Goal: Information Seeking & Learning: Find specific fact

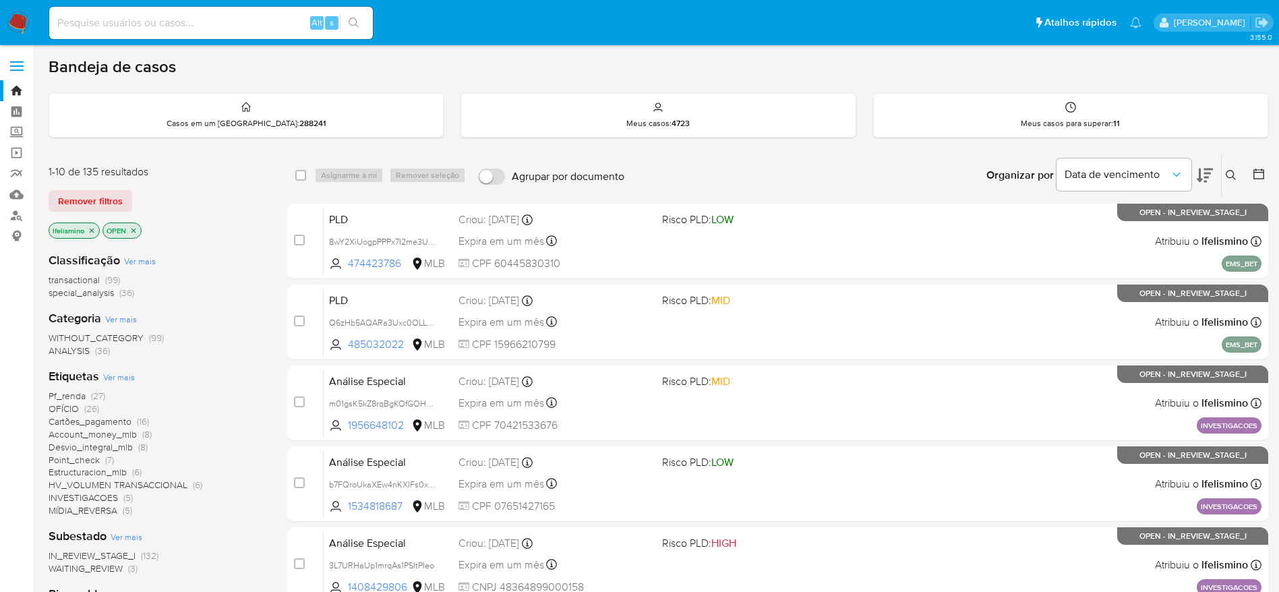
click at [98, 484] on span "HV_VOLUMEN TRANSACCIONAL" at bounding box center [118, 484] width 139 height 13
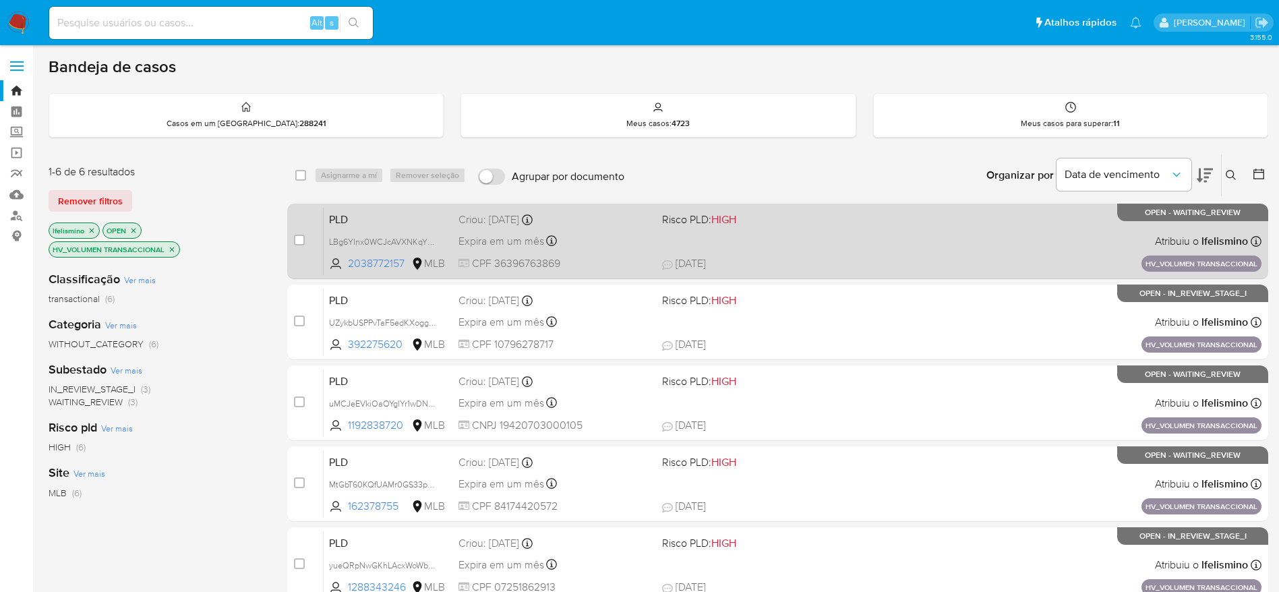
click at [924, 256] on span "22/08/2025 22/08/2025 13:33" at bounding box center [860, 263] width 396 height 15
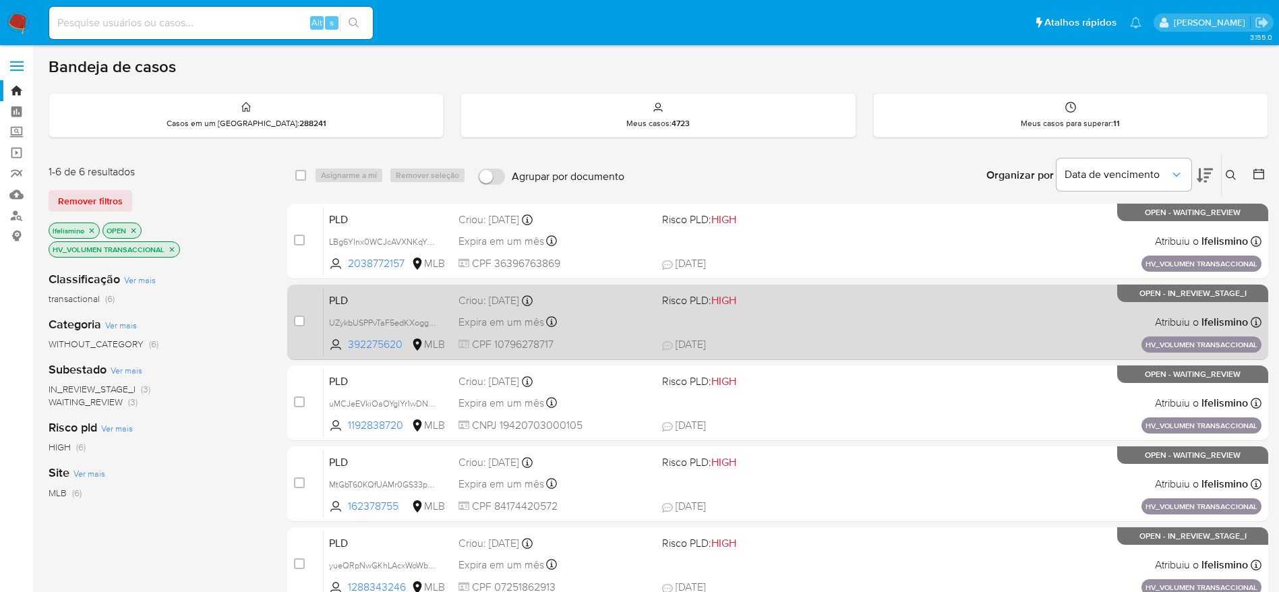
click at [853, 344] on span "19/08/2025 19/08/2025 11:34" at bounding box center [860, 344] width 396 height 15
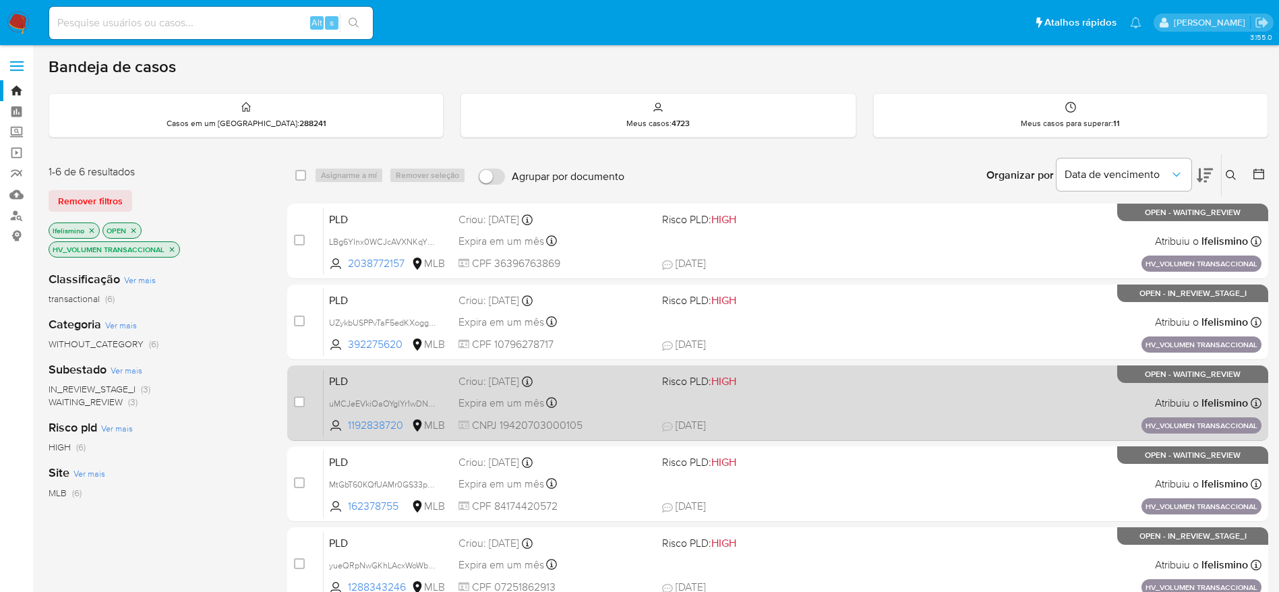
click at [827, 400] on div "PLD uMCJeEVkiOaOYglYr1wDNfc9 1192838720 MLB Risco PLD: HIGH Criou: 14/08/2025 C…" at bounding box center [793, 403] width 938 height 68
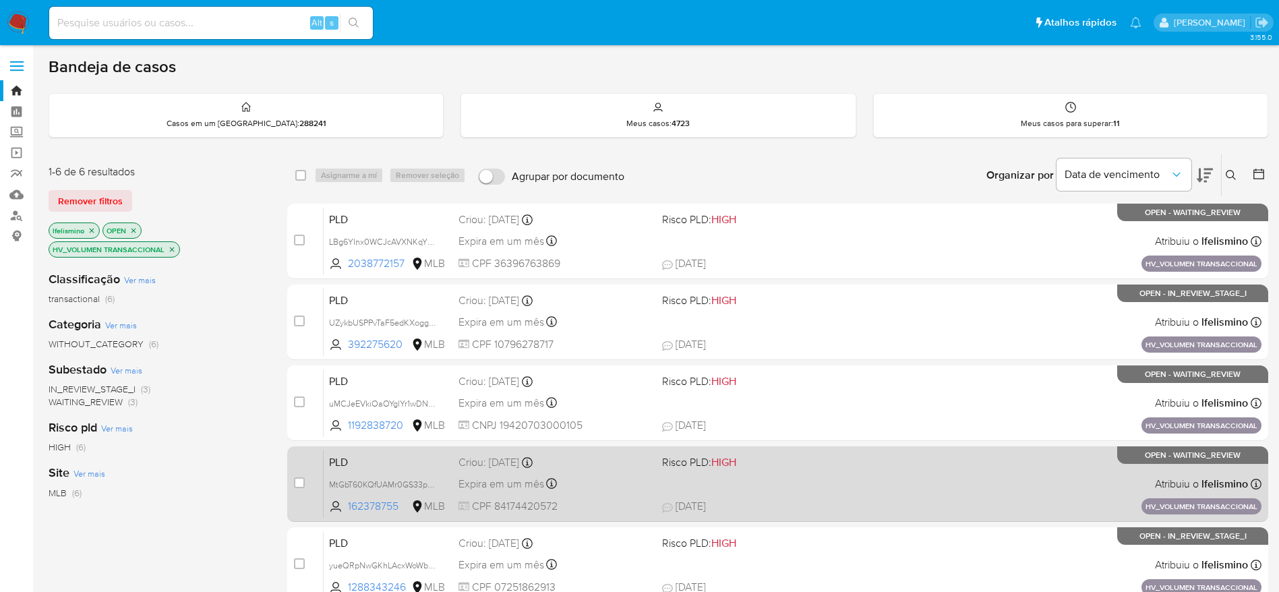
click at [636, 471] on div "PLD MtGbT60KQfUAMr0GS33pSGik 162378755 MLB Risco PLD: HIGH Criou: 14/08/2025 Cr…" at bounding box center [793, 484] width 938 height 68
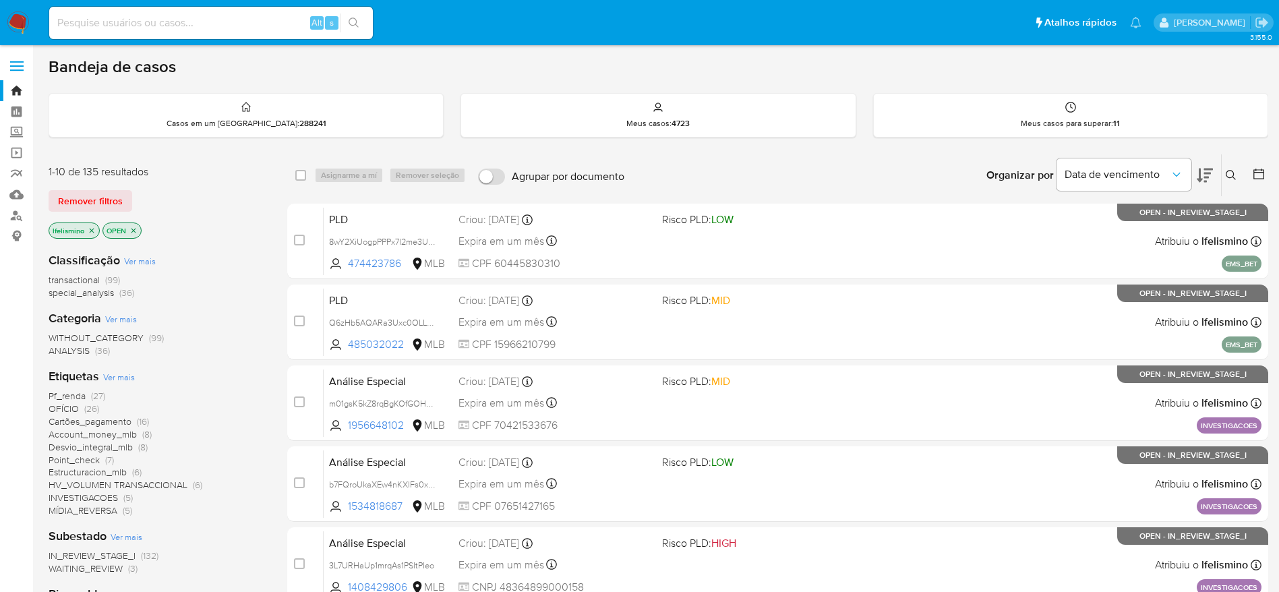
click at [109, 486] on span "HV_VOLUMEN TRANSACCIONAL" at bounding box center [118, 484] width 139 height 13
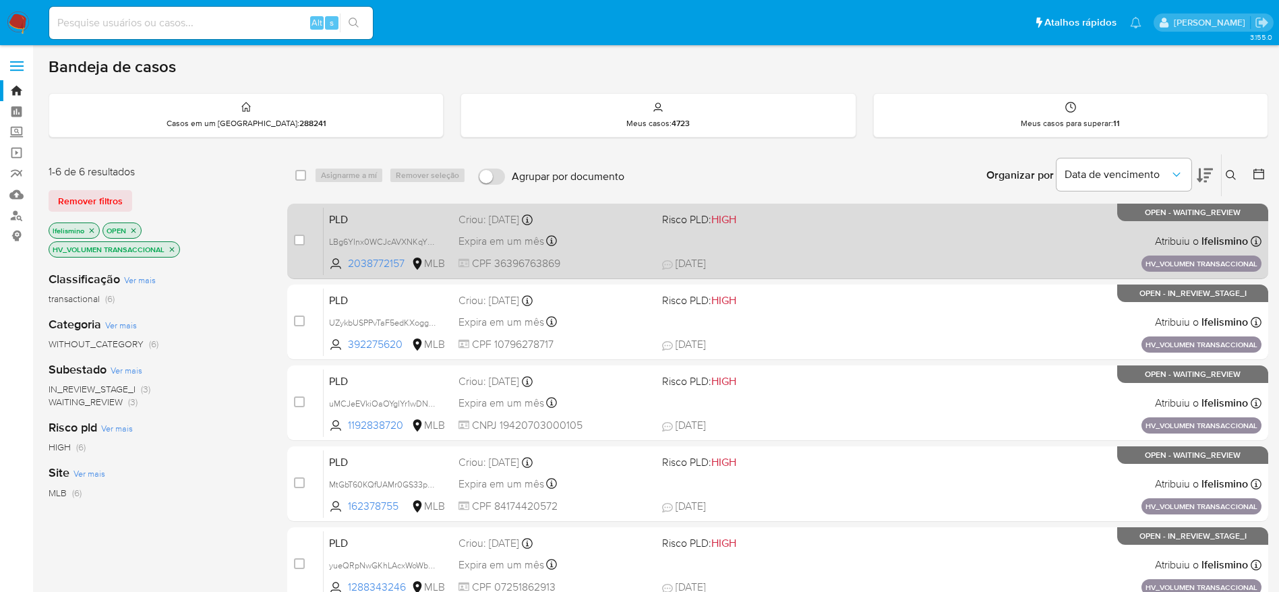
click at [769, 241] on div "PLD LBg6YInx0WCJcAVXNKqYtYAK 2038772157 MLB Risco PLD: HIGH Criou: 14/08/2025 C…" at bounding box center [793, 241] width 938 height 68
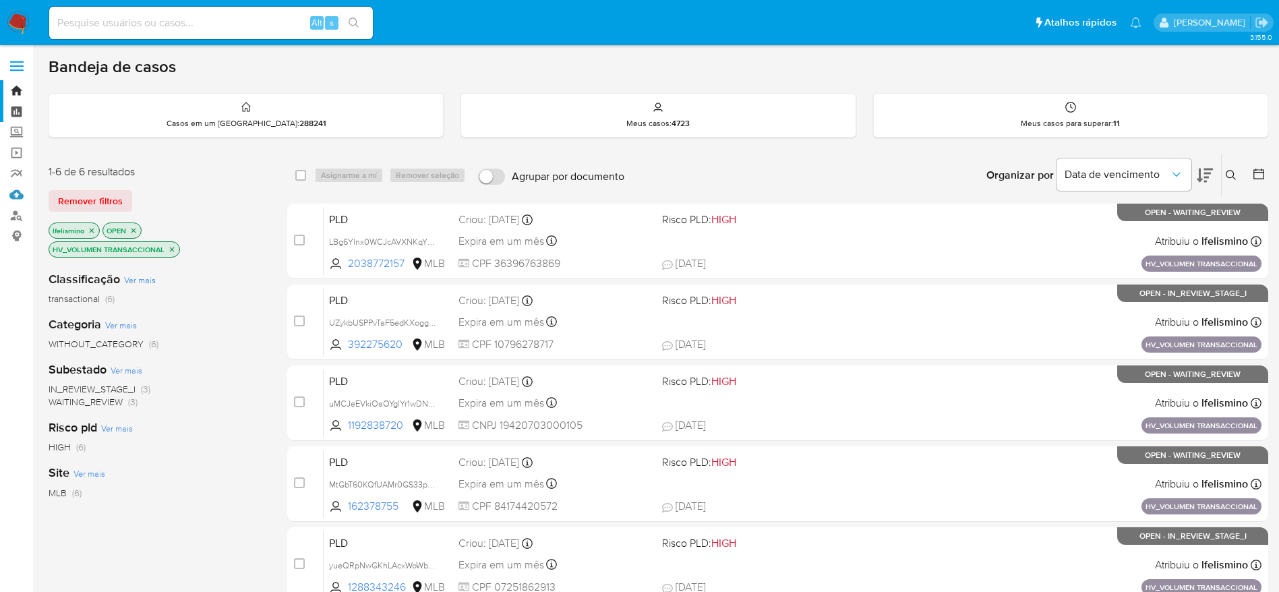
drag, startPoint x: 17, startPoint y: 190, endPoint x: 0, endPoint y: 114, distance: 78.0
click at [17, 190] on link "Mulan" at bounding box center [80, 194] width 160 height 21
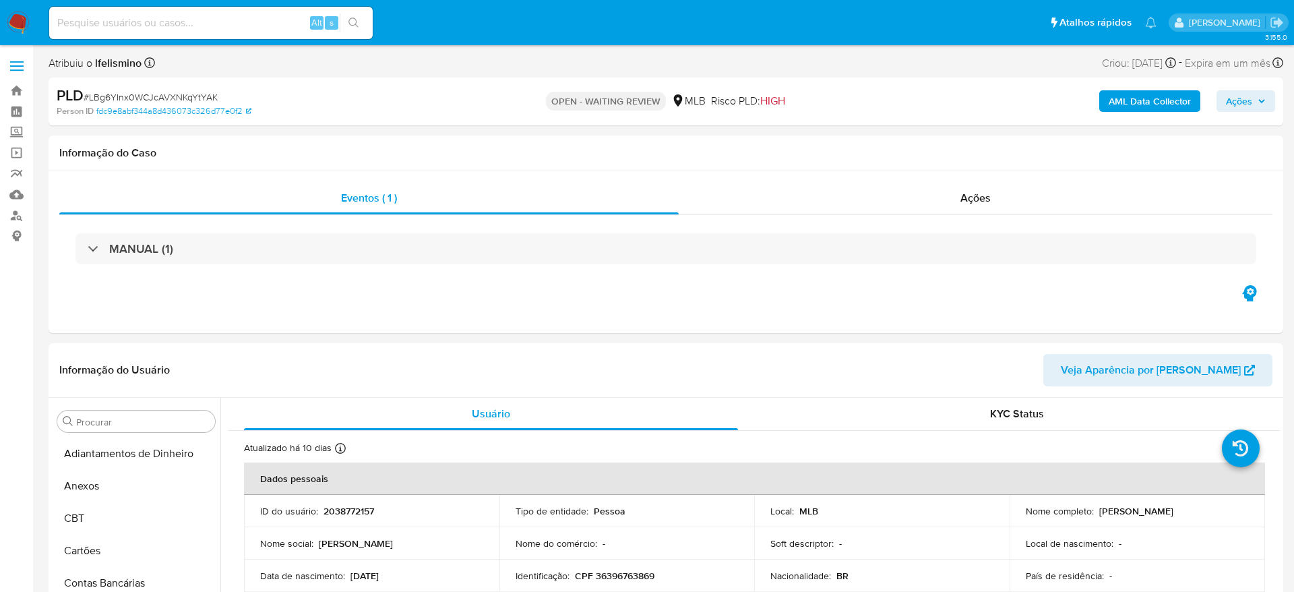
select select "10"
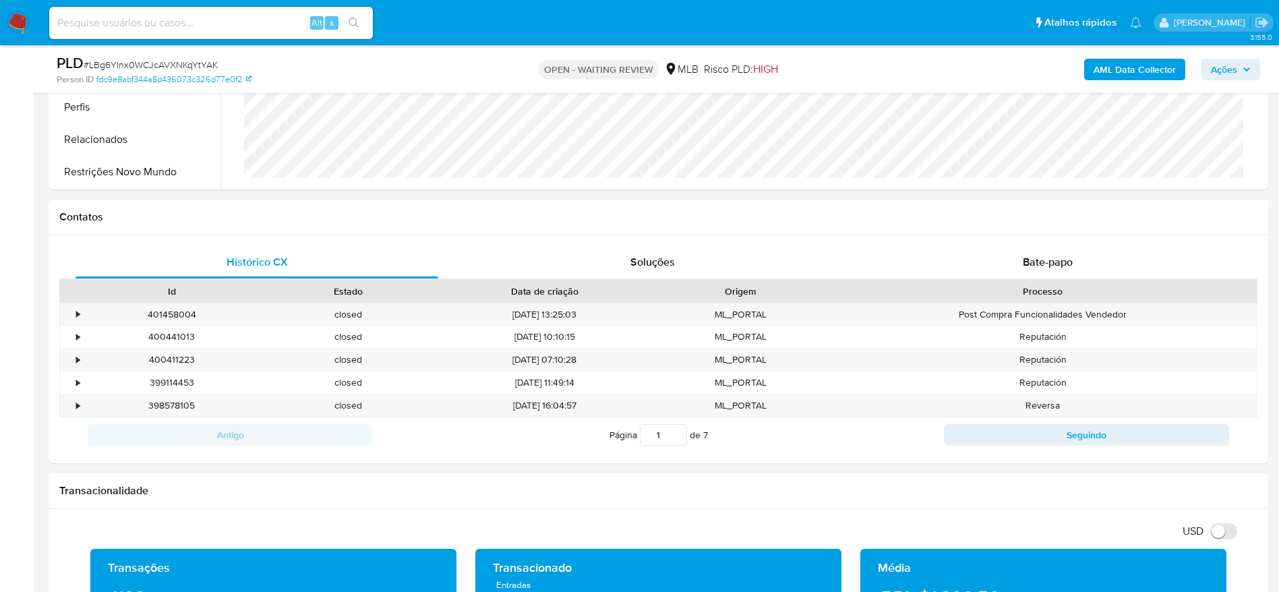
scroll to position [101, 0]
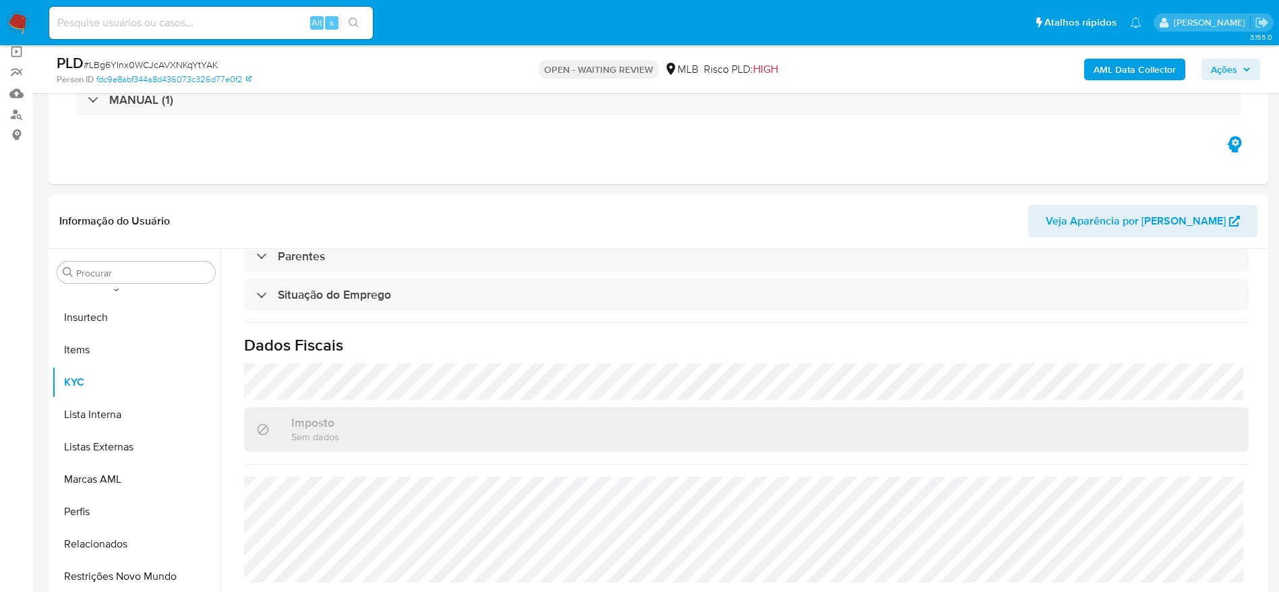
click at [199, 56] on div "PLD # LBg6YInx0WCJcAVXNKqYtYAK" at bounding box center [255, 63] width 396 height 20
copy span "LBg6YInx0WCJcAVXNKqYtYAK"
click at [196, 10] on div "Alt s" at bounding box center [211, 23] width 324 height 32
click at [199, 20] on input at bounding box center [211, 23] width 324 height 18
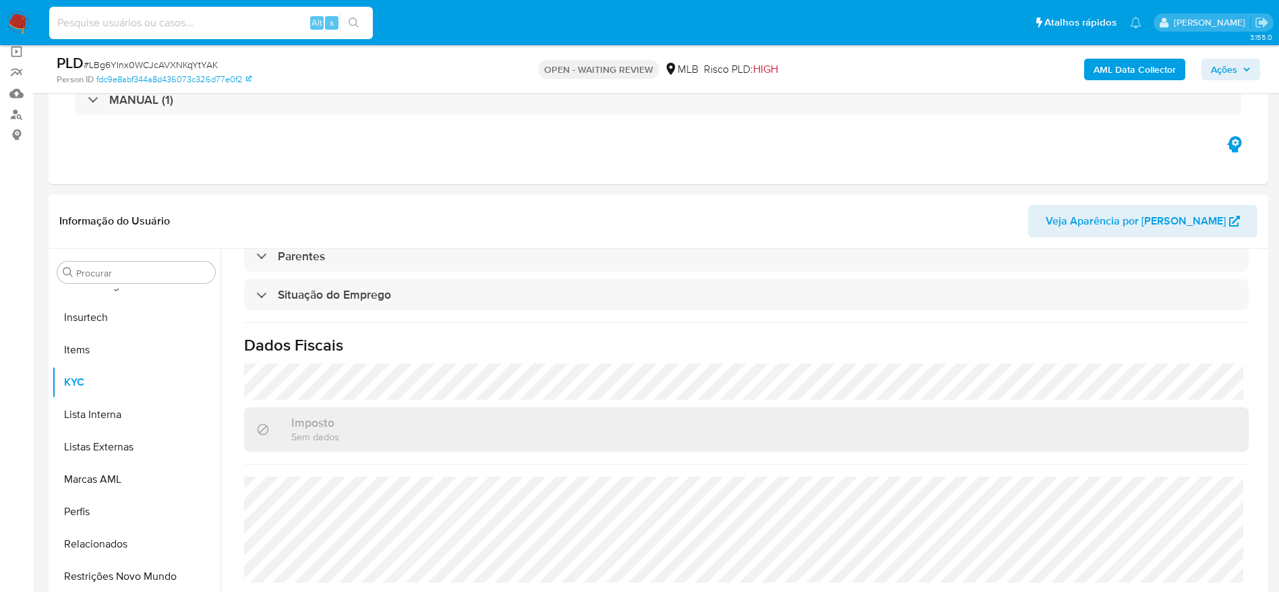
paste input "PQw2nKI0dfs85kwWs9yhPtcC"
type input "PQw2nKI0dfs85kwWs9yhPtcC"
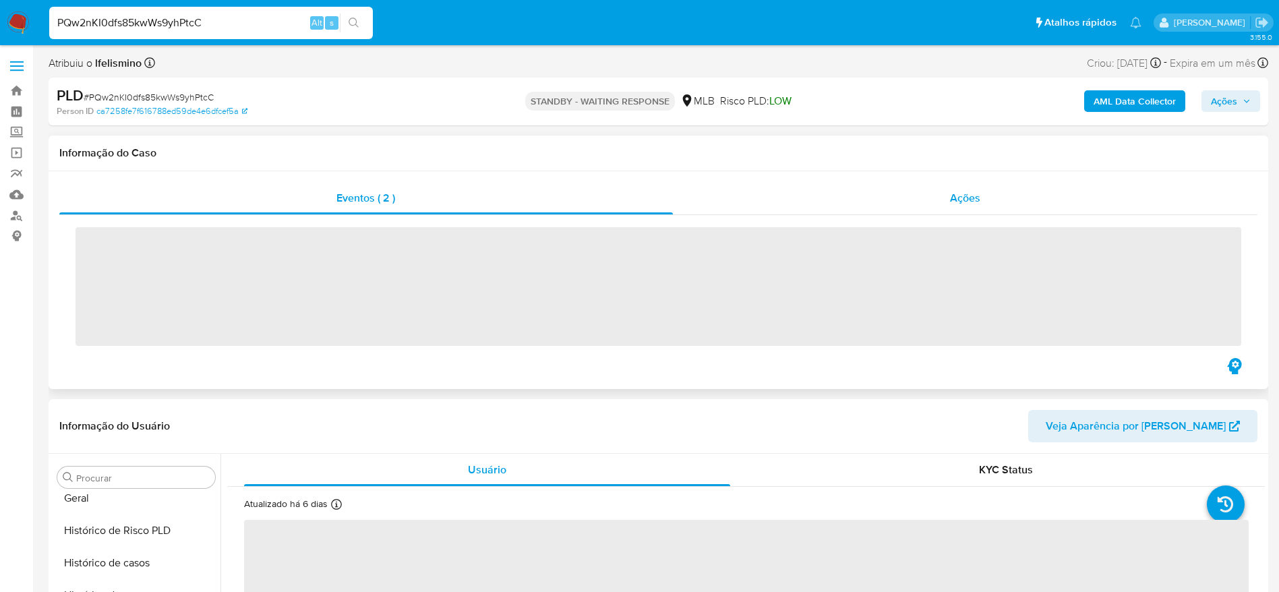
scroll to position [602, 0]
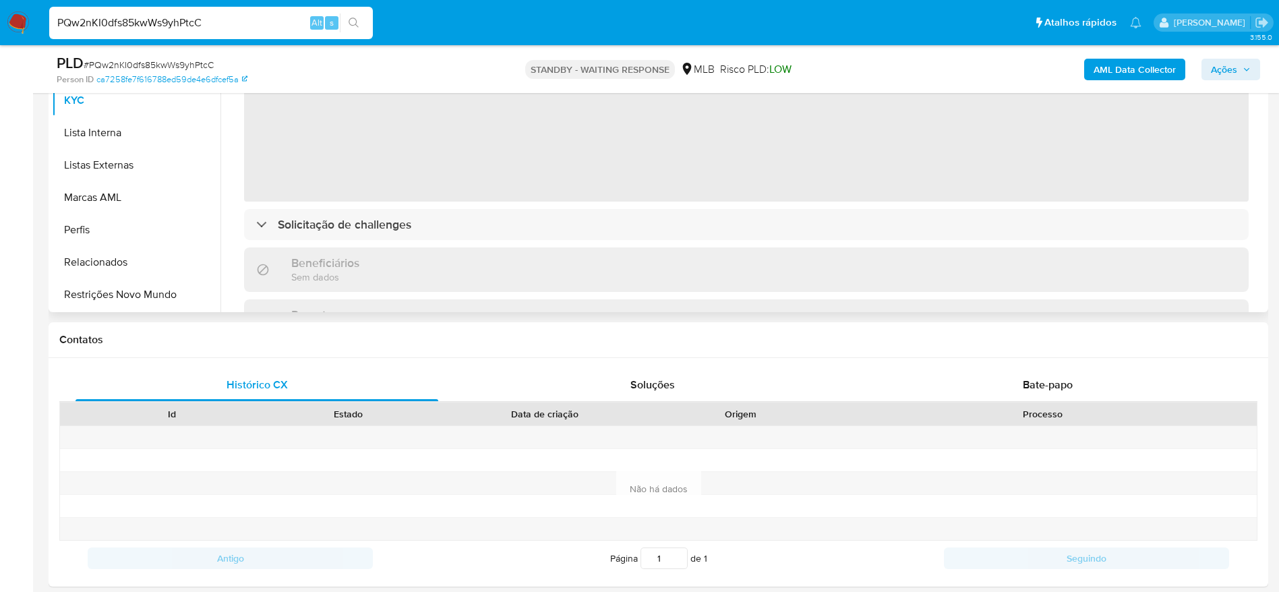
select select "10"
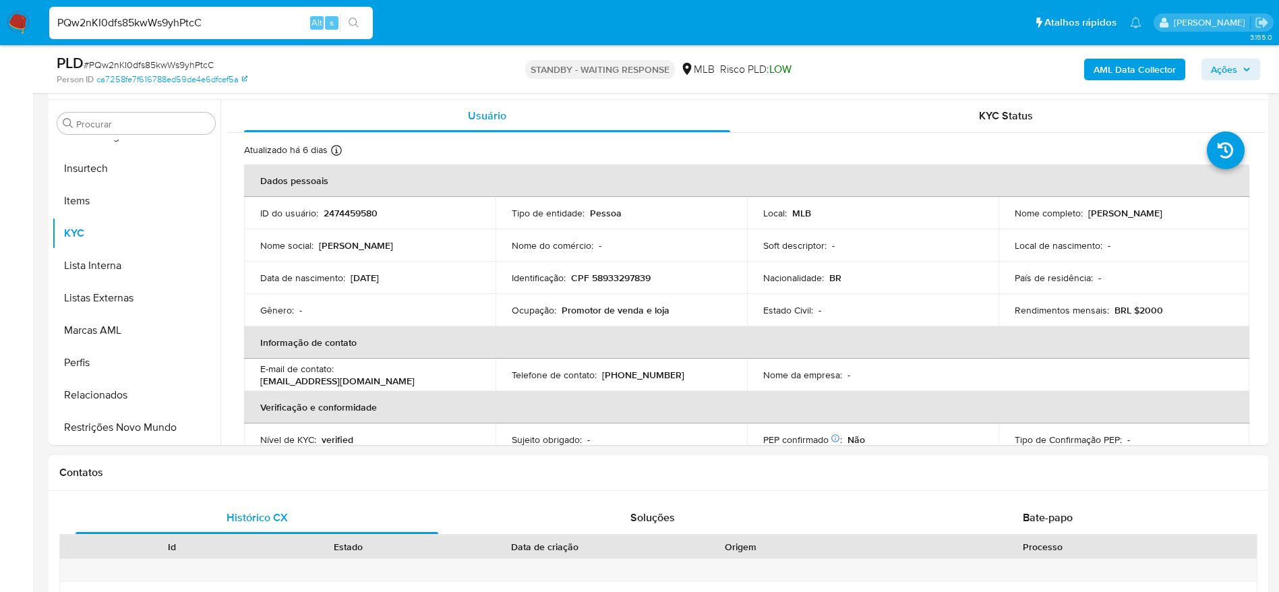
scroll to position [303, 0]
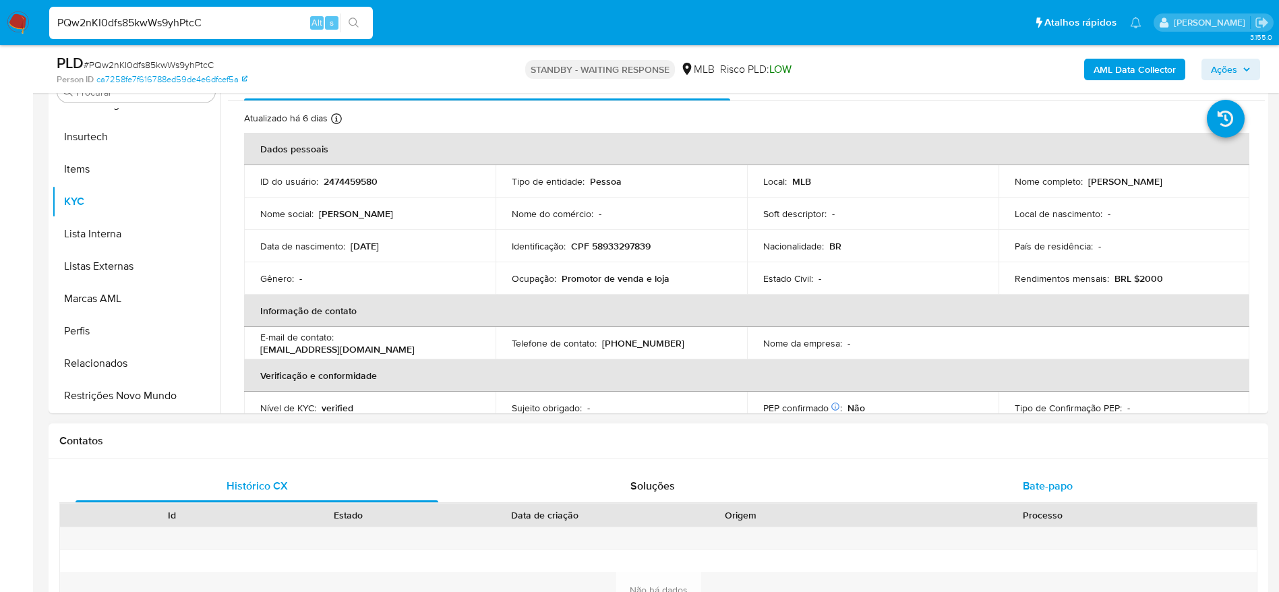
click at [1052, 496] on div "Bate-papo" at bounding box center [1047, 486] width 363 height 32
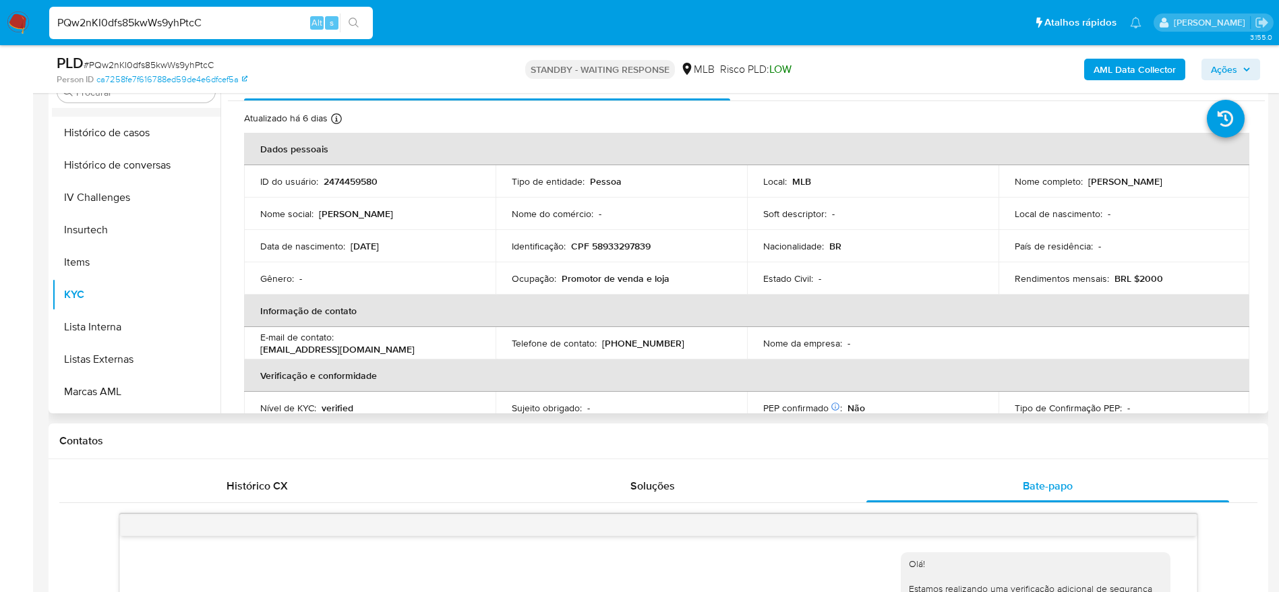
scroll to position [400, 0]
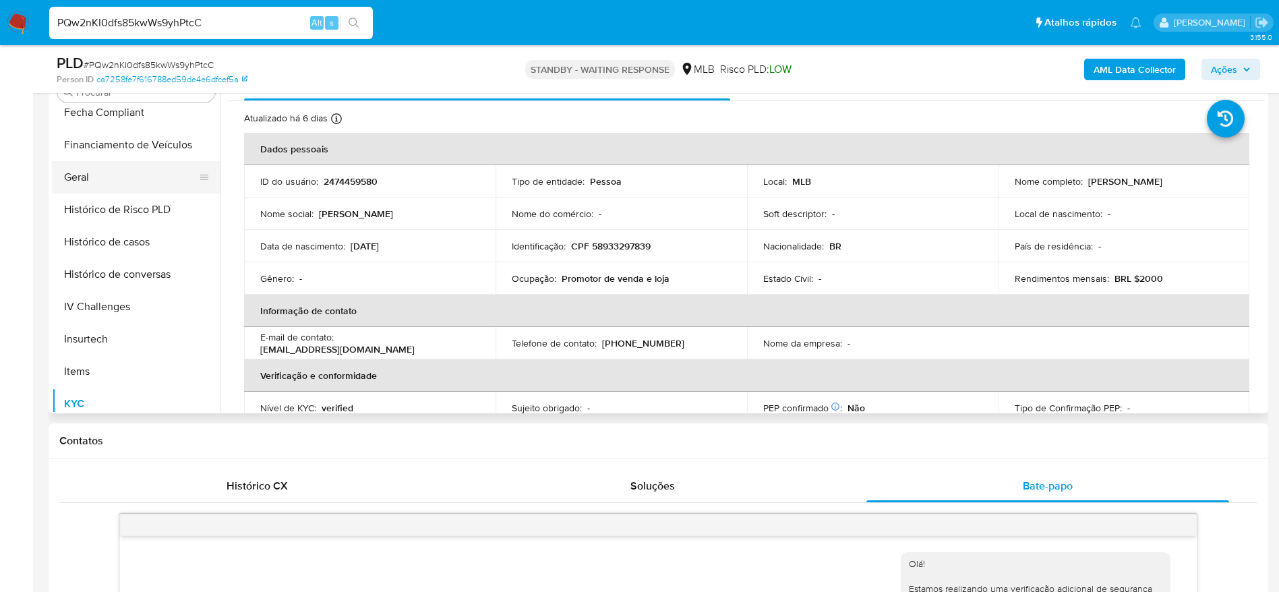
click at [114, 179] on button "Geral" at bounding box center [131, 177] width 158 height 32
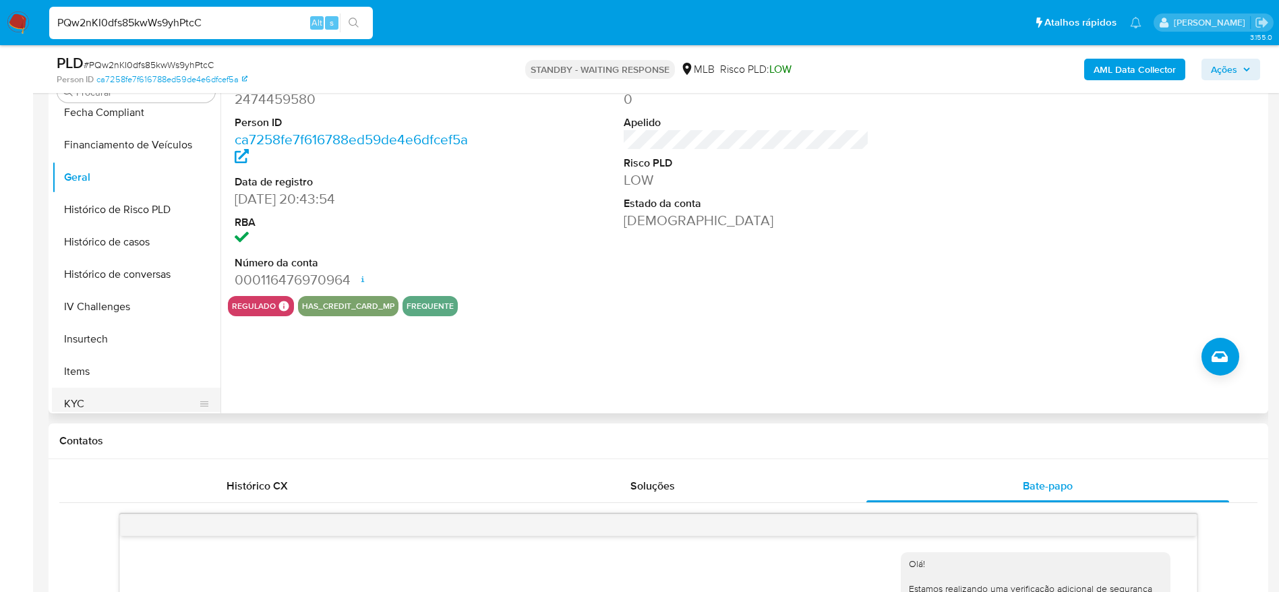
click at [92, 400] on button "KYC" at bounding box center [131, 404] width 158 height 32
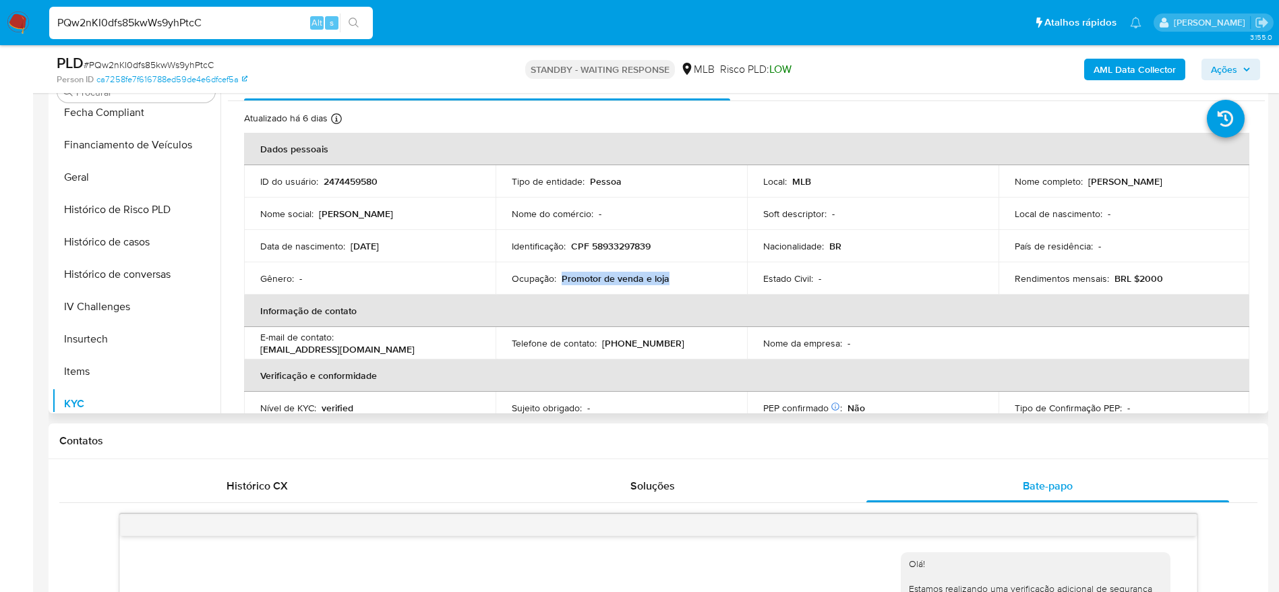
drag, startPoint x: 676, startPoint y: 280, endPoint x: 561, endPoint y: 274, distance: 114.8
click at [561, 274] on div "Ocupação : Promotor de venda e loja" at bounding box center [621, 278] width 219 height 12
click at [72, 179] on button "Geral" at bounding box center [131, 177] width 158 height 32
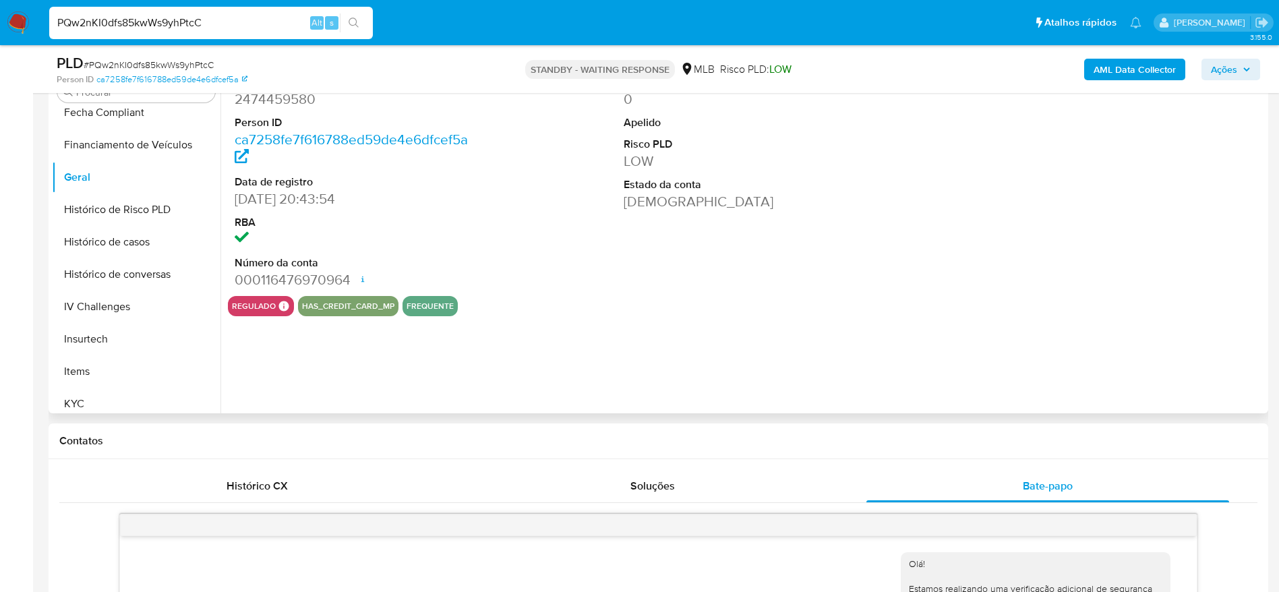
scroll to position [202, 0]
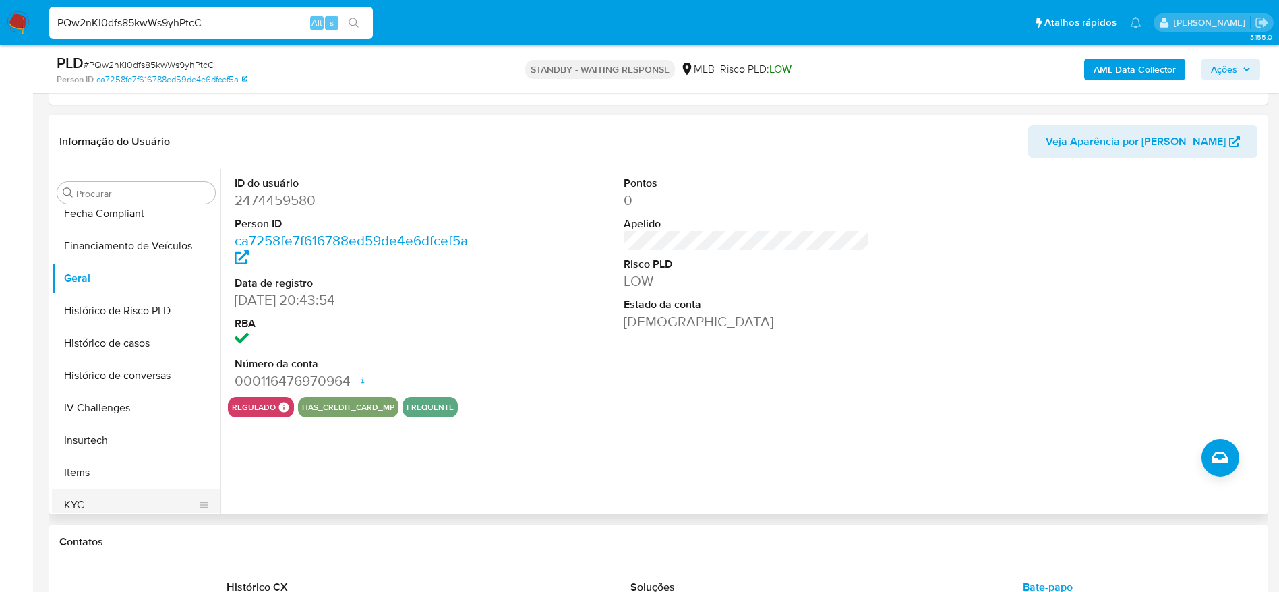
click at [95, 502] on button "KYC" at bounding box center [131, 505] width 158 height 32
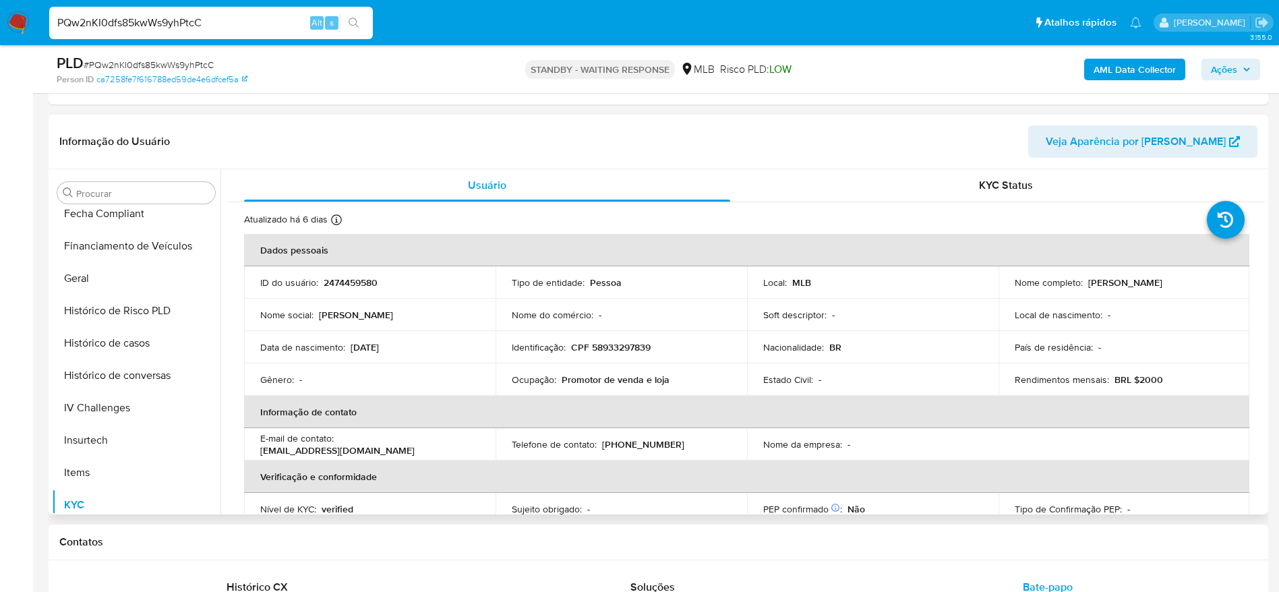
scroll to position [602, 0]
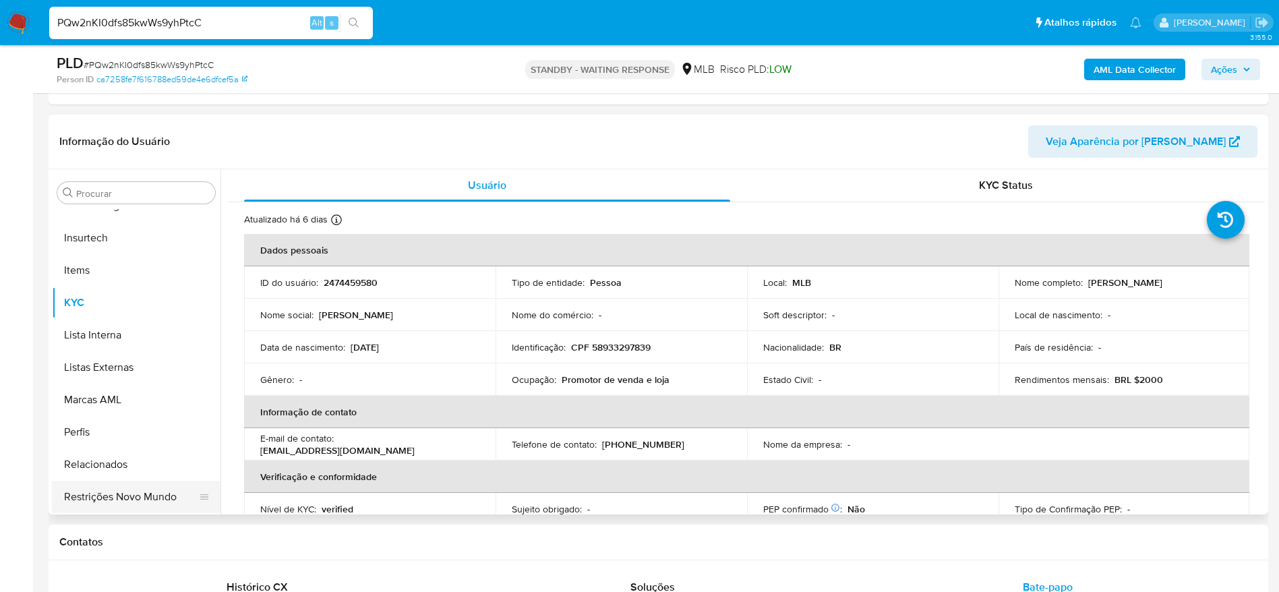
click at [161, 497] on button "Restrições Novo Mundo" at bounding box center [131, 497] width 158 height 32
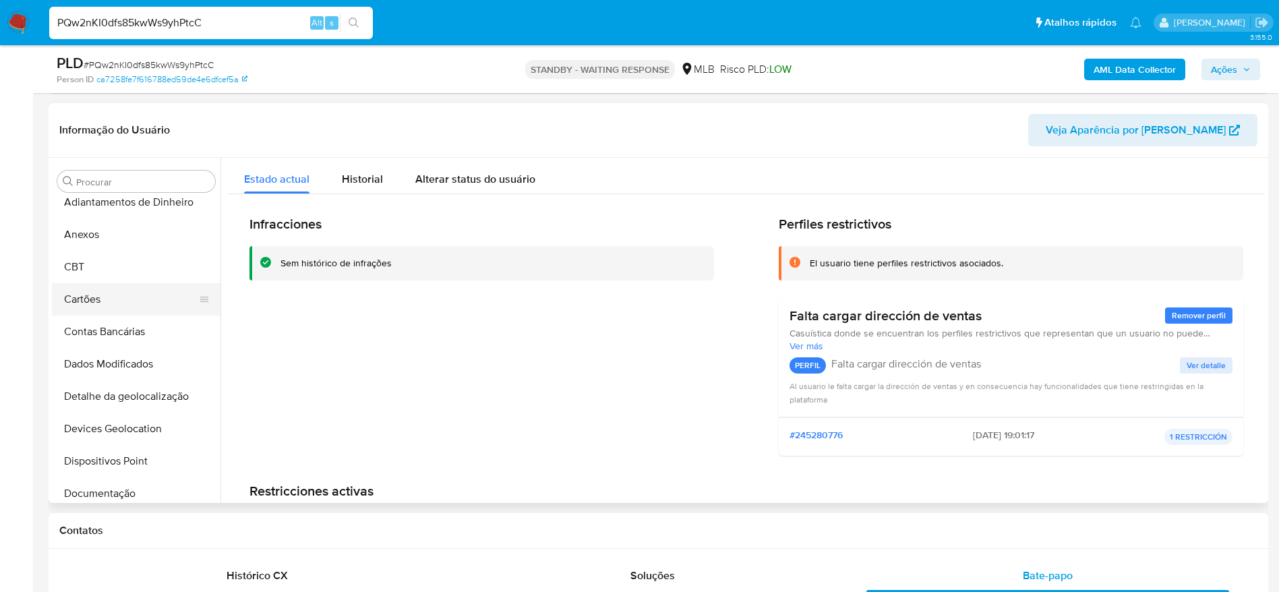
scroll to position [0, 0]
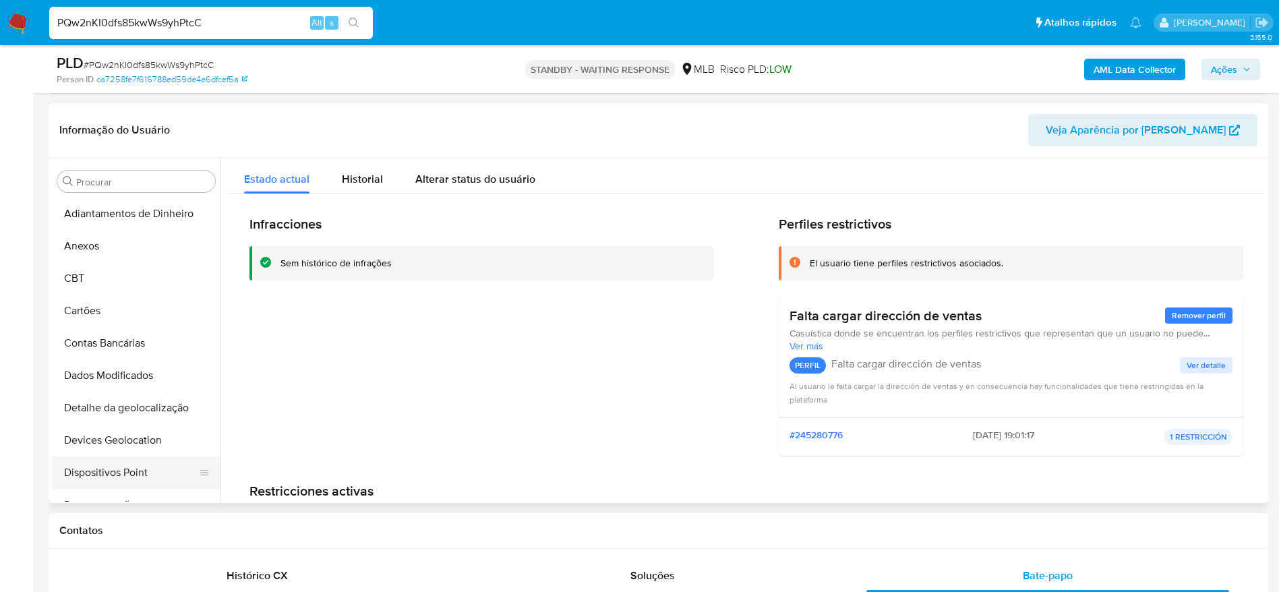
click at [145, 460] on button "Dispositivos Point" at bounding box center [131, 472] width 158 height 32
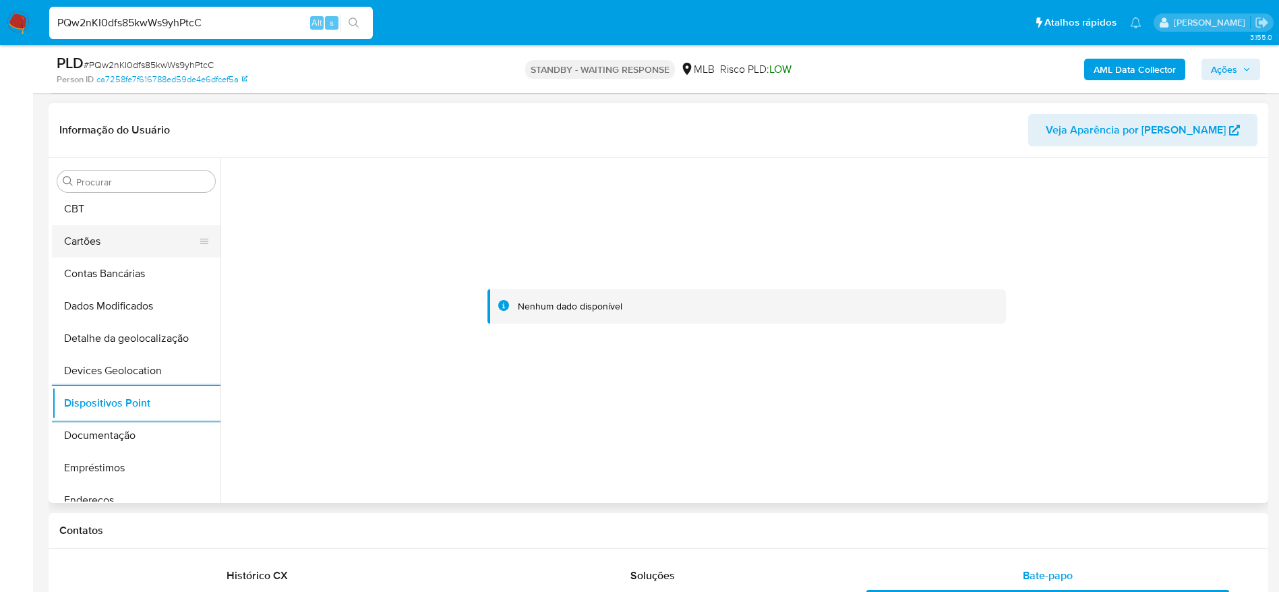
scroll to position [101, 0]
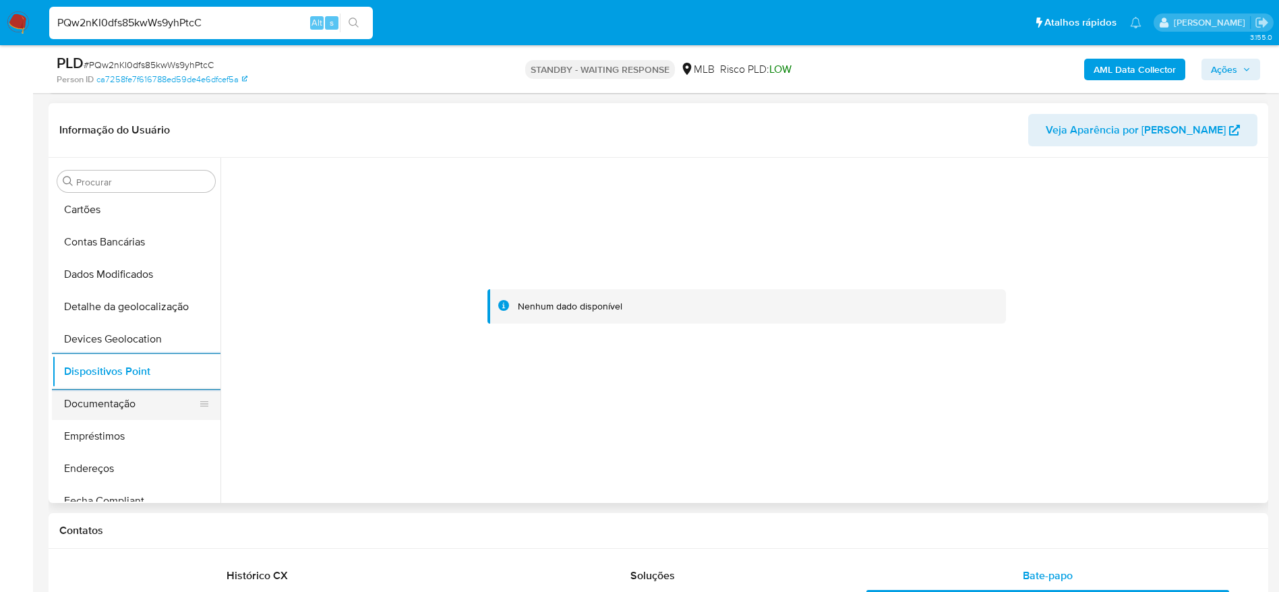
click at [111, 417] on button "Documentação" at bounding box center [131, 404] width 158 height 32
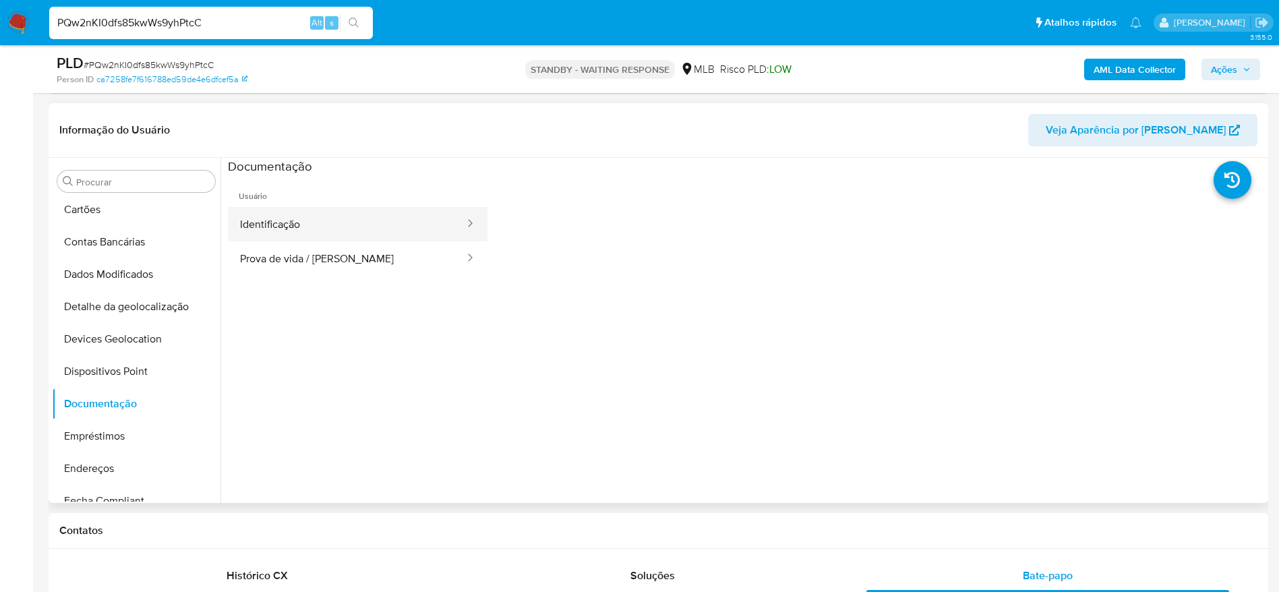
click at [296, 220] on button "Identificação" at bounding box center [347, 224] width 238 height 34
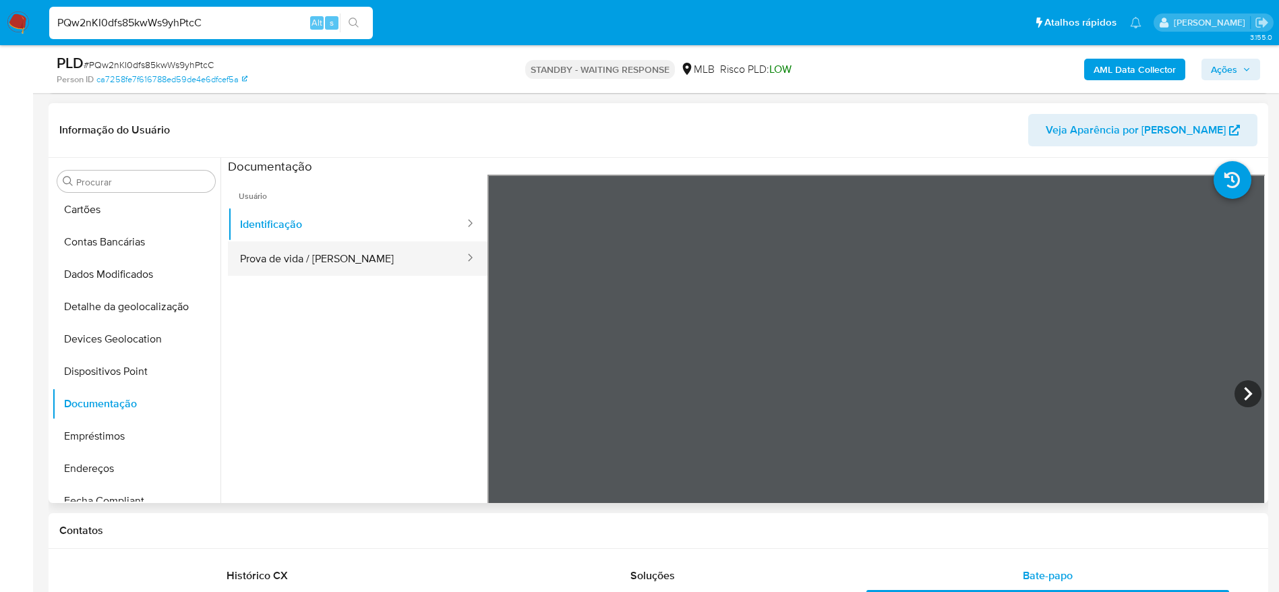
click at [355, 258] on button "Prova de vida / Selfie" at bounding box center [347, 258] width 238 height 34
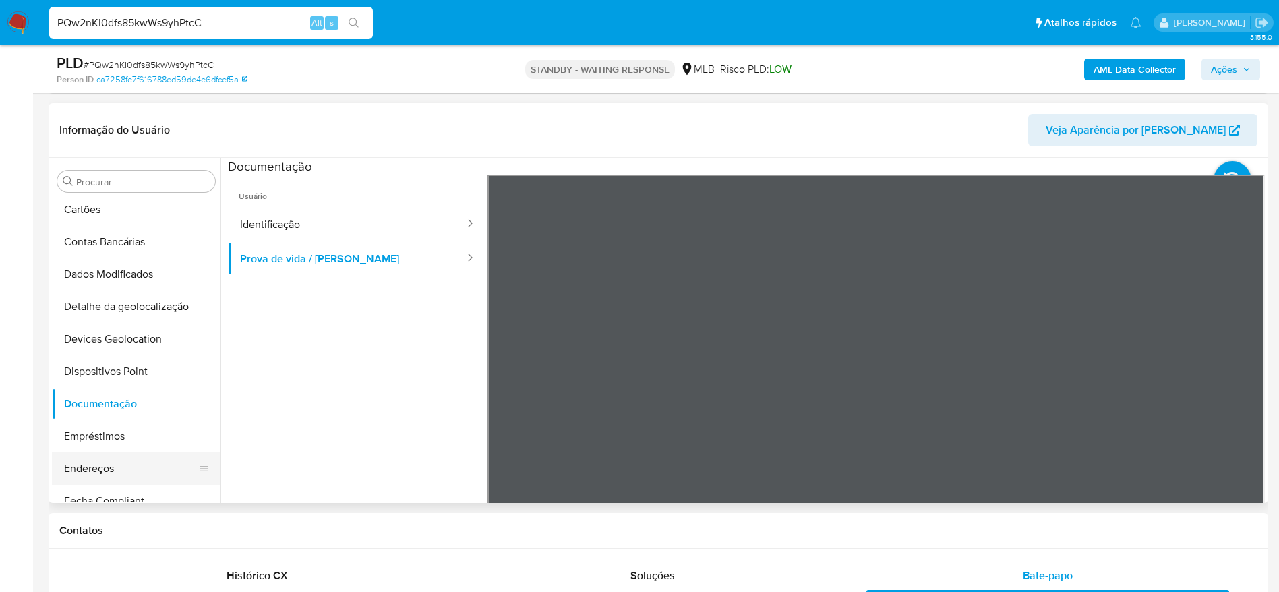
click at [98, 470] on button "Endereços" at bounding box center [131, 468] width 158 height 32
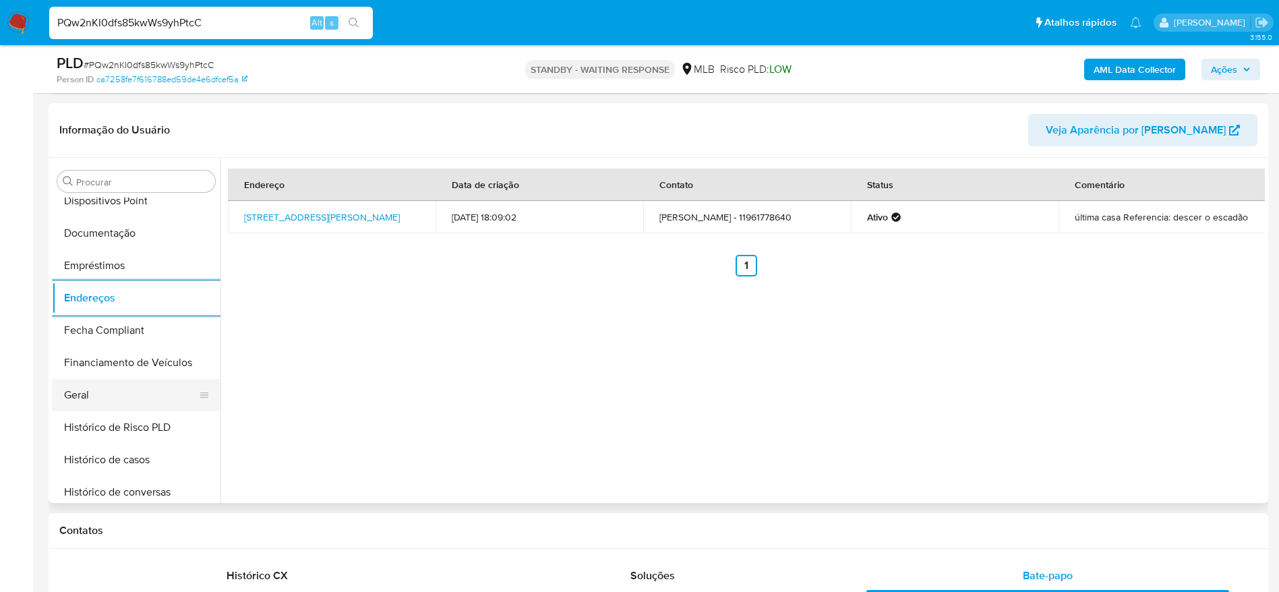
scroll to position [303, 0]
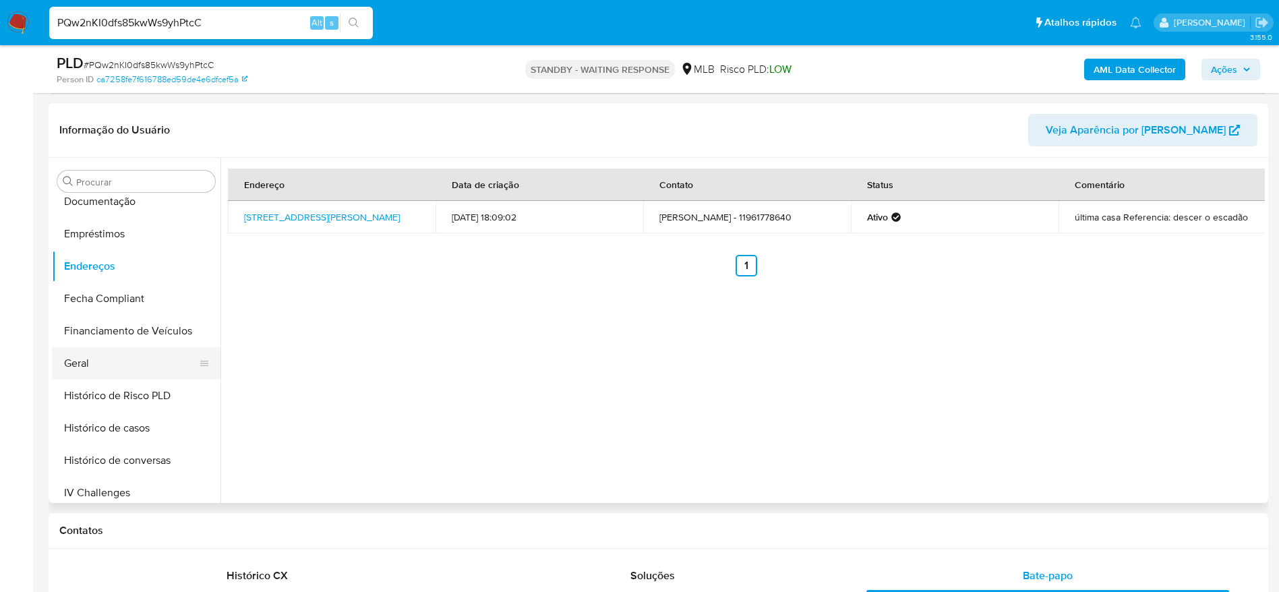
click at [158, 378] on button "Geral" at bounding box center [131, 363] width 158 height 32
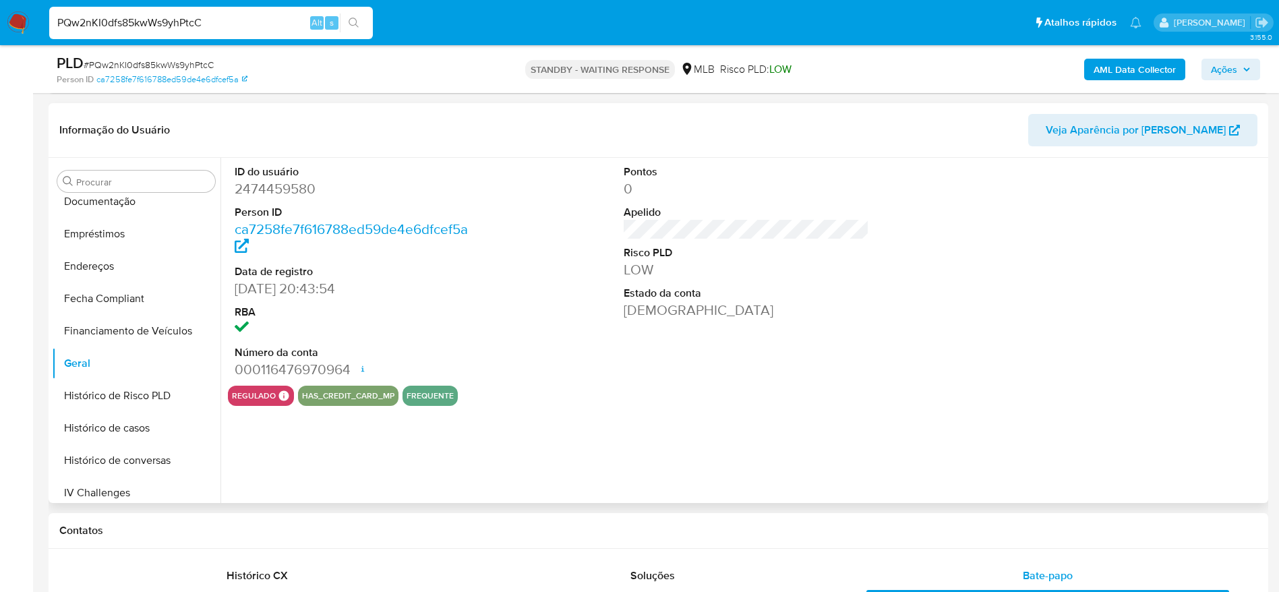
click at [291, 181] on dd "2474459580" at bounding box center [358, 188] width 246 height 19
copy dd "2474459580"
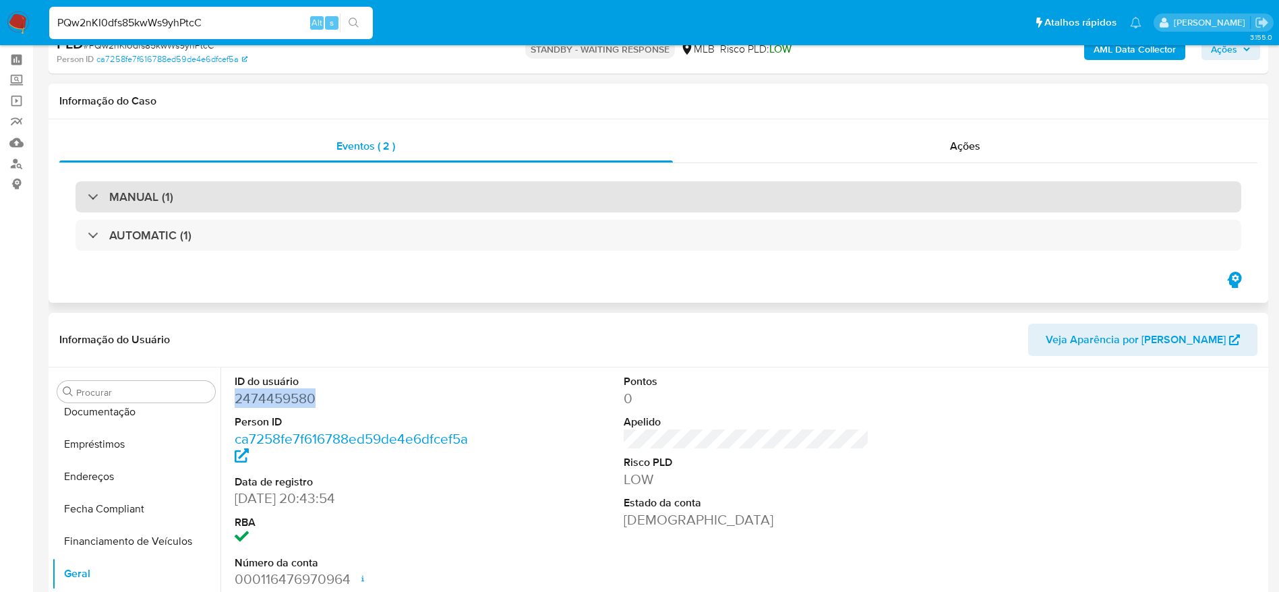
scroll to position [0, 0]
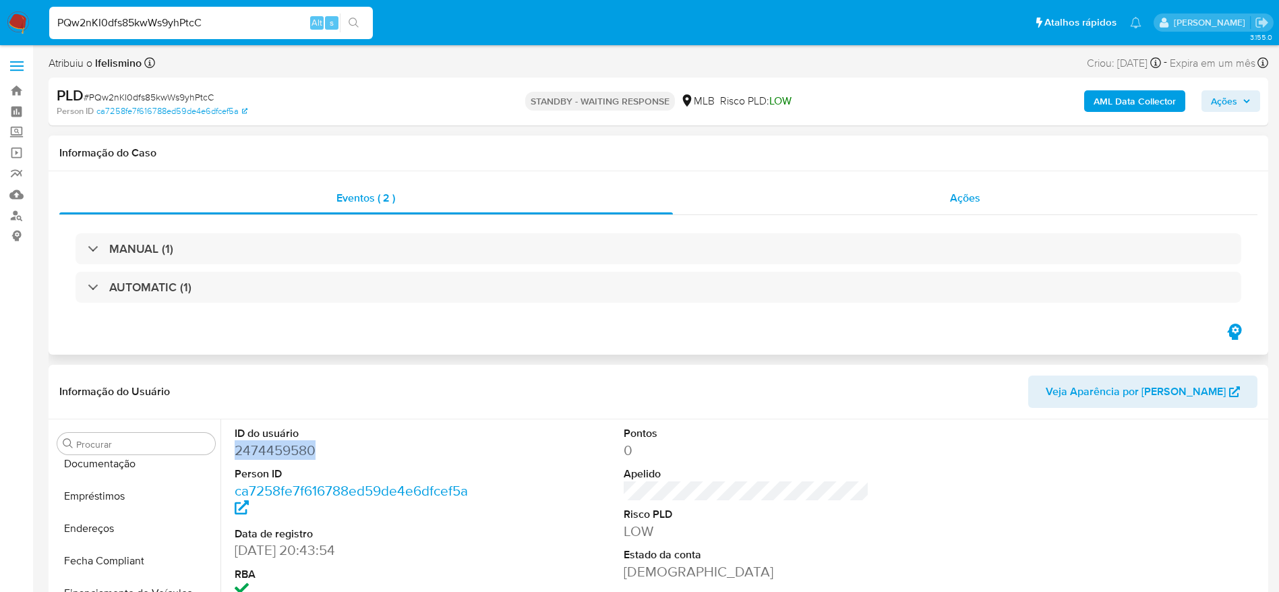
click at [942, 189] on div "Ações" at bounding box center [965, 198] width 585 height 32
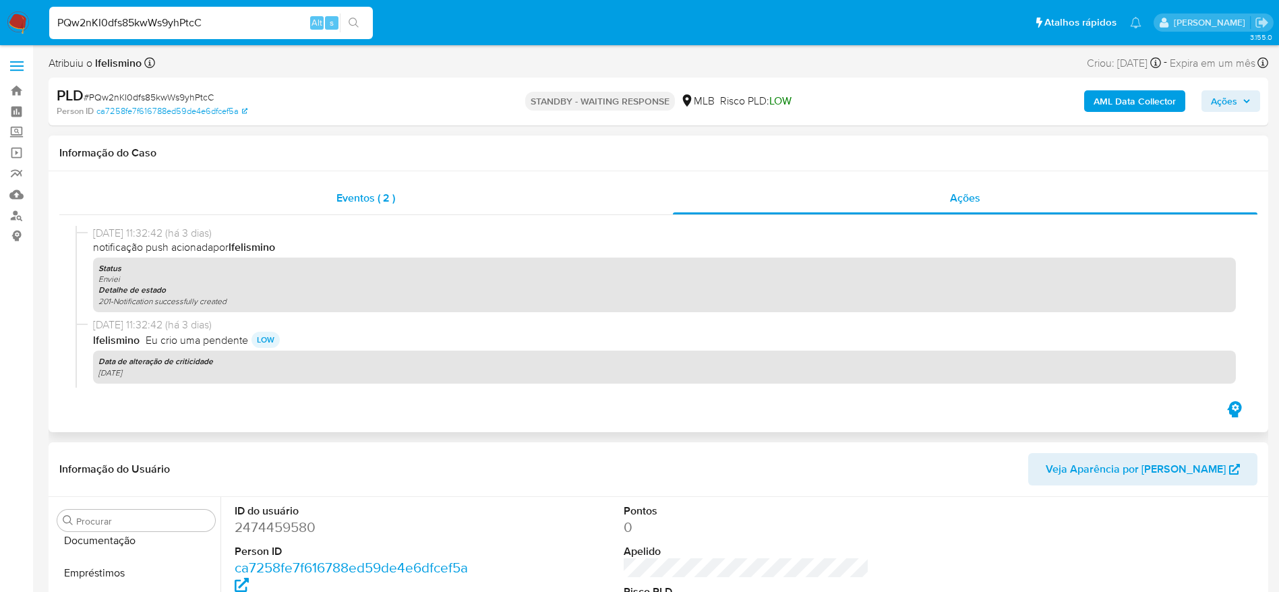
drag, startPoint x: 333, startPoint y: 177, endPoint x: 337, endPoint y: 184, distance: 8.4
click at [334, 177] on div "Eventos ( 2 ) Ações 22/08/2025 11:32:42 (há 3 dias) notificação push acionada p…" at bounding box center [659, 301] width 1220 height 261
click at [350, 182] on div "Eventos ( 2 )" at bounding box center [365, 198] width 613 height 32
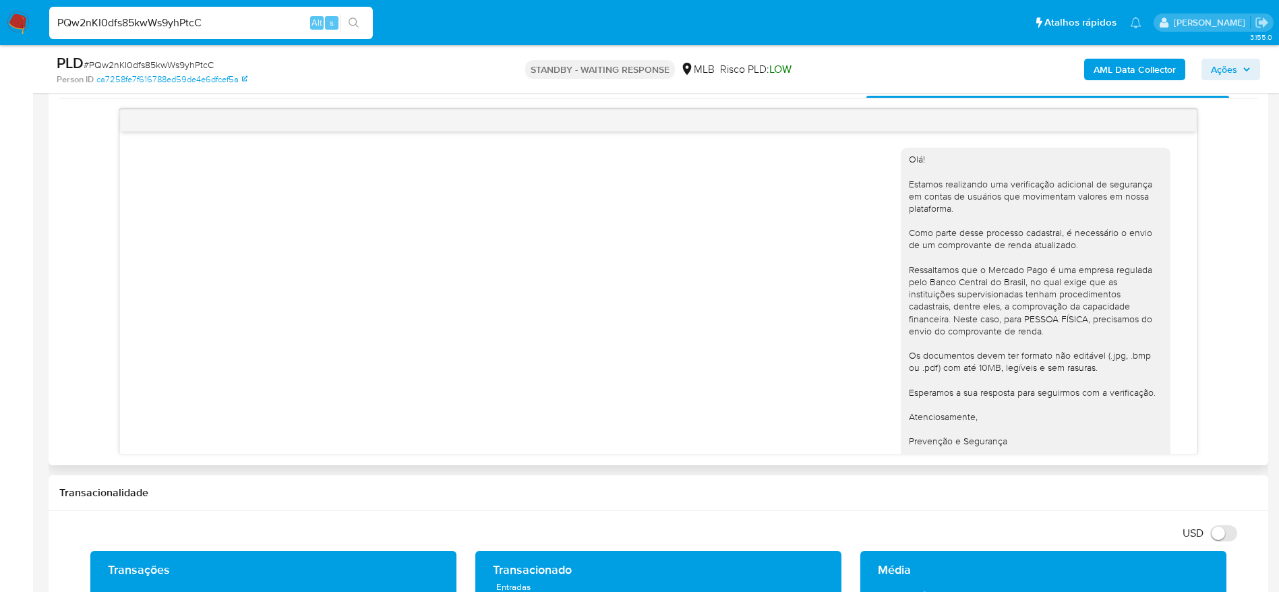
scroll to position [49, 0]
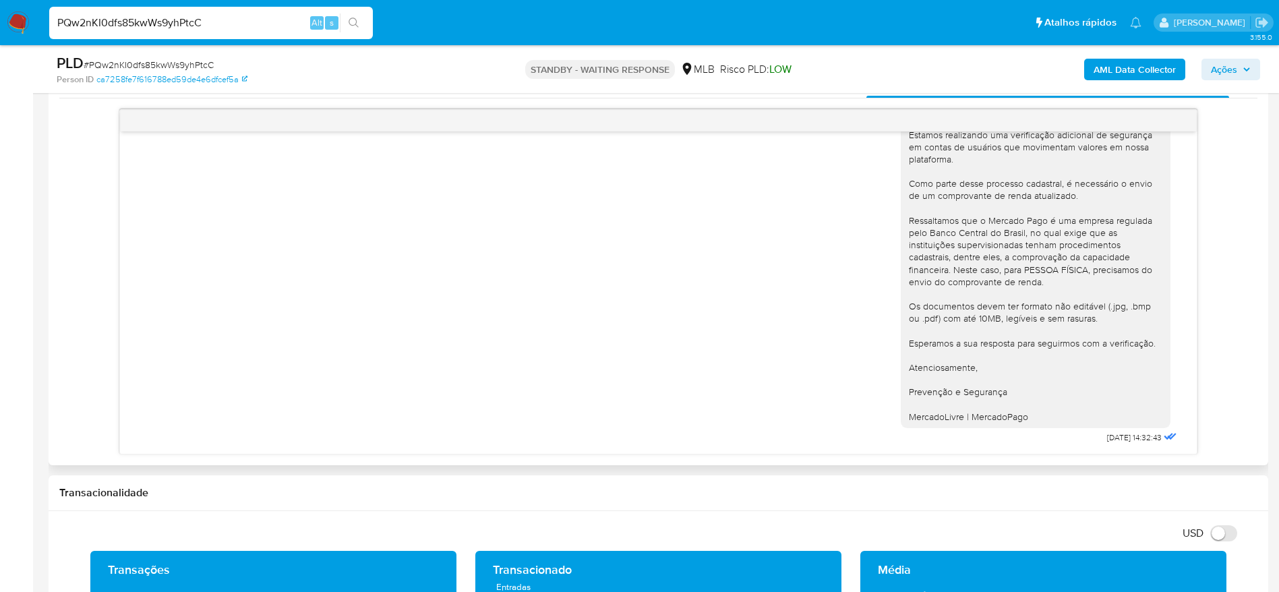
click at [803, 397] on div "Olá! Estamos realizando uma verificação adicional de segurança em contas de usu…" at bounding box center [658, 268] width 1043 height 358
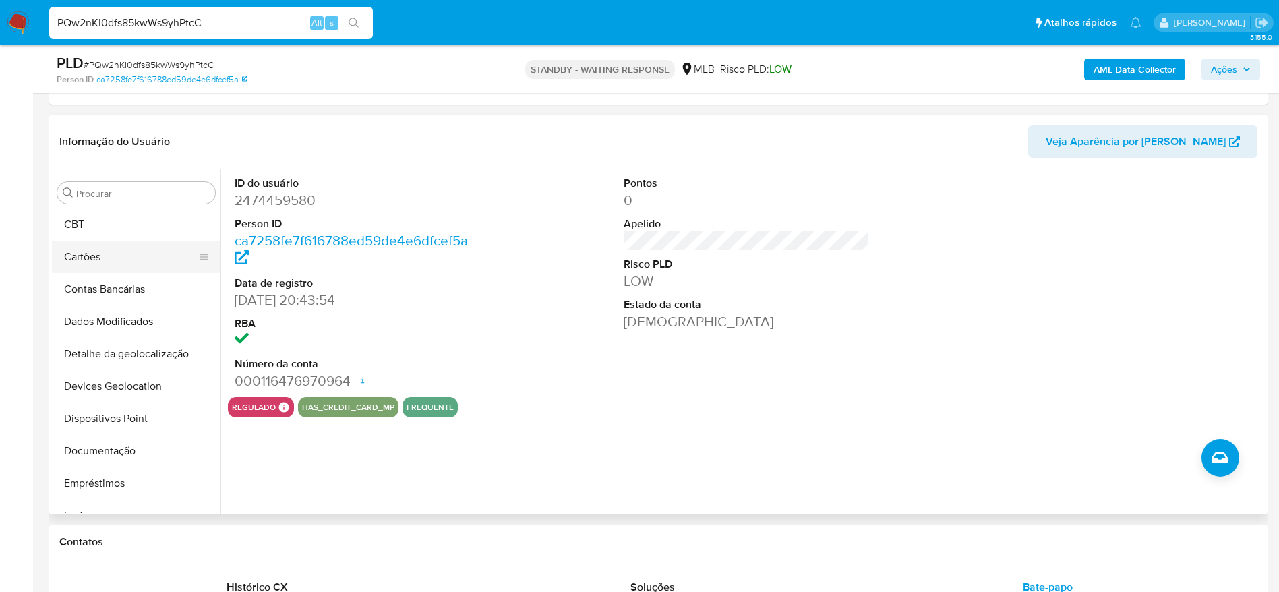
scroll to position [0, 0]
click at [148, 260] on button "Anexos" at bounding box center [131, 257] width 158 height 32
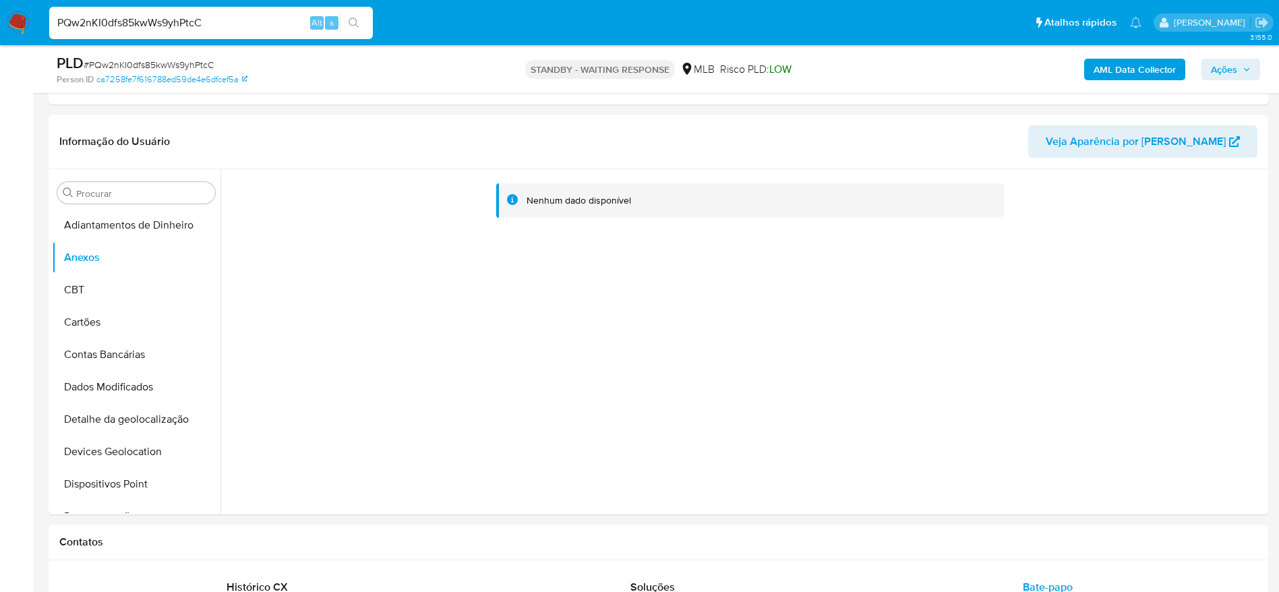
click at [139, 12] on div "PQw2nKI0dfs85kwWs9yhPtcC Alt s" at bounding box center [211, 23] width 324 height 32
click at [137, 22] on input "PQw2nKI0dfs85kwWs9yhPtcC" at bounding box center [211, 23] width 324 height 18
paste input "sMQK4nEeBTDFi03L62tJz24A"
type input "sMQK4nEeBTDFi03L62tJz24A"
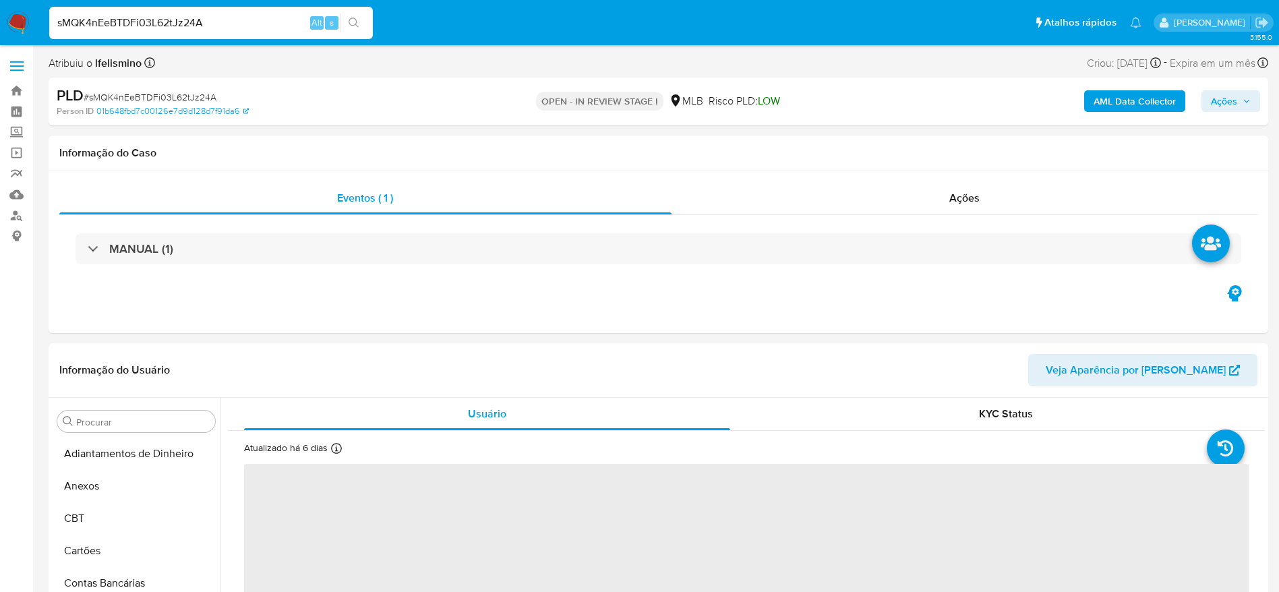
select select "10"
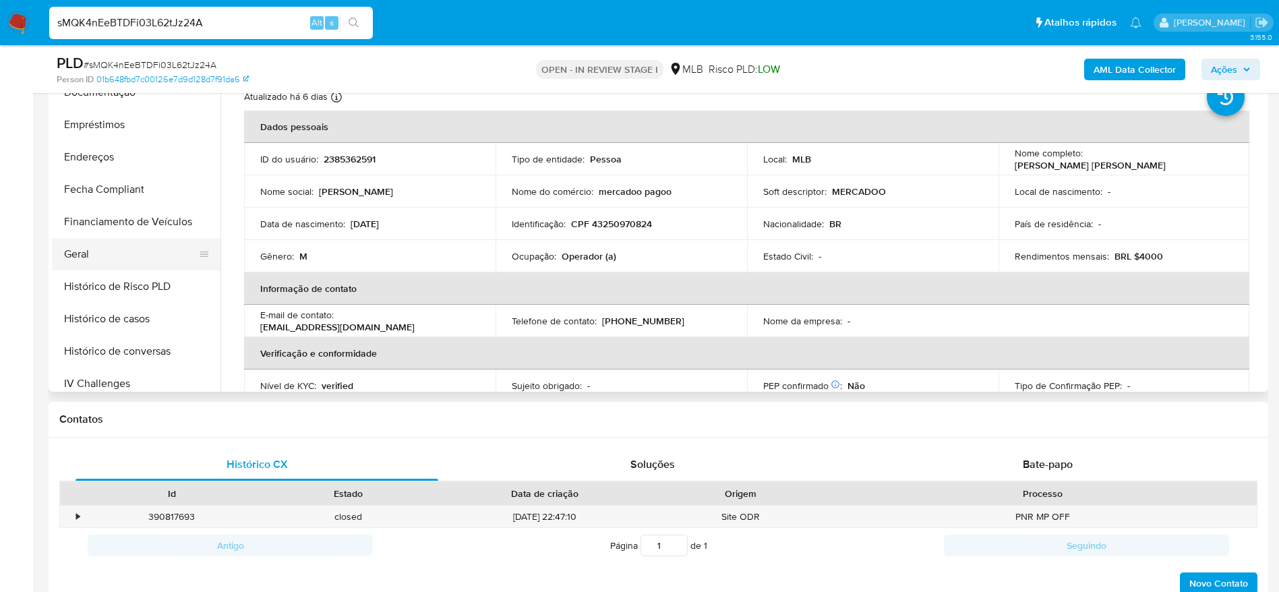
scroll to position [299, 0]
click at [147, 236] on button "Financiamento de Veículos" at bounding box center [136, 224] width 169 height 32
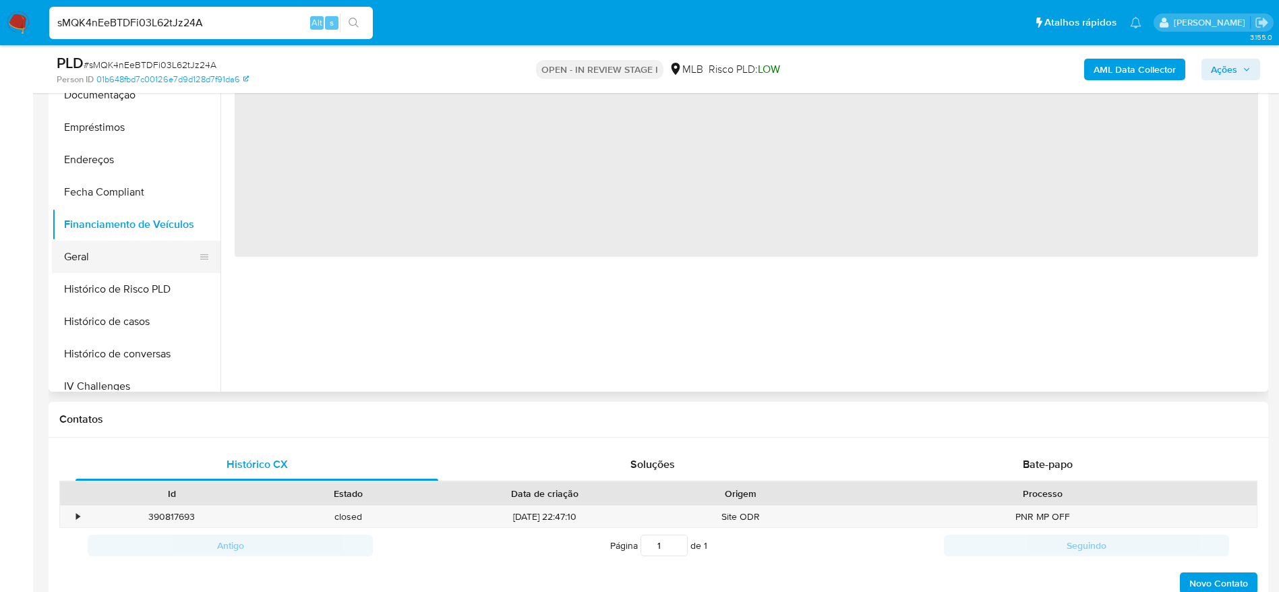
click at [124, 254] on button "Geral" at bounding box center [131, 257] width 158 height 32
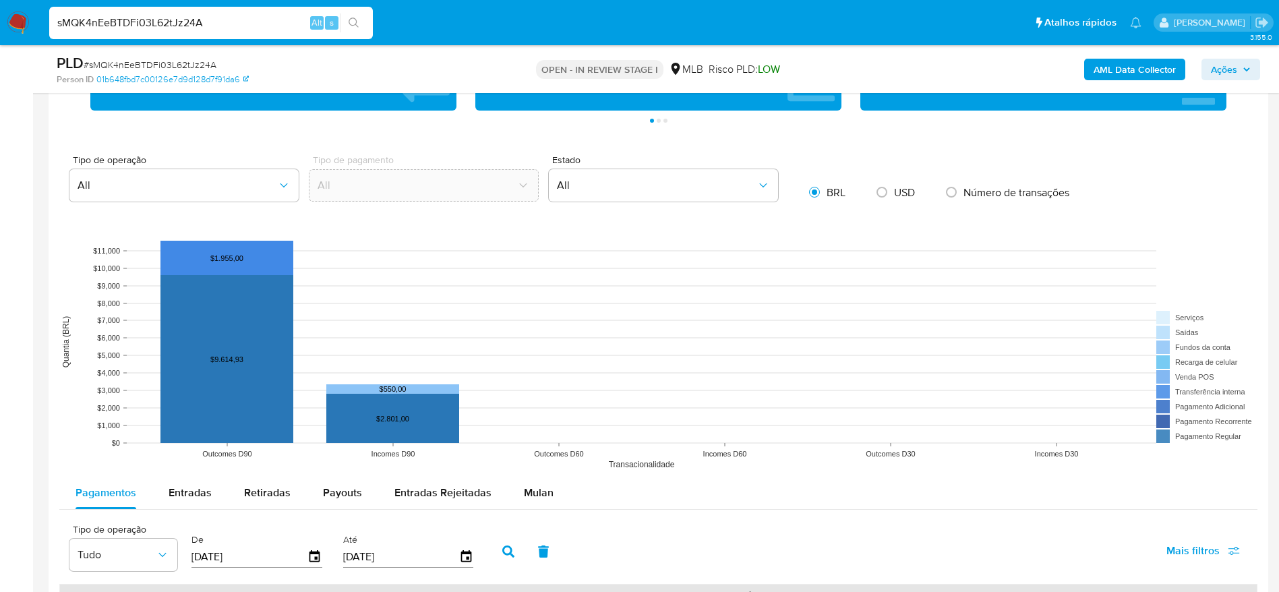
scroll to position [1112, 0]
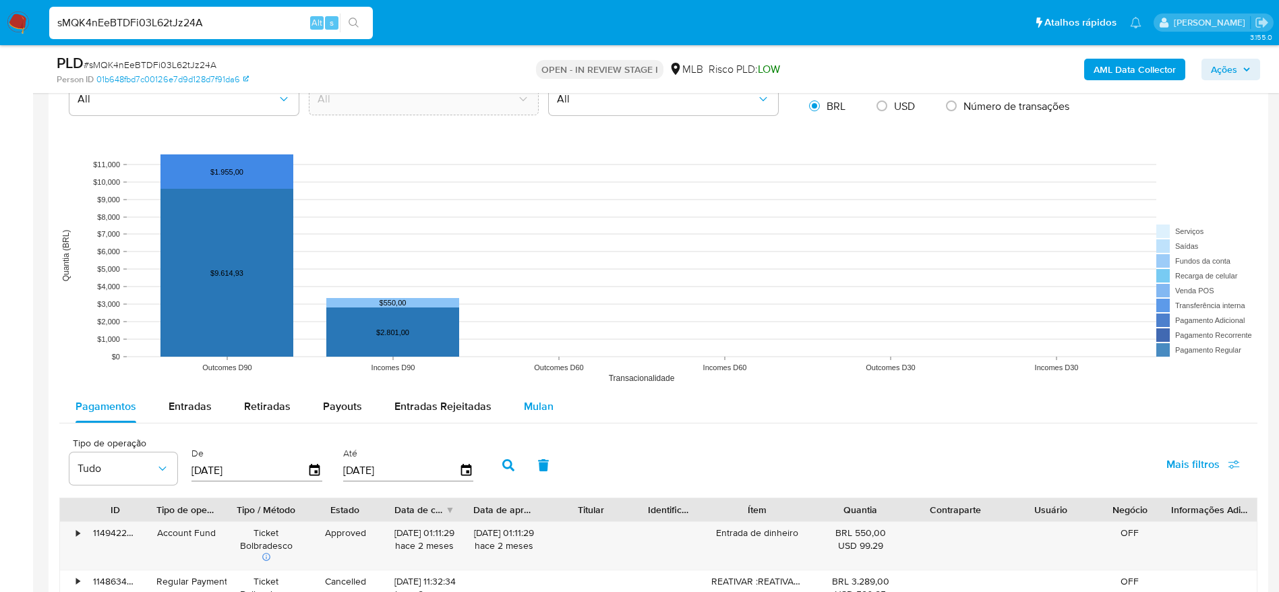
click at [531, 407] on span "Mulan" at bounding box center [539, 406] width 30 height 16
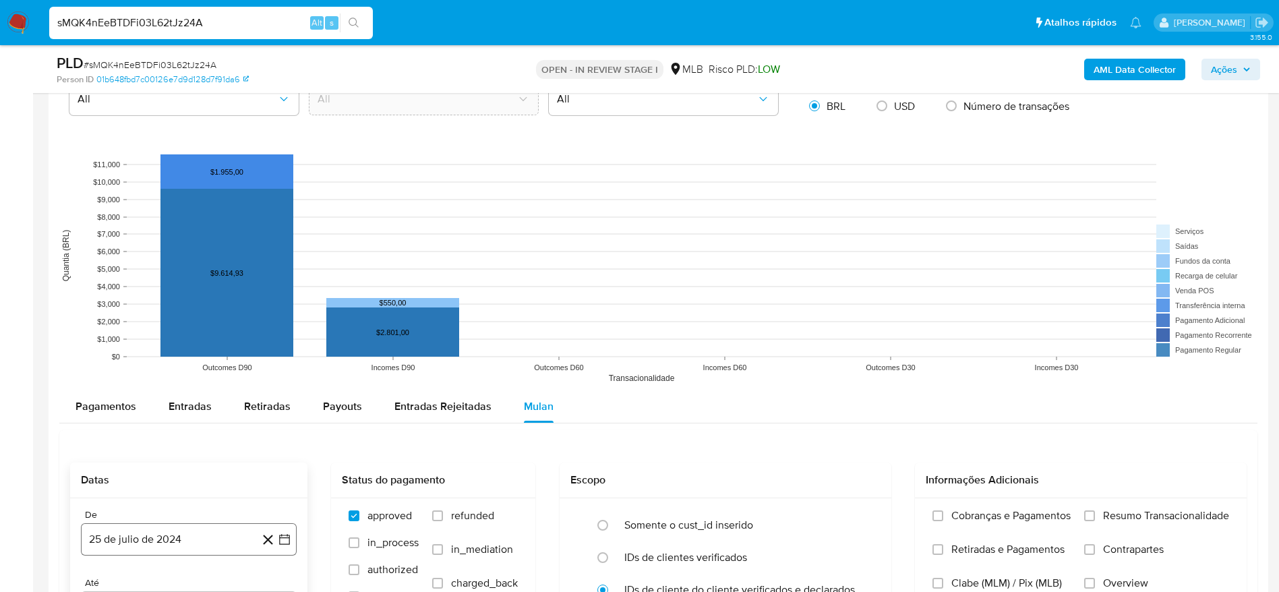
drag, startPoint x: 208, startPoint y: 545, endPoint x: 208, endPoint y: 533, distance: 12.8
click at [208, 544] on button "25 de julio de 2024" at bounding box center [189, 539] width 216 height 32
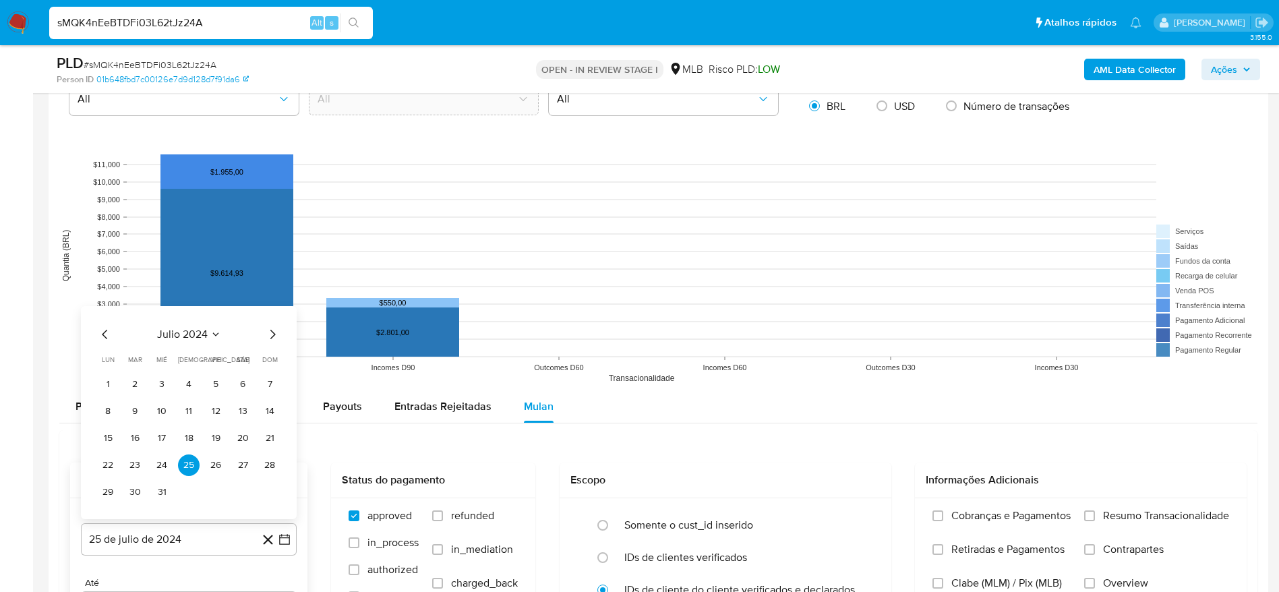
click at [193, 328] on span "julio 2024" at bounding box center [182, 334] width 51 height 13
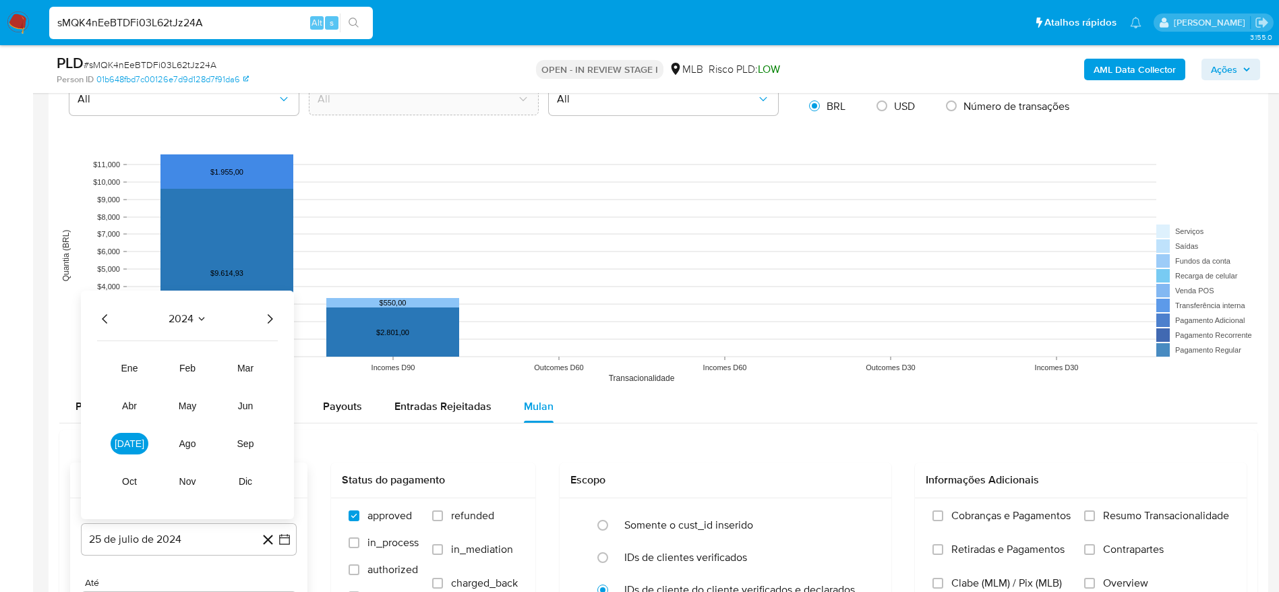
click at [274, 321] on icon "Año siguiente" at bounding box center [270, 319] width 16 height 16
click at [249, 398] on button "jun" at bounding box center [246, 406] width 38 height 22
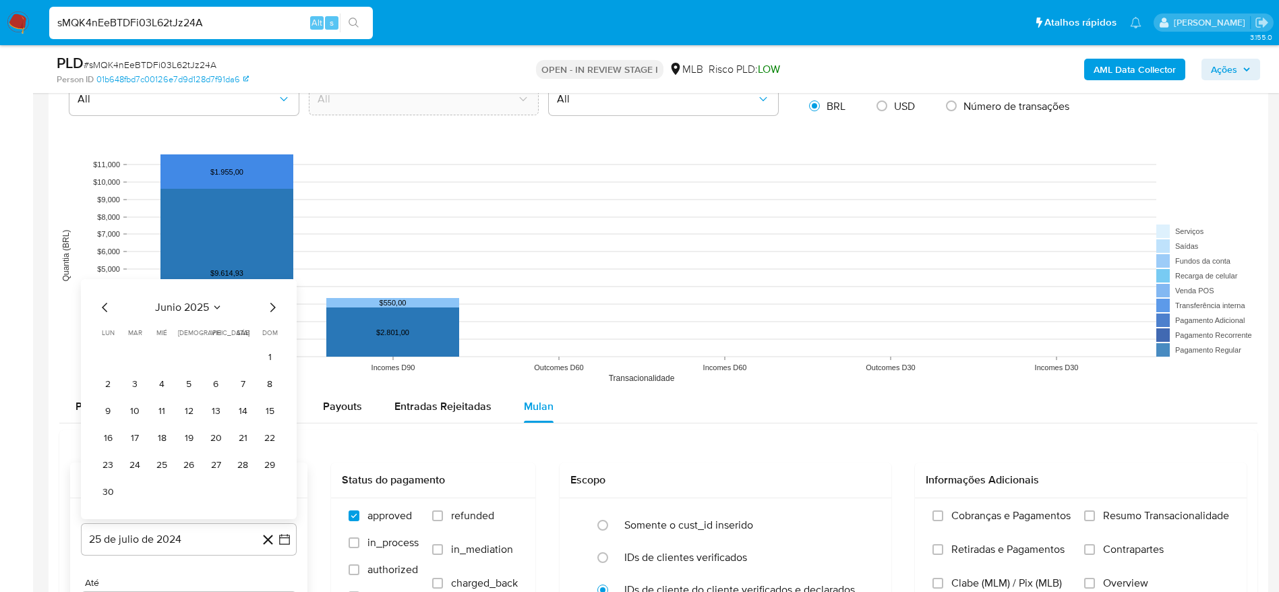
click at [111, 302] on icon "Mes anterior" at bounding box center [105, 307] width 16 height 16
click at [99, 307] on div "mayo 2025 mayo 2025 lun lunes mar martes mié miércoles jue jueves vie viernes s…" at bounding box center [189, 412] width 216 height 213
click at [100, 340] on icon "Mes anterior" at bounding box center [105, 334] width 16 height 16
click at [268, 416] on button "13" at bounding box center [270, 411] width 22 height 22
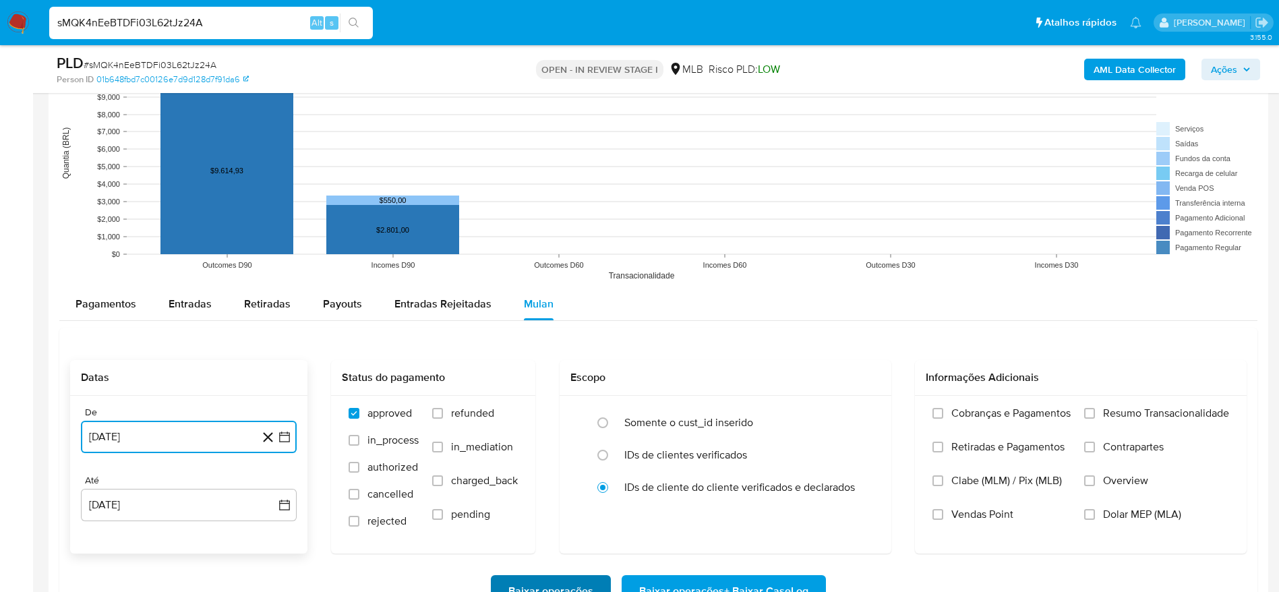
scroll to position [1416, 0]
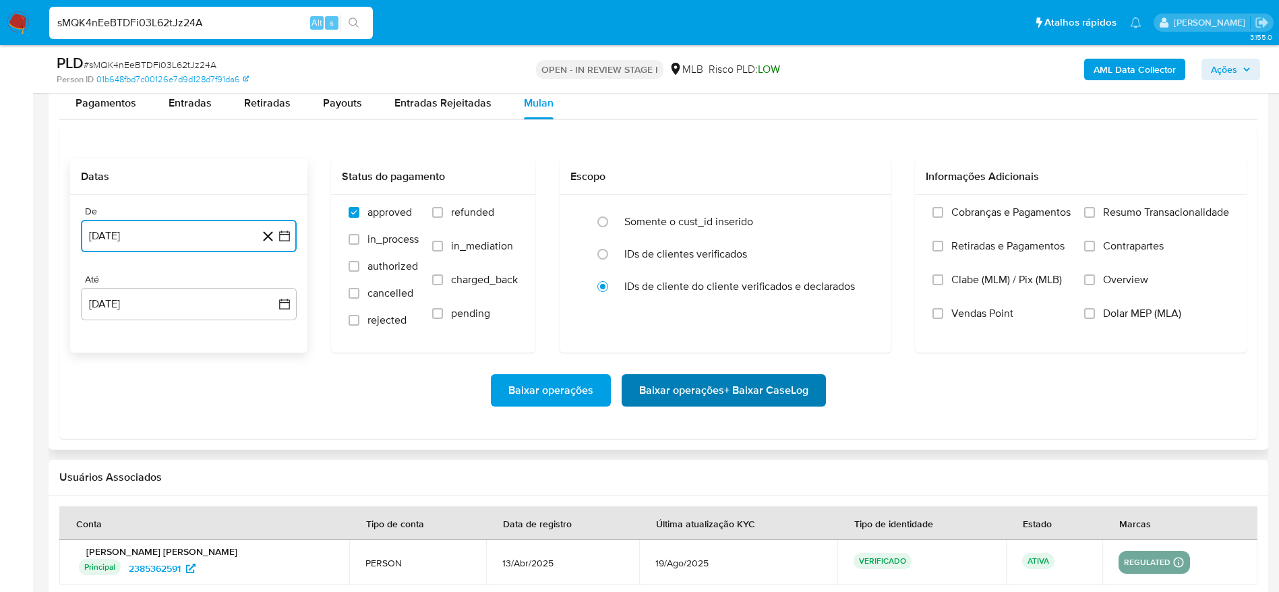
click at [704, 384] on span "Baixar operações + Baixar CaseLog" at bounding box center [723, 391] width 169 height 30
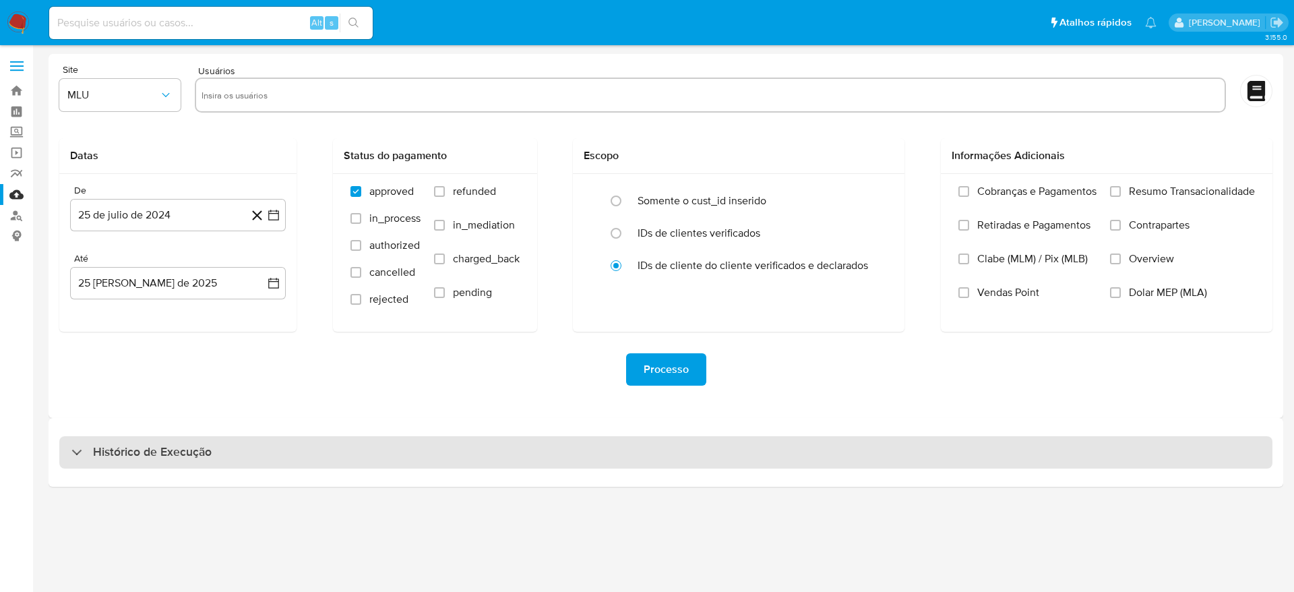
click at [723, 452] on div "Histórico de Execução" at bounding box center [665, 452] width 1213 height 32
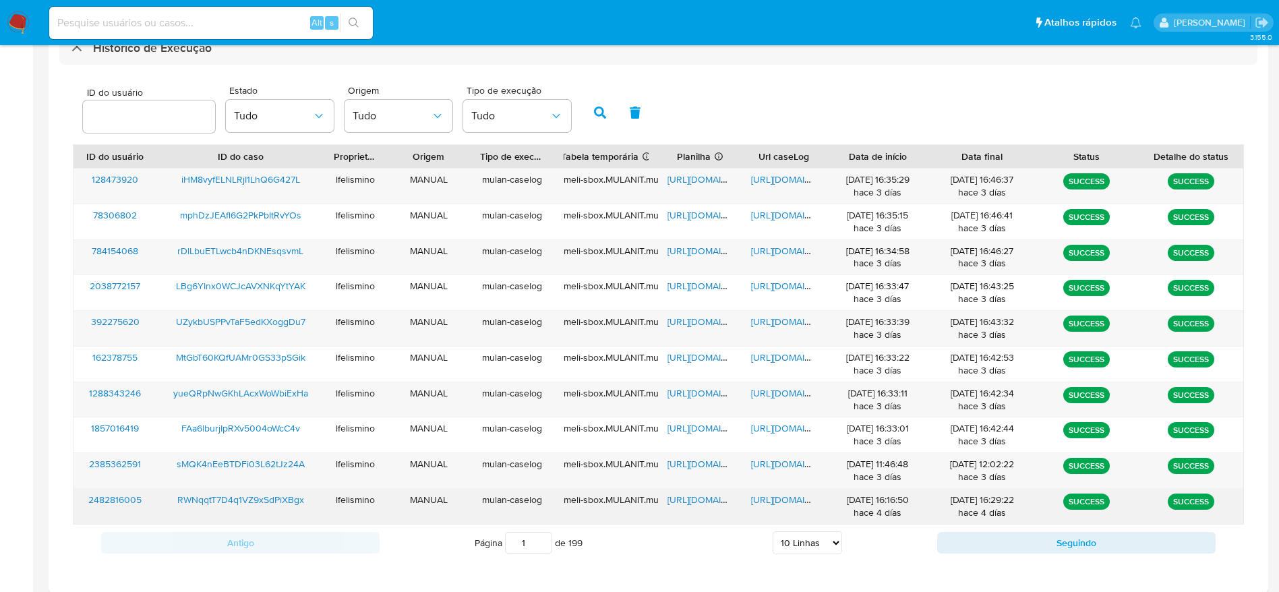
scroll to position [413, 0]
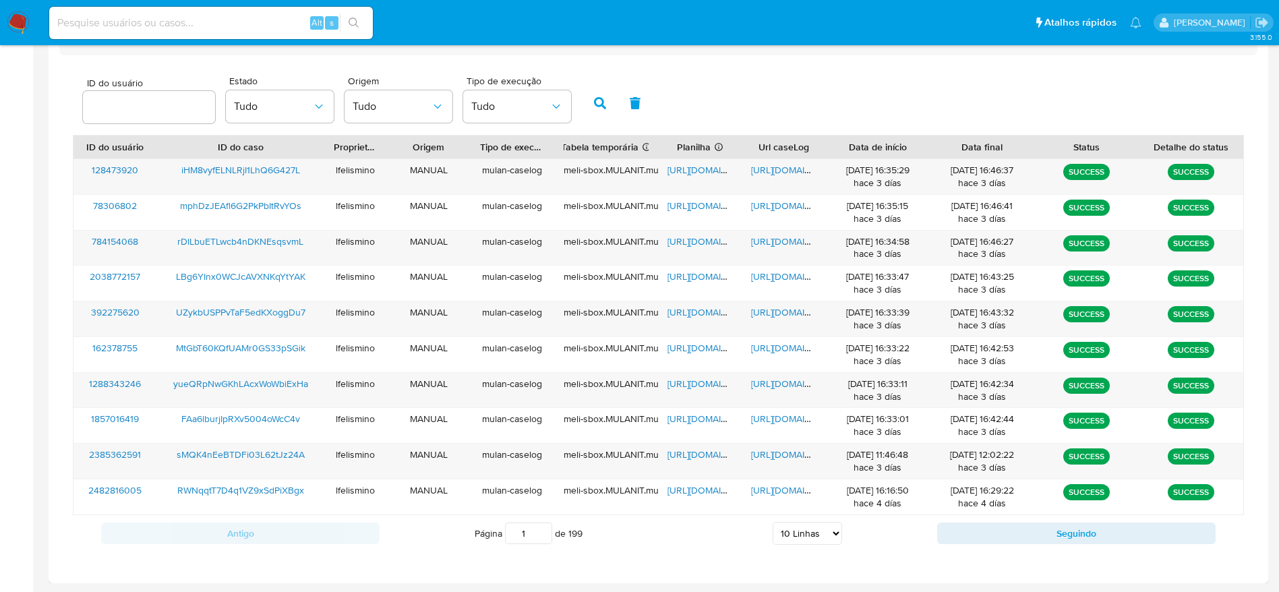
drag, startPoint x: 822, startPoint y: 531, endPoint x: 824, endPoint y: 524, distance: 7.0
click at [822, 531] on select "5 Linhas 10 Linhas 20 Linhas 25 Linhas 50 Linhas 100 Linhas" at bounding box center [807, 533] width 69 height 23
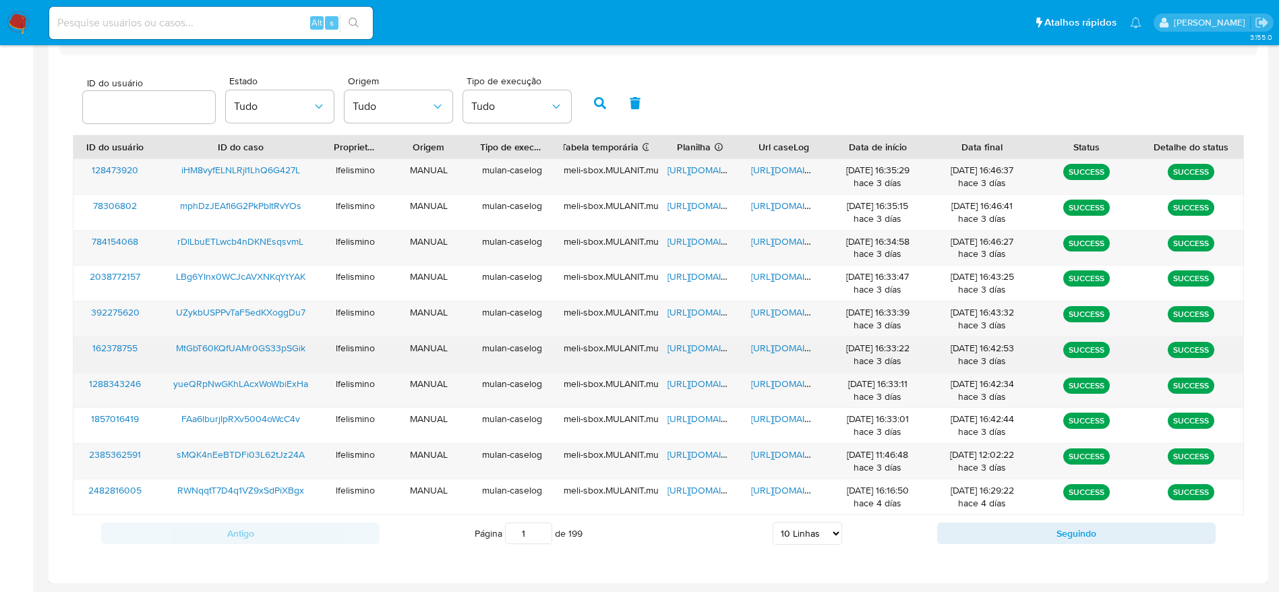
select select "20"
click at [773, 522] on select "5 Linhas 10 Linhas 20 Linhas 25 Linhas 50 Linhas 100 Linhas" at bounding box center [807, 533] width 69 height 23
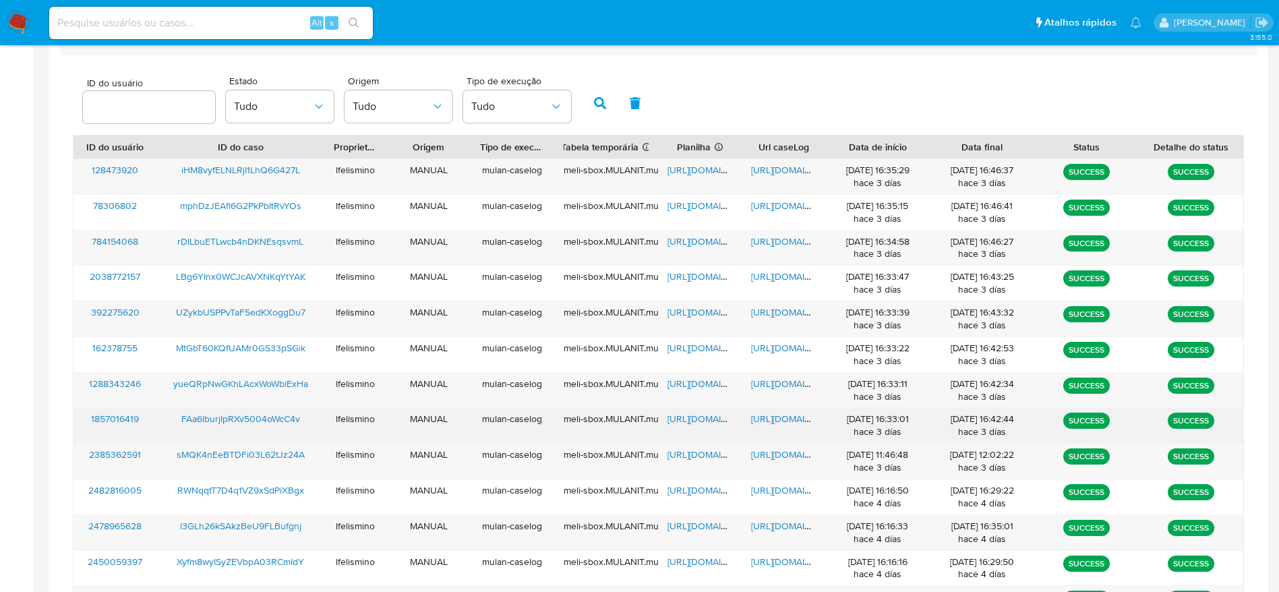
scroll to position [769, 0]
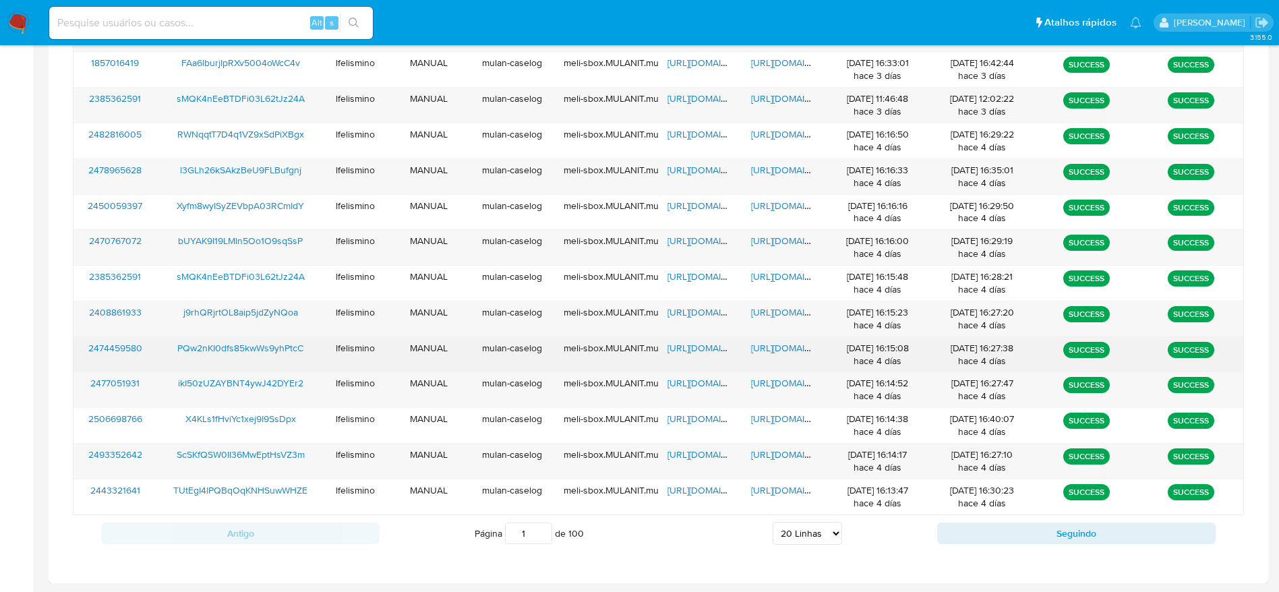
click at [789, 348] on span "https://docs.google.com/document/d/1I_KPySk6m0by6Kc3p6K0J8SVIJ1lAU10RF5bpUz-8V8…" at bounding box center [797, 347] width 93 height 13
click at [688, 342] on span "https://docs.google.com/spreadsheets/d/1M71P8S95BE22HJYOsoZJSoC-ZWtfKYS4EFJHhHv…" at bounding box center [713, 347] width 93 height 13
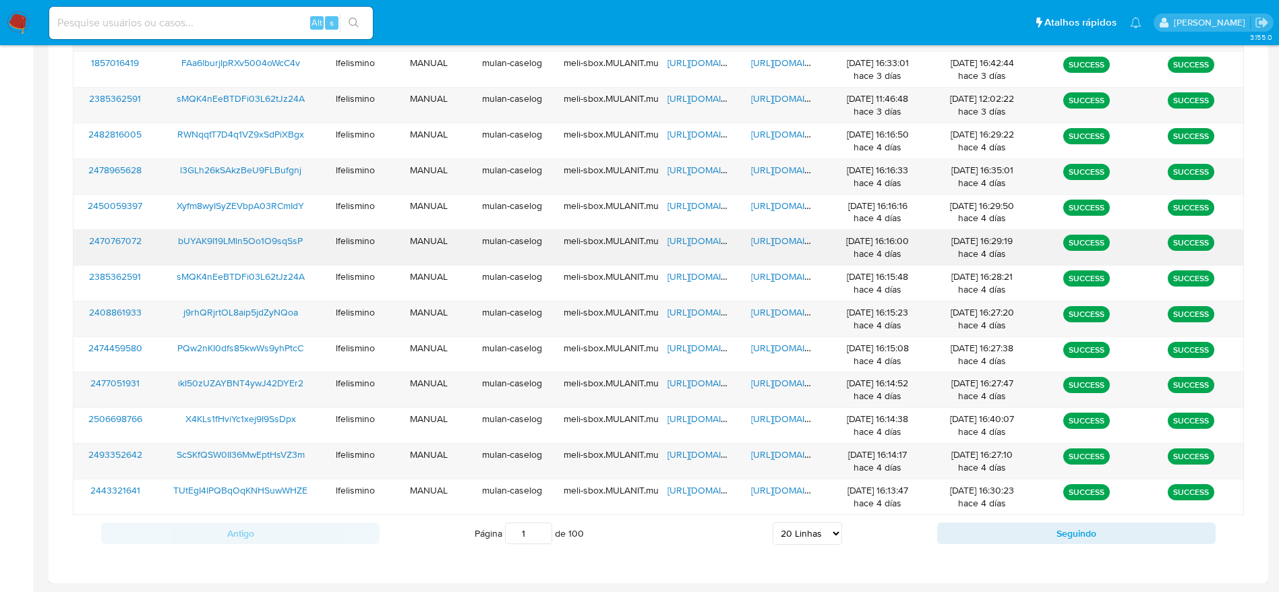
scroll to position [668, 0]
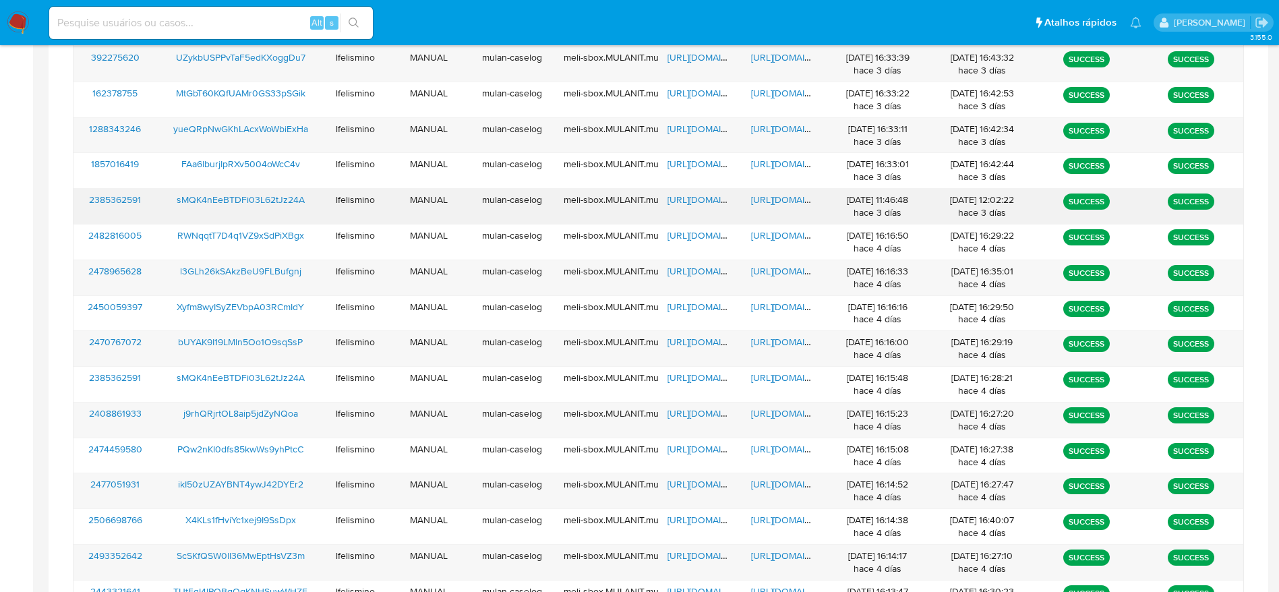
click at [789, 202] on span "https://docs.google.com/document/d/152w8D3ViaAacIoBwuGmebKV9f8fvIDNkjZCIWrFZtc8…" at bounding box center [797, 199] width 93 height 13
click at [697, 201] on span "https://docs.google.com/spreadsheets/d/1frImsOfnGZugD6xtvEKBpBgfuDAnbx52I9KeWPm…" at bounding box center [713, 199] width 93 height 13
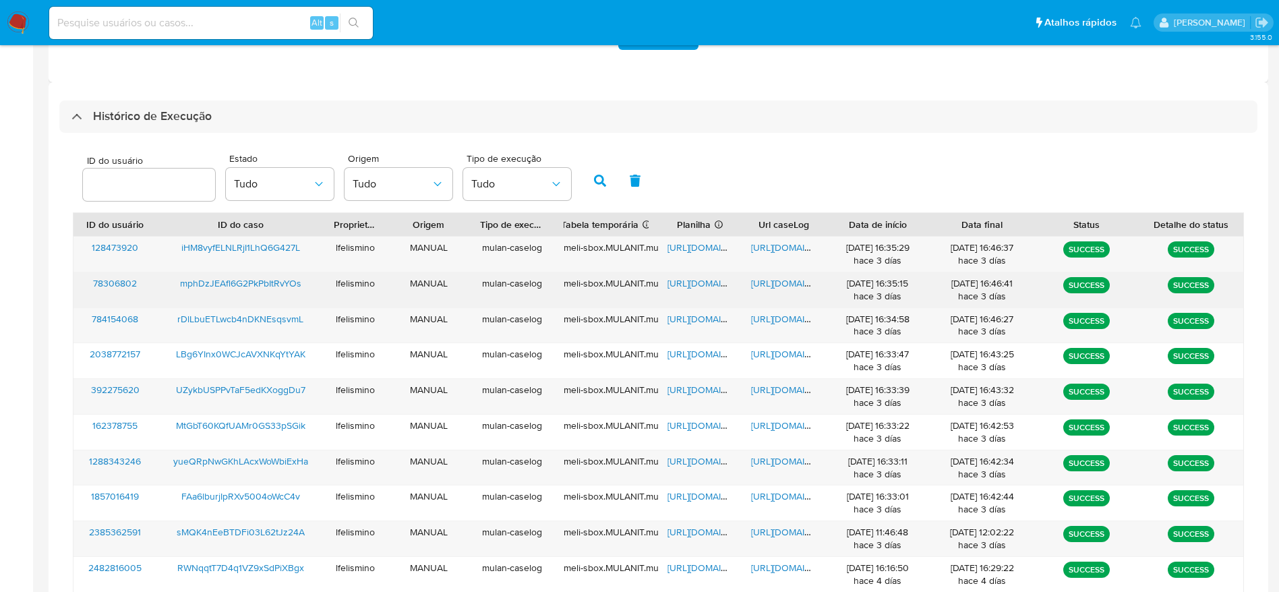
scroll to position [264, 0]
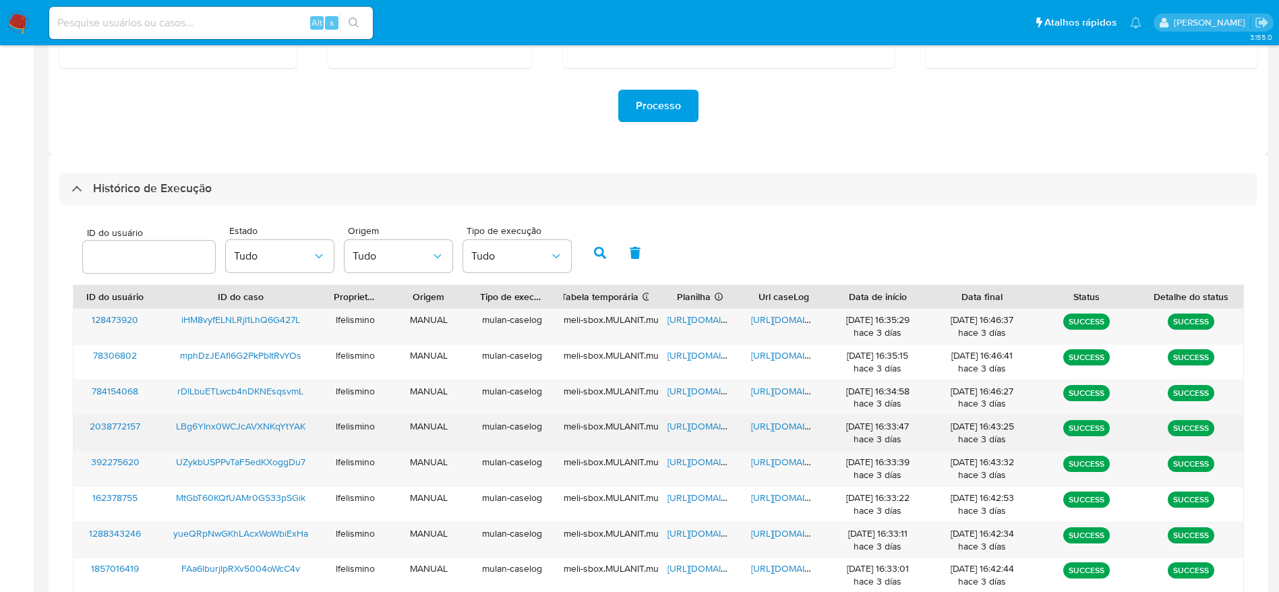
click at [769, 430] on span "https://docs.google.com/document/d/1EF8KSMt0fwrY-NIKjIV74nZ7-HmdVz4iGfrj9RQ1gKI…" at bounding box center [797, 425] width 93 height 13
click at [689, 422] on span "https://docs.google.com/spreadsheets/d/1mAnbNCKhR2PbdAMfyfdHJCxWPhrBe4di-XyNdaH…" at bounding box center [713, 425] width 93 height 13
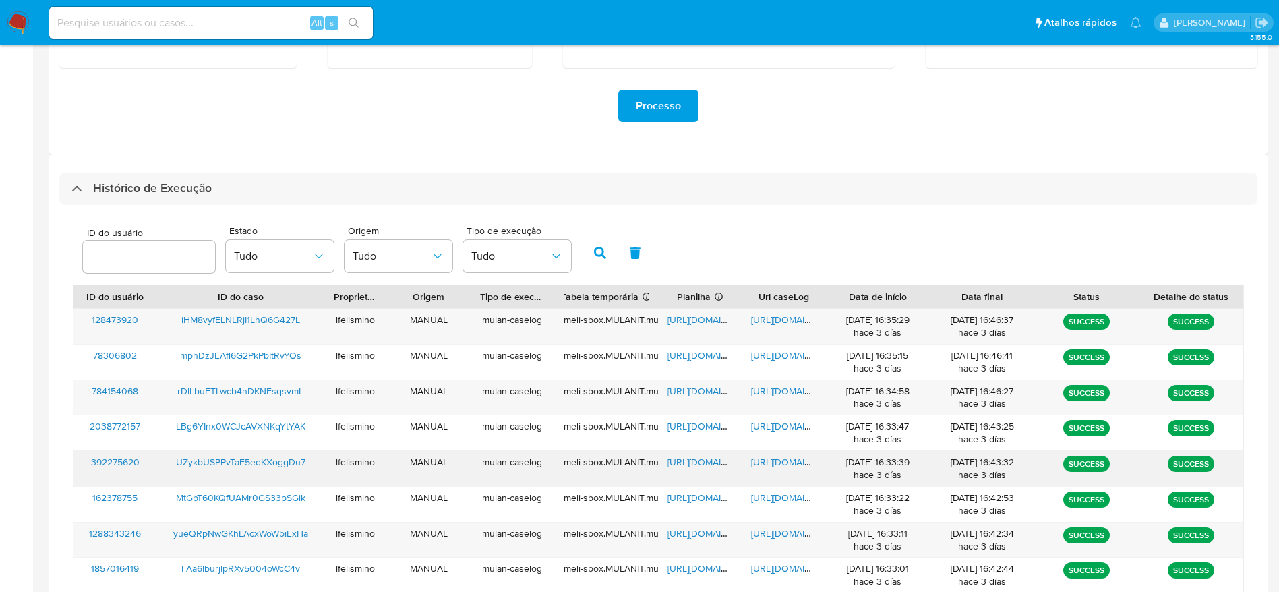
click at [776, 464] on span "https://docs.google.com/document/d/1gWL4yES1lJw08oMVp2UBgCFAdRB4zmZseMeXNXyc9Tg…" at bounding box center [797, 461] width 93 height 13
click at [693, 462] on span "https://docs.google.com/spreadsheets/d/1tAHg30zzrfzDJtF4qB3fCN_Kqzi_QGe3JZ1UU7f…" at bounding box center [713, 461] width 93 height 13
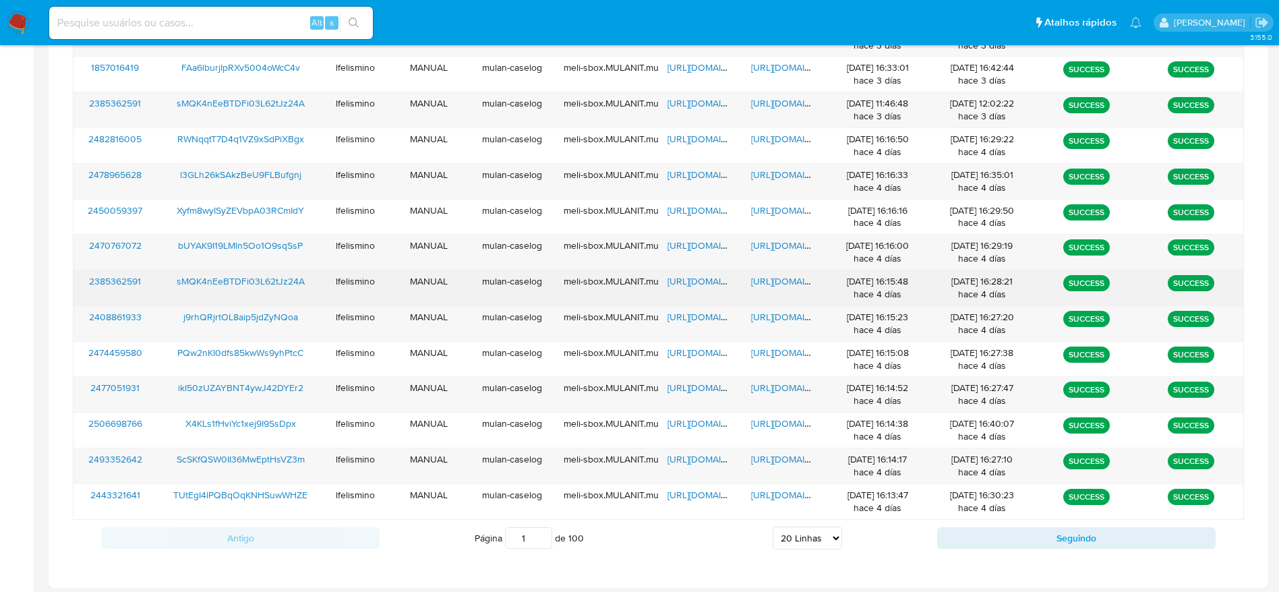
scroll to position [769, 0]
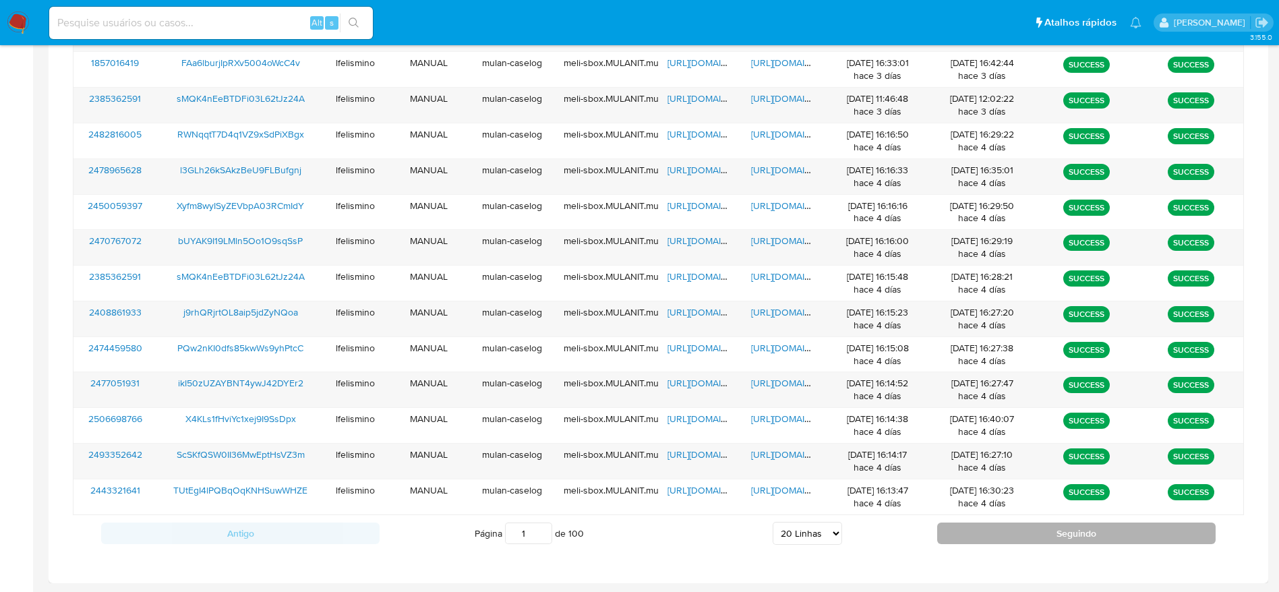
click at [1002, 533] on button "Seguindo" at bounding box center [1076, 533] width 278 height 22
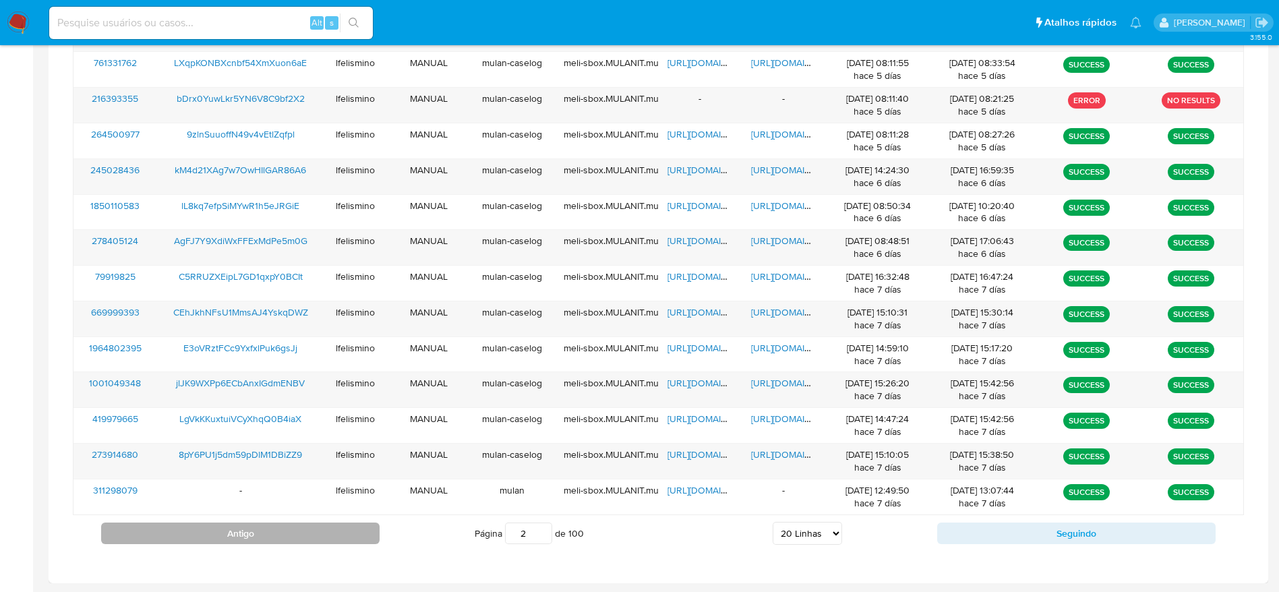
click at [274, 538] on button "Antigo" at bounding box center [240, 533] width 278 height 22
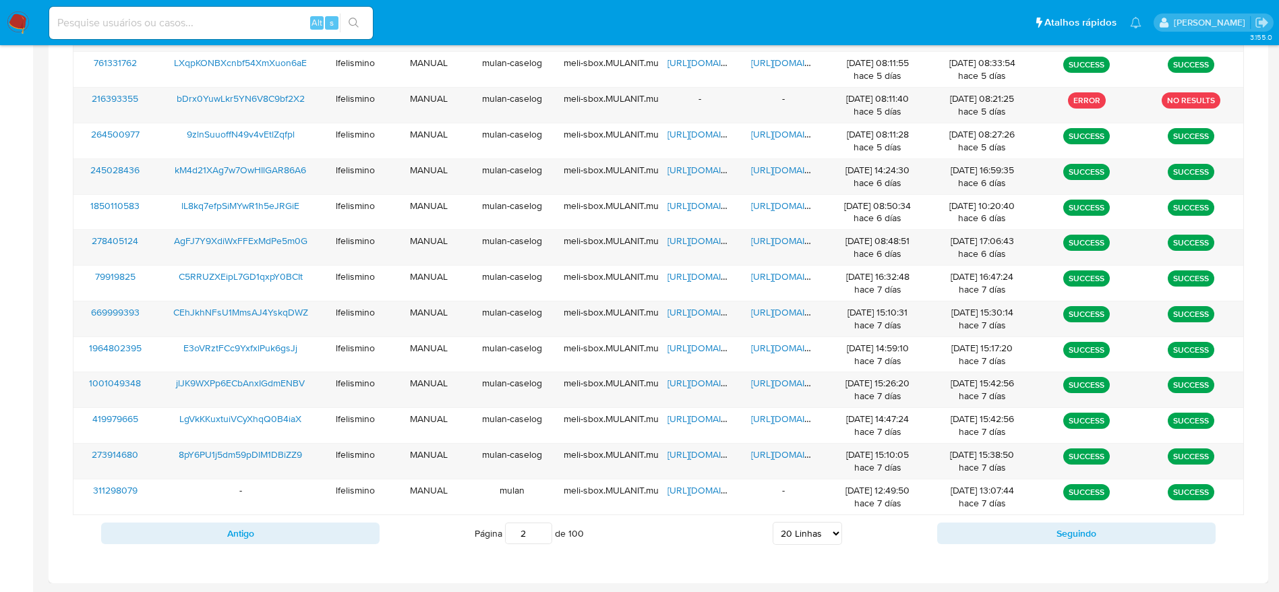
type input "1"
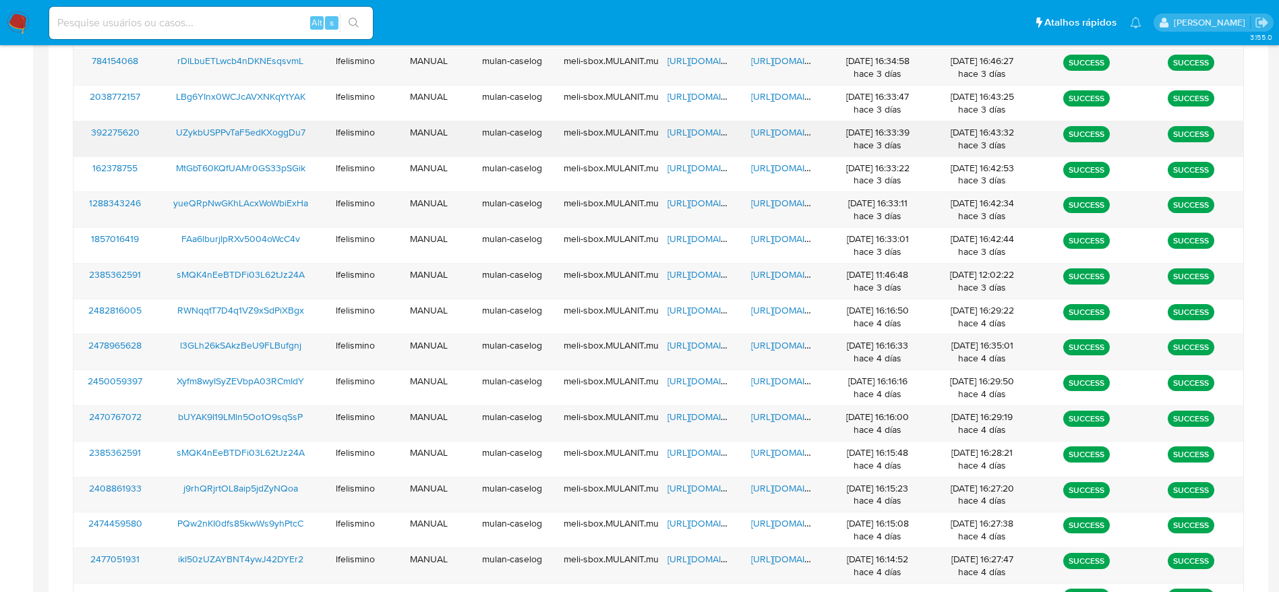
scroll to position [561, 0]
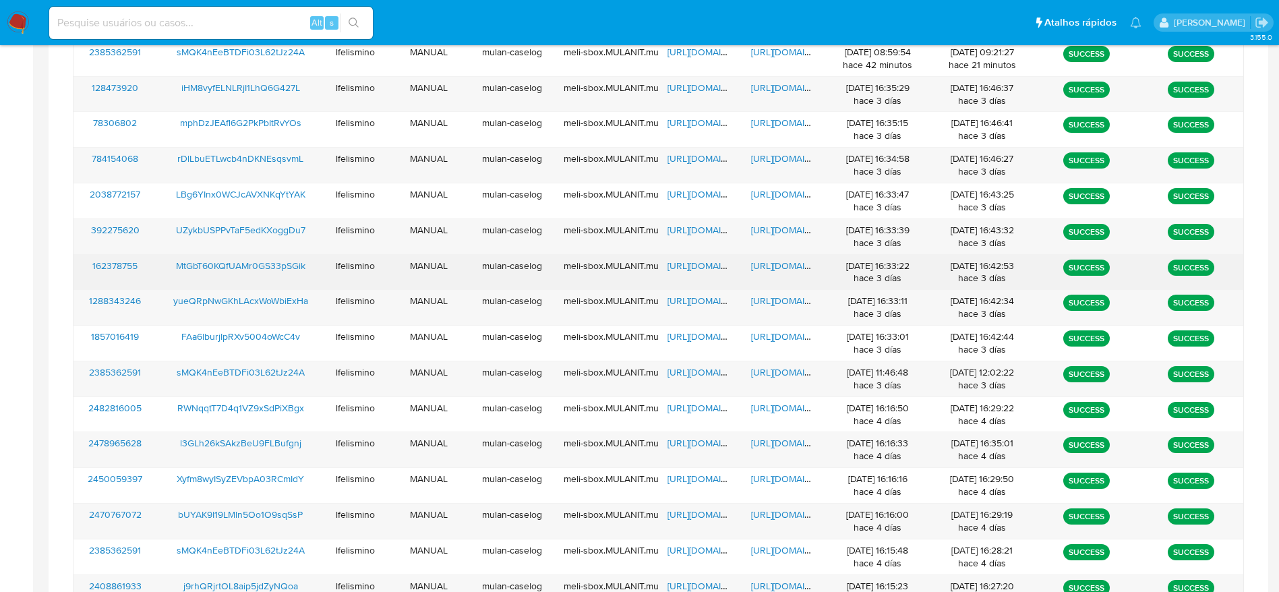
click at [766, 268] on span "https://docs.google.com/document/d/11lLNpf4WsehBrHZ4vpKOg2t_NMaASp6HJBt3SZecC7U…" at bounding box center [797, 265] width 93 height 13
click at [680, 267] on span "https://docs.google.com/spreadsheets/d/1cHb4IiOVse72P7CrHO5RUlaZxGNdpIJsad9IgZG…" at bounding box center [713, 265] width 93 height 13
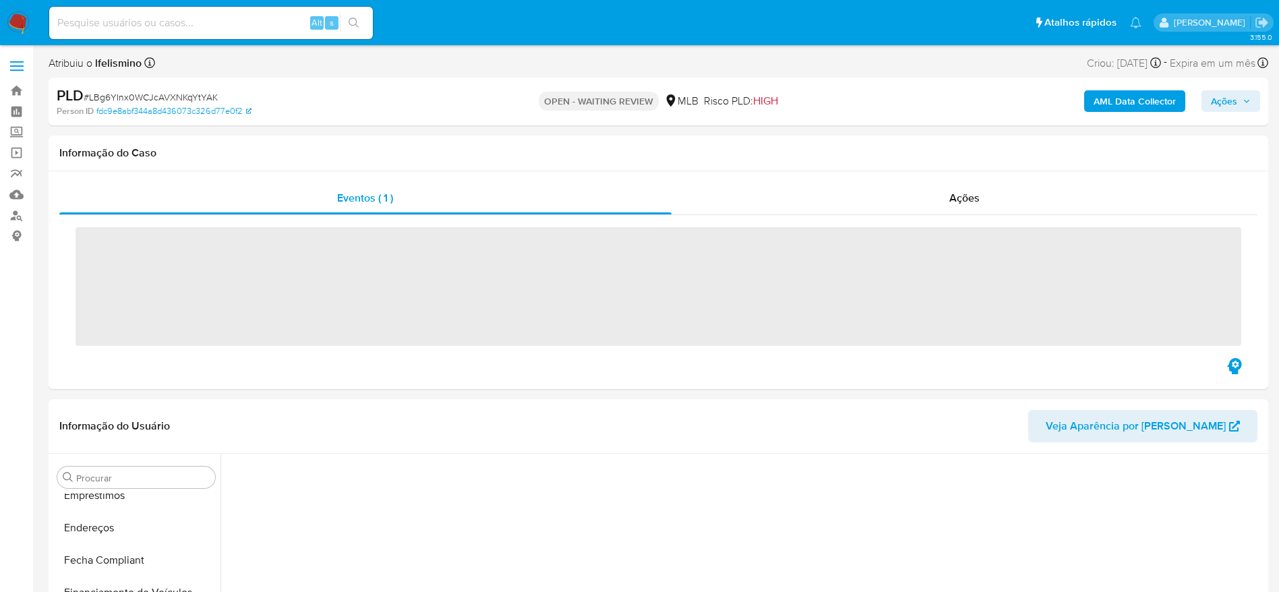
scroll to position [602, 0]
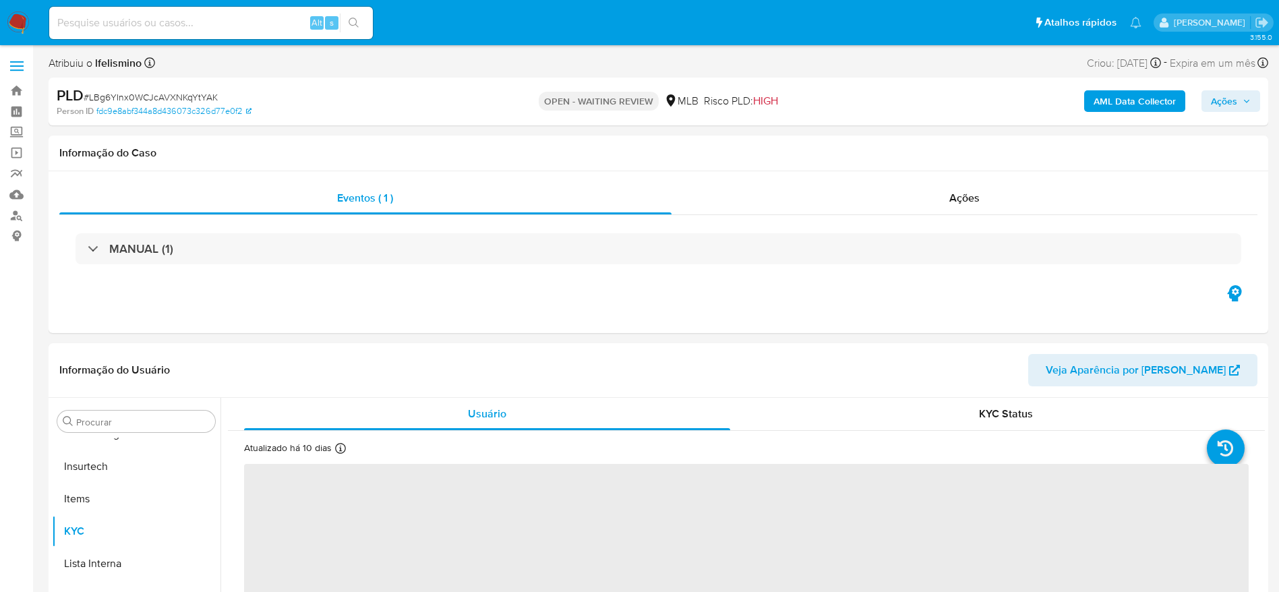
click at [173, 97] on span "# LBg6YInx0WCJcAVXNKqYtYAK" at bounding box center [151, 96] width 134 height 13
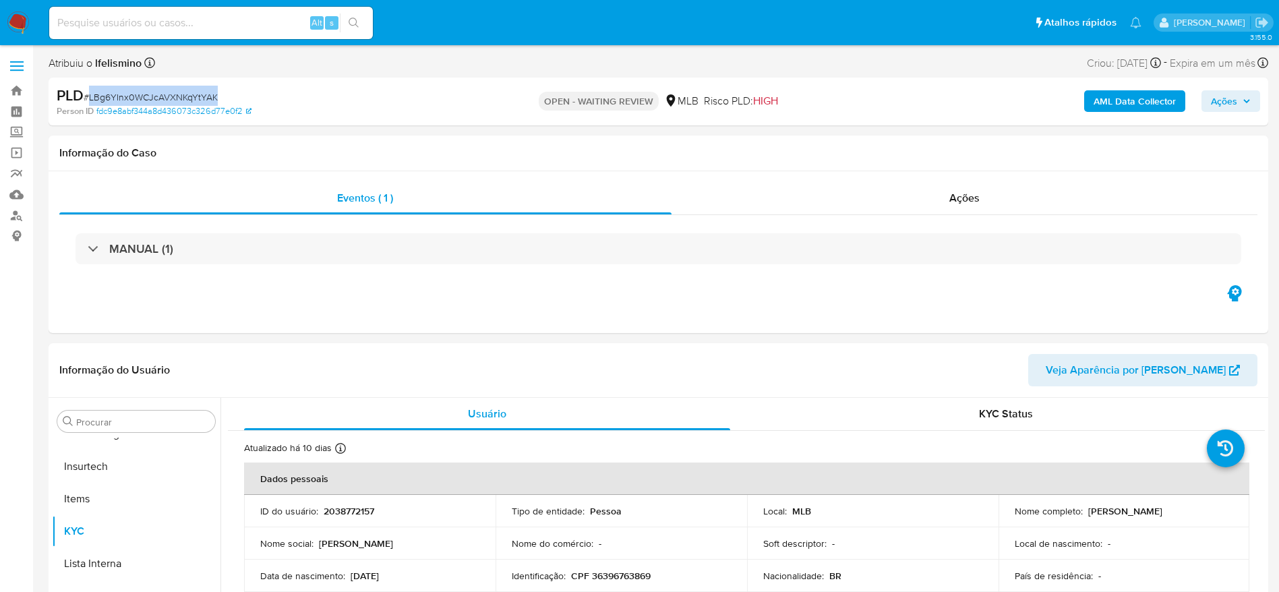
copy span "LBg6YInx0WCJcAVXNKqYtYAK"
select select "10"
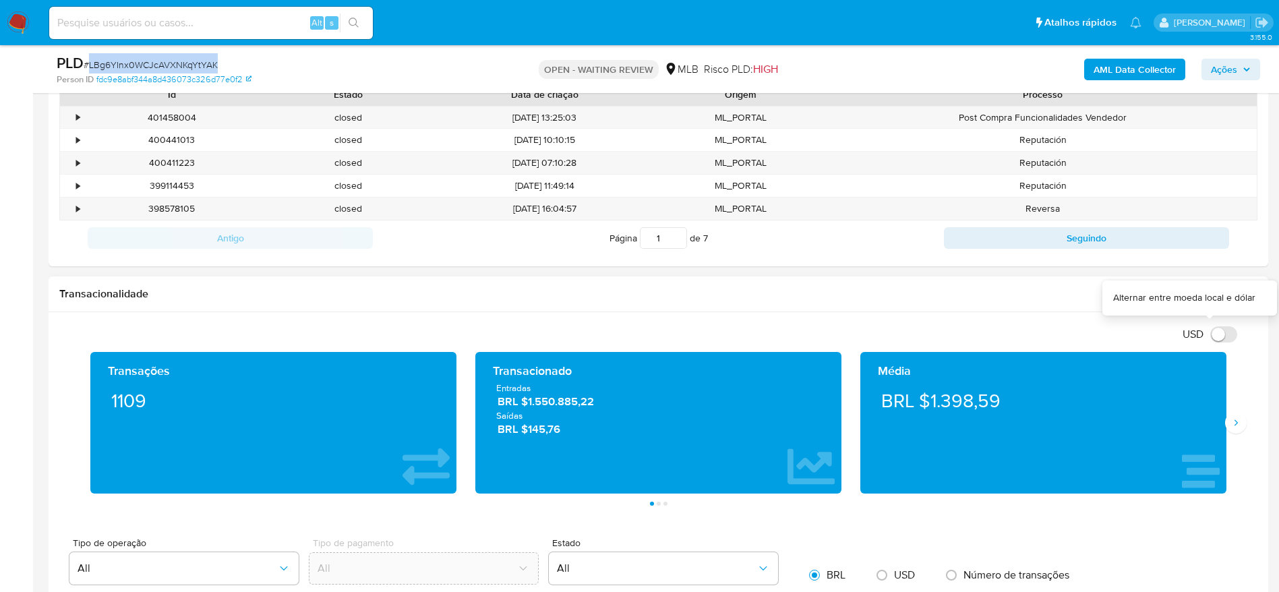
scroll to position [607, 0]
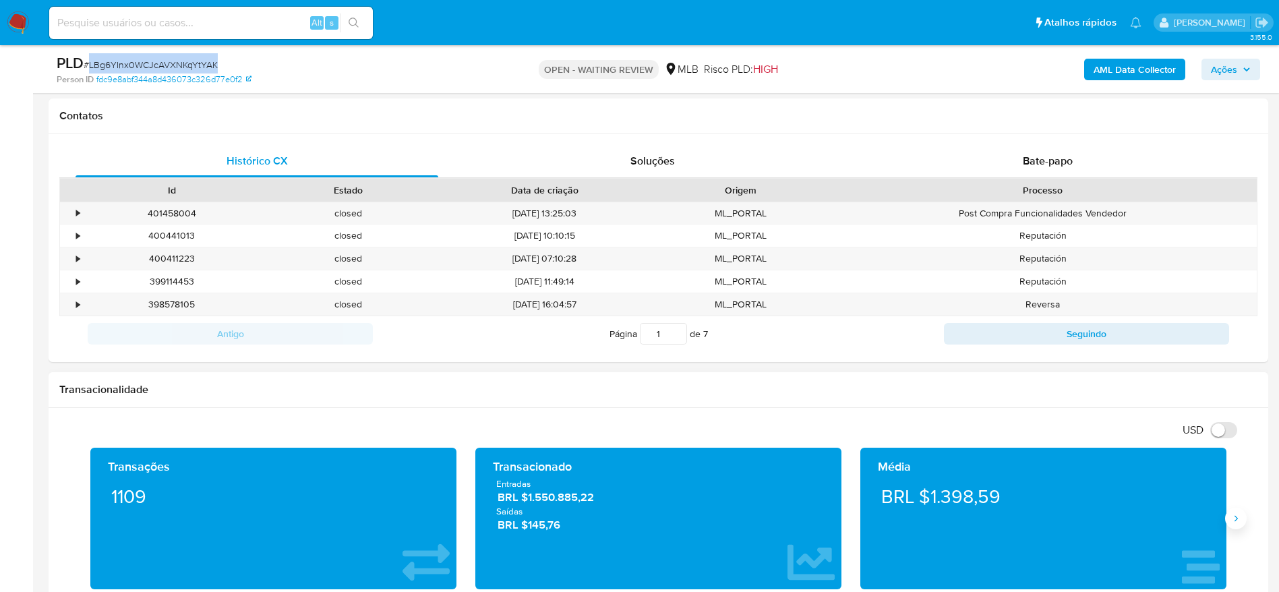
click at [1245, 520] on button "Siguiente" at bounding box center [1236, 519] width 22 height 22
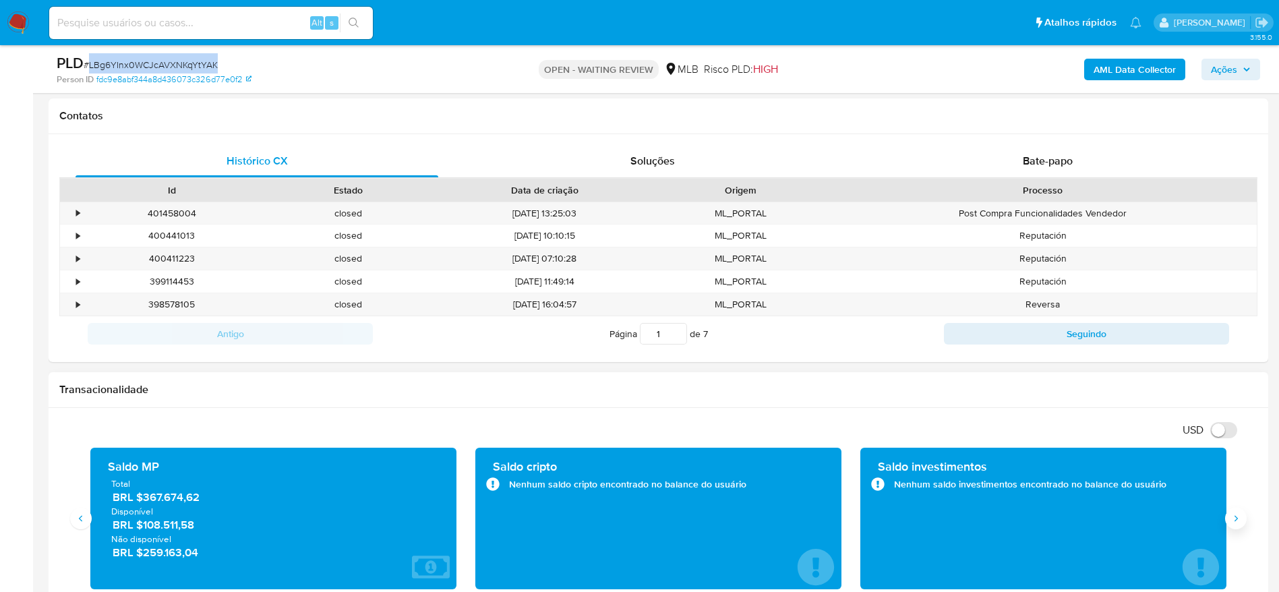
click at [1242, 525] on button "Siguiente" at bounding box center [1236, 519] width 22 height 22
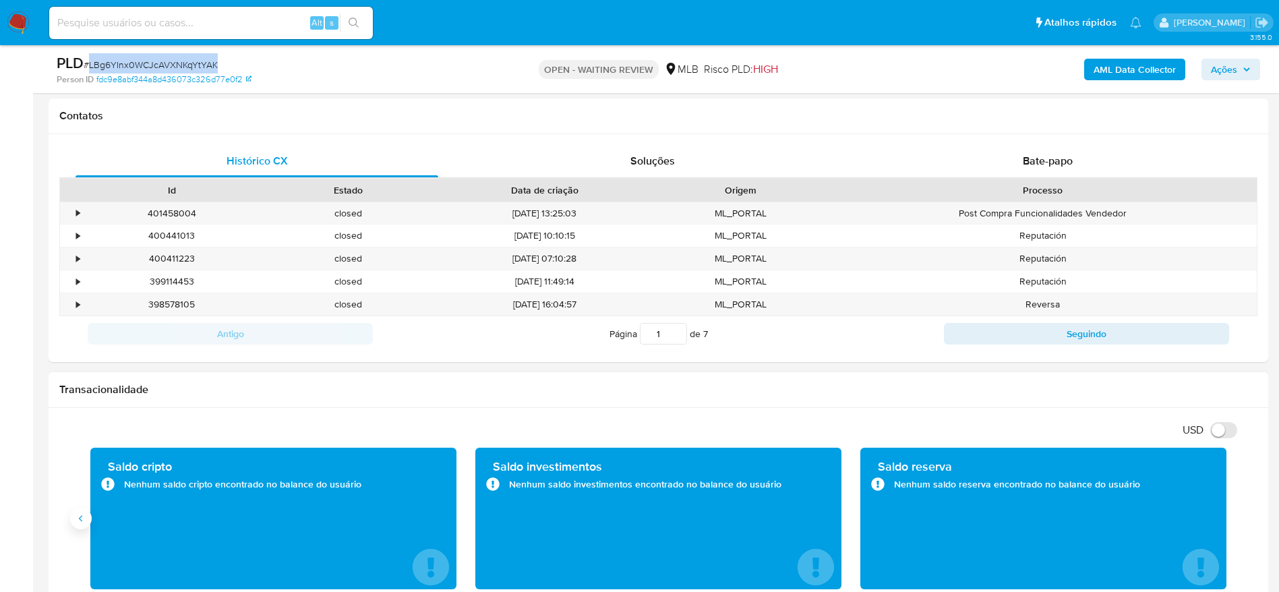
click at [90, 524] on button "Anterior" at bounding box center [81, 519] width 22 height 22
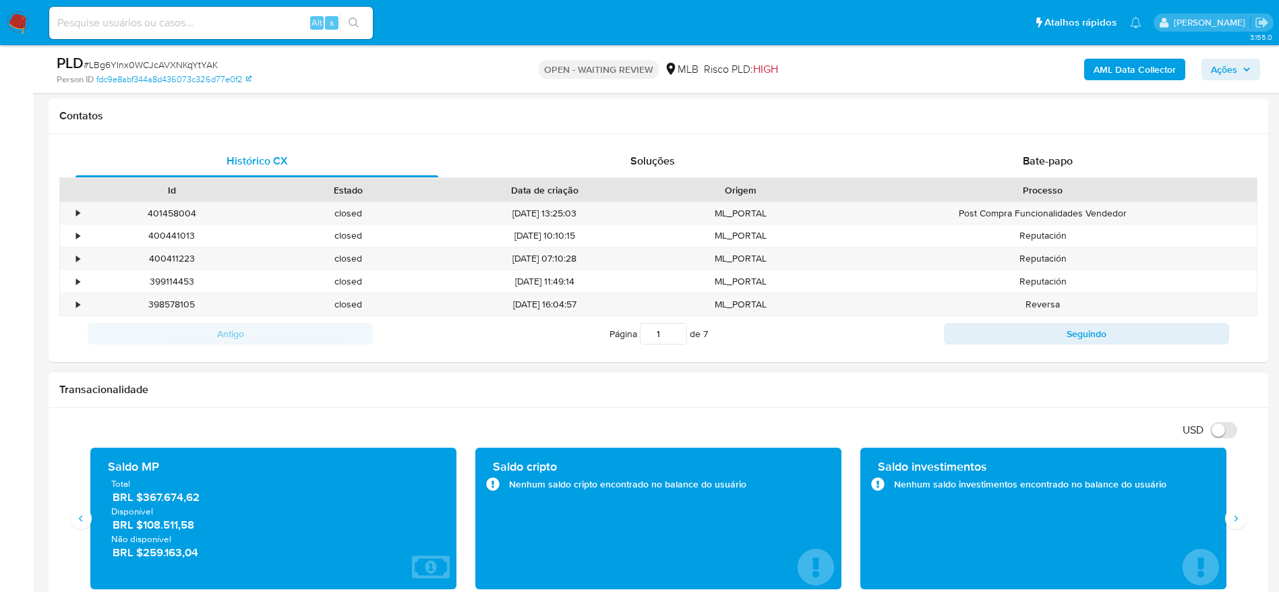
drag, startPoint x: 143, startPoint y: 502, endPoint x: 243, endPoint y: 491, distance: 101.0
click at [243, 491] on span "BRL $367.674,62" at bounding box center [274, 497] width 323 height 16
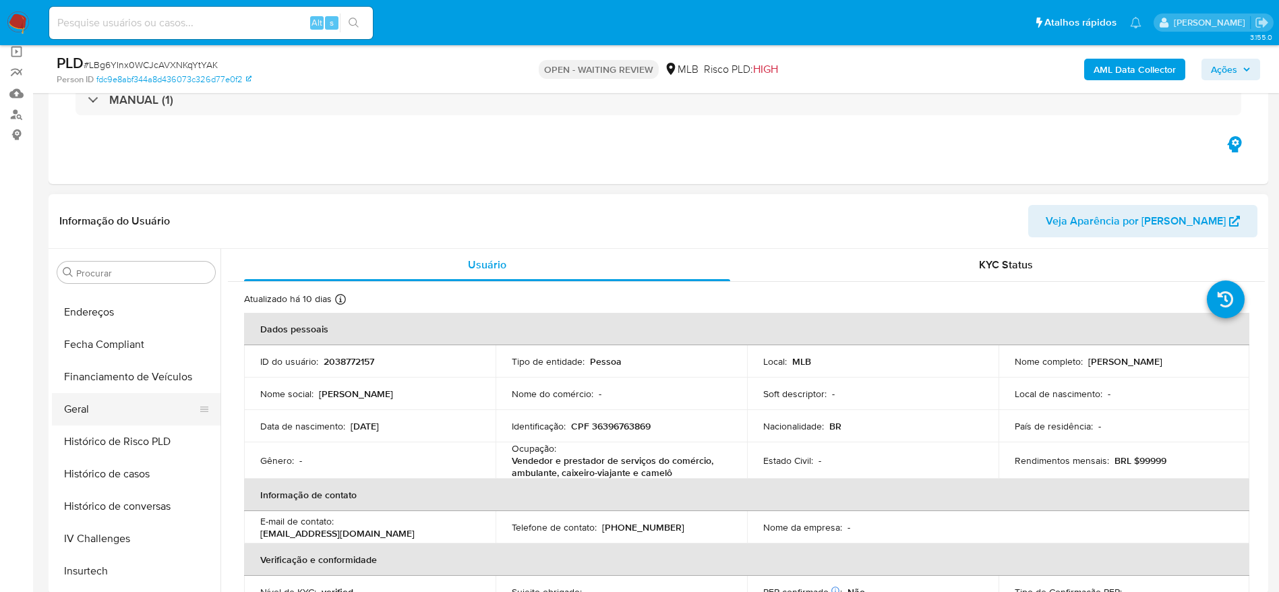
scroll to position [299, 0]
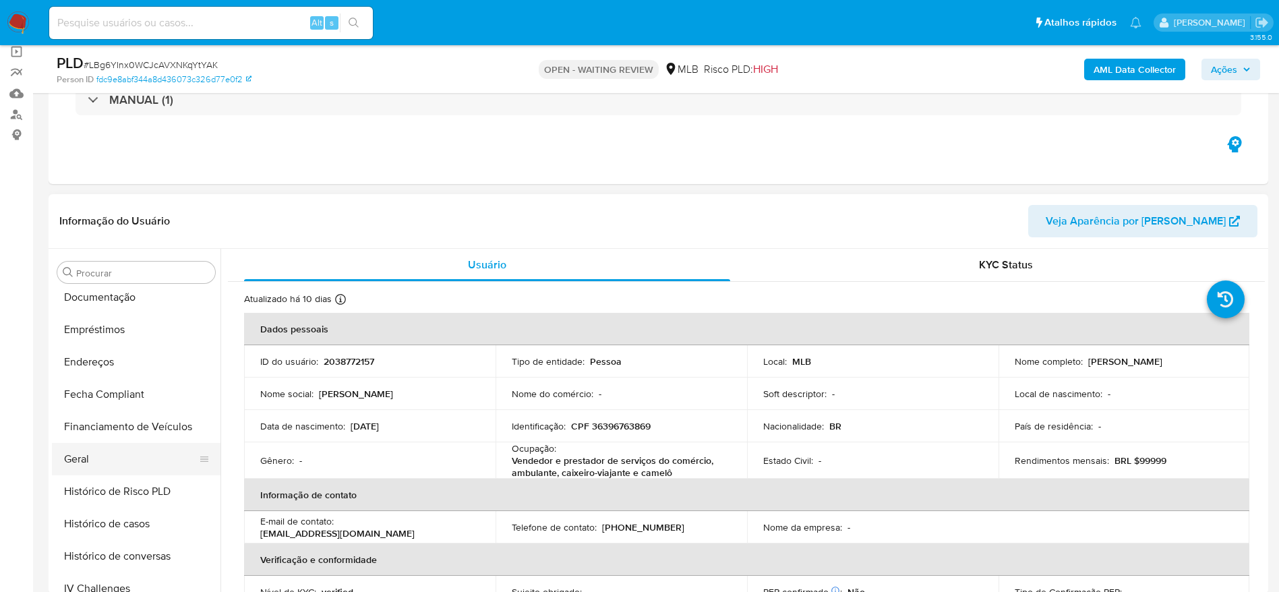
click at [114, 461] on button "Geral" at bounding box center [131, 459] width 158 height 32
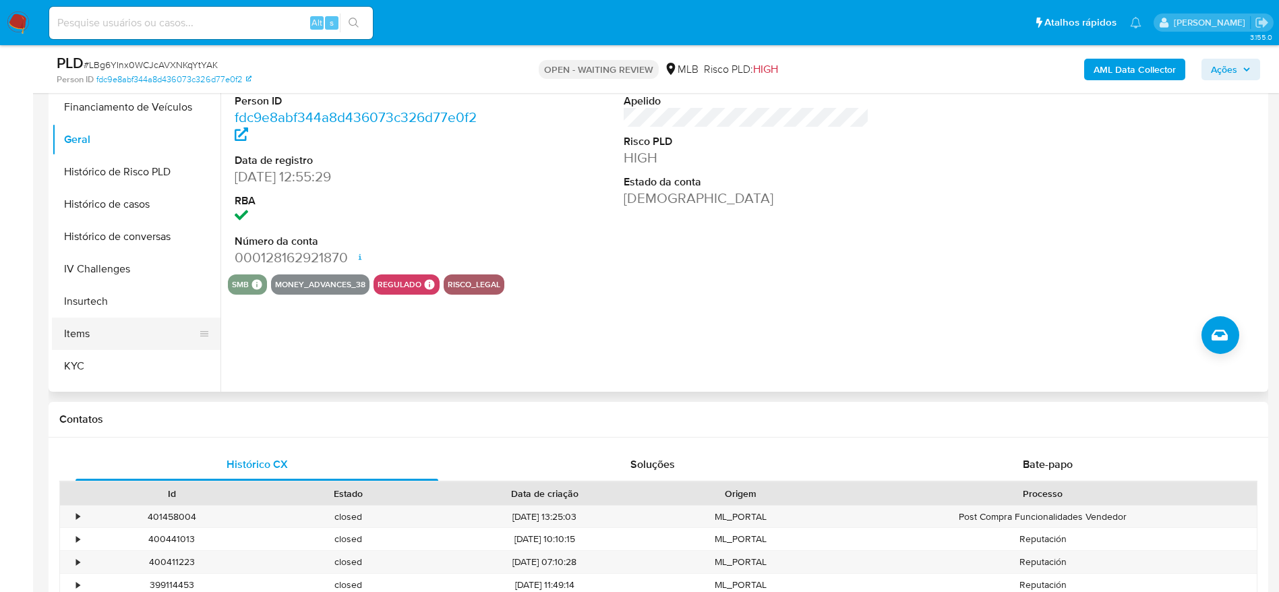
scroll to position [501, 0]
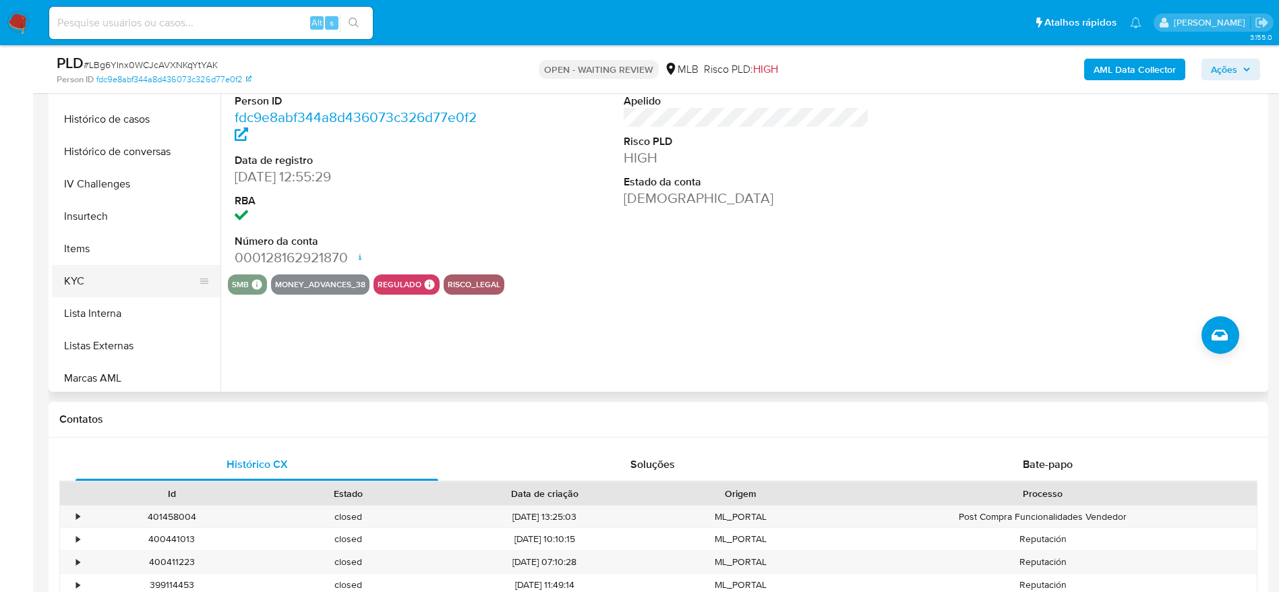
click at [120, 291] on button "KYC" at bounding box center [131, 281] width 158 height 32
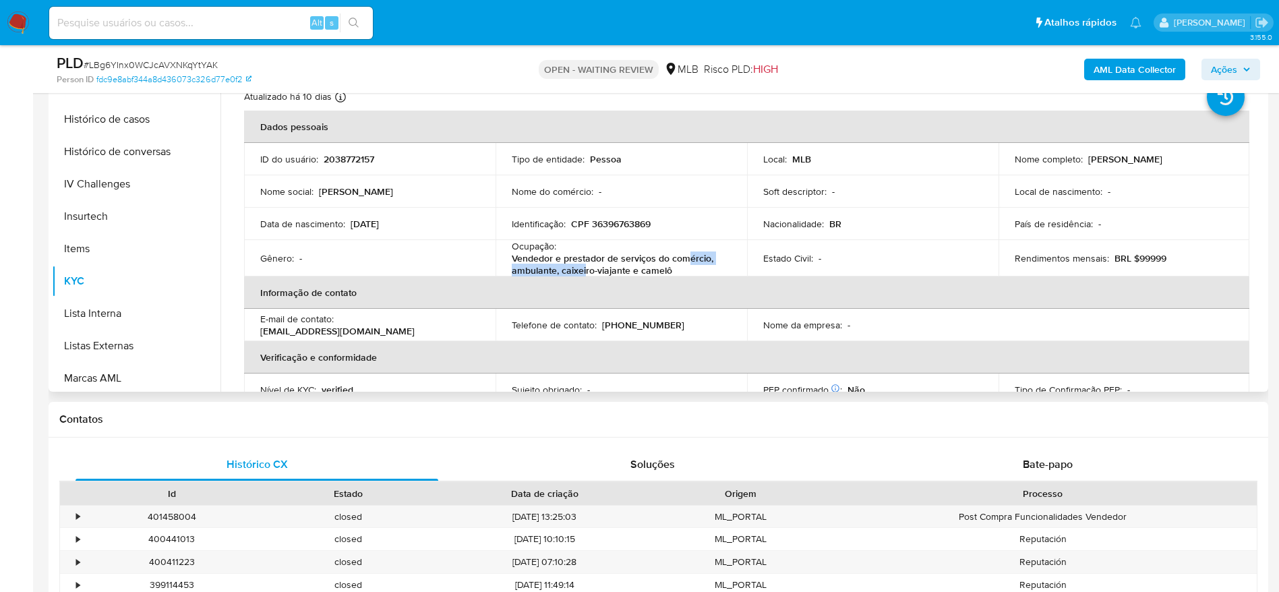
drag, startPoint x: 684, startPoint y: 264, endPoint x: 640, endPoint y: 271, distance: 44.4
click at [582, 269] on p "Vendedor e prestador de serviços do comércio, ambulante, caixeiro-viajante e ca…" at bounding box center [619, 264] width 214 height 24
drag, startPoint x: 642, startPoint y: 272, endPoint x: 659, endPoint y: 272, distance: 16.2
click at [645, 272] on p "Vendedor e prestador de serviços do comércio, ambulante, caixeiro-viajante e ca…" at bounding box center [619, 264] width 214 height 24
drag, startPoint x: 677, startPoint y: 271, endPoint x: 512, endPoint y: 265, distance: 164.6
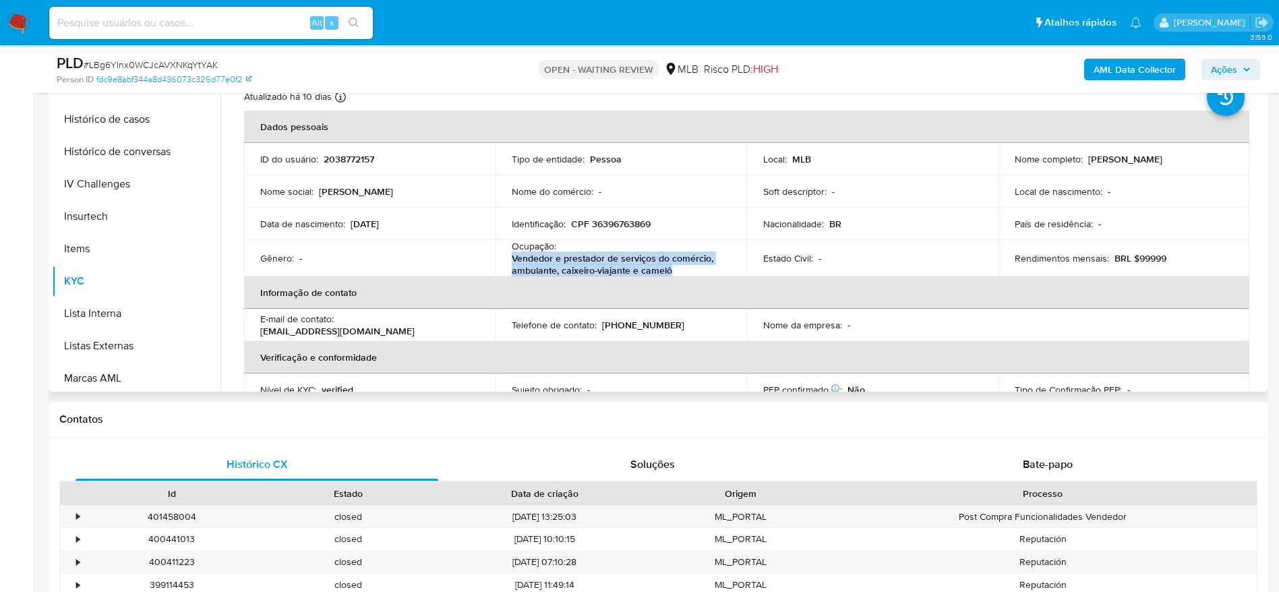
click at [512, 265] on p "Vendedor e prestador de serviços do comércio, ambulante, caixeiro-viajante e ca…" at bounding box center [619, 264] width 214 height 24
copy p "Vendedor e prestador de serviços do comércio, ambulante, caixeiro-viajante e ca…"
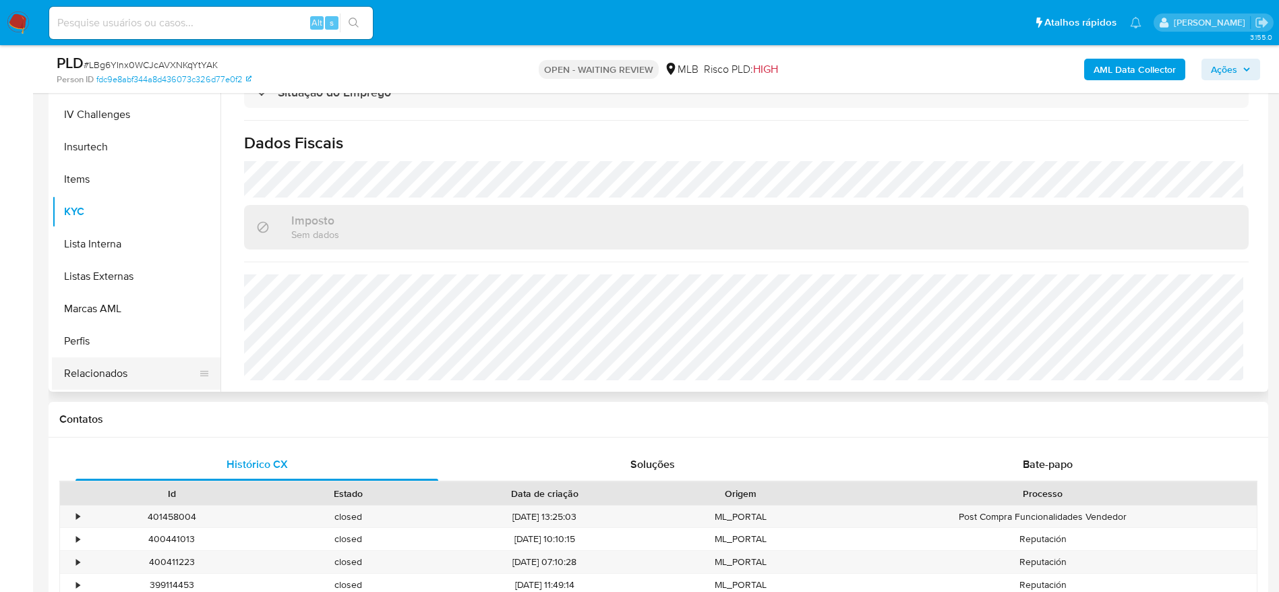
scroll to position [602, 0]
click at [107, 355] on button "Relacionados" at bounding box center [131, 342] width 158 height 32
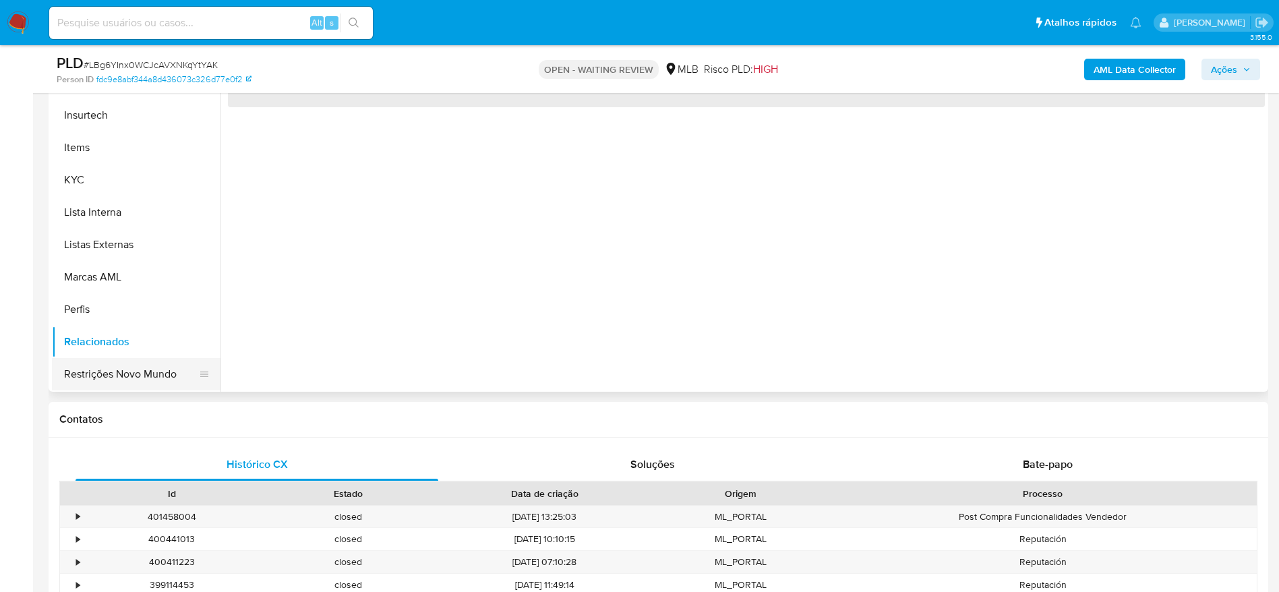
click at [100, 364] on button "Restrições Novo Mundo" at bounding box center [131, 374] width 158 height 32
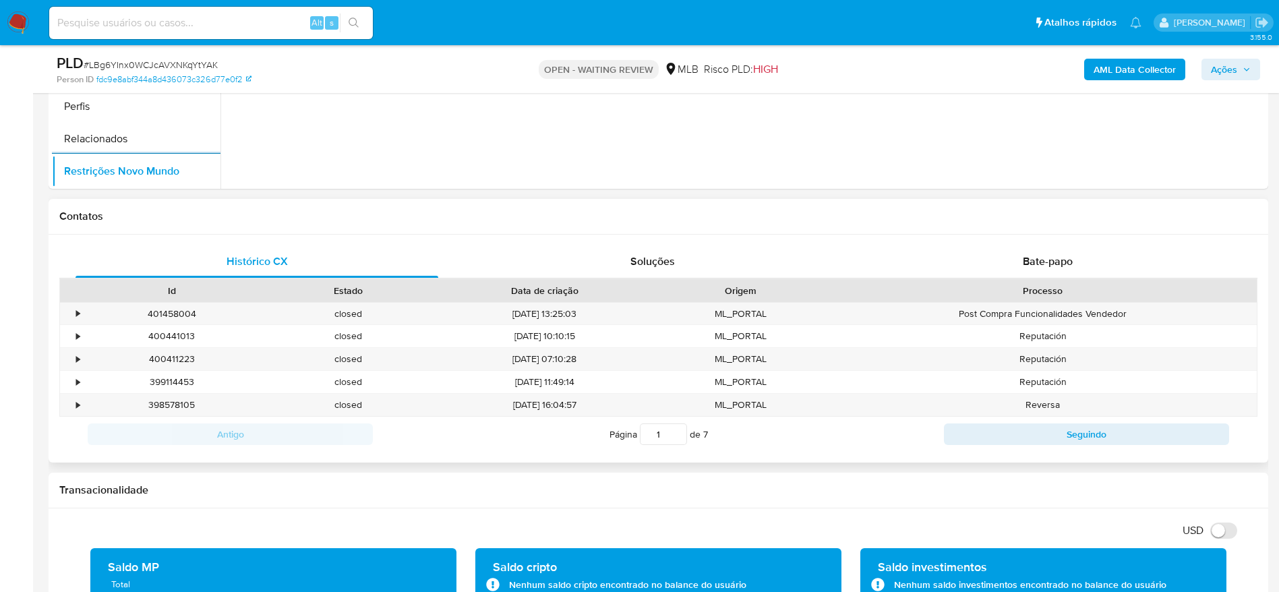
scroll to position [506, 0]
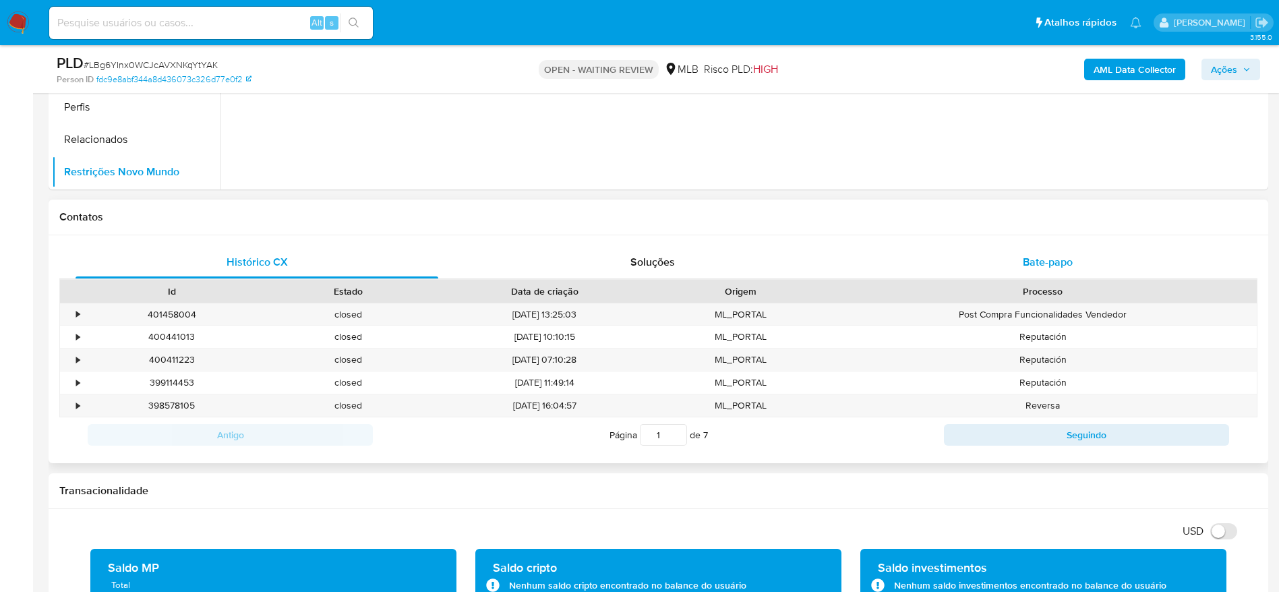
click at [1000, 260] on div "Bate-papo" at bounding box center [1047, 262] width 363 height 32
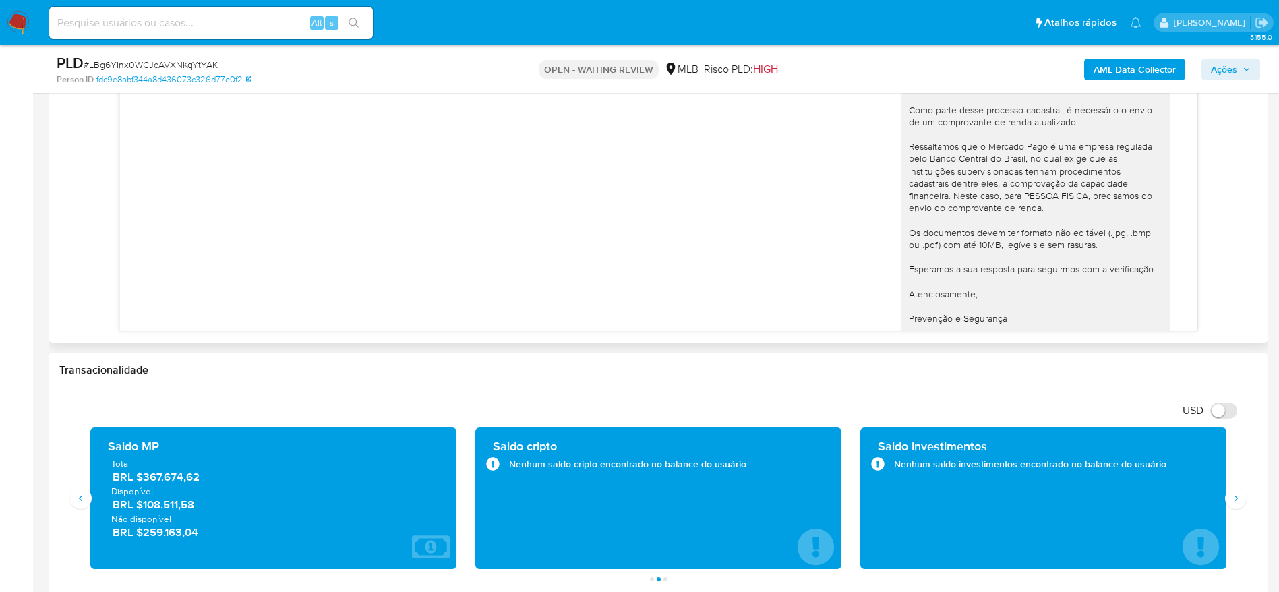
scroll to position [124, 0]
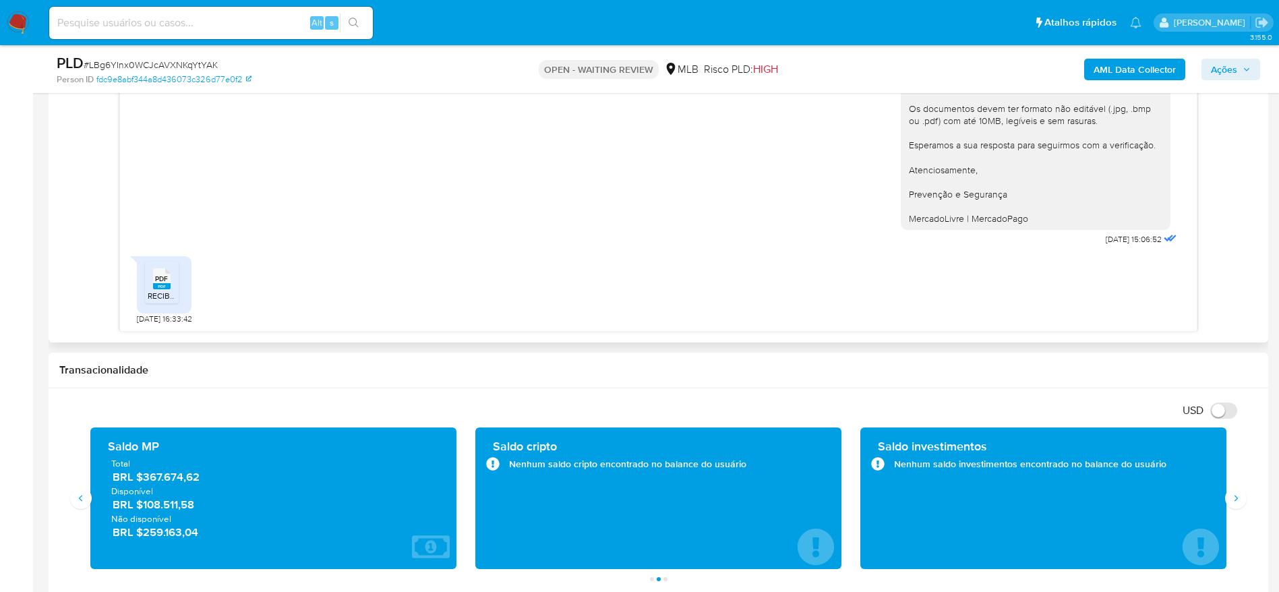
click at [173, 276] on div "PDF PDF" at bounding box center [162, 277] width 28 height 26
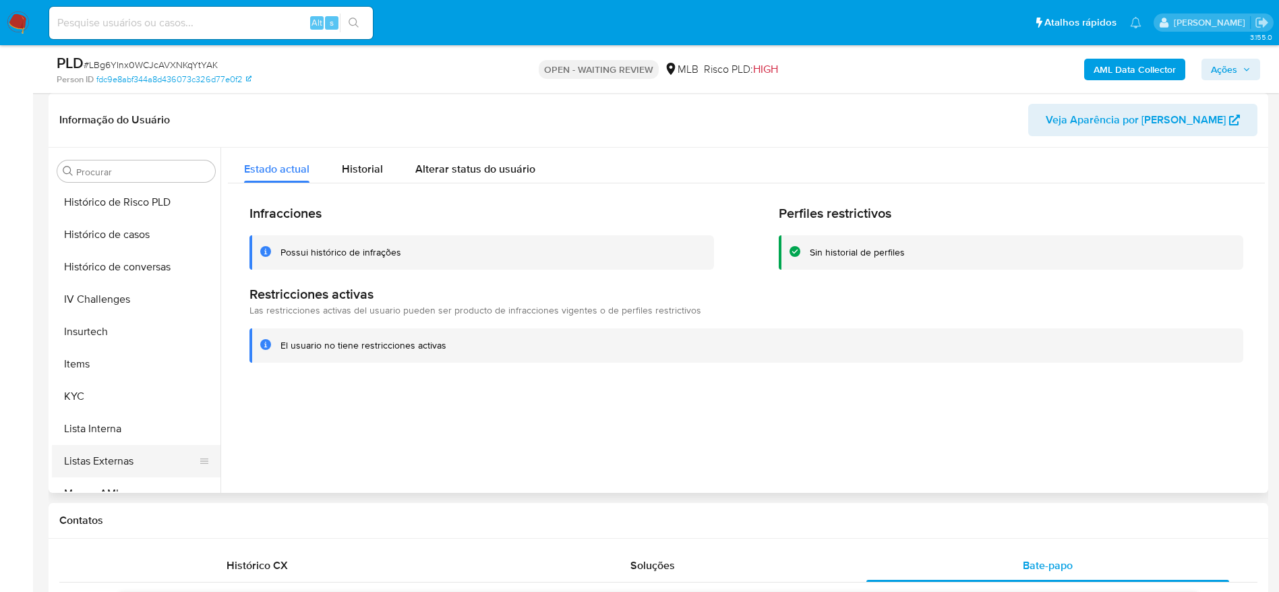
scroll to position [400, 0]
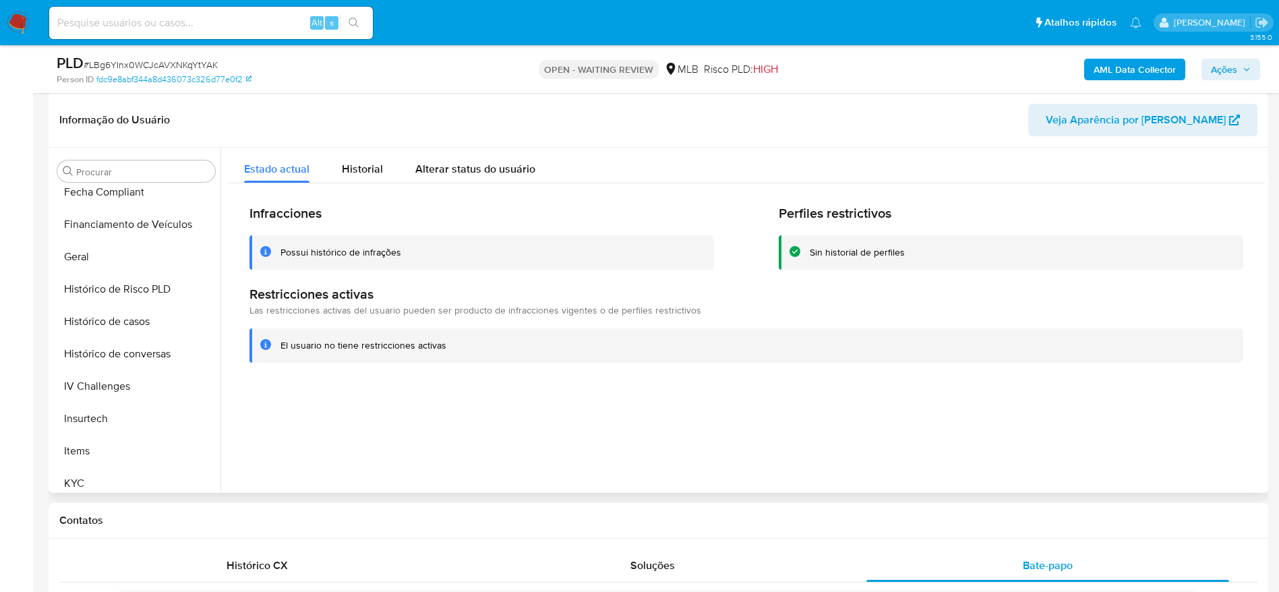
drag, startPoint x: 100, startPoint y: 266, endPoint x: 750, endPoint y: 338, distance: 653.8
click at [100, 264] on button "Geral" at bounding box center [136, 257] width 169 height 32
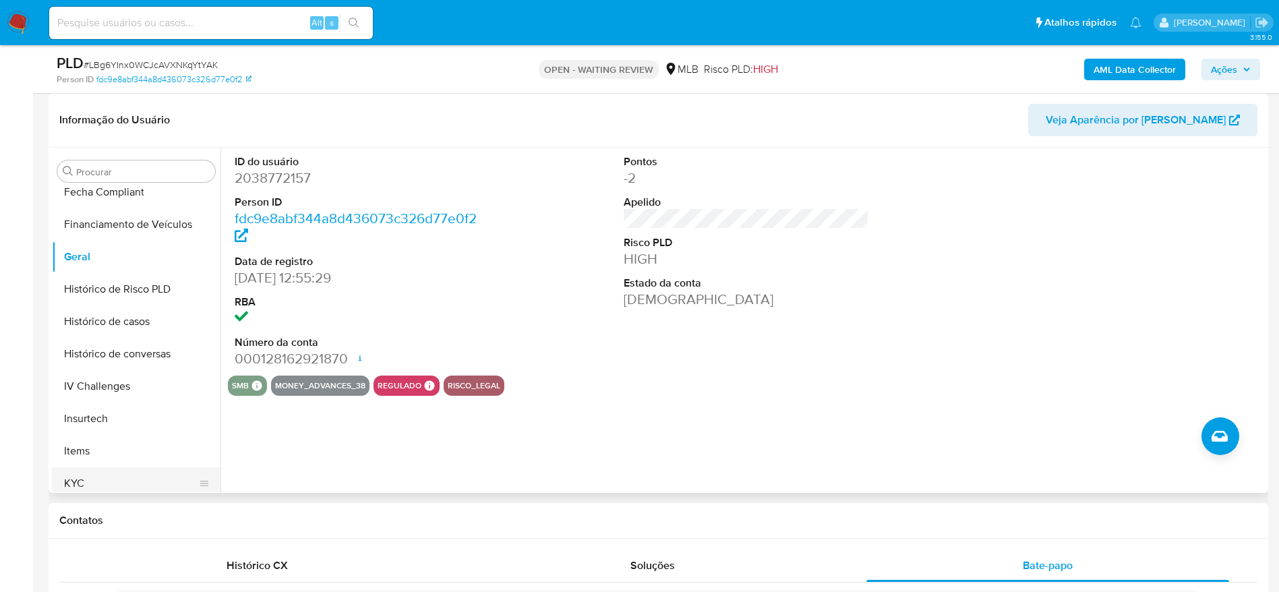
click at [76, 472] on button "KYC" at bounding box center [131, 483] width 158 height 32
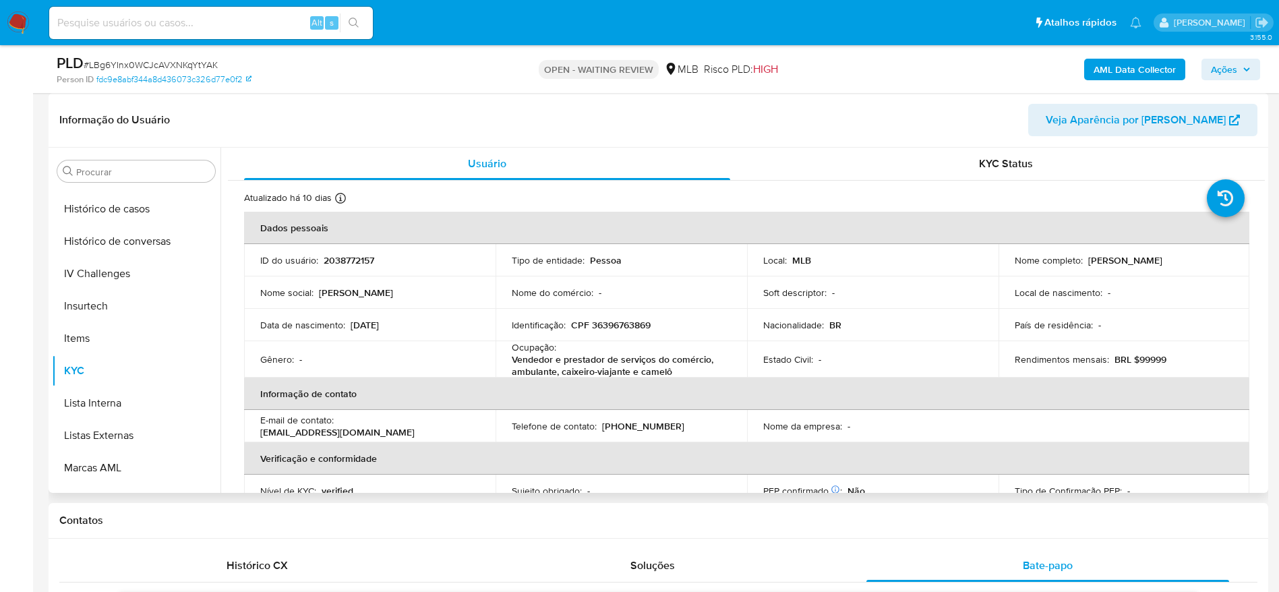
scroll to position [602, 0]
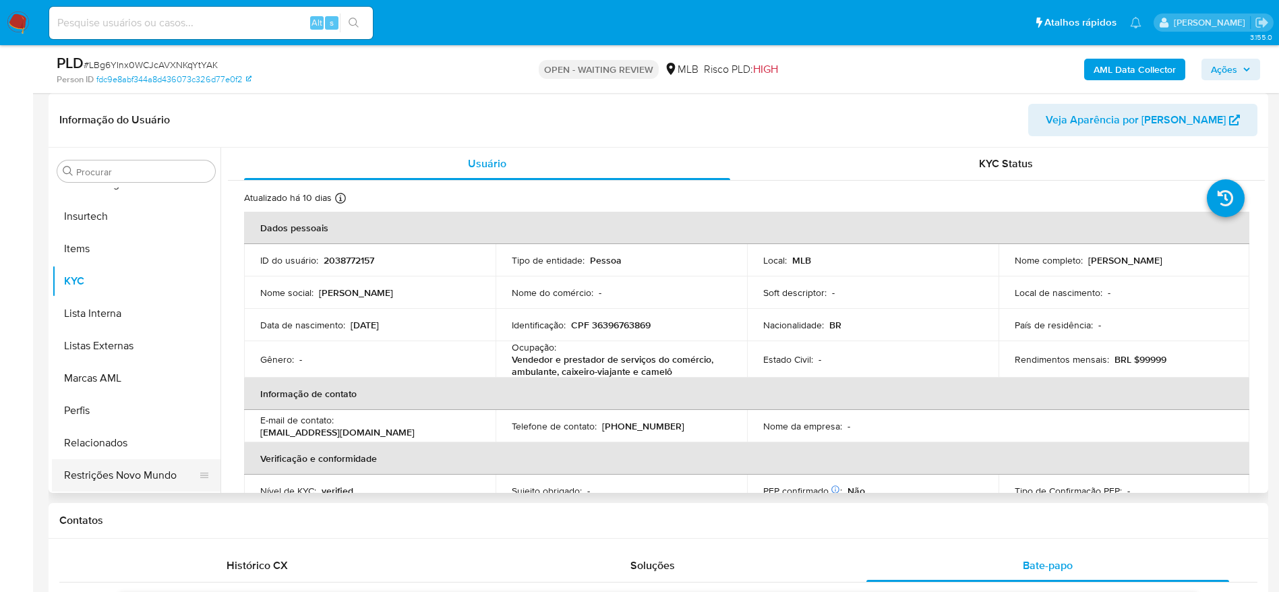
click at [123, 473] on button "Restrições Novo Mundo" at bounding box center [131, 475] width 158 height 32
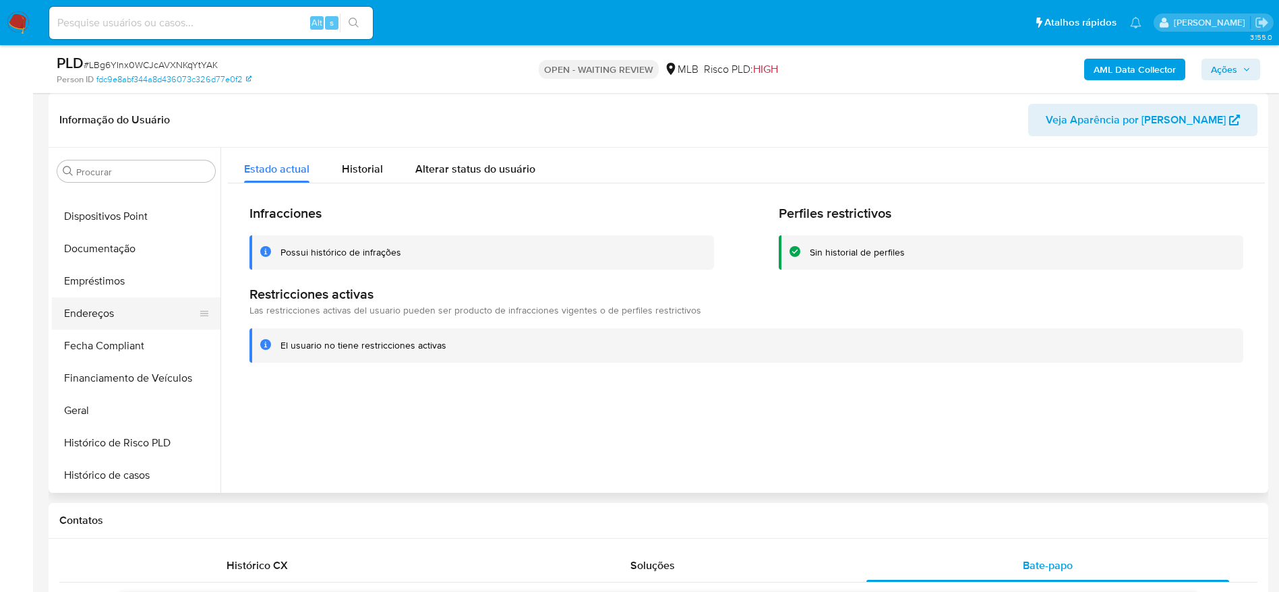
scroll to position [198, 0]
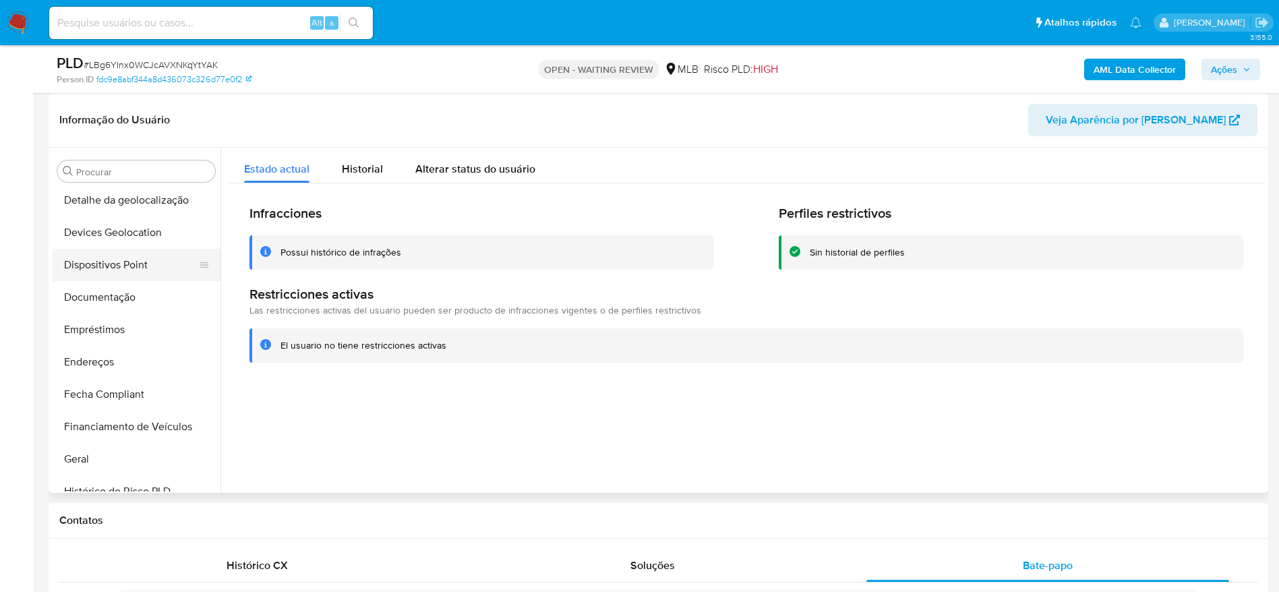
click at [145, 271] on button "Dispositivos Point" at bounding box center [131, 265] width 158 height 32
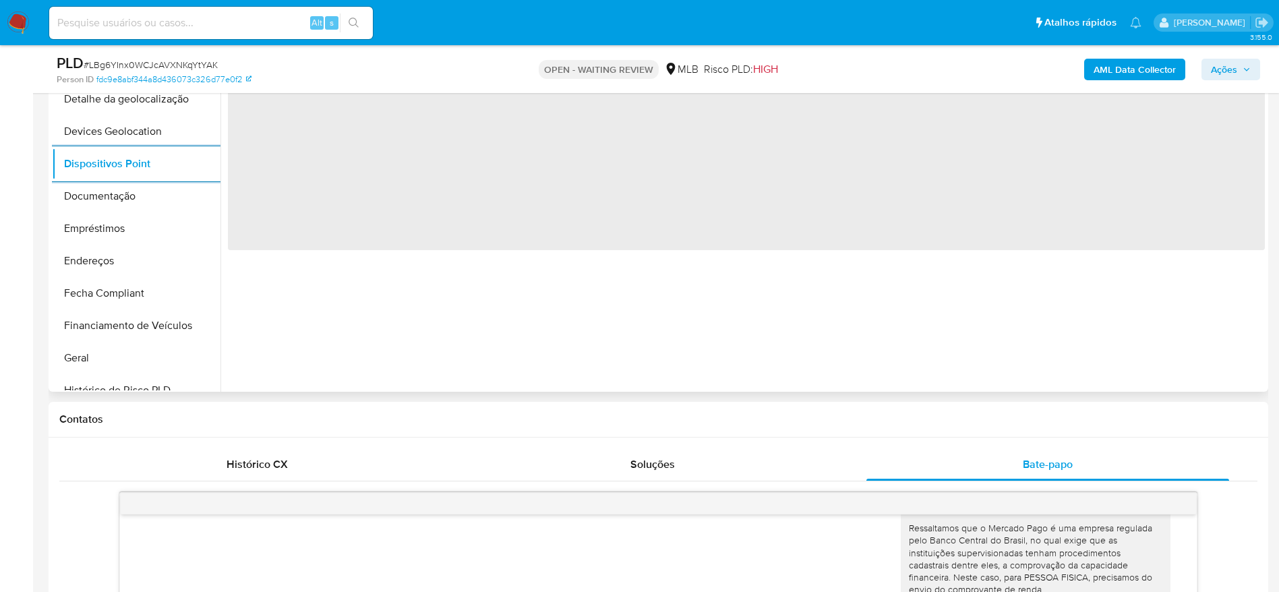
scroll to position [202, 0]
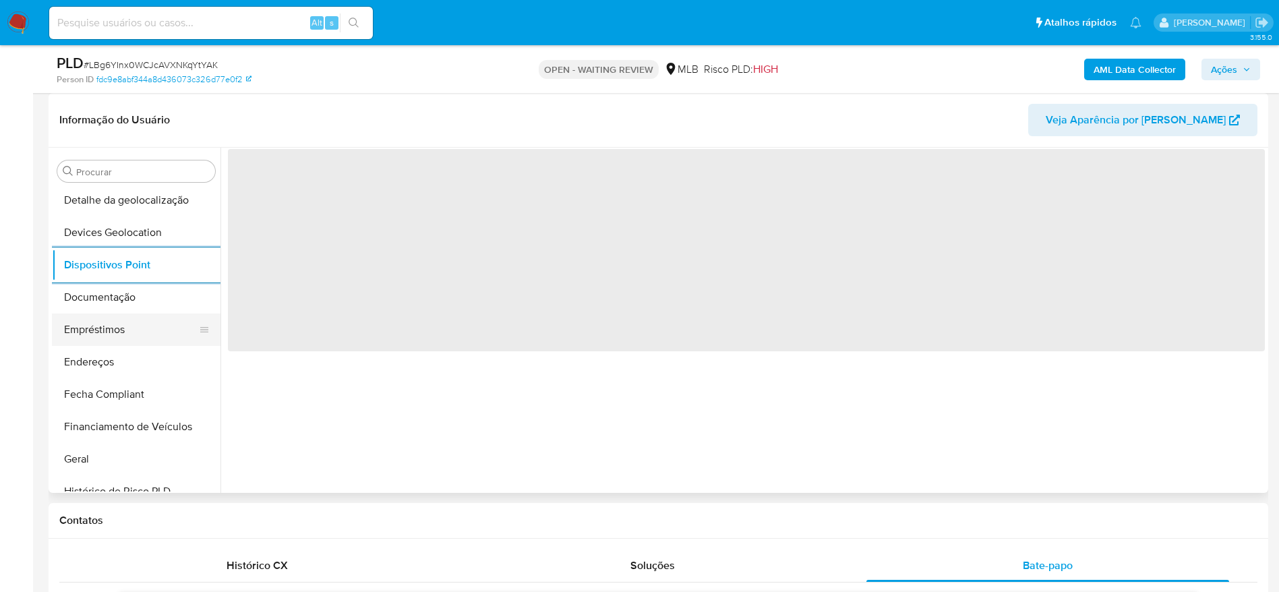
click at [169, 302] on button "Documentação" at bounding box center [136, 297] width 169 height 32
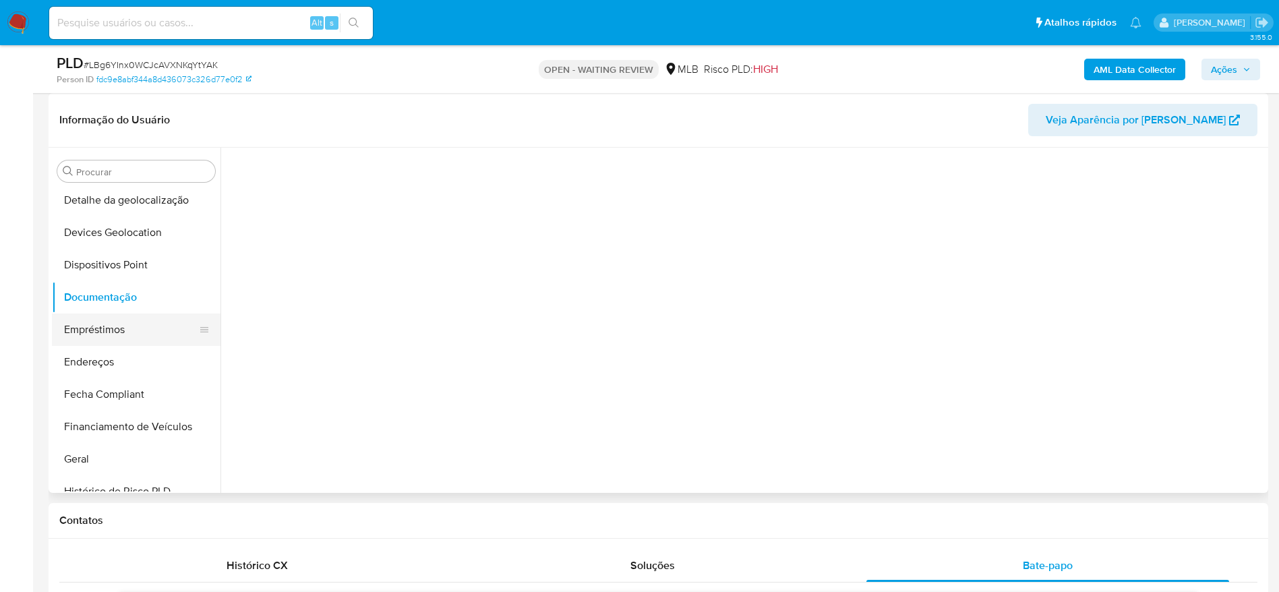
click at [151, 332] on button "Empréstimos" at bounding box center [131, 329] width 158 height 32
click at [144, 363] on button "Endereços" at bounding box center [131, 362] width 158 height 32
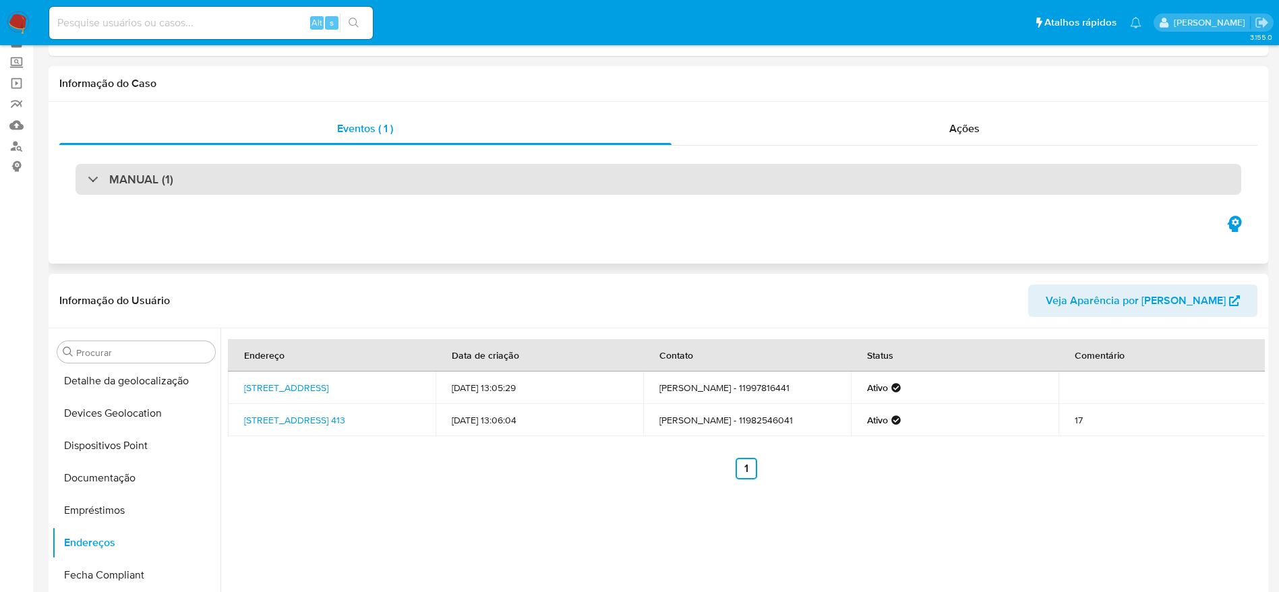
scroll to position [101, 0]
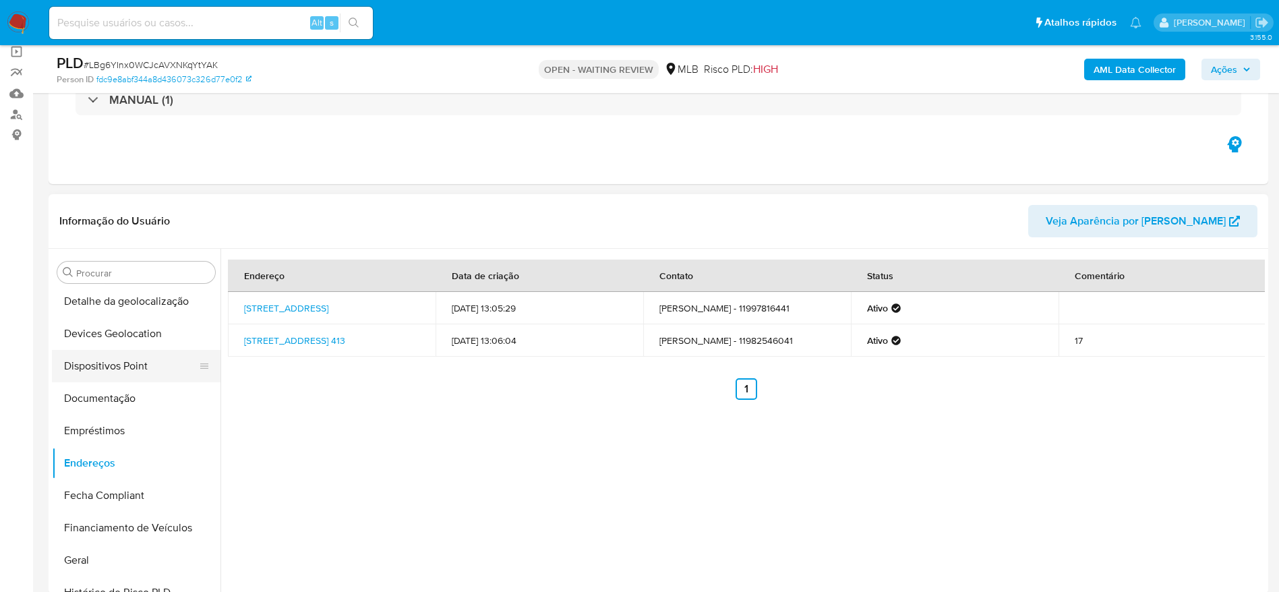
click at [148, 376] on button "Dispositivos Point" at bounding box center [131, 366] width 158 height 32
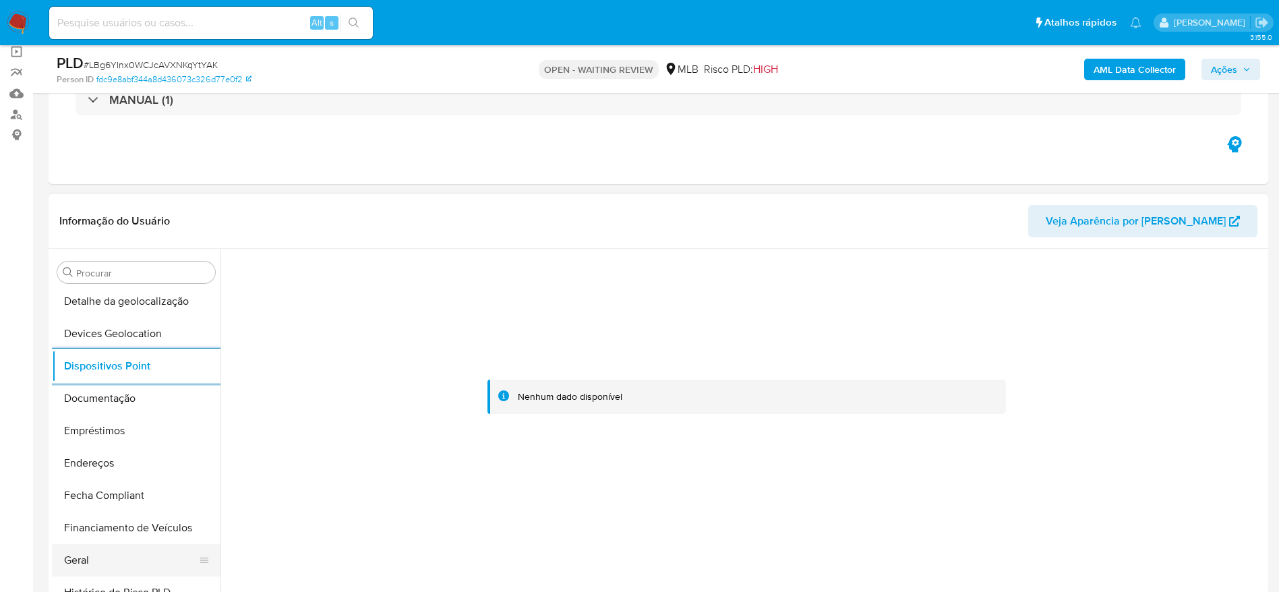
click at [81, 557] on button "Geral" at bounding box center [131, 560] width 158 height 32
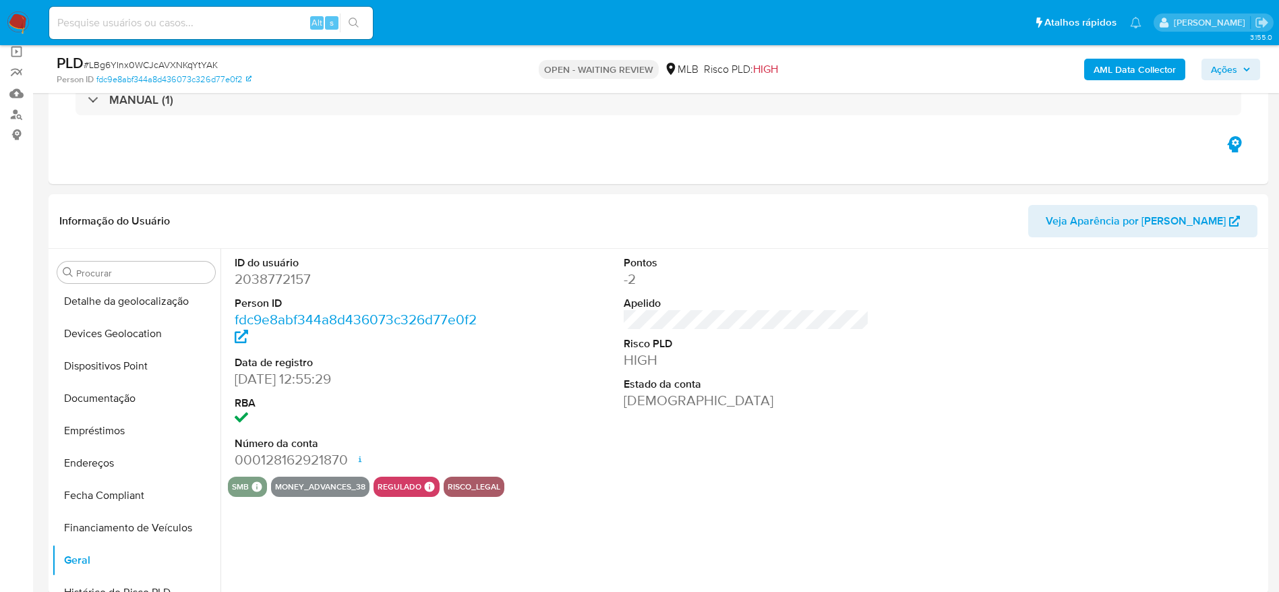
click at [293, 279] on dd "2038772157" at bounding box center [358, 279] width 246 height 19
click at [293, 278] on dd "2038772157" at bounding box center [358, 279] width 246 height 19
copy dd "2038772157"
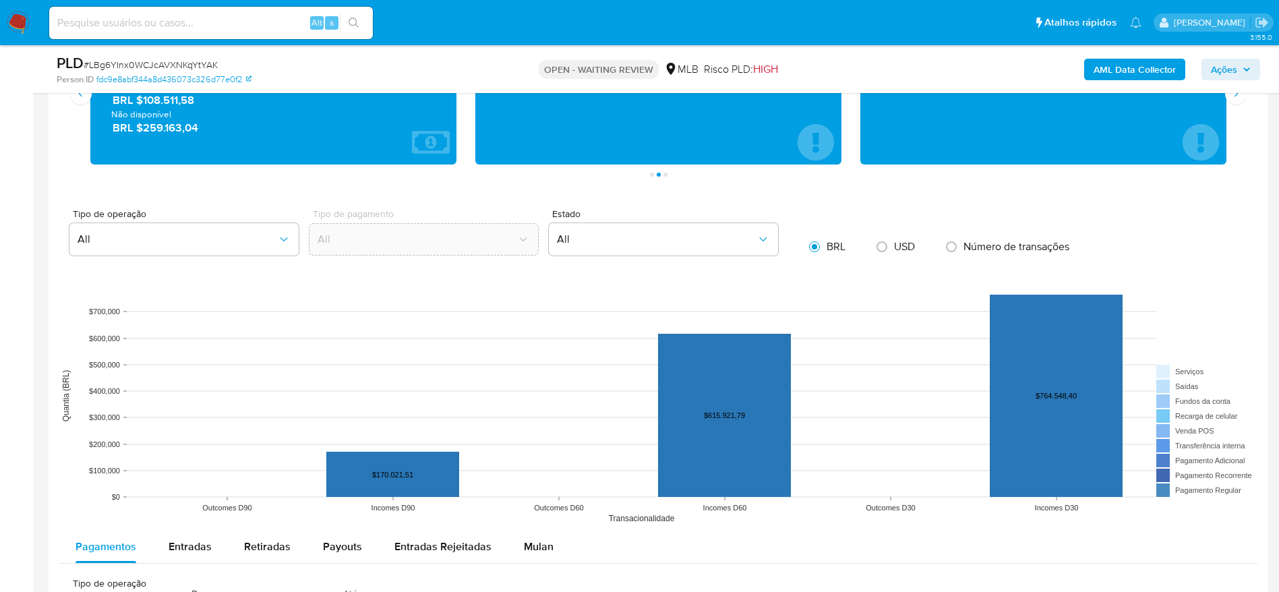
scroll to position [1416, 0]
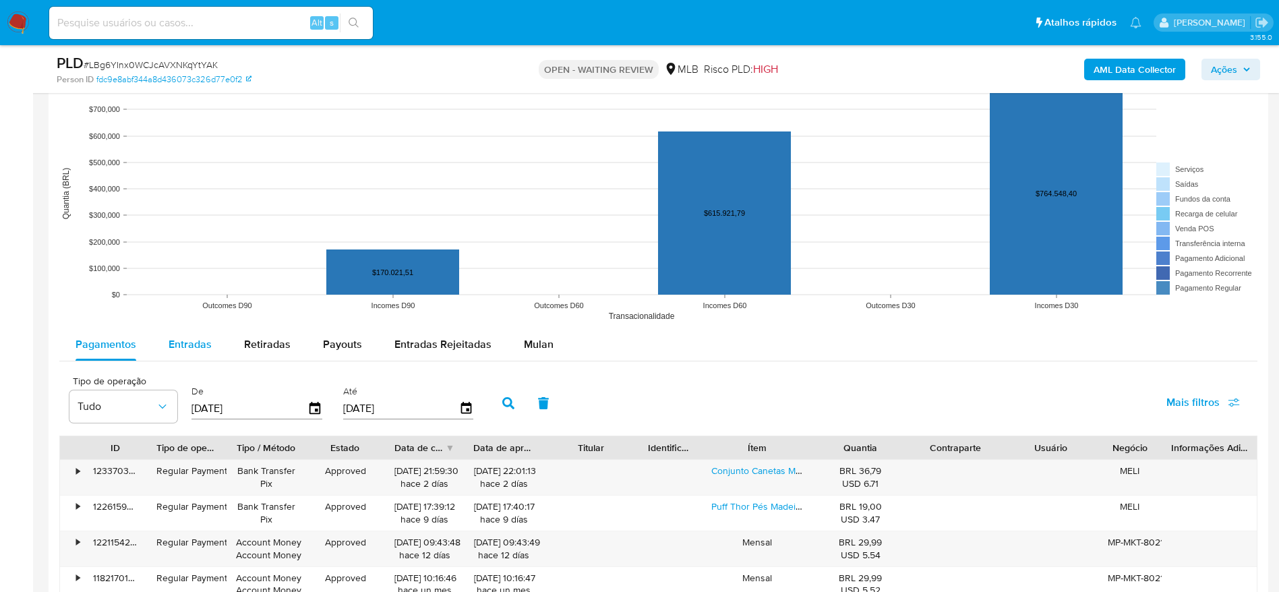
drag, startPoint x: 183, startPoint y: 345, endPoint x: 214, endPoint y: 347, distance: 31.1
click at [183, 344] on span "Entradas" at bounding box center [190, 344] width 43 height 16
select select "10"
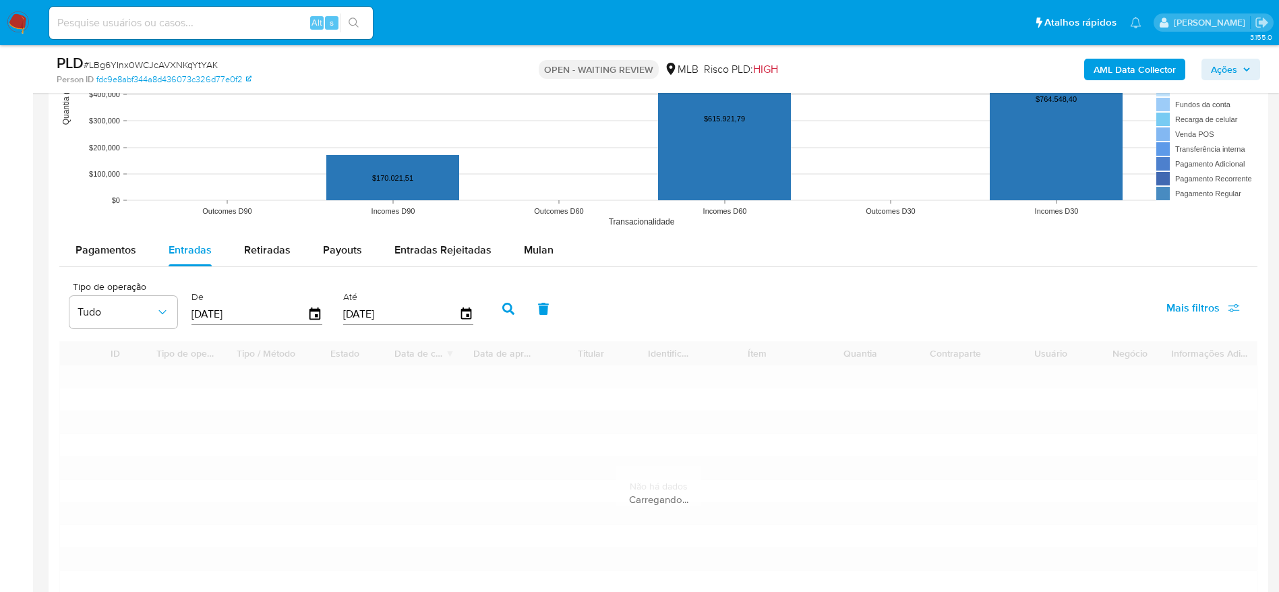
scroll to position [1618, 0]
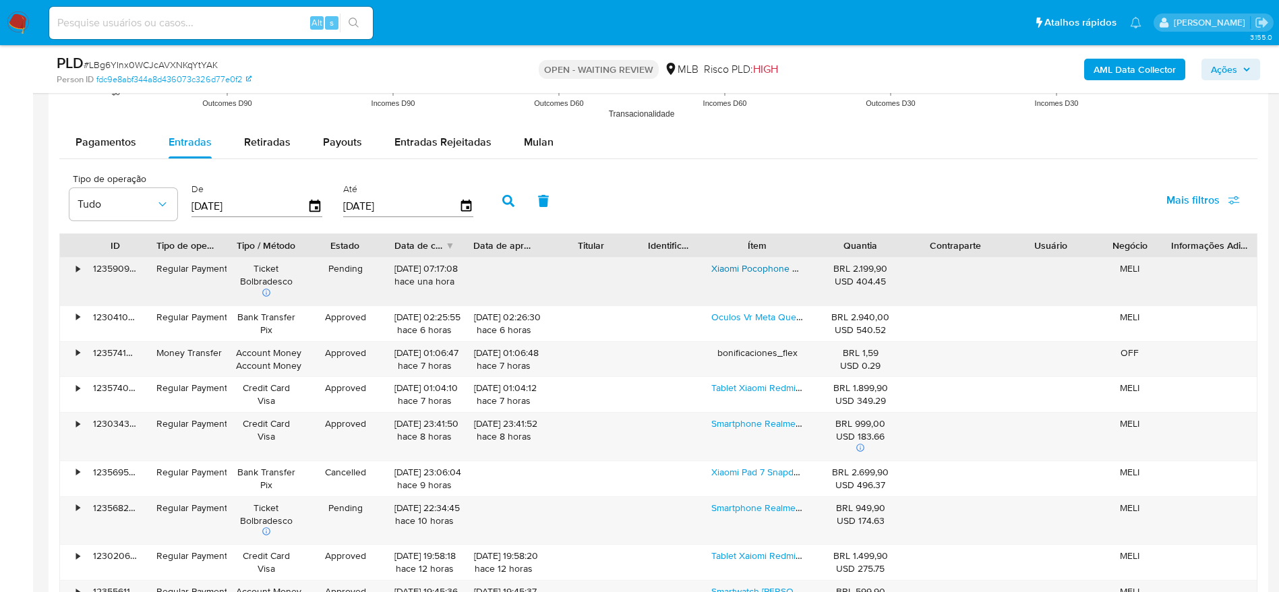
click at [781, 268] on link "Xiaomi Pocophone Poco X6 Pro 5g Dual Sim 512 Gb Cinza 12 Gb Ram" at bounding box center [856, 268] width 290 height 13
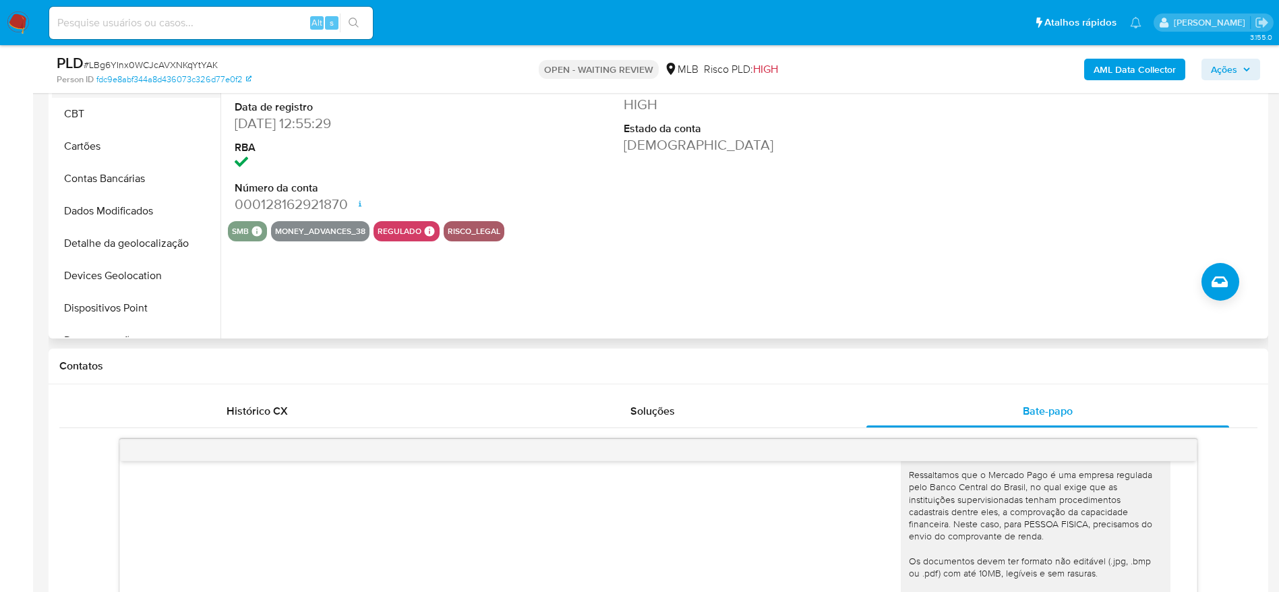
scroll to position [202, 0]
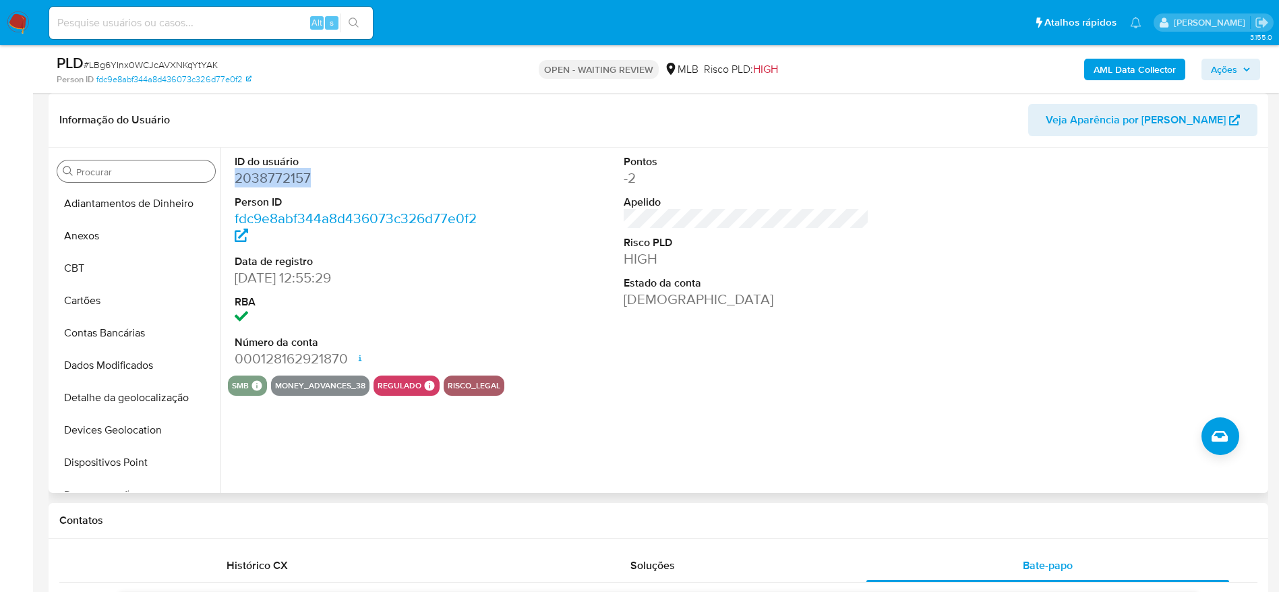
click at [153, 173] on input "Procurar" at bounding box center [142, 172] width 133 height 12
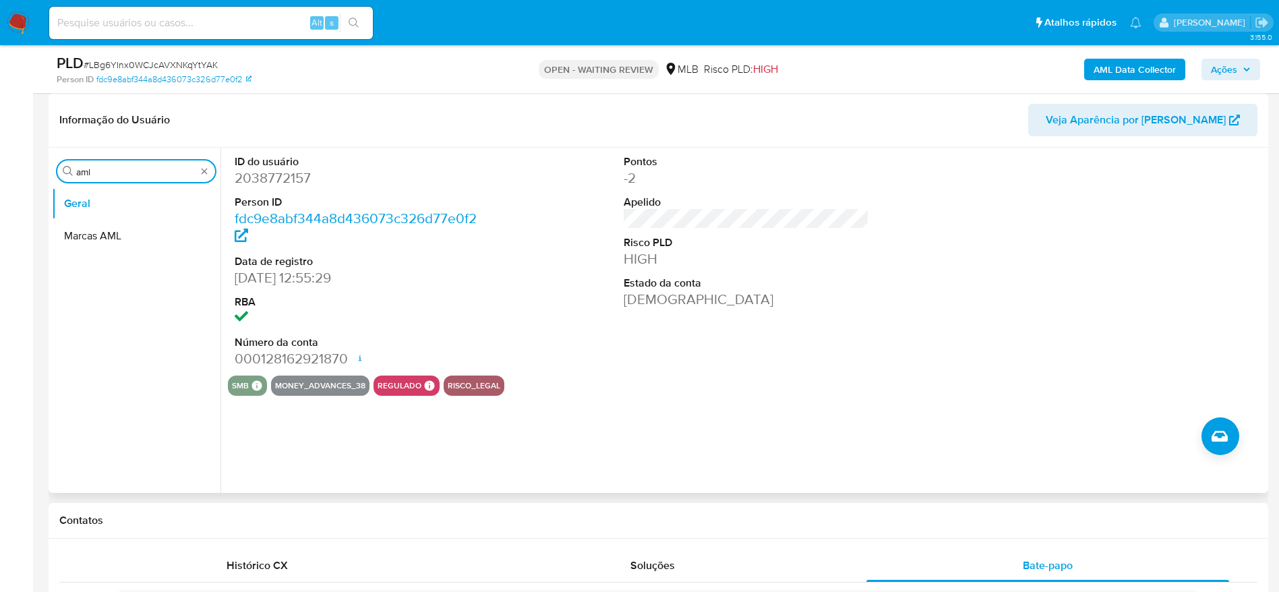
type input "aml"
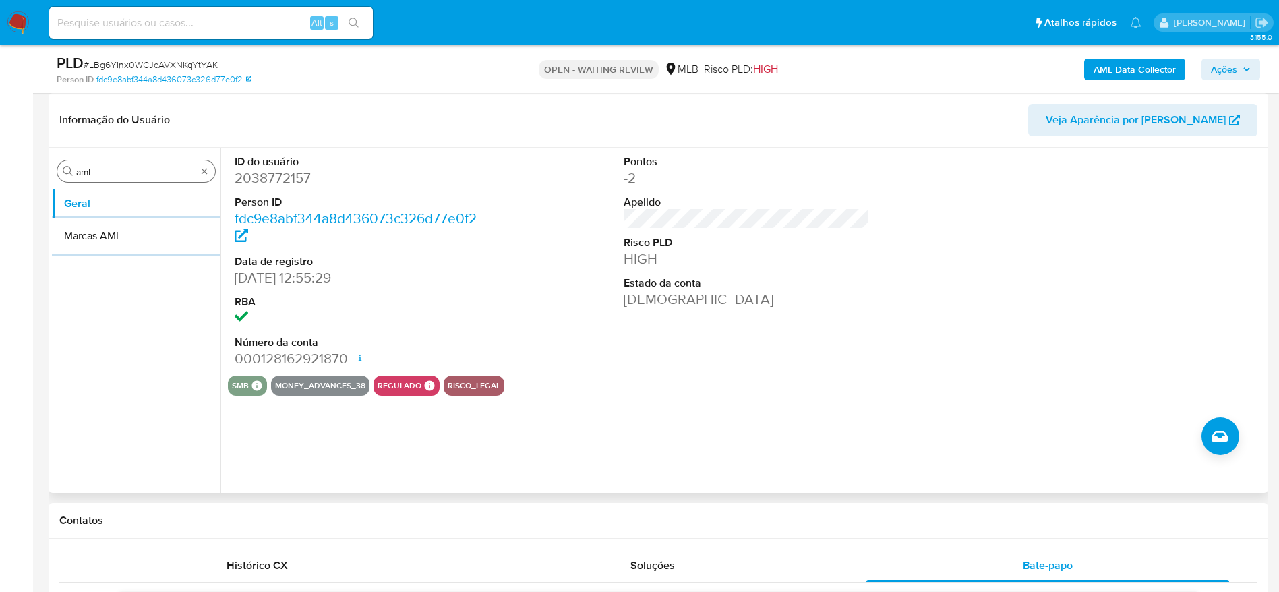
click at [52, 220] on button "Marcas AML" at bounding box center [136, 236] width 169 height 32
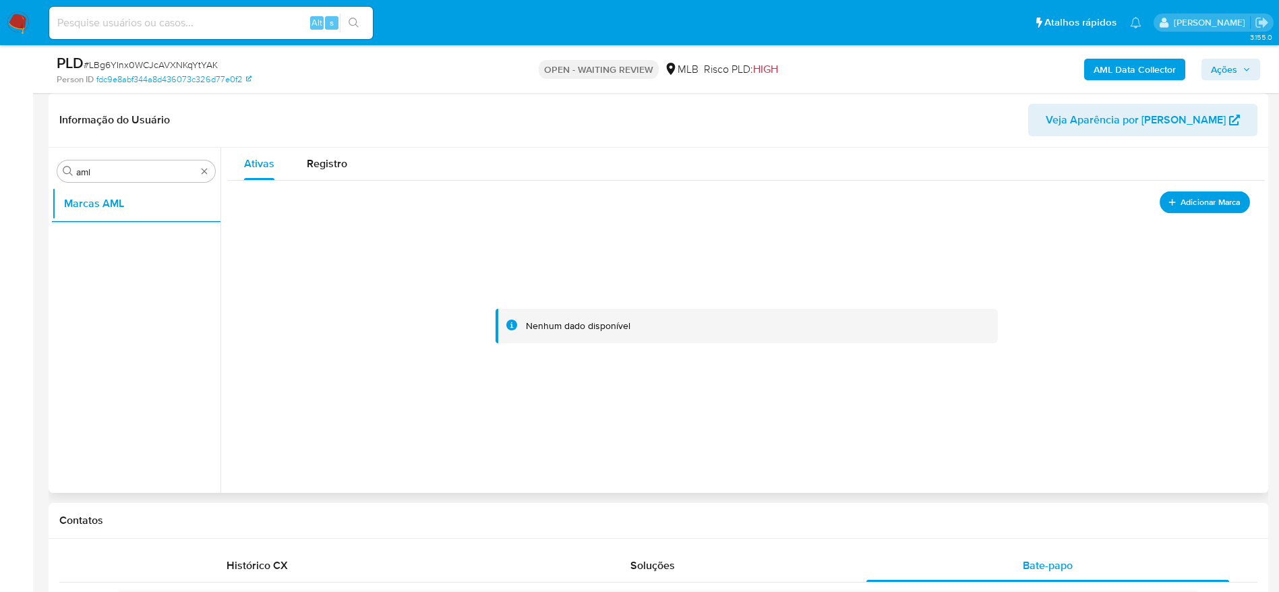
click at [1203, 207] on span "Adicionar Marca" at bounding box center [1210, 201] width 60 height 17
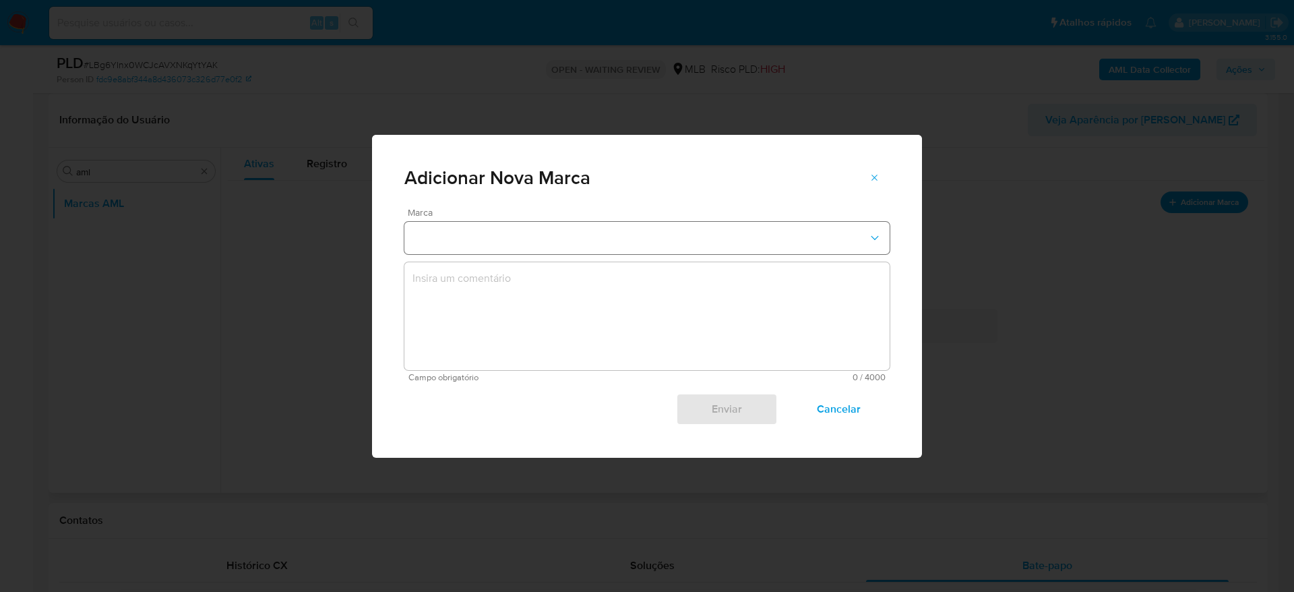
click at [622, 235] on button "marks-modal" at bounding box center [646, 238] width 485 height 32
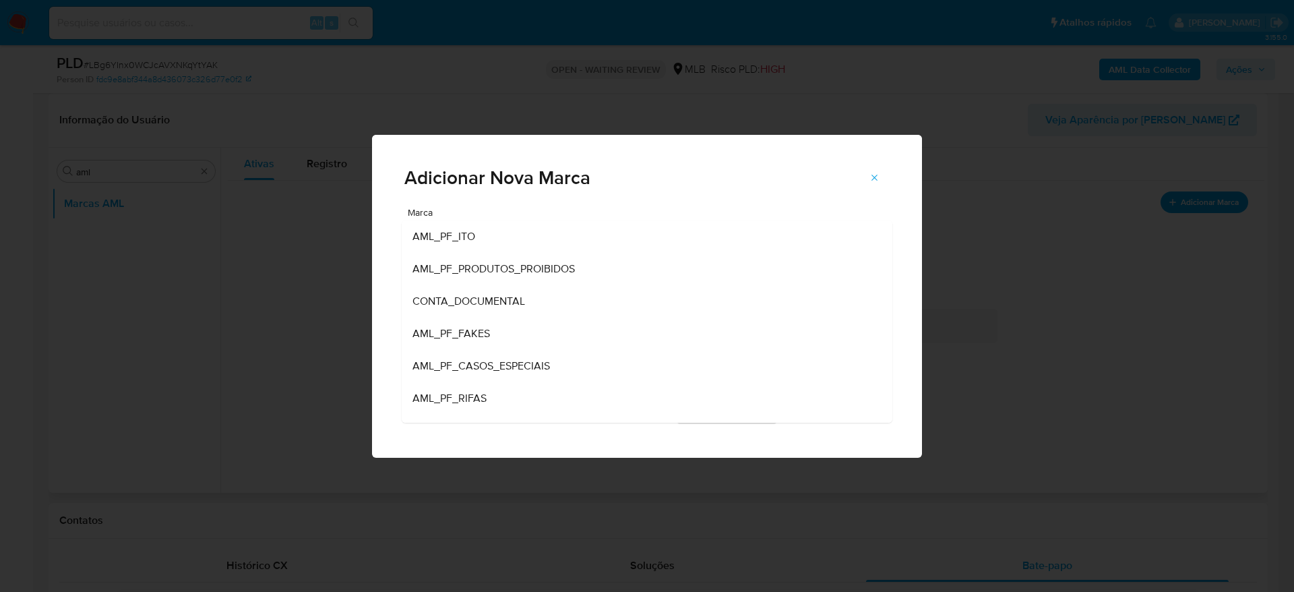
drag, startPoint x: 572, startPoint y: 280, endPoint x: 553, endPoint y: 293, distance: 21.9
click at [571, 280] on div "AML_PF_PRODUTOS_PROIBIDOS" at bounding box center [643, 269] width 461 height 32
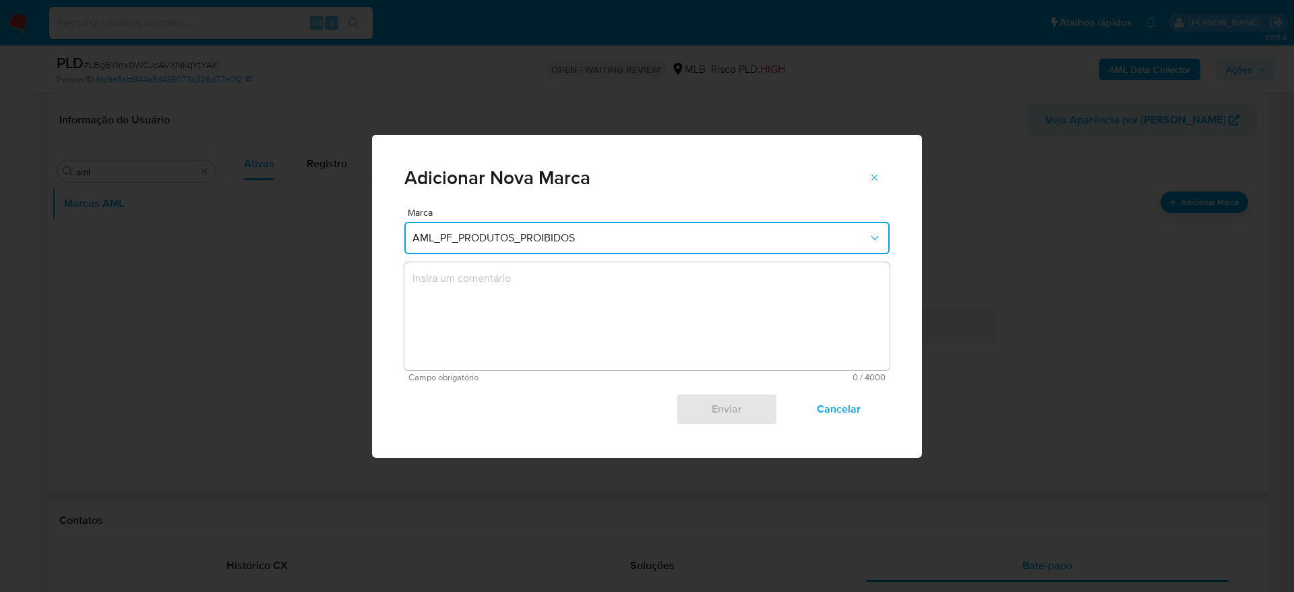
drag, startPoint x: 527, startPoint y: 320, endPoint x: 537, endPoint y: 317, distance: 10.0
click at [537, 317] on textarea "marks-modal" at bounding box center [646, 316] width 485 height 108
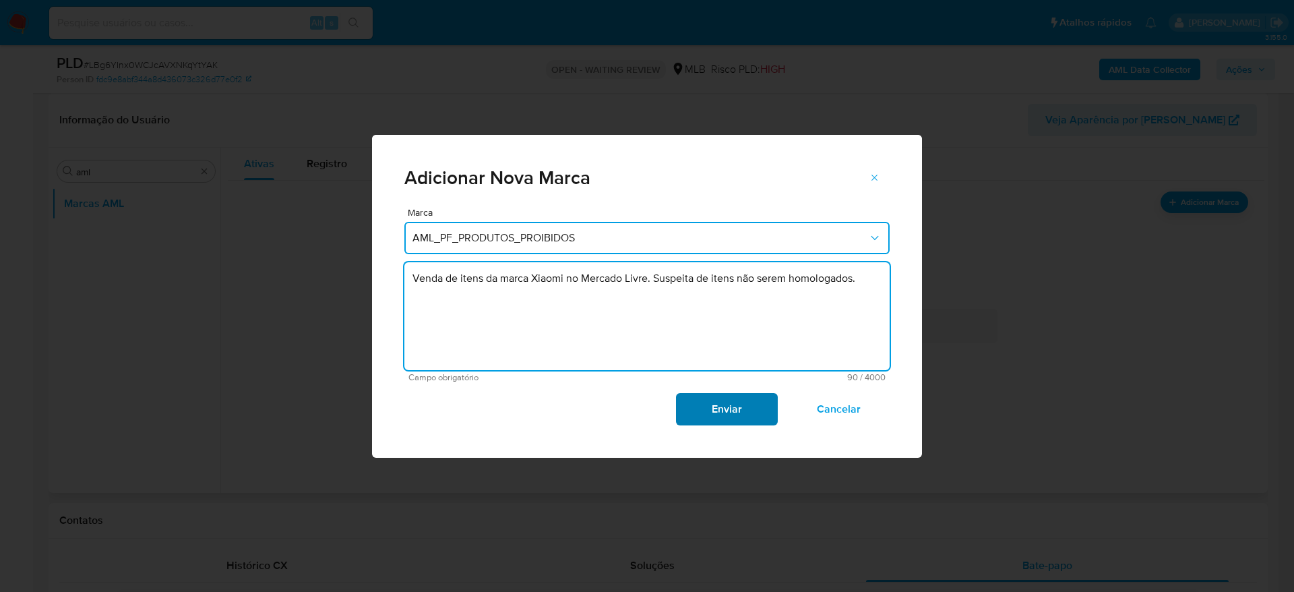
type textarea "Venda de itens da marca Xiaomi no Mercado Livre. Suspeita de itens não serem ho…"
click at [685, 401] on button "Enviar" at bounding box center [726, 409] width 101 height 32
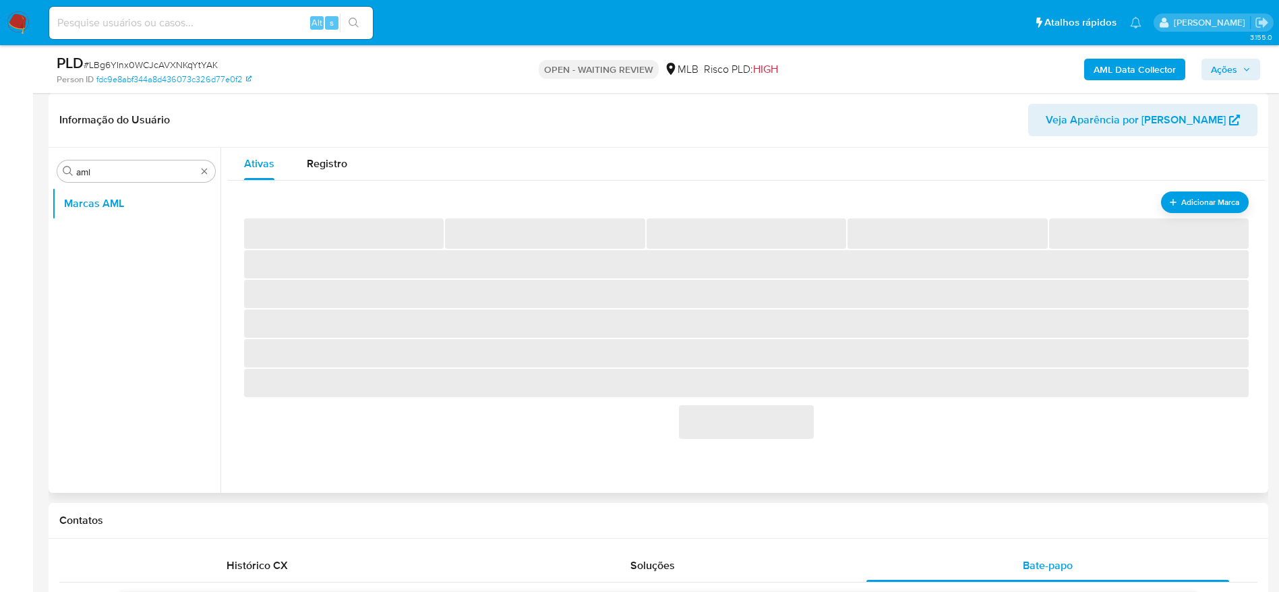
click at [152, 66] on span "# LBg6YInx0WCJcAVXNKqYtYAK" at bounding box center [151, 64] width 134 height 13
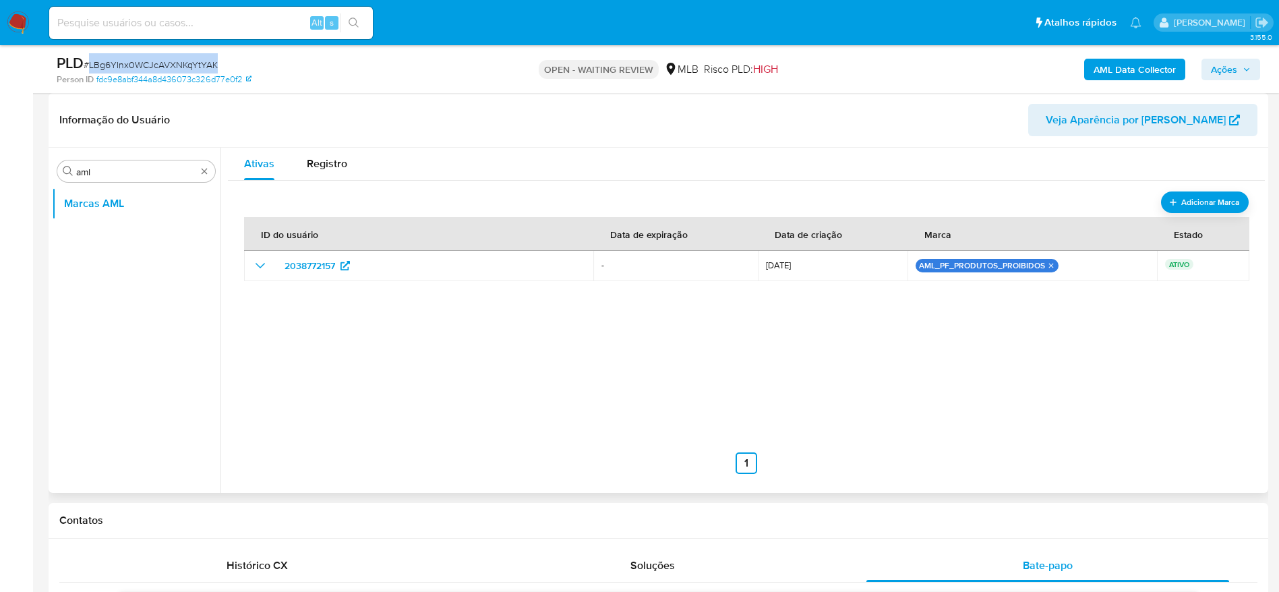
click at [152, 66] on span "# LBg6YInx0WCJcAVXNKqYtYAK" at bounding box center [151, 64] width 134 height 13
copy span "LBg6YInx0WCJcAVXNKqYtYAK"
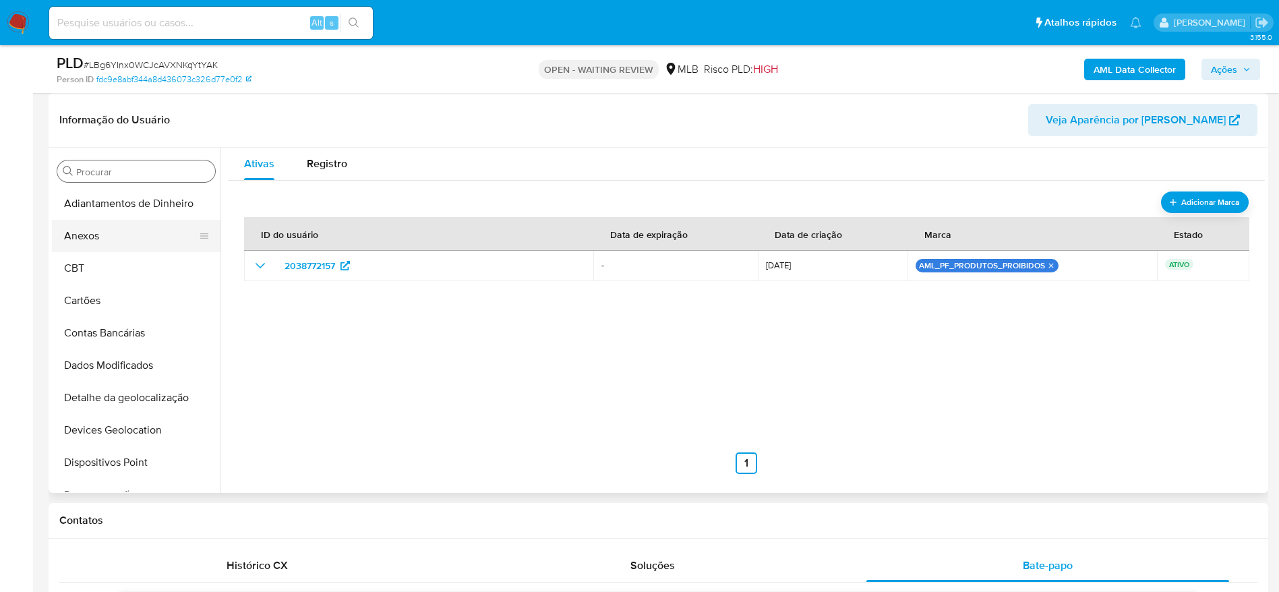
click at [152, 241] on button "Anexos" at bounding box center [131, 236] width 158 height 32
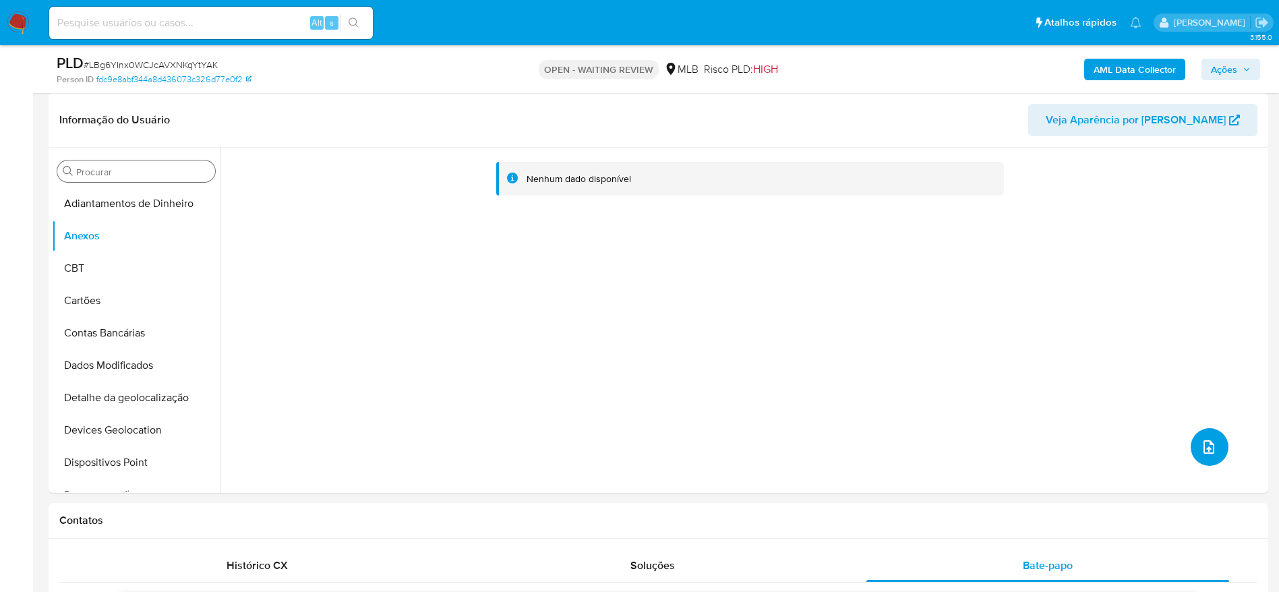
click at [1213, 451] on button "upload-file" at bounding box center [1210, 447] width 38 height 38
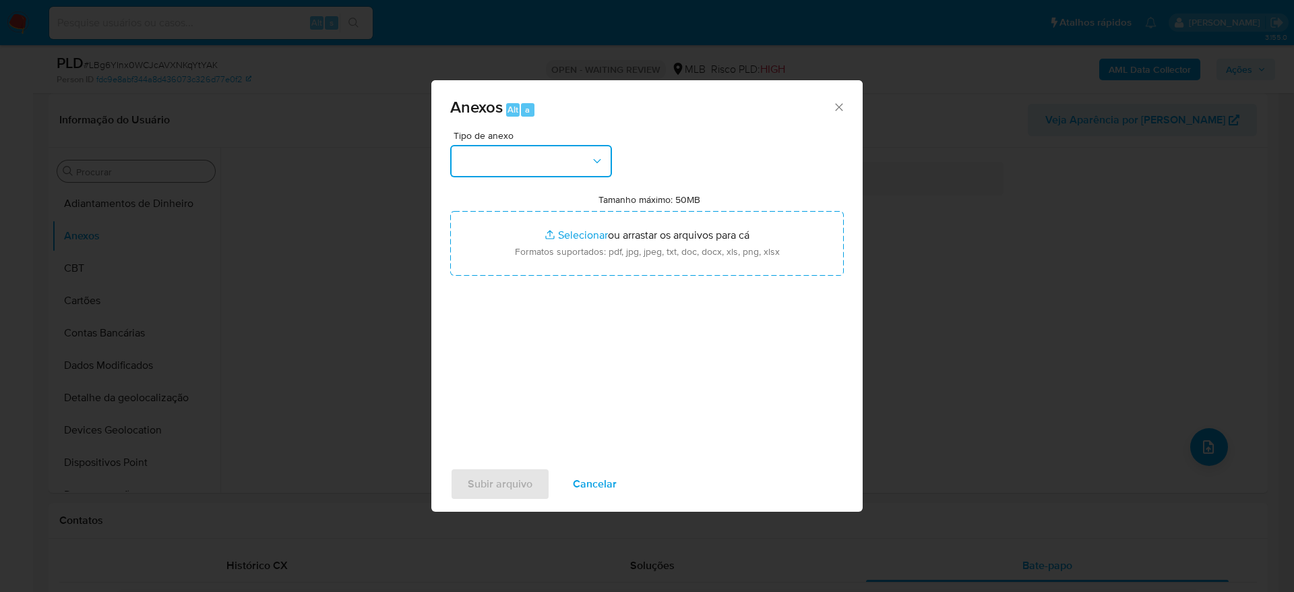
drag, startPoint x: 568, startPoint y: 165, endPoint x: 584, endPoint y: 179, distance: 21.0
click at [570, 164] on button "button" at bounding box center [531, 161] width 162 height 32
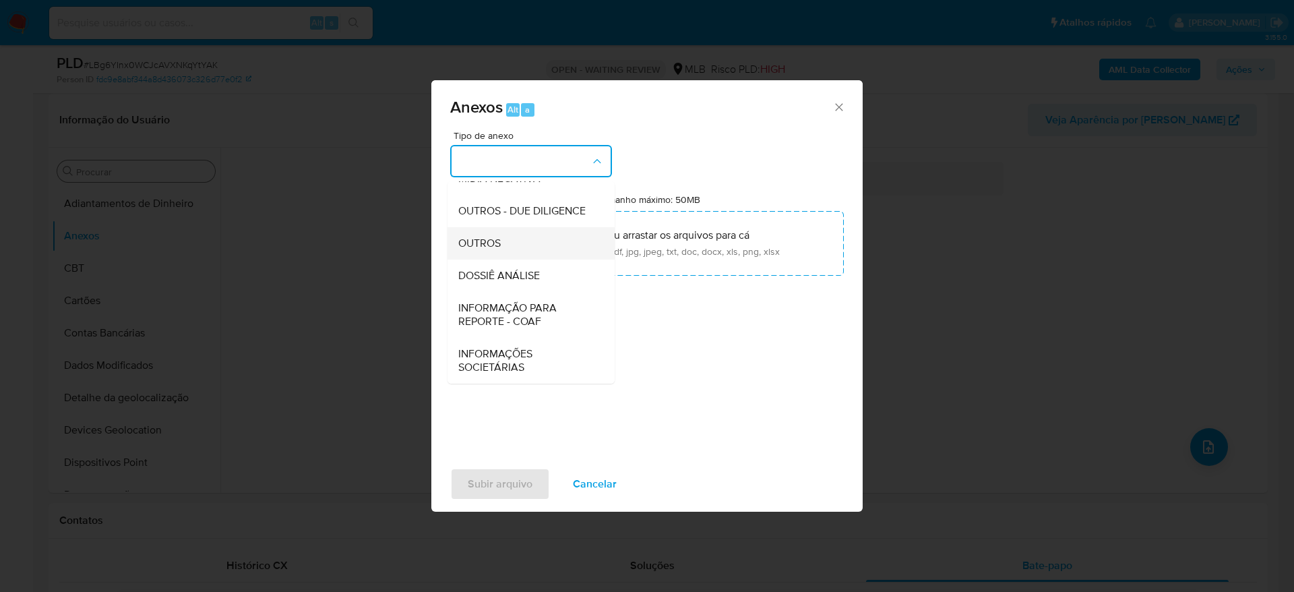
click at [532, 256] on div "OUTROS" at bounding box center [527, 243] width 138 height 32
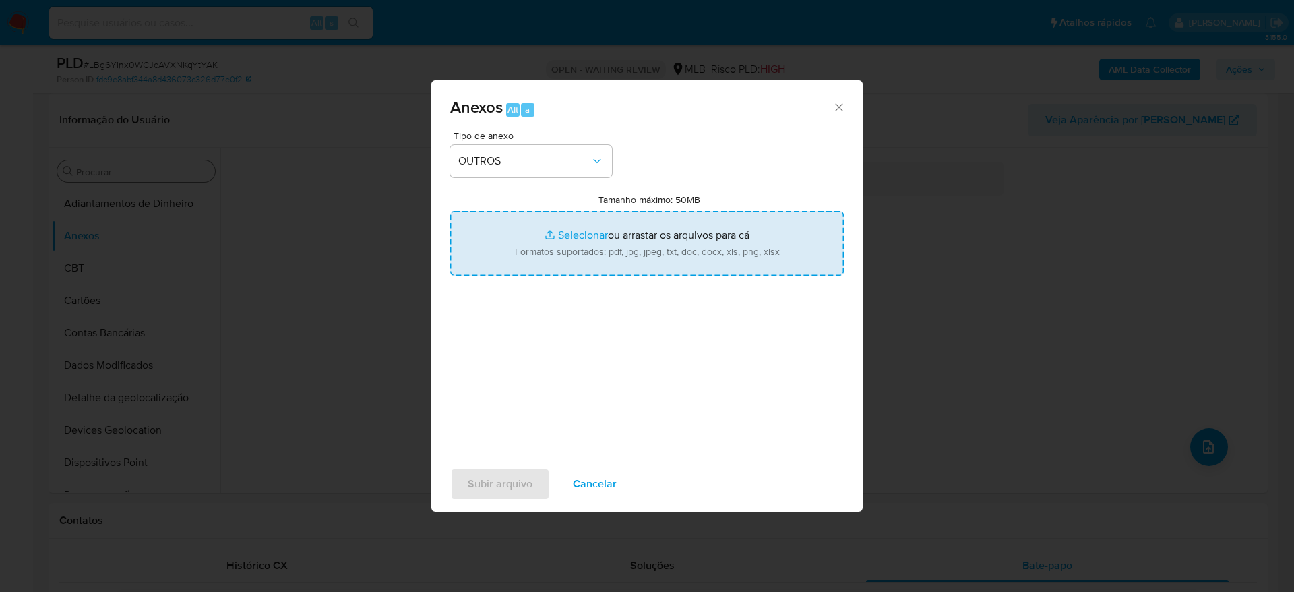
type input "C:\fakepath\Mulan 2038772157_2025_08_22_15_41_17 Jessica Moreira de Souza .pdf"
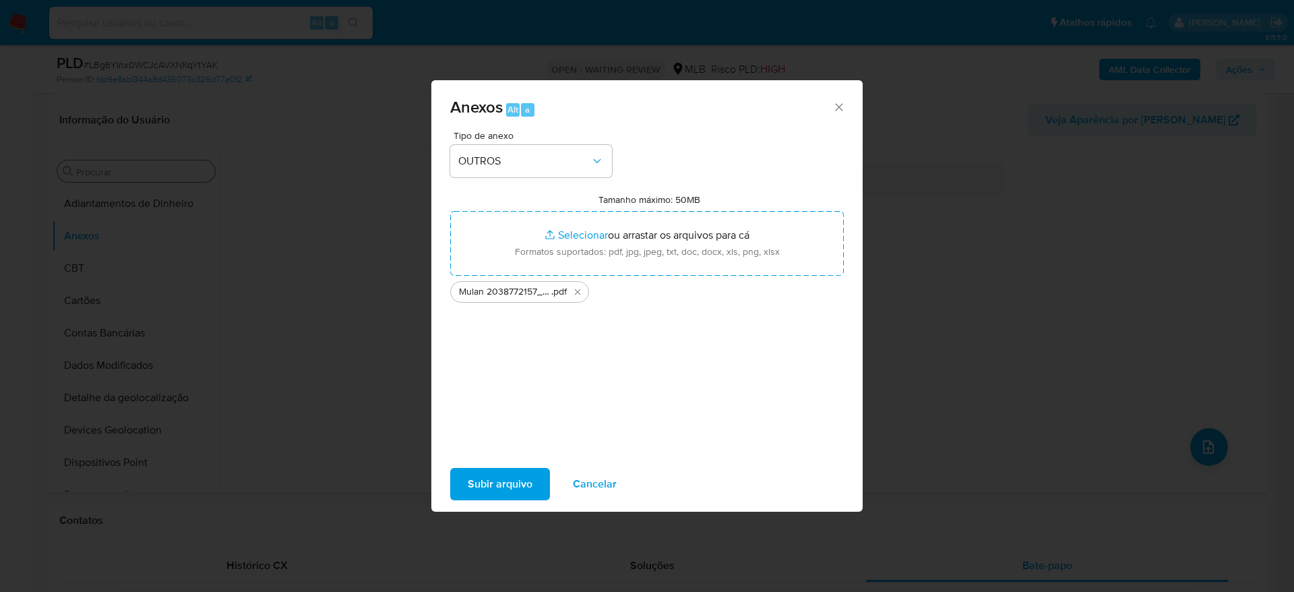
click at [506, 486] on span "Subir arquivo" at bounding box center [500, 484] width 65 height 30
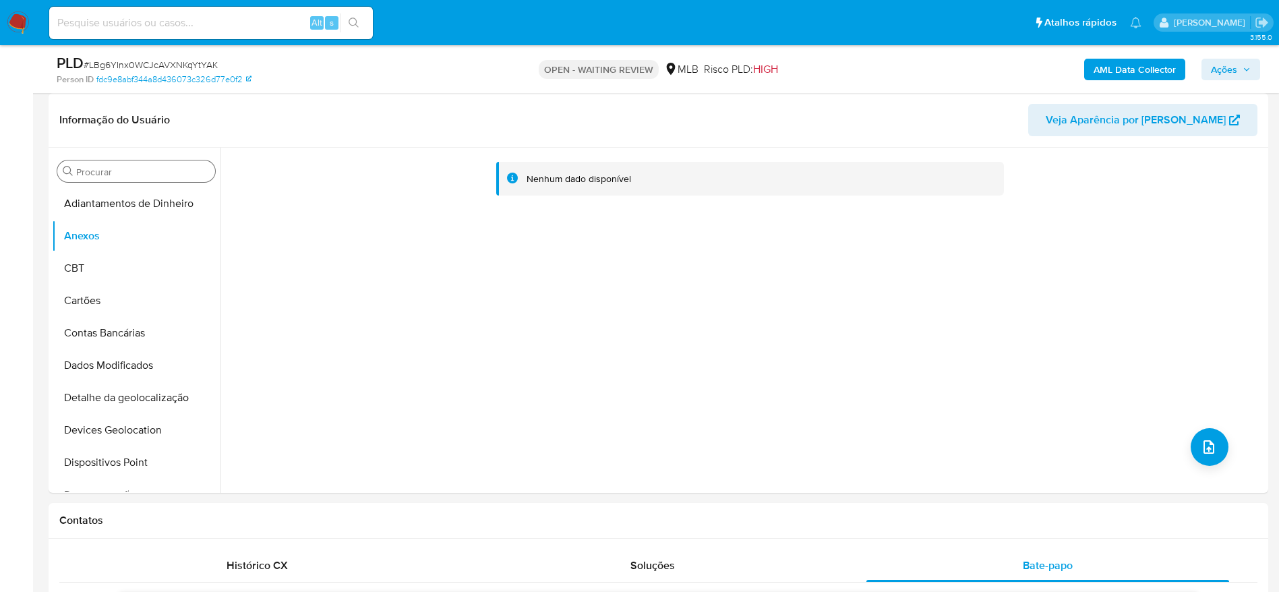
click at [1171, 66] on b "AML Data Collector" at bounding box center [1134, 70] width 82 height 22
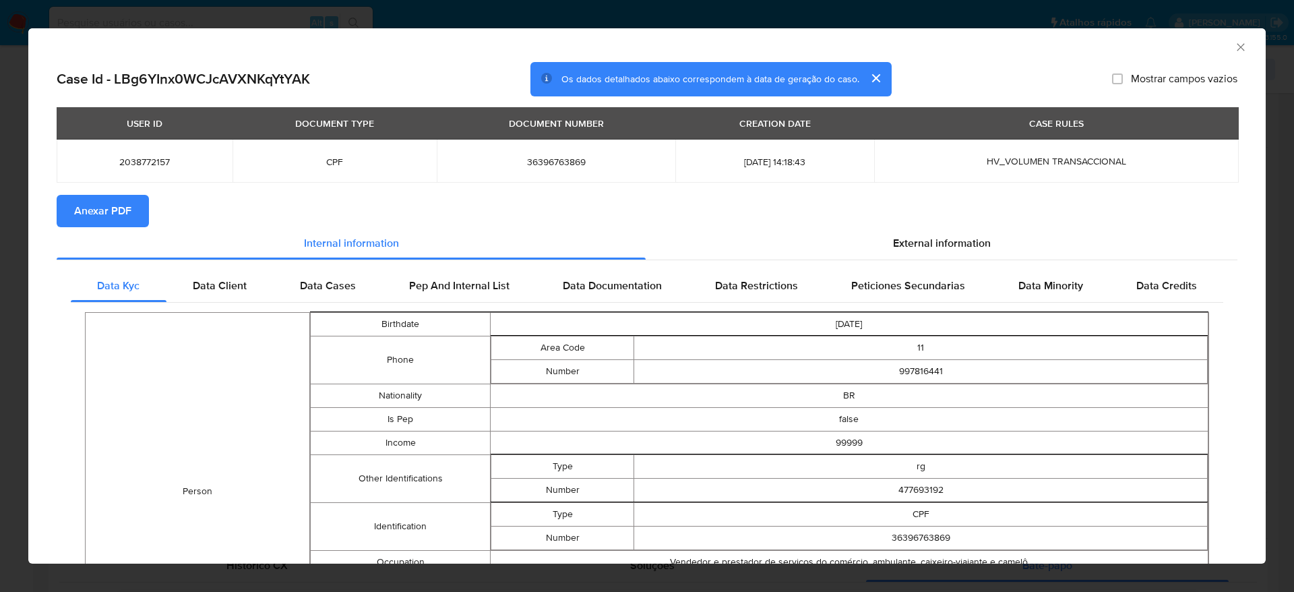
click at [135, 222] on button "Anexar PDF" at bounding box center [103, 211] width 92 height 32
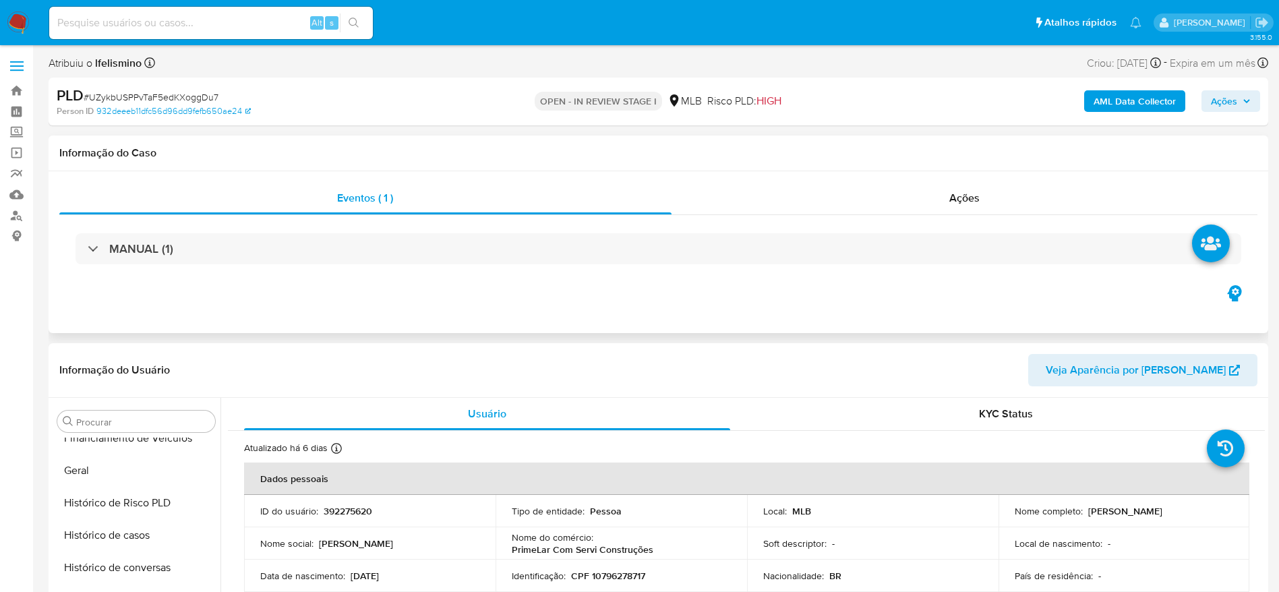
scroll to position [602, 0]
select select "10"
click at [146, 90] on span "# UZykbUSPPvTaF5edKXoggDu7" at bounding box center [151, 96] width 135 height 13
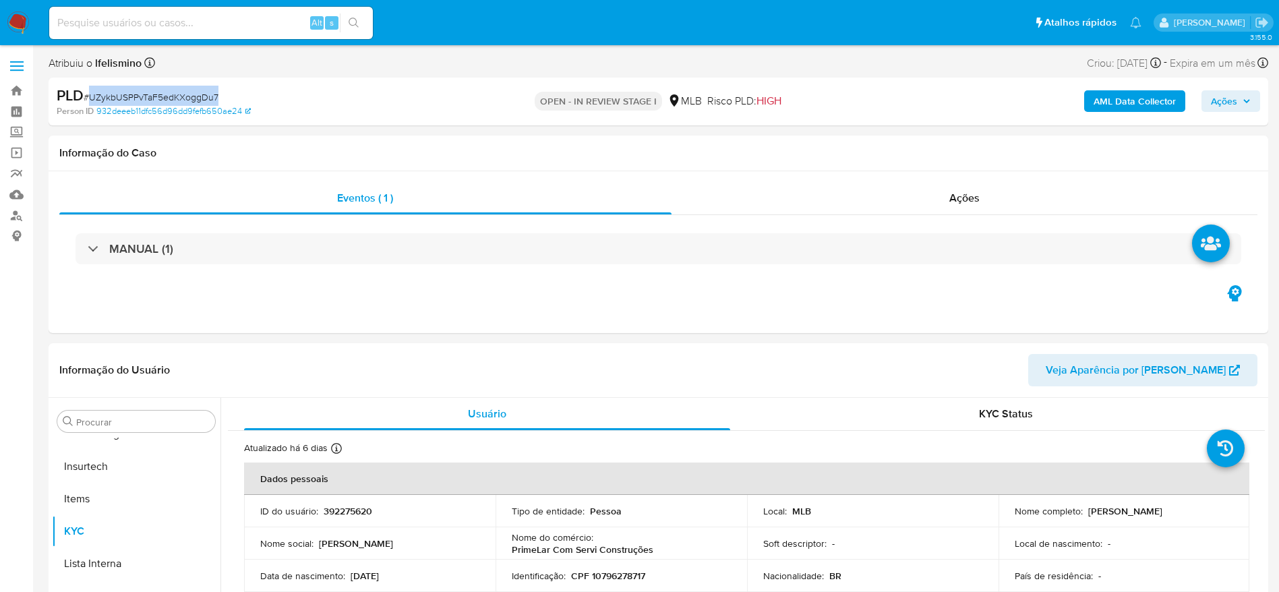
click at [147, 88] on div "PLD # UZykbUSPPvTaF5edKXoggDu7" at bounding box center [255, 96] width 396 height 20
copy span "UZykbUSPPvTaF5edKXoggDu7"
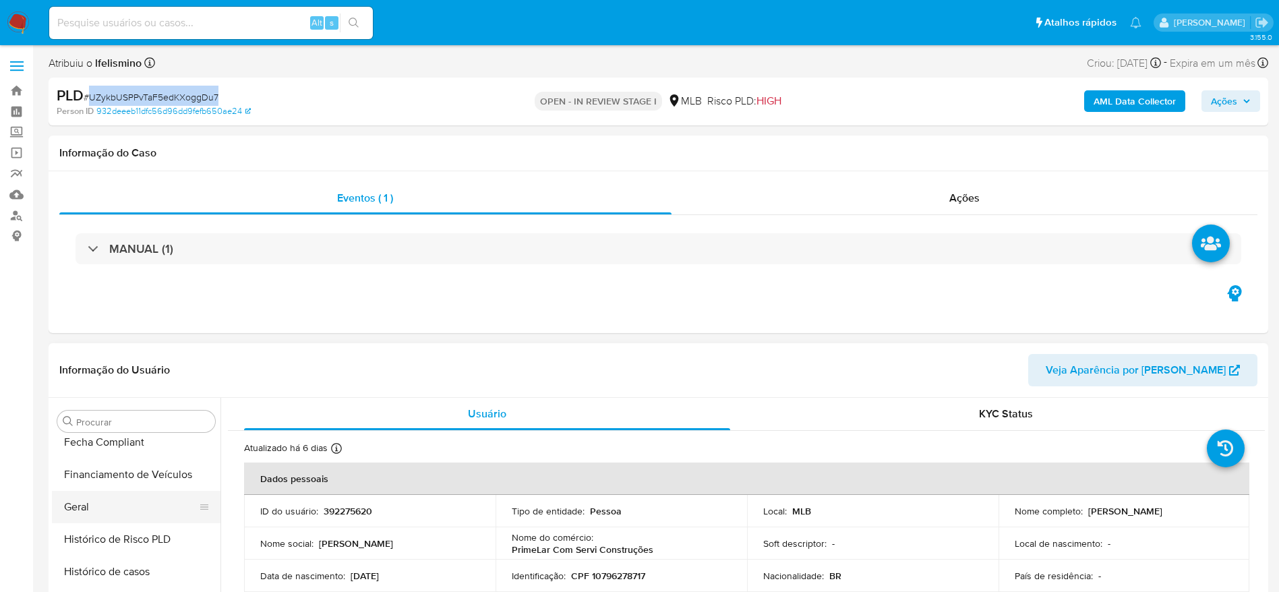
drag, startPoint x: 139, startPoint y: 516, endPoint x: 188, endPoint y: 501, distance: 51.4
click at [139, 516] on button "Geral" at bounding box center [131, 507] width 158 height 32
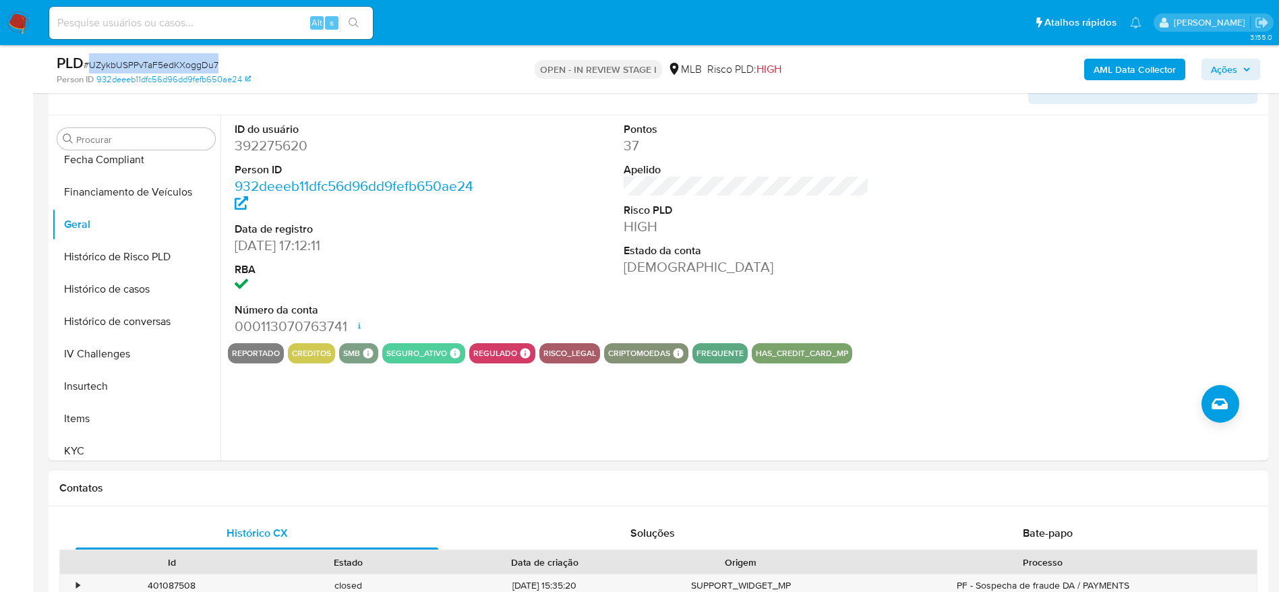
scroll to position [303, 0]
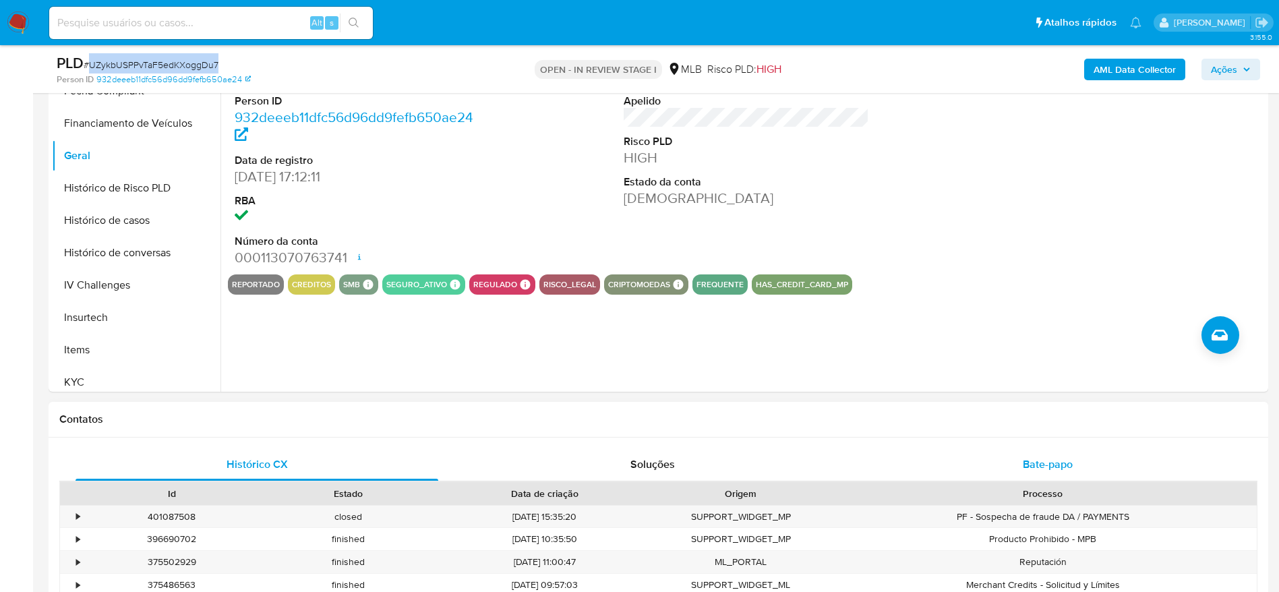
click at [1090, 465] on div "Bate-papo" at bounding box center [1047, 464] width 363 height 32
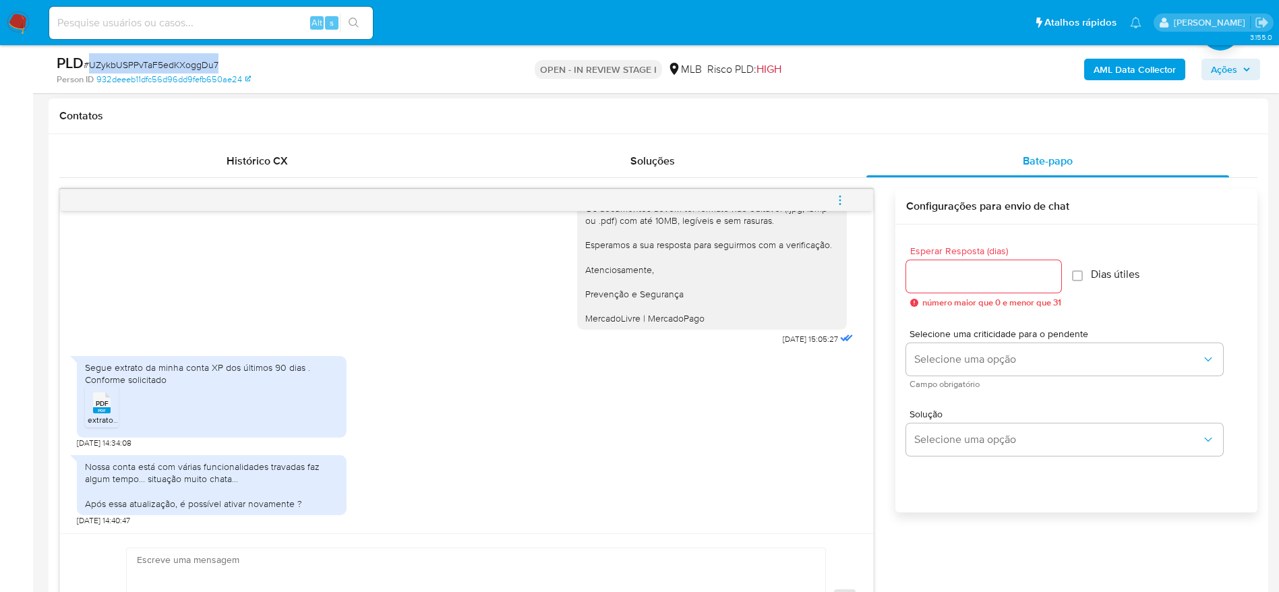
scroll to position [226, 0]
click at [104, 402] on span "PDF" at bounding box center [102, 404] width 13 height 9
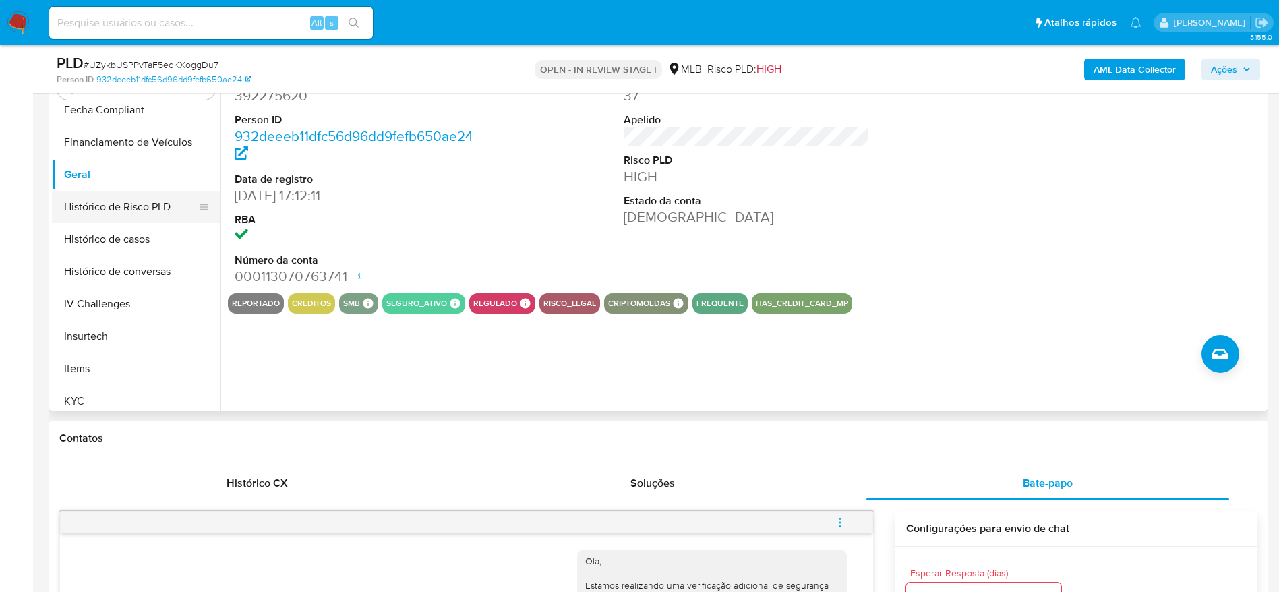
scroll to position [202, 0]
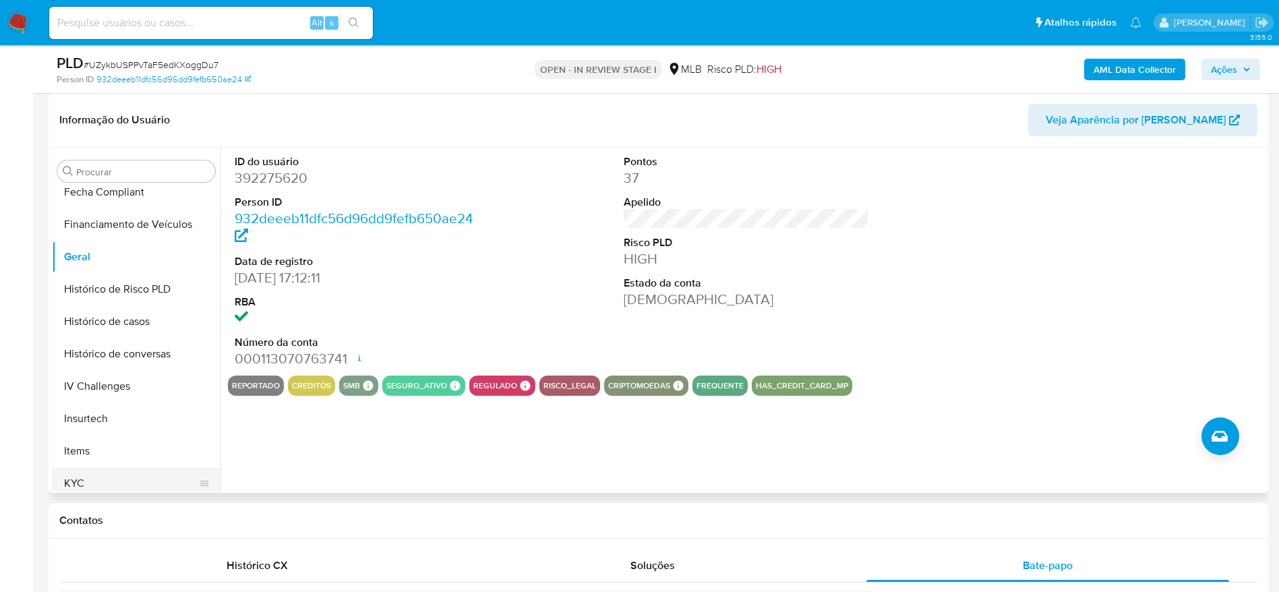
click at [77, 470] on button "KYC" at bounding box center [131, 483] width 158 height 32
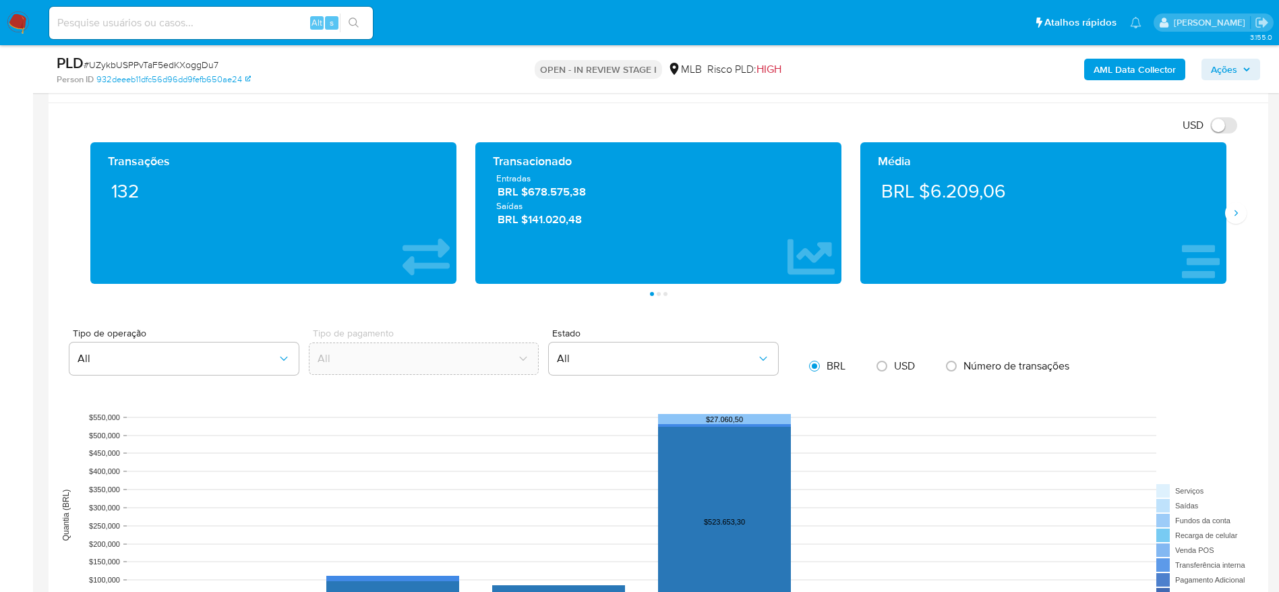
scroll to position [1517, 0]
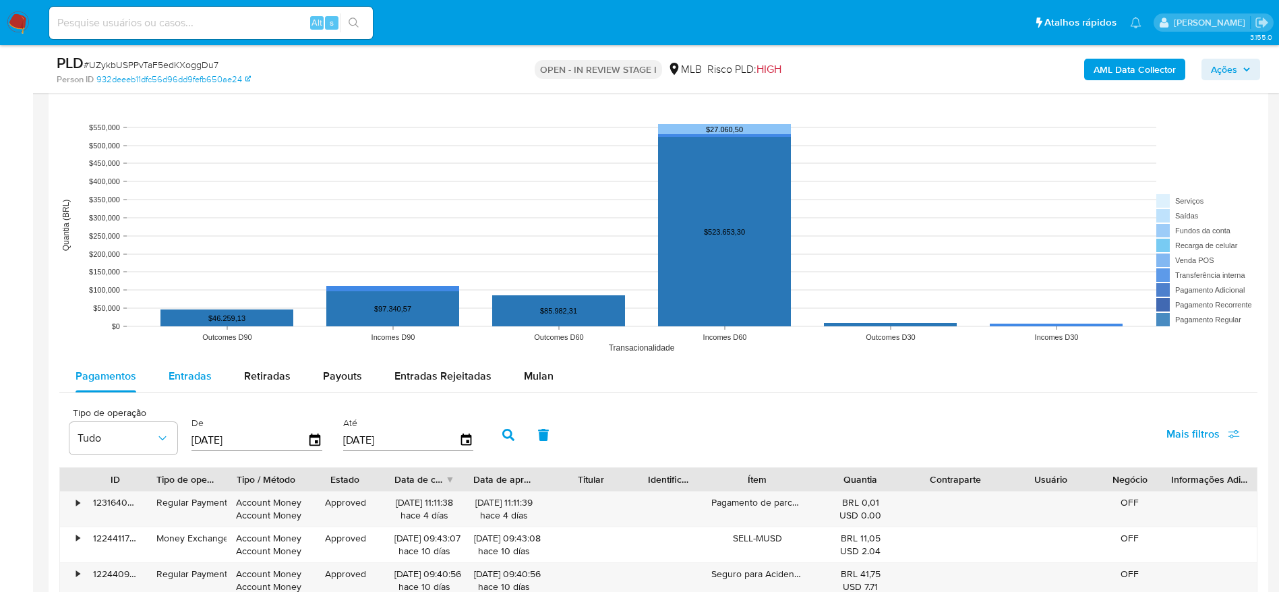
click at [194, 365] on div "Entradas" at bounding box center [190, 376] width 43 height 32
select select "10"
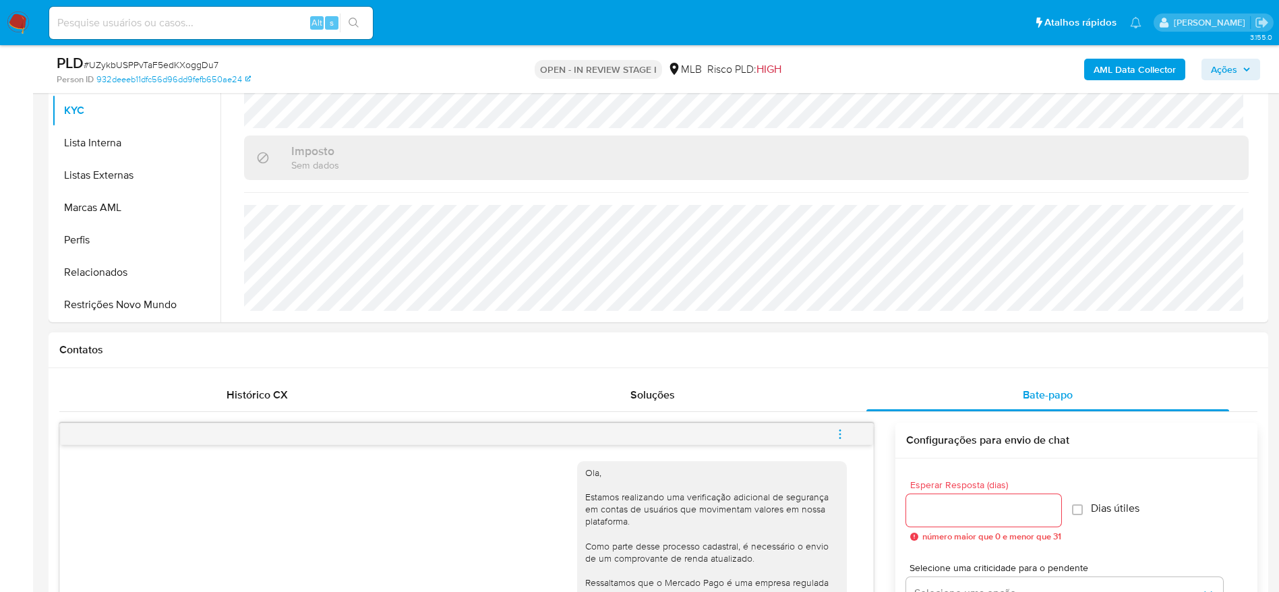
scroll to position [404, 0]
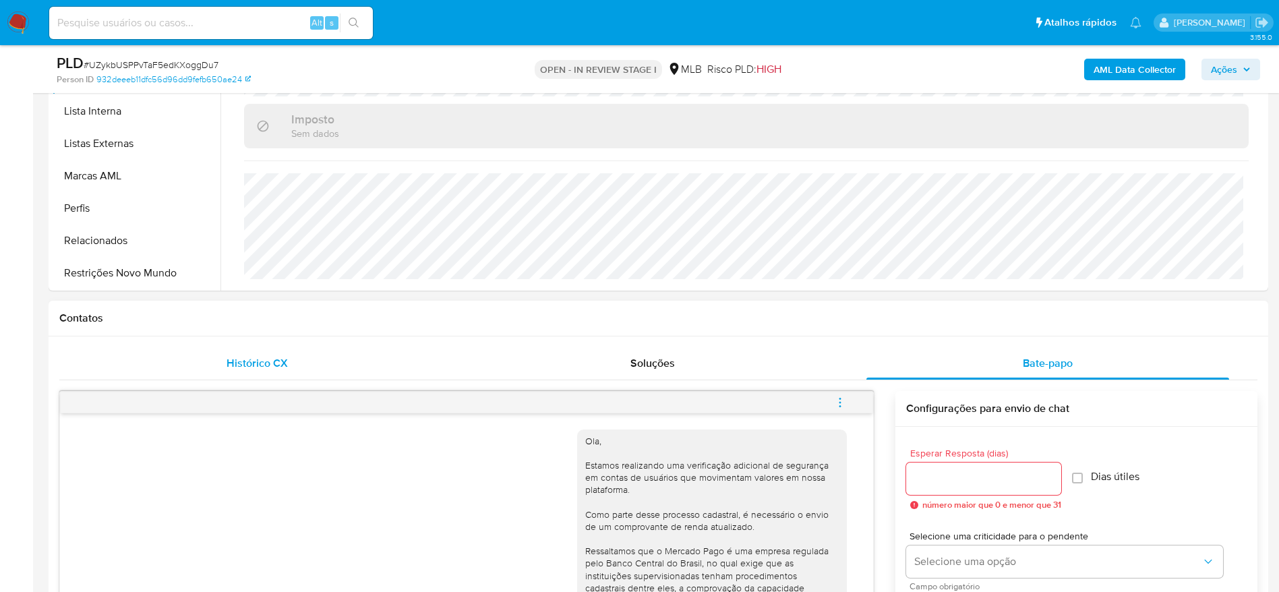
drag, startPoint x: 152, startPoint y: 276, endPoint x: 318, endPoint y: 378, distance: 194.6
click at [152, 275] on button "Restrições Novo Mundo" at bounding box center [136, 273] width 169 height 32
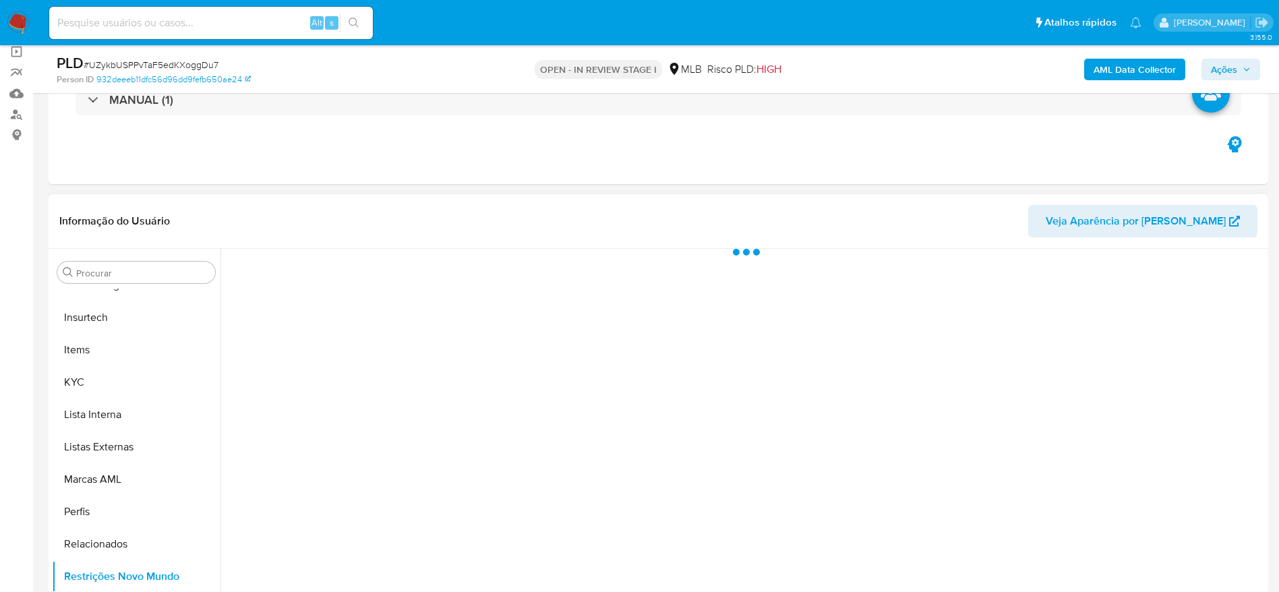
scroll to position [202, 0]
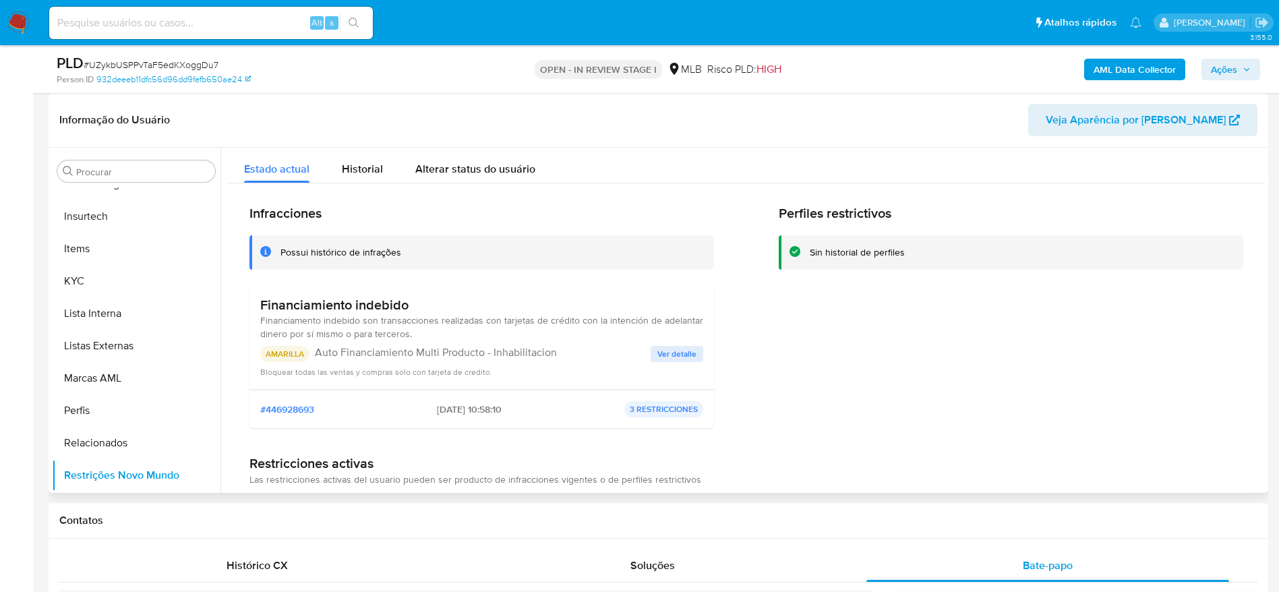
drag, startPoint x: 258, startPoint y: 295, endPoint x: 431, endPoint y: 294, distance: 173.9
click at [431, 294] on div "Financiamiento indebido Financiamento indebido son transacciones realizadas con…" at bounding box center [481, 338] width 464 height 104
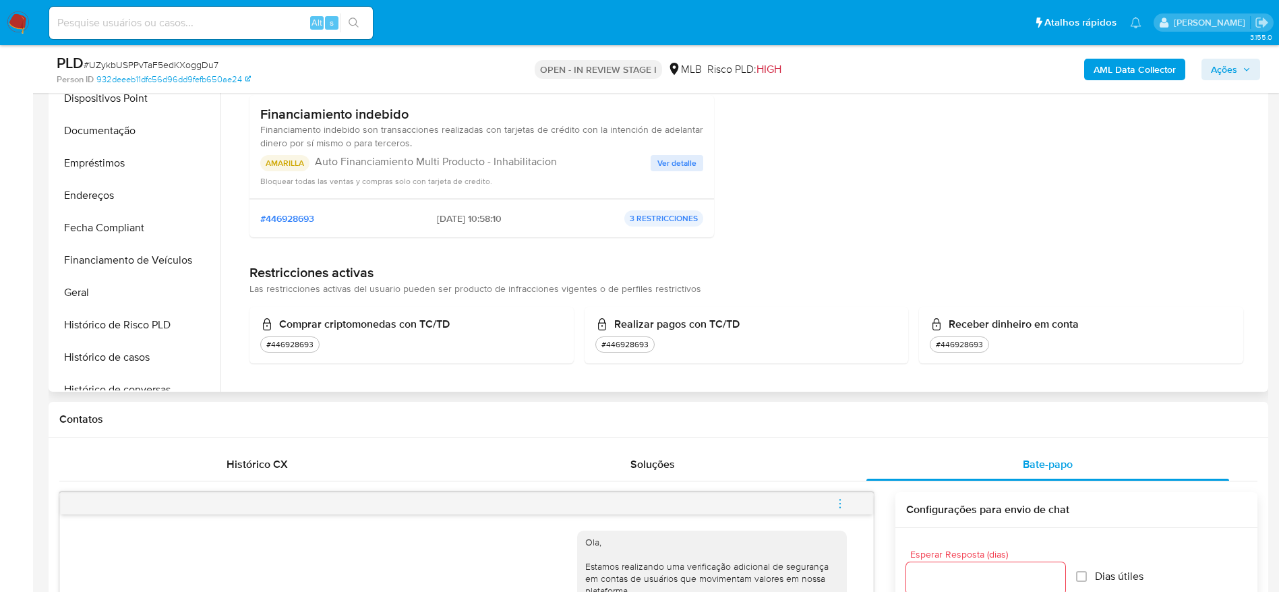
scroll to position [198, 0]
click at [98, 339] on button "Financiamento de Veículos" at bounding box center [131, 325] width 158 height 32
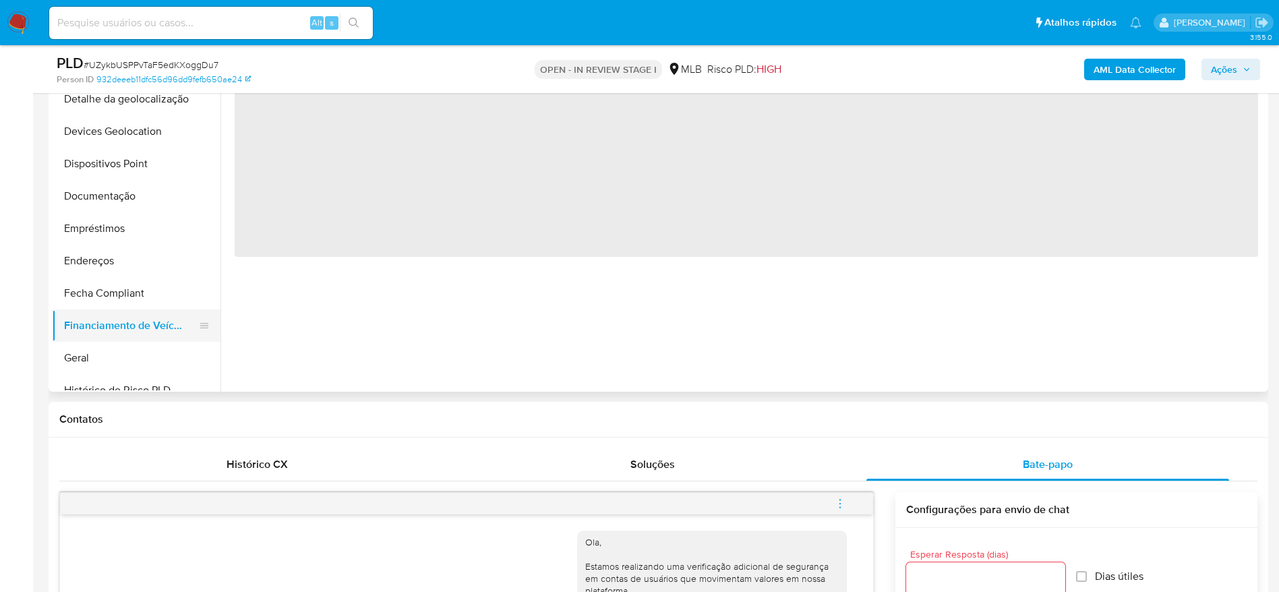
scroll to position [0, 0]
click at [91, 354] on button "Geral" at bounding box center [131, 358] width 158 height 32
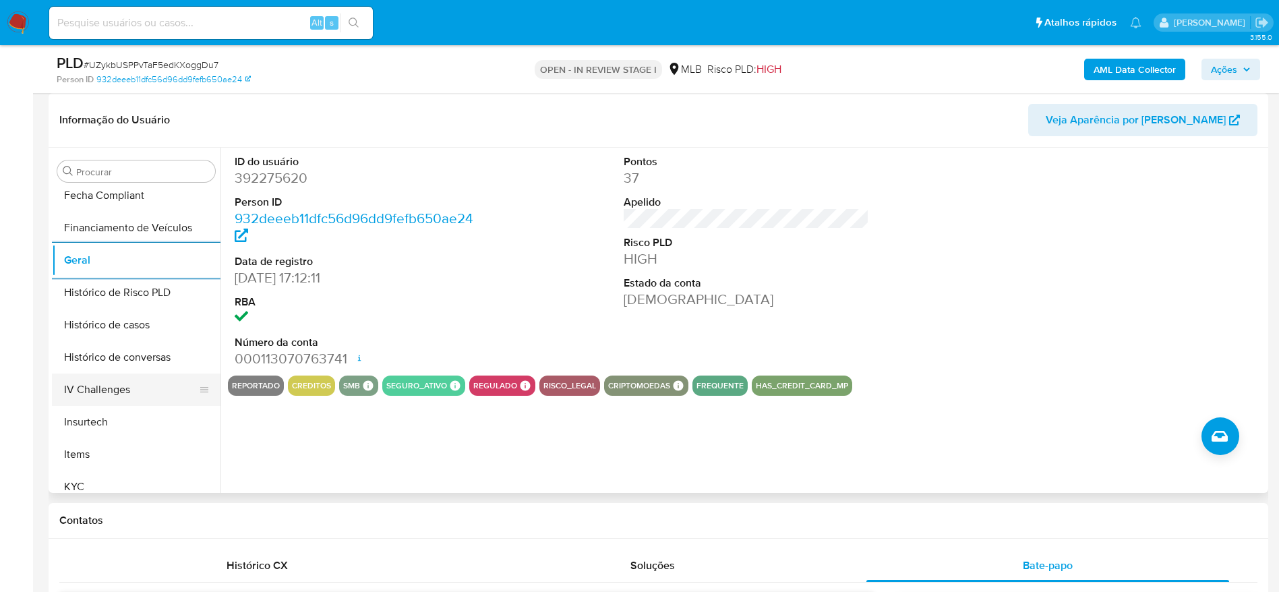
scroll to position [400, 0]
click at [100, 485] on button "KYC" at bounding box center [131, 483] width 158 height 32
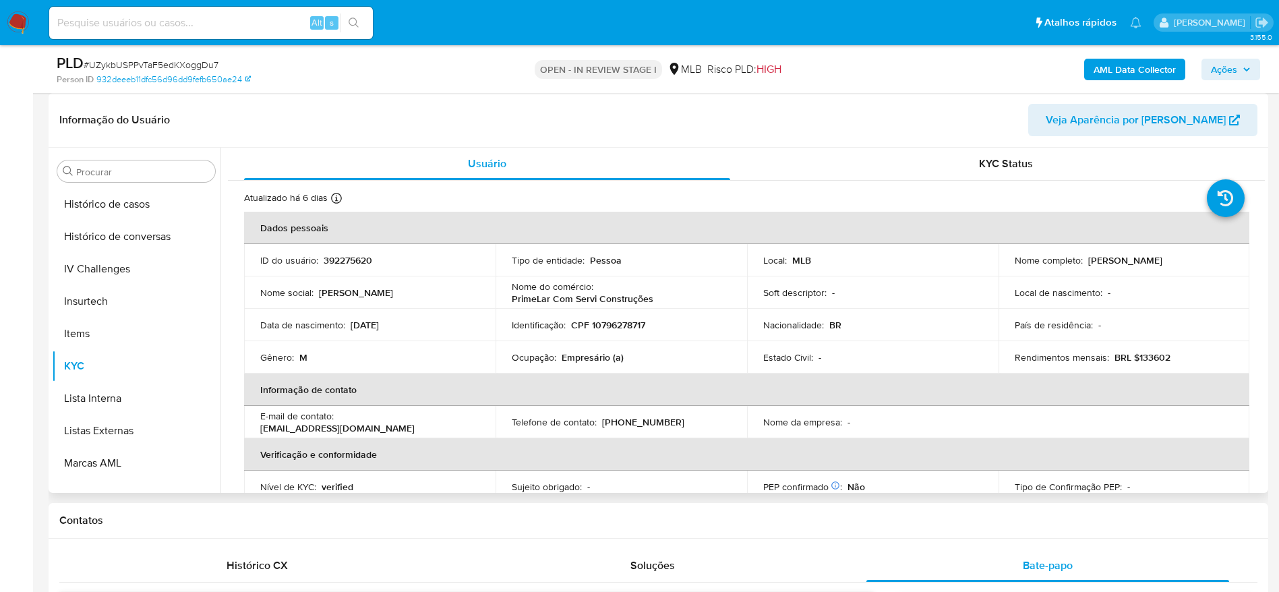
scroll to position [602, 0]
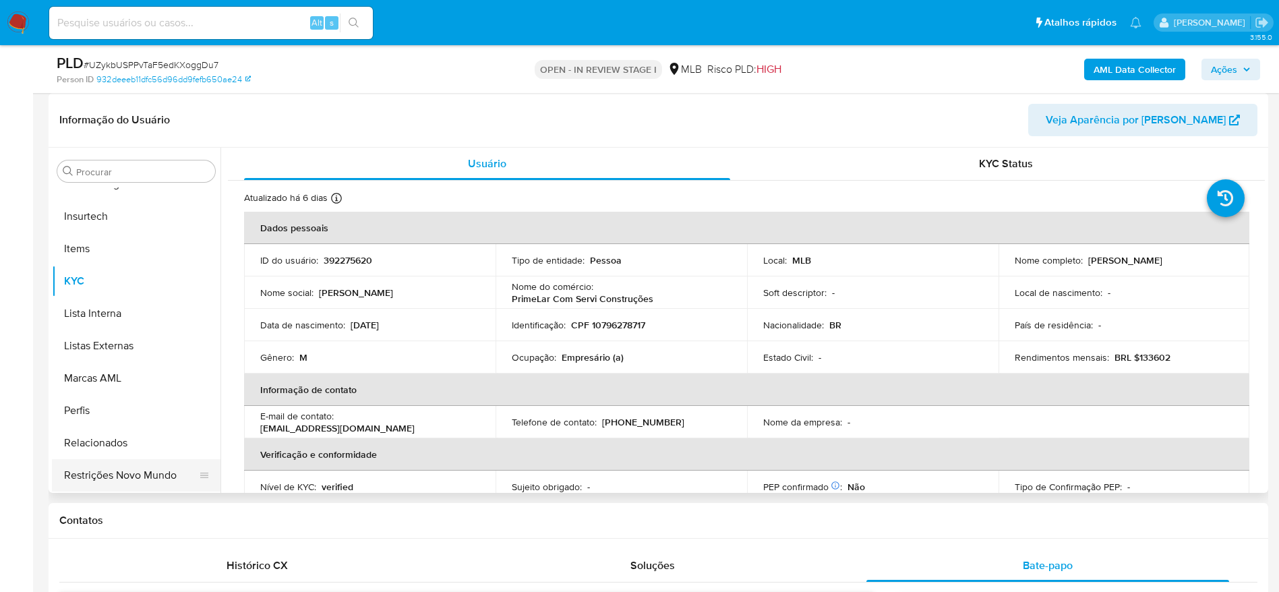
click at [145, 475] on button "Restrições Novo Mundo" at bounding box center [131, 475] width 158 height 32
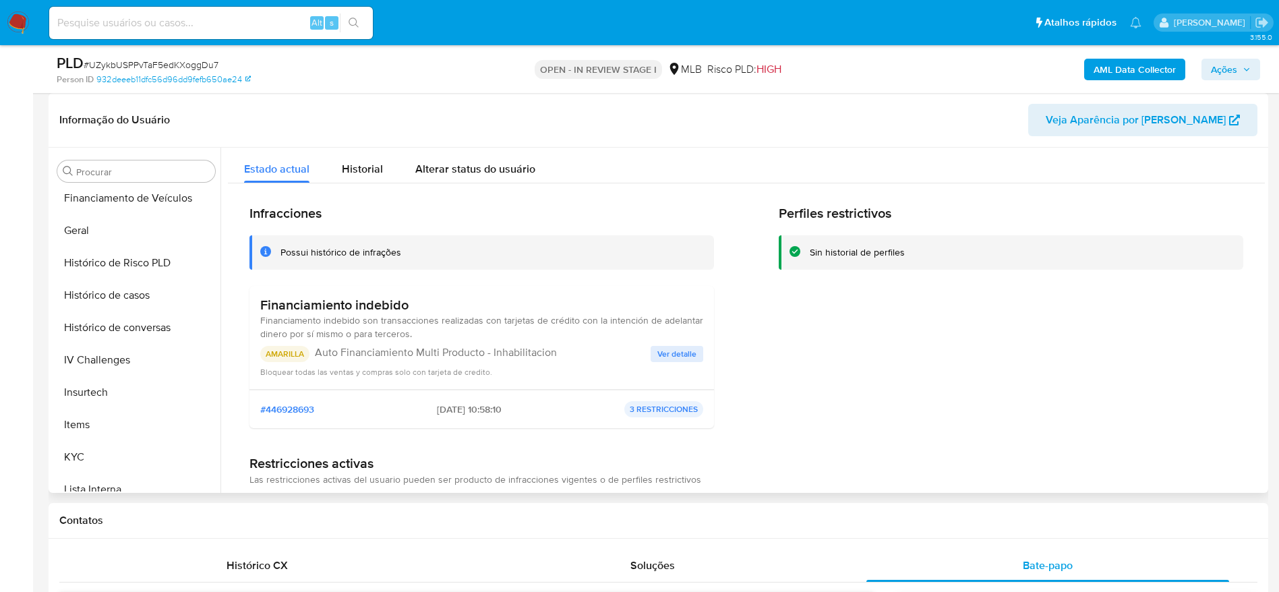
scroll to position [96, 0]
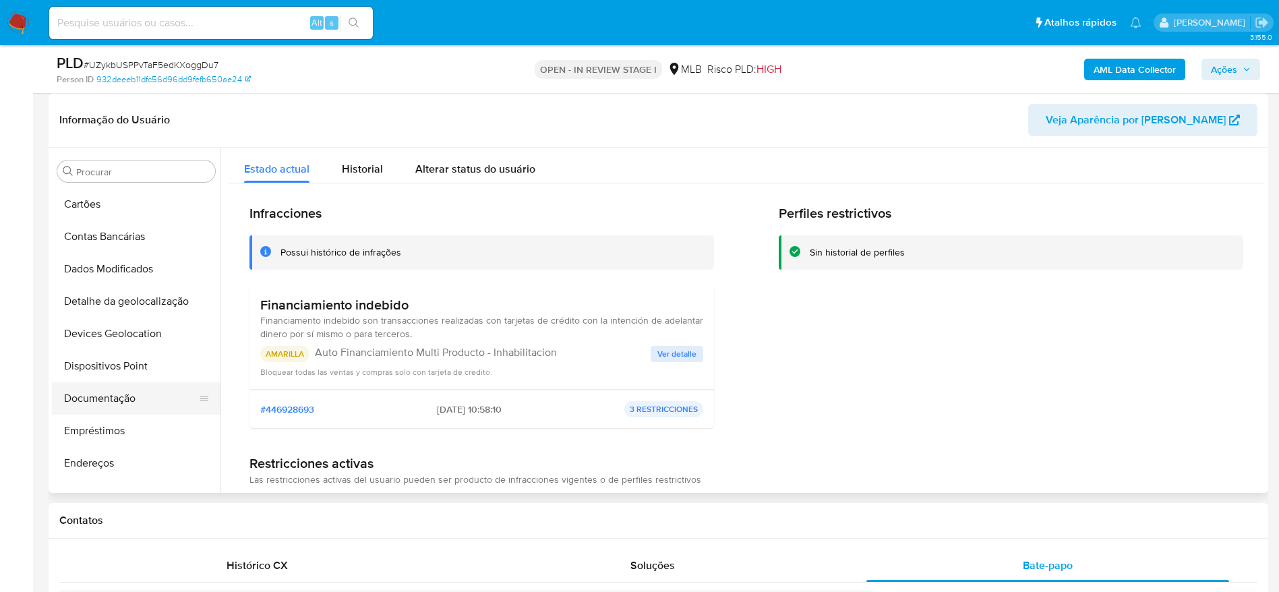
click at [100, 394] on button "Documentação" at bounding box center [131, 398] width 158 height 32
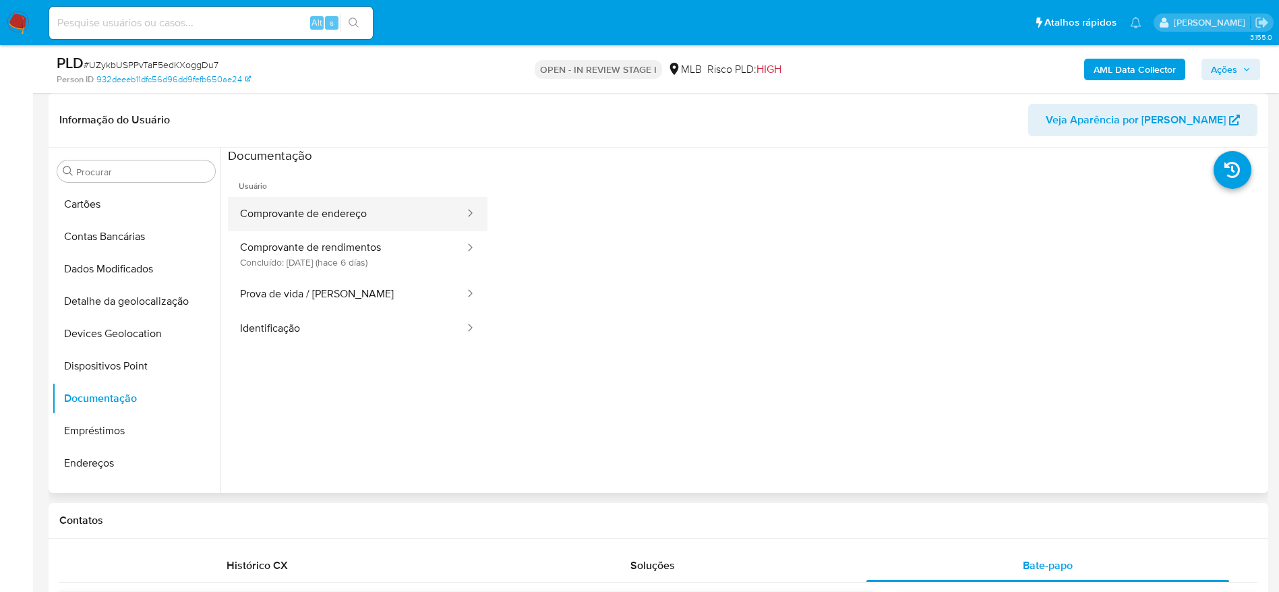
click at [384, 204] on button "Comprovante de endereço" at bounding box center [347, 214] width 238 height 34
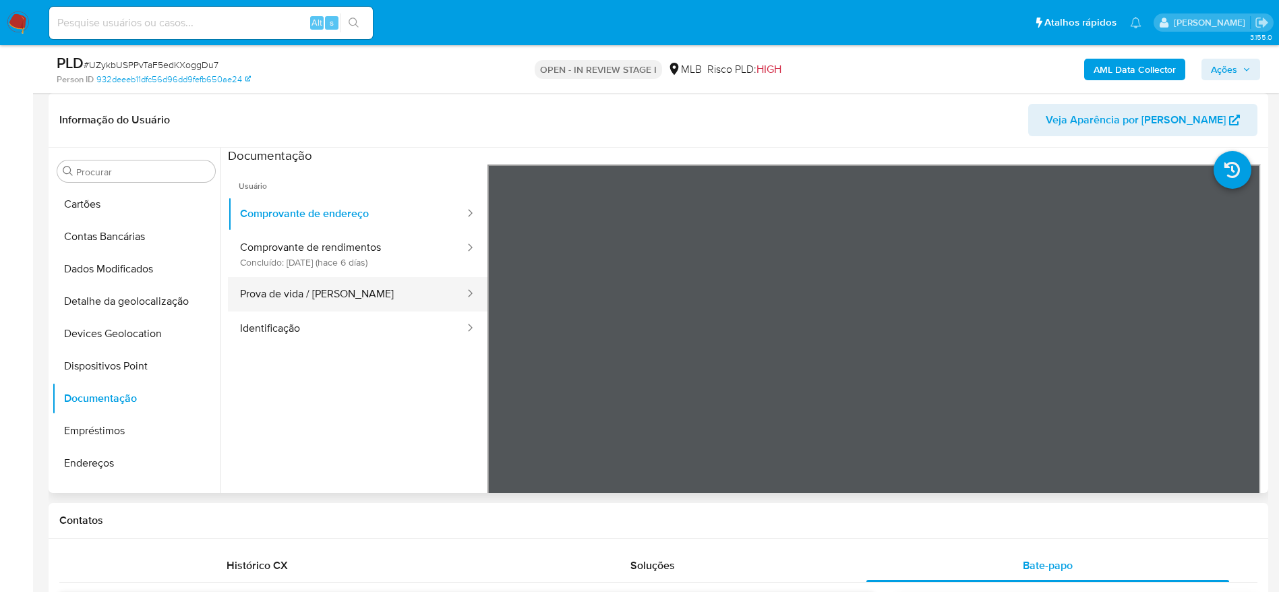
click at [349, 296] on button "Prova de vida / Selfie" at bounding box center [347, 294] width 238 height 34
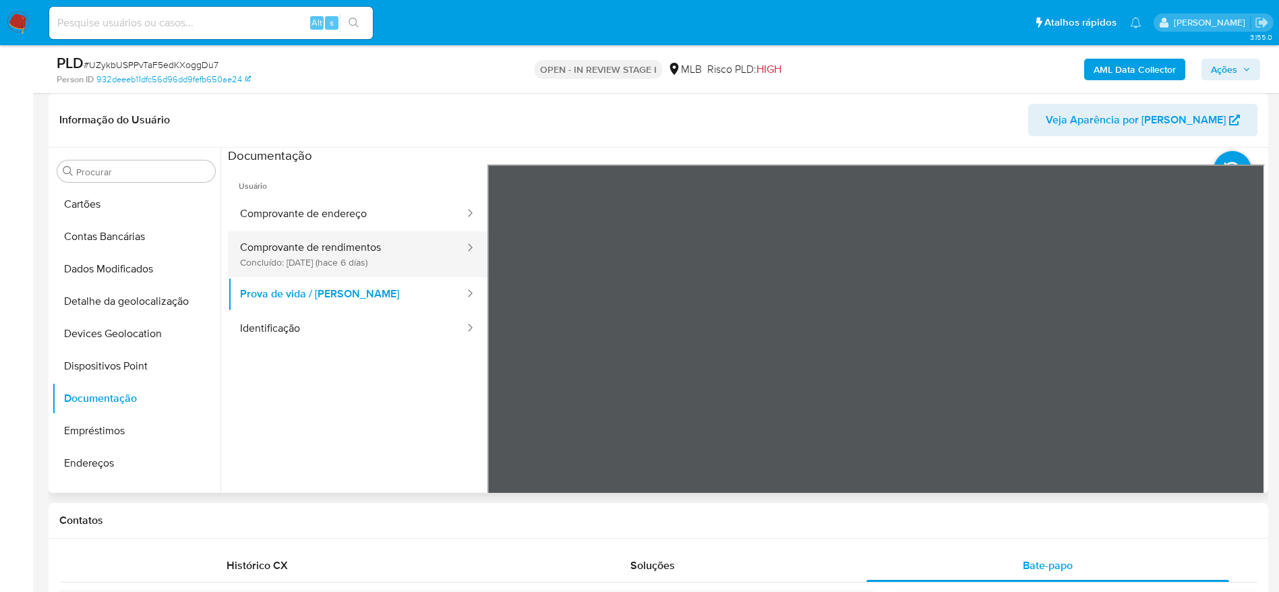
click at [392, 255] on button "Comprovante de rendimentos Concluído: 19/08/2025 (hace 6 días)" at bounding box center [347, 254] width 238 height 46
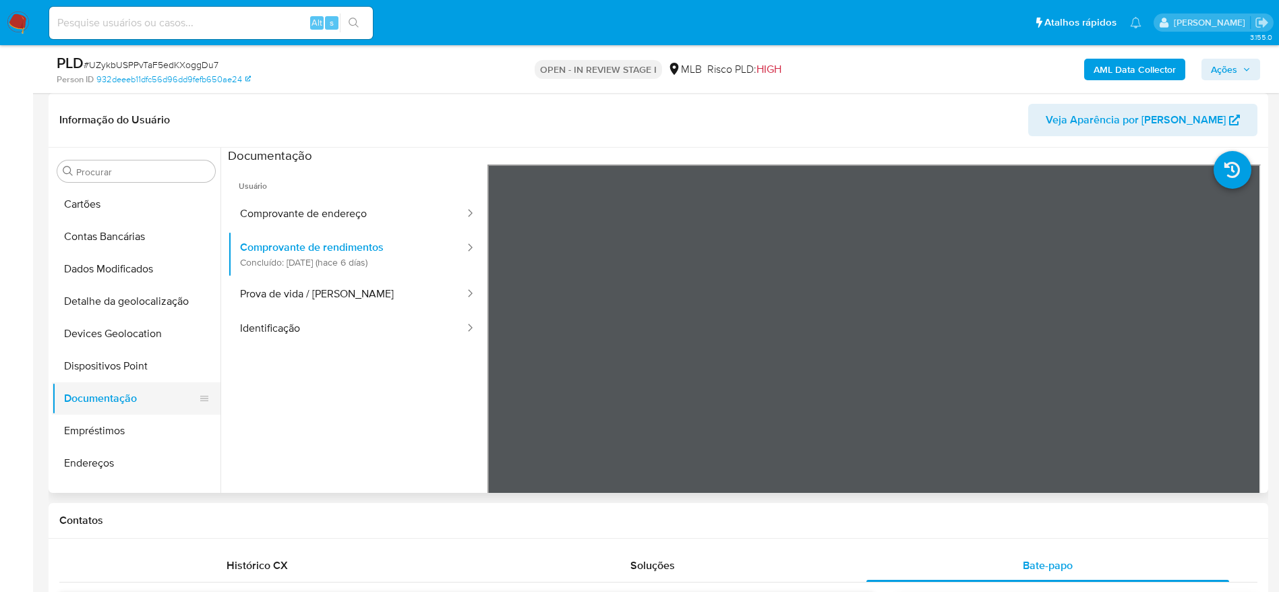
click at [131, 390] on button "Documentação" at bounding box center [131, 398] width 158 height 32
drag, startPoint x: 135, startPoint y: 359, endPoint x: 277, endPoint y: 391, distance: 145.7
click at [136, 357] on button "Dispositivos Point" at bounding box center [136, 366] width 169 height 32
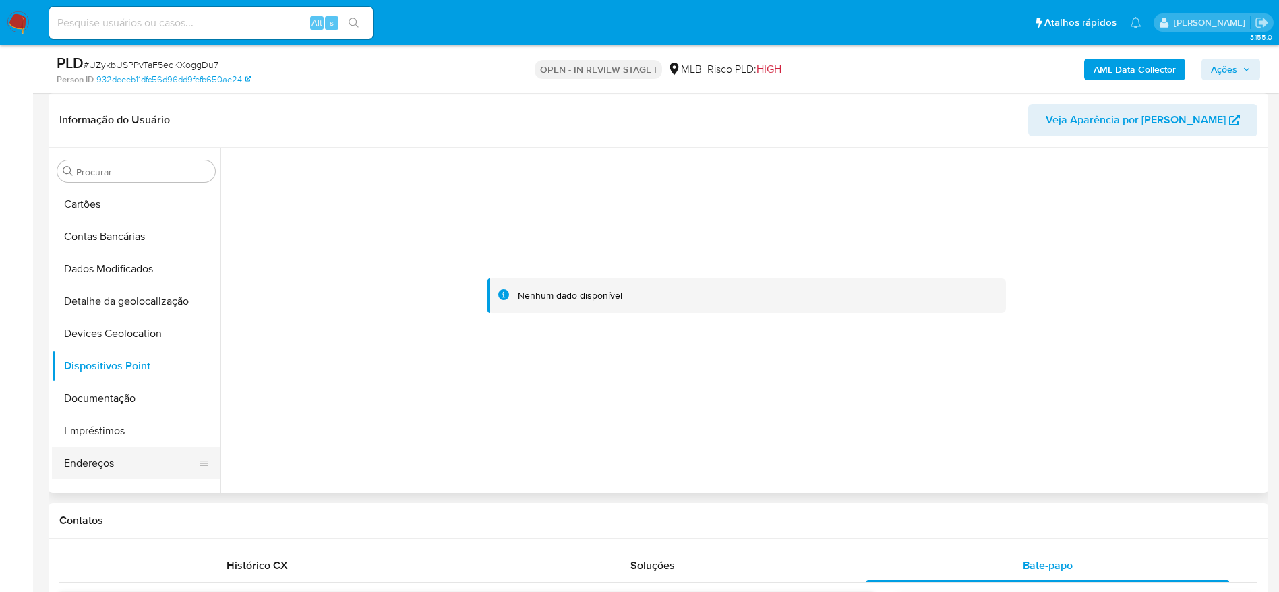
click at [111, 464] on button "Endereços" at bounding box center [131, 463] width 158 height 32
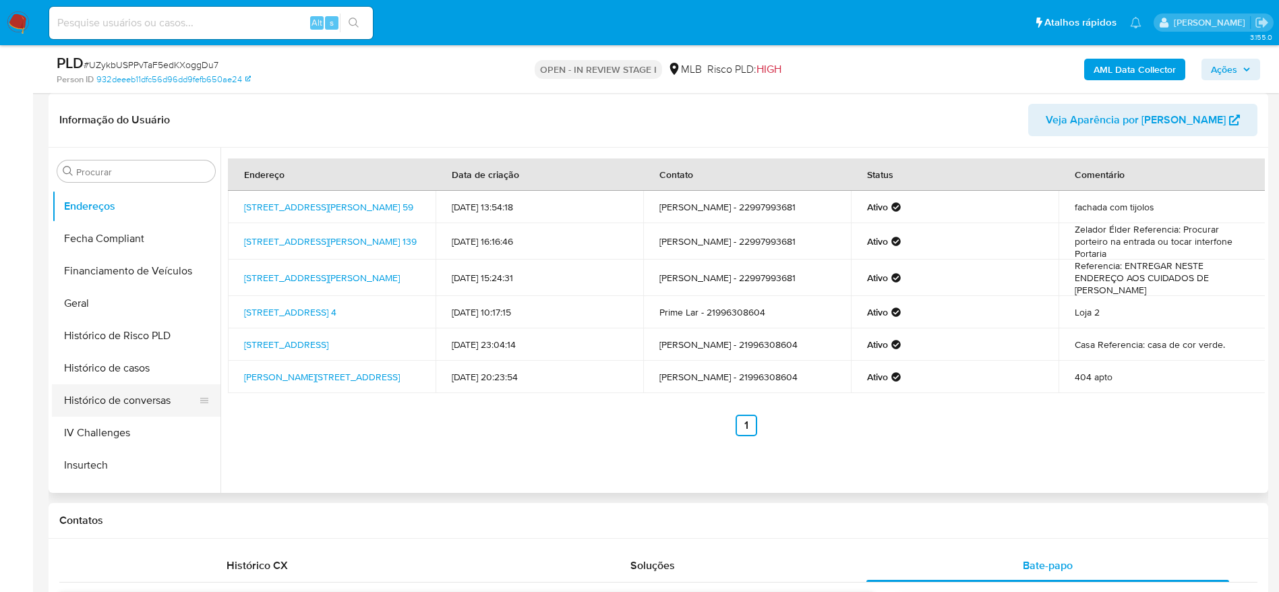
scroll to position [404, 0]
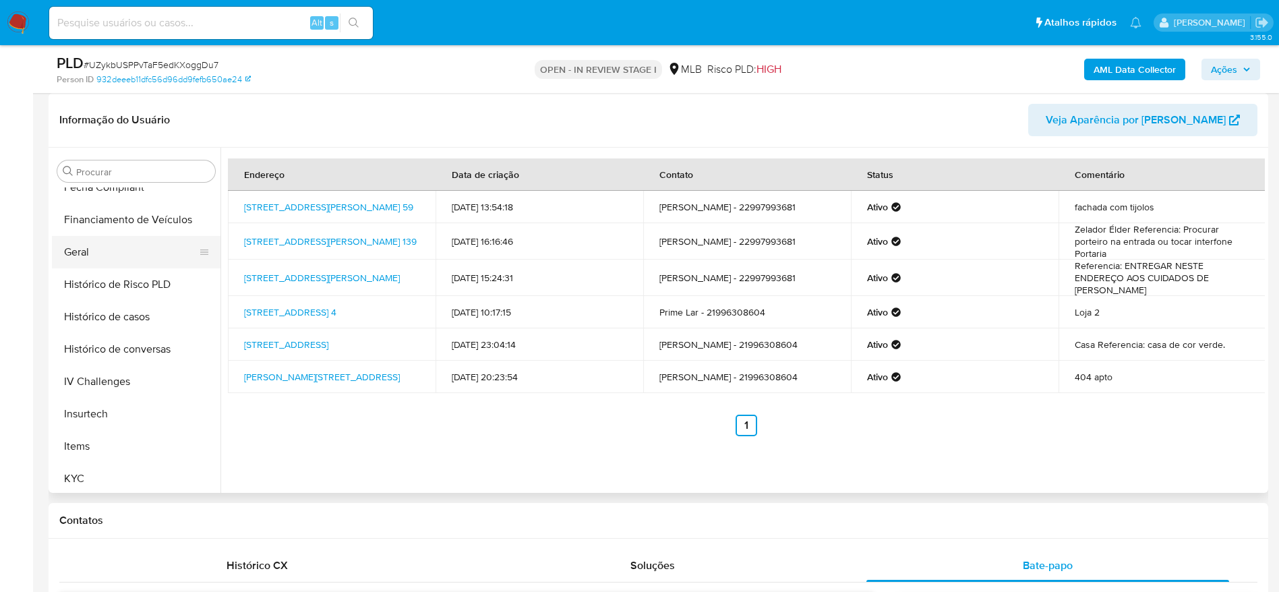
click at [135, 251] on button "Geral" at bounding box center [131, 252] width 158 height 32
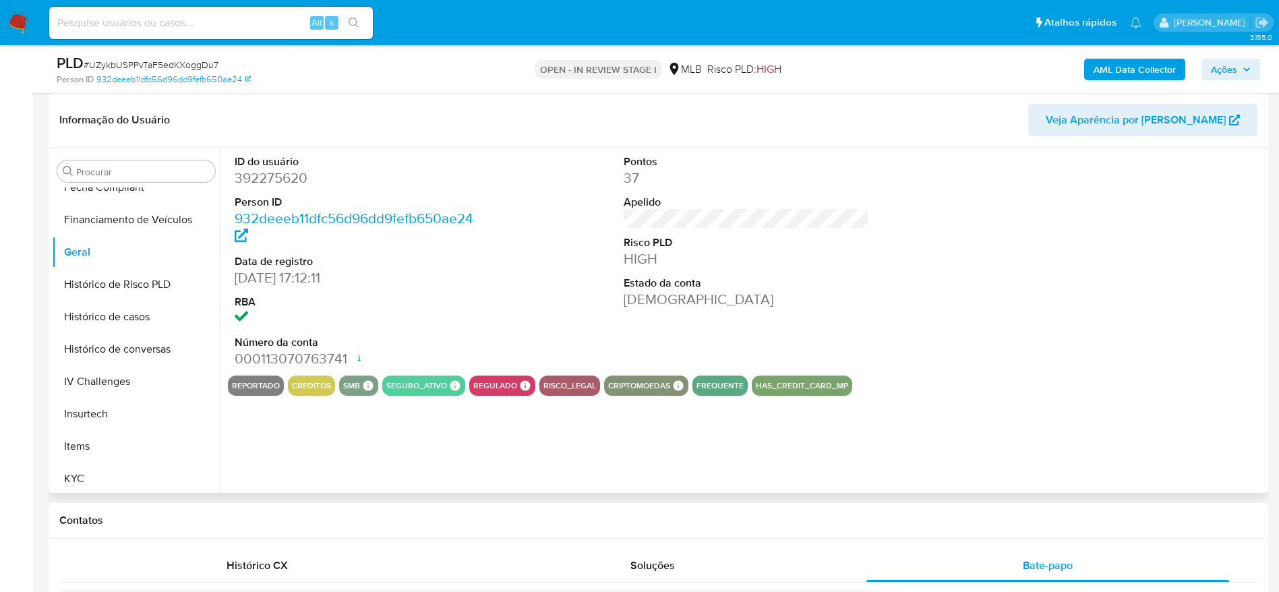
click at [292, 171] on dd "392275620" at bounding box center [358, 178] width 246 height 19
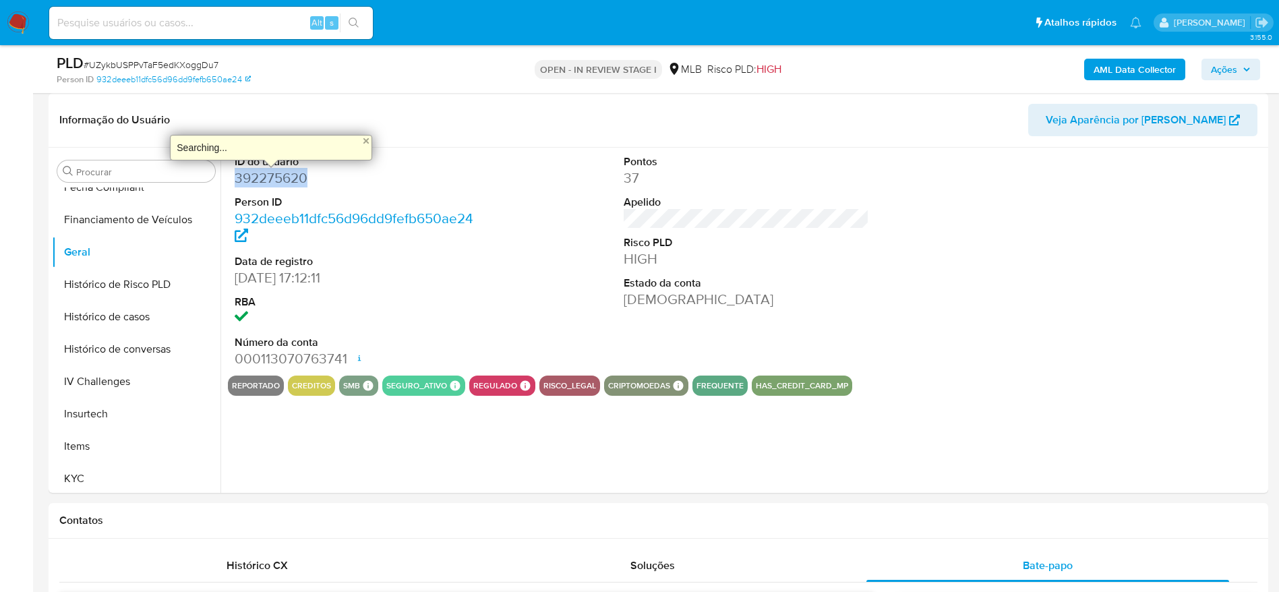
copy dd "392275620"
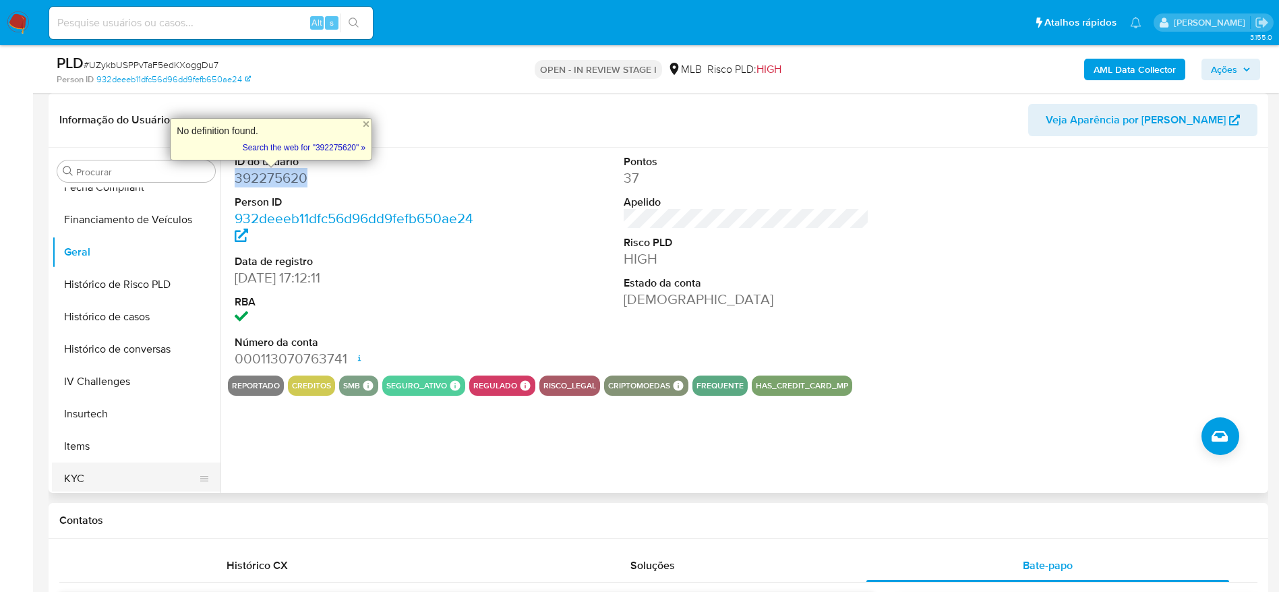
click at [124, 487] on button "KYC" at bounding box center [131, 478] width 158 height 32
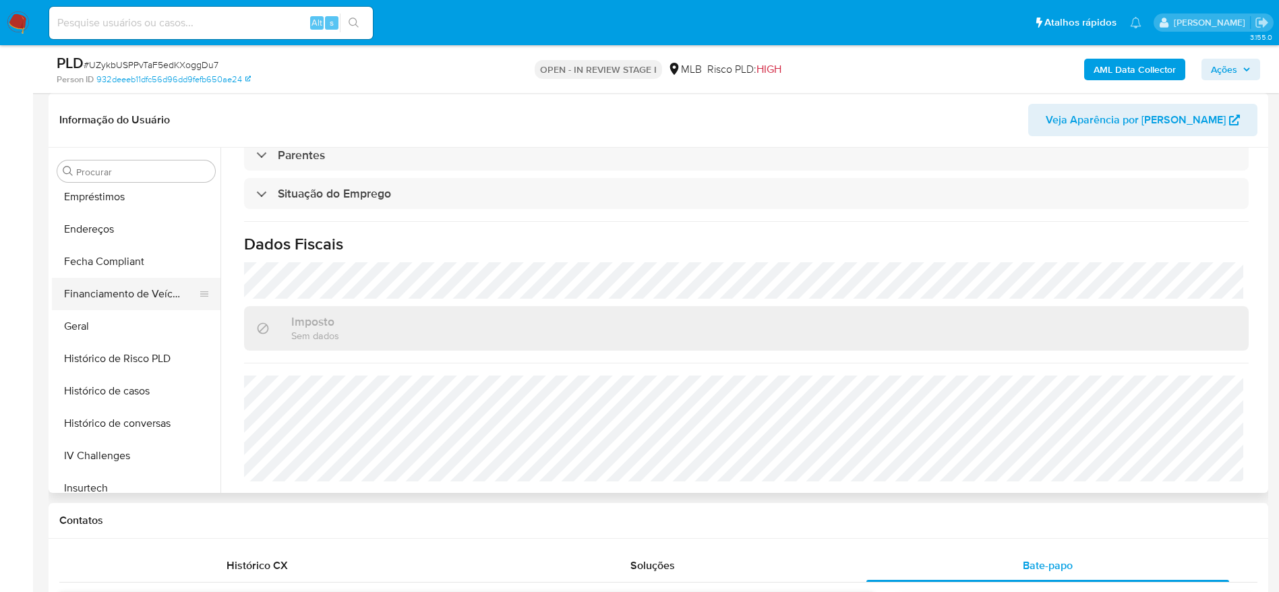
scroll to position [303, 0]
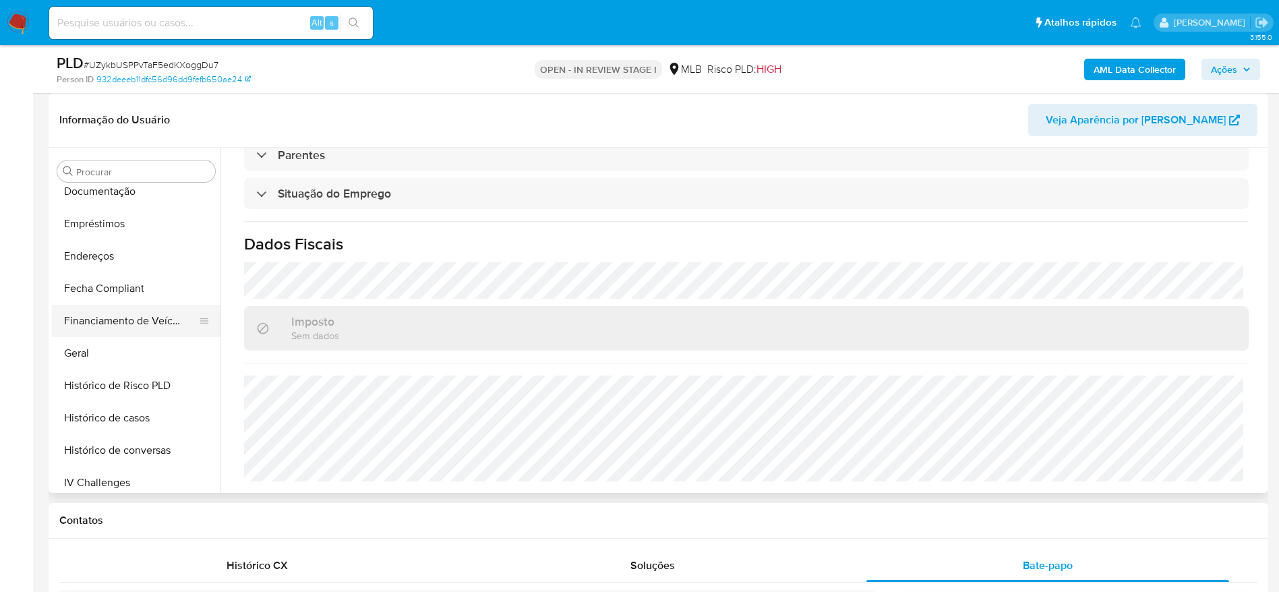
click at [109, 328] on button "Financiamento de Veículos" at bounding box center [131, 321] width 158 height 32
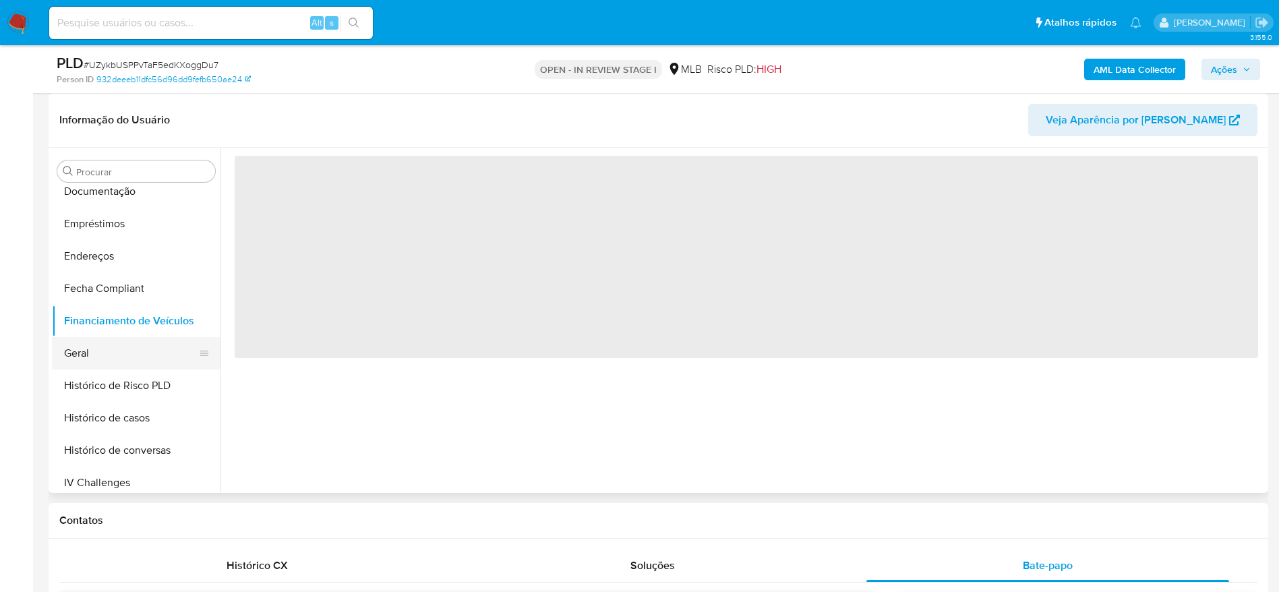
scroll to position [0, 0]
click at [102, 342] on button "Geral" at bounding box center [131, 353] width 158 height 32
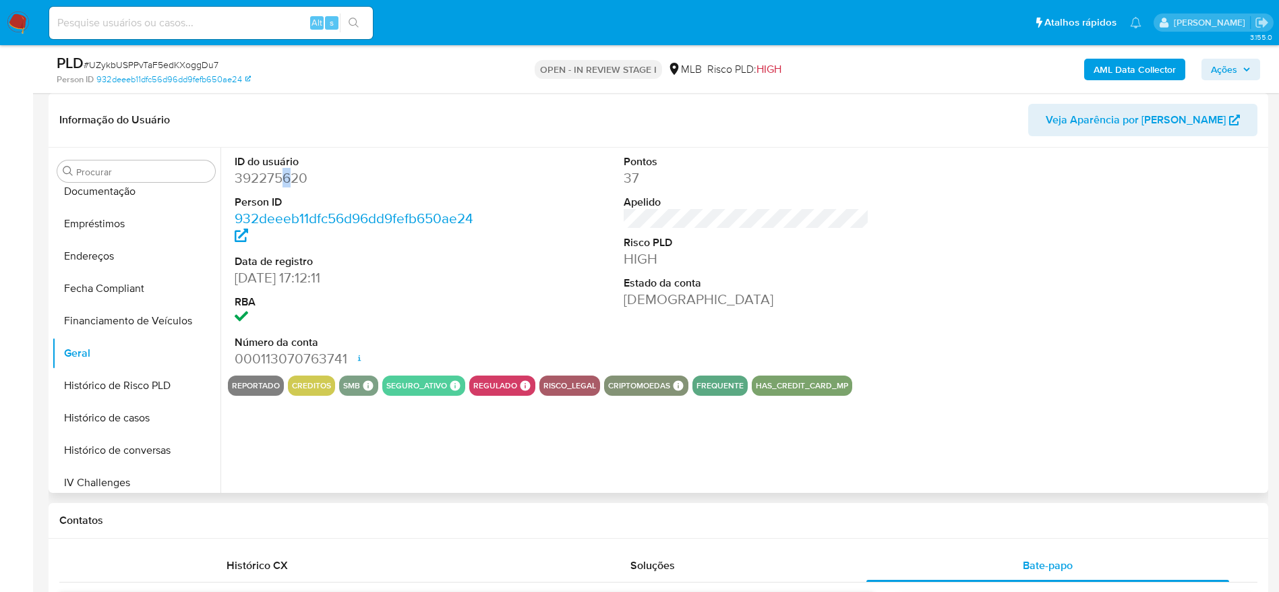
drag, startPoint x: 283, startPoint y: 179, endPoint x: 293, endPoint y: 169, distance: 13.8
click at [293, 169] on dd "392275620" at bounding box center [358, 178] width 246 height 19
click at [289, 179] on dd "392275620" at bounding box center [358, 178] width 246 height 19
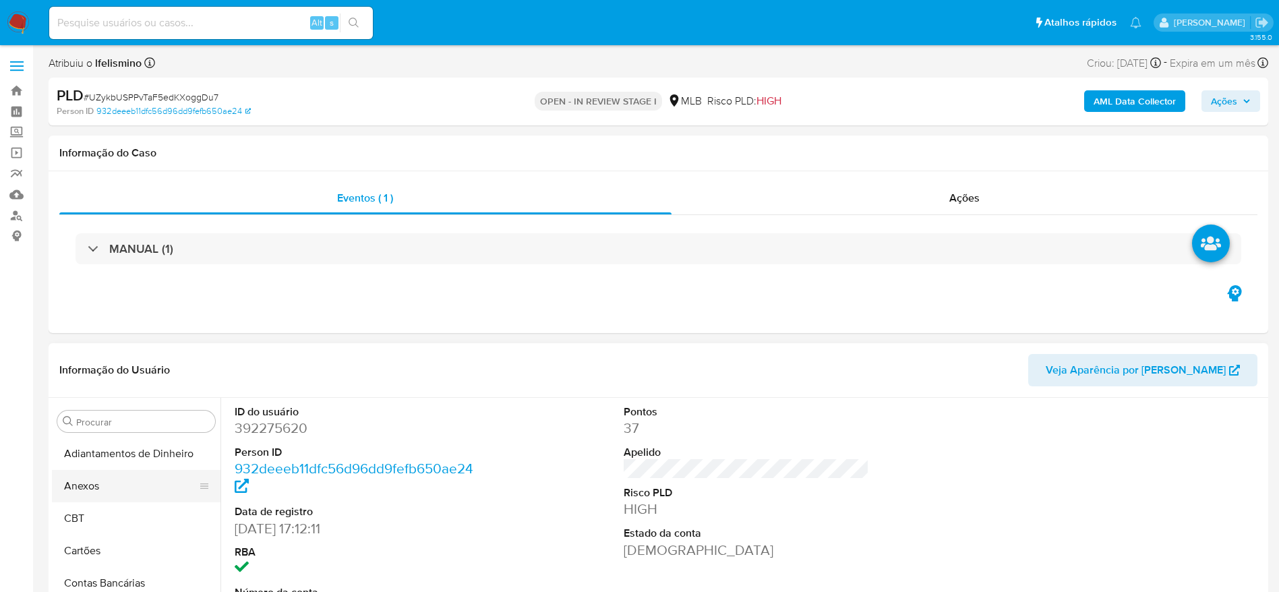
click at [163, 496] on button "Anexos" at bounding box center [131, 486] width 158 height 32
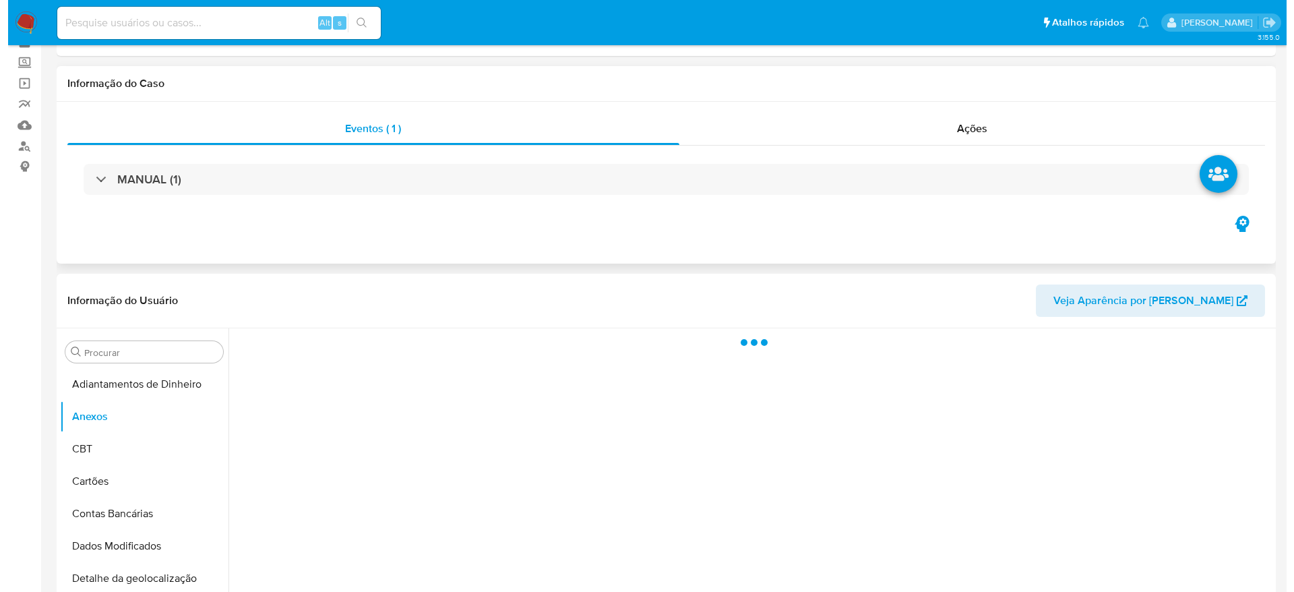
scroll to position [101, 0]
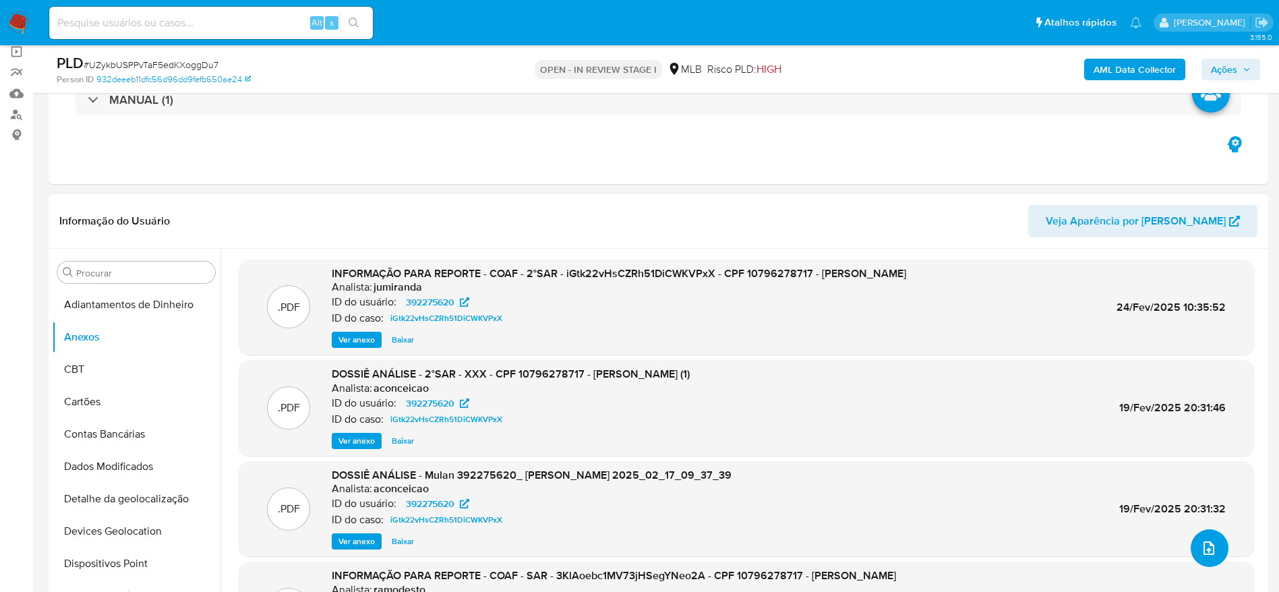
click at [1211, 551] on span "upload-file" at bounding box center [1209, 548] width 16 height 16
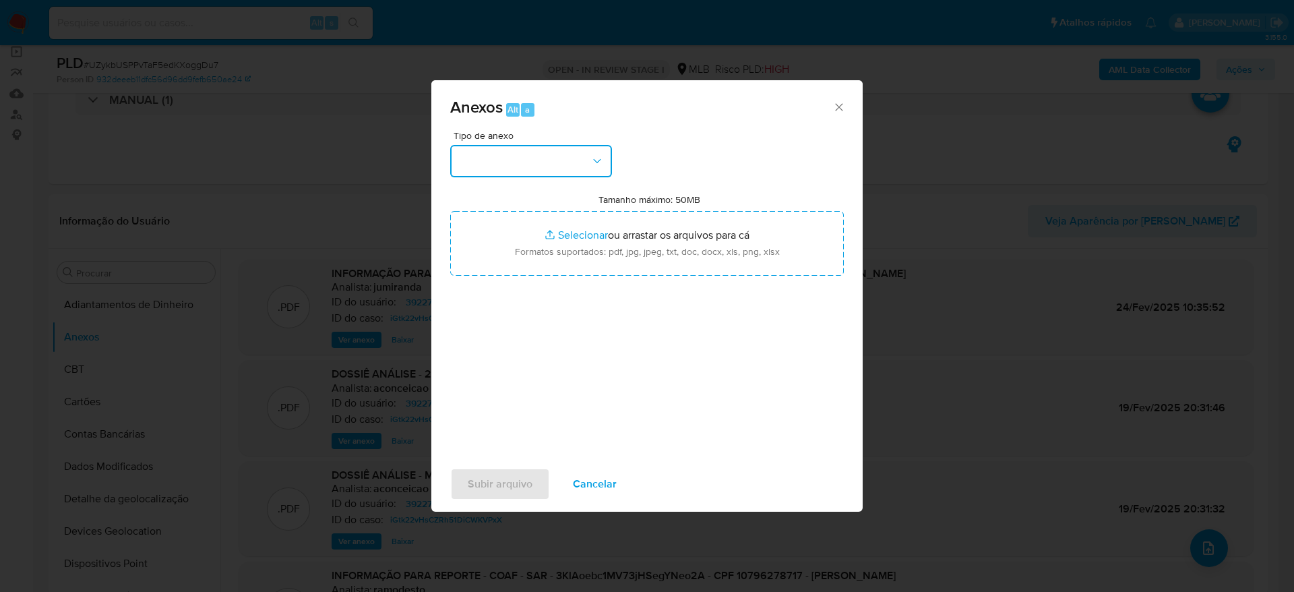
click at [541, 156] on button "button" at bounding box center [531, 161] width 162 height 32
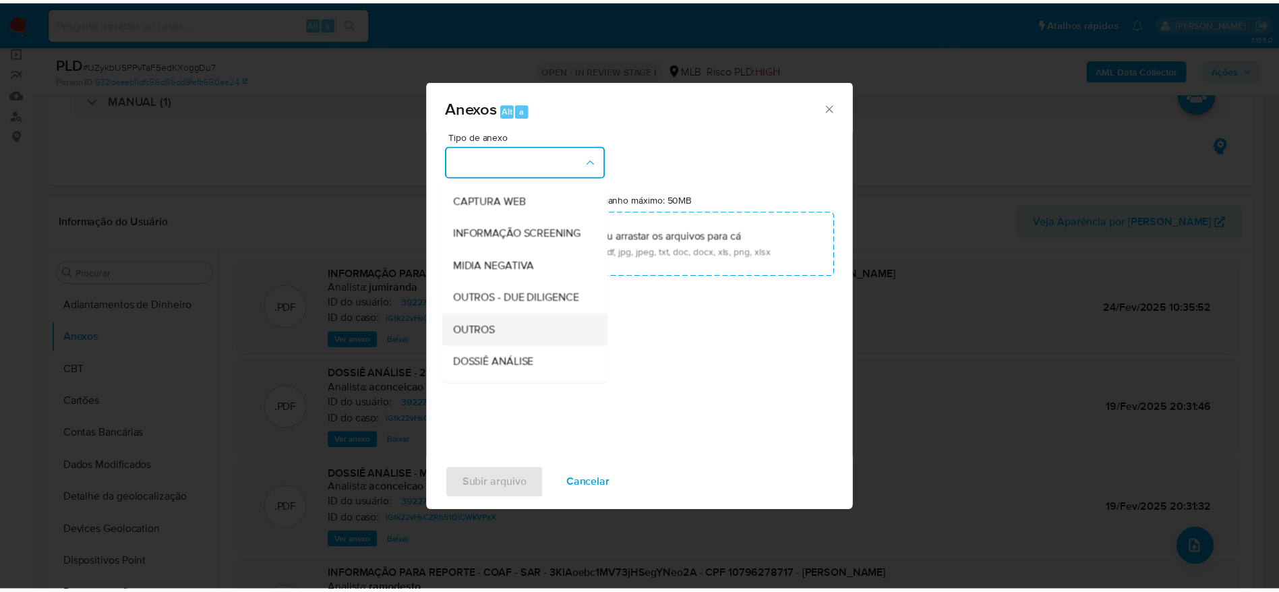
scroll to position [202, 0]
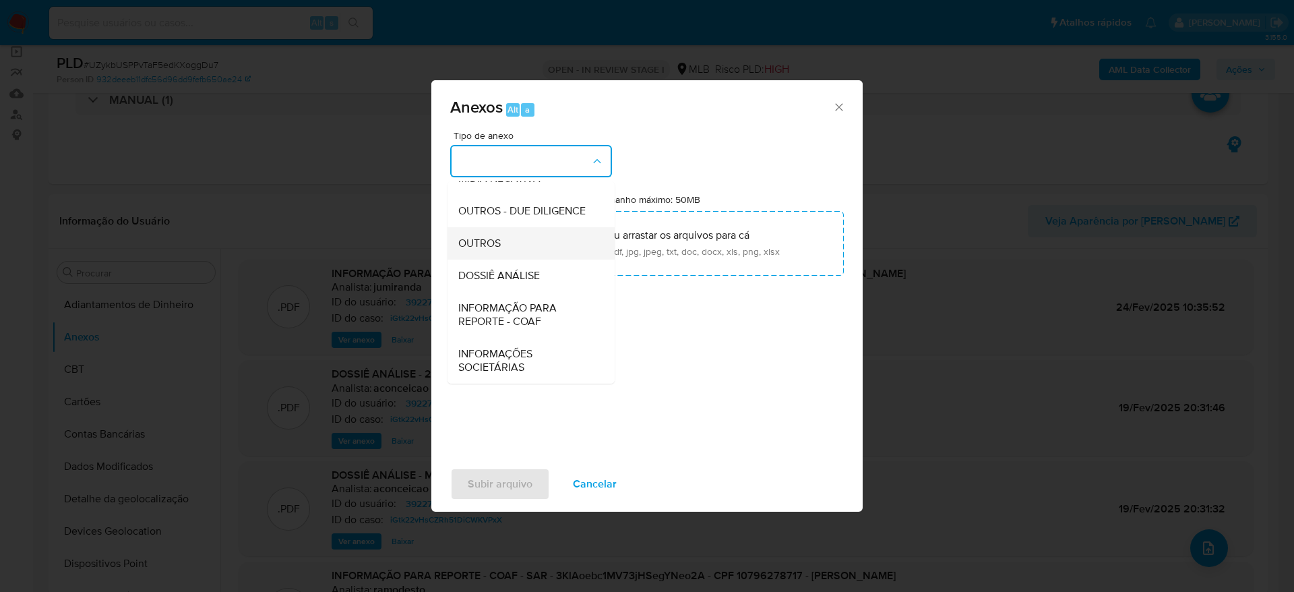
click at [479, 249] on span "OUTROS" at bounding box center [479, 243] width 42 height 13
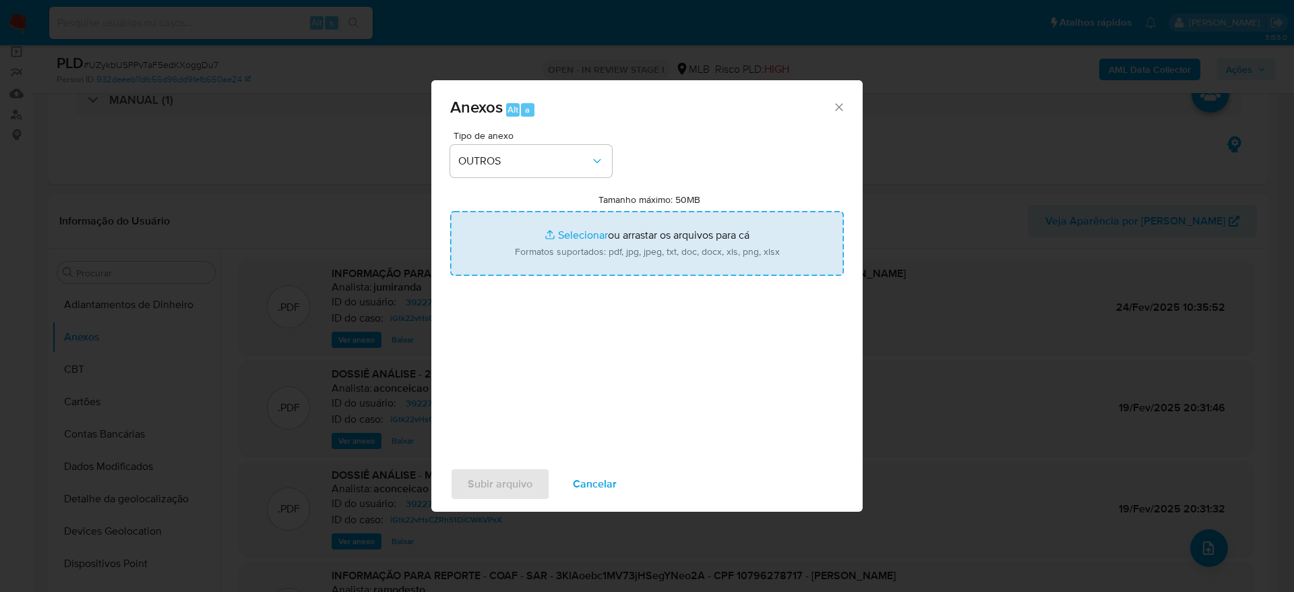
type input "C:\fakepath\Mulan 392275620_2025_08_22_15_41_08 GABRIEL BARRETO AQUINO DOS SANT…"
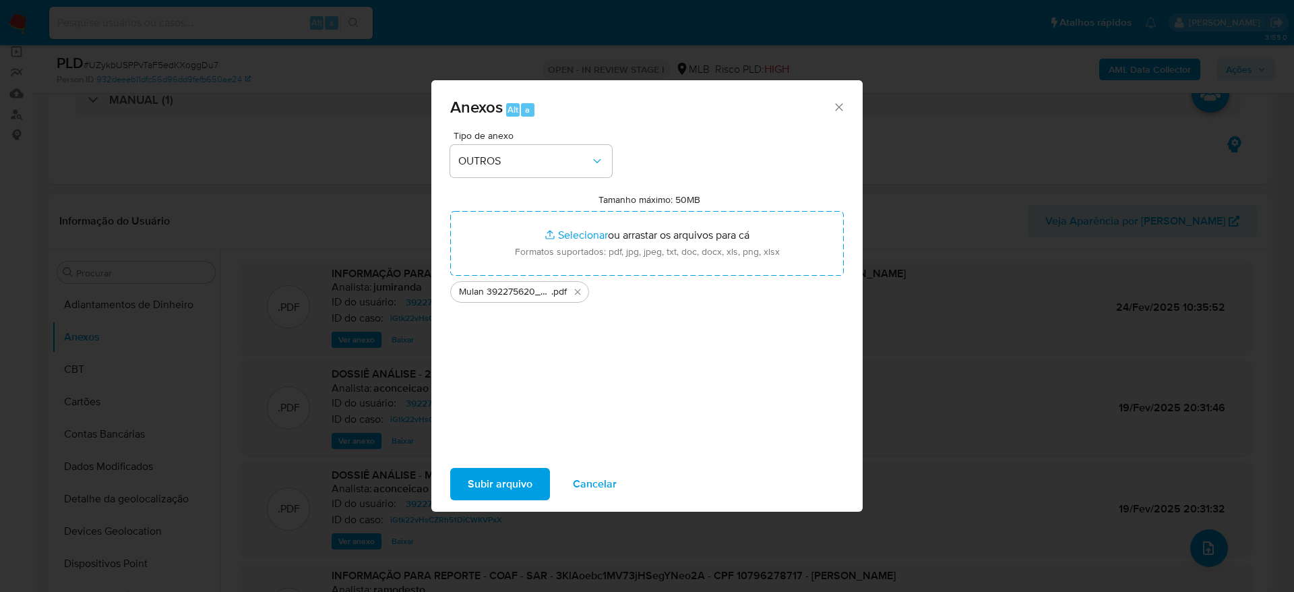
click at [485, 493] on span "Subir arquivo" at bounding box center [500, 484] width 65 height 30
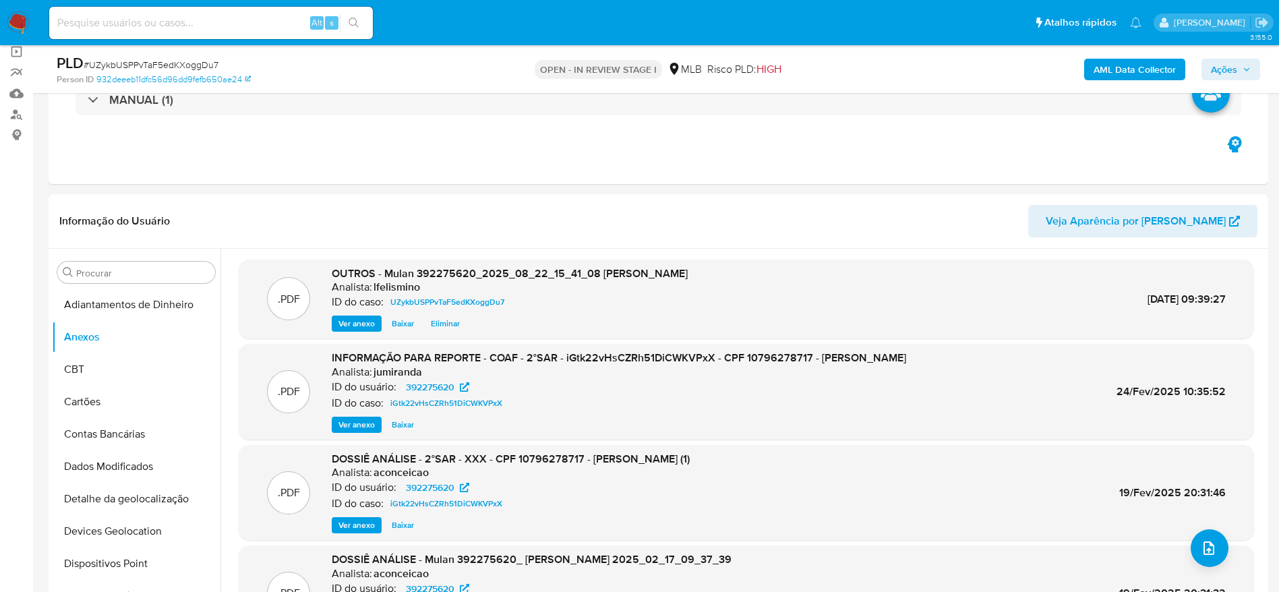
click at [1110, 69] on b "AML Data Collector" at bounding box center [1134, 70] width 82 height 22
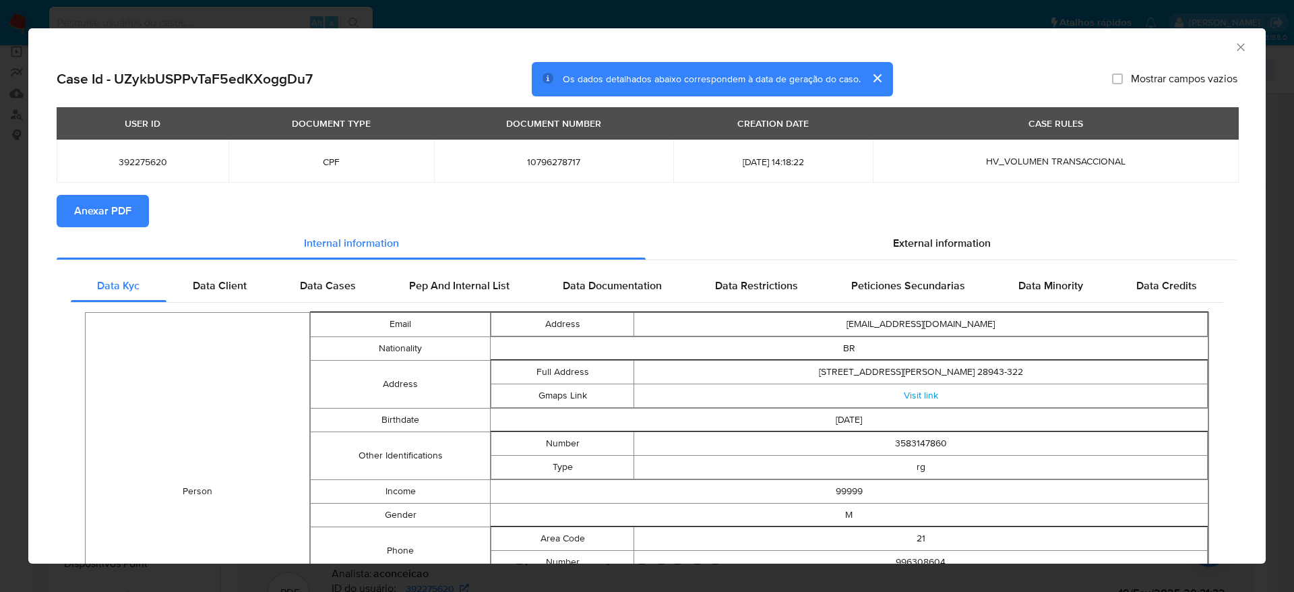
click at [101, 212] on span "Anexar PDF" at bounding box center [102, 211] width 57 height 30
click at [1237, 47] on icon "Fechar a janela" at bounding box center [1240, 46] width 7 height 7
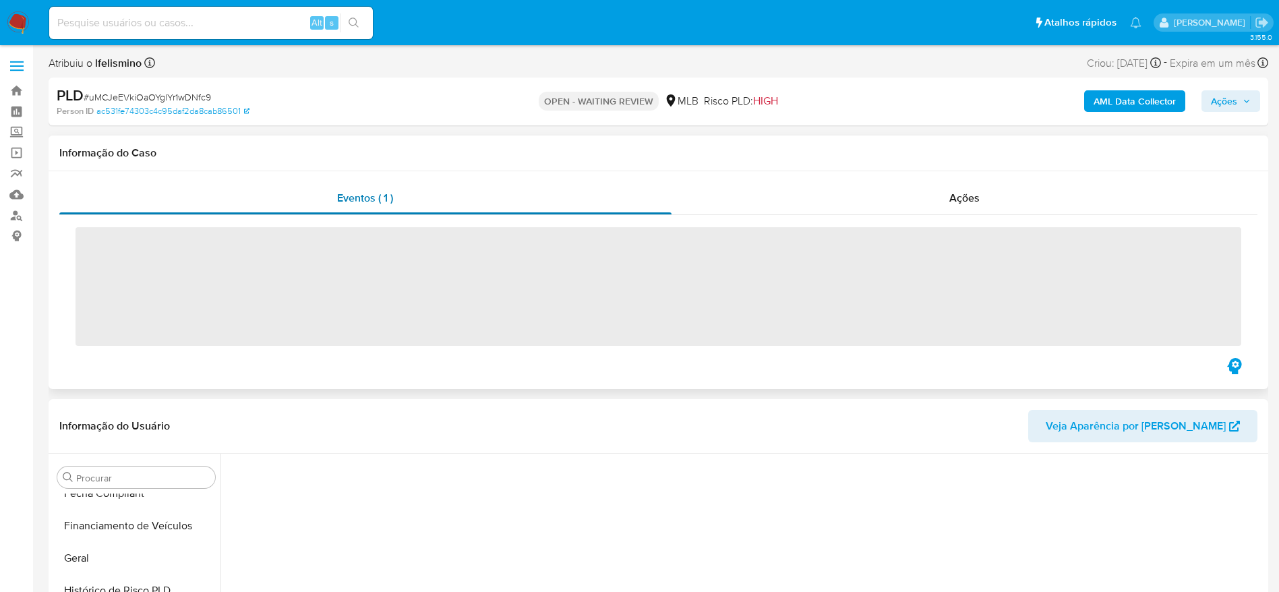
scroll to position [602, 0]
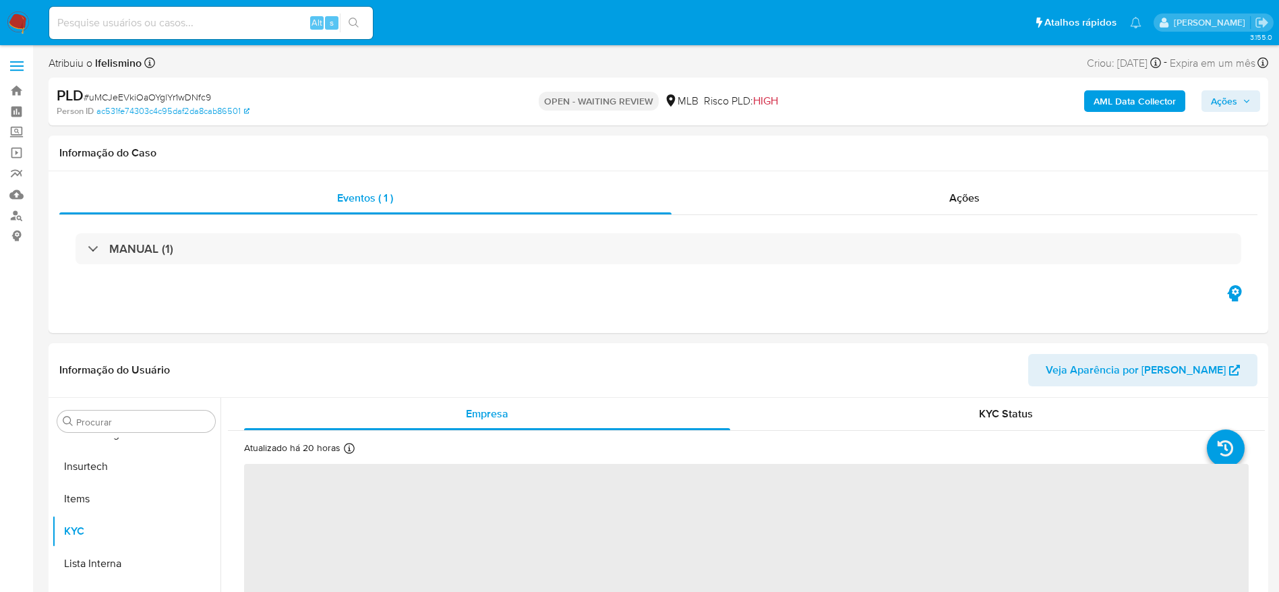
click at [199, 96] on span "# uMCJeEVkiOaOYglYr1wDNfc9" at bounding box center [147, 96] width 127 height 13
select select "10"
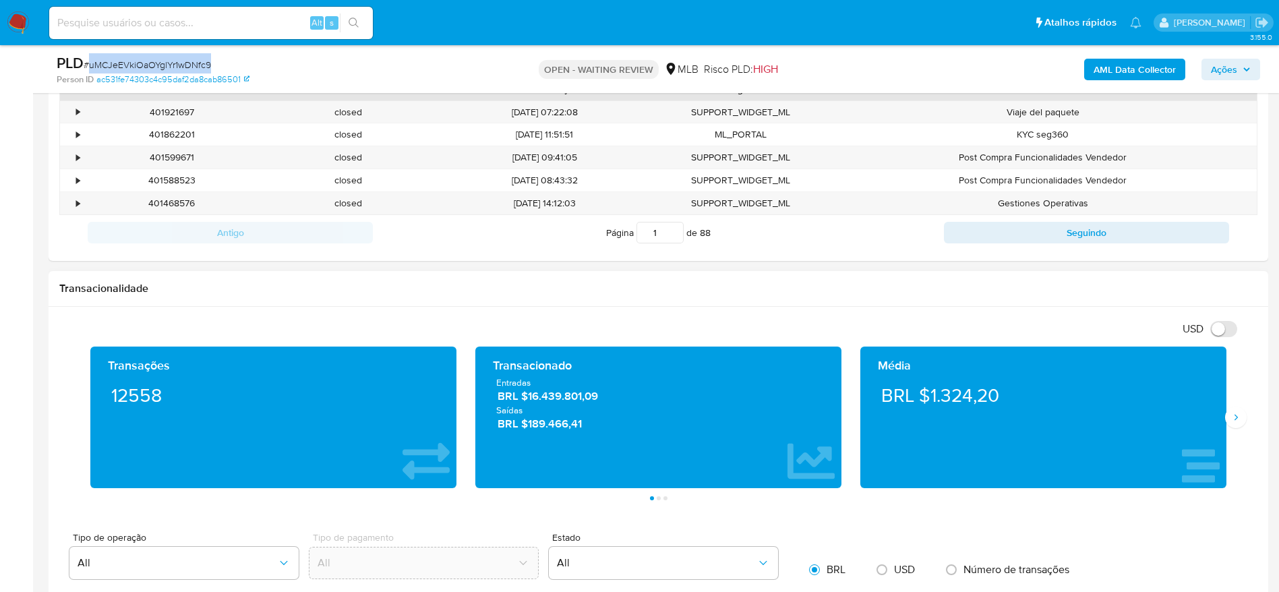
scroll to position [303, 0]
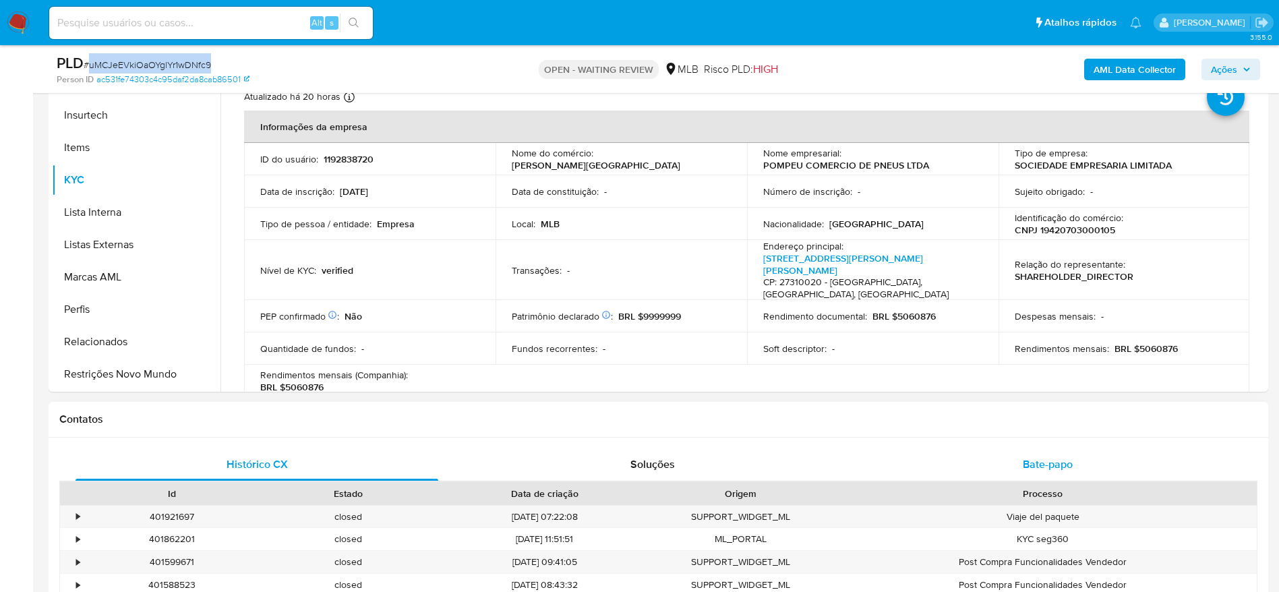
click at [1058, 471] on span "Bate-papo" at bounding box center [1048, 464] width 50 height 16
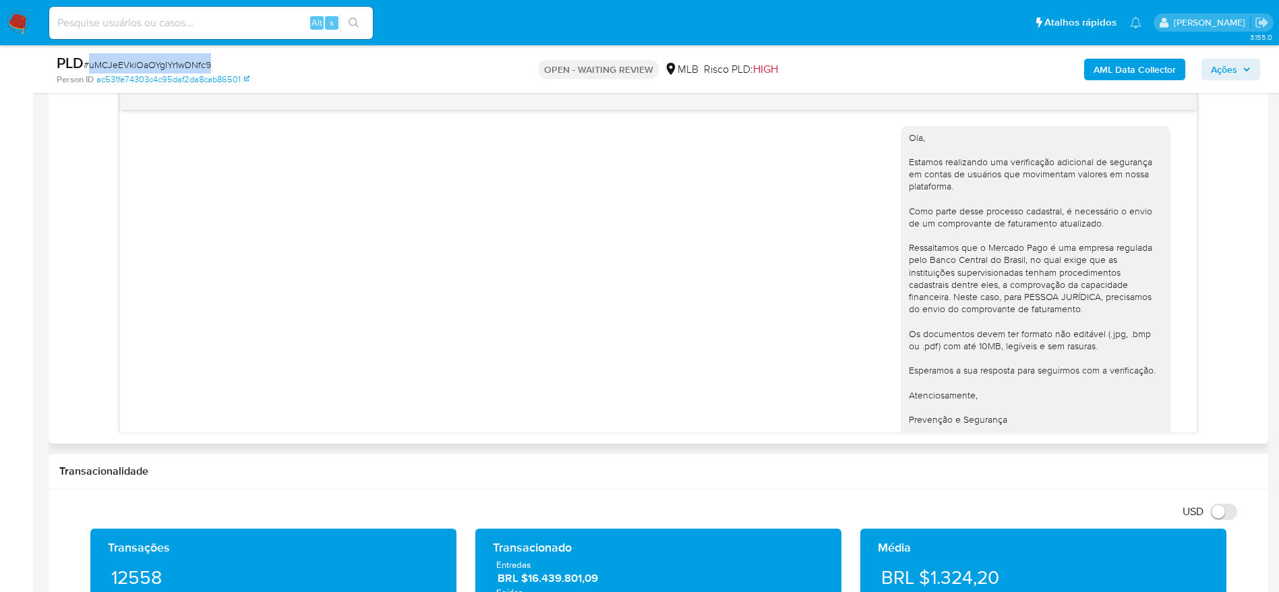
scroll to position [246, 0]
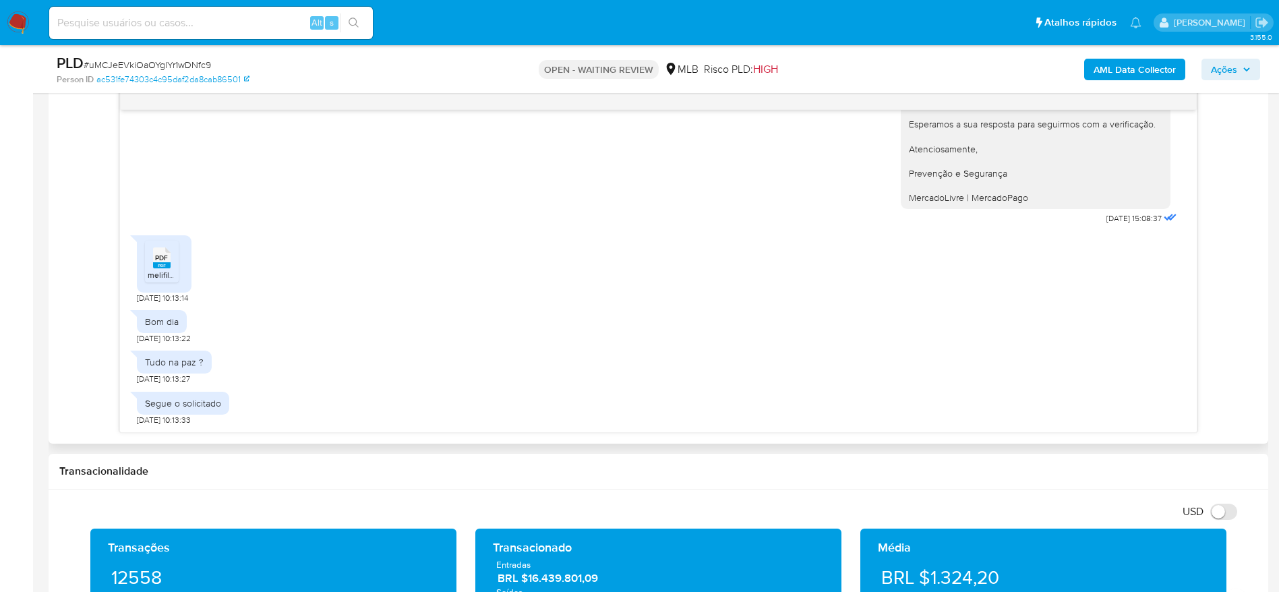
click at [166, 260] on span "PDF" at bounding box center [161, 257] width 13 height 9
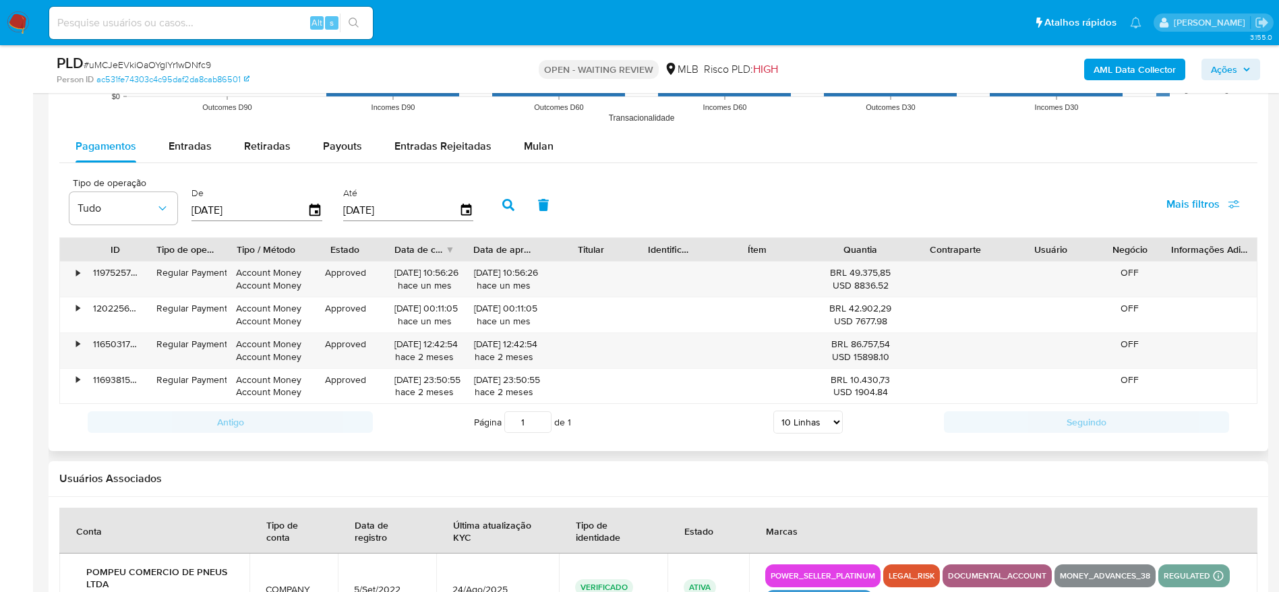
scroll to position [1517, 0]
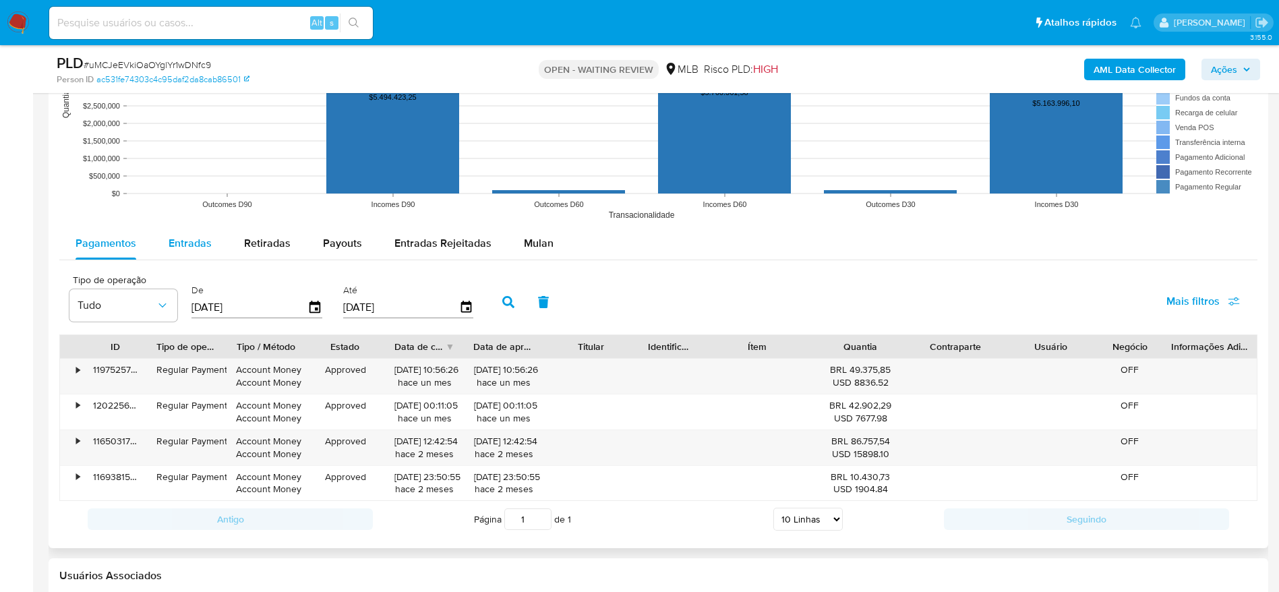
click at [187, 238] on span "Entradas" at bounding box center [190, 243] width 43 height 16
select select "10"
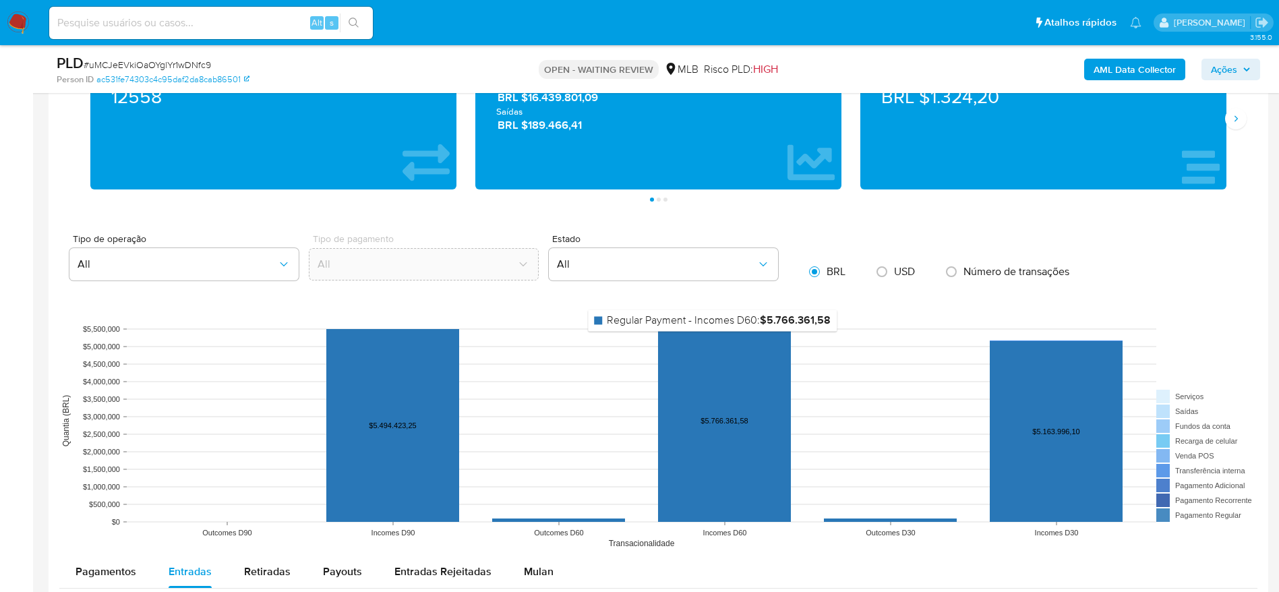
scroll to position [1315, 0]
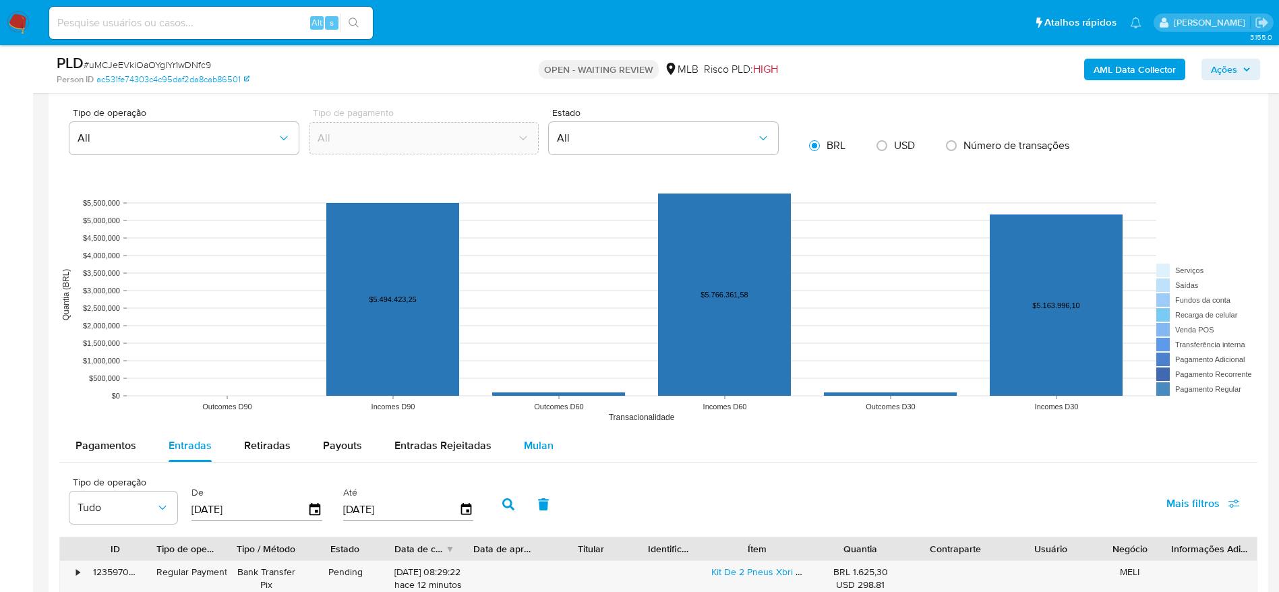
click at [526, 444] on span "Mulan" at bounding box center [539, 446] width 30 height 16
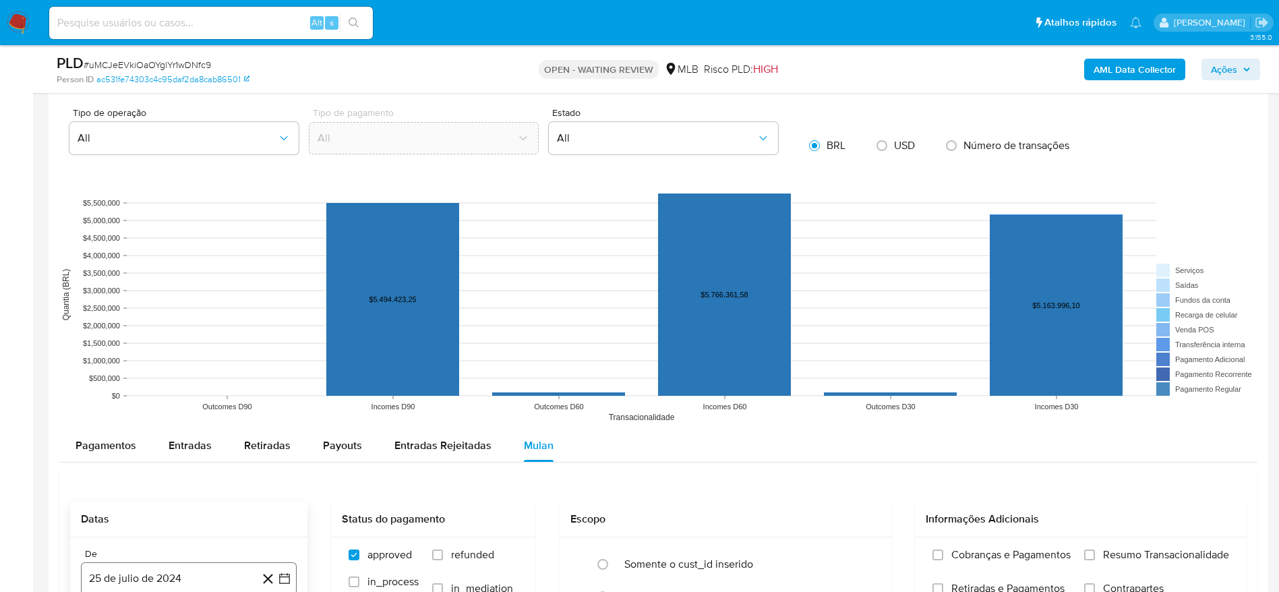
click at [189, 574] on button "25 de julio de 2024" at bounding box center [189, 578] width 216 height 32
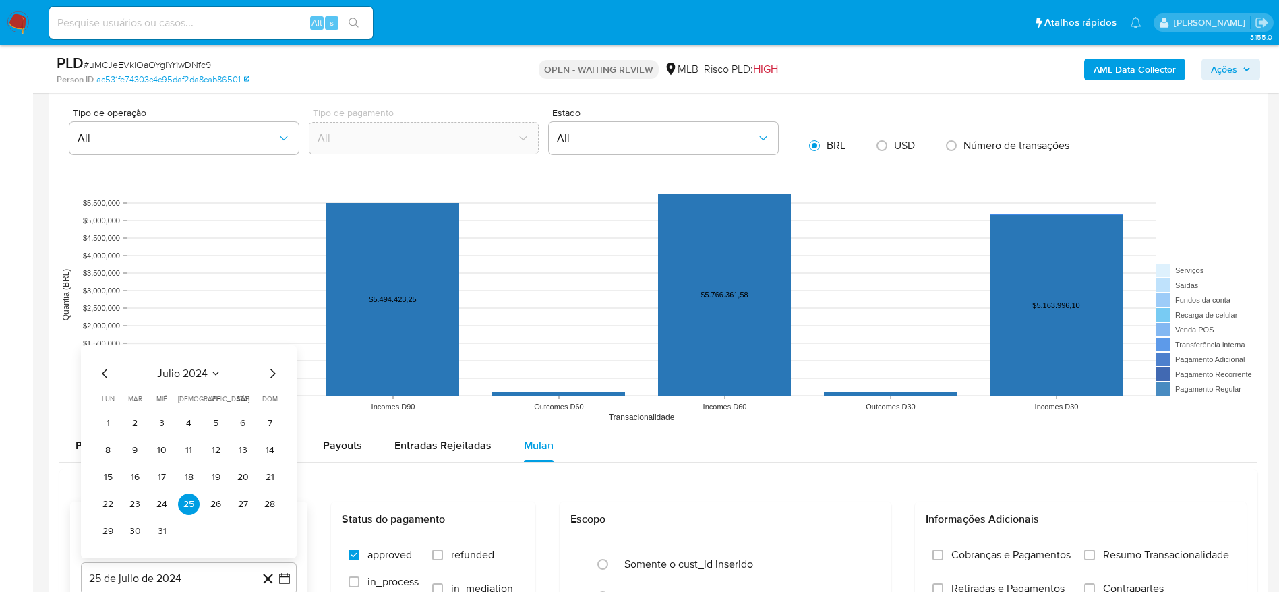
click at [182, 371] on span "julio 2024" at bounding box center [182, 373] width 51 height 13
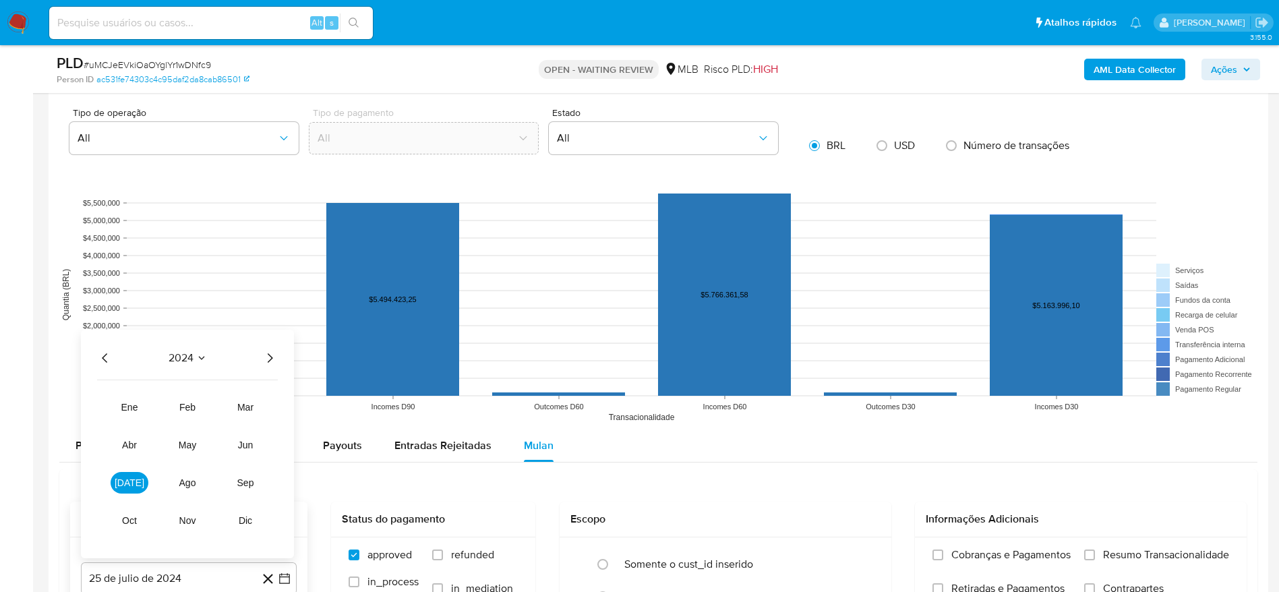
drag, startPoint x: 269, startPoint y: 359, endPoint x: 262, endPoint y: 369, distance: 12.2
click at [270, 359] on icon "Año siguiente" at bounding box center [270, 358] width 16 height 16
click at [243, 448] on span "jun" at bounding box center [246, 445] width 16 height 11
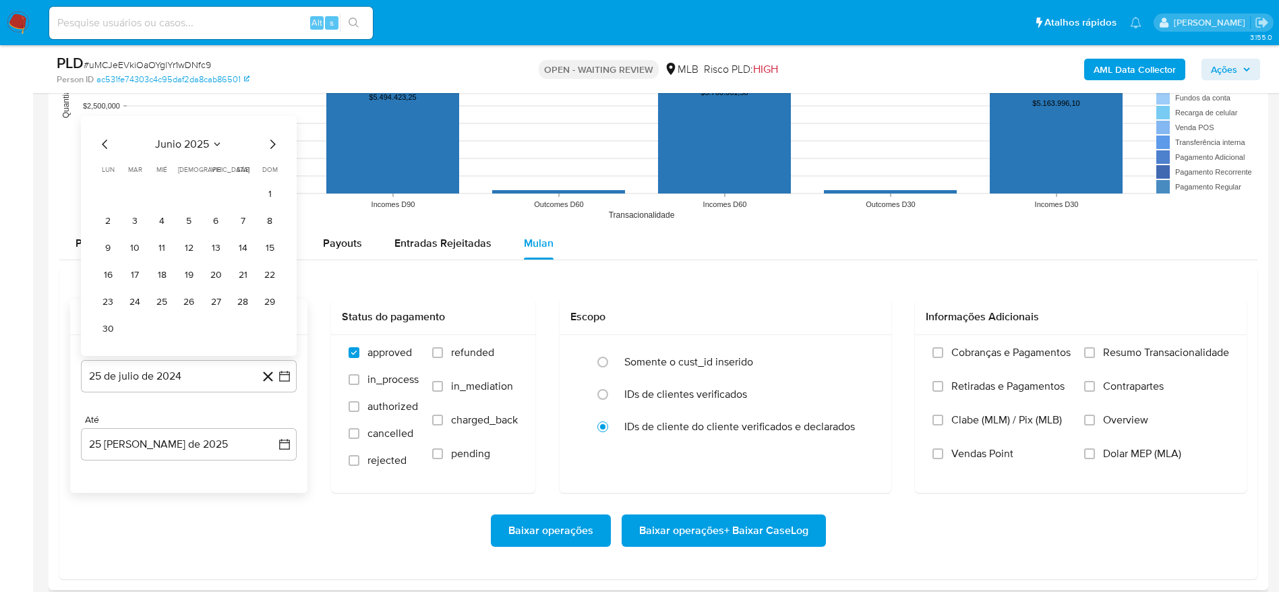
scroll to position [1416, 0]
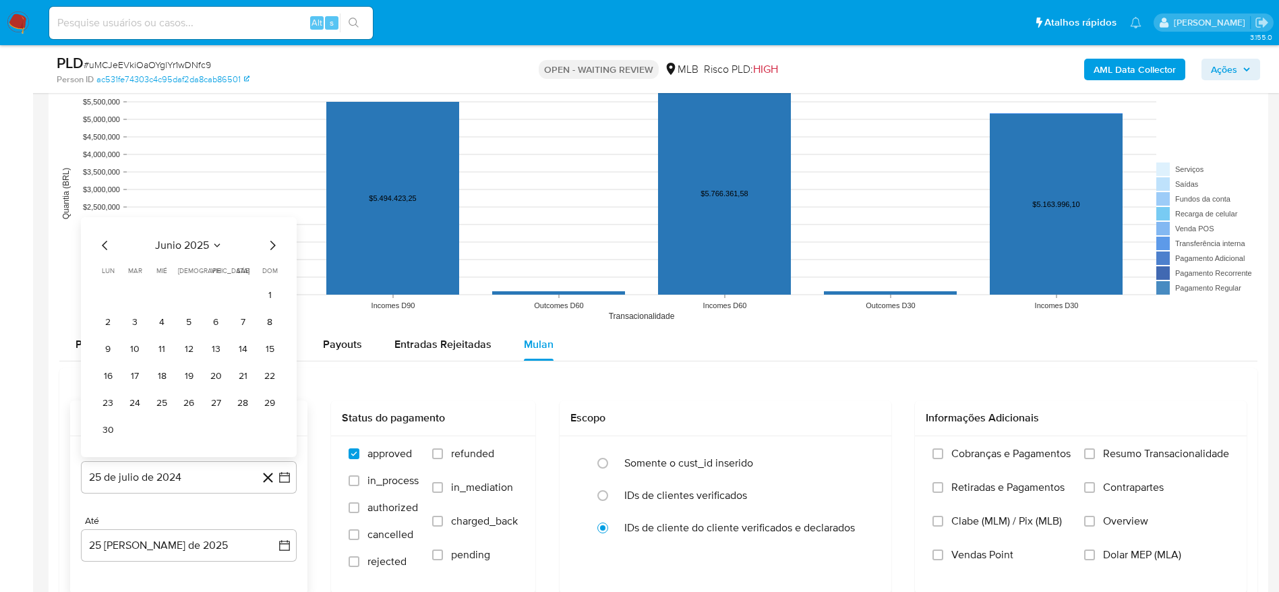
click at [272, 247] on icon "Mes siguiente" at bounding box center [272, 245] width 16 height 16
drag, startPoint x: 135, startPoint y: 324, endPoint x: 157, endPoint y: 323, distance: 22.3
click at [134, 324] on button "1" at bounding box center [135, 322] width 22 height 22
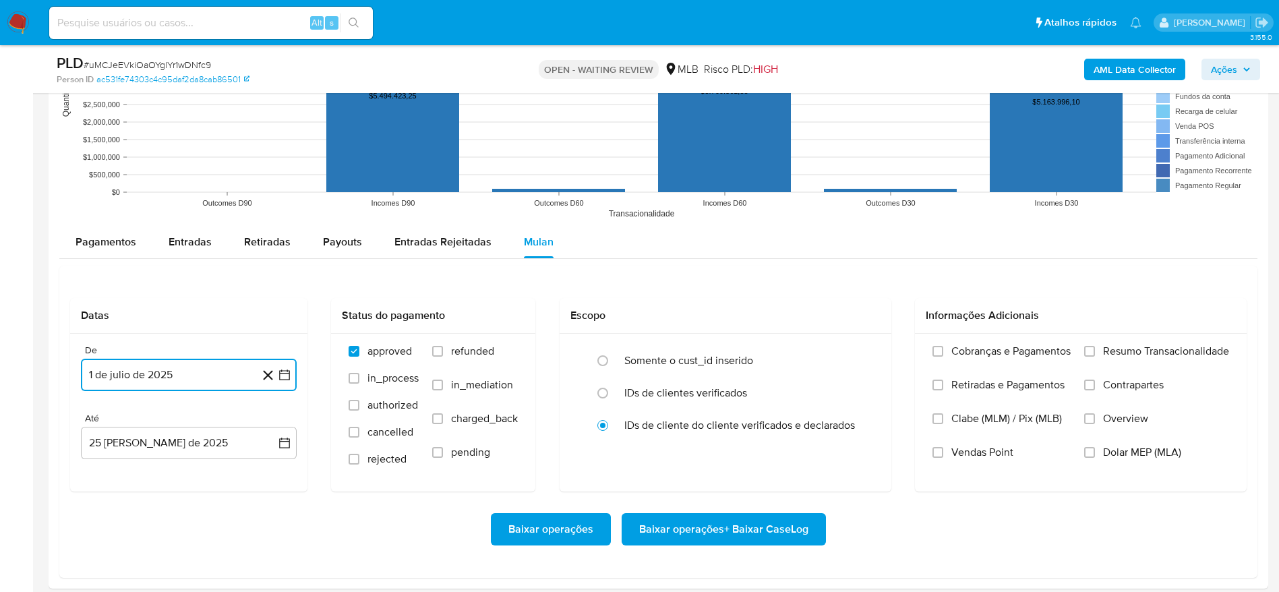
scroll to position [1618, 0]
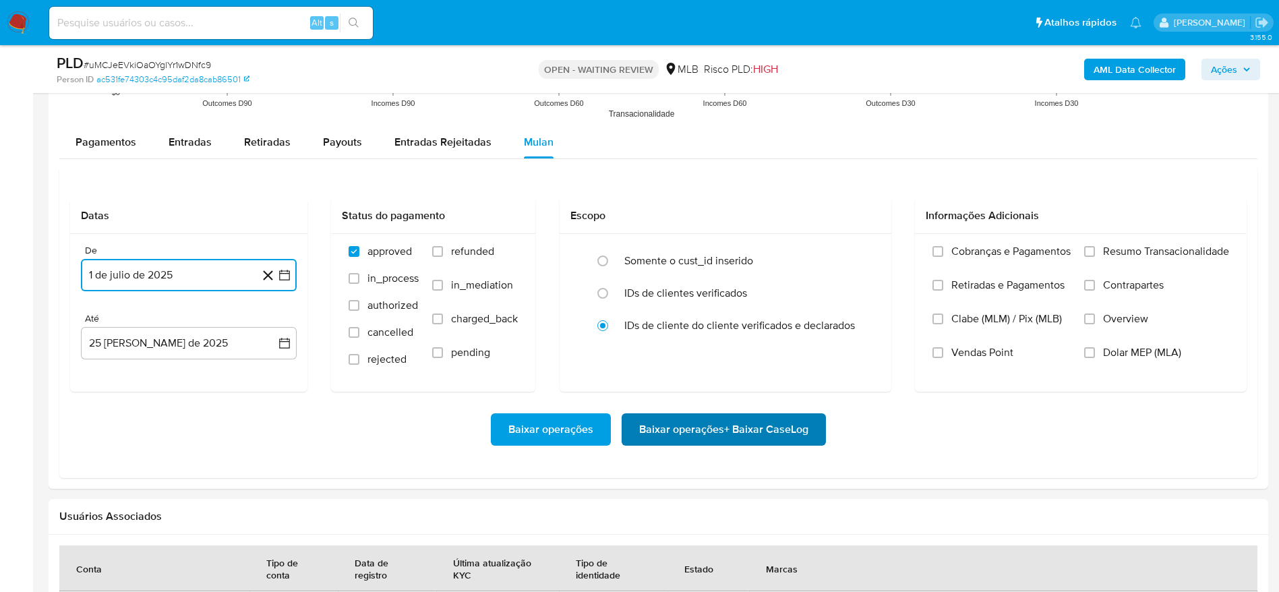
click at [704, 440] on span "Baixar operações + Baixar CaseLog" at bounding box center [723, 430] width 169 height 30
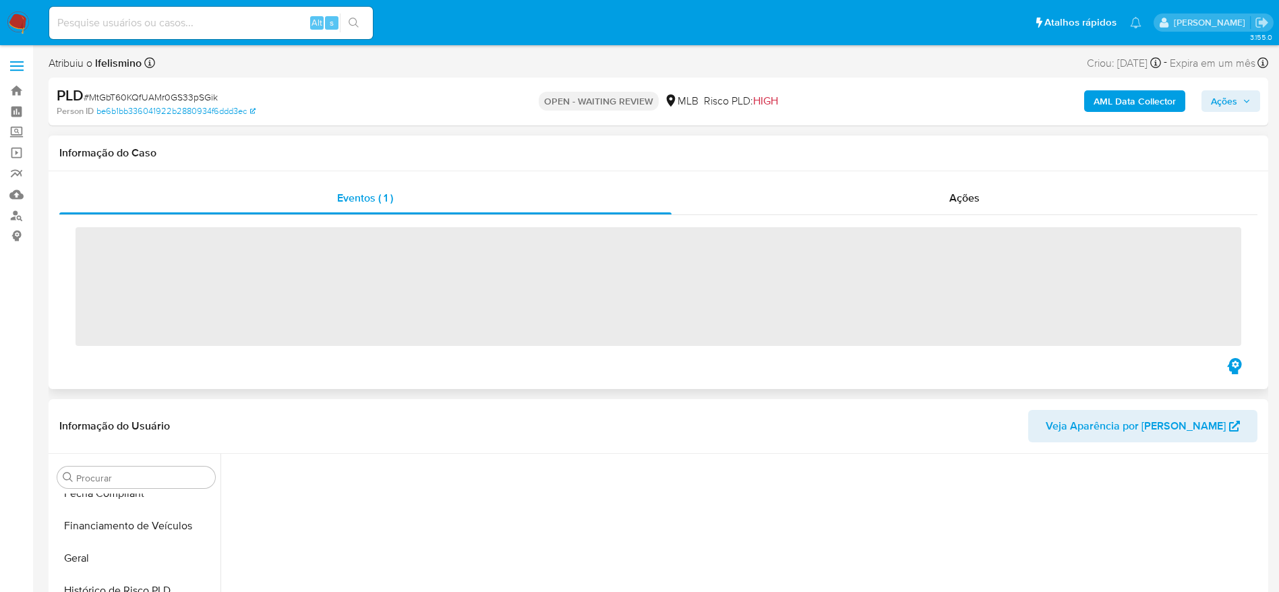
scroll to position [602, 0]
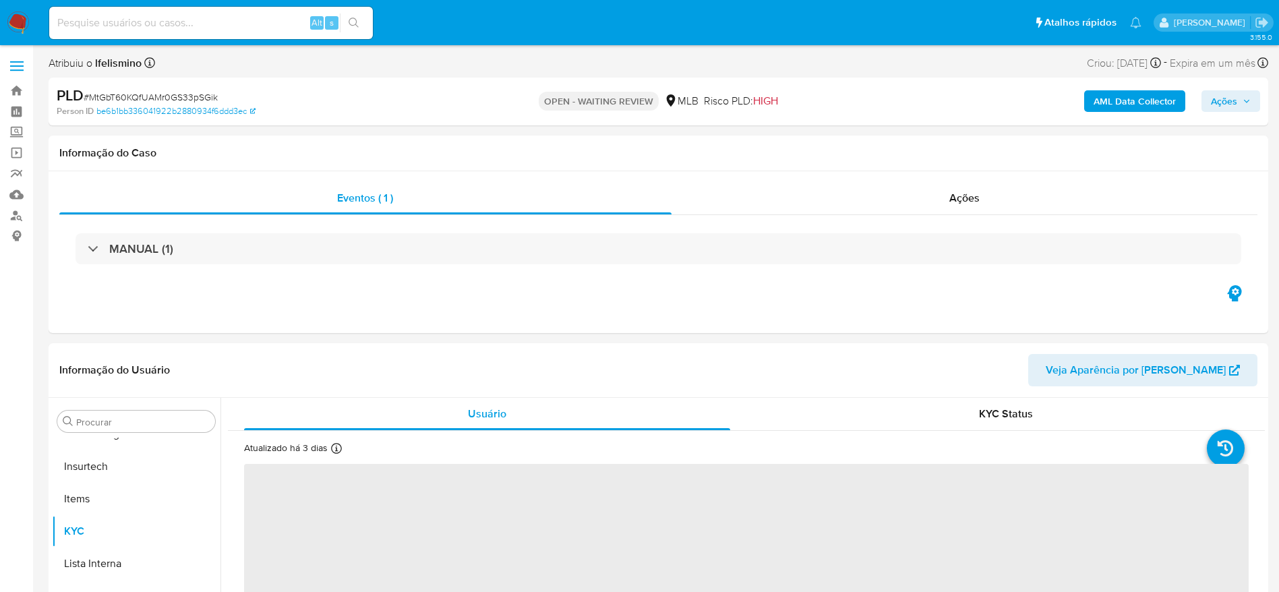
click at [145, 96] on span "# MtGbT60KQfUAMr0GS33pSGik" at bounding box center [151, 96] width 134 height 13
drag, startPoint x: 154, startPoint y: 92, endPoint x: 117, endPoint y: 90, distance: 37.2
click at [117, 90] on span "# MtGbT60KQfUAMr0GS33pSGik" at bounding box center [151, 96] width 134 height 13
select select "10"
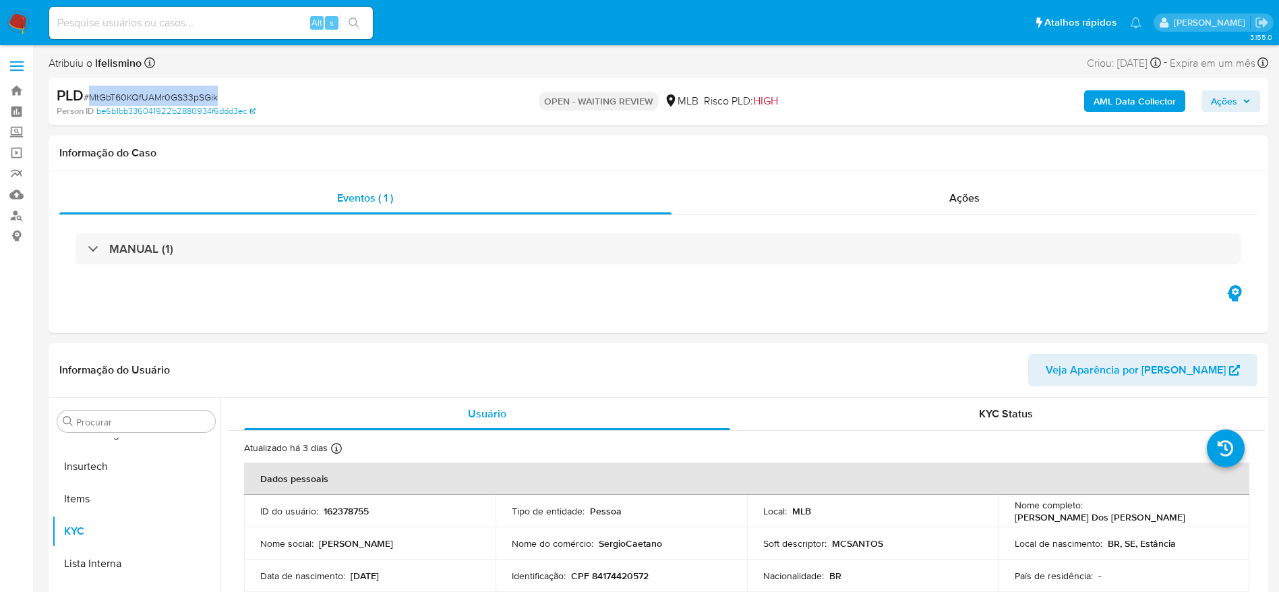
copy span "MtGbT60KQfUAMr0GS33pSGik"
click at [106, 489] on button "Financiamento de Veículos" at bounding box center [131, 474] width 158 height 32
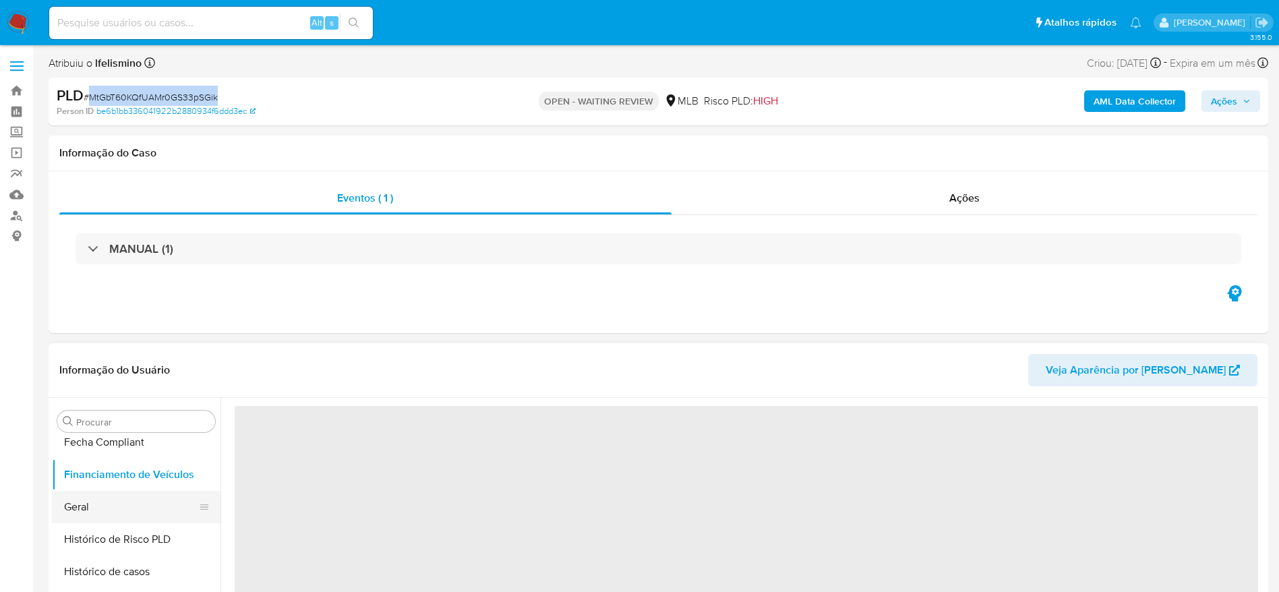
click at [129, 503] on button "Geral" at bounding box center [131, 507] width 158 height 32
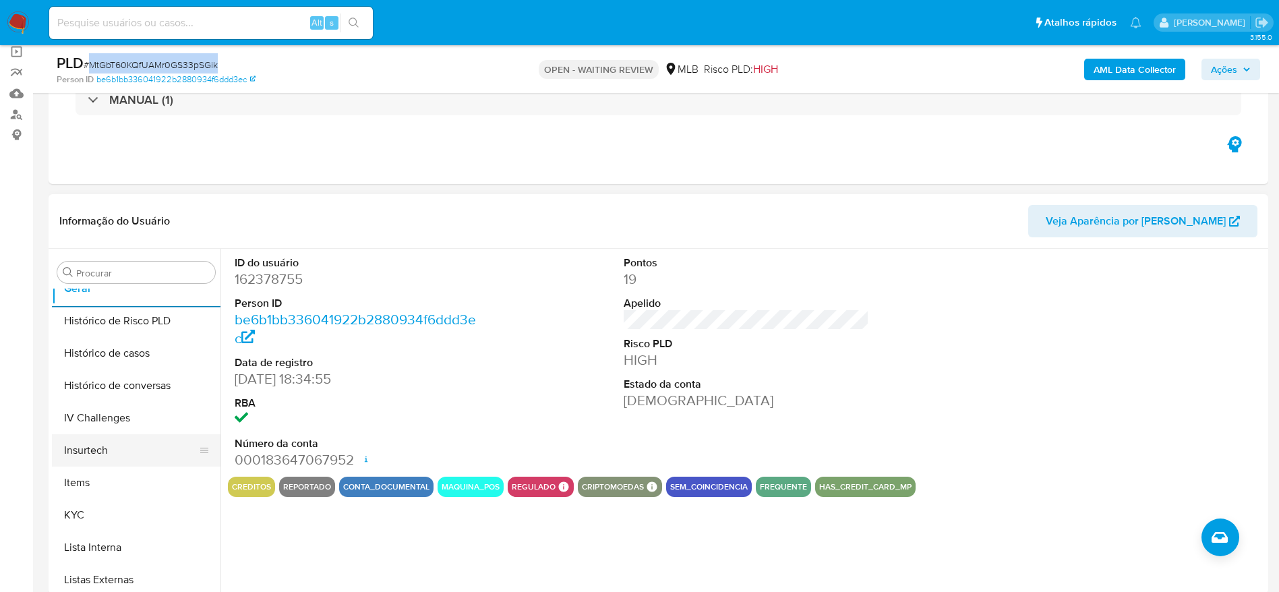
scroll to position [501, 0]
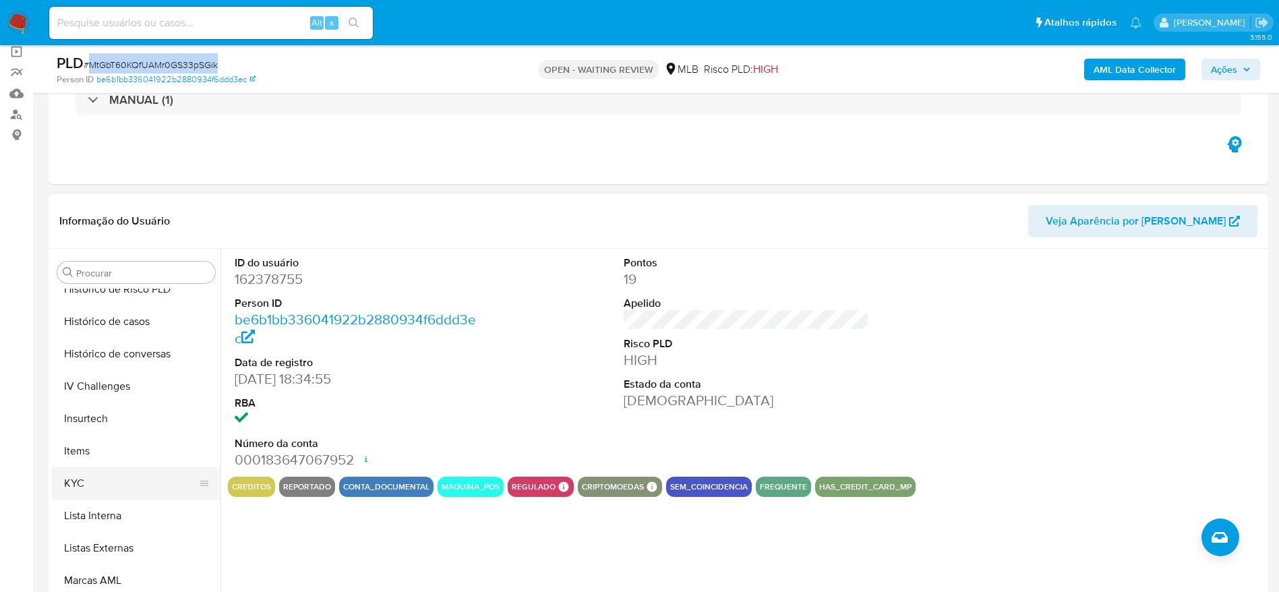
click at [71, 468] on button "KYC" at bounding box center [131, 483] width 158 height 32
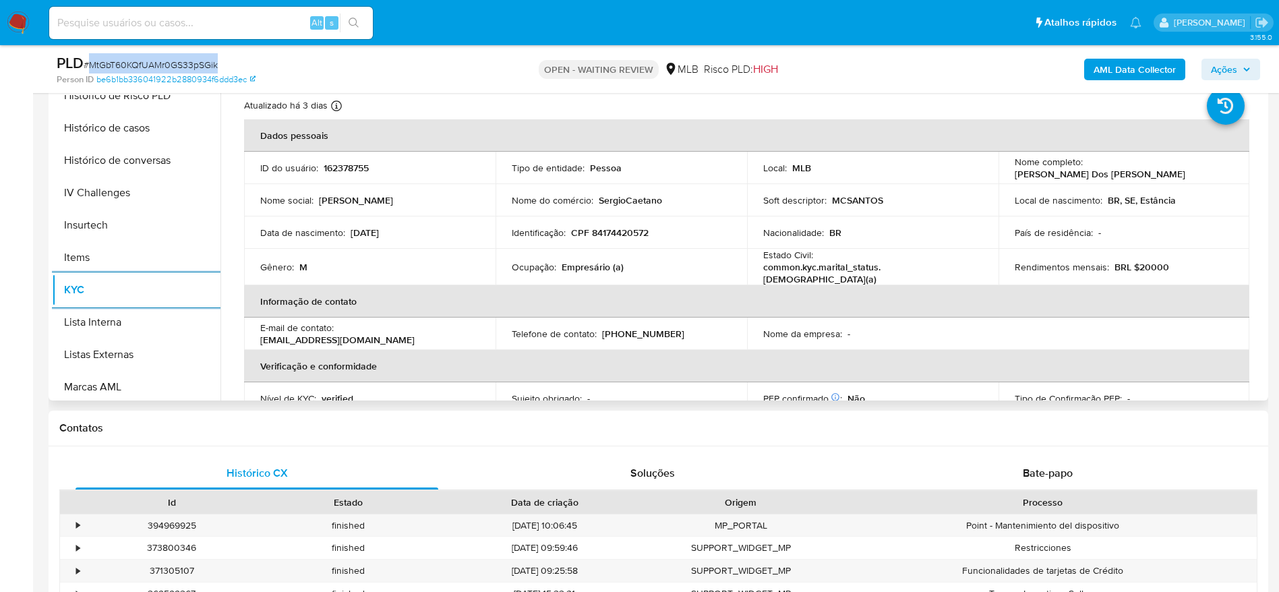
scroll to position [303, 0]
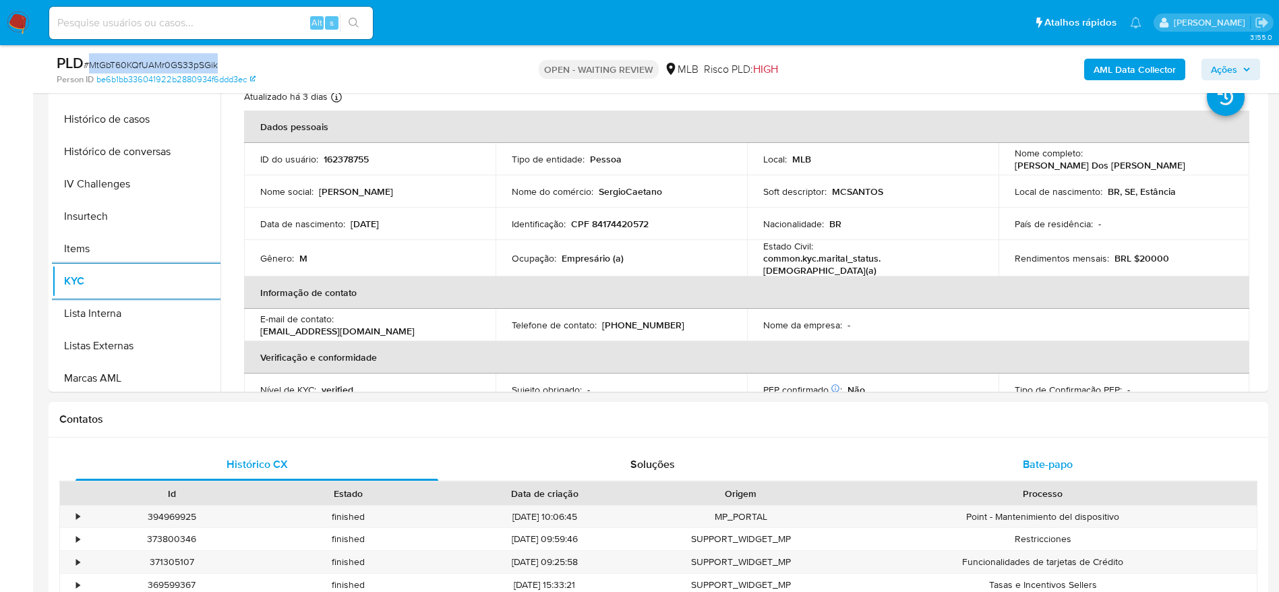
click at [1003, 479] on div "Bate-papo" at bounding box center [1047, 464] width 363 height 32
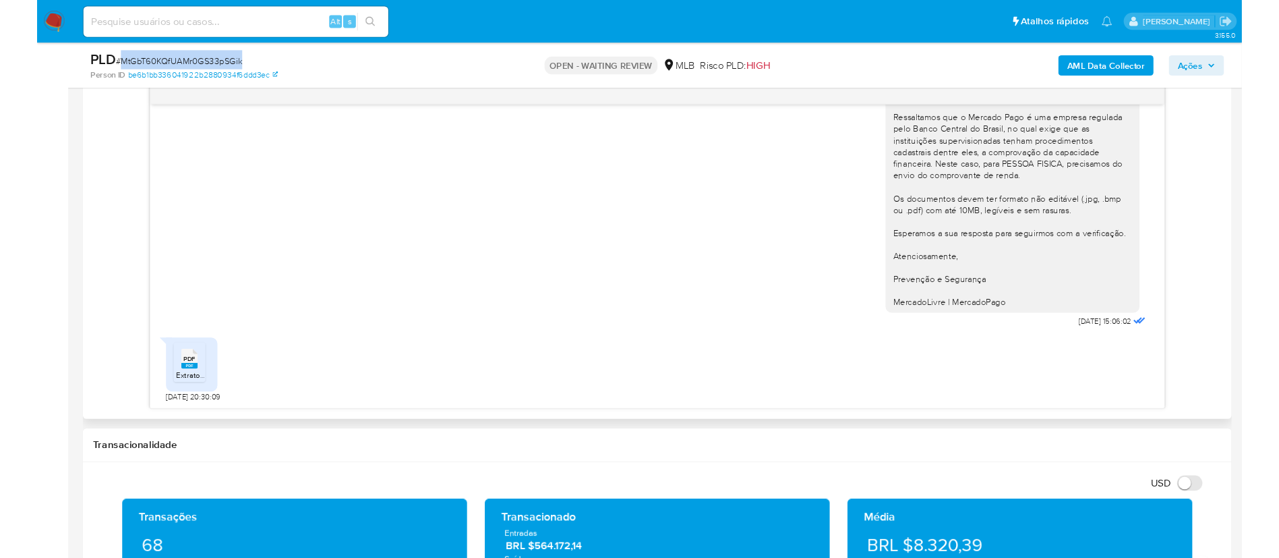
scroll to position [708, 0]
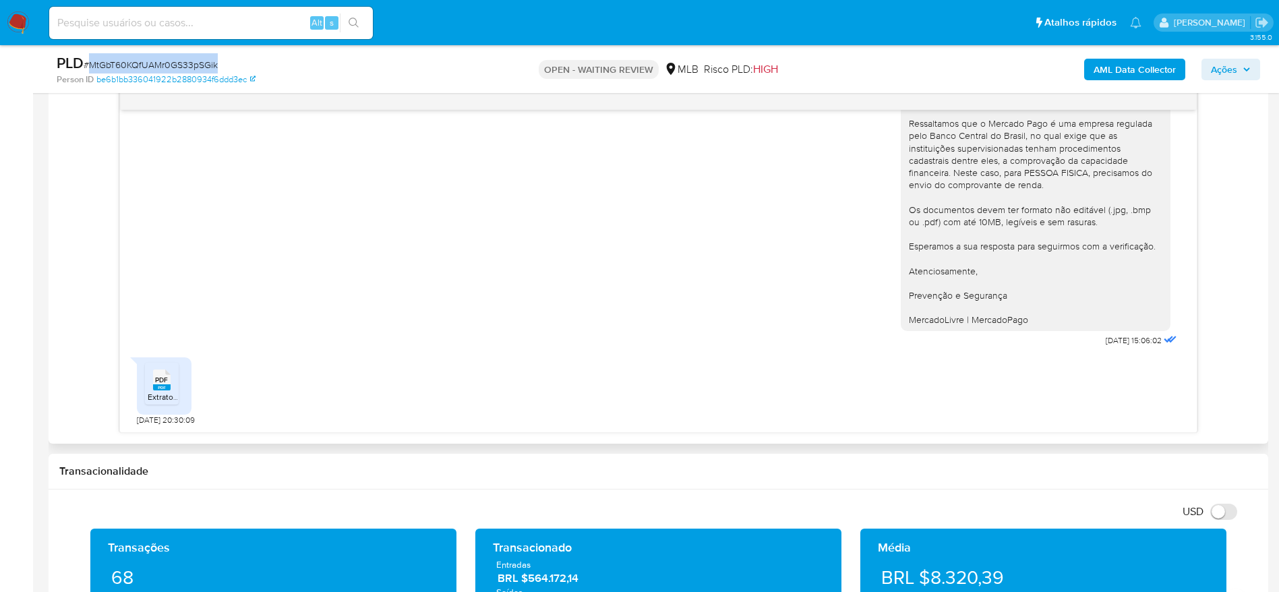
click at [167, 386] on rect at bounding box center [162, 387] width 18 height 6
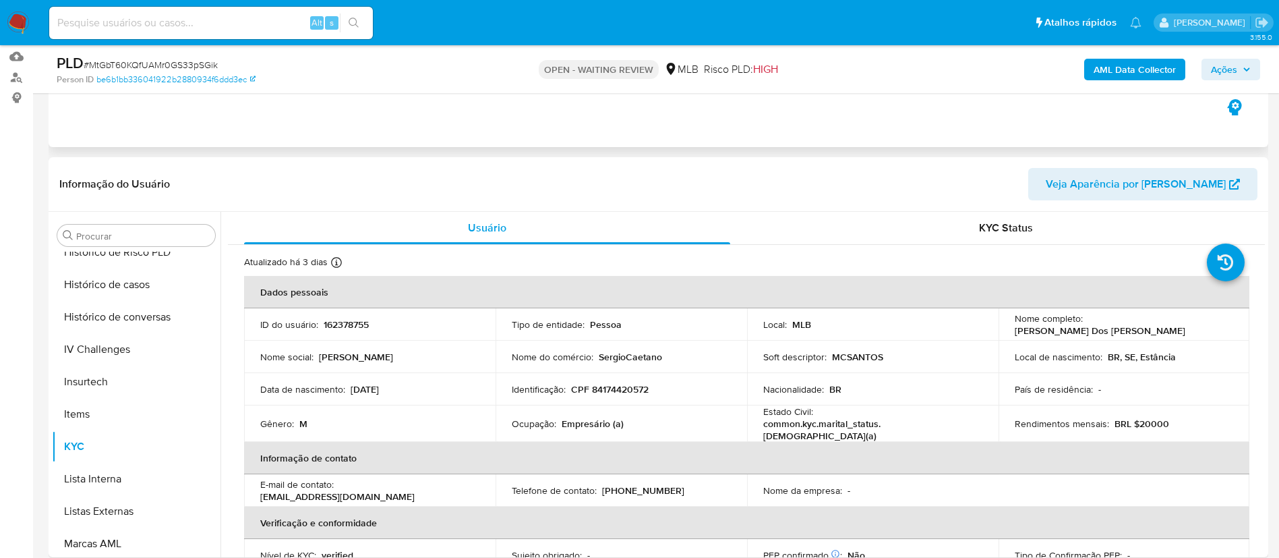
scroll to position [0, 0]
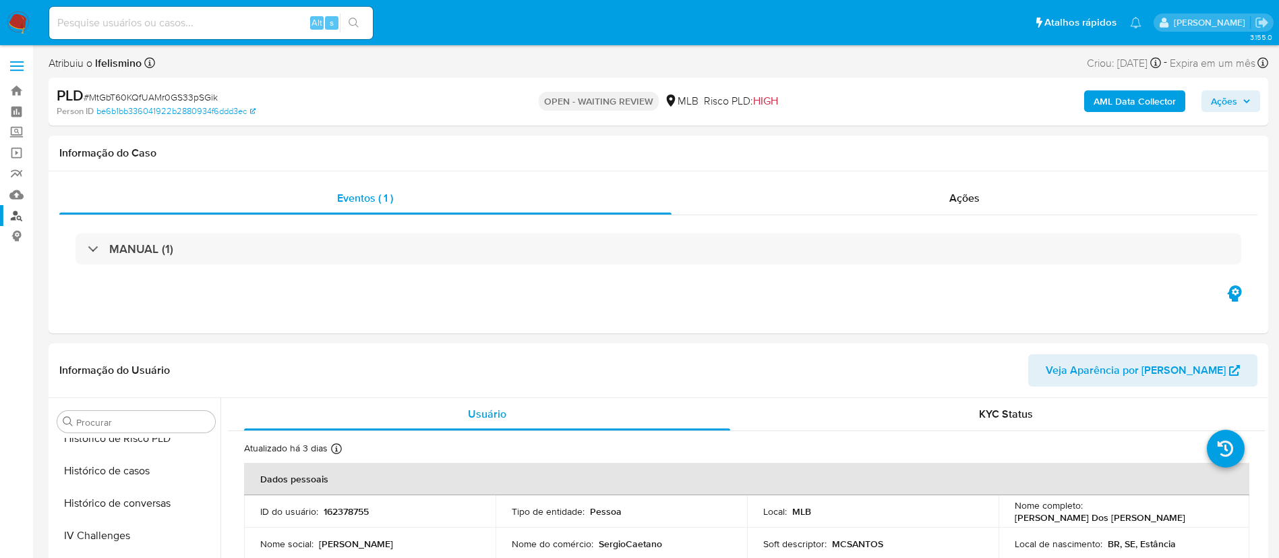
click at [14, 216] on link "Localizador de pessoas" at bounding box center [80, 215] width 160 height 21
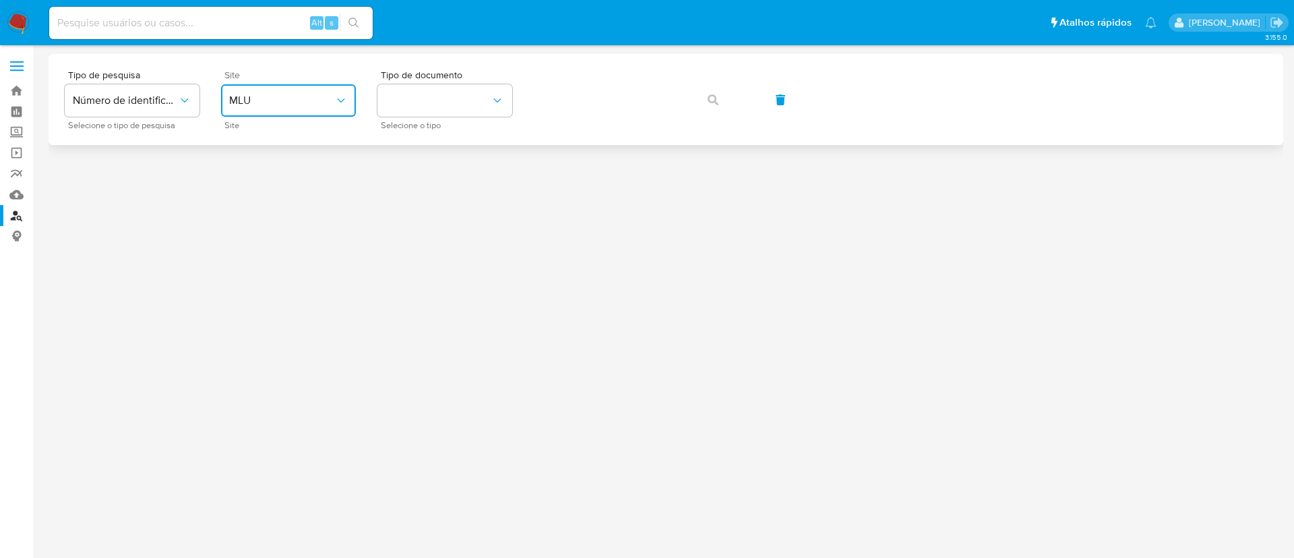
click at [302, 104] on span "MLU" at bounding box center [281, 100] width 105 height 13
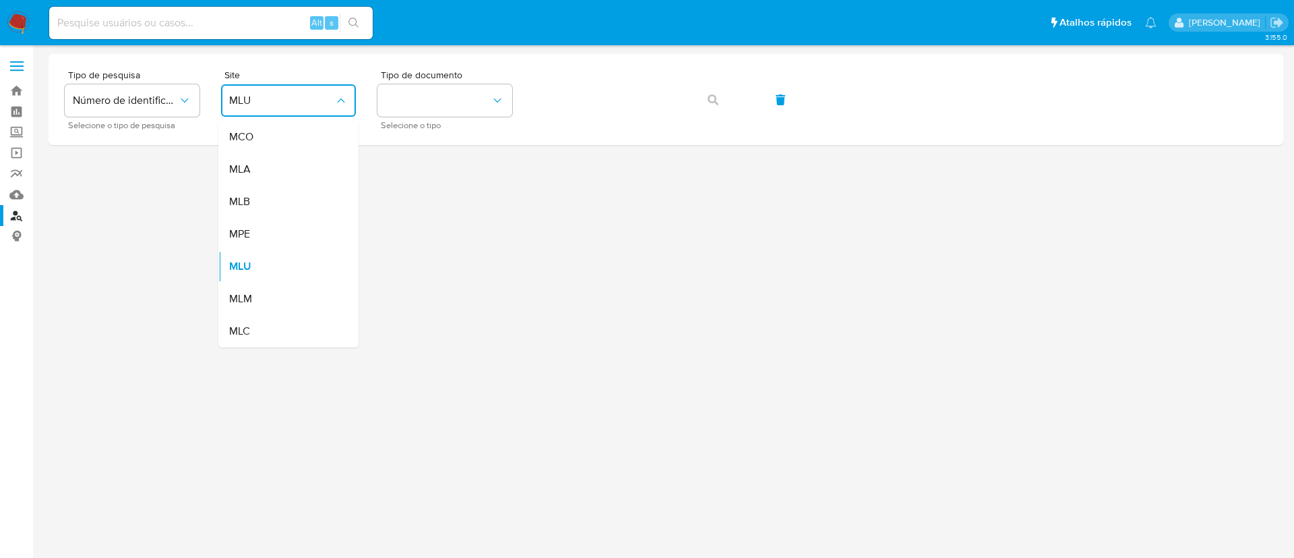
click at [301, 211] on div "MLB" at bounding box center [284, 201] width 111 height 32
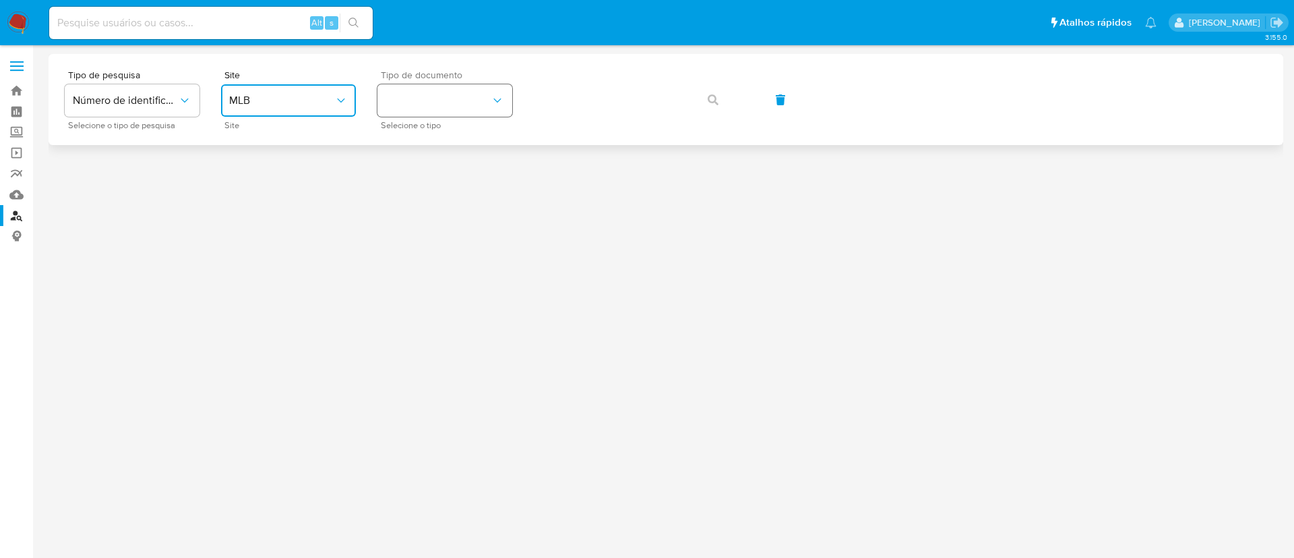
click at [429, 111] on button "identificationType" at bounding box center [445, 100] width 135 height 32
click at [423, 196] on div "CPF CPF" at bounding box center [441, 190] width 111 height 46
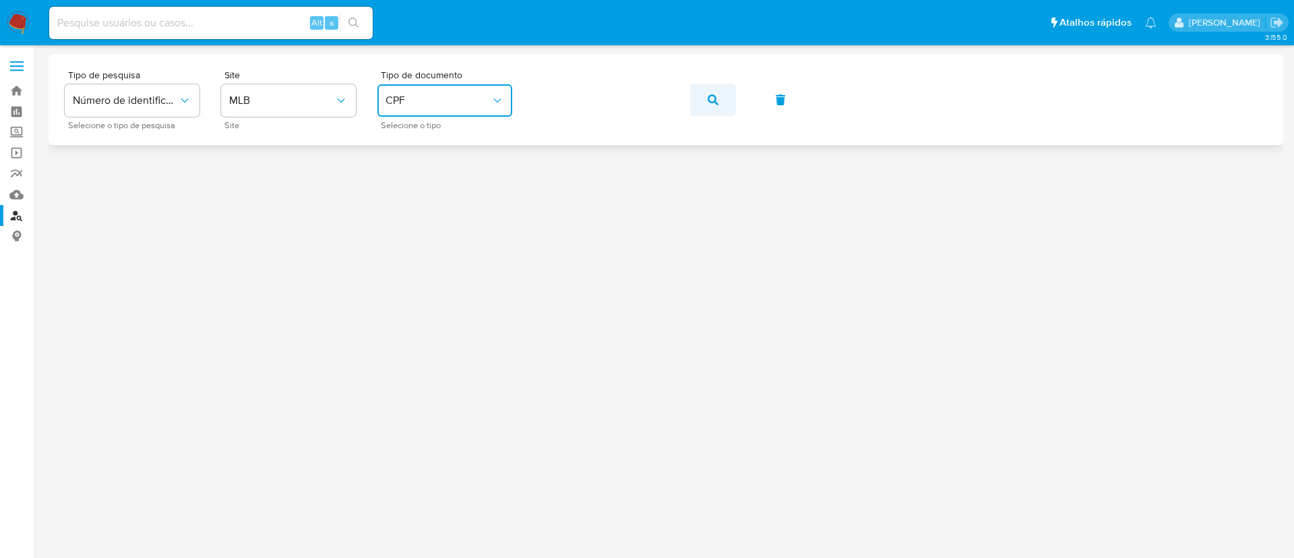
click at [697, 106] on button "button" at bounding box center [713, 100] width 46 height 32
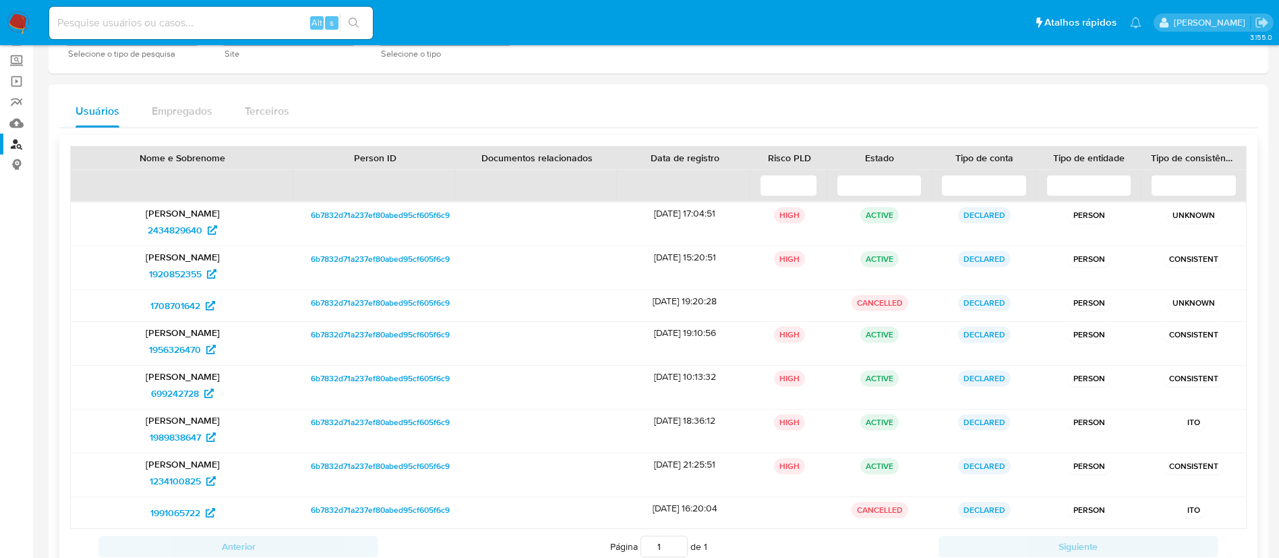
scroll to position [101, 0]
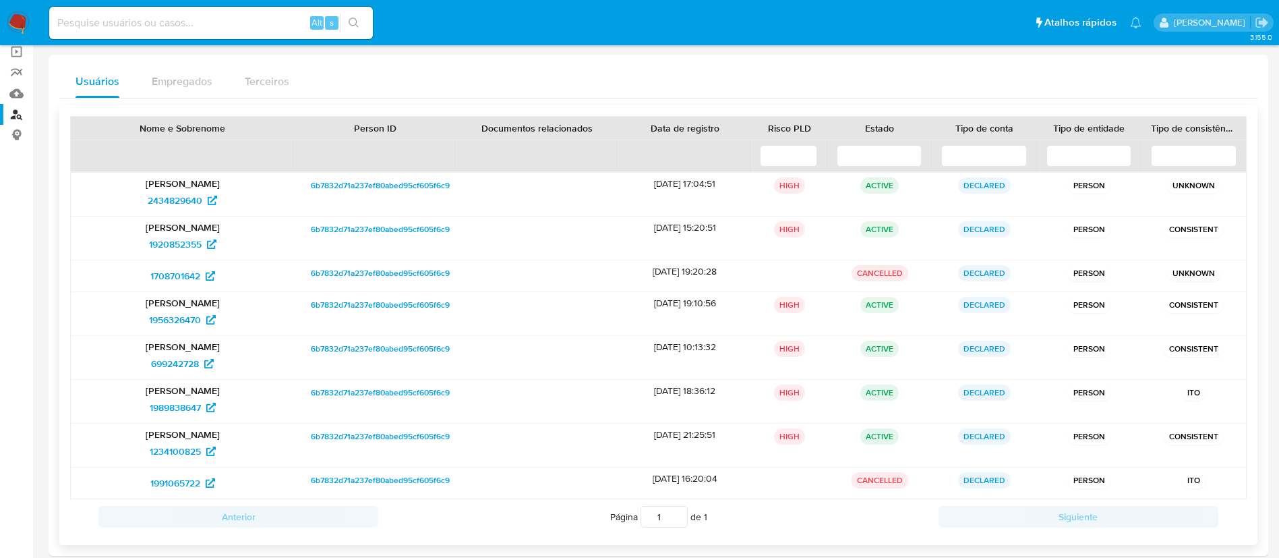
click at [814, 150] on input at bounding box center [788, 156] width 57 height 22
click at [884, 148] on input at bounding box center [880, 156] width 86 height 22
click at [185, 200] on span "2434829640" at bounding box center [175, 200] width 55 height 22
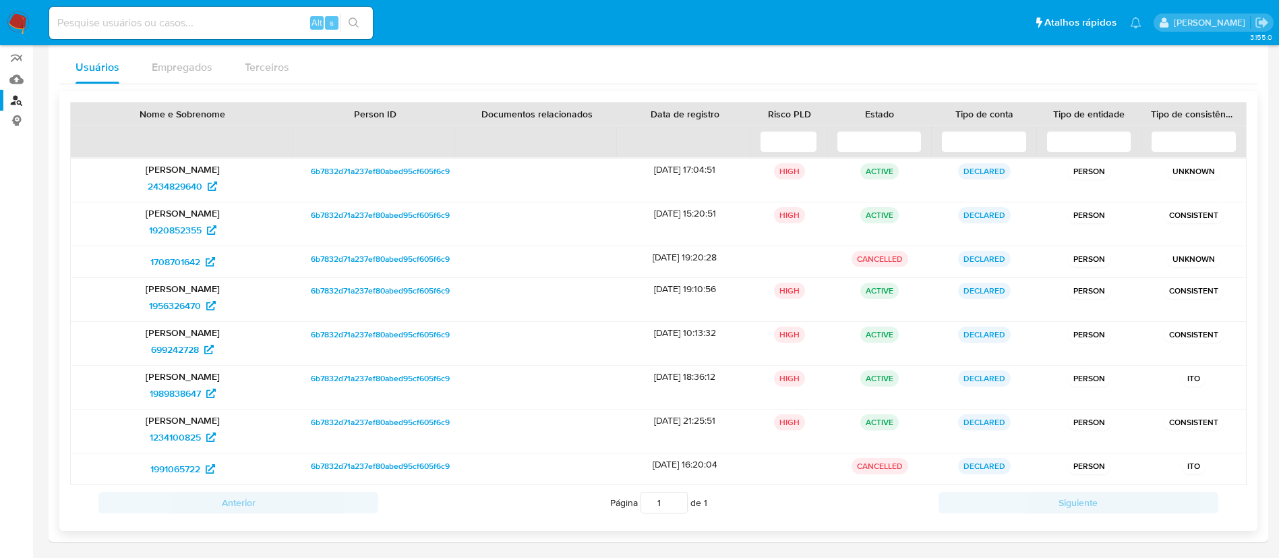
scroll to position [119, 0]
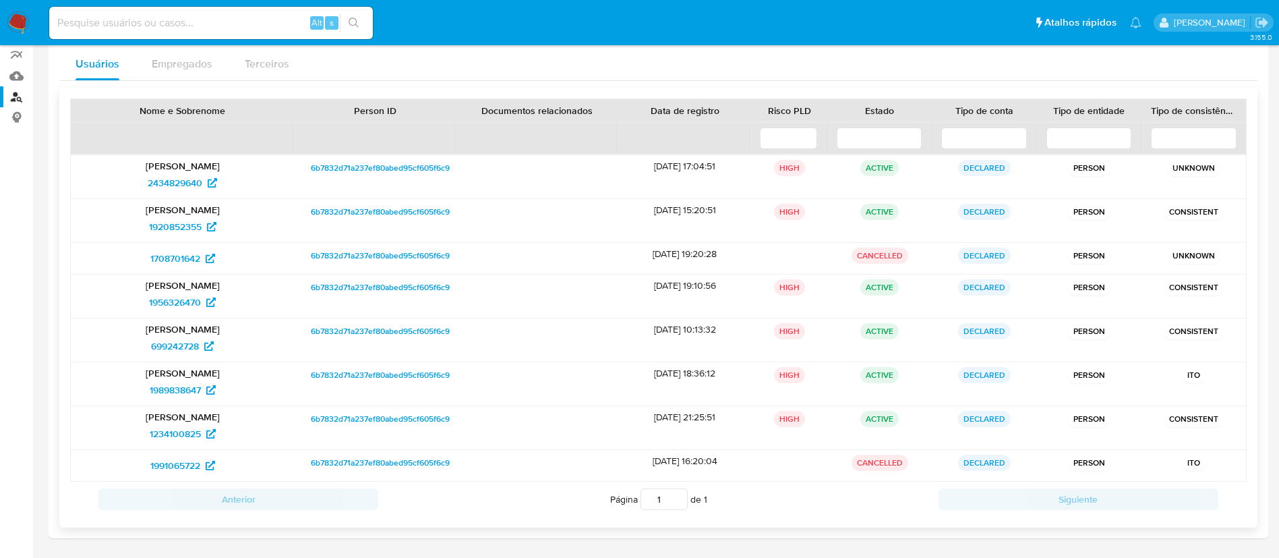
drag, startPoint x: 988, startPoint y: 169, endPoint x: 1021, endPoint y: 166, distance: 33.9
click at [1021, 166] on div "DECLARED" at bounding box center [984, 176] width 104 height 43
click at [178, 226] on span "1920852355" at bounding box center [175, 227] width 53 height 22
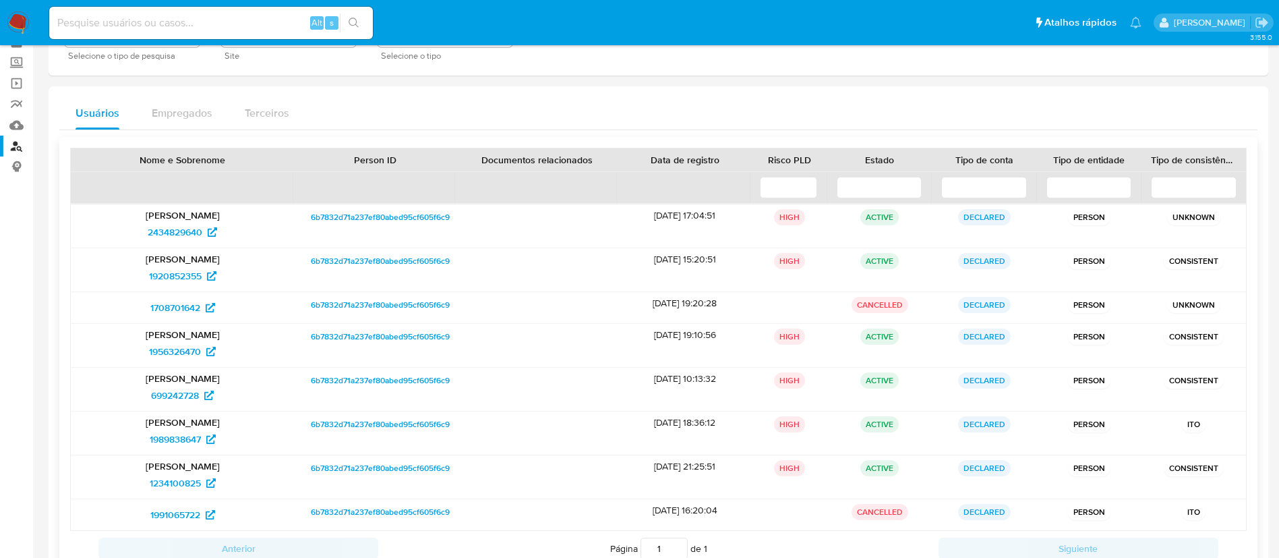
scroll to position [101, 0]
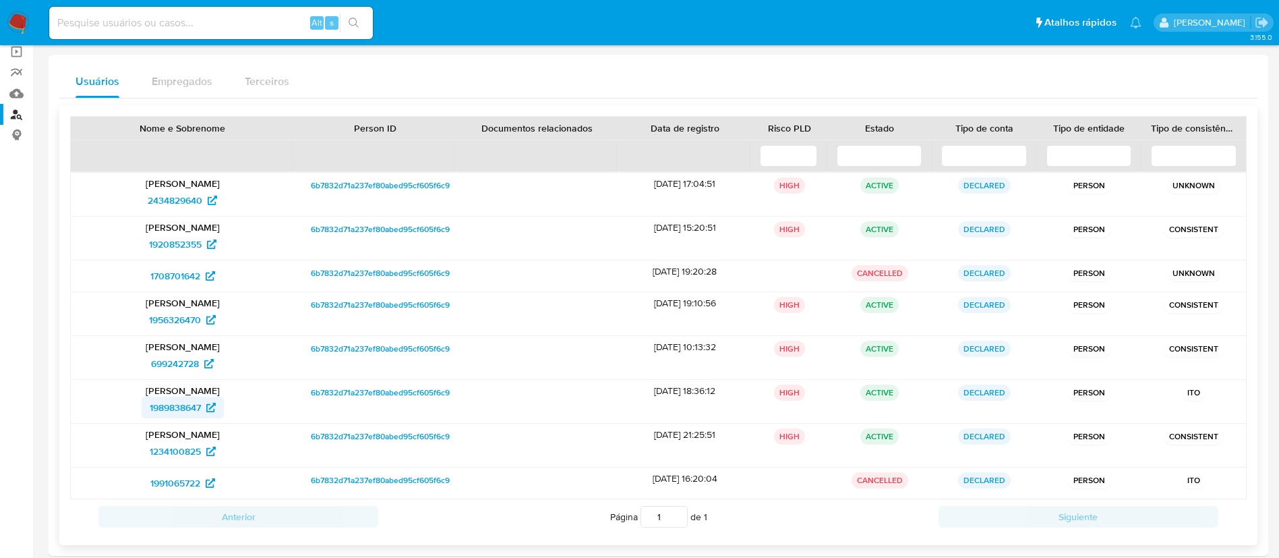
click at [167, 413] on span "1989838647" at bounding box center [175, 407] width 51 height 22
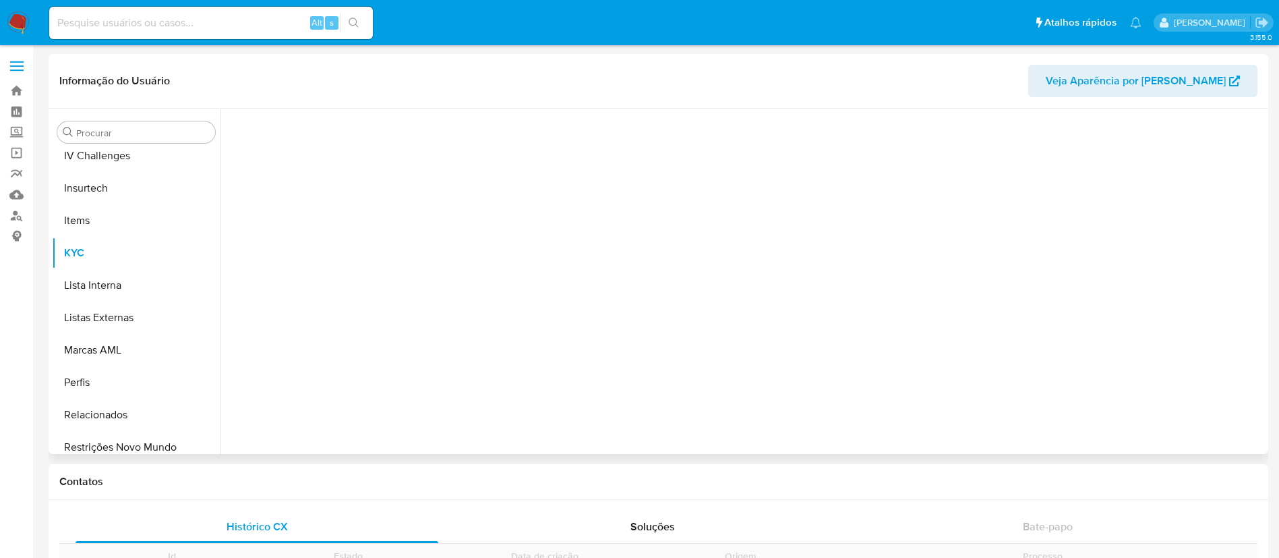
scroll to position [602, 0]
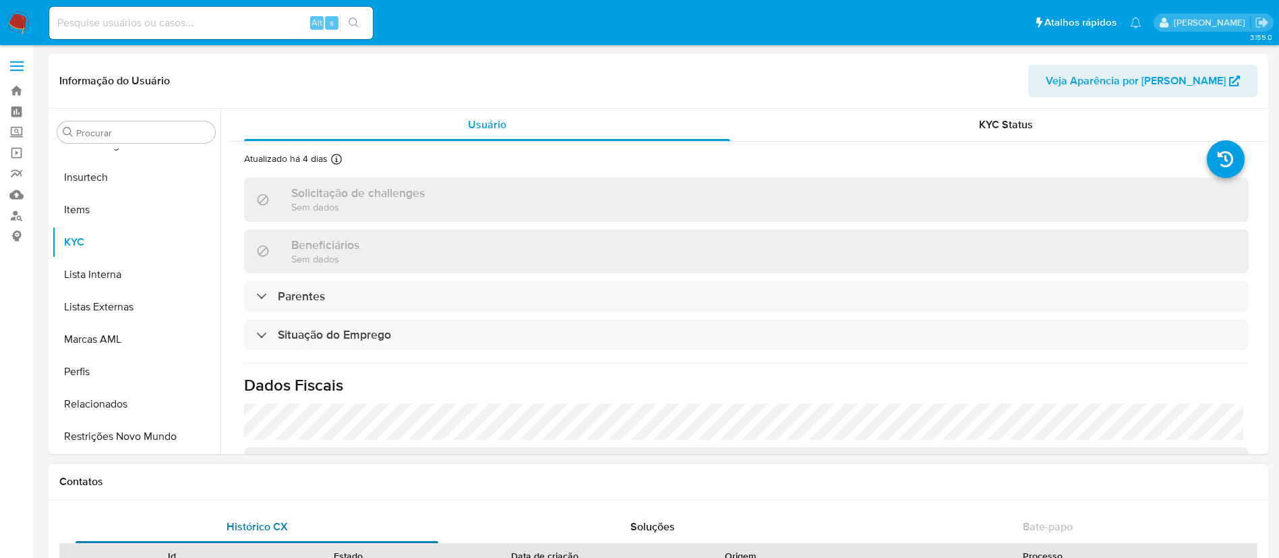
select select "10"
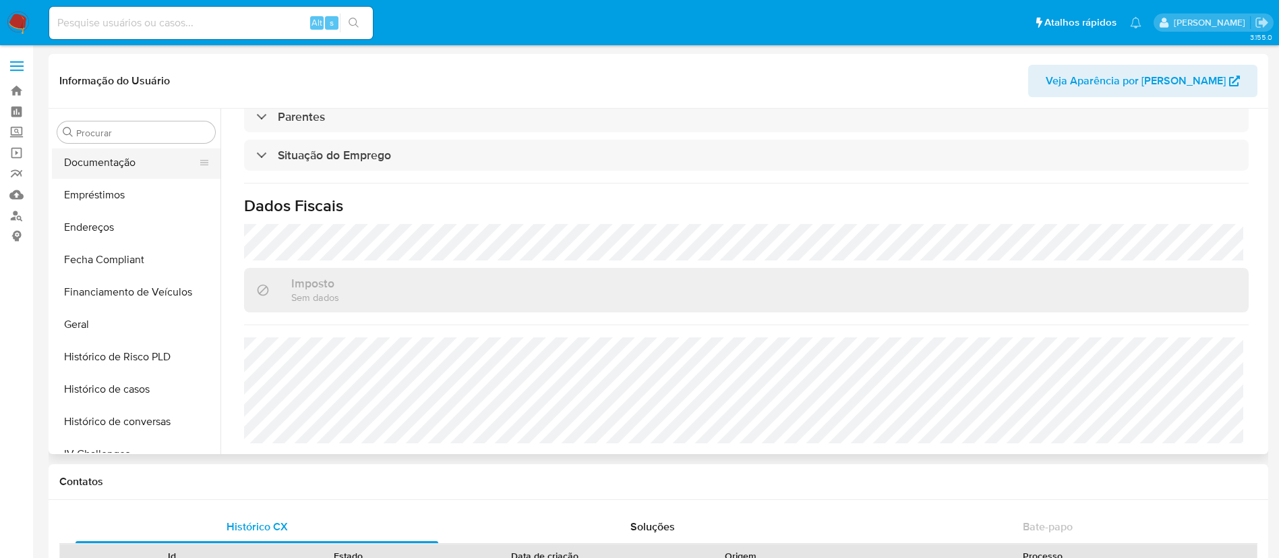
scroll to position [198, 0]
drag, startPoint x: 85, startPoint y: 267, endPoint x: 112, endPoint y: 263, distance: 27.3
click at [85, 267] on button "Documentação" at bounding box center [131, 258] width 158 height 32
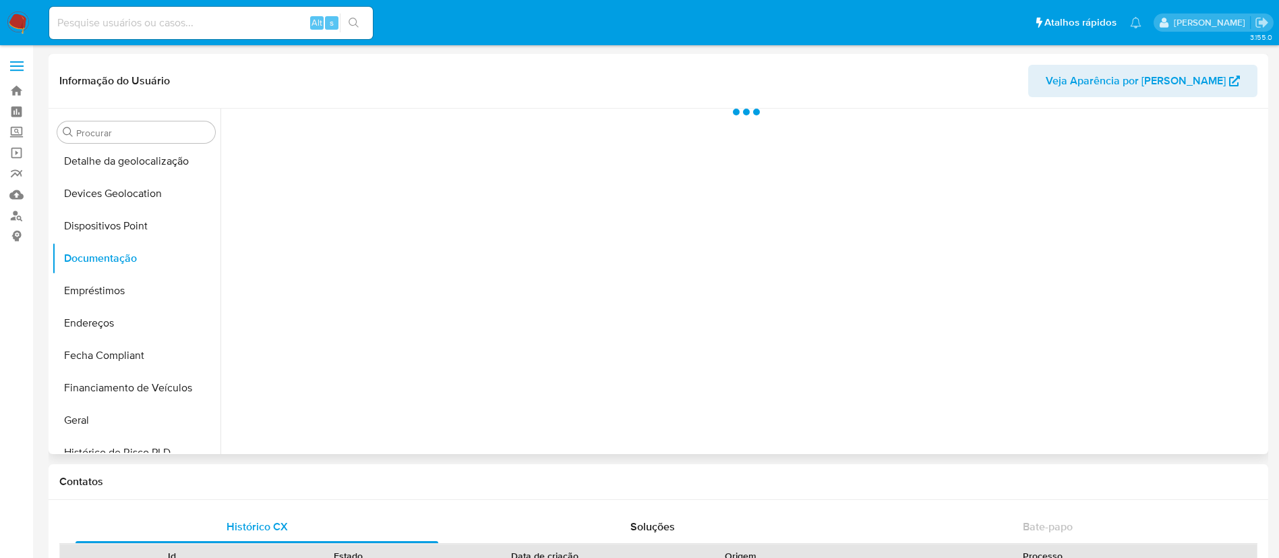
scroll to position [0, 0]
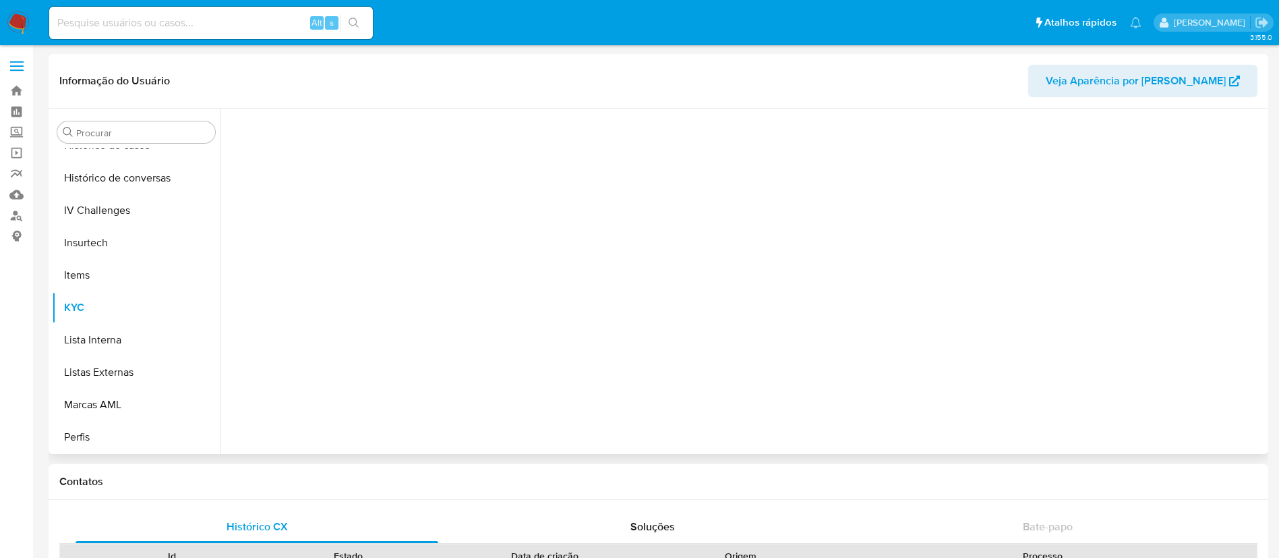
scroll to position [602, 0]
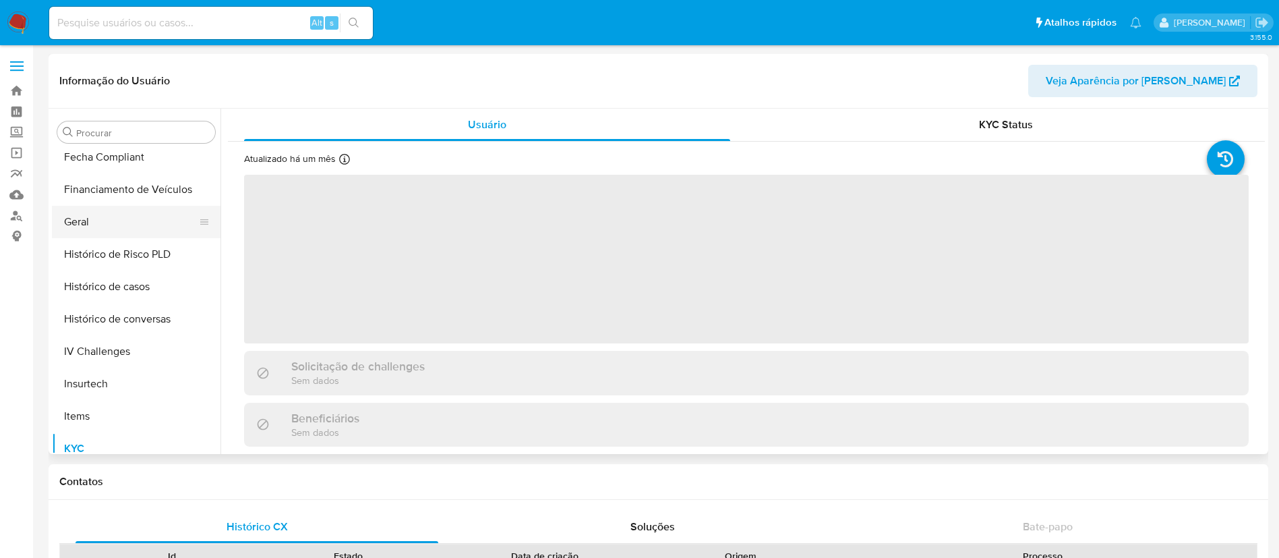
select select "10"
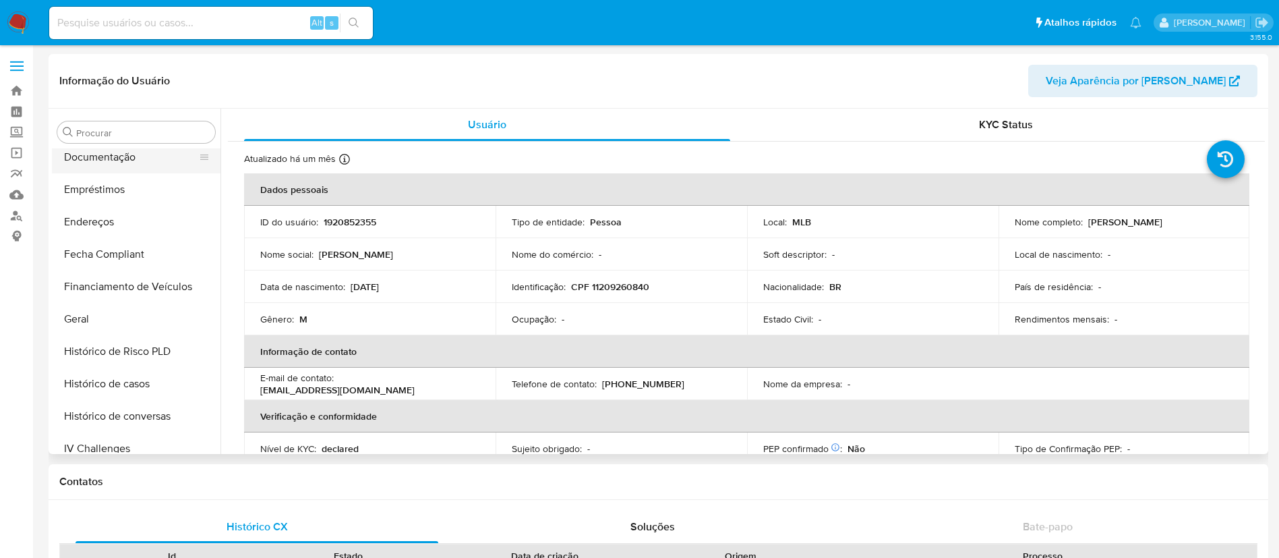
click at [164, 166] on button "Documentação" at bounding box center [131, 157] width 158 height 32
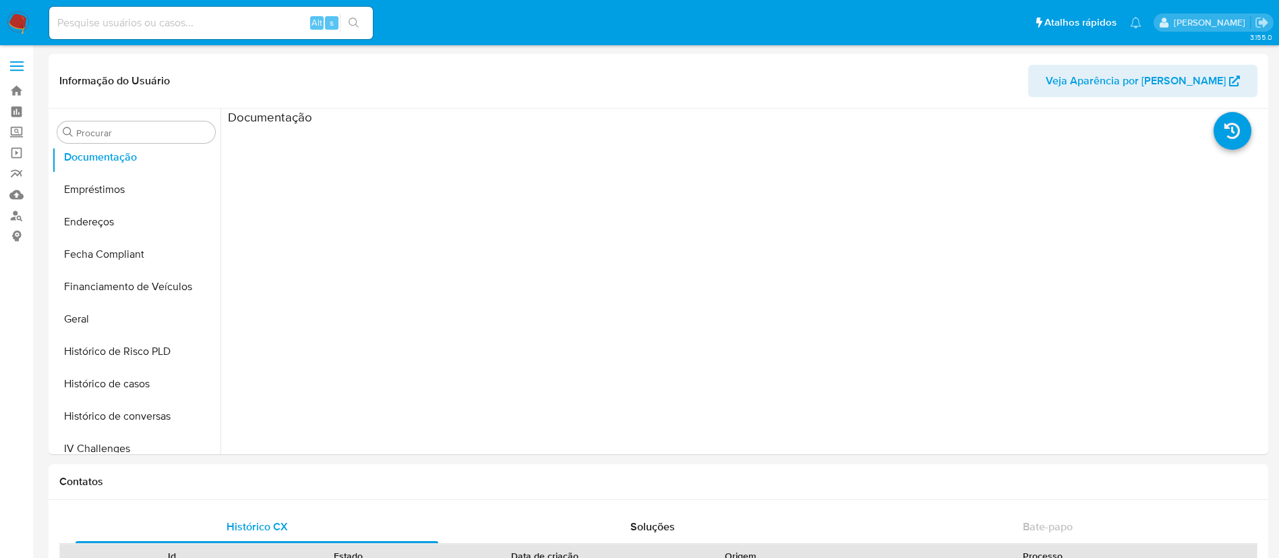
click at [202, 23] on input at bounding box center [211, 23] width 324 height 18
paste input "699242728"
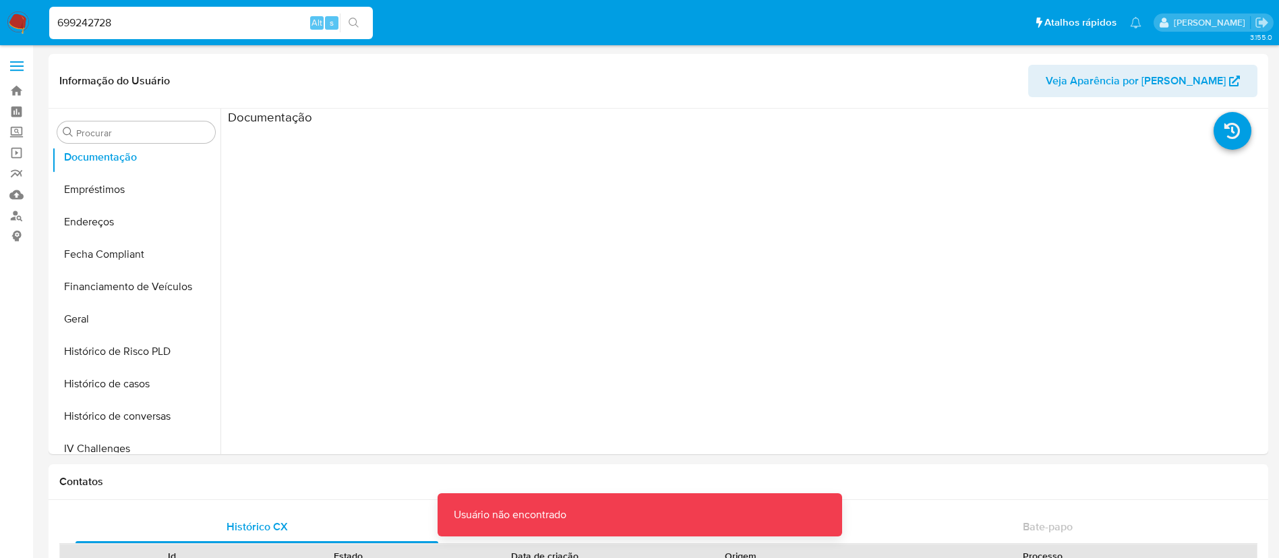
click at [267, 26] on input "699242728" at bounding box center [211, 23] width 324 height 18
click at [270, 21] on input "699242728" at bounding box center [211, 23] width 324 height 18
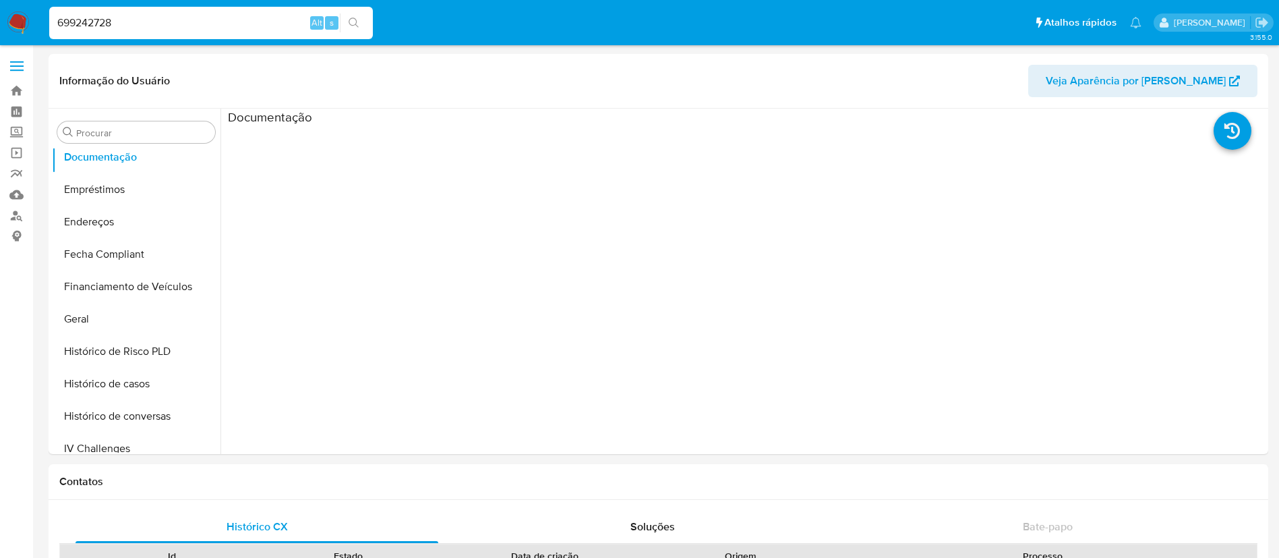
type input "699242728"
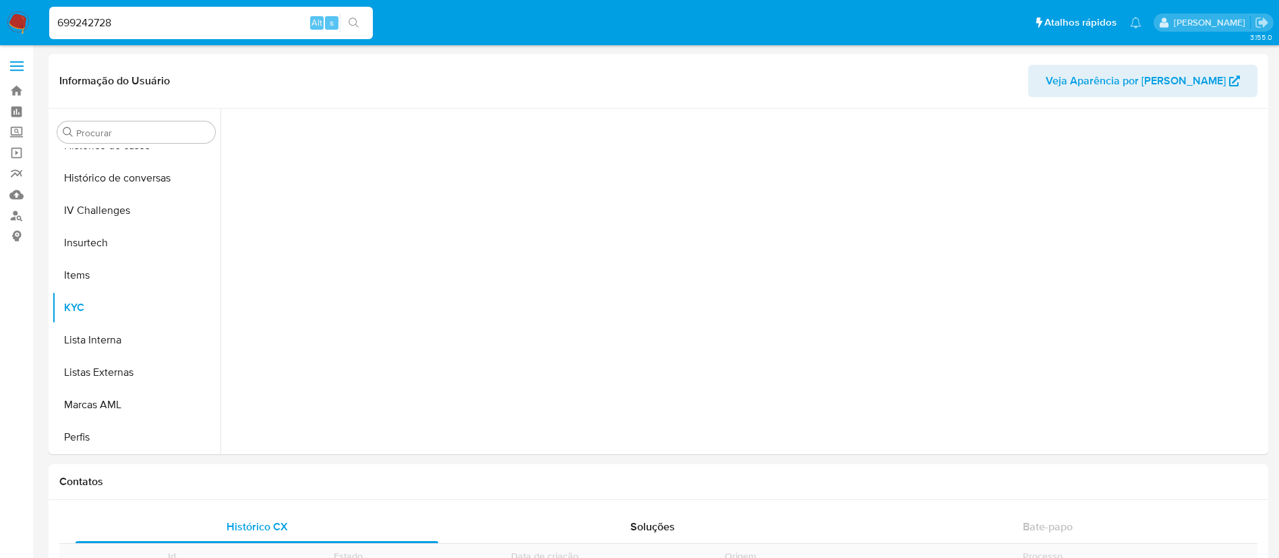
scroll to position [602, 0]
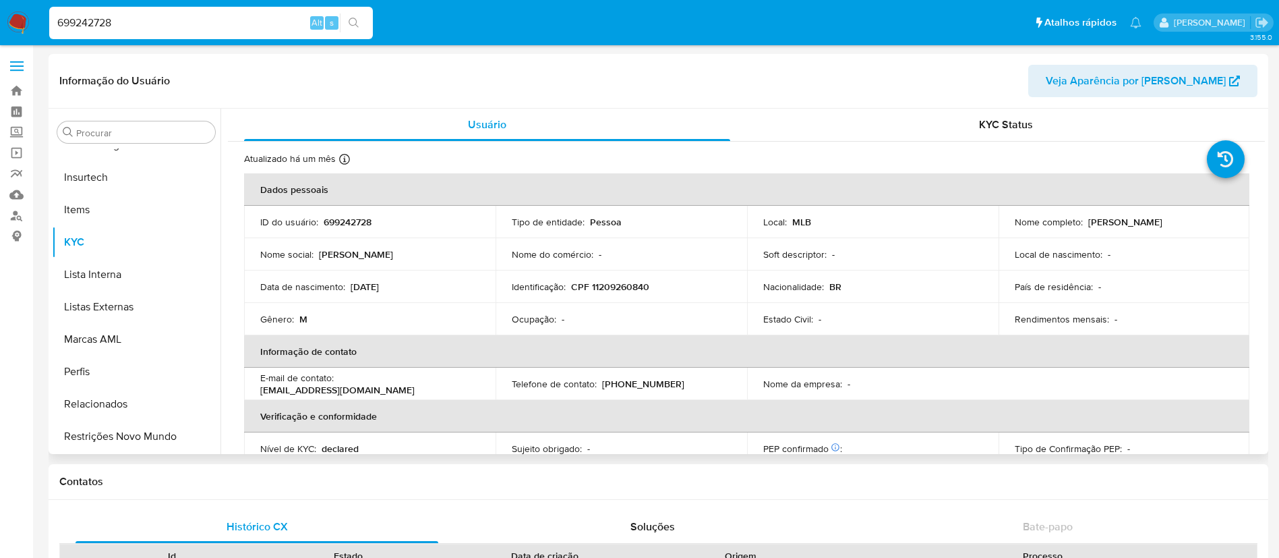
select select "10"
drag, startPoint x: 1083, startPoint y: 224, endPoint x: 1182, endPoint y: 227, distance: 99.1
click at [1176, 223] on div "Nome completo : Alexandre de Moraes" at bounding box center [1124, 222] width 219 height 12
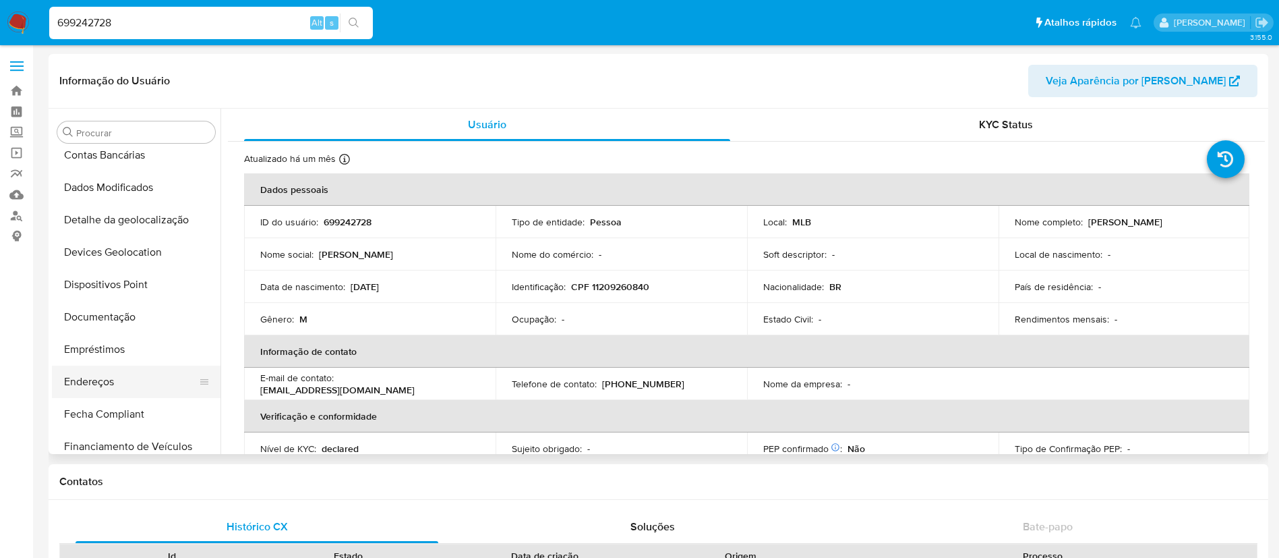
scroll to position [96, 0]
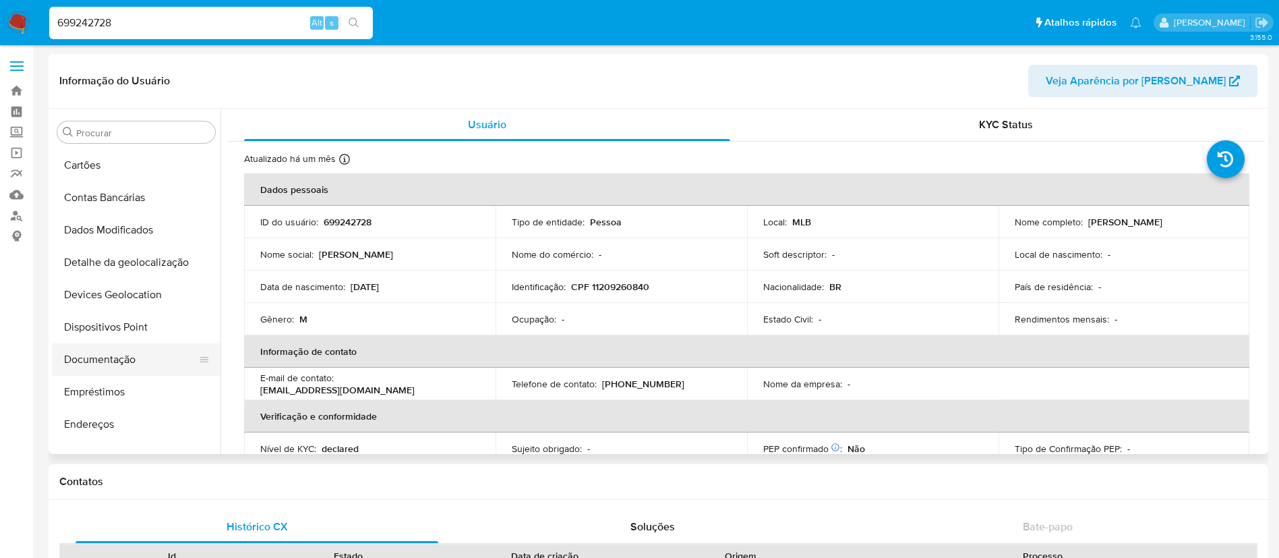
click at [103, 353] on button "Documentação" at bounding box center [131, 359] width 158 height 32
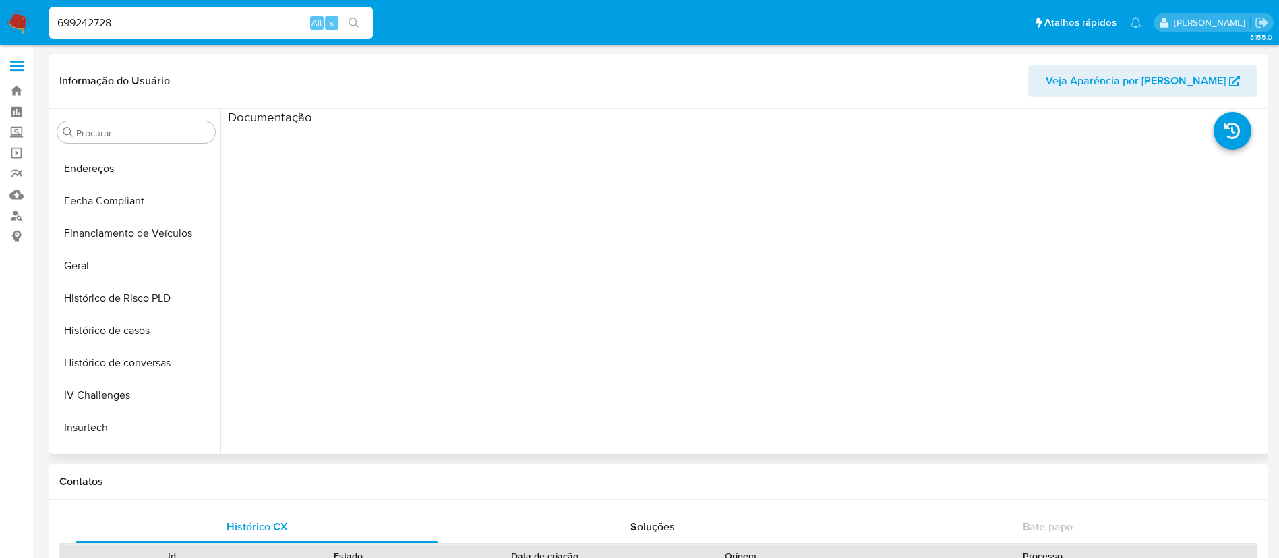
scroll to position [602, 0]
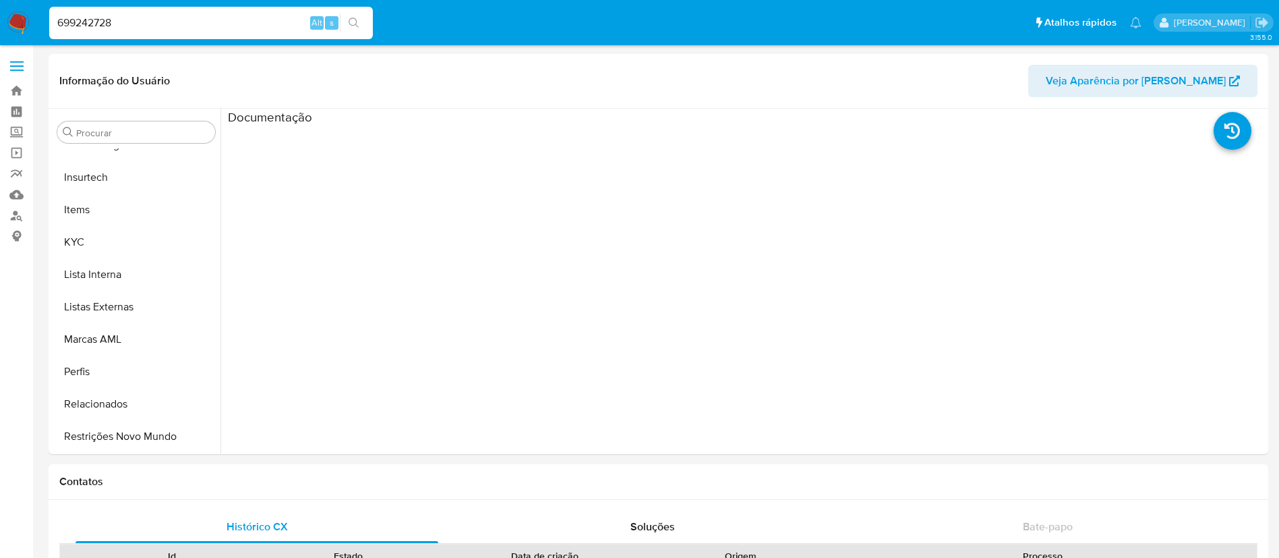
click at [134, 439] on button "Restrições Novo Mundo" at bounding box center [131, 436] width 158 height 32
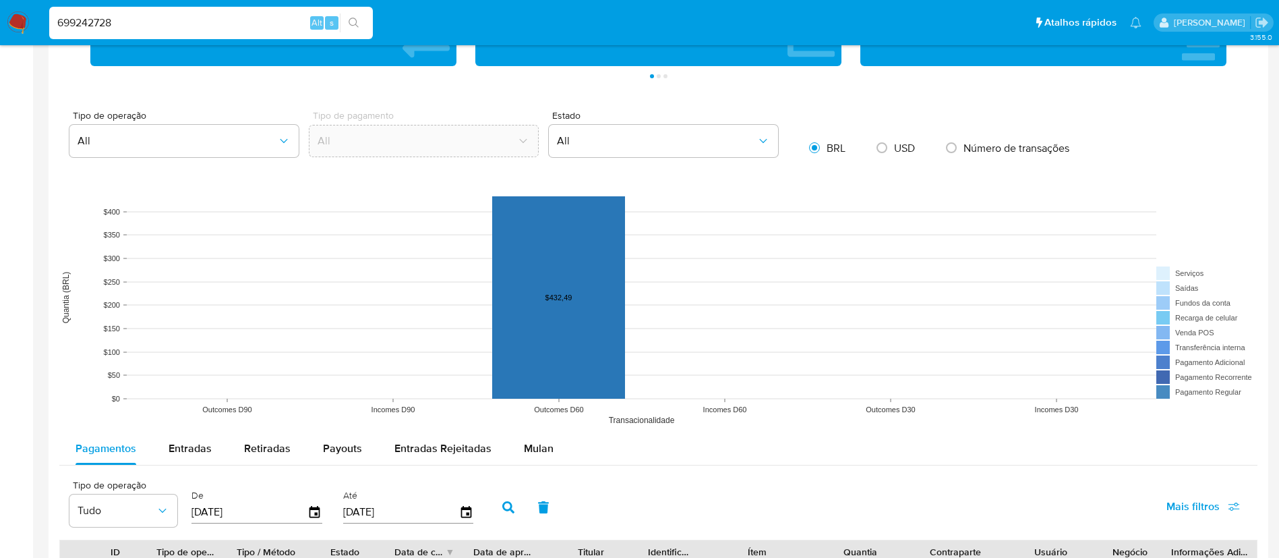
scroll to position [910, 0]
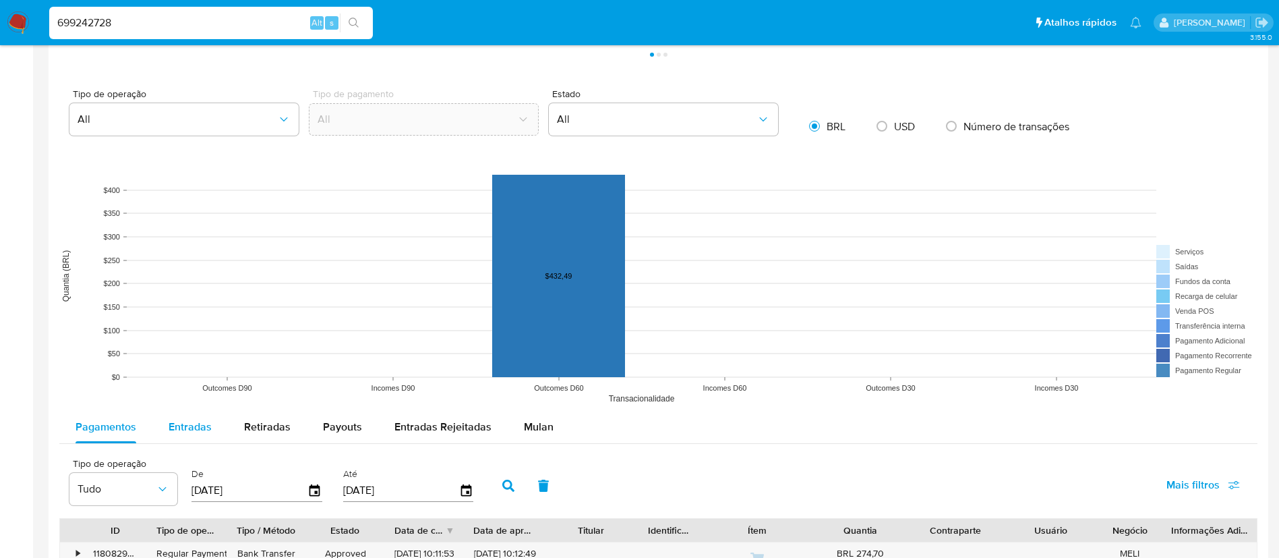
click at [182, 423] on span "Entradas" at bounding box center [190, 427] width 43 height 16
select select "10"
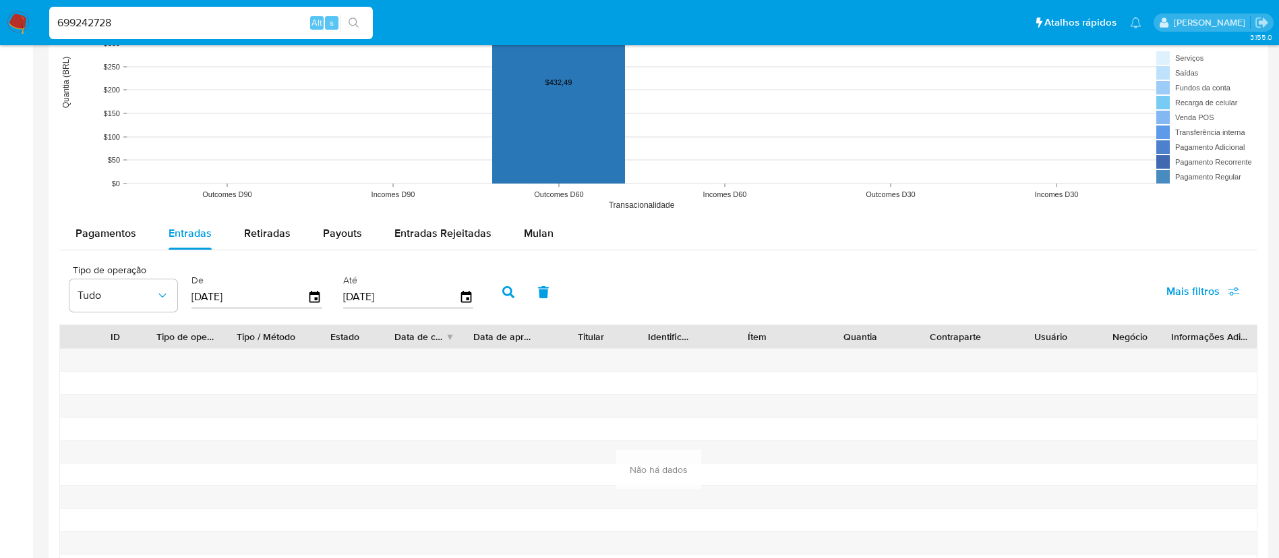
scroll to position [1080, 0]
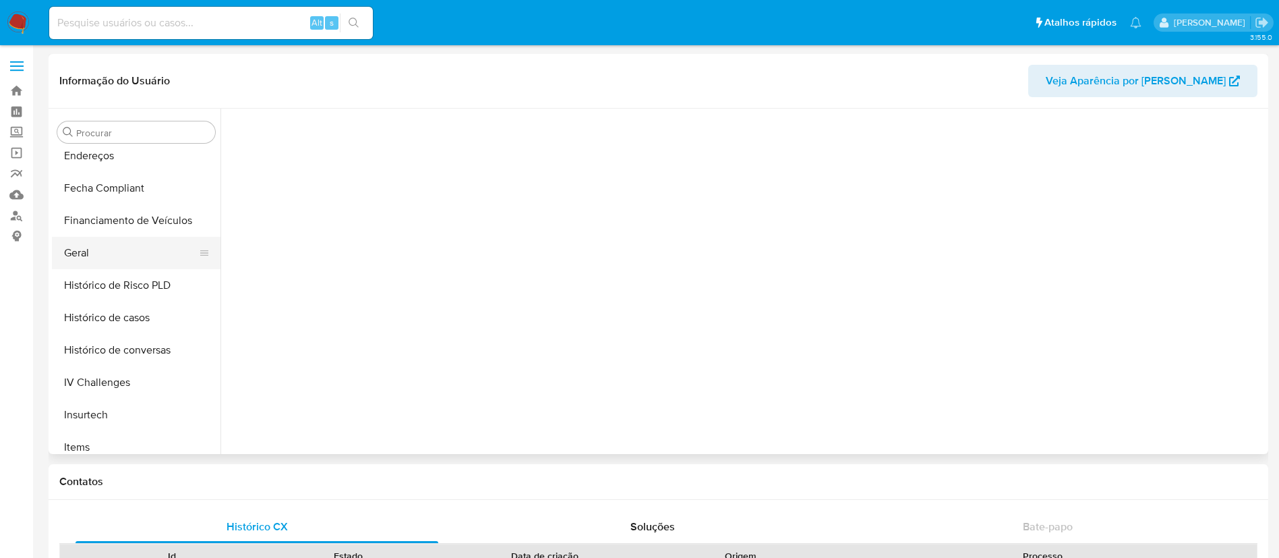
scroll to position [299, 0]
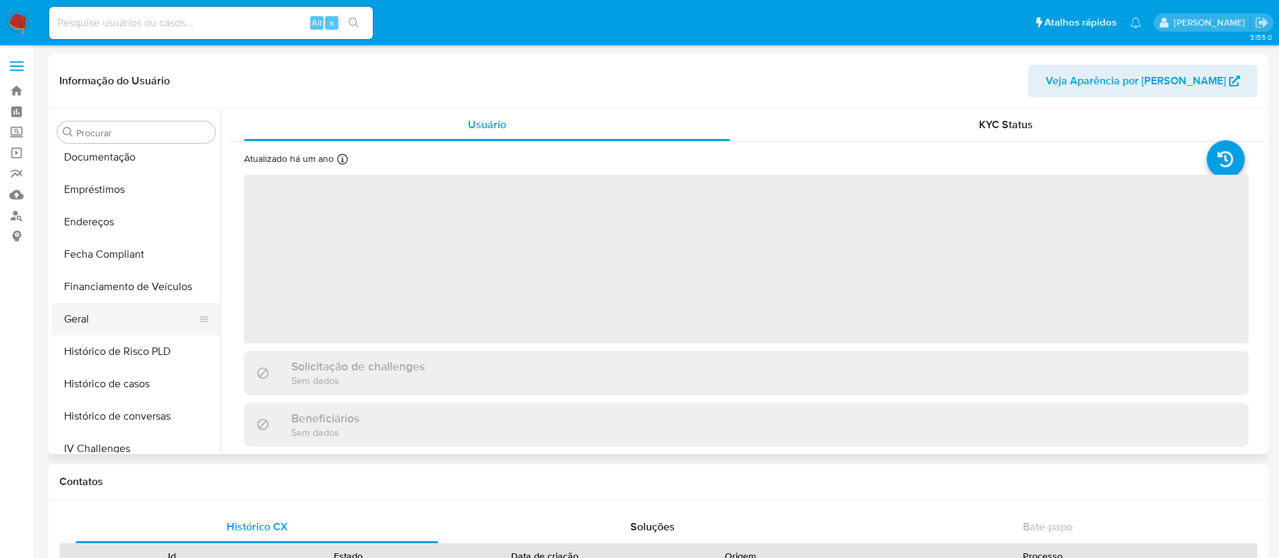
click at [115, 319] on button "Geral" at bounding box center [131, 319] width 158 height 32
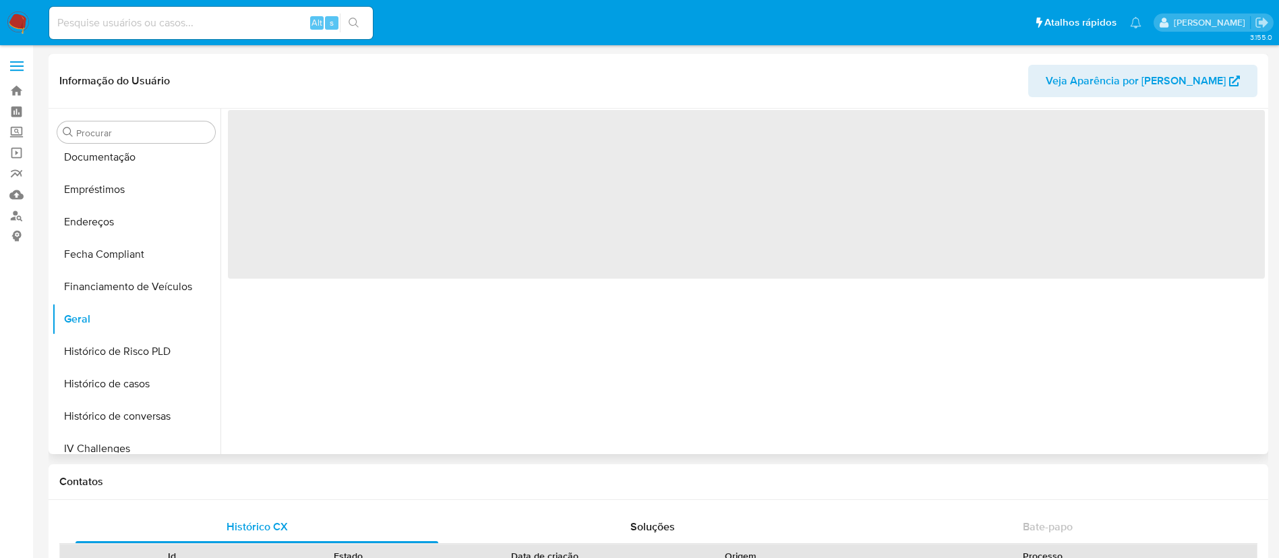
select select "10"
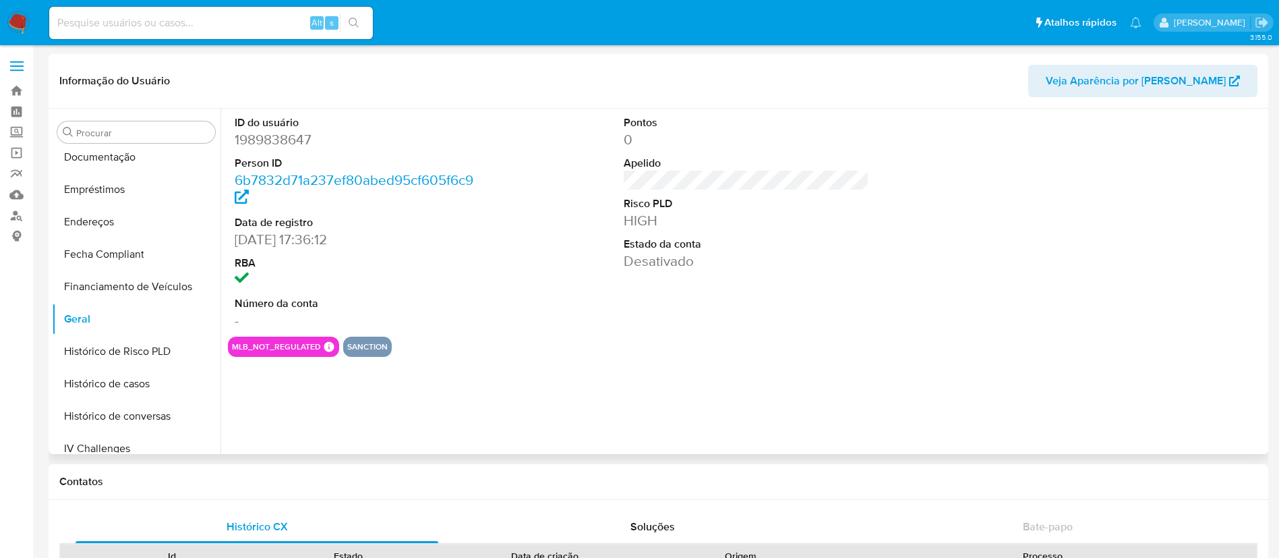
click at [274, 146] on dd "1989838647" at bounding box center [358, 139] width 246 height 19
copy dd "1989838647"
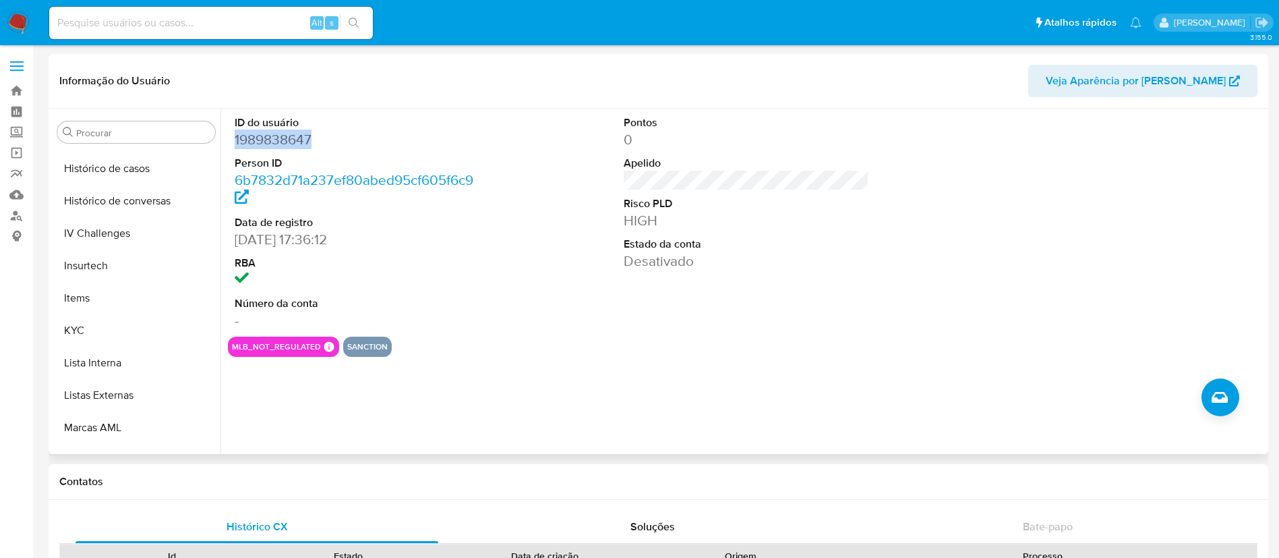
scroll to position [602, 0]
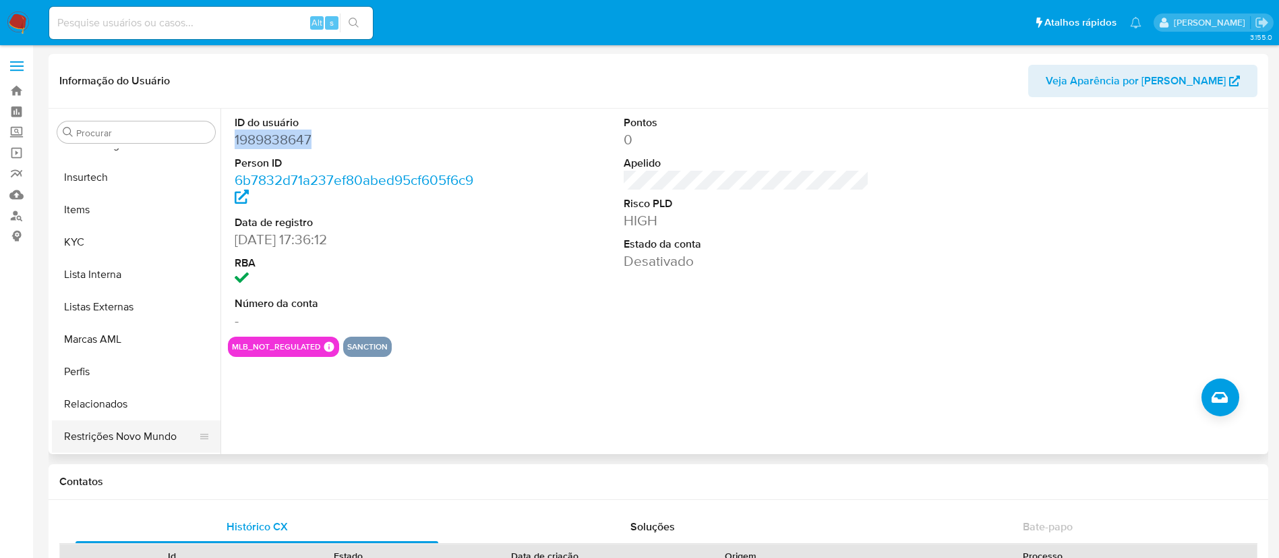
click at [143, 433] on button "Restrições Novo Mundo" at bounding box center [131, 436] width 158 height 32
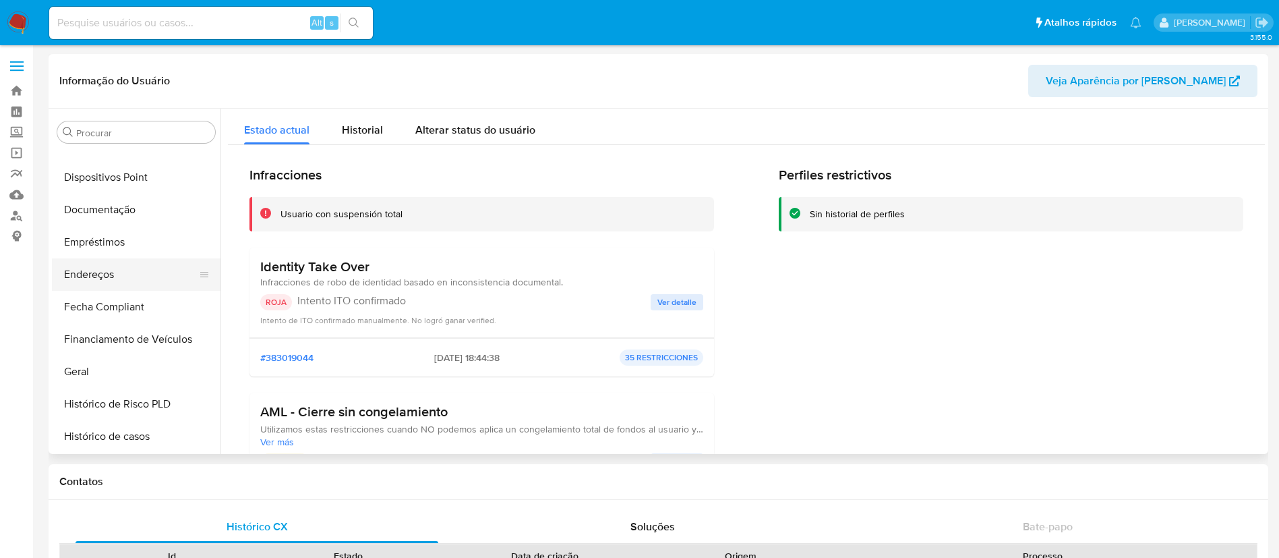
scroll to position [198, 0]
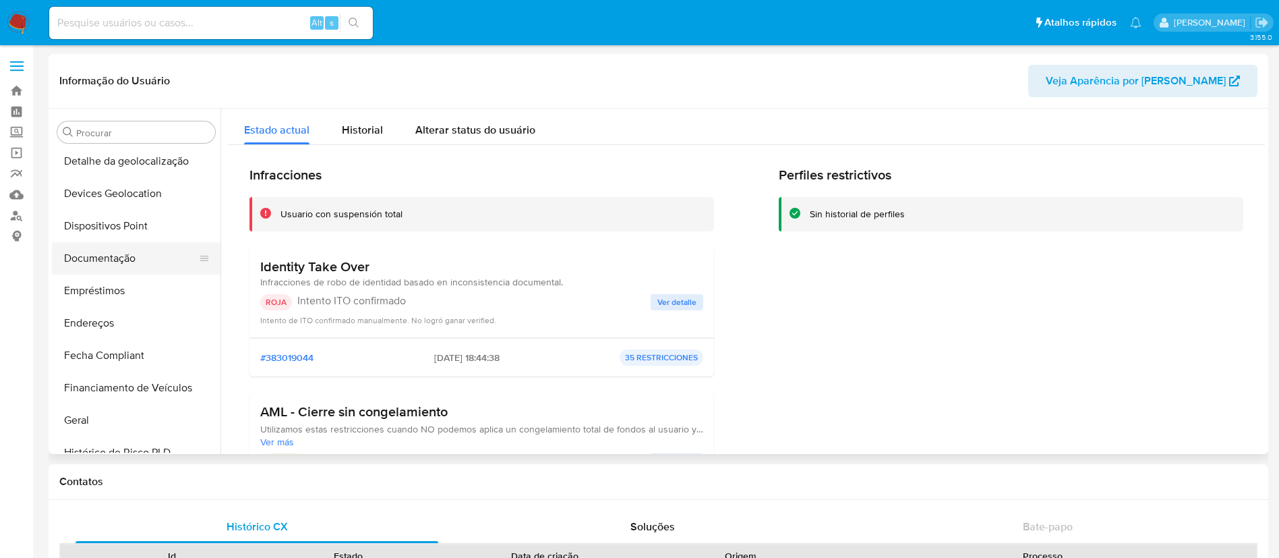
click at [136, 242] on button "Documentação" at bounding box center [131, 258] width 158 height 32
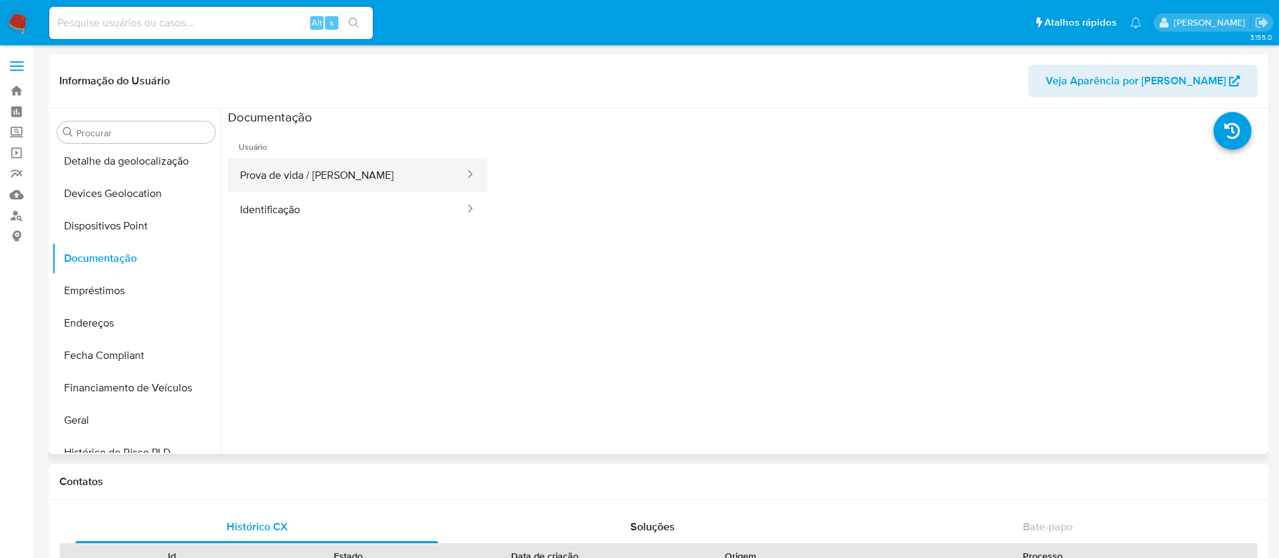
click at [407, 171] on button "Prova de vida / Selfie" at bounding box center [347, 175] width 238 height 34
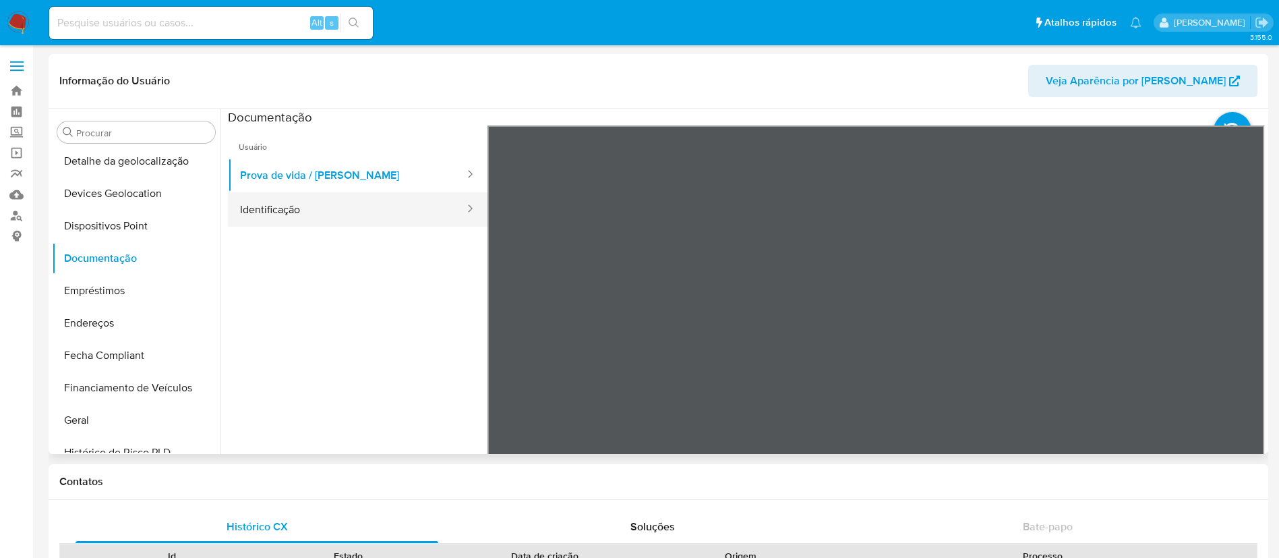
click at [296, 222] on button "Identificação" at bounding box center [347, 209] width 238 height 34
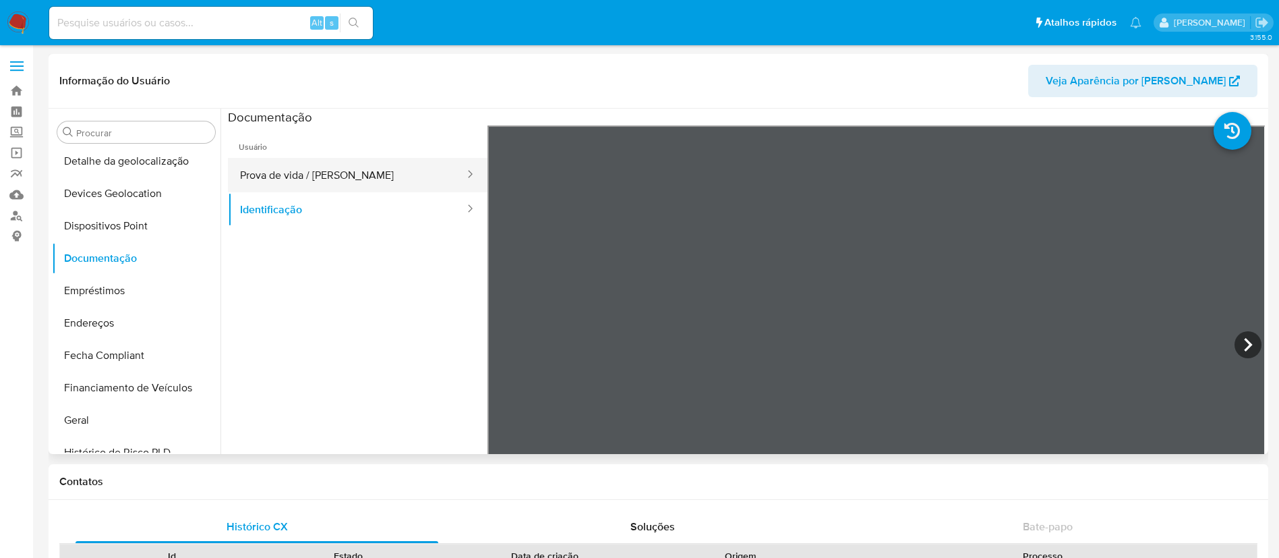
click at [321, 164] on button "Prova de vida / Selfie" at bounding box center [347, 175] width 238 height 34
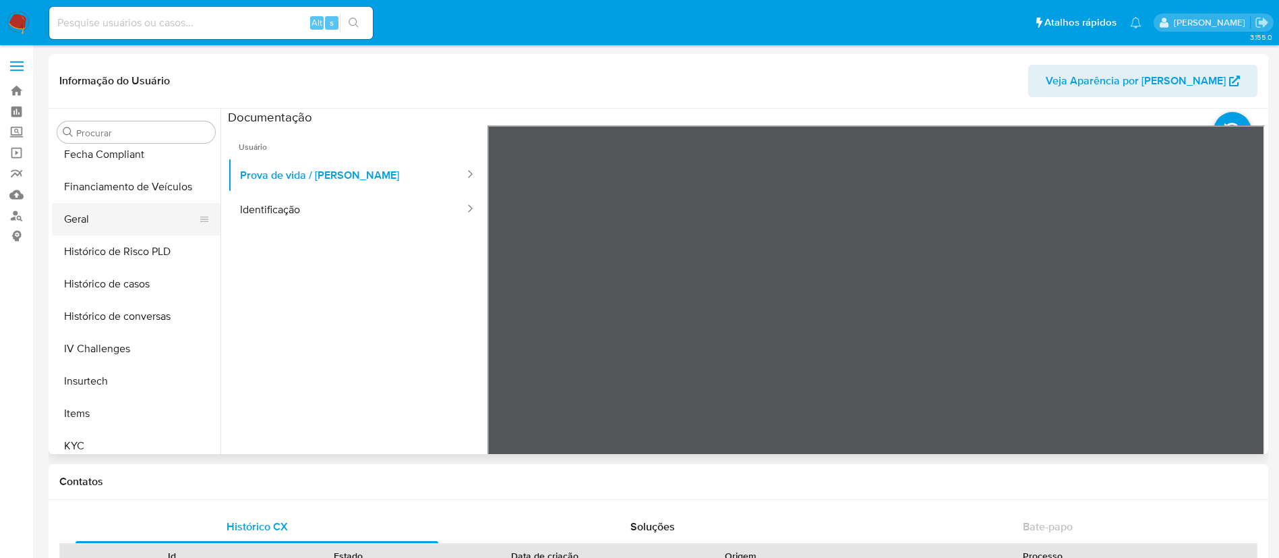
scroll to position [299, 0]
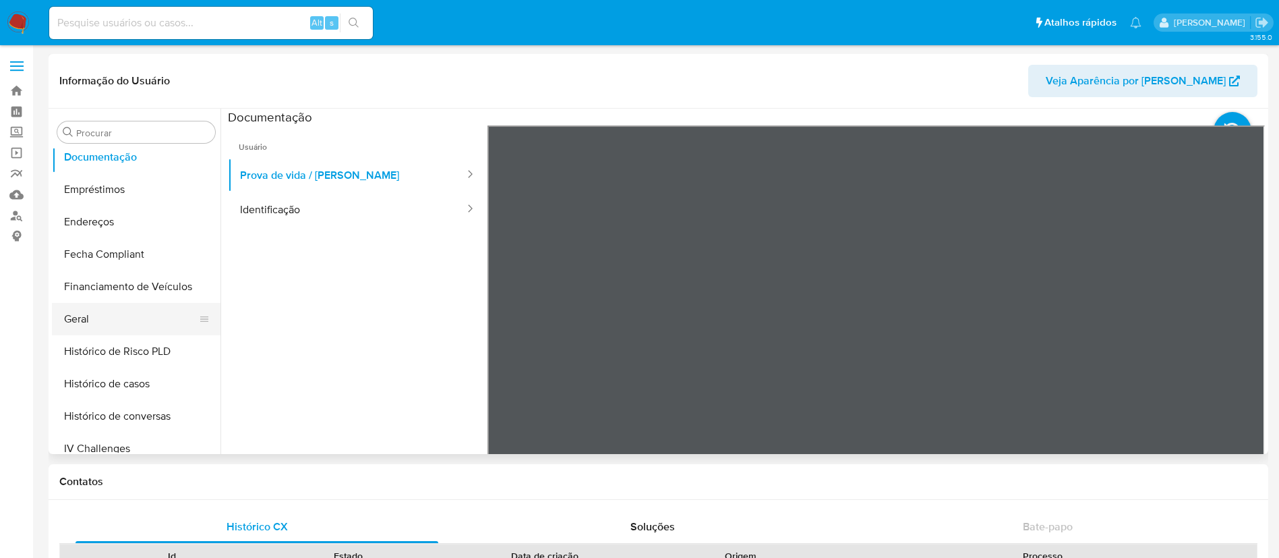
click at [125, 322] on button "Geral" at bounding box center [131, 319] width 158 height 32
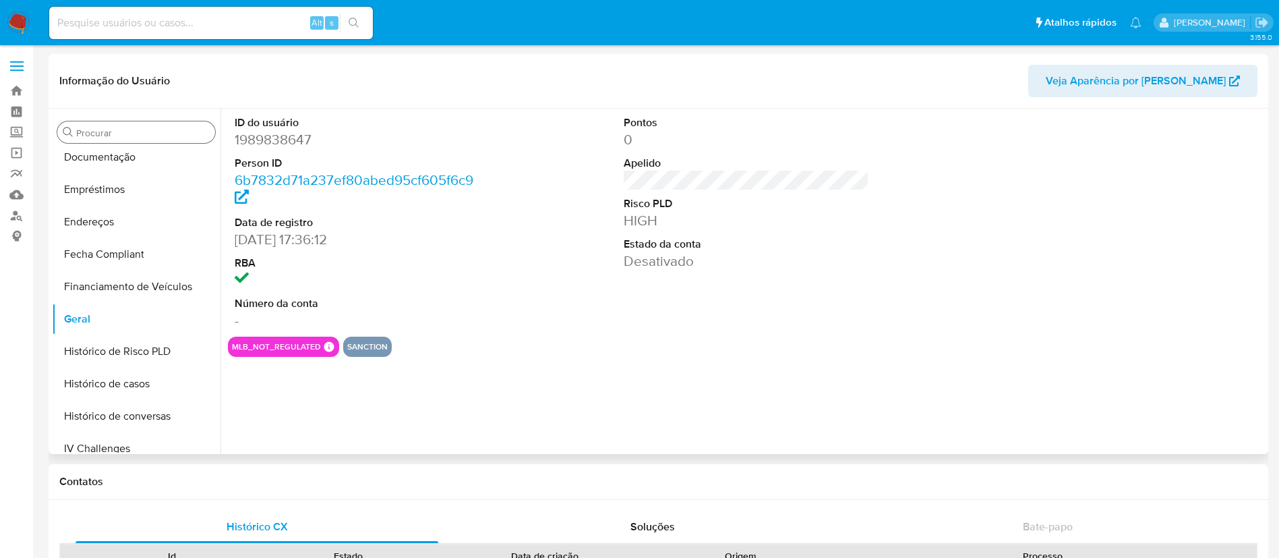
click at [177, 130] on input "Procurar" at bounding box center [142, 133] width 133 height 12
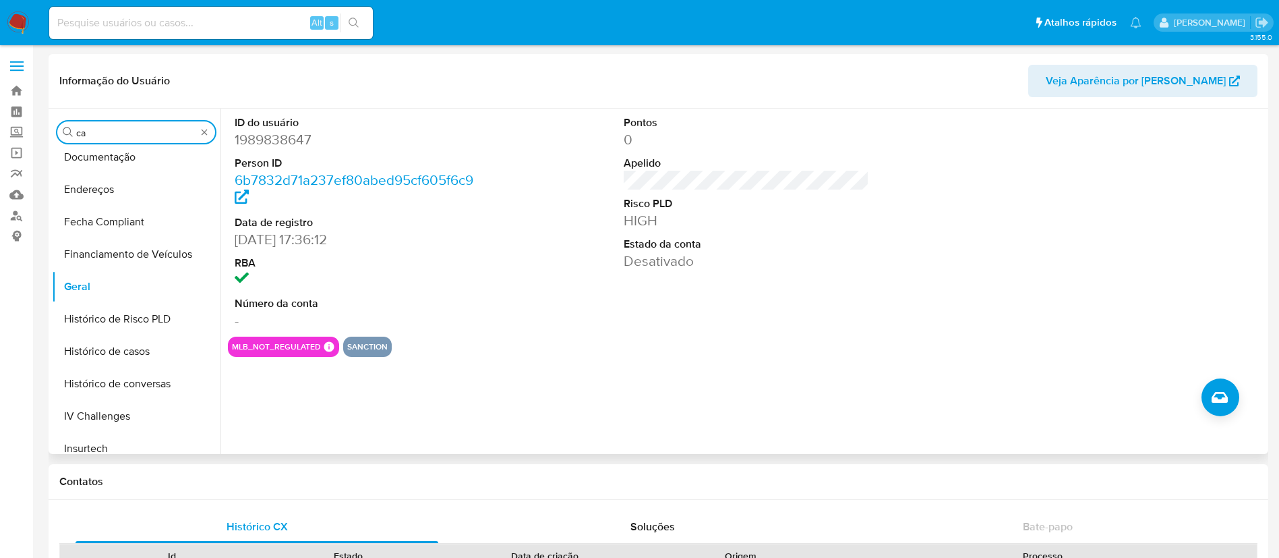
scroll to position [0, 0]
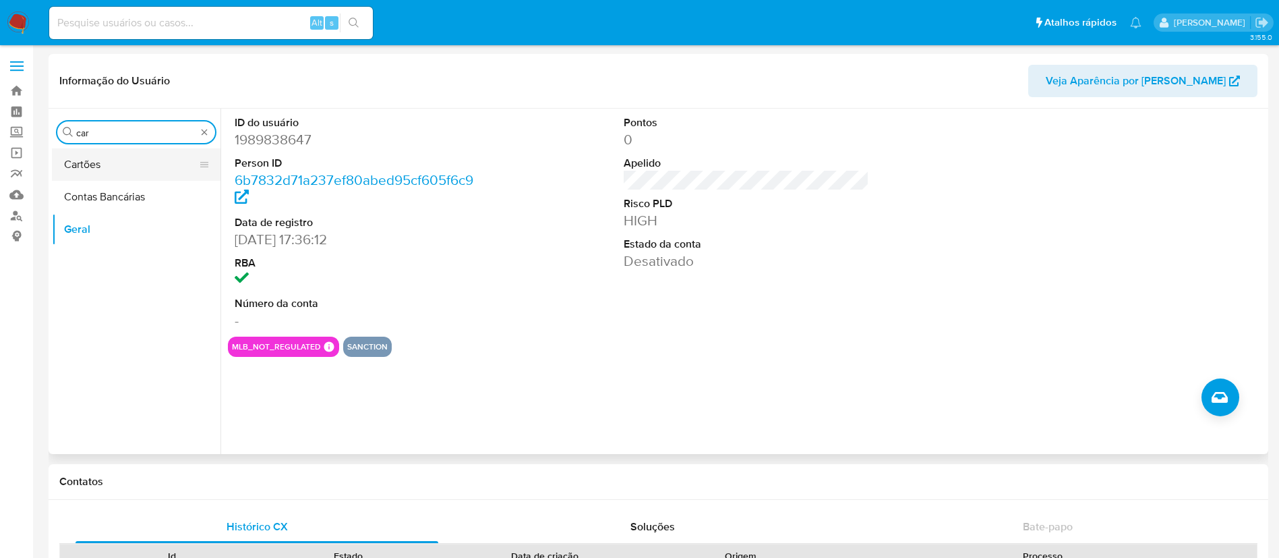
type input "car"
click at [126, 172] on button "Cartões" at bounding box center [131, 164] width 158 height 32
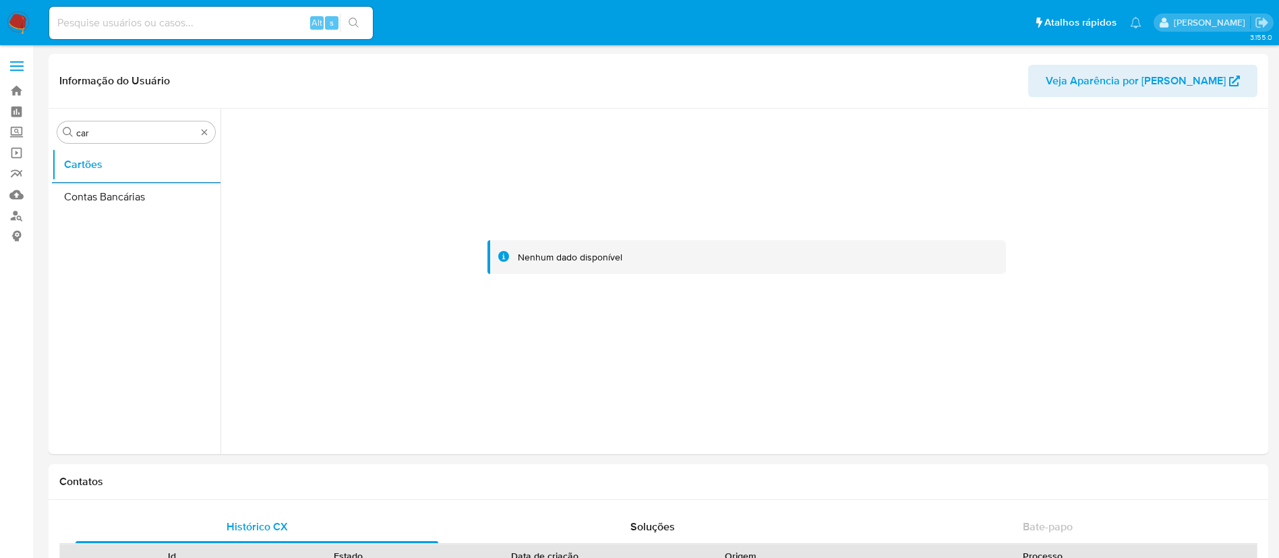
click at [206, 18] on input at bounding box center [211, 23] width 324 height 18
paste input "1991065722"
type input "1991065722"
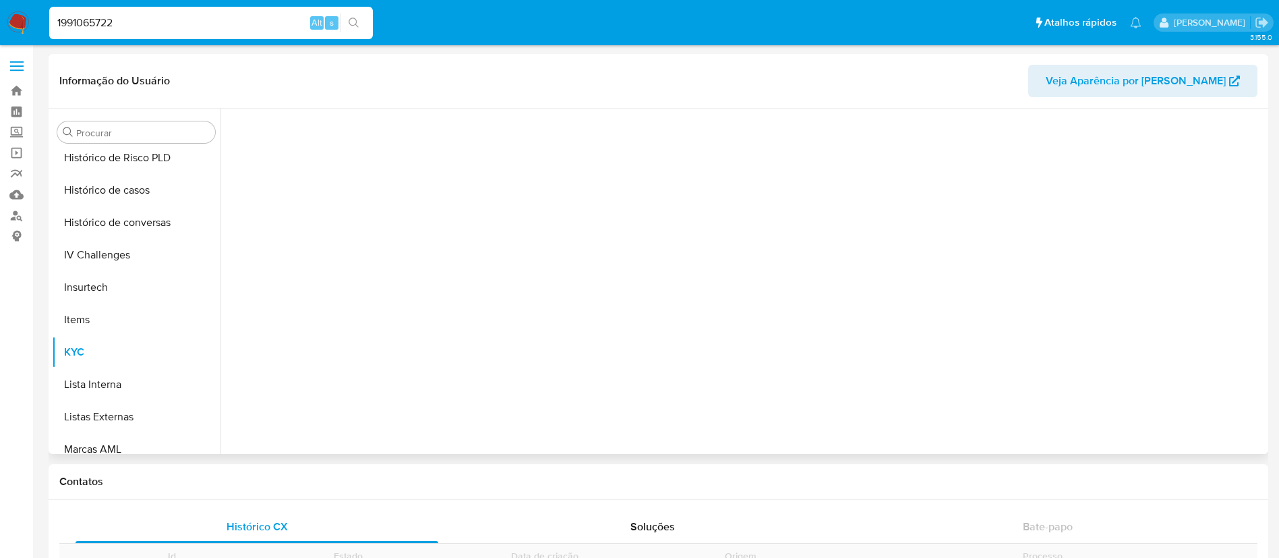
scroll to position [602, 0]
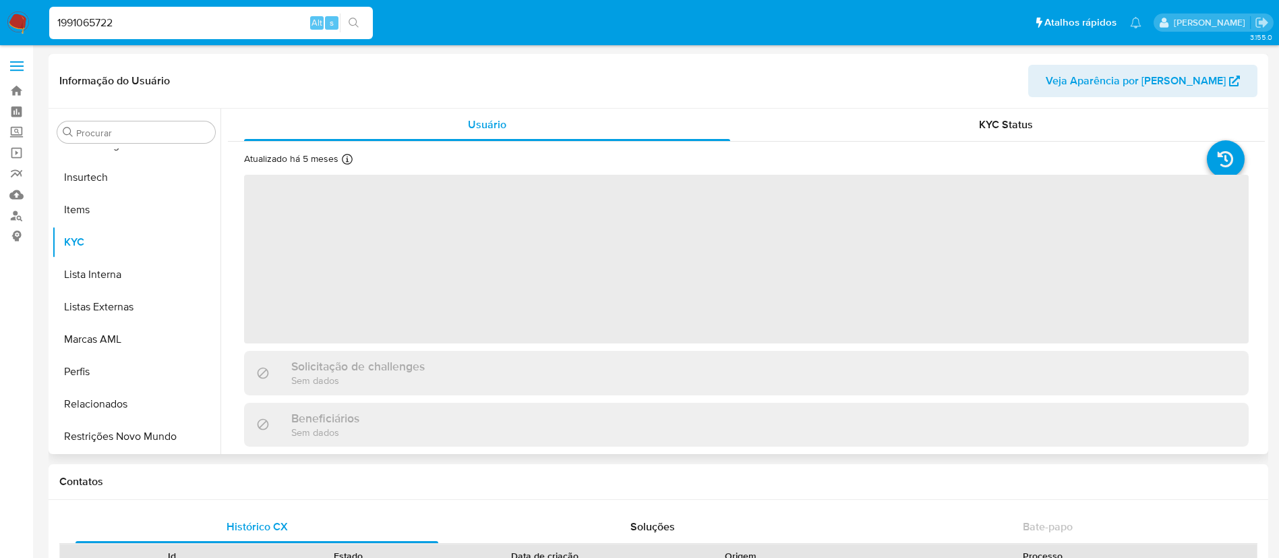
select select "10"
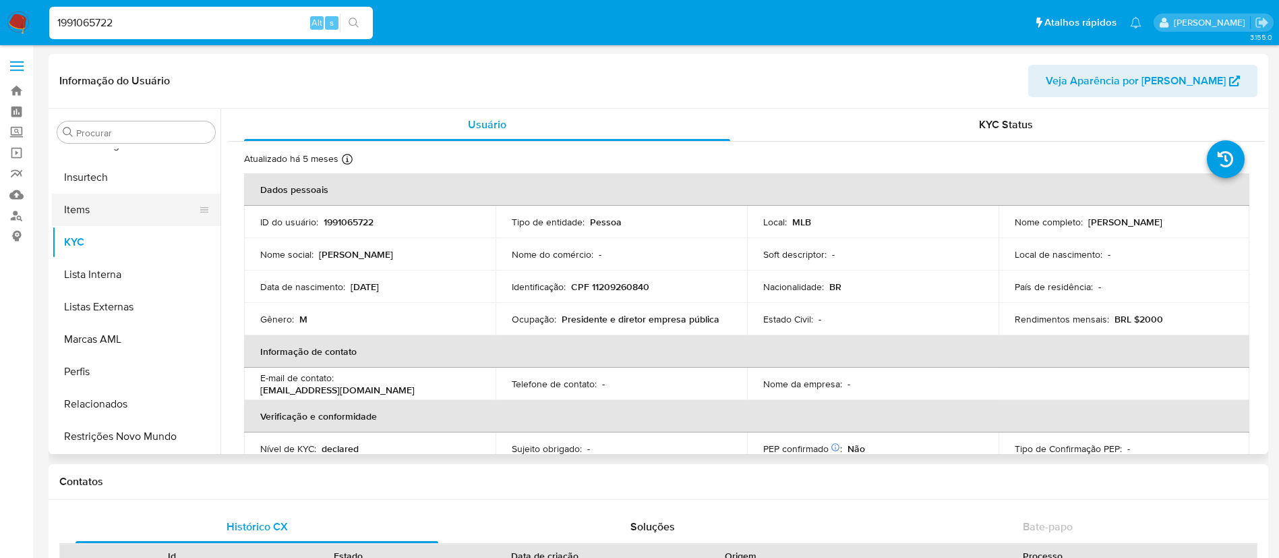
scroll to position [198, 0]
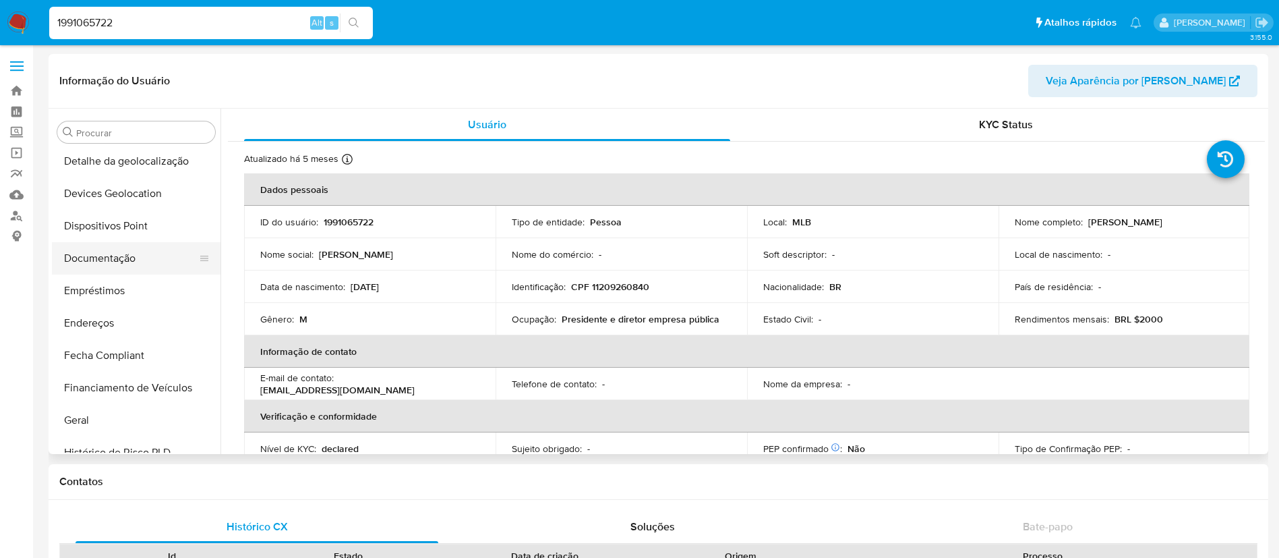
click at [167, 256] on button "Documentação" at bounding box center [131, 258] width 158 height 32
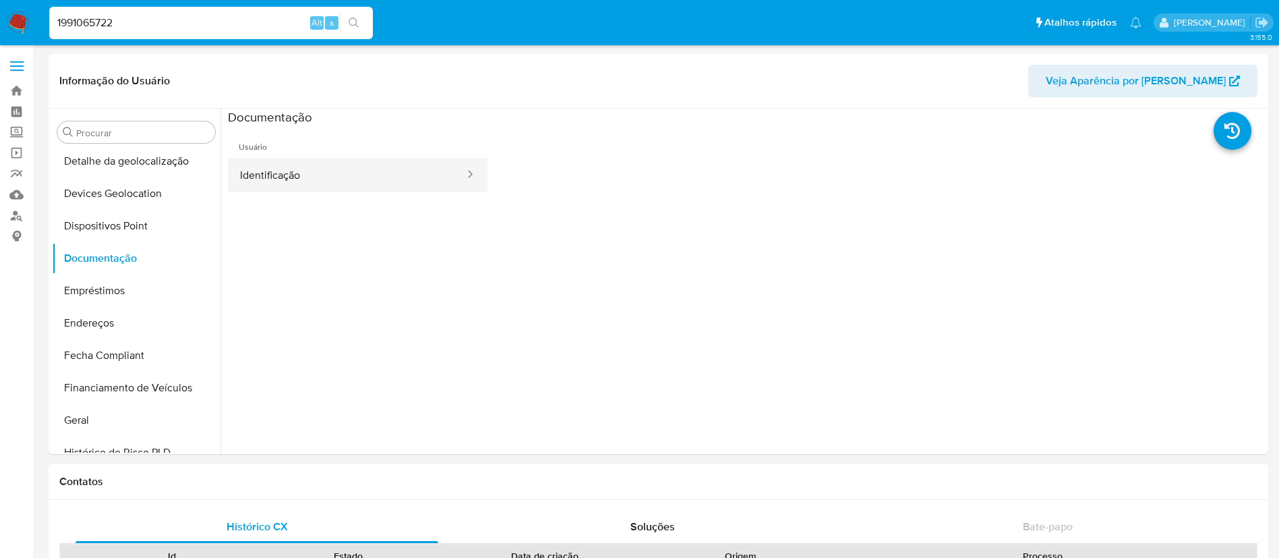
click at [455, 173] on div at bounding box center [466, 175] width 22 height 16
click at [349, 167] on button "Identificação" at bounding box center [347, 175] width 238 height 34
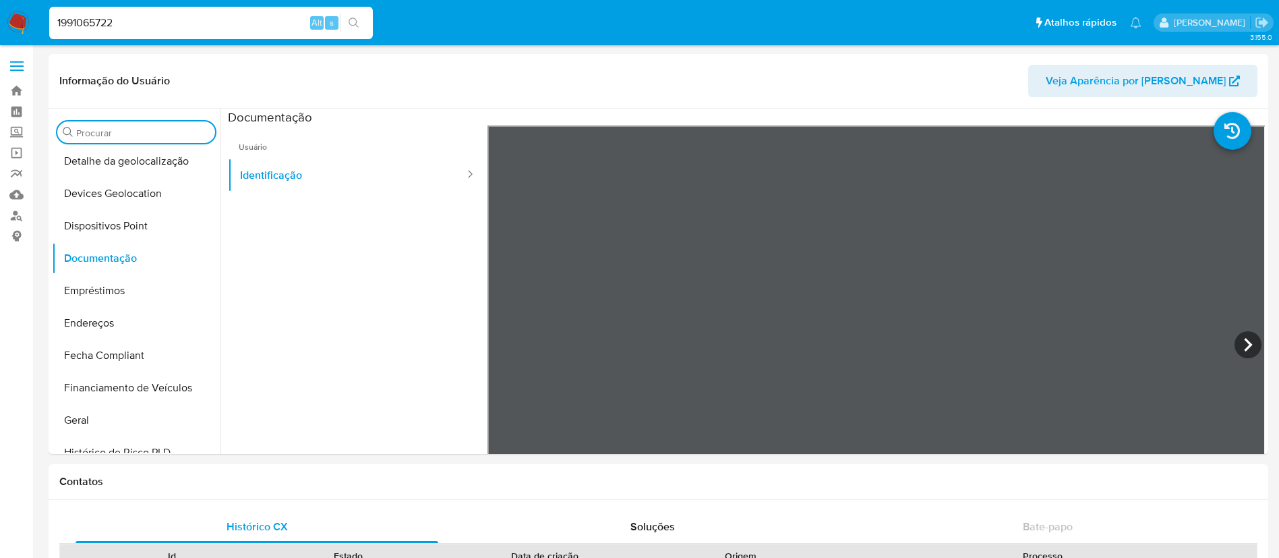
click at [125, 129] on input "Procurar" at bounding box center [142, 133] width 133 height 12
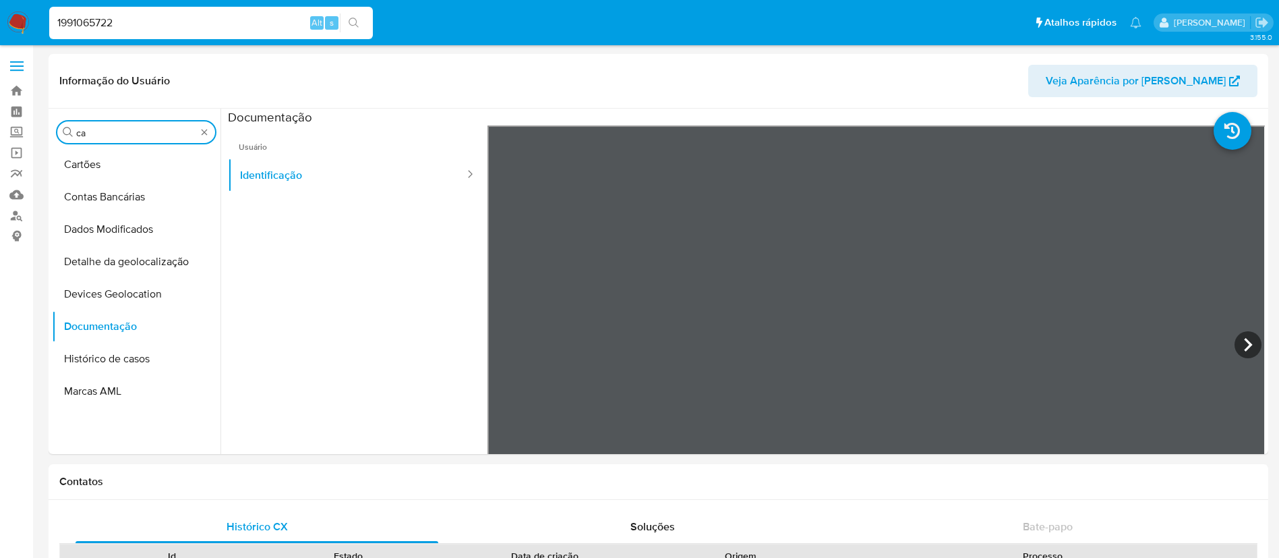
scroll to position [0, 0]
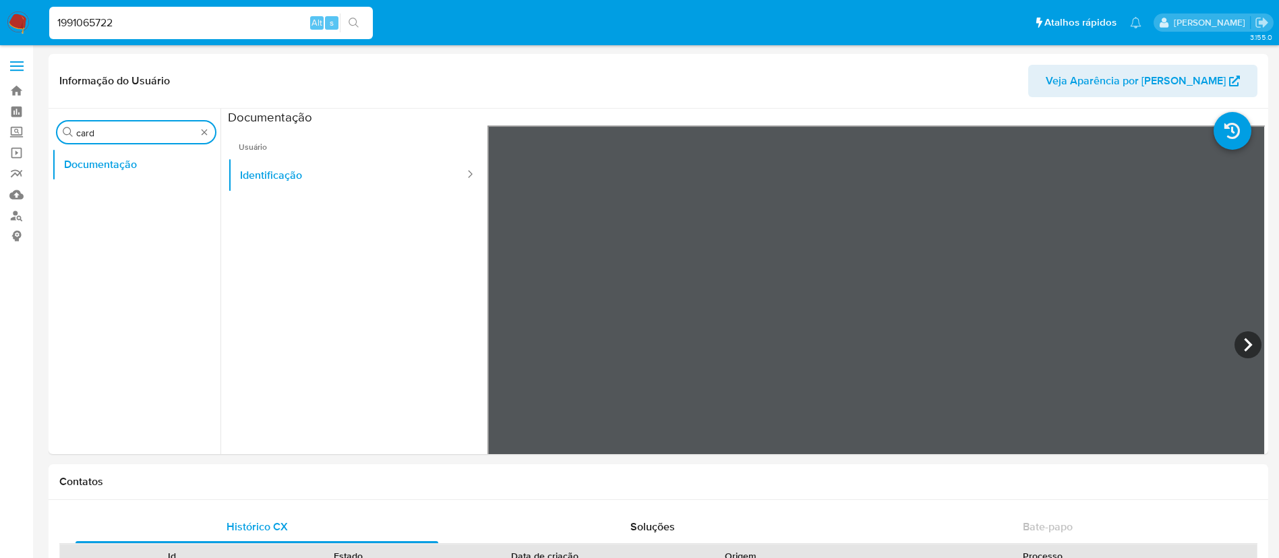
type input "card"
click at [119, 183] on ul "Documentação" at bounding box center [136, 300] width 169 height 304
drag, startPoint x: 113, startPoint y: 127, endPoint x: 78, endPoint y: 127, distance: 35.1
click at [78, 127] on input "card" at bounding box center [136, 133] width 120 height 12
type input "cart"
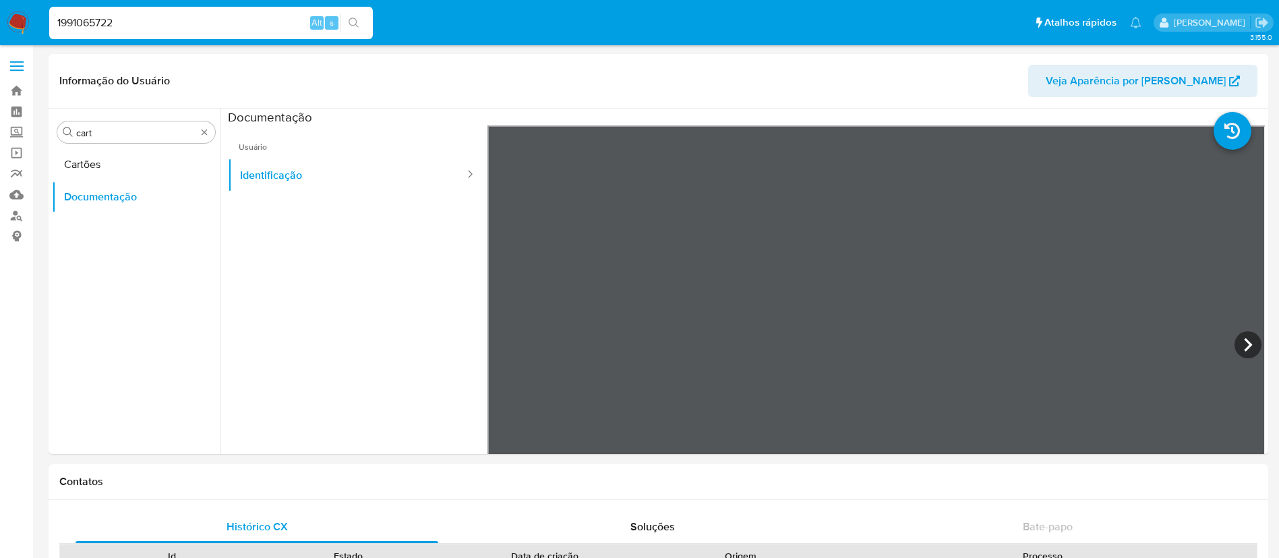
drag, startPoint x: 125, startPoint y: 170, endPoint x: 125, endPoint y: 196, distance: 26.3
click at [125, 169] on button "Cartões" at bounding box center [136, 164] width 169 height 32
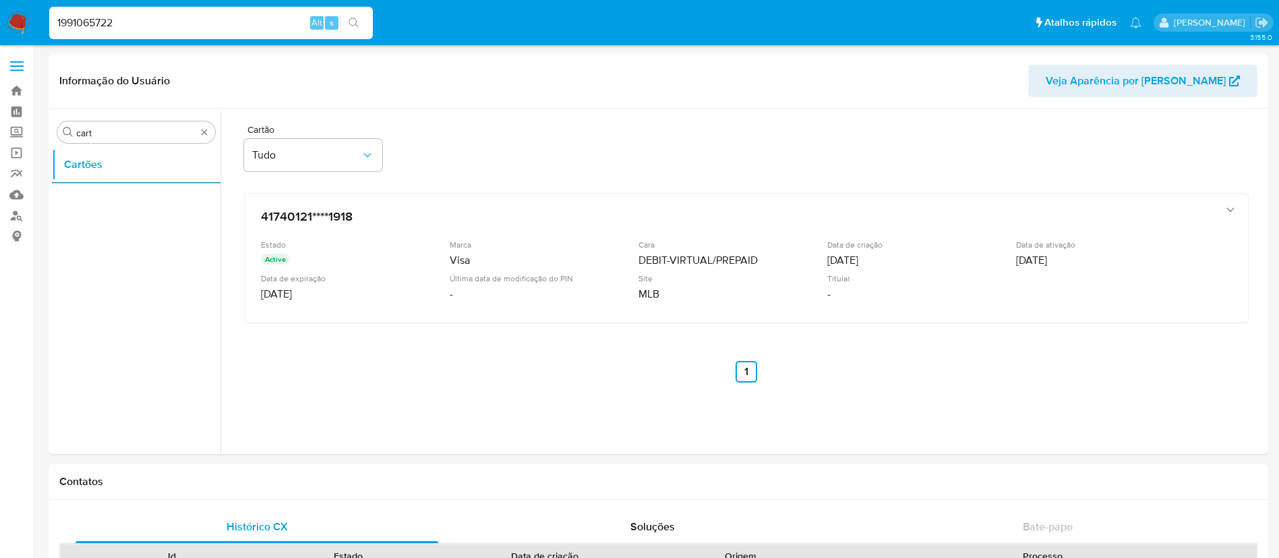
click at [88, 26] on input "1991065722" at bounding box center [211, 23] width 324 height 18
click at [96, 26] on input "1991065722" at bounding box center [211, 23] width 324 height 18
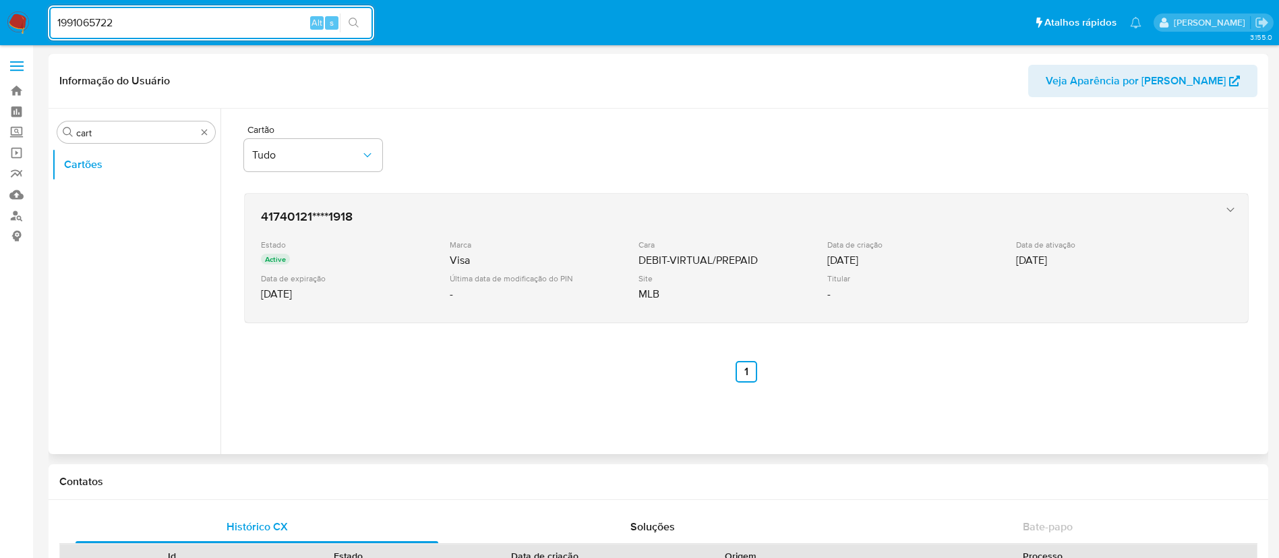
click at [1229, 205] on icon "button" at bounding box center [1230, 209] width 13 height 13
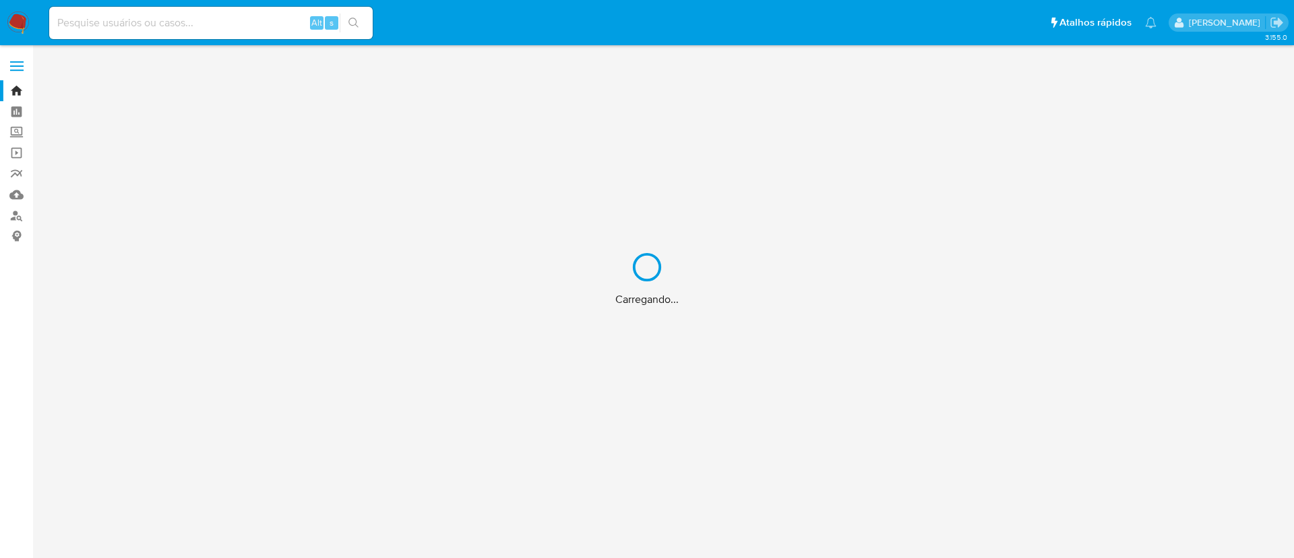
click at [220, 28] on div "Carregando..." at bounding box center [647, 279] width 1294 height 558
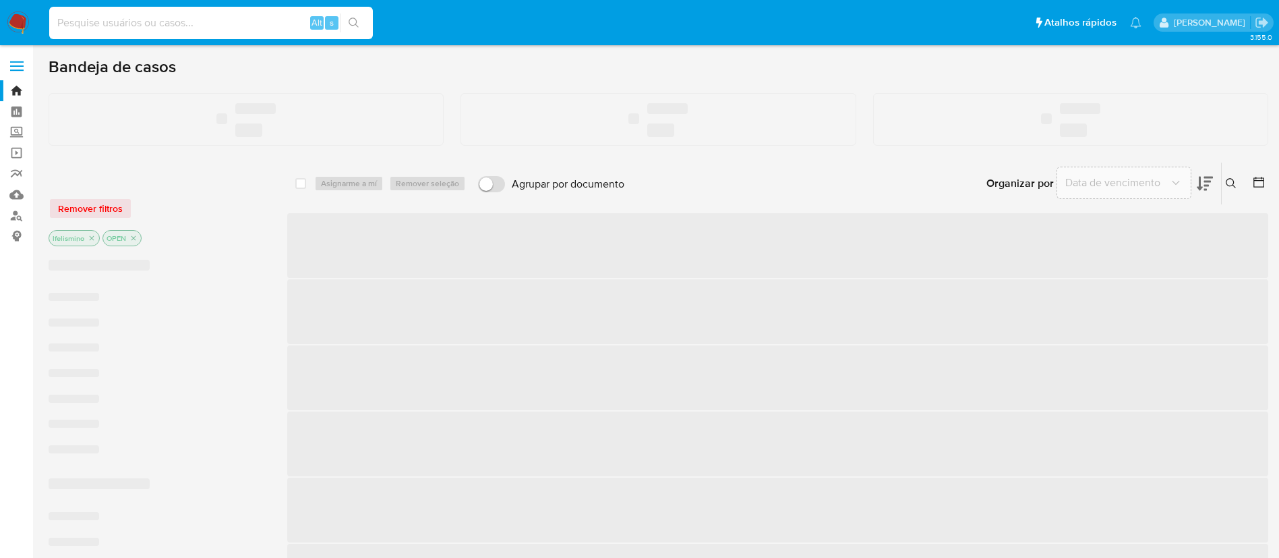
click at [159, 28] on input at bounding box center [211, 23] width 324 height 18
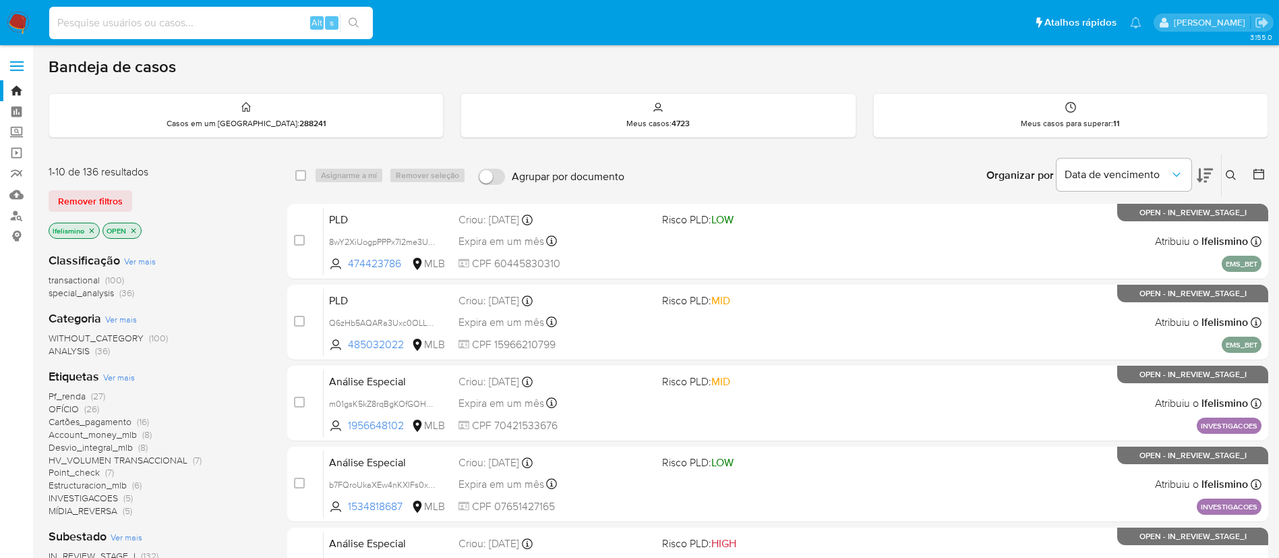
paste input "1292106687"
type input "1292106687"
click at [355, 18] on icon "search-icon" at bounding box center [354, 23] width 11 height 11
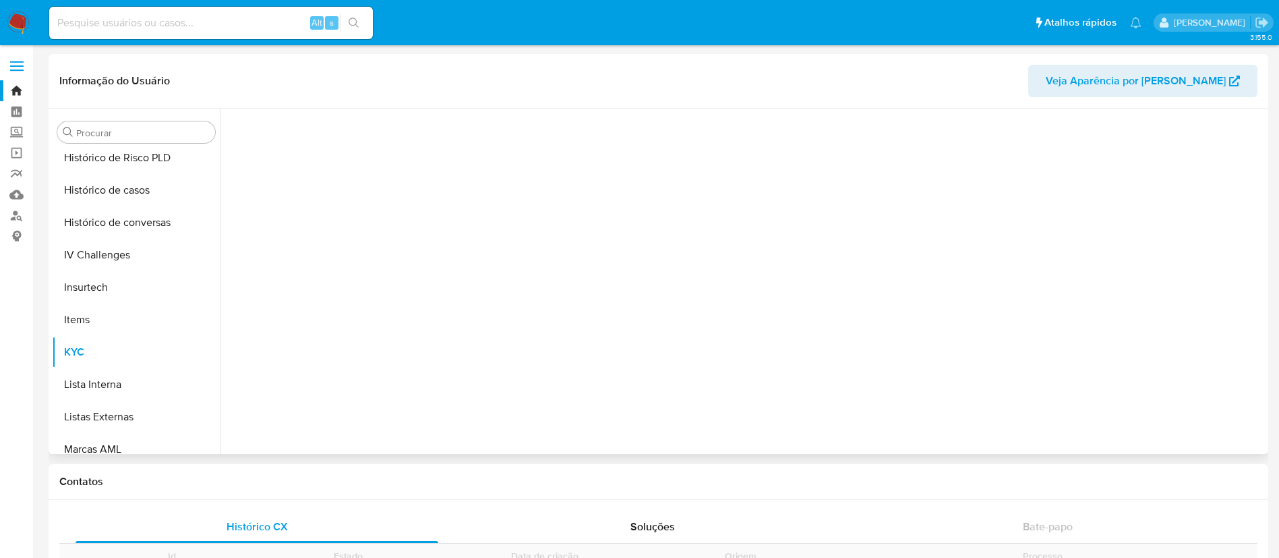
scroll to position [602, 0]
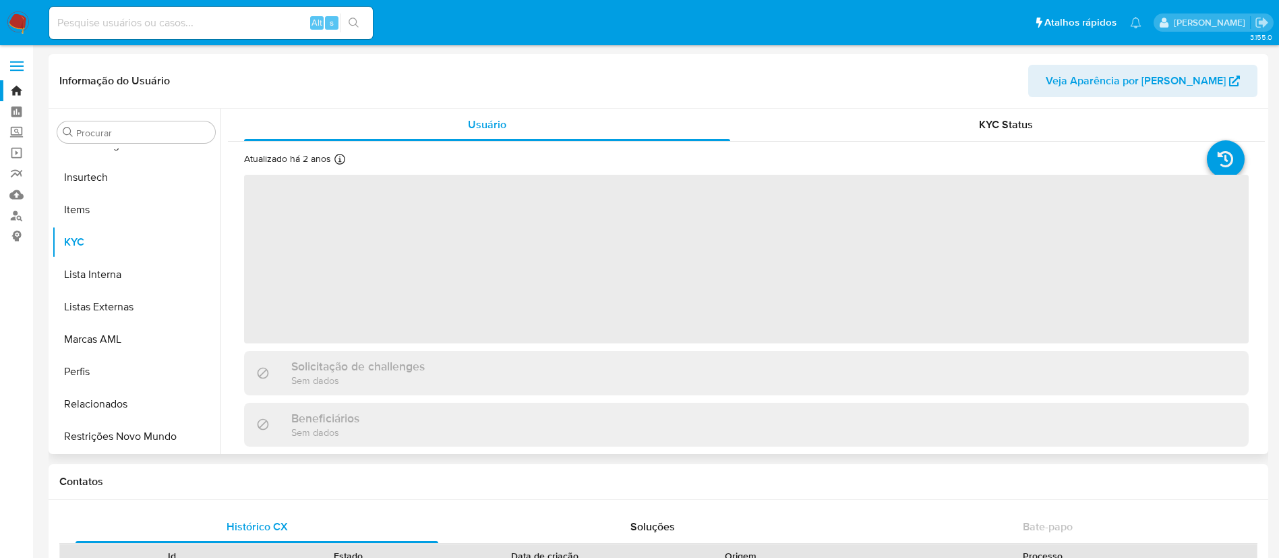
select select "10"
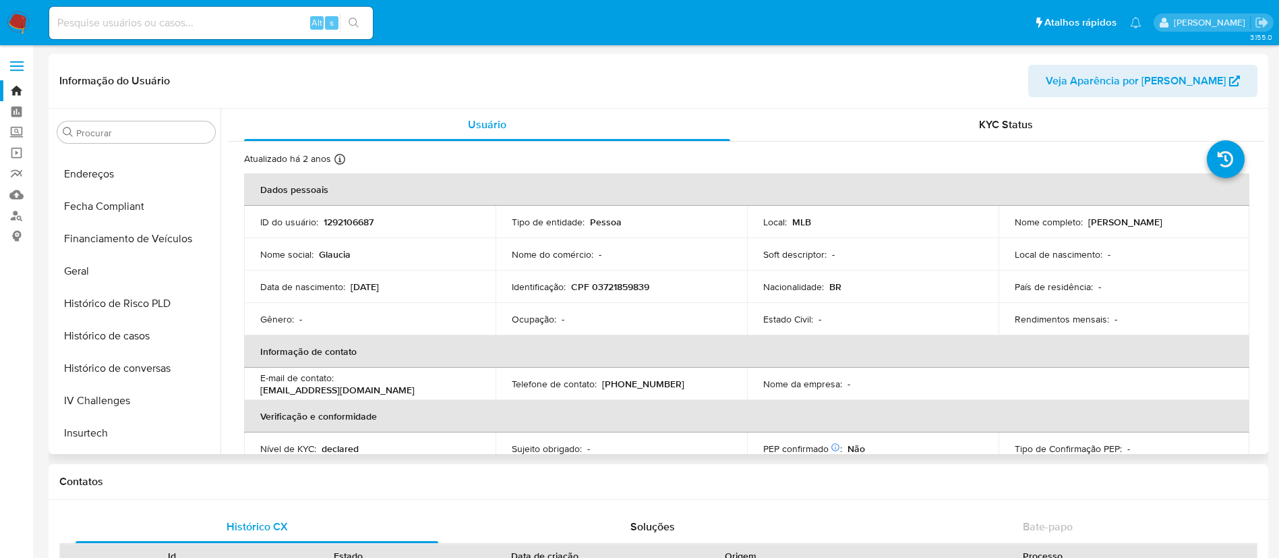
scroll to position [299, 0]
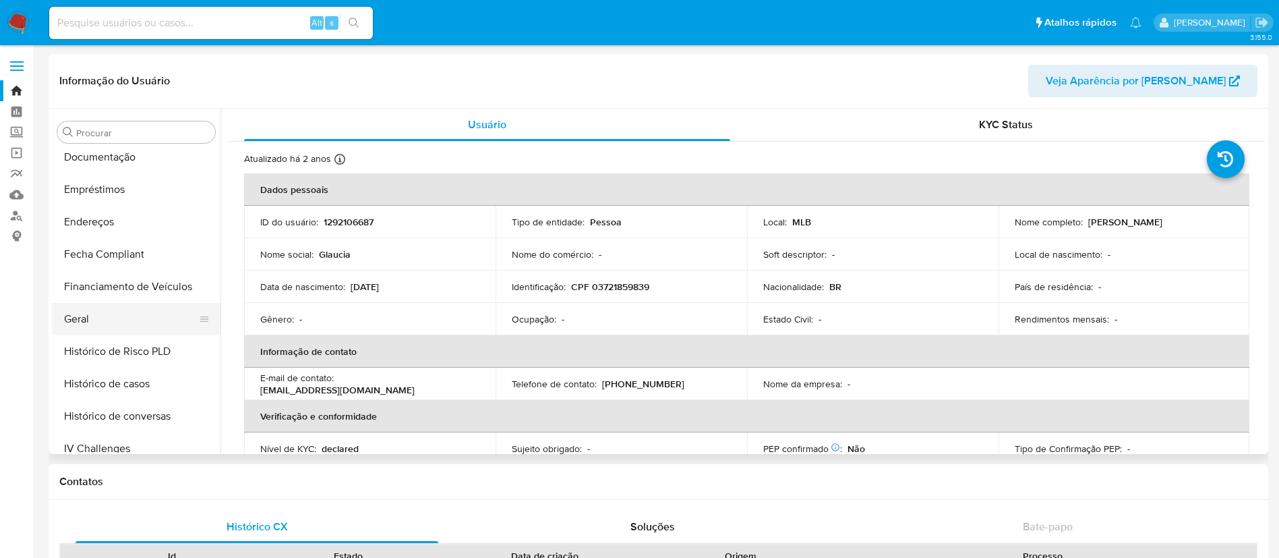
click at [85, 321] on button "Geral" at bounding box center [131, 319] width 158 height 32
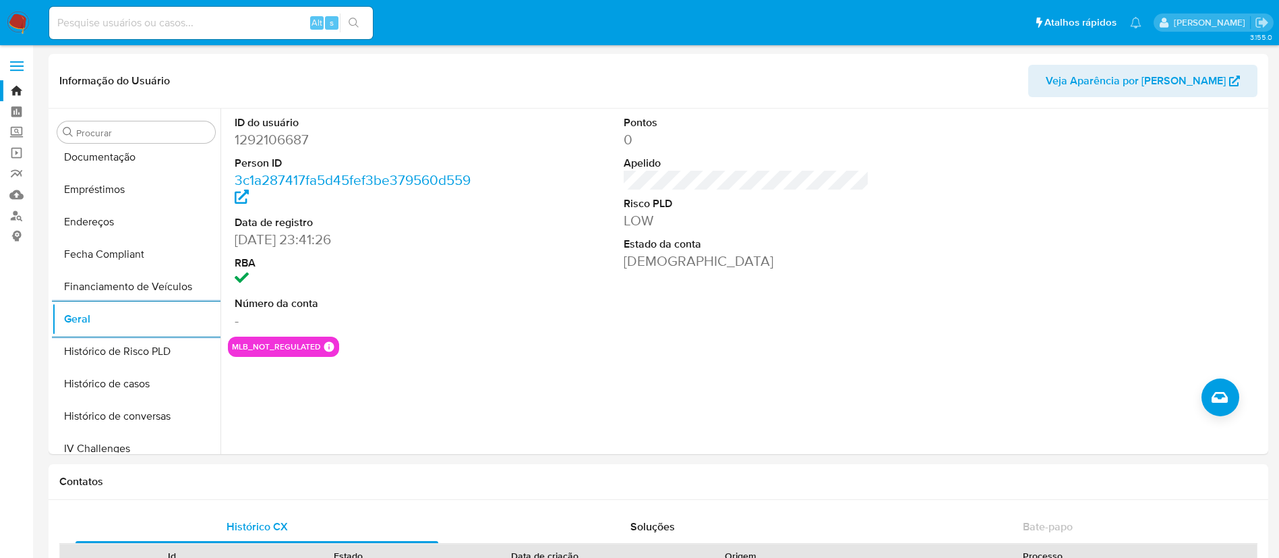
click at [168, 28] on input at bounding box center [211, 23] width 324 height 18
paste input "1292106687"
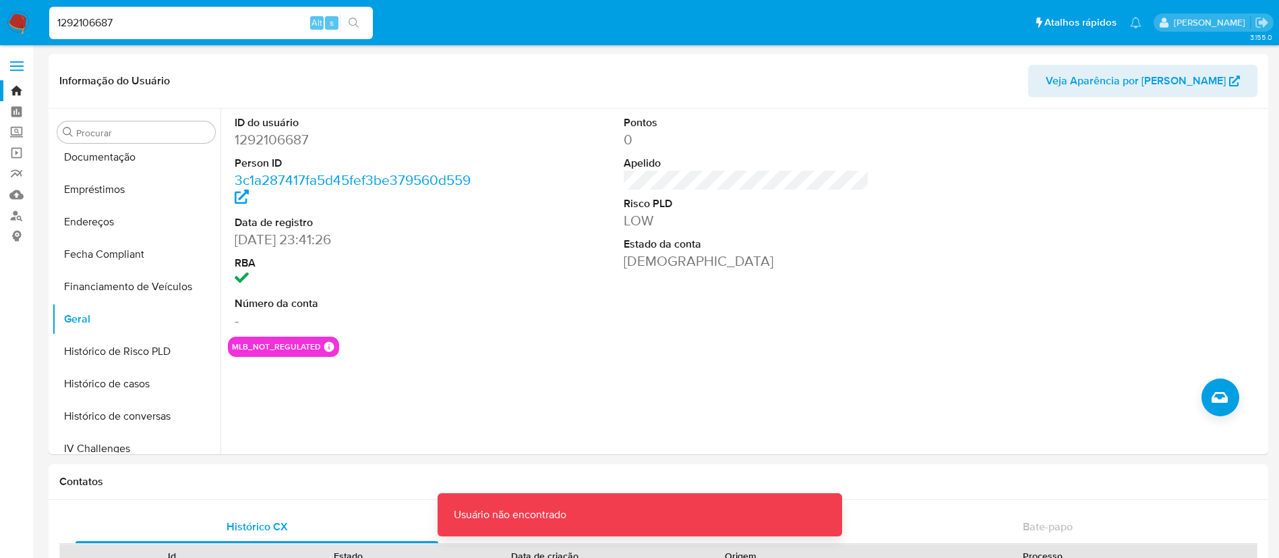
click at [162, 25] on input "1292106687" at bounding box center [211, 23] width 324 height 18
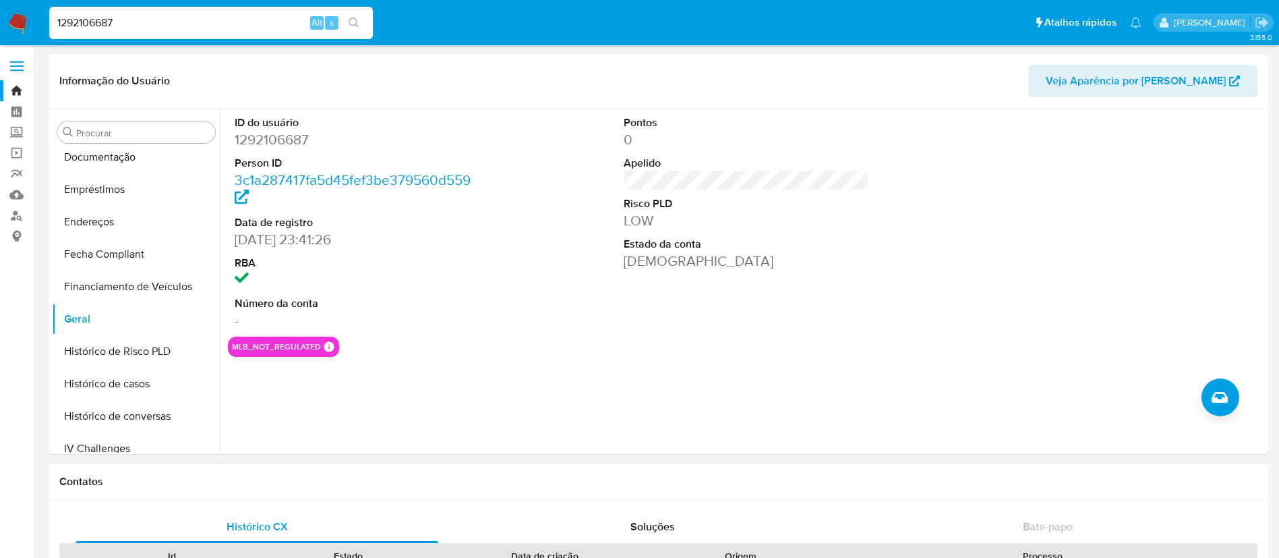
type input "1292106687"
click at [158, 129] on input "Procurar" at bounding box center [142, 133] width 133 height 12
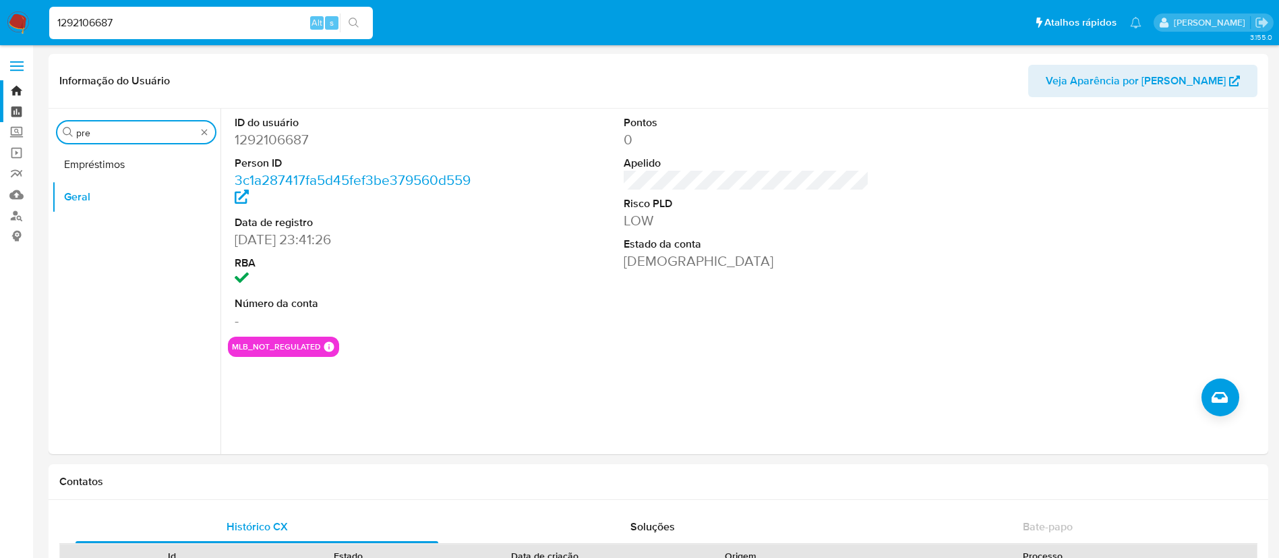
drag, startPoint x: 144, startPoint y: 136, endPoint x: 14, endPoint y: 119, distance: 130.5
type input "car"
click at [115, 187] on button "Contas Bancárias" at bounding box center [131, 197] width 158 height 32
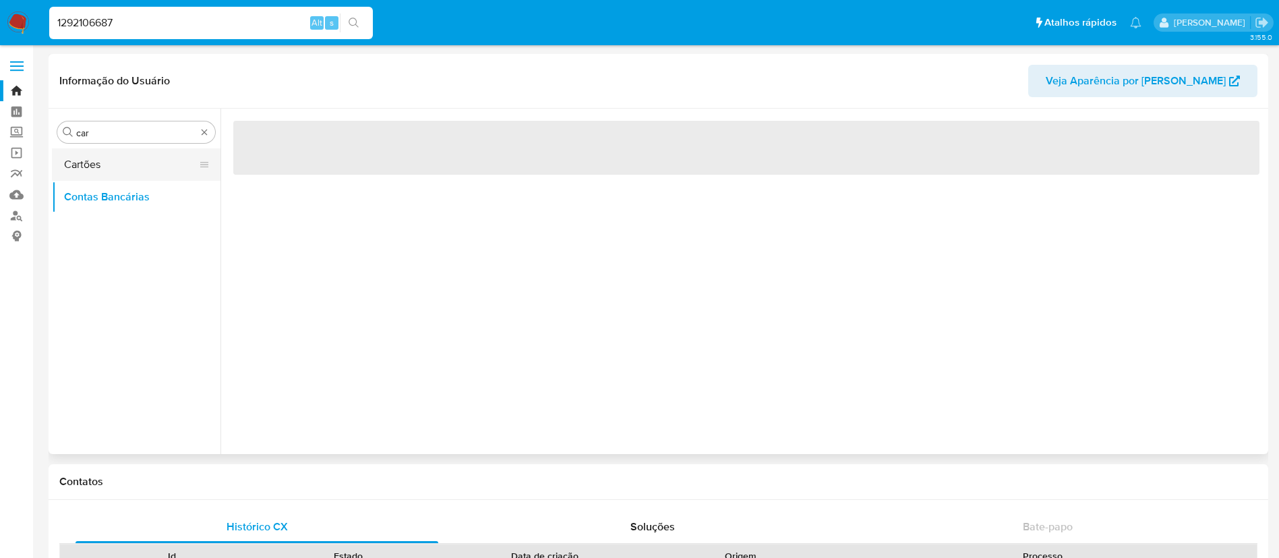
click at [120, 173] on button "Cartões" at bounding box center [131, 164] width 158 height 32
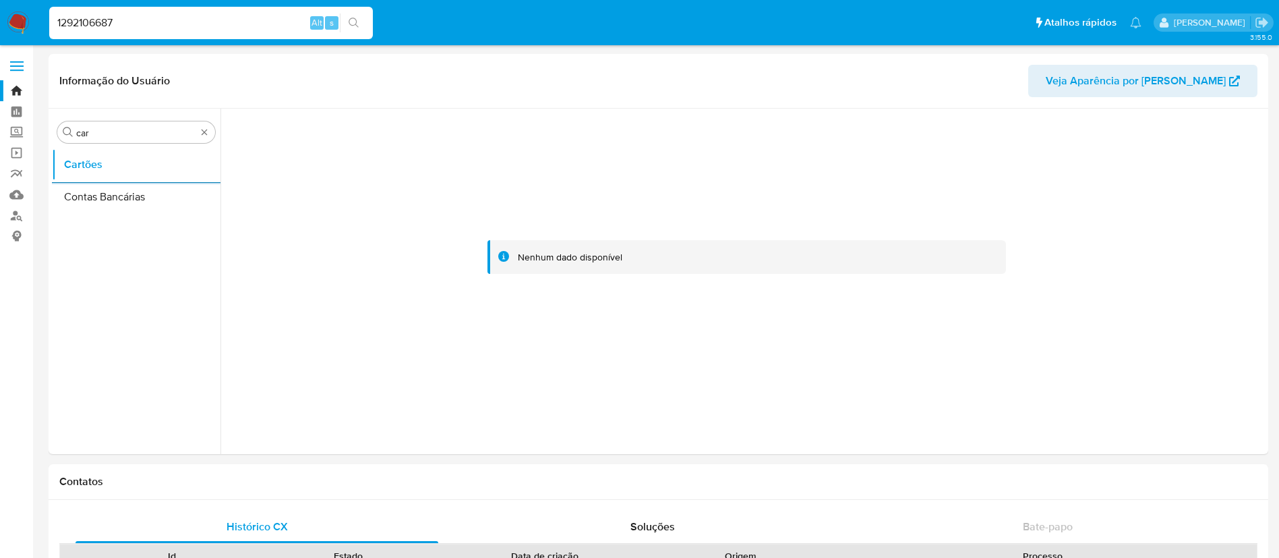
click at [84, 33] on div "1292106687 Alt s" at bounding box center [211, 23] width 324 height 32
drag, startPoint x: 127, startPoint y: 20, endPoint x: 0, endPoint y: 19, distance: 127.4
click at [0, 19] on nav "Pausado Ver notificaciones 1292106687 Alt s Atalhos rápidos Presiona las siguie…" at bounding box center [639, 22] width 1279 height 45
paste input "18203694"
type input "118203694"
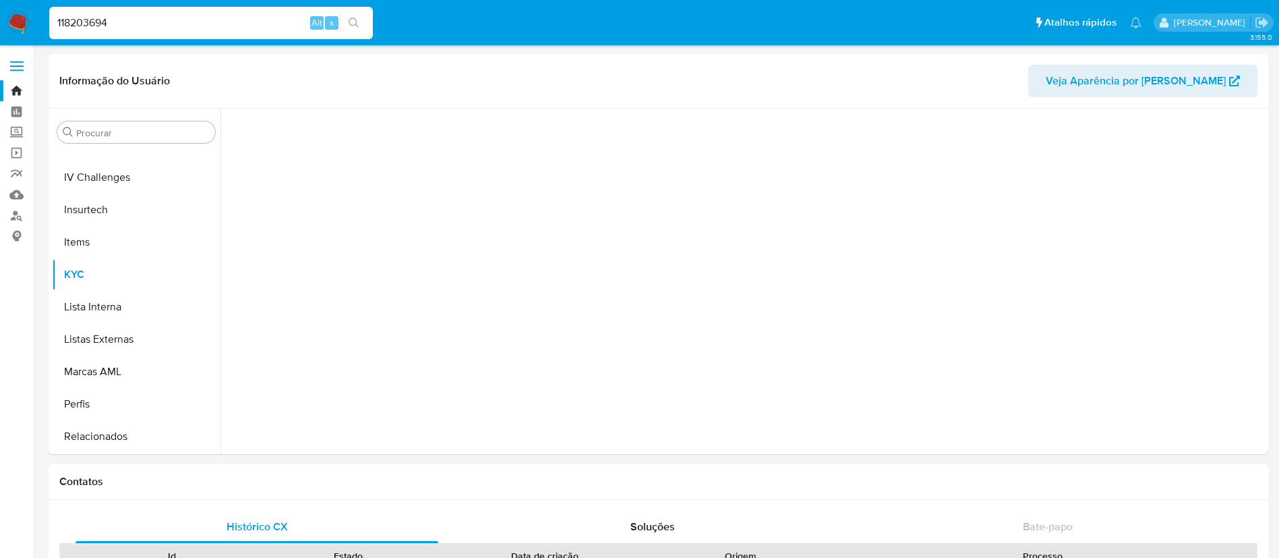
scroll to position [602, 0]
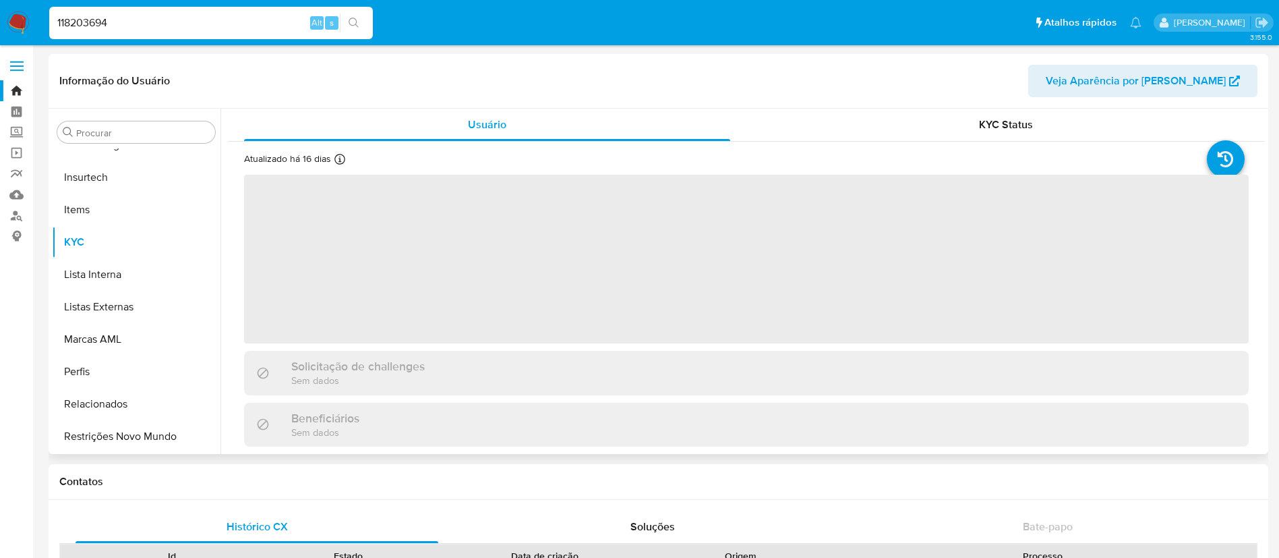
select select "10"
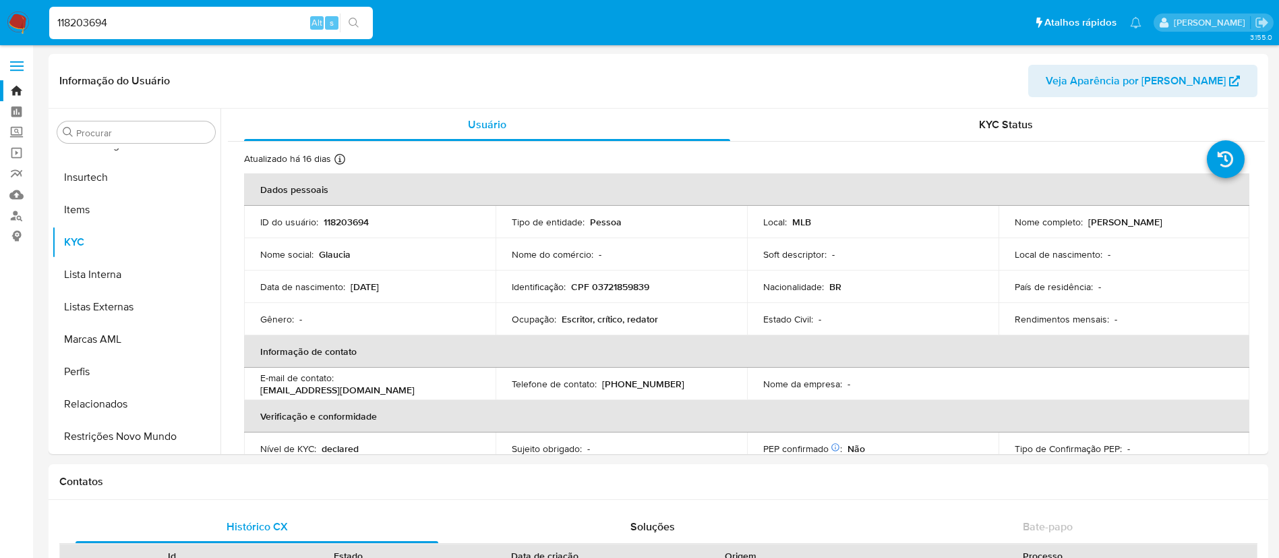
click at [184, 11] on div "118203694 Alt s" at bounding box center [211, 23] width 324 height 32
click at [169, 20] on input "118203694" at bounding box center [211, 23] width 324 height 18
paste input "6473127"
type input "6473127"
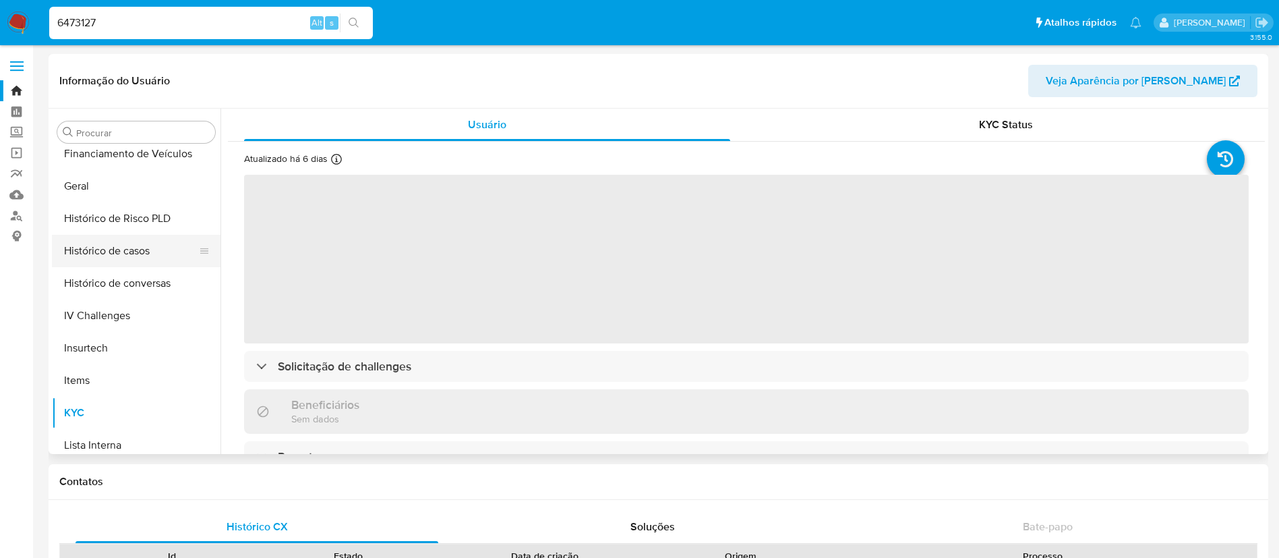
scroll to position [400, 0]
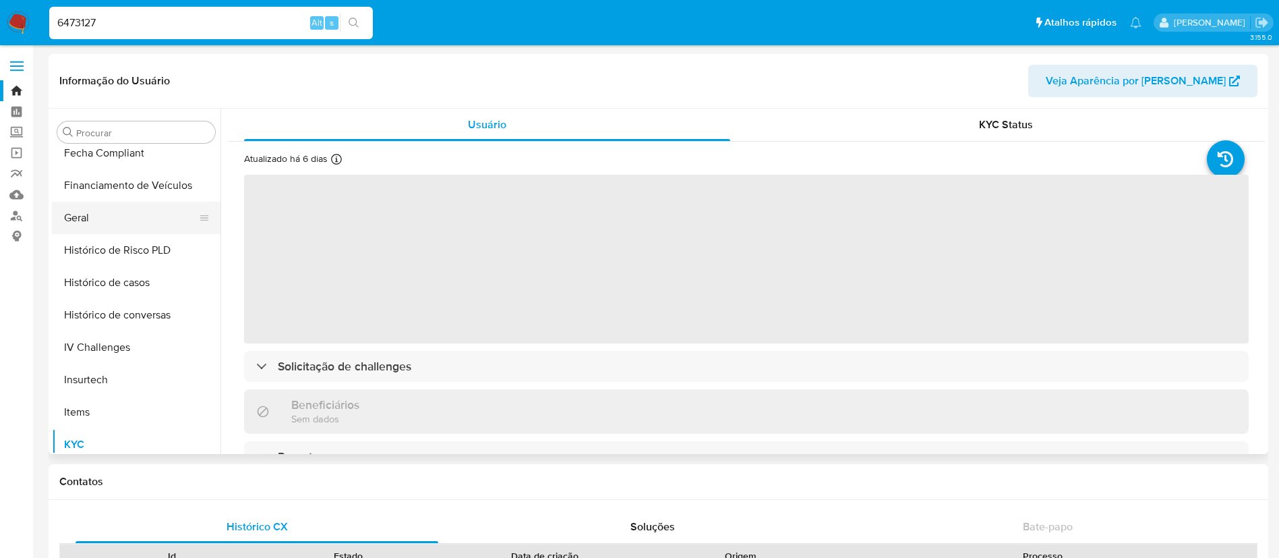
click at [140, 227] on button "Geral" at bounding box center [131, 218] width 158 height 32
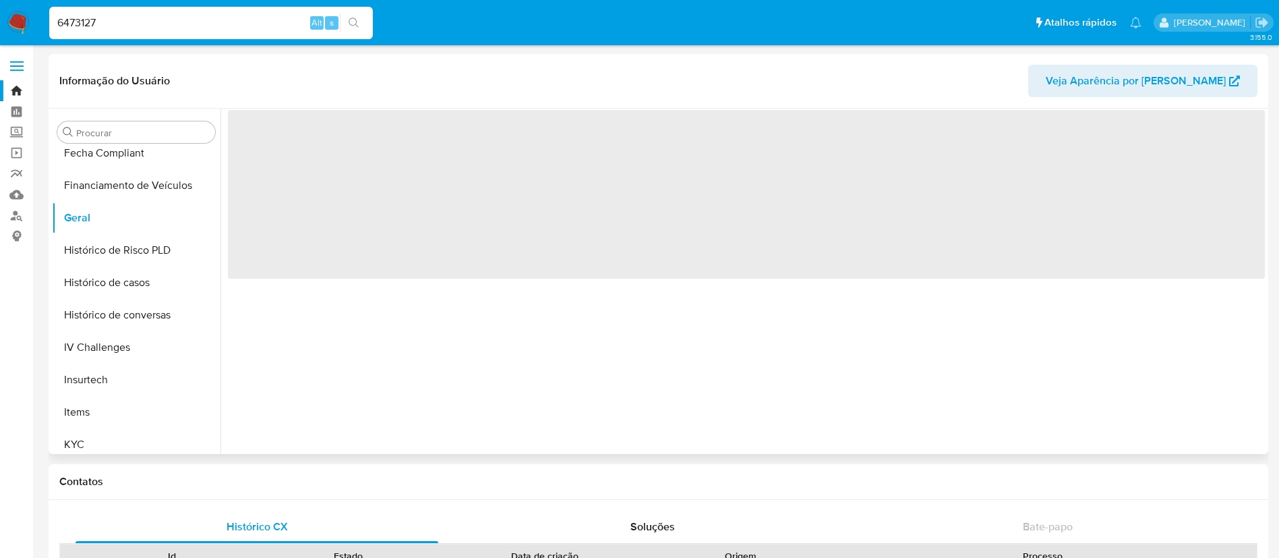
select select "10"
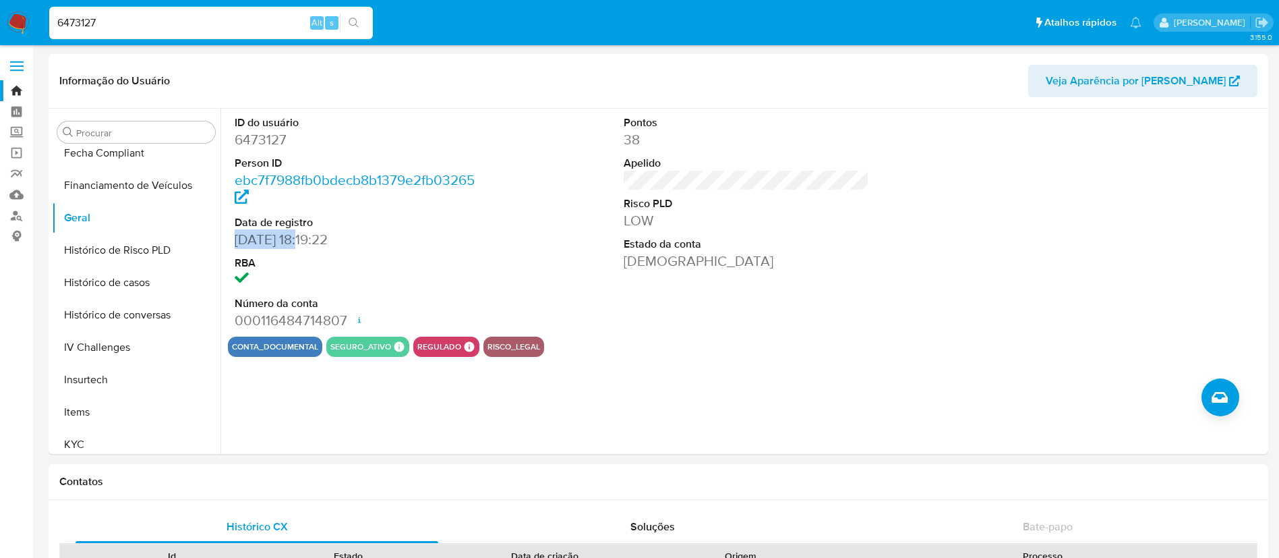
drag, startPoint x: 235, startPoint y: 247, endPoint x: 308, endPoint y: 239, distance: 73.3
click at [308, 239] on dd "03/03/2007 18:19:22" at bounding box center [358, 239] width 246 height 19
copy dd "03/03/2007"
click at [198, 123] on div "Procurar" at bounding box center [136, 132] width 158 height 22
click at [167, 130] on input "c" at bounding box center [142, 133] width 133 height 12
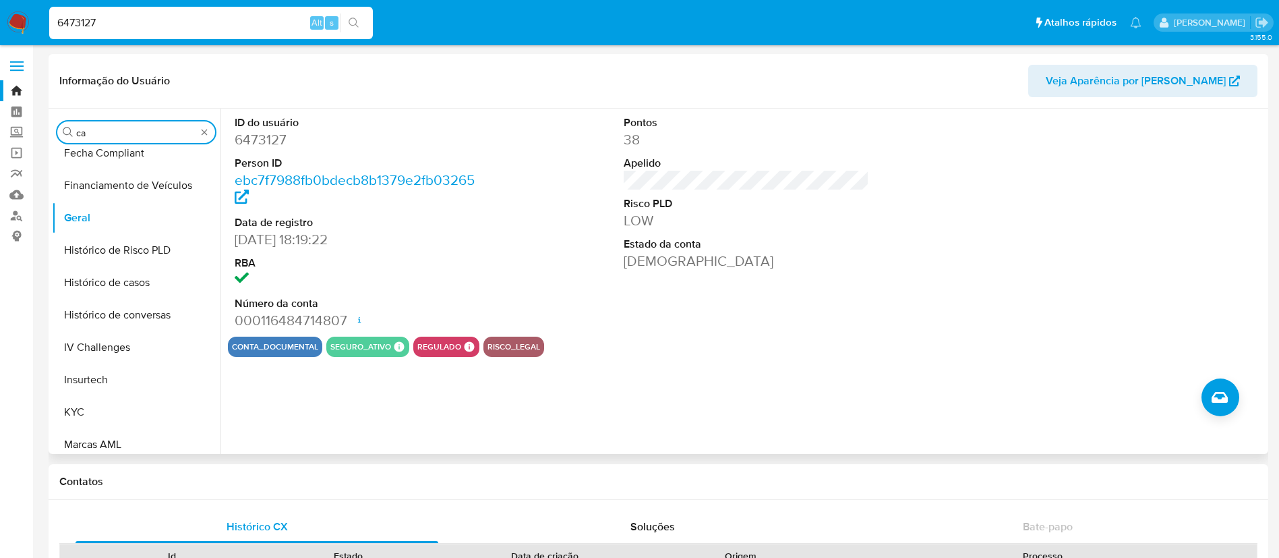
scroll to position [0, 0]
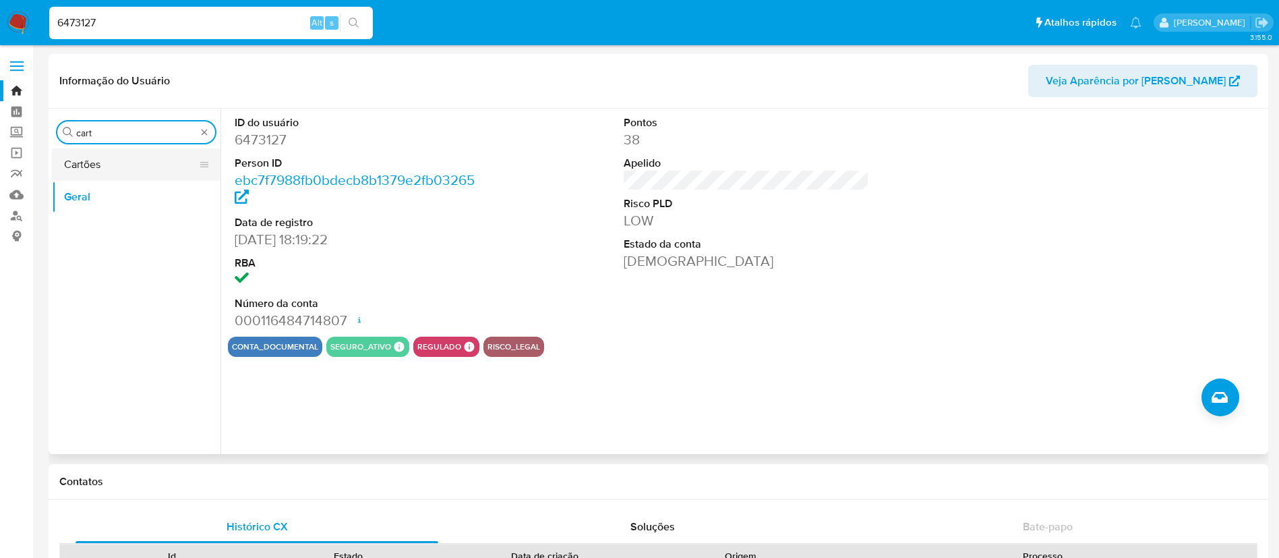
type input "cart"
click at [150, 158] on button "Cartões" at bounding box center [131, 164] width 158 height 32
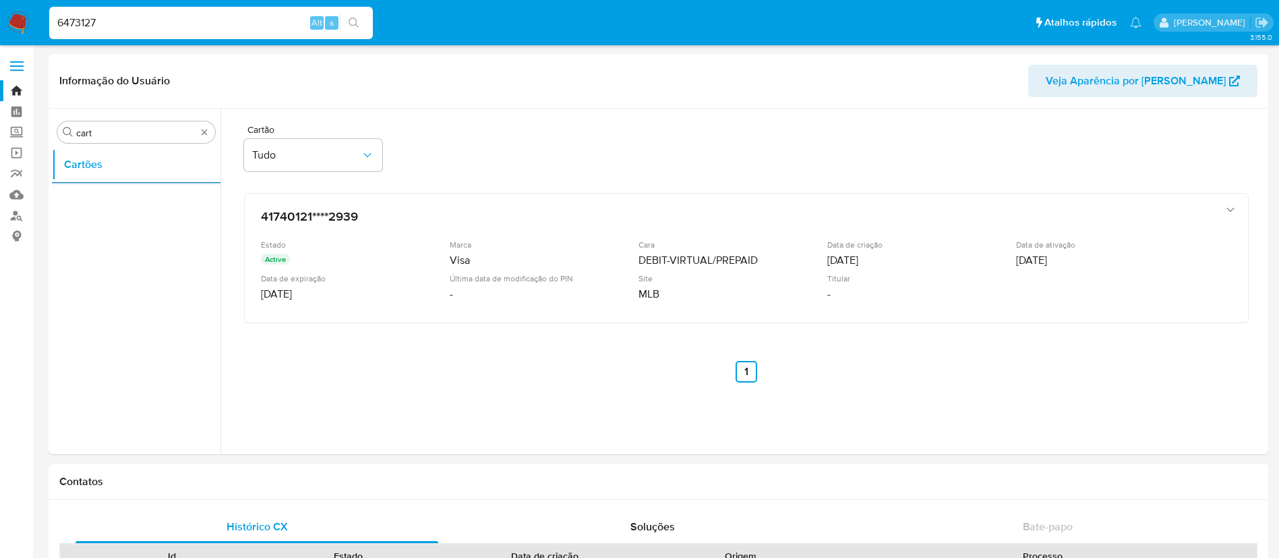
click at [89, 21] on input "6473127" at bounding box center [211, 23] width 324 height 18
click at [211, 129] on div "Procurar cart" at bounding box center [136, 132] width 158 height 22
click at [207, 142] on div "Procurar cart" at bounding box center [136, 132] width 158 height 22
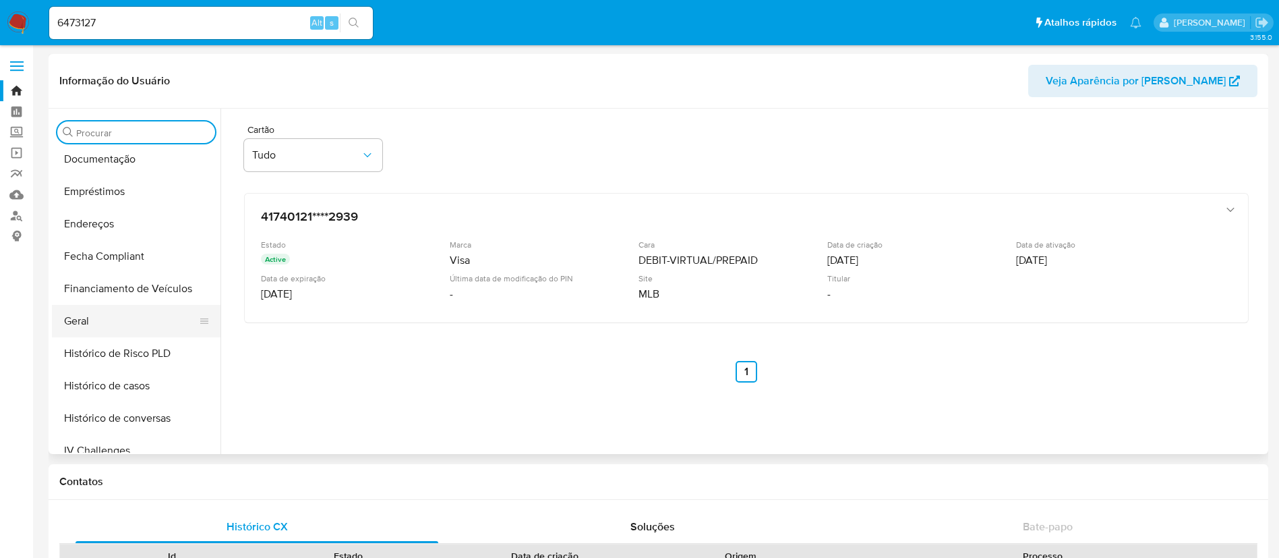
scroll to position [303, 0]
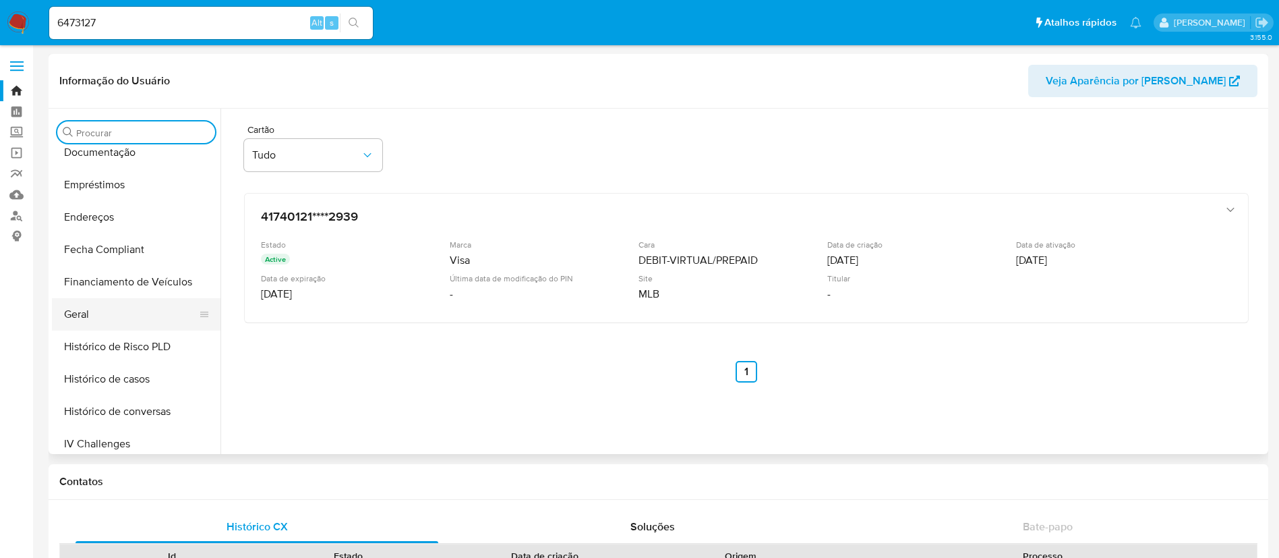
click at [96, 309] on button "Geral" at bounding box center [131, 314] width 158 height 32
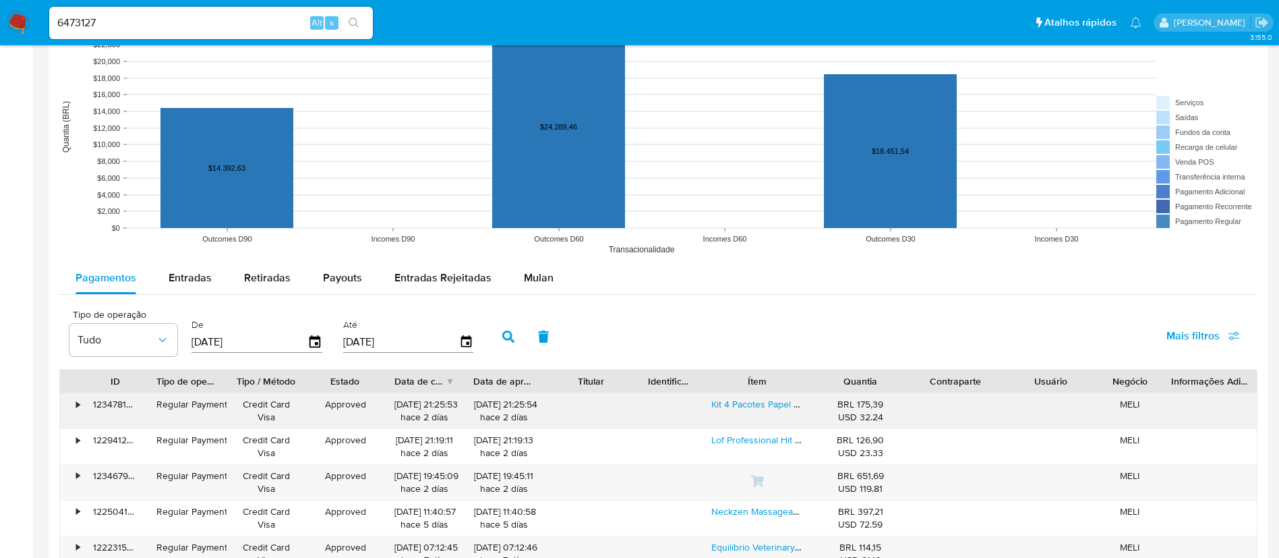
scroll to position [1112, 0]
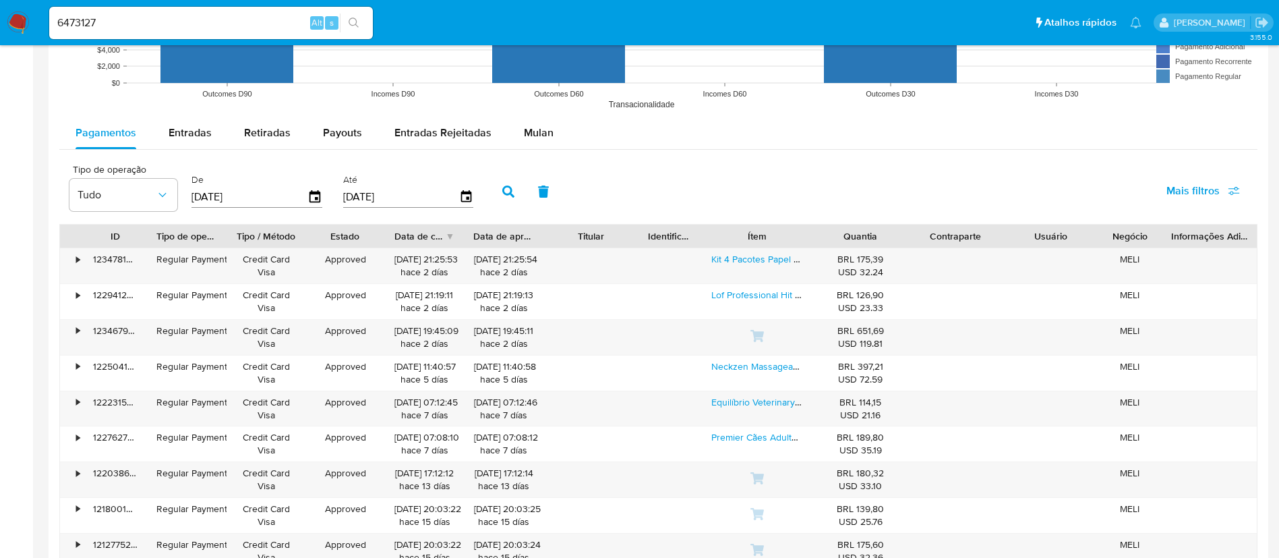
click at [82, 22] on input "6473127" at bounding box center [211, 23] width 324 height 18
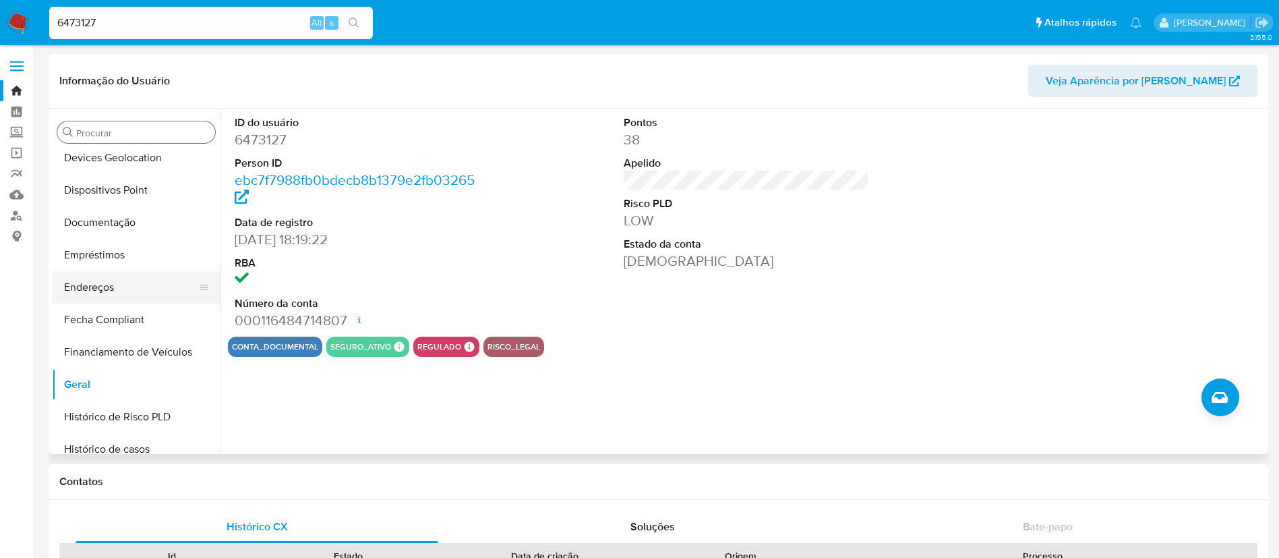
scroll to position [202, 0]
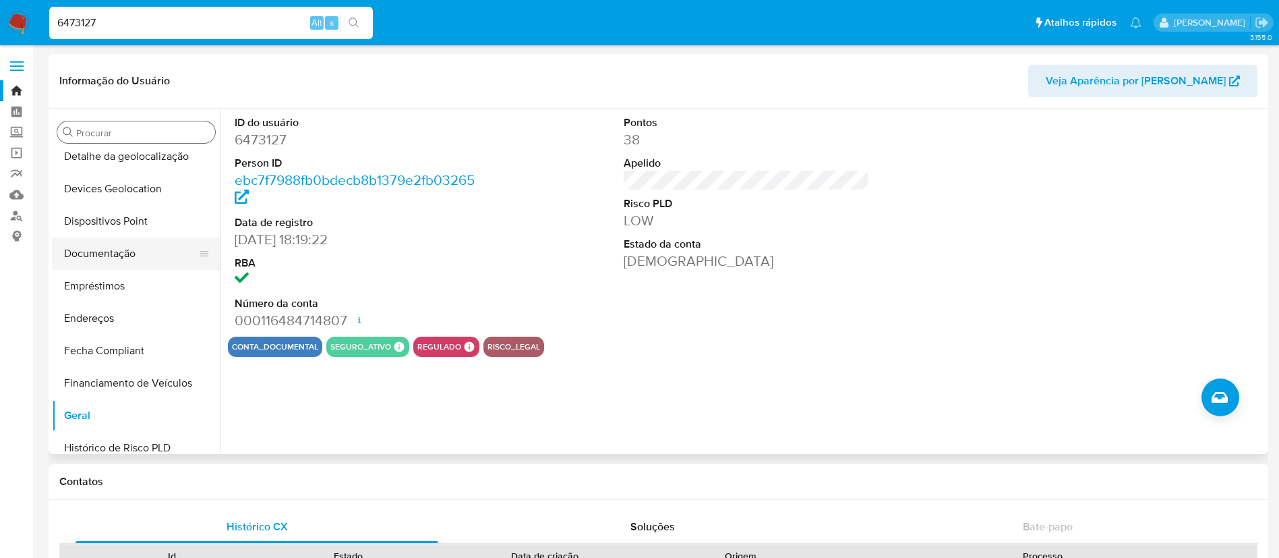
click at [152, 260] on button "Documentação" at bounding box center [131, 253] width 158 height 32
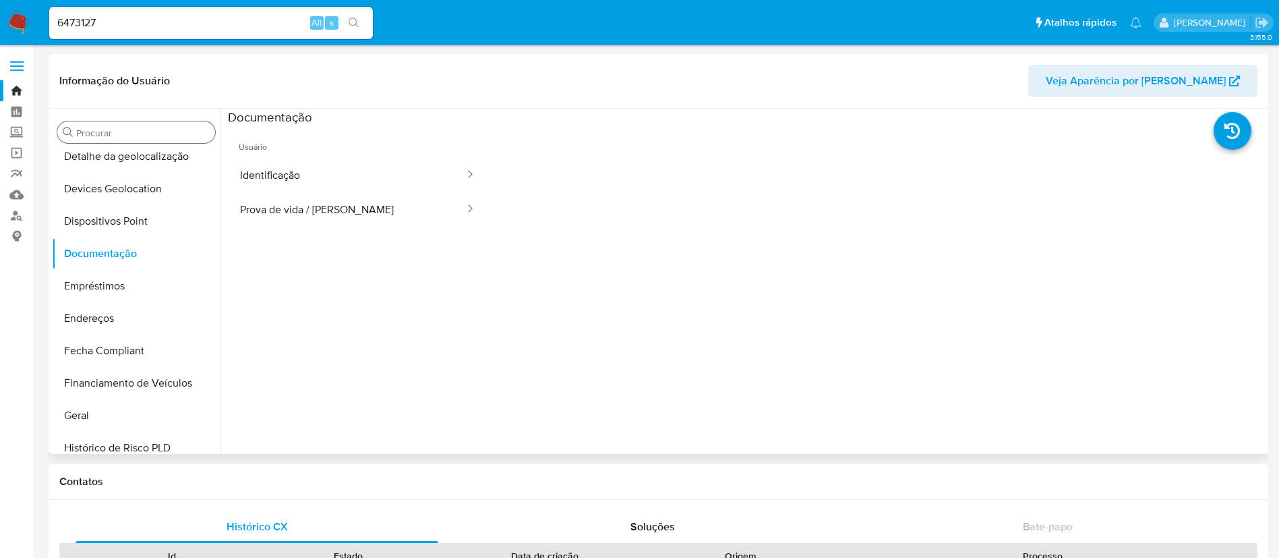
click at [338, 156] on span "Usuário" at bounding box center [358, 141] width 260 height 32
drag, startPoint x: 331, startPoint y: 175, endPoint x: 479, endPoint y: 207, distance: 151.7
click at [334, 176] on button "Identificação" at bounding box center [347, 175] width 238 height 34
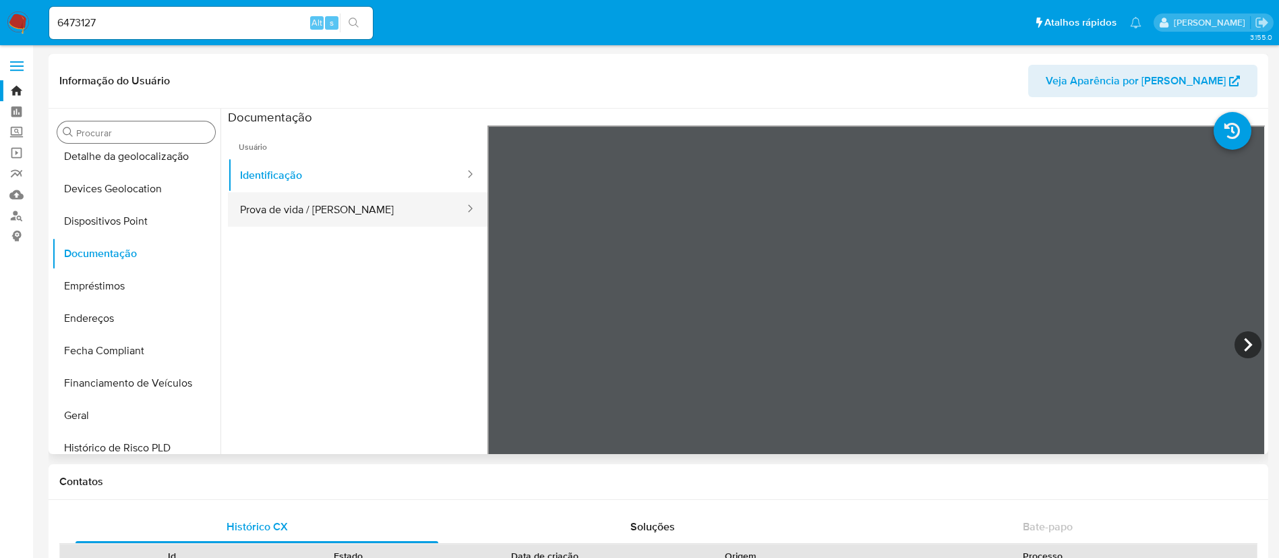
click at [313, 208] on button "Prova de vida / Selfie" at bounding box center [347, 209] width 238 height 34
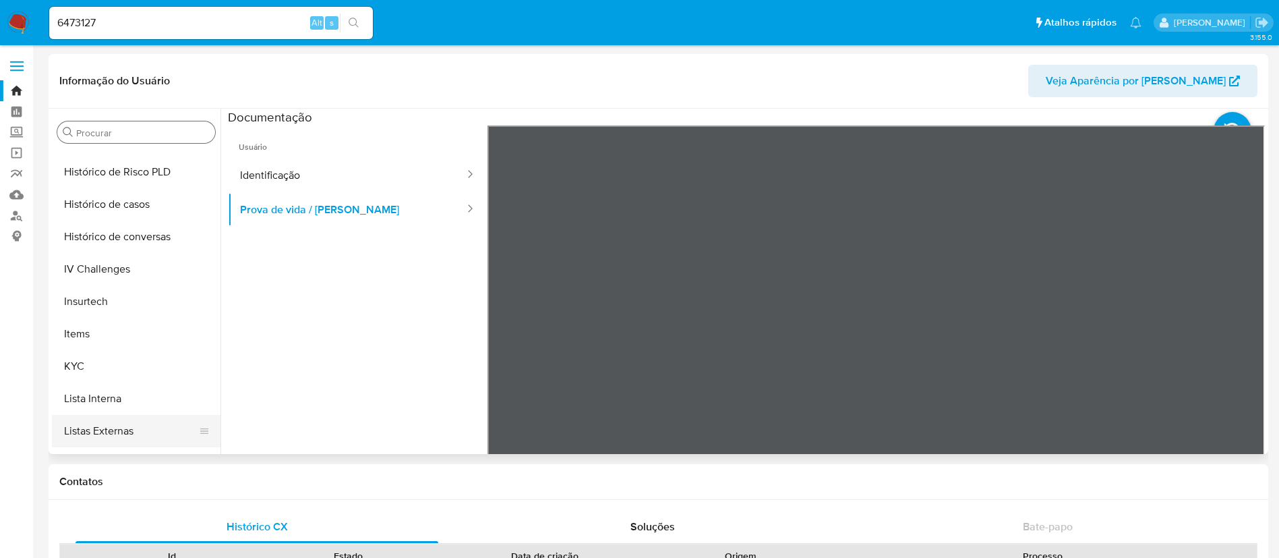
scroll to position [602, 0]
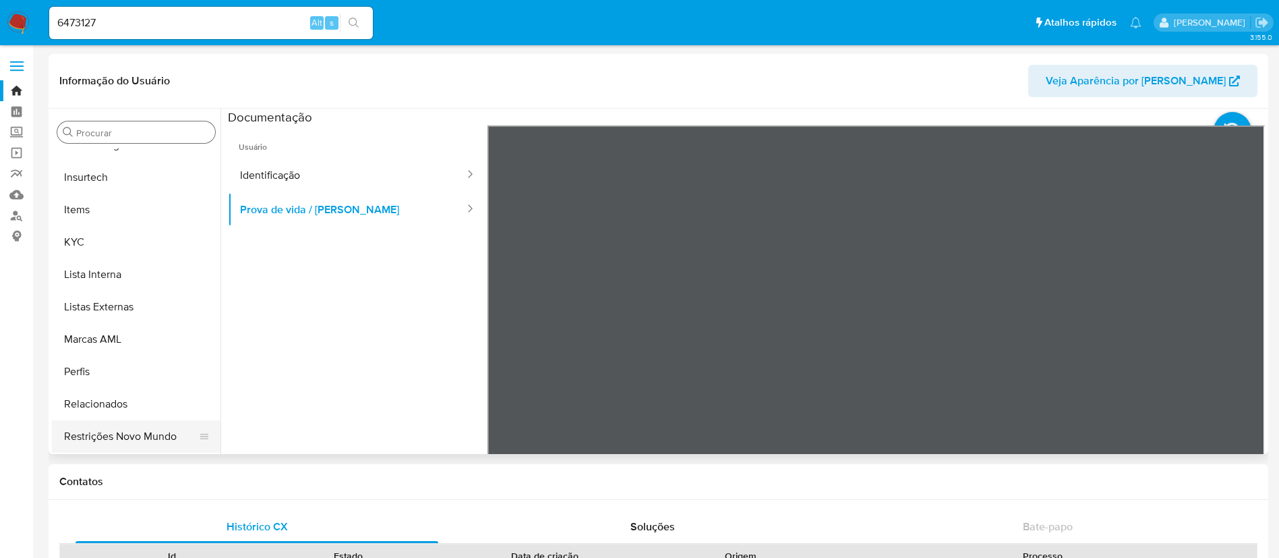
click at [148, 433] on button "Restrições Novo Mundo" at bounding box center [131, 436] width 158 height 32
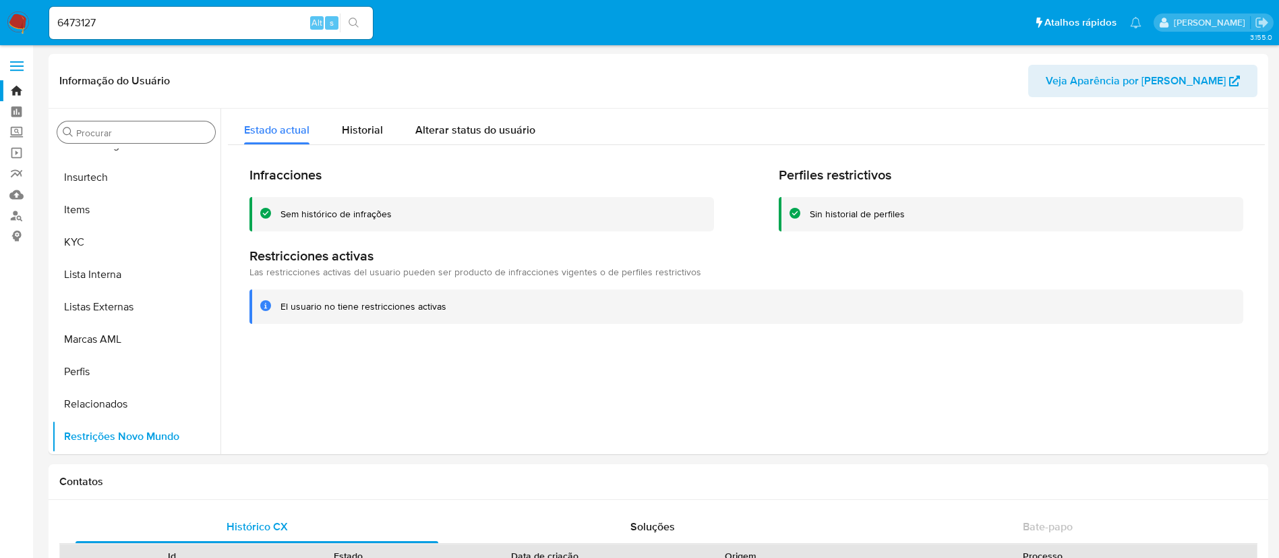
drag, startPoint x: 167, startPoint y: 8, endPoint x: 124, endPoint y: 25, distance: 45.7
click at [166, 8] on div "6473127 Alt s" at bounding box center [211, 23] width 324 height 32
click at [124, 25] on input "6473127" at bounding box center [211, 23] width 324 height 18
paste input "298939106"
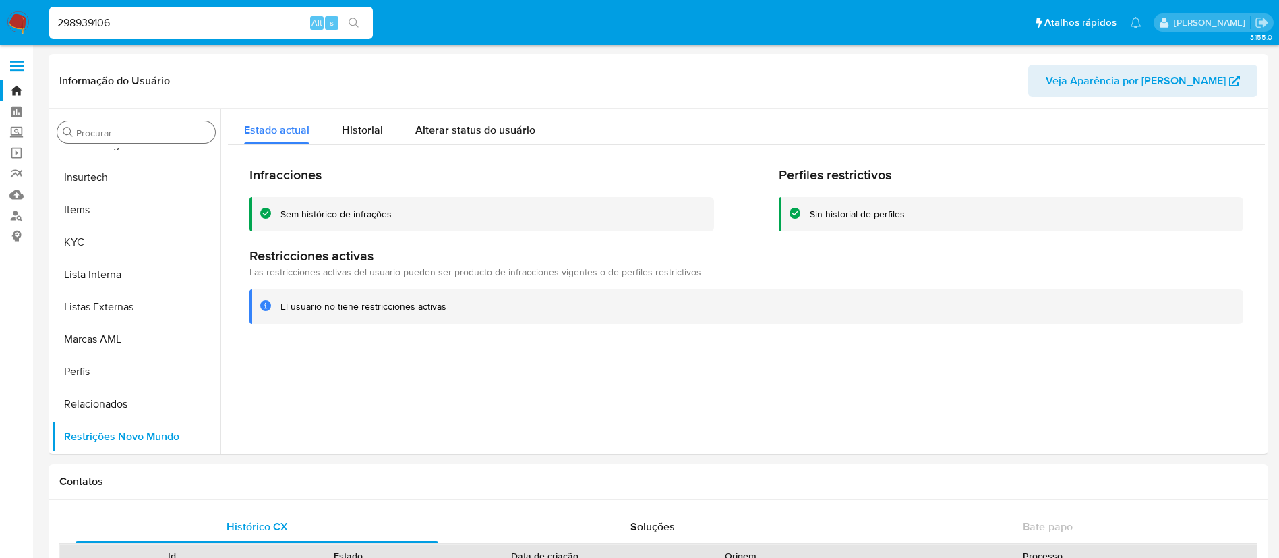
type input "298939106"
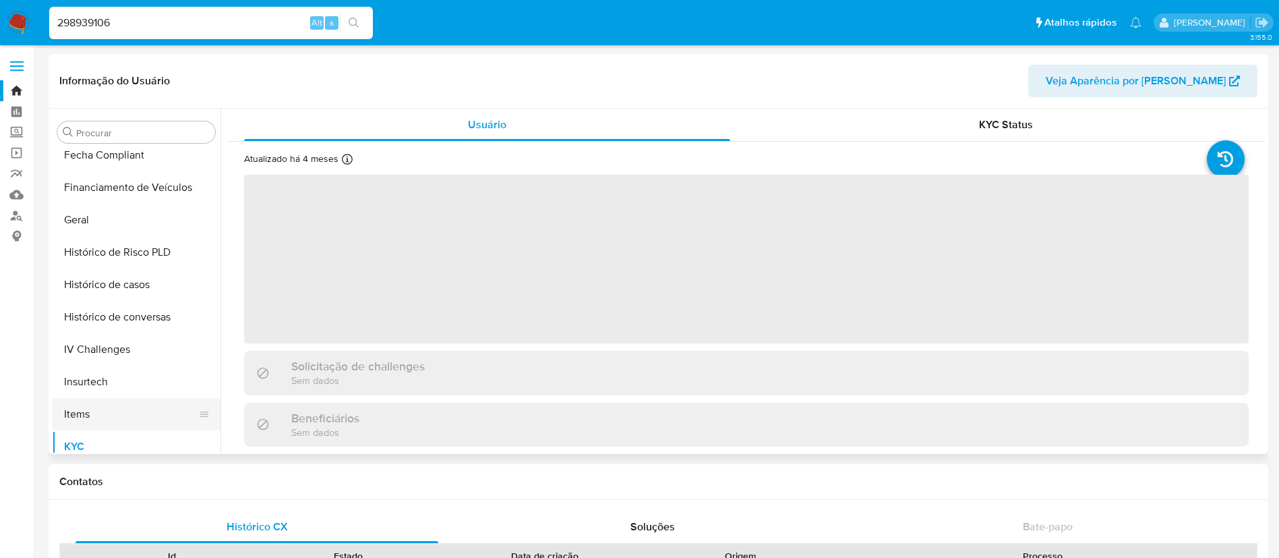
scroll to position [198, 0]
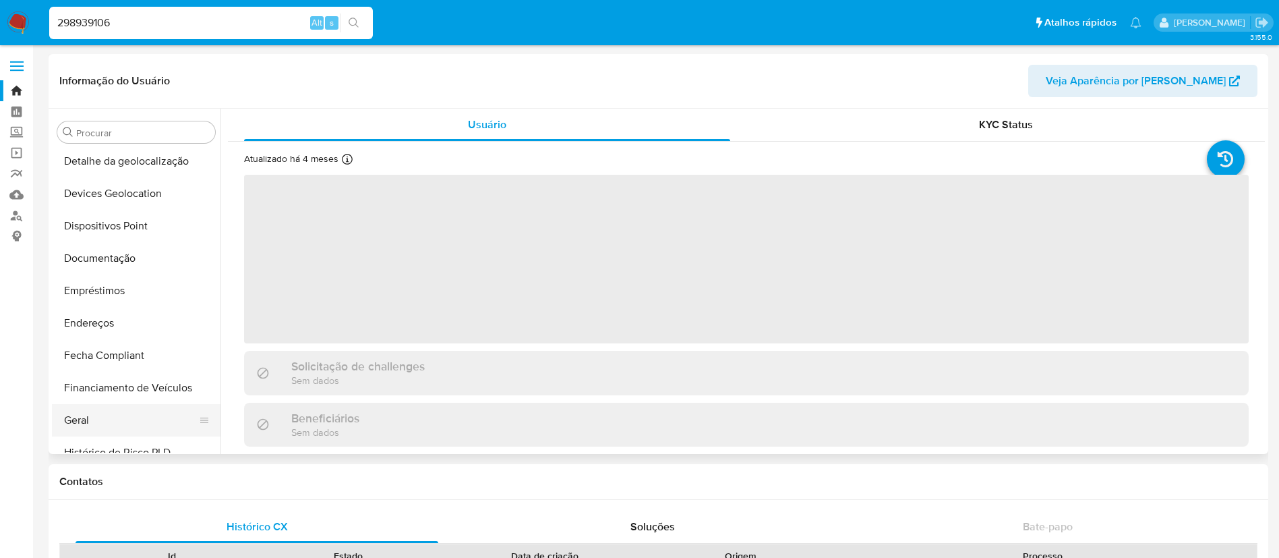
click at [82, 413] on button "Geral" at bounding box center [131, 420] width 158 height 32
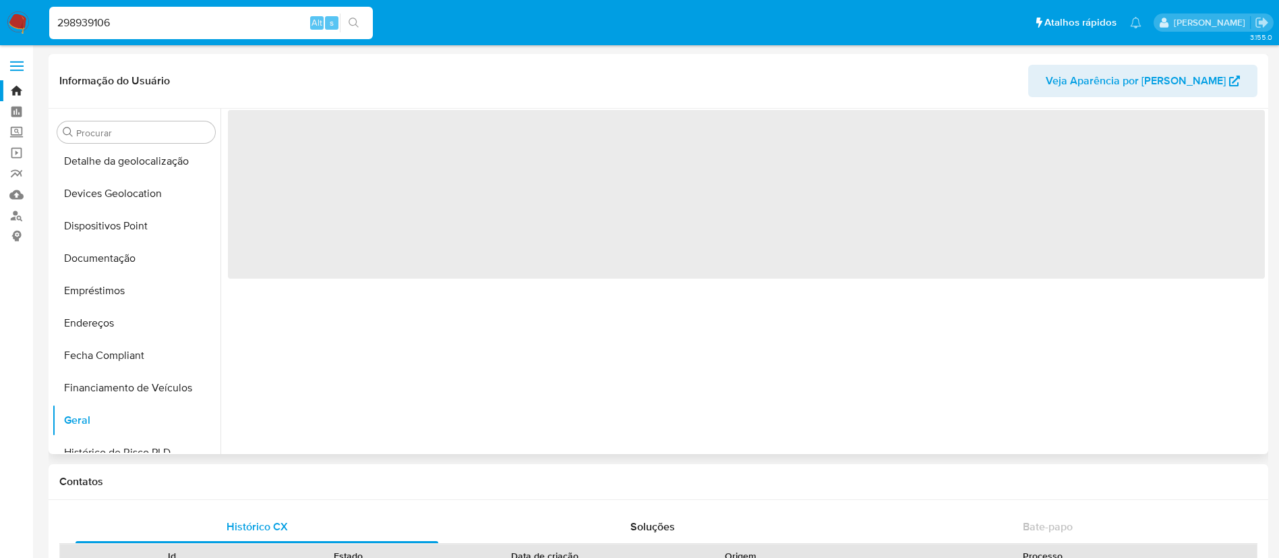
select select "10"
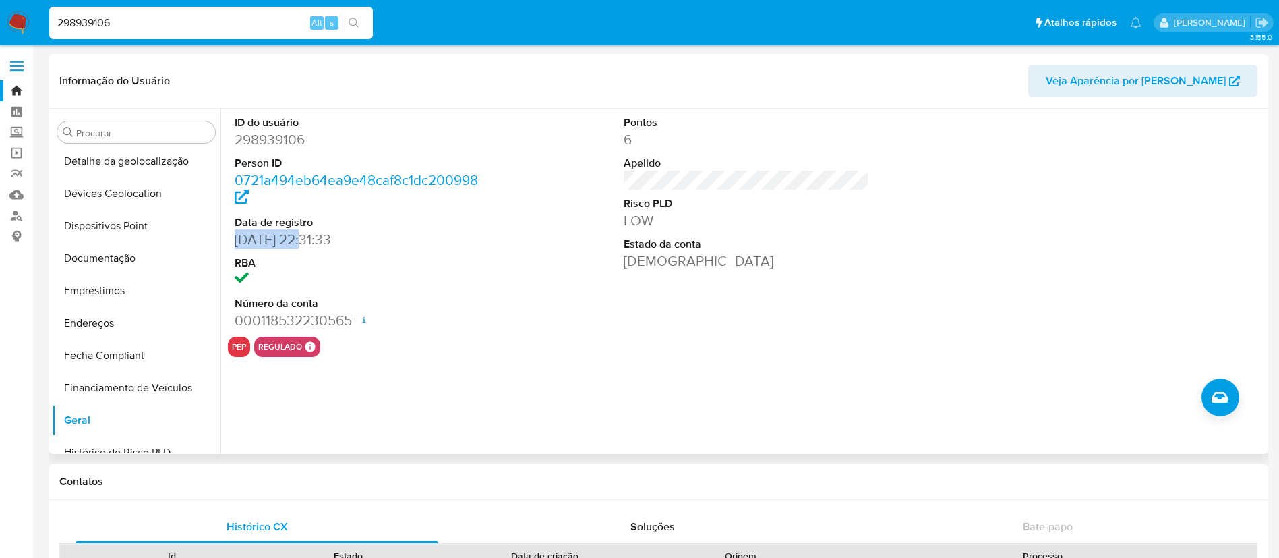
drag, startPoint x: 247, startPoint y: 242, endPoint x: 301, endPoint y: 240, distance: 54.6
click at [301, 240] on dd "28/01/2018 22:31:33" at bounding box center [358, 239] width 246 height 19
copy dd "28/01/2018"
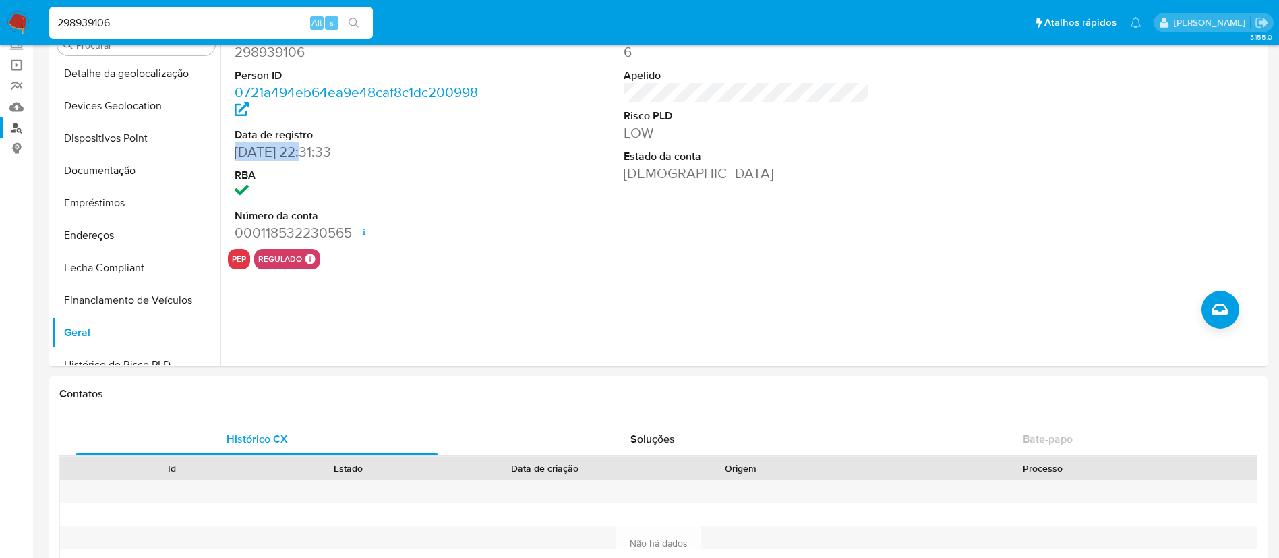
scroll to position [0, 0]
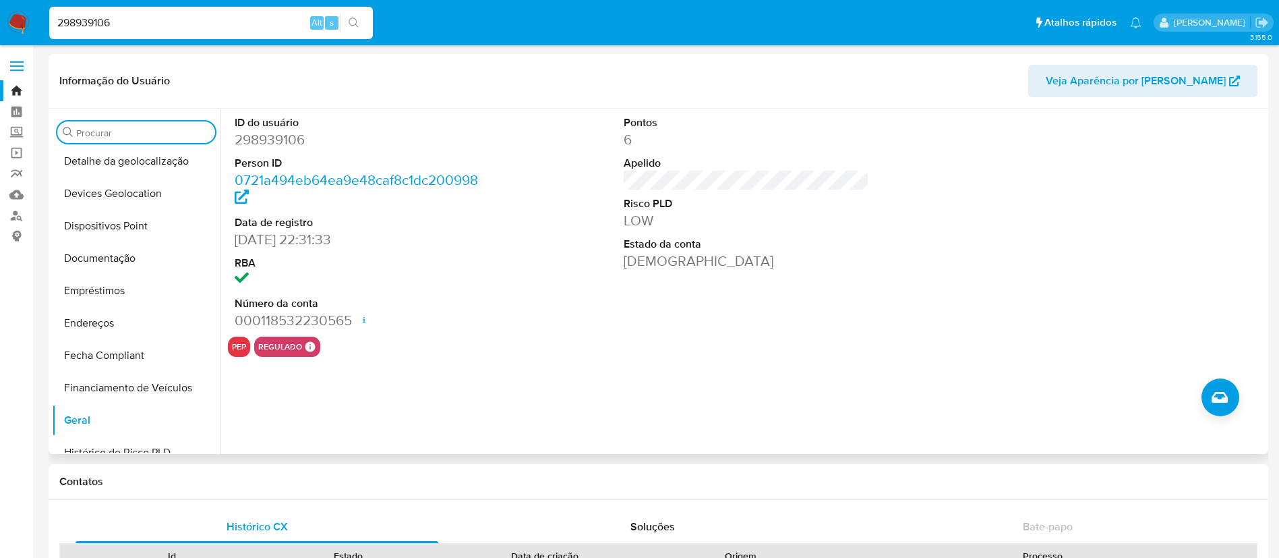
click at [118, 133] on input "Procurar" at bounding box center [142, 133] width 133 height 12
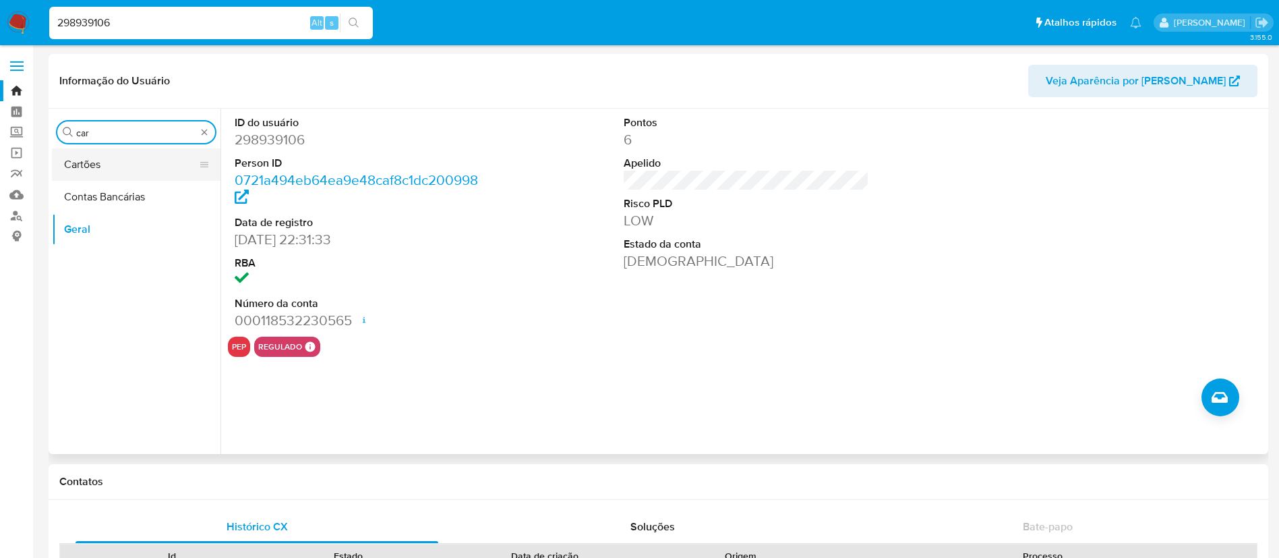
type input "car"
click at [109, 164] on button "Cartões" at bounding box center [131, 164] width 158 height 32
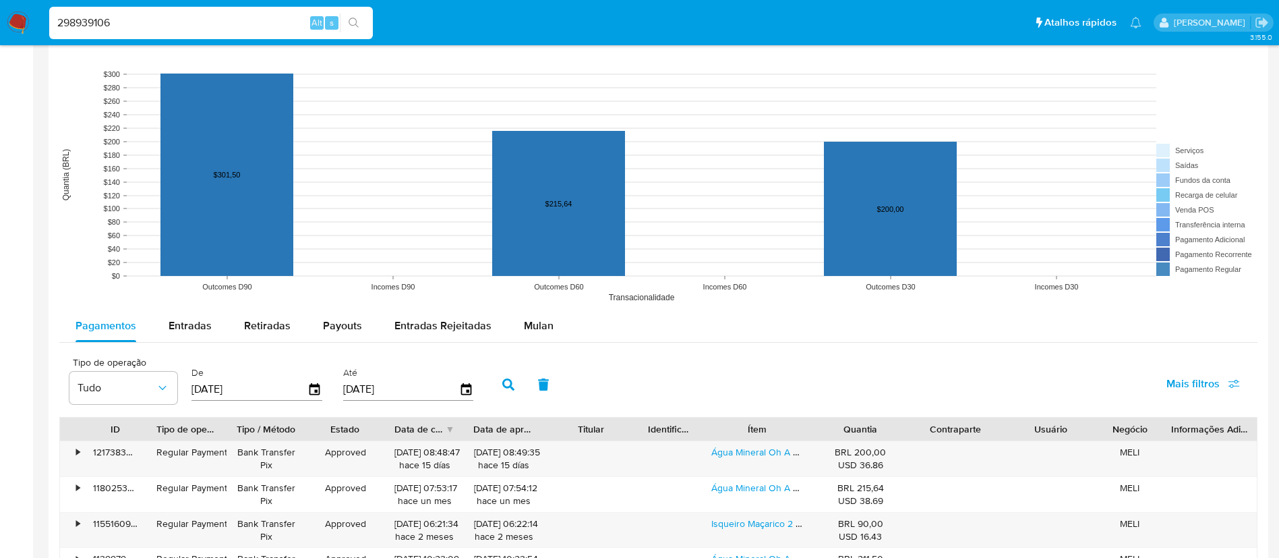
scroll to position [1213, 0]
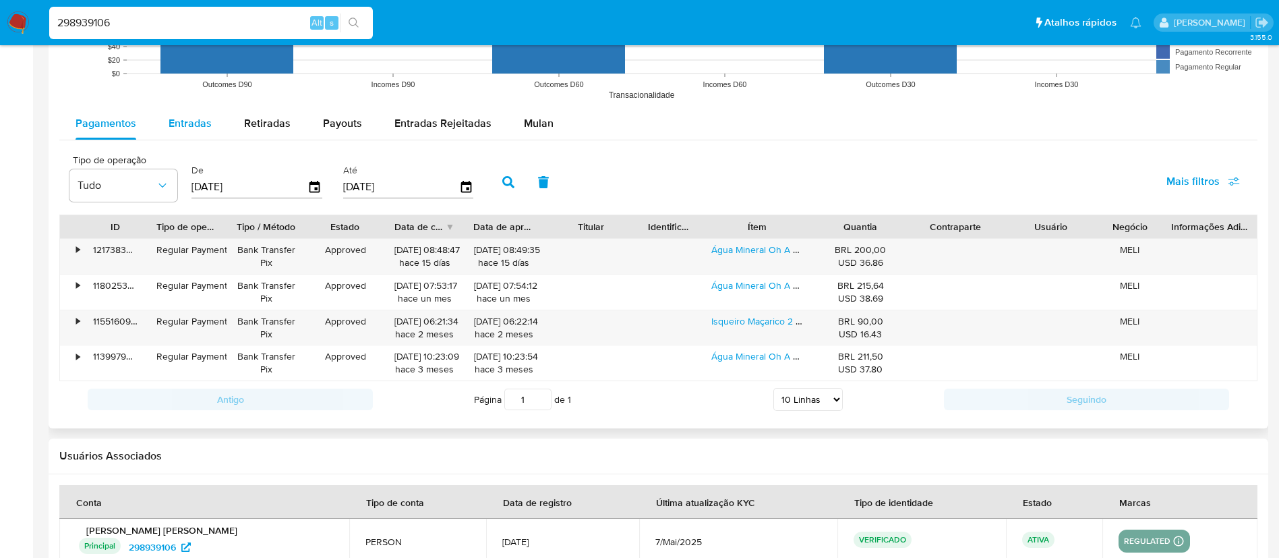
drag, startPoint x: 187, startPoint y: 107, endPoint x: 194, endPoint y: 129, distance: 22.8
click at [187, 106] on div "Tipo de operação All Tipo de pagamento All Estado All BRL USD Número de transaç…" at bounding box center [658, 102] width 1198 height 632
click at [195, 129] on span "Entradas" at bounding box center [190, 123] width 43 height 16
select select "10"
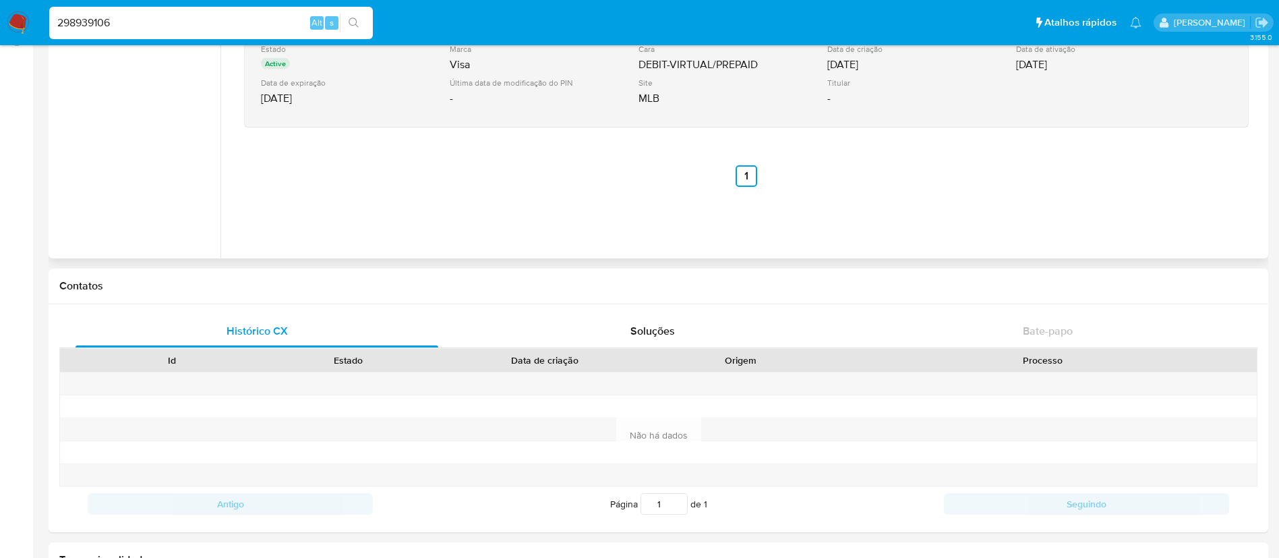
scroll to position [0, 0]
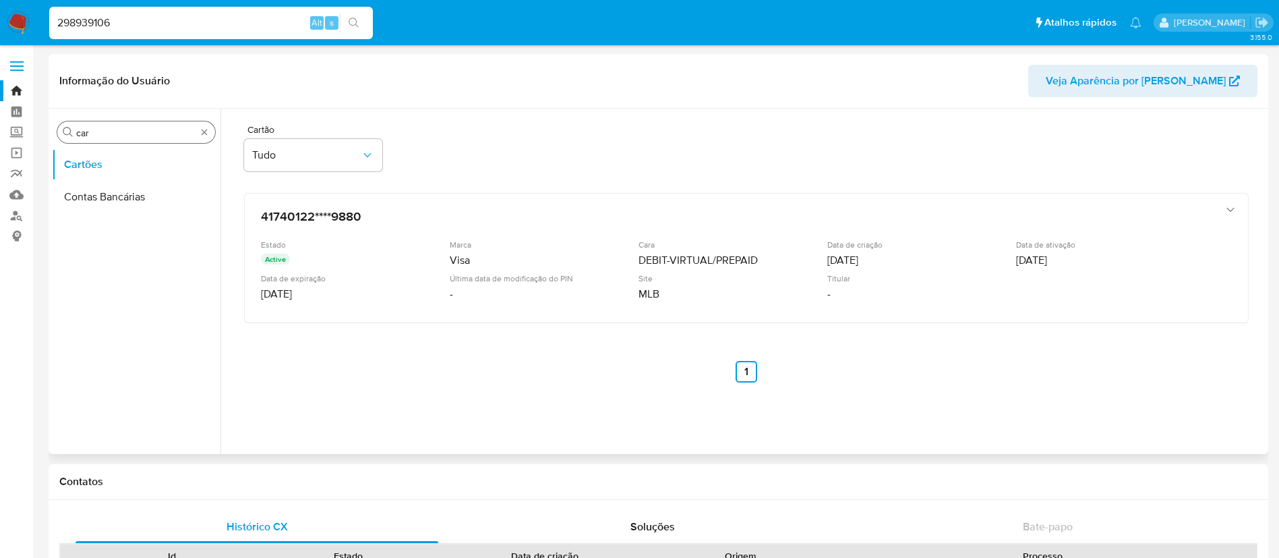
click at [199, 123] on div "Procurar car" at bounding box center [136, 132] width 158 height 22
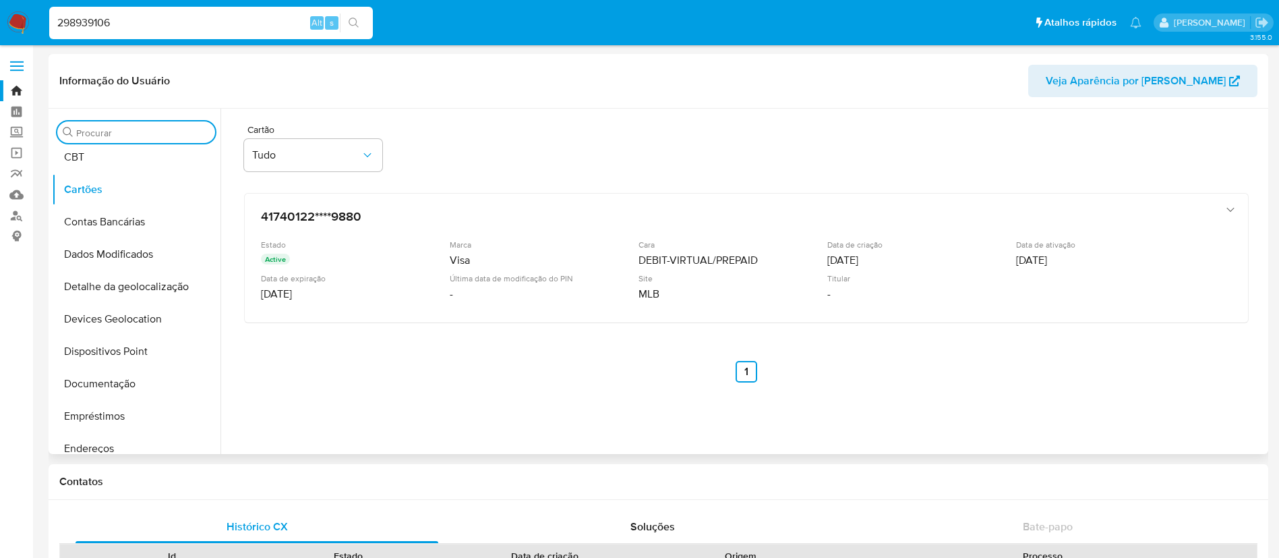
scroll to position [202, 0]
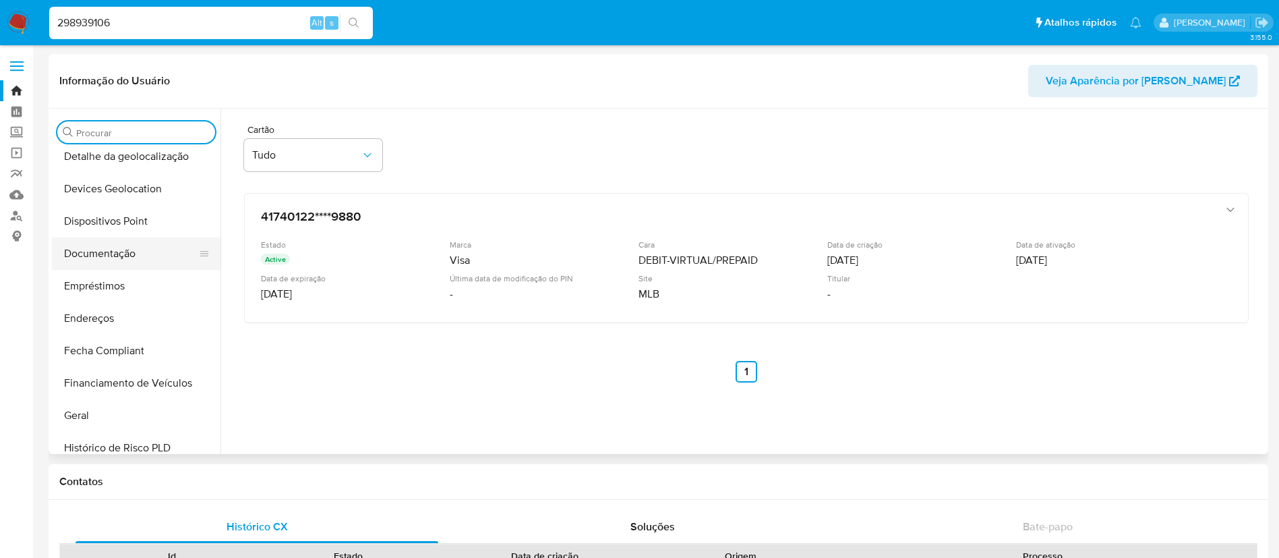
click at [148, 261] on button "Documentação" at bounding box center [131, 253] width 158 height 32
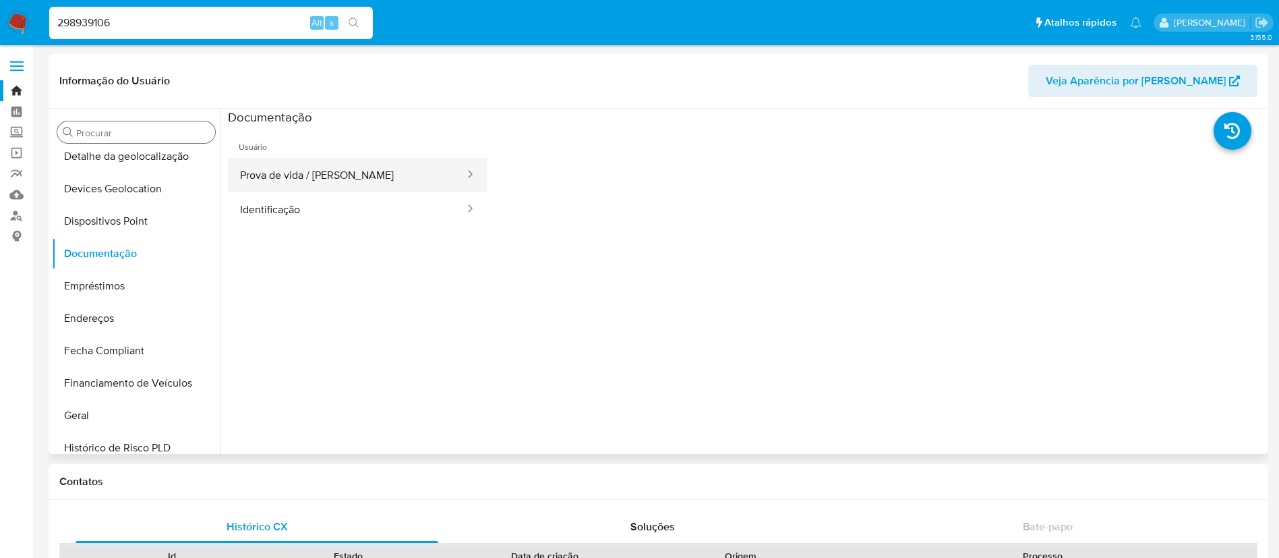
click at [329, 181] on button "Prova de vida / Selfie" at bounding box center [347, 175] width 238 height 34
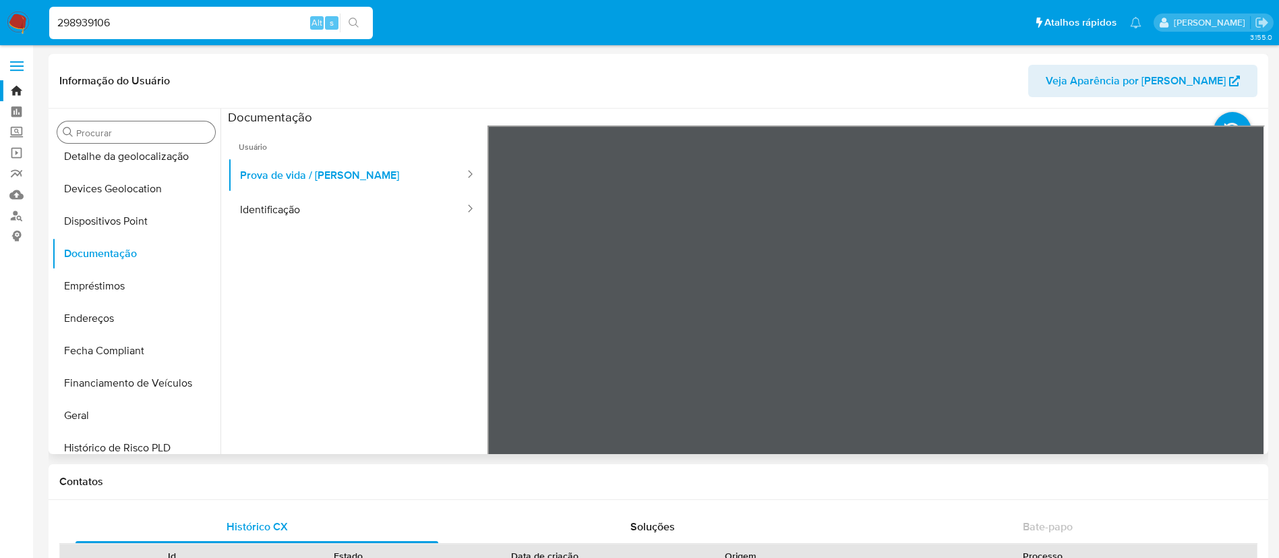
scroll to position [42, 0]
click at [327, 202] on button "Identificação" at bounding box center [347, 209] width 238 height 34
drag, startPoint x: 127, startPoint y: 22, endPoint x: 0, endPoint y: 25, distance: 126.8
click at [0, 24] on nav "Pausado Ver notificaciones 298939106 Alt s Atalhos rápidos Presiona las siguien…" at bounding box center [639, 22] width 1279 height 45
paste input "26047573"
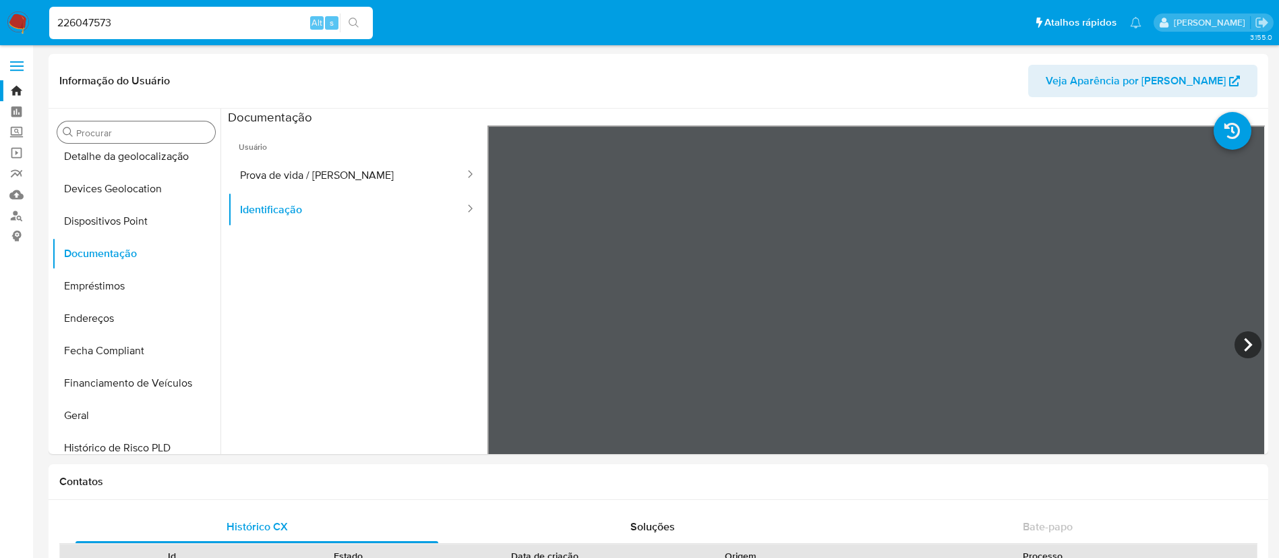
type input "226047573"
click at [350, 18] on icon "search-icon" at bounding box center [354, 23] width 11 height 11
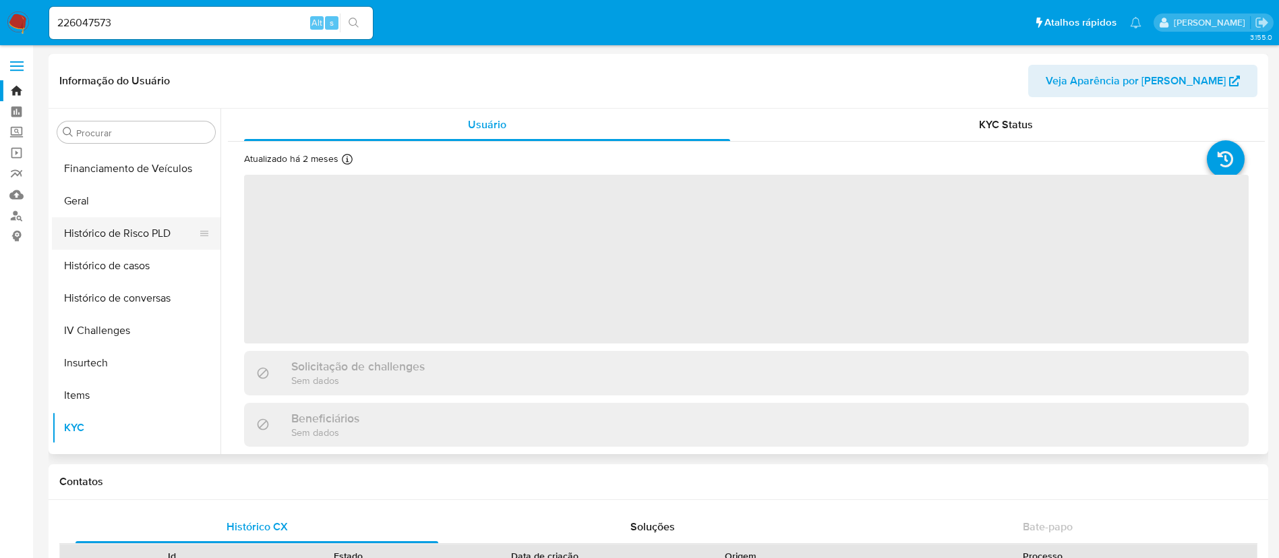
scroll to position [400, 0]
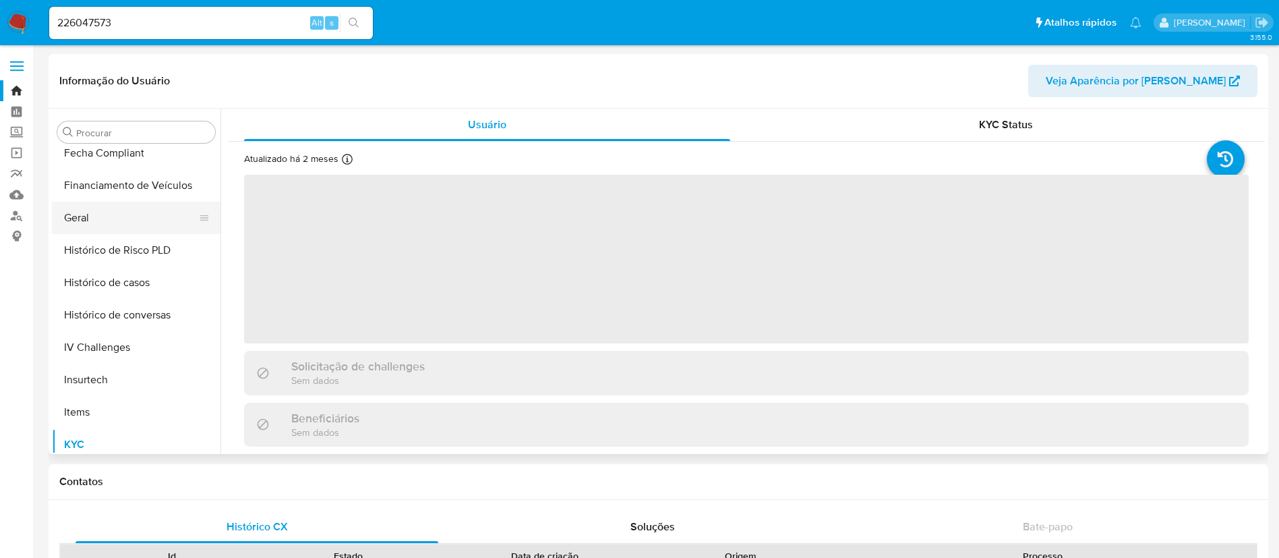
click at [134, 219] on button "Geral" at bounding box center [131, 218] width 158 height 32
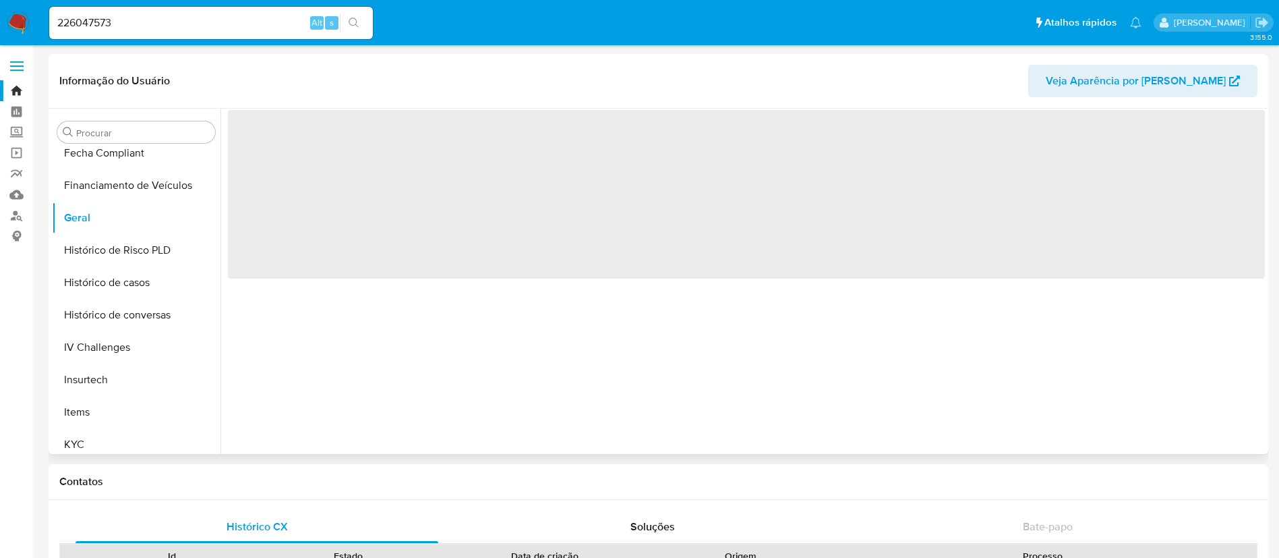
select select "10"
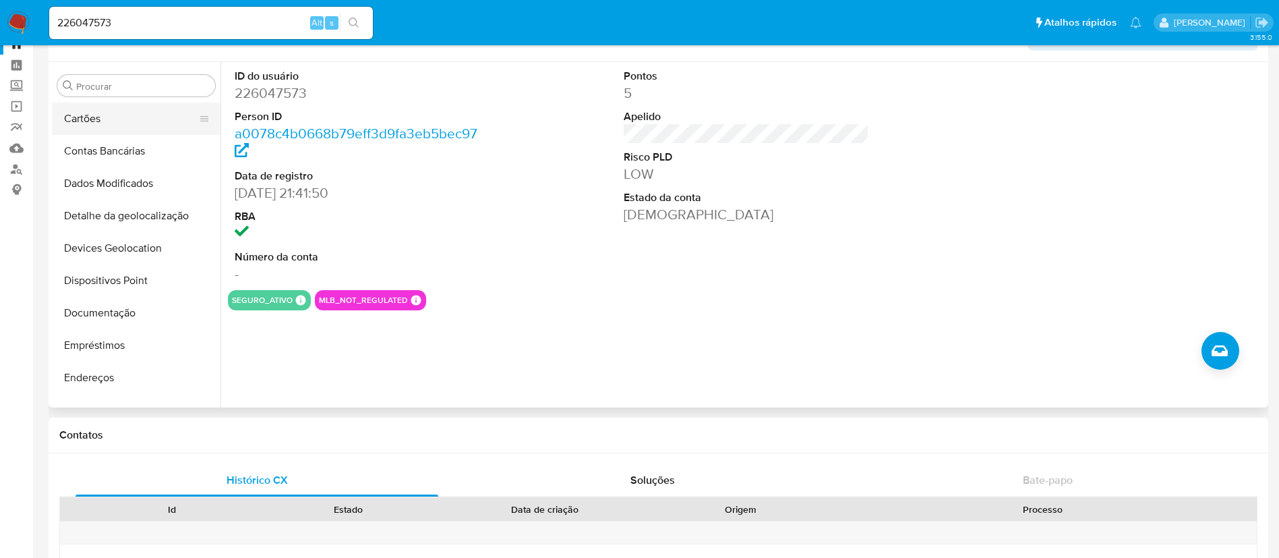
scroll to position [0, 0]
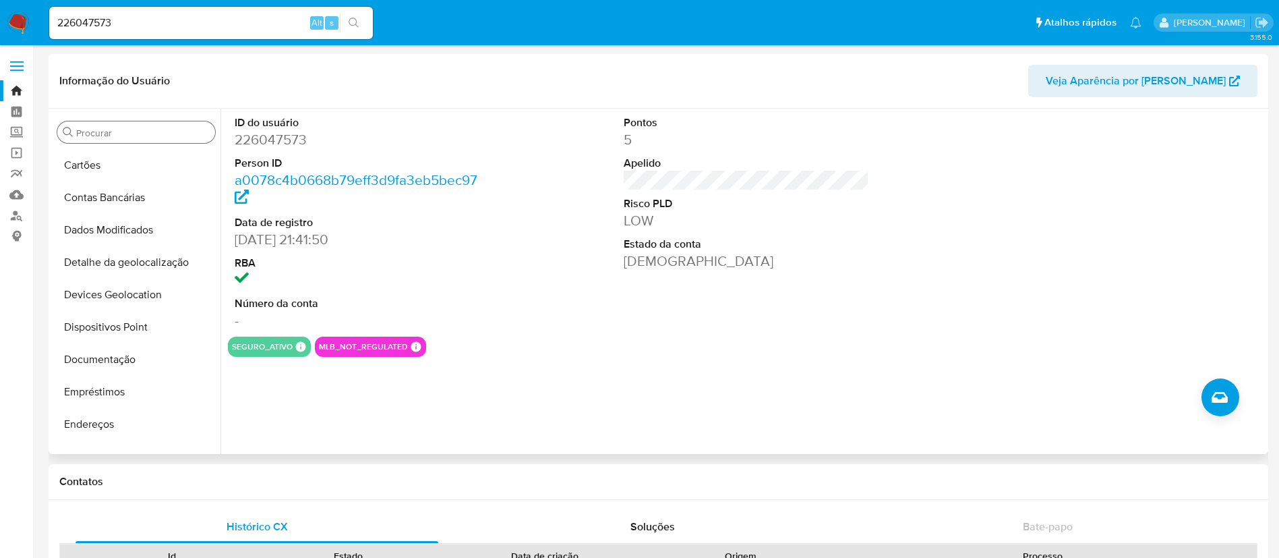
click at [154, 127] on input "Procurar" at bounding box center [142, 133] width 133 height 12
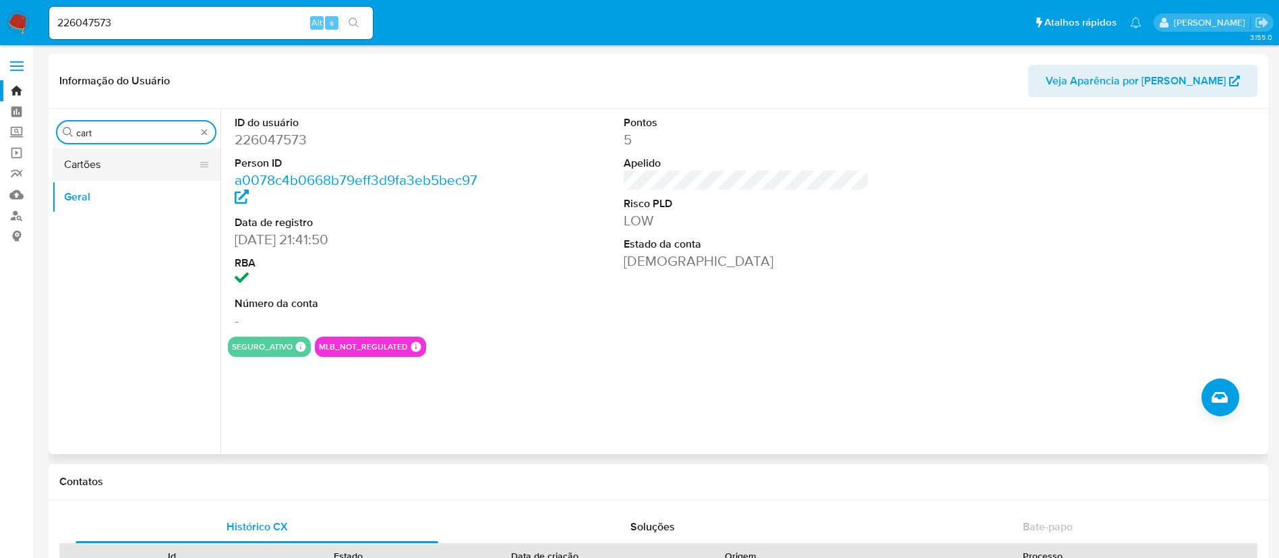
type input "cart"
click at [100, 170] on button "Cartões" at bounding box center [131, 164] width 158 height 32
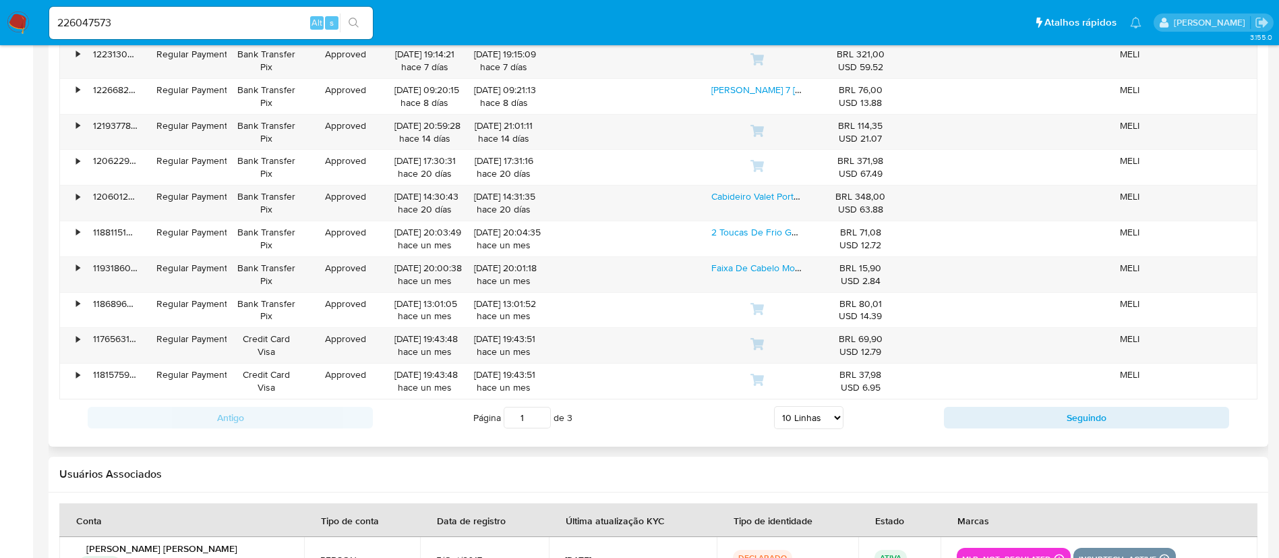
scroll to position [1416, 0]
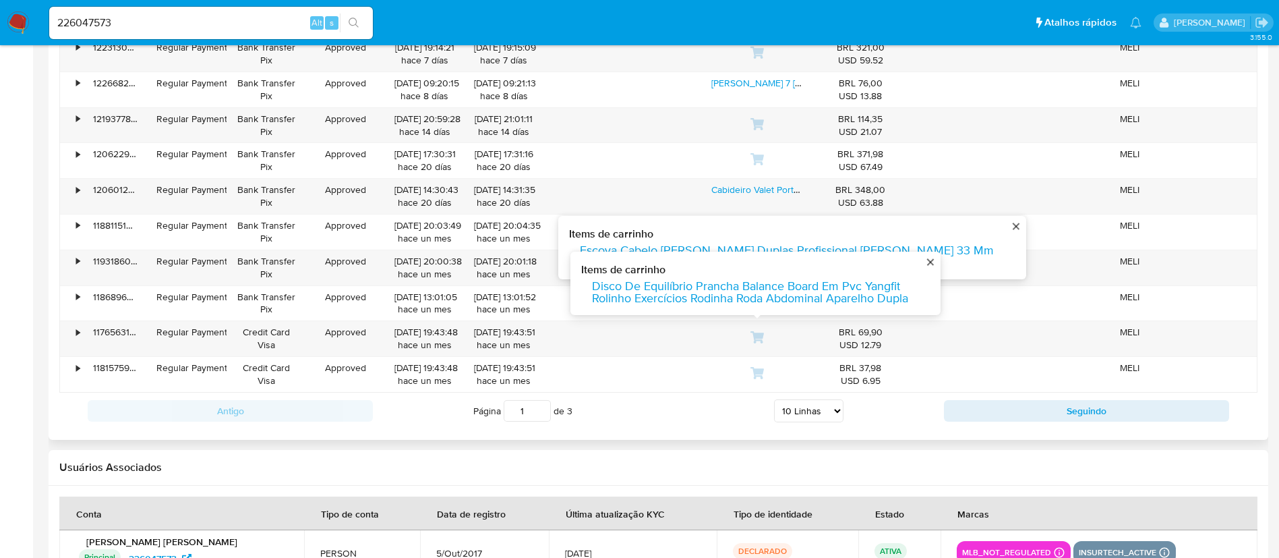
click at [827, 409] on select "5 Linhas 10 Linhas 20 Linhas 25 Linhas 50 Linhas 100 Linhas" at bounding box center [808, 410] width 69 height 23
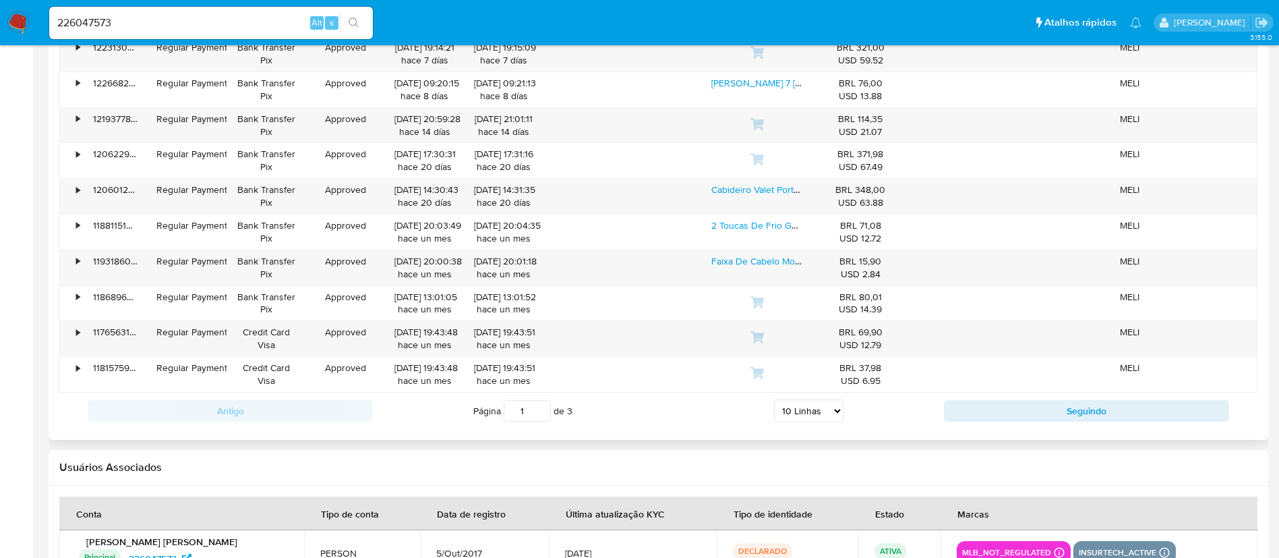
drag, startPoint x: 809, startPoint y: 415, endPoint x: 809, endPoint y: 434, distance: 19.6
click at [809, 413] on select "5 Linhas 10 Linhas 20 Linhas 25 Linhas 50 Linhas 100 Linhas" at bounding box center [808, 410] width 69 height 23
drag, startPoint x: 808, startPoint y: 438, endPoint x: 814, endPoint y: 414, distance: 24.9
click at [810, 395] on div "Antigo Página 1 de 3 5 Linhas 10 Linhas 20 Linhas 25 Linhas 50 Linhas 100 Linha…" at bounding box center [658, 410] width 1198 height 36
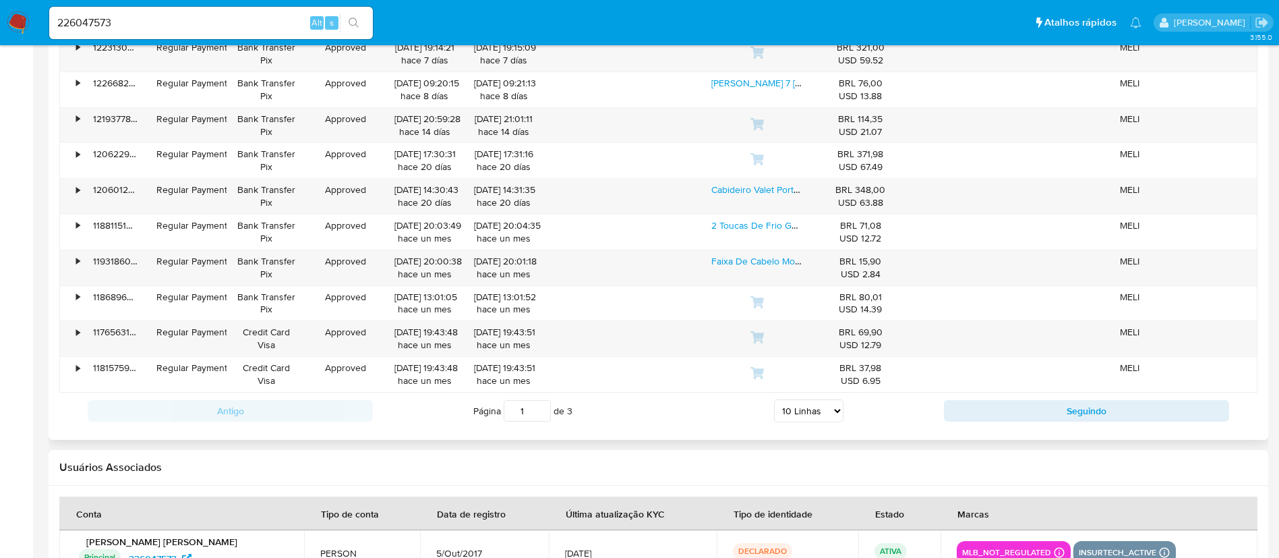
click at [810, 403] on select "5 Linhas 10 Linhas 20 Linhas 25 Linhas 50 Linhas 100 Linhas" at bounding box center [808, 410] width 69 height 23
select select "100"
click at [774, 399] on select "5 Linhas 10 Linhas 20 Linhas 25 Linhas 50 Linhas 100 Linhas" at bounding box center [808, 410] width 69 height 23
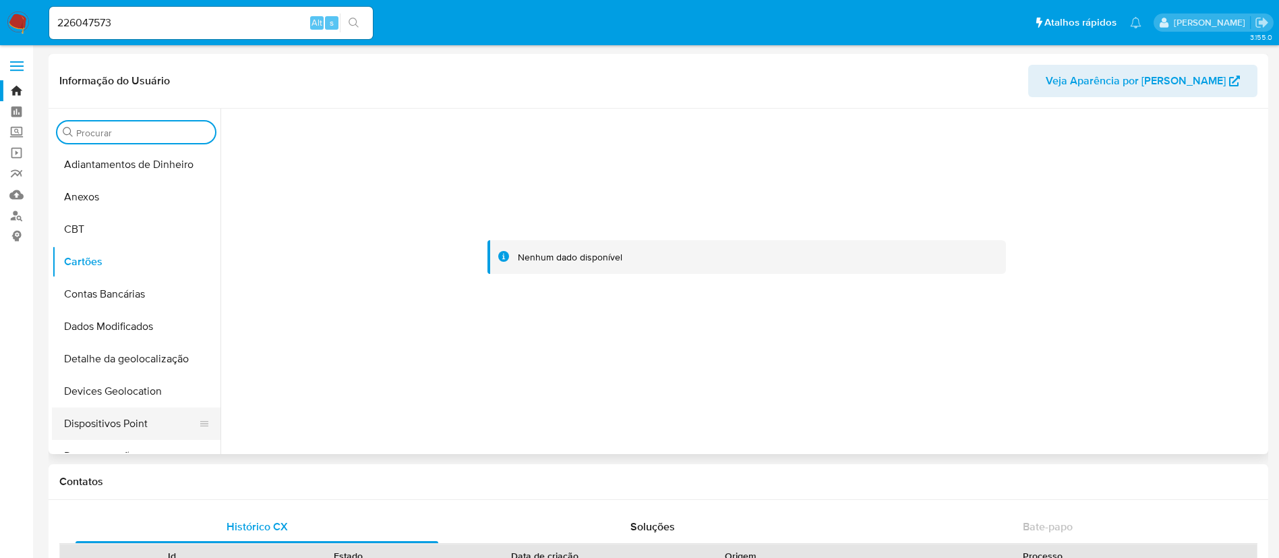
scroll to position [101, 0]
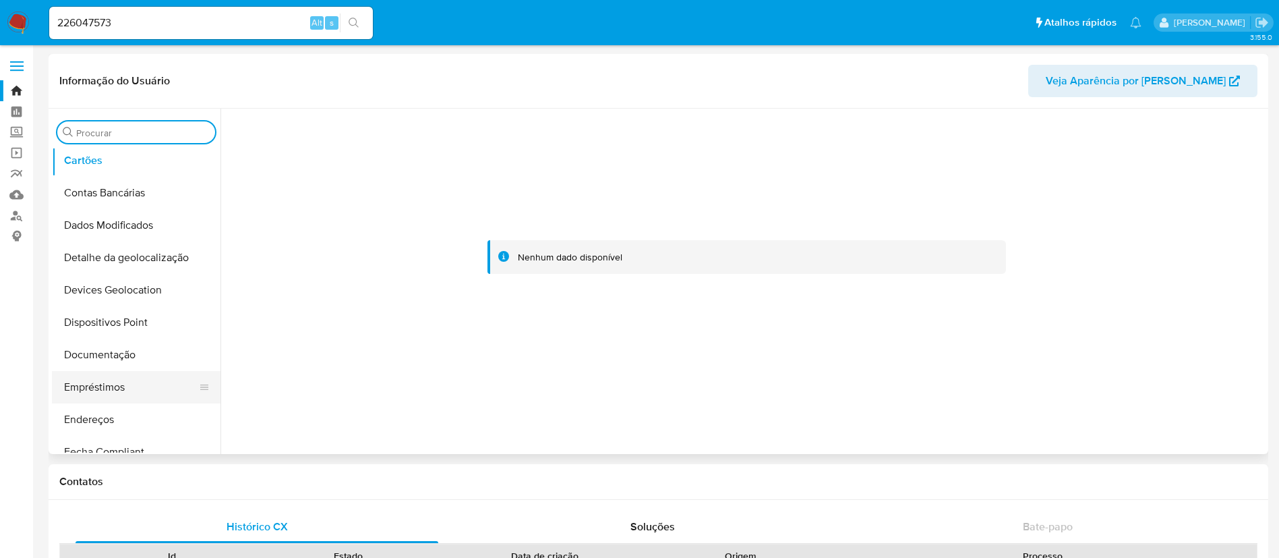
click at [117, 379] on button "Empréstimos" at bounding box center [131, 387] width 158 height 32
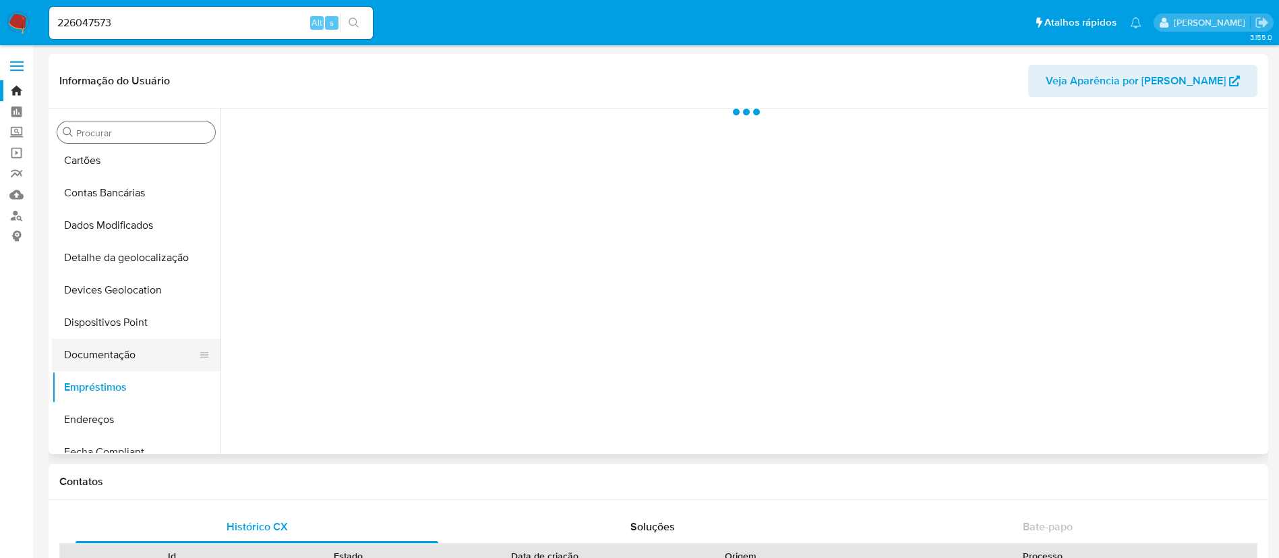
drag, startPoint x: 122, startPoint y: 355, endPoint x: 138, endPoint y: 353, distance: 15.6
click at [123, 355] on button "Documentação" at bounding box center [131, 354] width 158 height 32
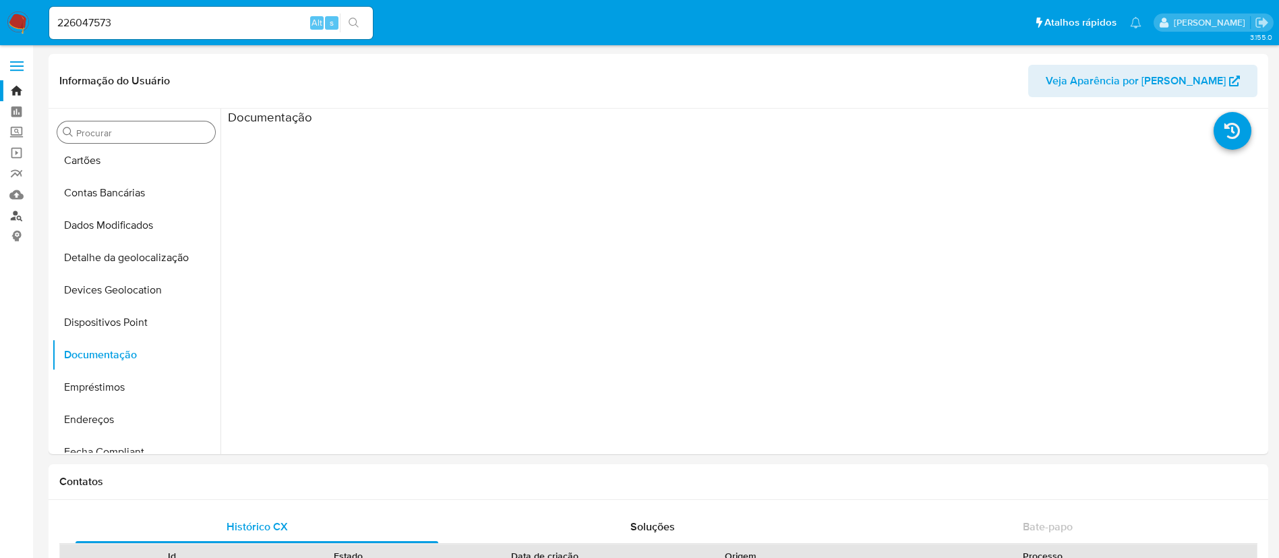
click at [17, 214] on link "Localizador de pessoas" at bounding box center [80, 215] width 160 height 21
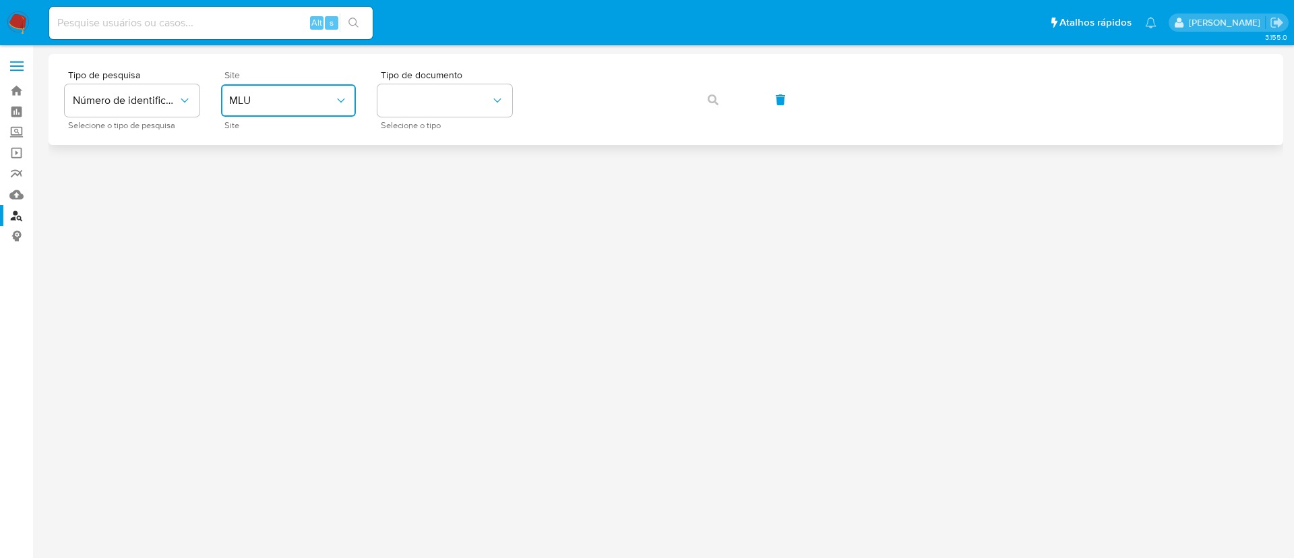
click at [323, 97] on span "MLU" at bounding box center [281, 100] width 105 height 13
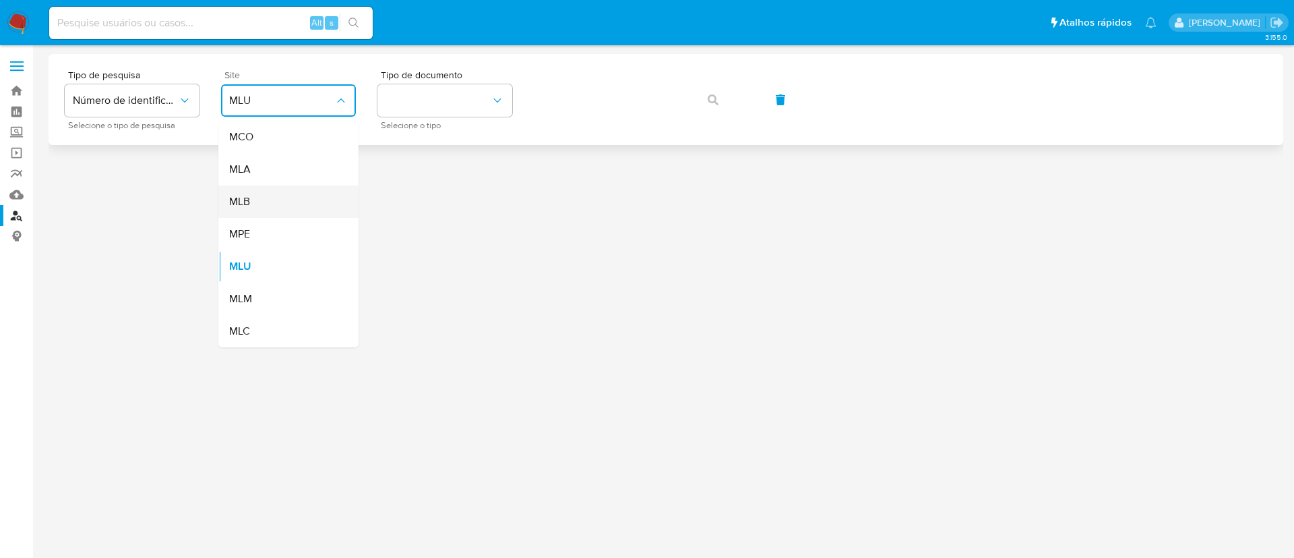
click at [324, 204] on div "MLB" at bounding box center [284, 201] width 111 height 32
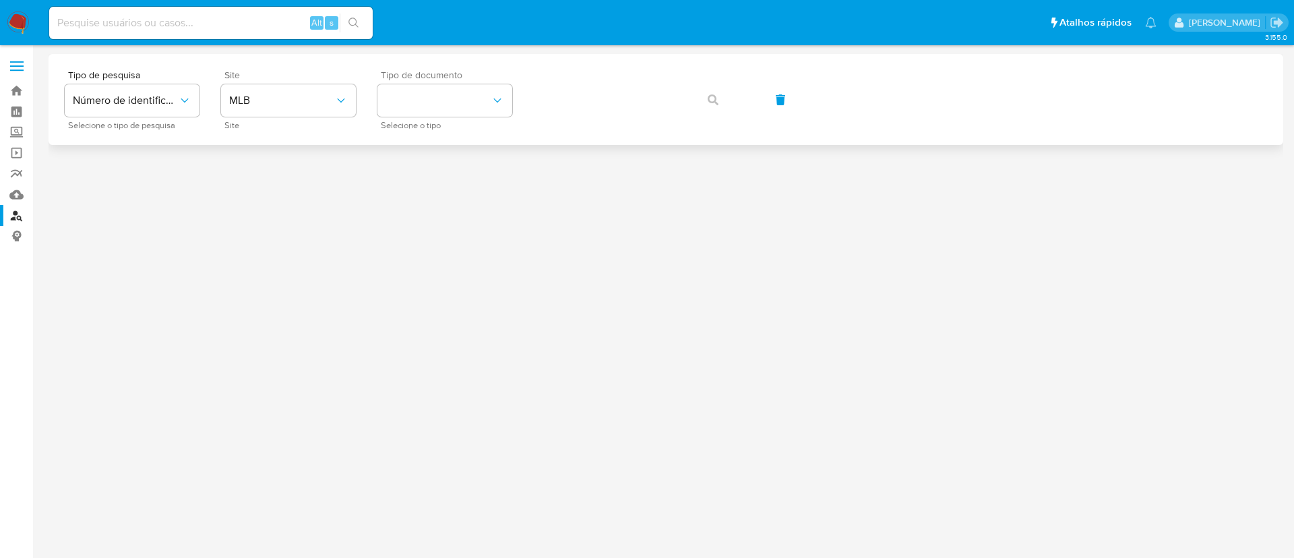
click at [457, 82] on div "Tipo de documento Selecione o tipo" at bounding box center [445, 99] width 135 height 59
click at [474, 110] on button "identificationType" at bounding box center [445, 100] width 135 height 32
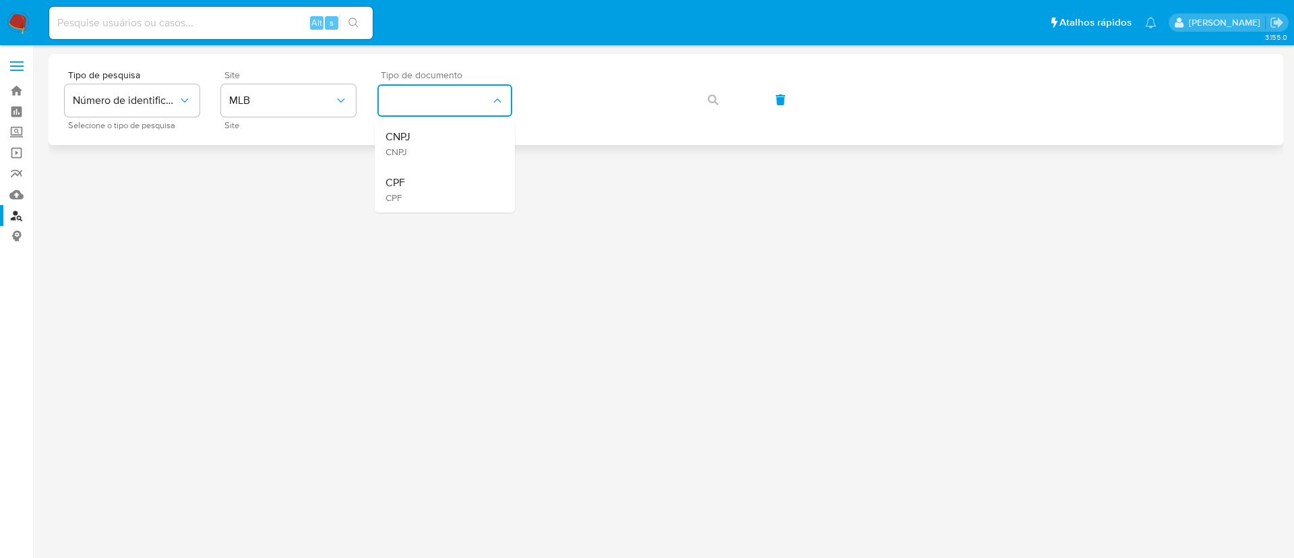
click at [474, 110] on button "identificationType" at bounding box center [445, 100] width 135 height 32
click at [473, 111] on button "identificationType" at bounding box center [445, 100] width 135 height 32
click at [479, 177] on div "CPF CPF" at bounding box center [441, 190] width 111 height 46
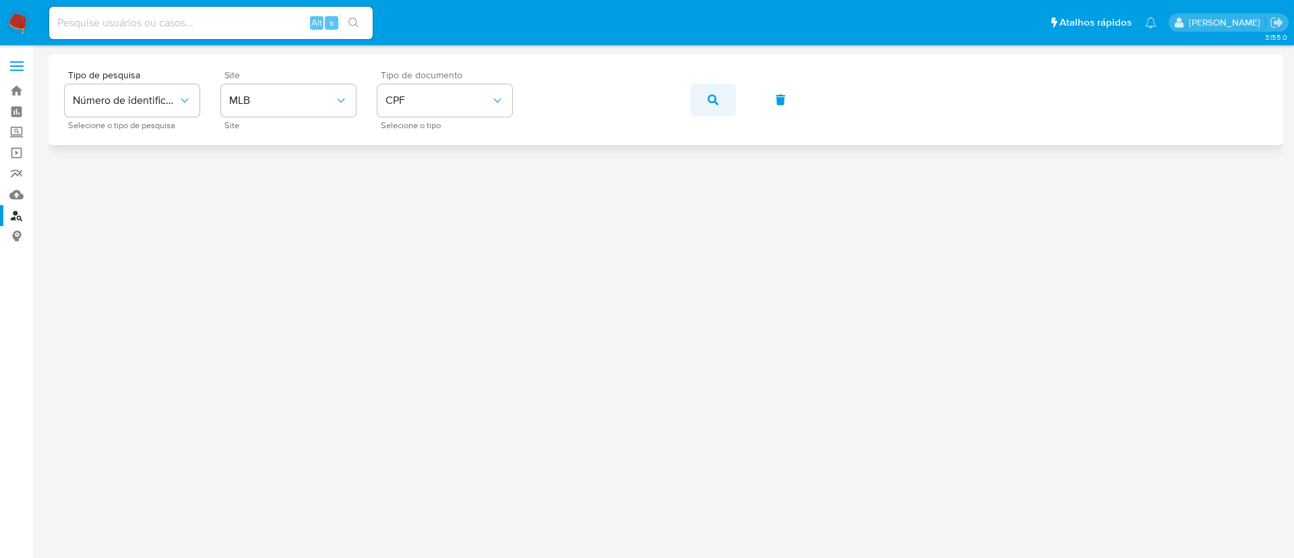
click at [710, 95] on icon "button" at bounding box center [713, 99] width 11 height 11
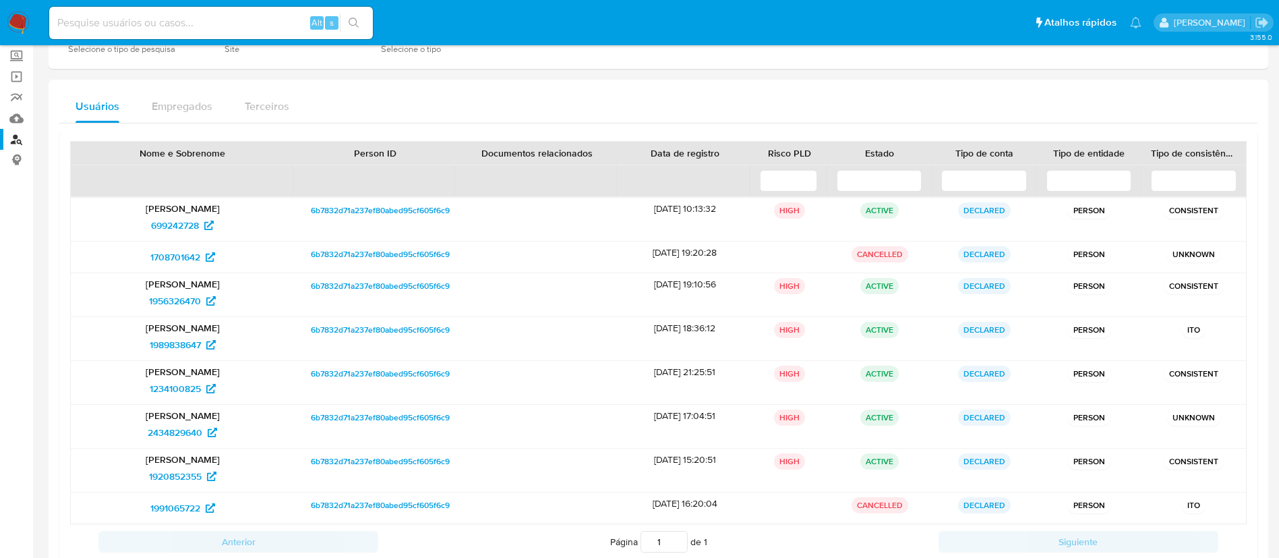
scroll to position [88, 0]
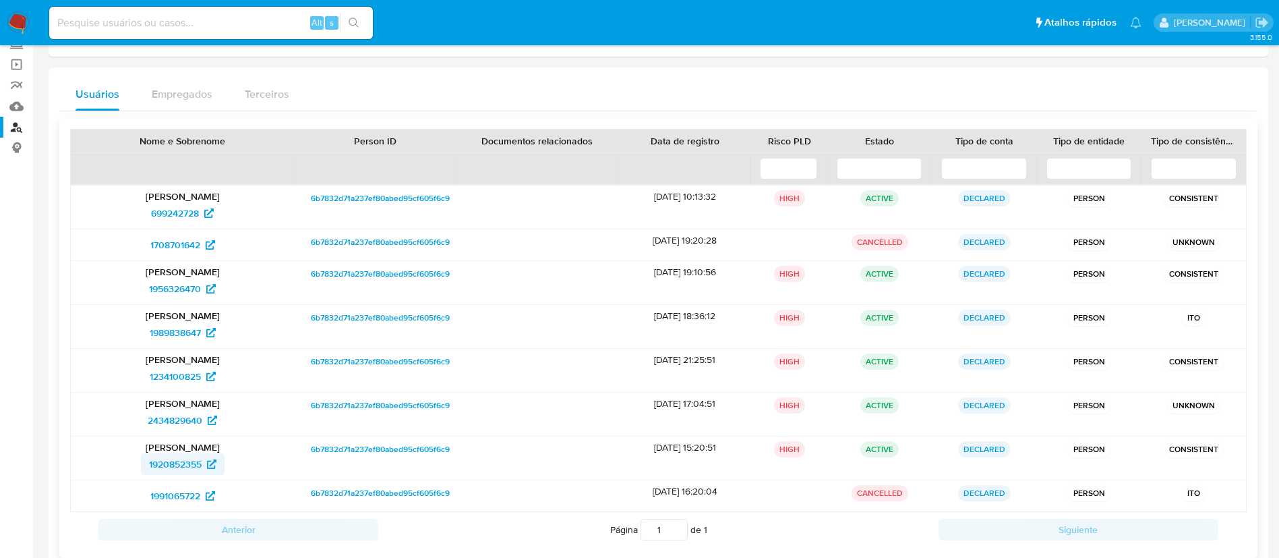
click at [169, 460] on span "1920852355" at bounding box center [175, 464] width 53 height 22
click at [549, 84] on div "Usuários Empregados Terceiros" at bounding box center [658, 94] width 1198 height 32
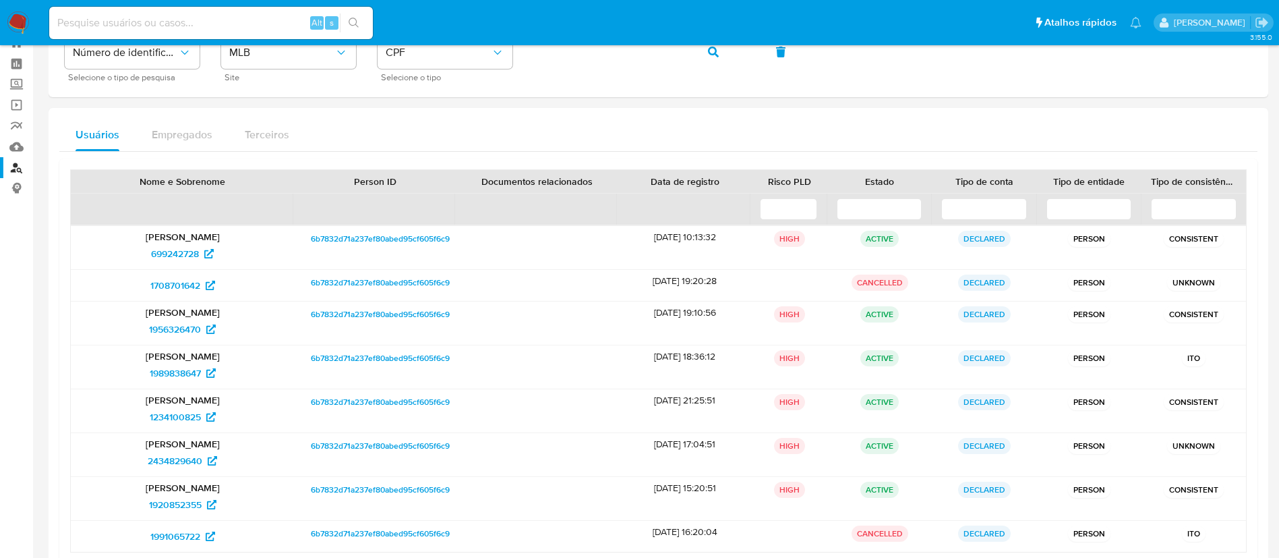
scroll to position [0, 0]
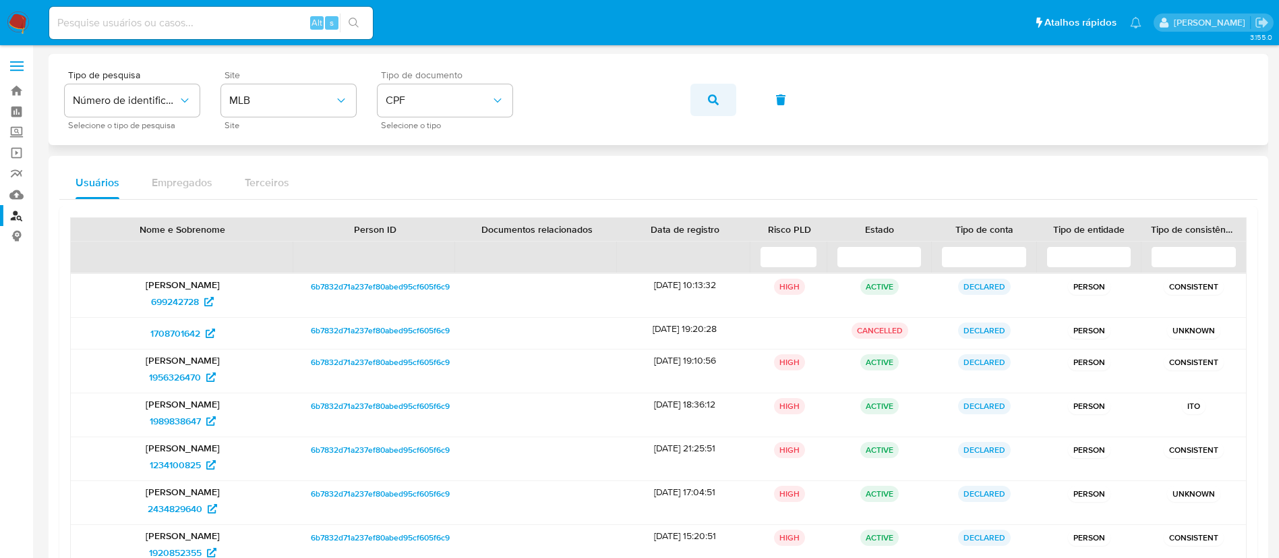
click at [713, 108] on span "button" at bounding box center [713, 100] width 11 height 30
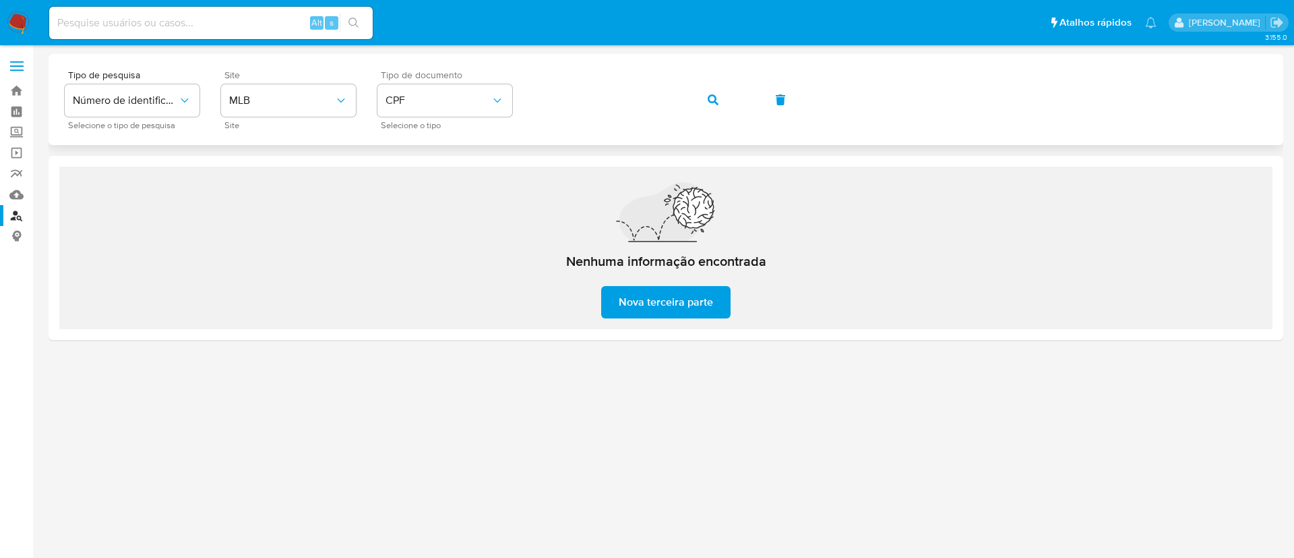
click at [713, 108] on span "button" at bounding box center [713, 100] width 11 height 30
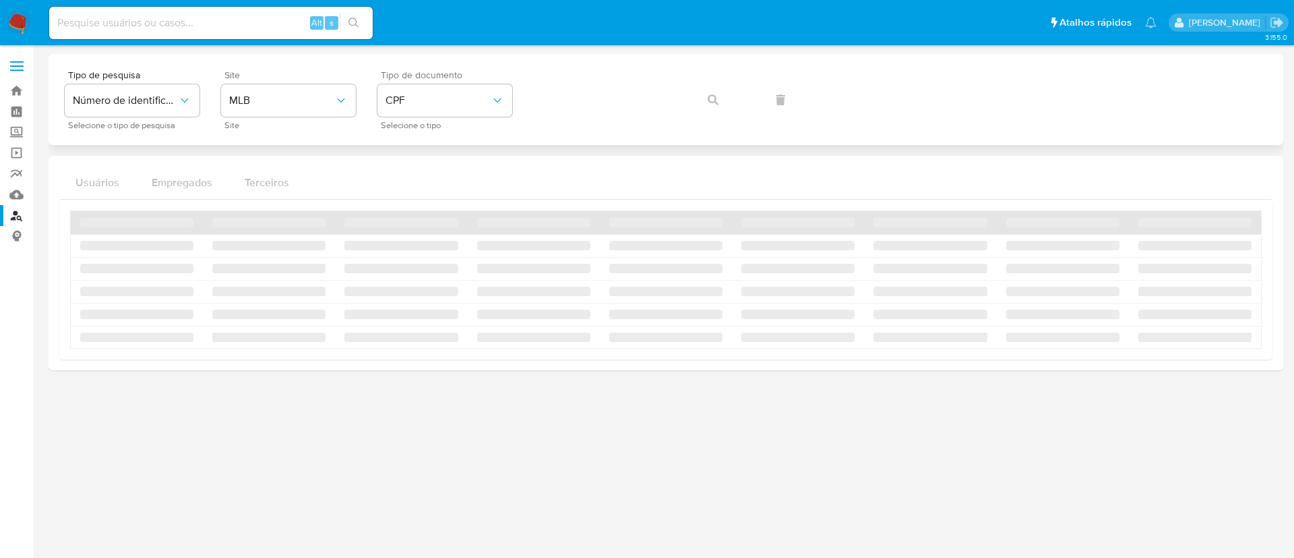
click at [713, 108] on div "Tipo de pesquisa Número de identificação Selecione o tipo de pesquisa Site MLB …" at bounding box center [666, 99] width 1203 height 59
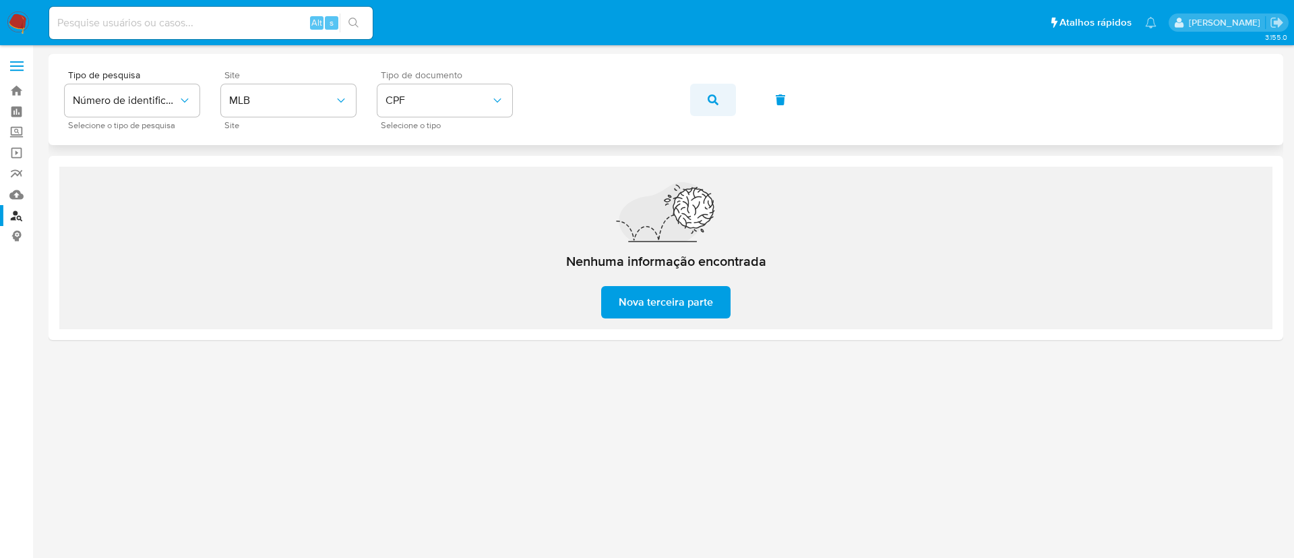
click at [712, 100] on icon "button" at bounding box center [713, 99] width 11 height 11
click at [262, 25] on input at bounding box center [211, 23] width 324 height 18
paste input "6473127"
type input "6473127"
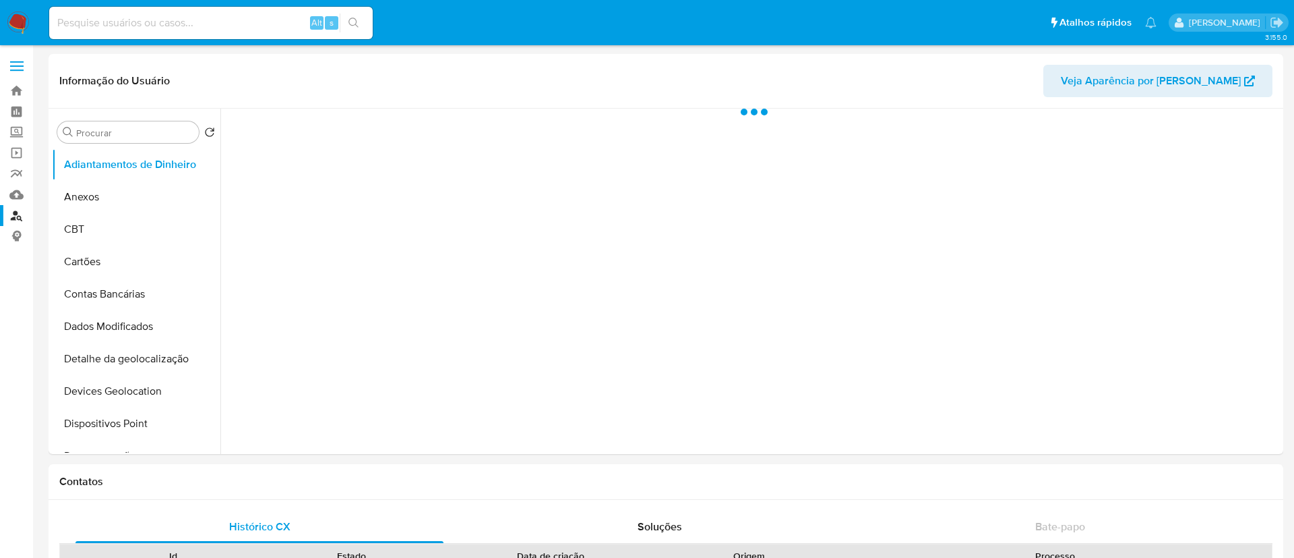
select select "10"
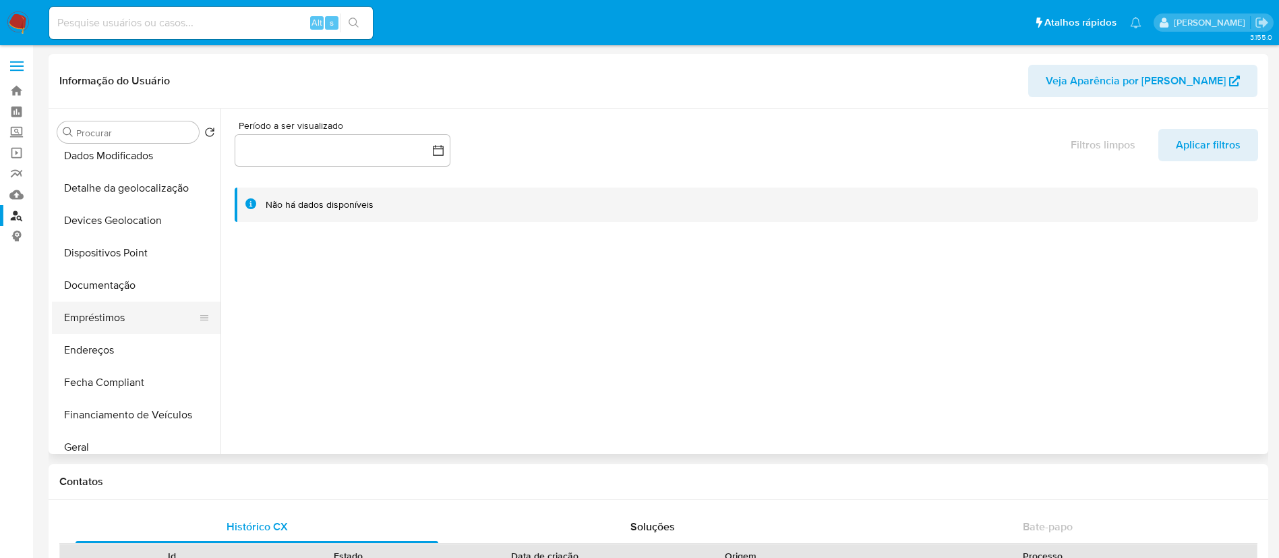
scroll to position [202, 0]
click at [106, 413] on button "Geral" at bounding box center [131, 415] width 158 height 32
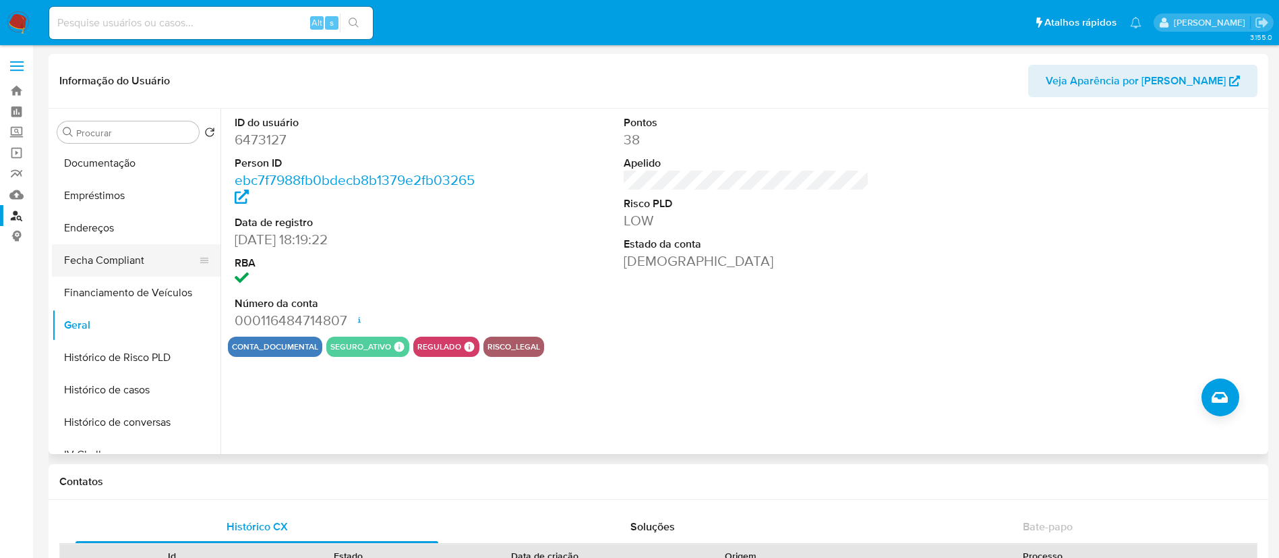
scroll to position [404, 0]
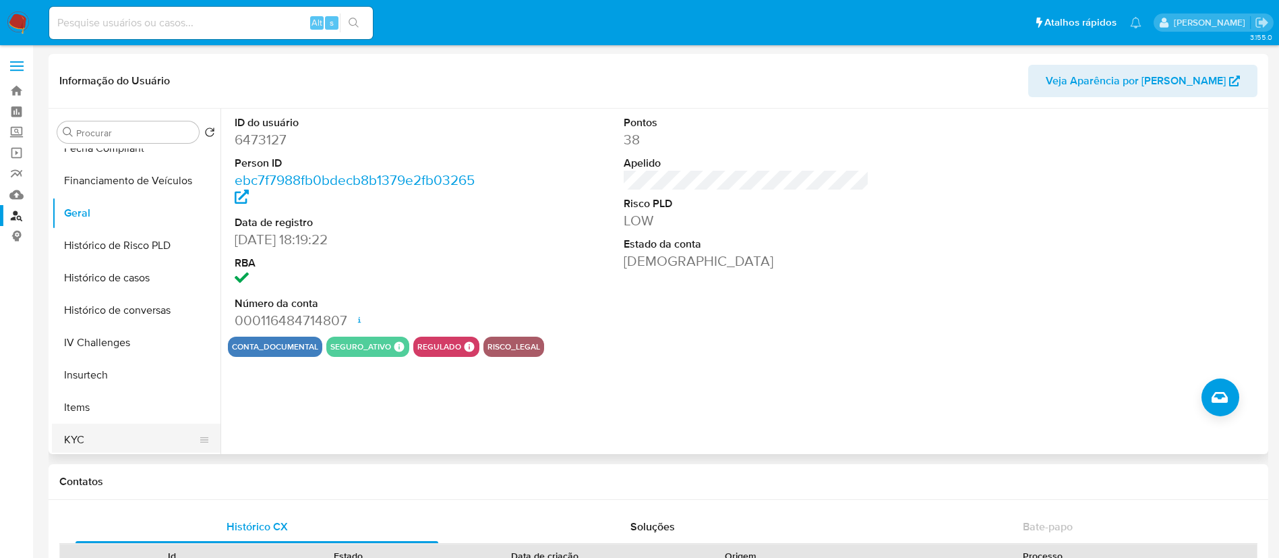
click at [94, 431] on button "KYC" at bounding box center [131, 439] width 158 height 32
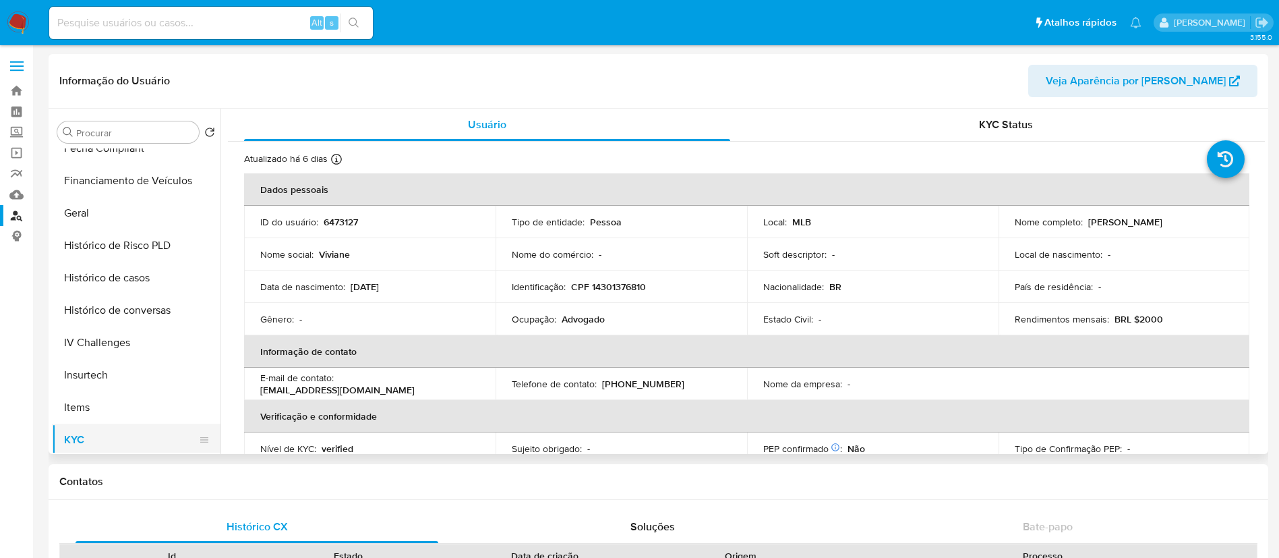
click at [1191, 307] on td "Rendimentos mensais : BRL $2000" at bounding box center [1123, 319] width 251 height 32
click at [1005, 117] on span "KYC Status" at bounding box center [1006, 125] width 54 height 16
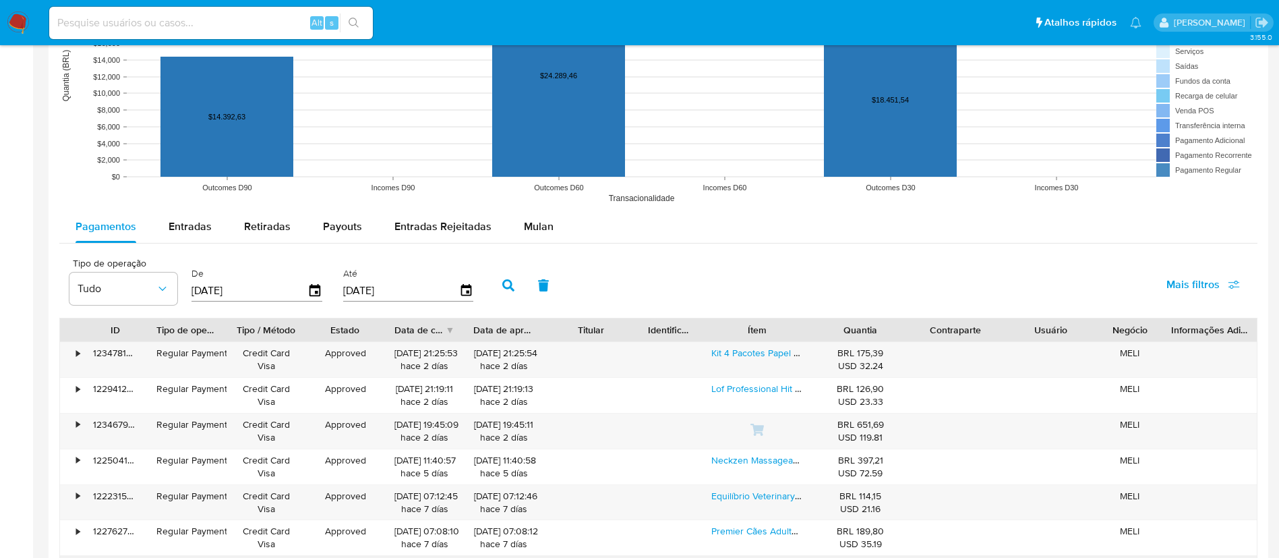
scroll to position [1414, 0]
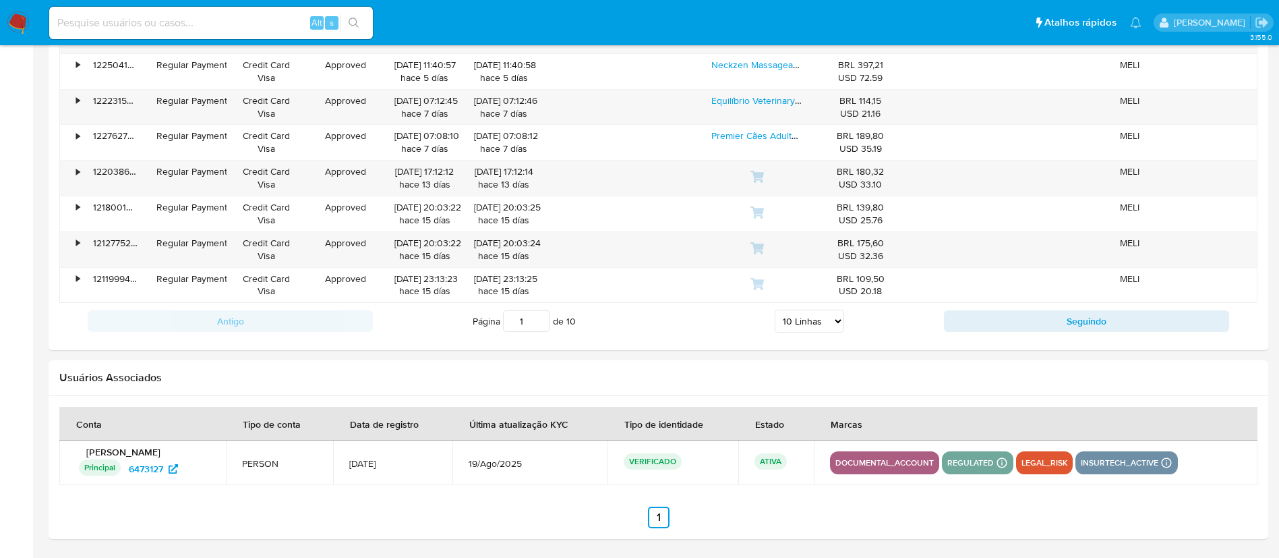
click at [154, 7] on div "Alt s" at bounding box center [211, 23] width 324 height 32
click at [129, 24] on input at bounding box center [211, 23] width 324 height 18
paste input "226047573"
type input "226047573"
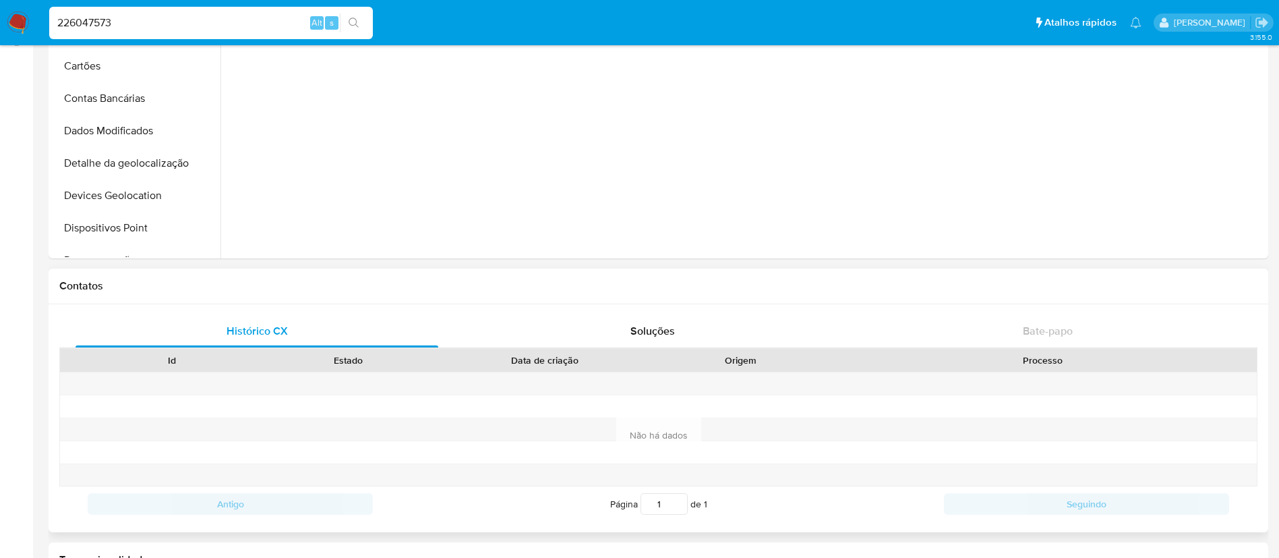
scroll to position [202, 0]
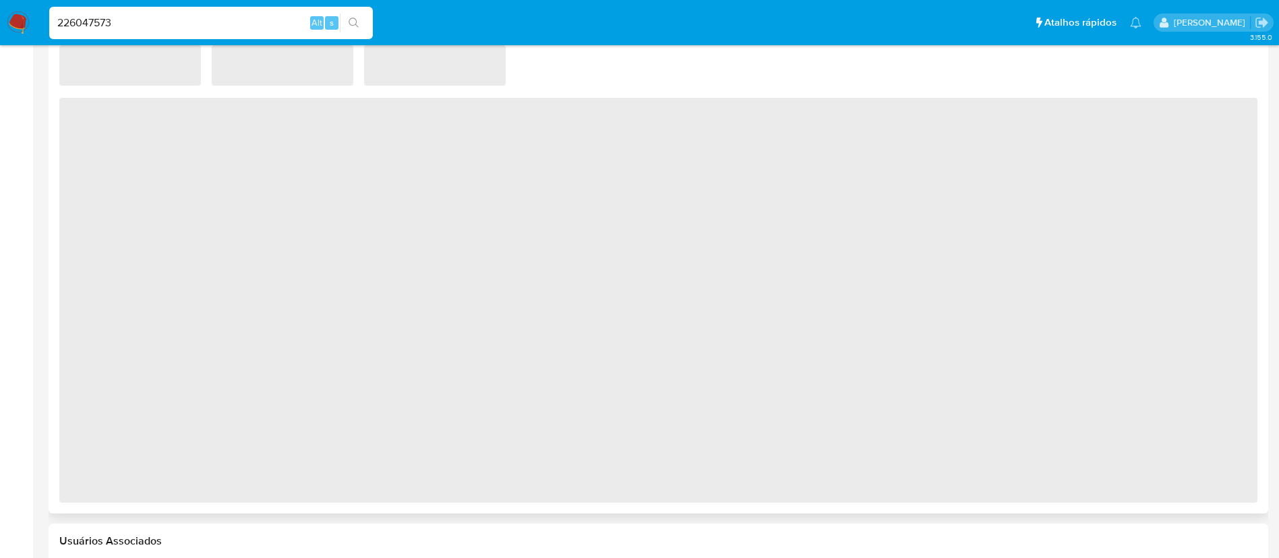
select select "10"
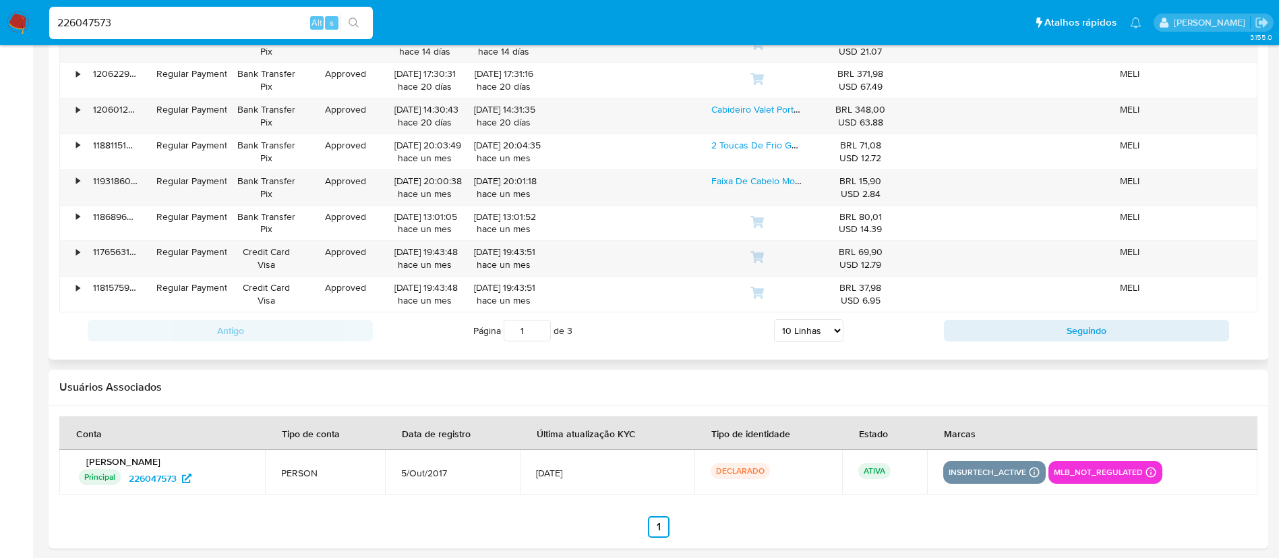
scroll to position [1505, 0]
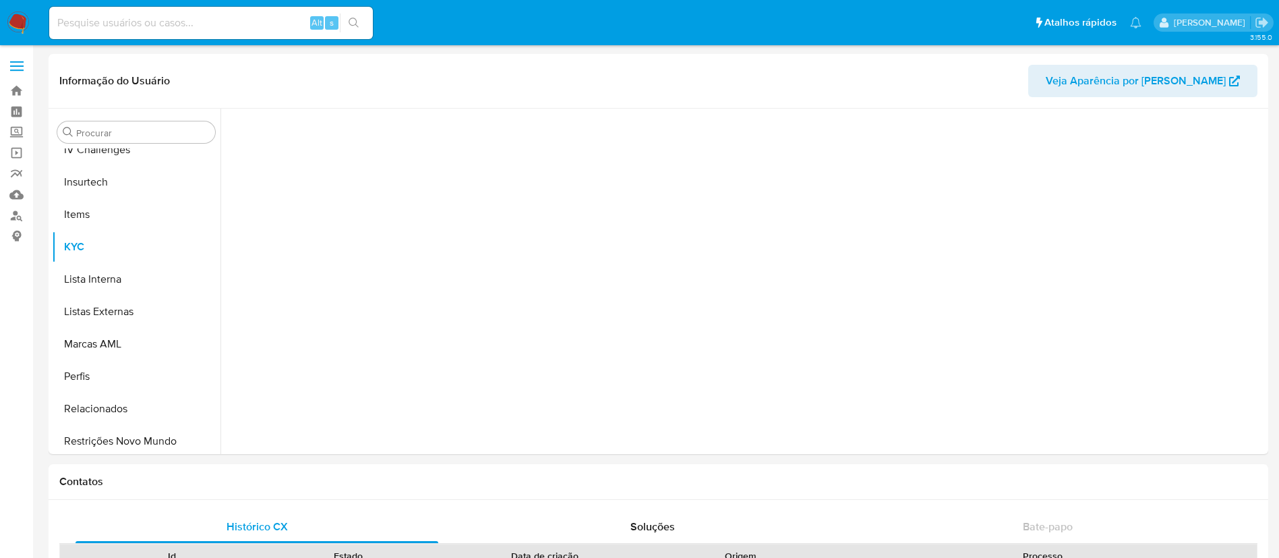
scroll to position [602, 0]
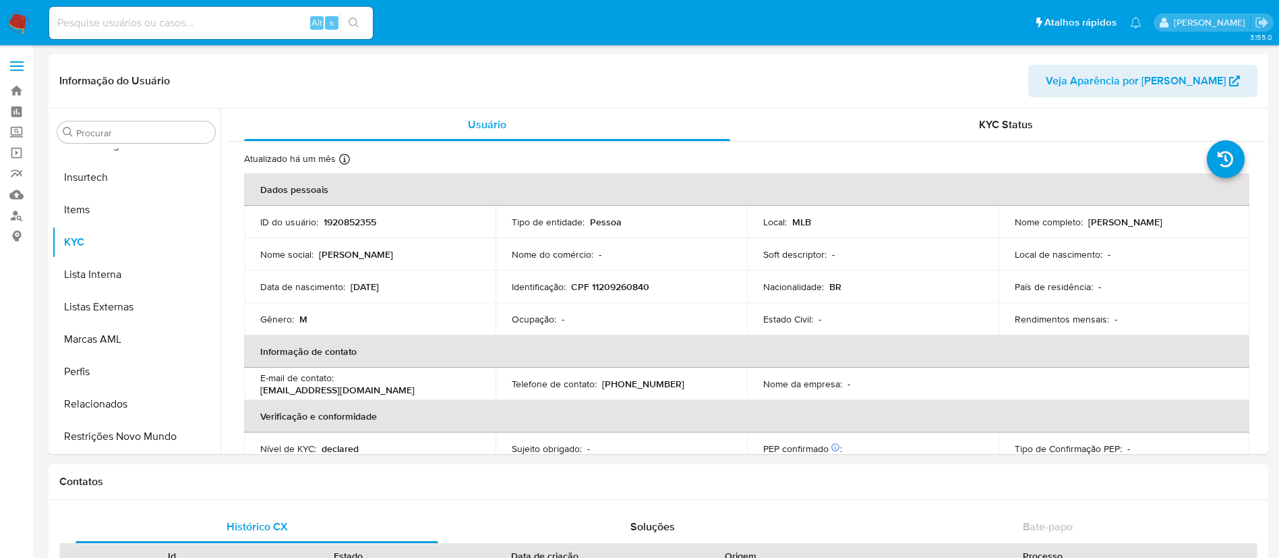
select select "10"
click at [200, 307] on icon at bounding box center [204, 306] width 8 height 5
click at [137, 129] on input "Procurar" at bounding box center [134, 133] width 117 height 12
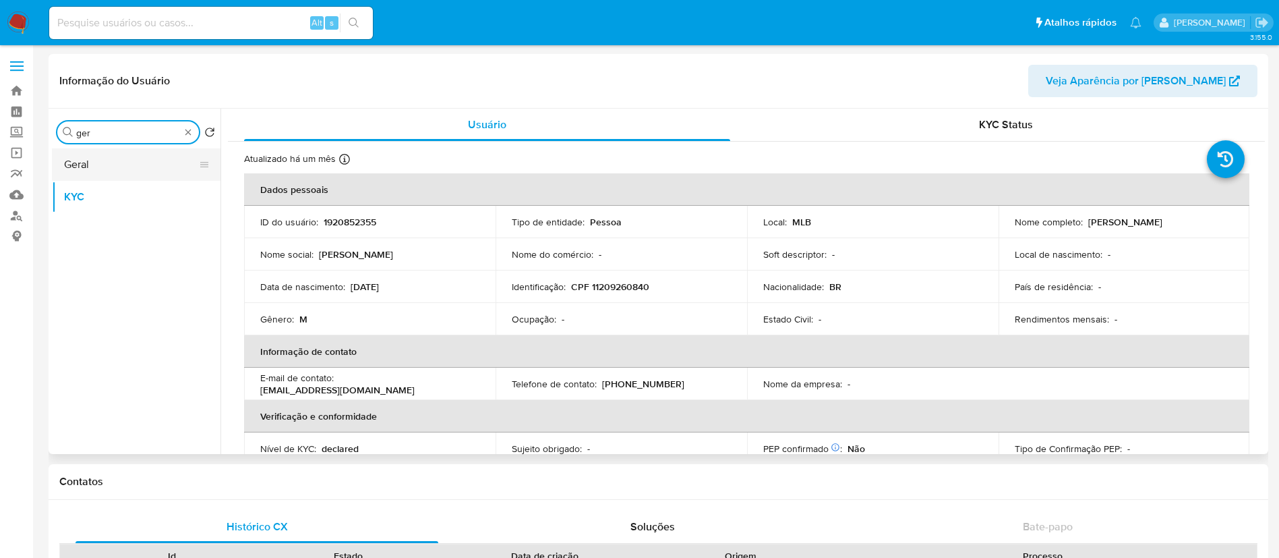
type input "ger"
click at [140, 152] on button "Geral" at bounding box center [131, 164] width 158 height 32
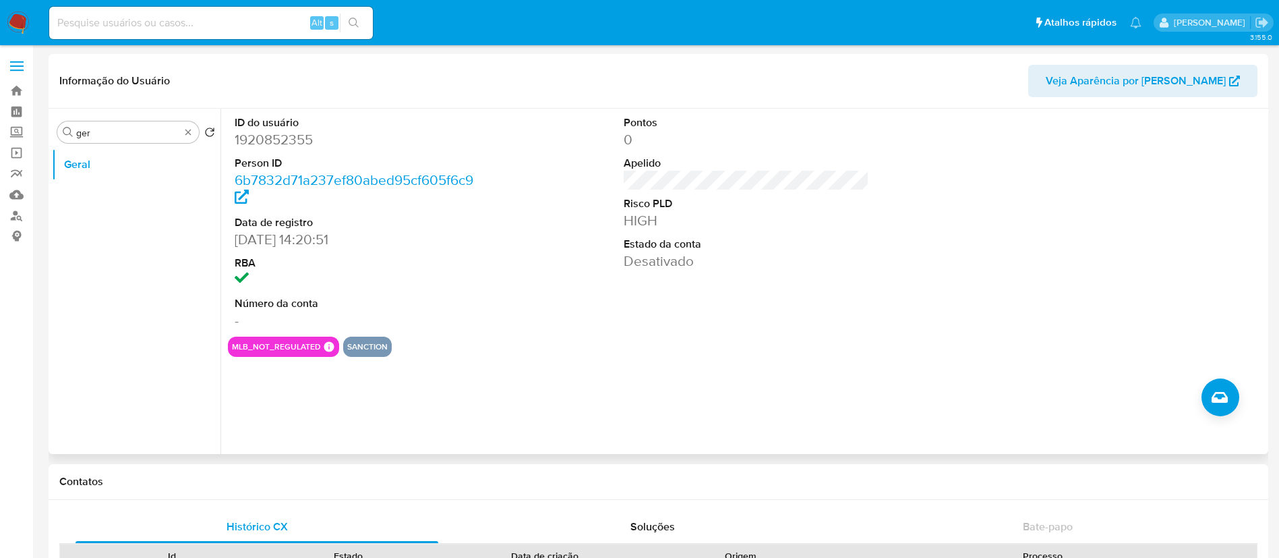
drag, startPoint x: 843, startPoint y: 223, endPoint x: 930, endPoint y: 198, distance: 90.0
click at [843, 223] on dd "HIGH" at bounding box center [747, 220] width 246 height 19
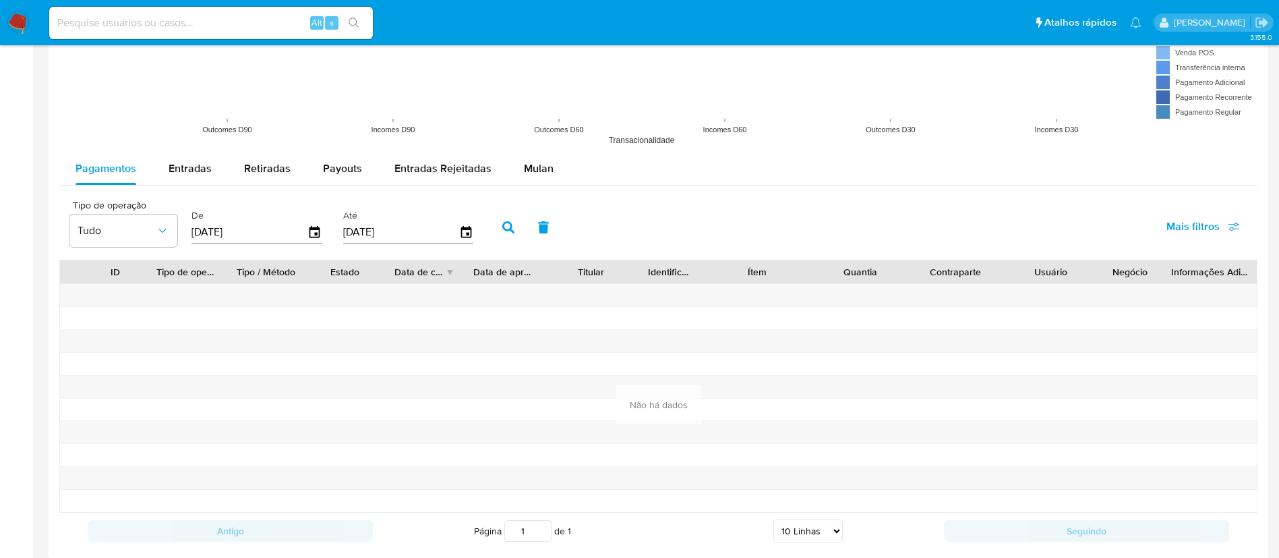
scroll to position [1180, 0]
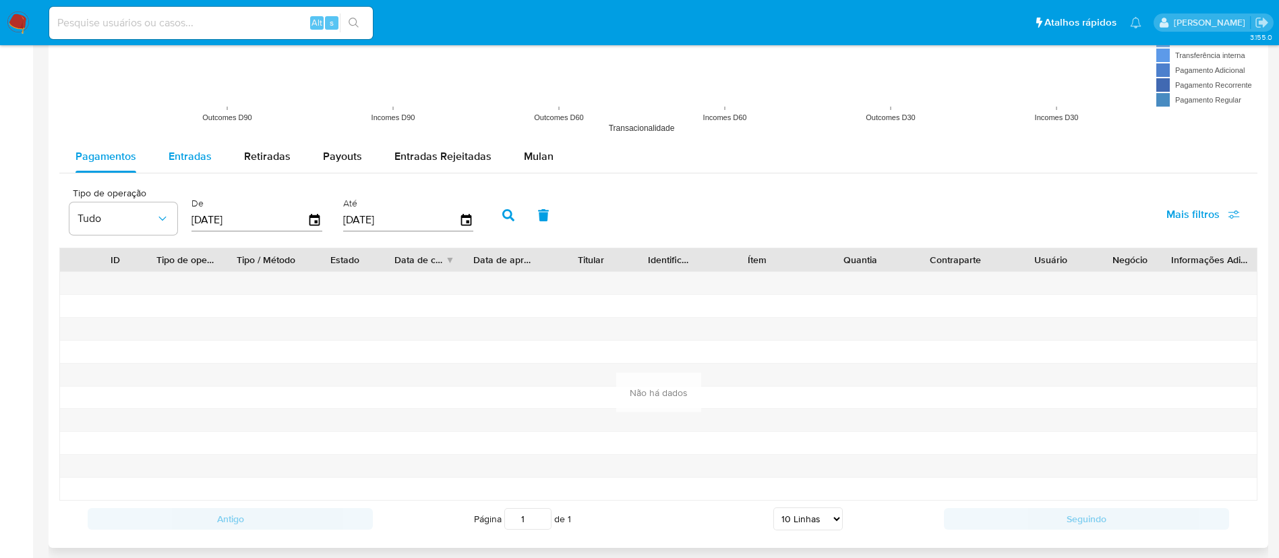
click at [193, 169] on div "Entradas" at bounding box center [190, 156] width 43 height 32
select select "10"
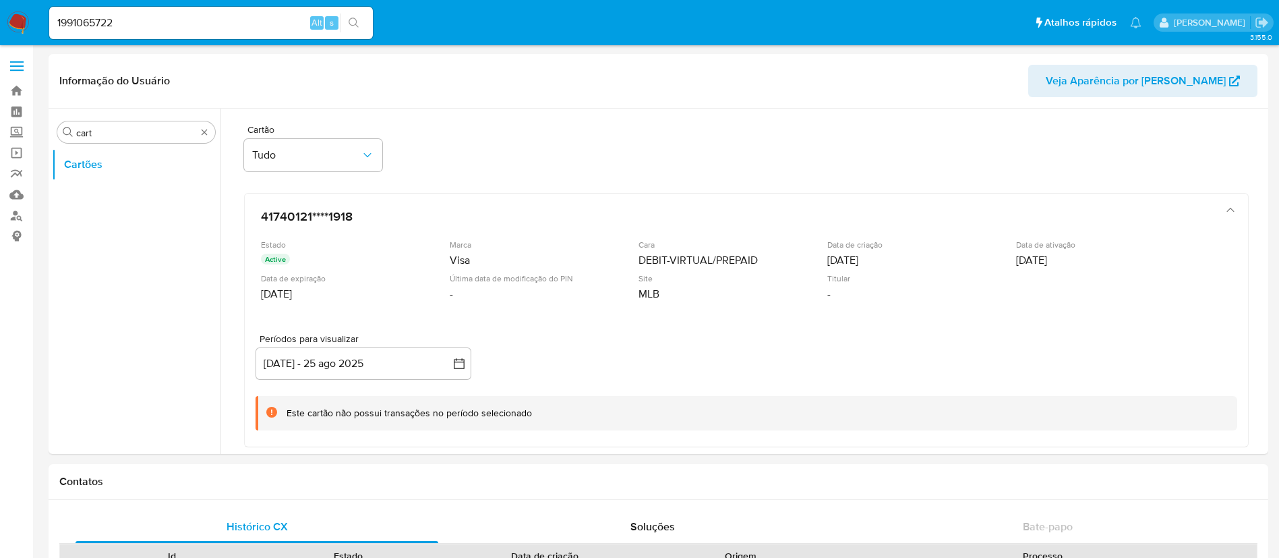
select select "10"
click at [13, 210] on link "Localizador de pessoas" at bounding box center [80, 215] width 160 height 21
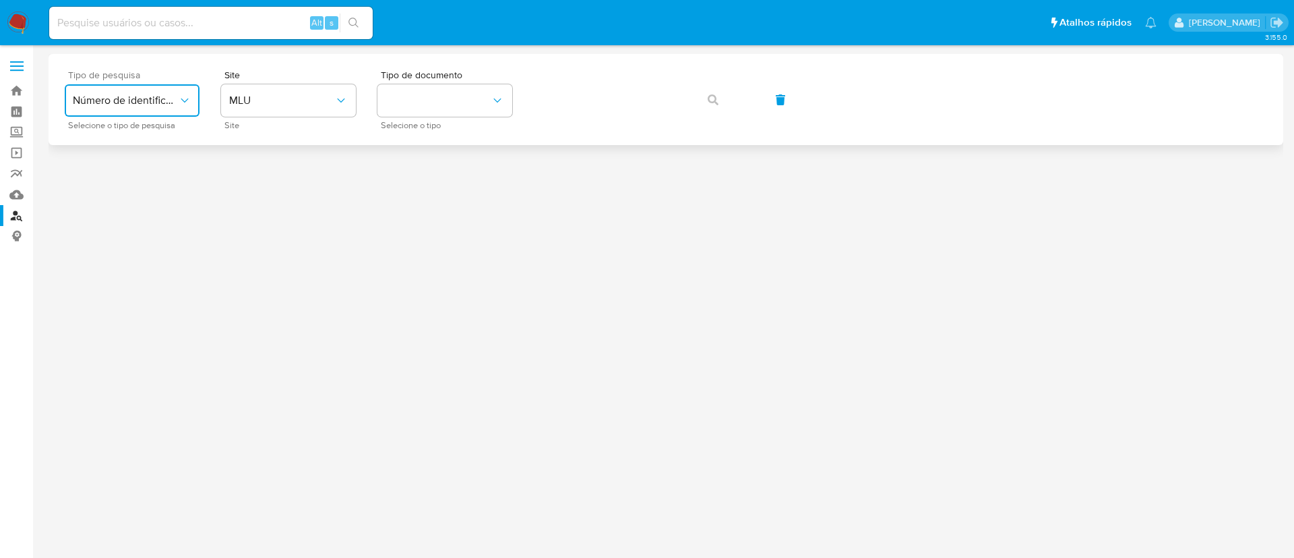
click at [136, 107] on span "Número de identificação" at bounding box center [125, 100] width 105 height 13
click at [126, 171] on div "User ID" at bounding box center [128, 183] width 111 height 32
click at [111, 100] on span "User ID" at bounding box center [125, 100] width 105 height 13
click at [124, 132] on span "Número de identificação" at bounding box center [128, 143] width 111 height 27
click at [247, 104] on button "site_id" at bounding box center [288, 100] width 135 height 32
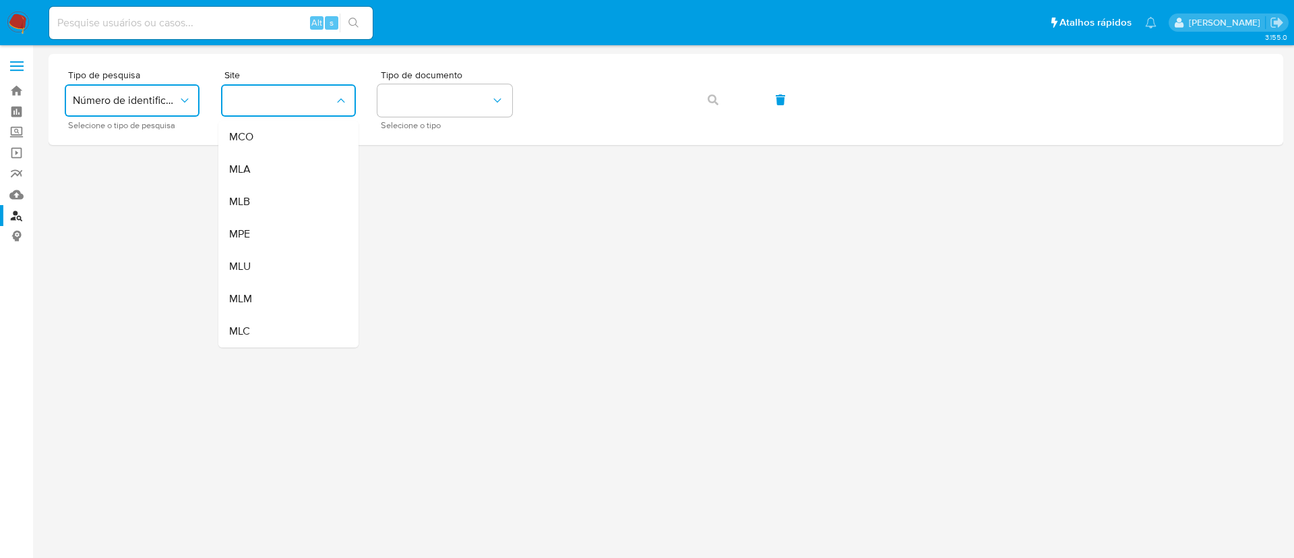
click at [237, 200] on span "MLB" at bounding box center [239, 201] width 21 height 13
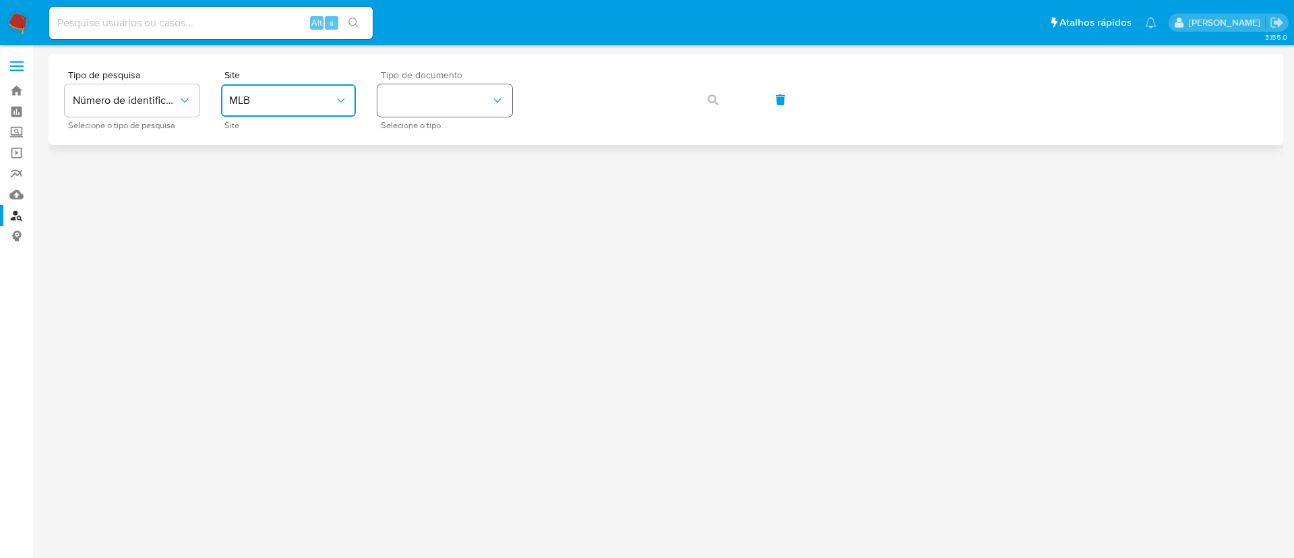
click at [392, 106] on button "identificationType" at bounding box center [445, 100] width 135 height 32
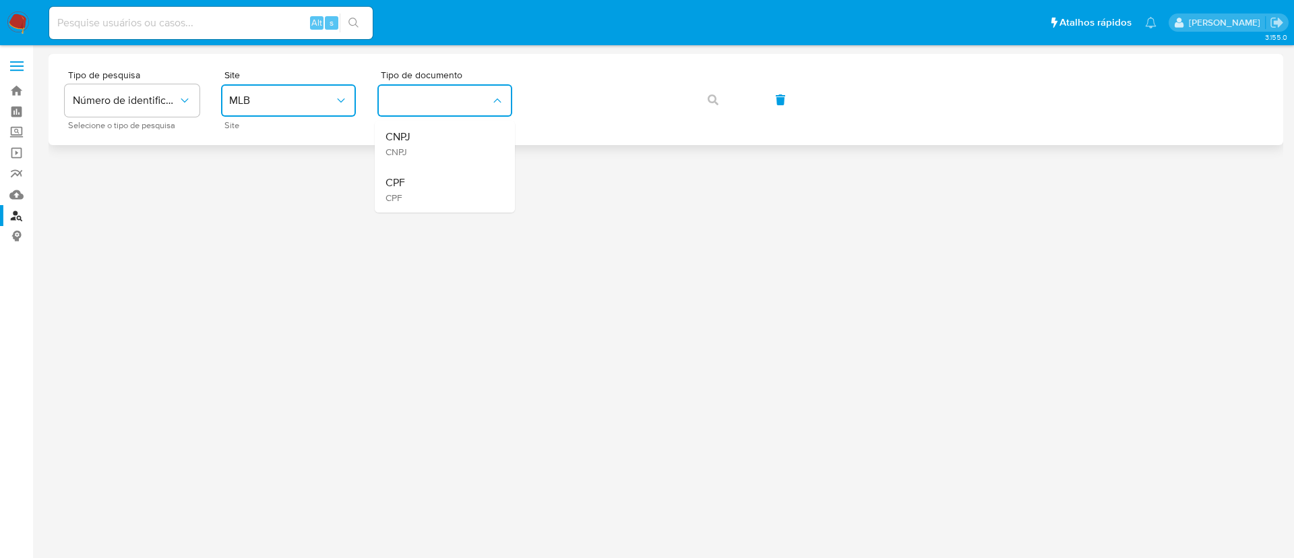
drag, startPoint x: 418, startPoint y: 183, endPoint x: 558, endPoint y: 127, distance: 150.4
click at [418, 181] on div "CPF CPF" at bounding box center [441, 190] width 111 height 46
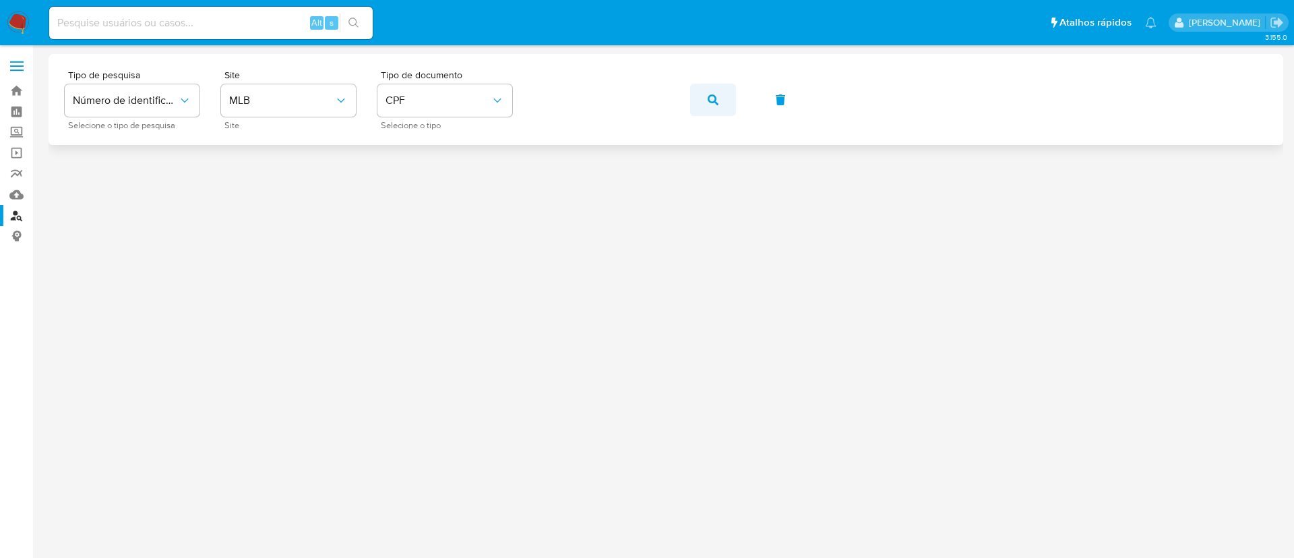
click at [713, 96] on icon "button" at bounding box center [713, 99] width 11 height 11
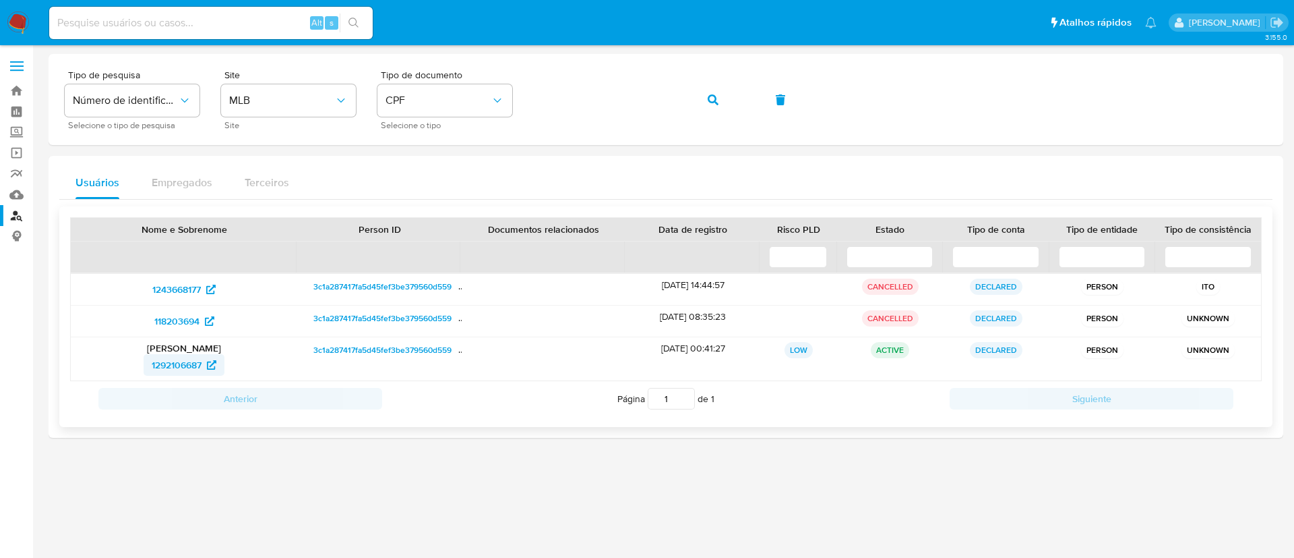
click at [189, 364] on span "1292106687" at bounding box center [177, 365] width 50 height 22
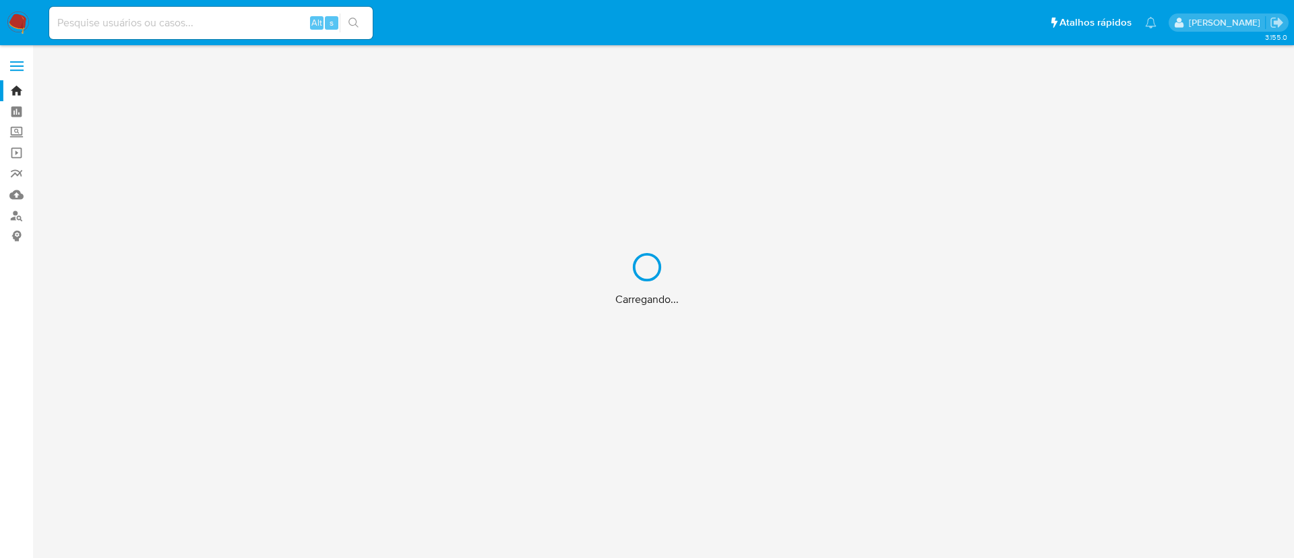
click at [241, 26] on div "Carregando..." at bounding box center [647, 279] width 1294 height 558
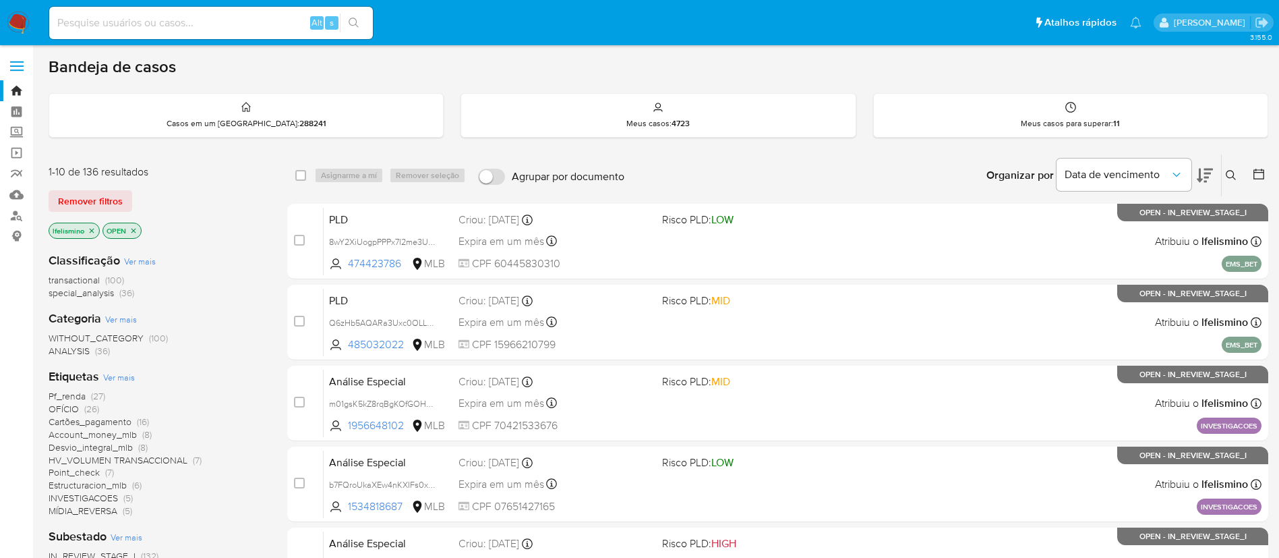
click at [247, 32] on div "Alt s" at bounding box center [211, 23] width 324 height 32
click at [249, 24] on input at bounding box center [211, 23] width 324 height 18
paste input "1991065722"
type input "1991065722"
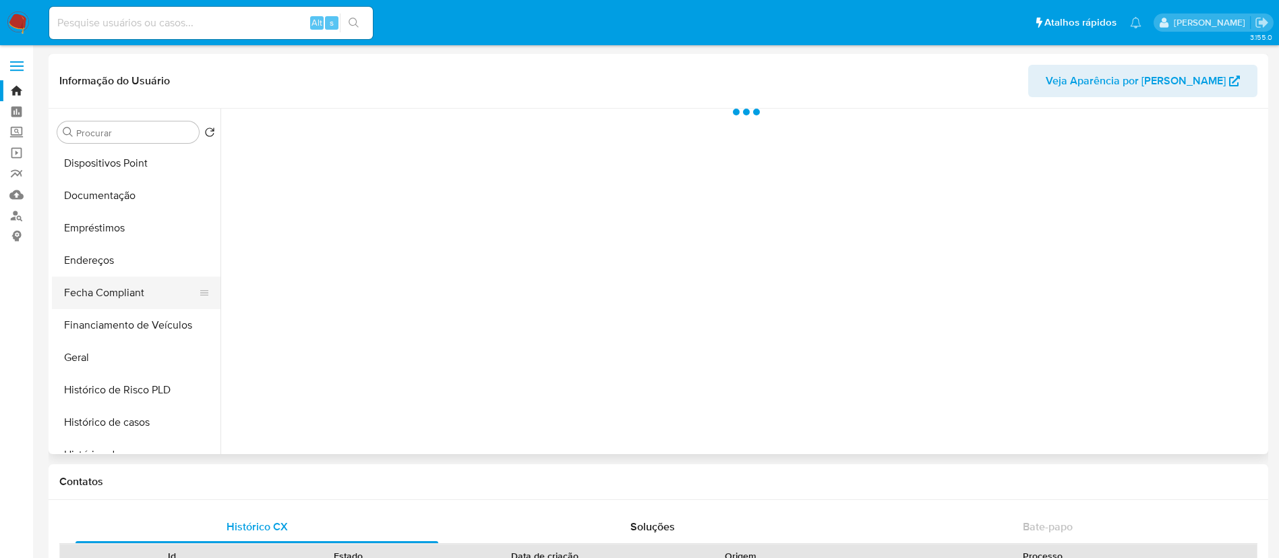
scroll to position [303, 0]
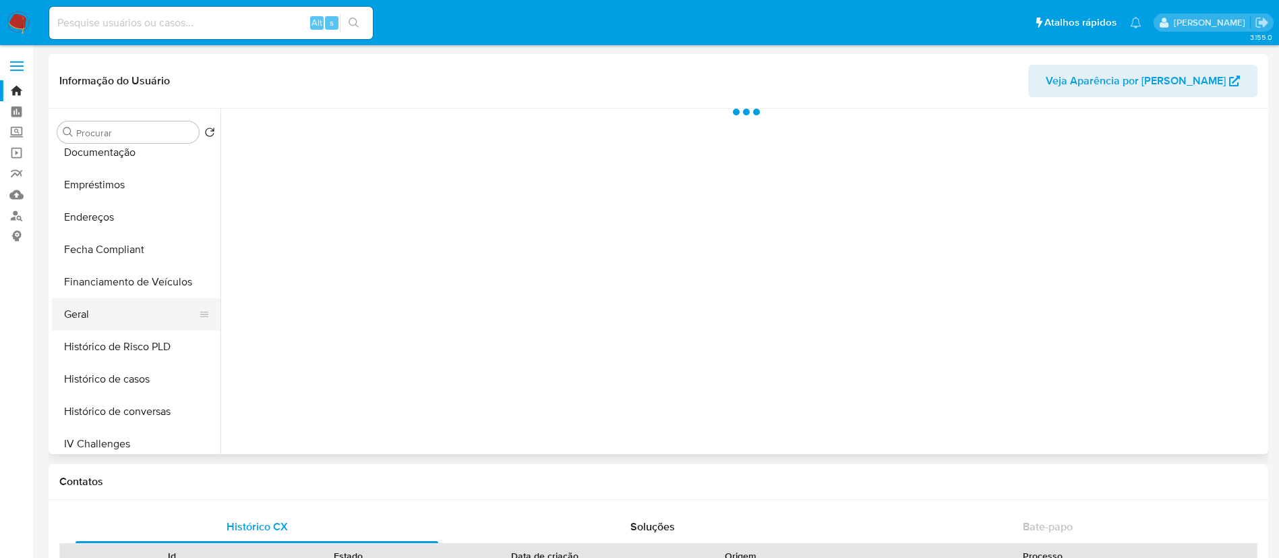
click at [124, 303] on button "Geral" at bounding box center [131, 314] width 158 height 32
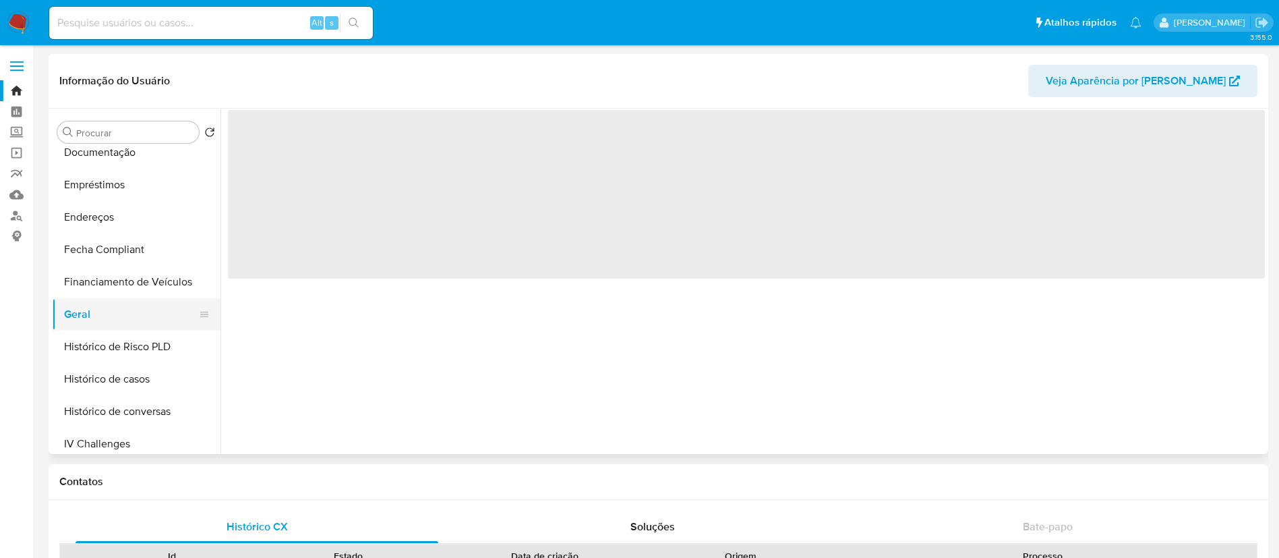
select select "10"
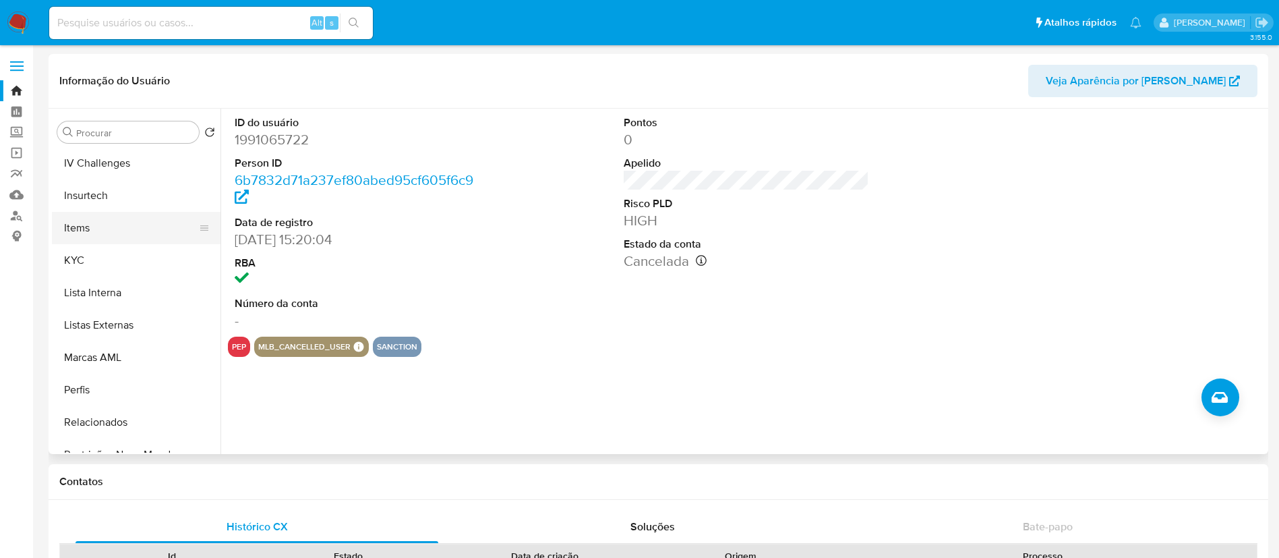
scroll to position [602, 0]
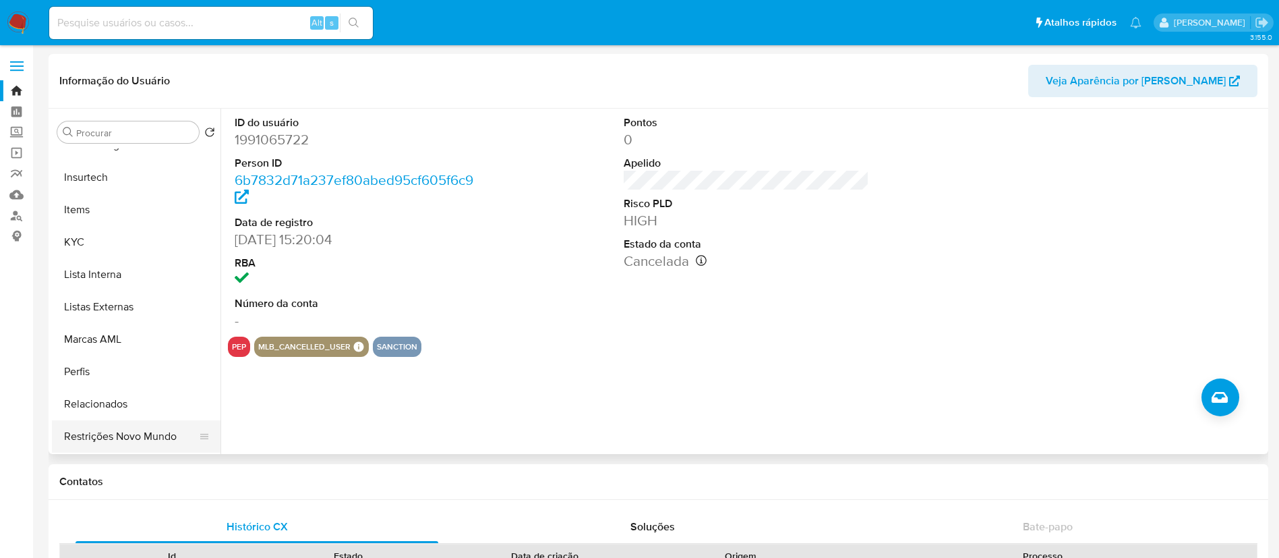
click at [122, 429] on button "Restrições Novo Mundo" at bounding box center [131, 436] width 158 height 32
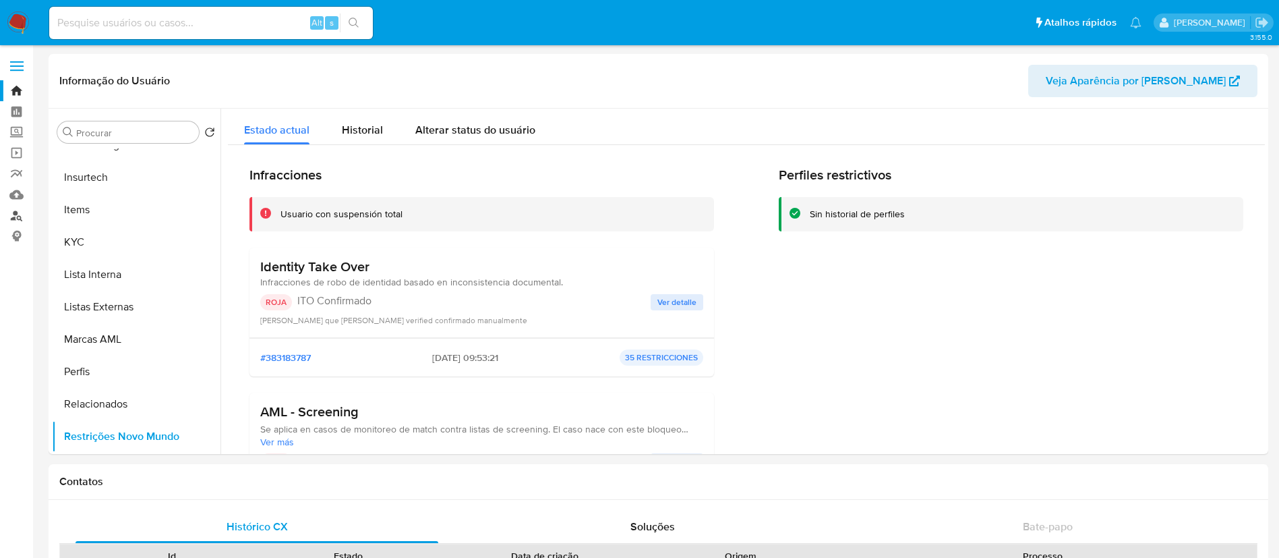
click at [13, 216] on link "Localizador de pessoas" at bounding box center [80, 215] width 160 height 21
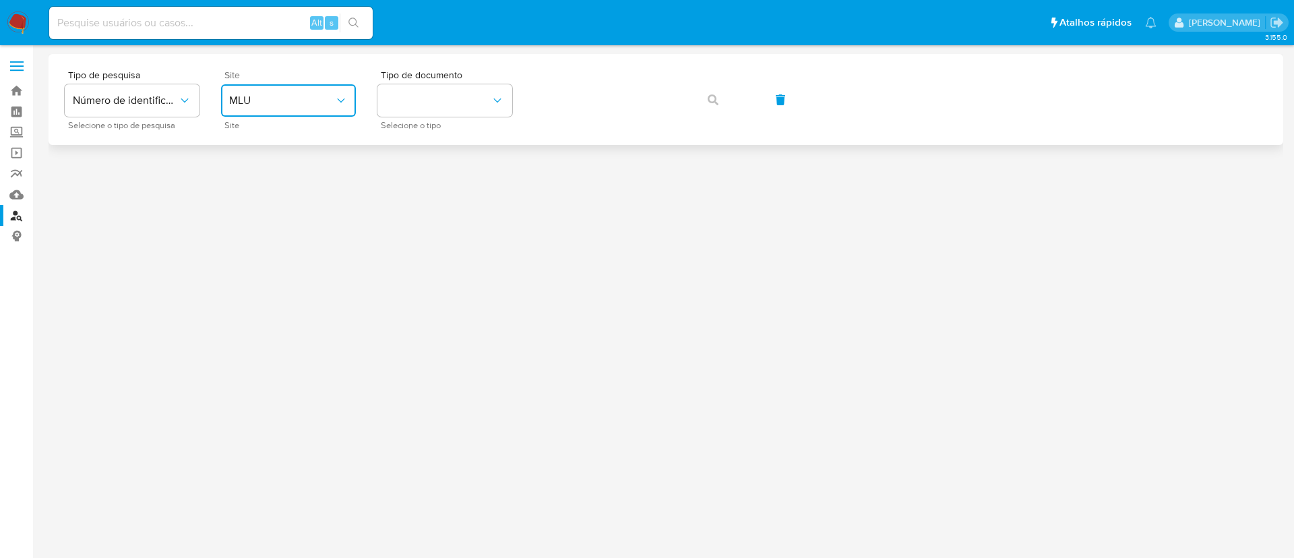
click at [272, 100] on span "MLU" at bounding box center [281, 100] width 105 height 13
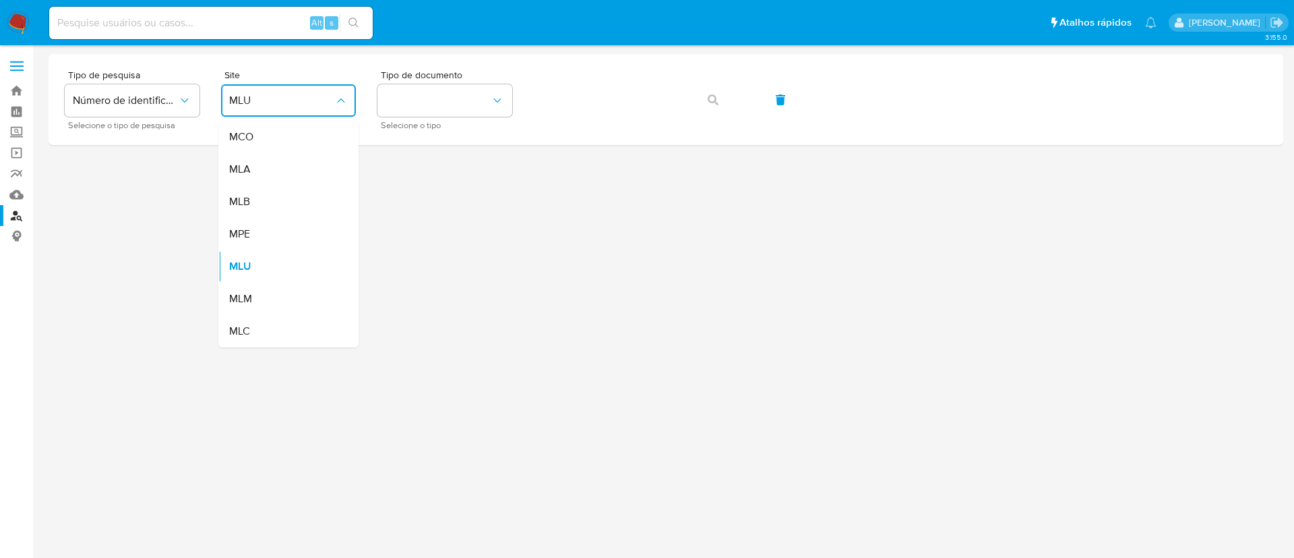
click at [265, 201] on div "MLB" at bounding box center [284, 201] width 111 height 32
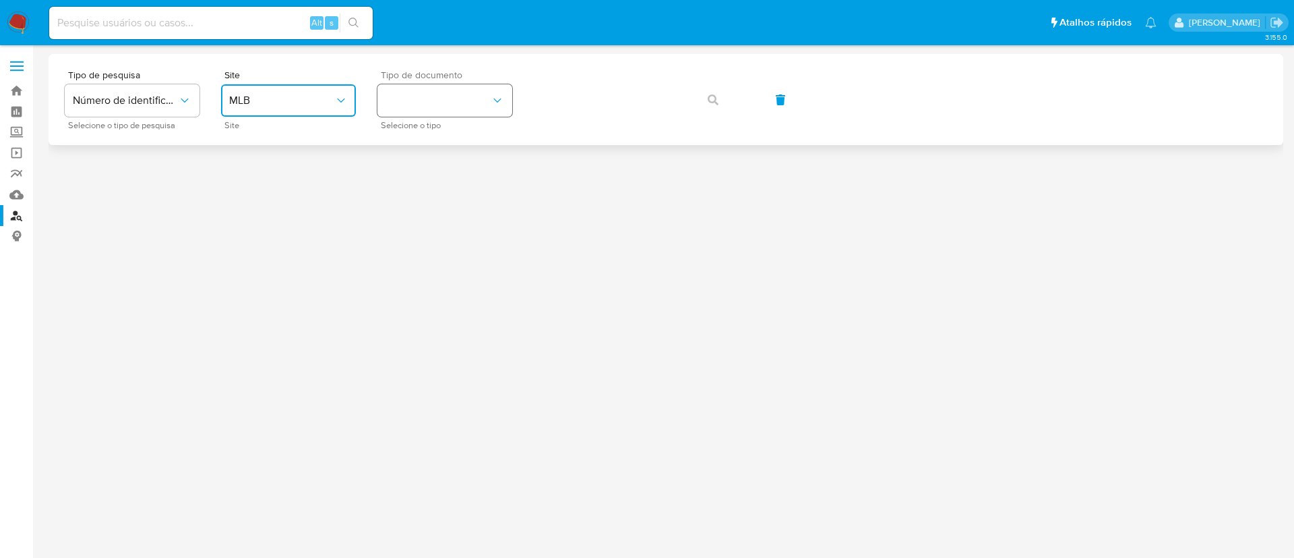
click at [434, 99] on button "identificationType" at bounding box center [445, 100] width 135 height 32
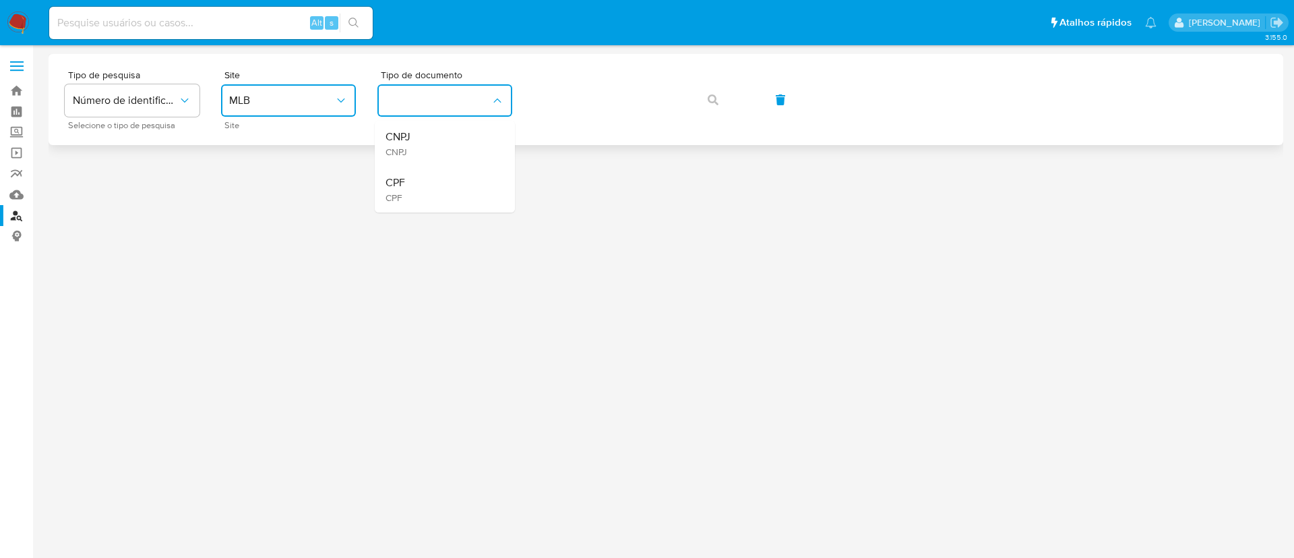
drag, startPoint x: 443, startPoint y: 181, endPoint x: 552, endPoint y: 123, distance: 123.6
click at [446, 179] on div "CPF CPF" at bounding box center [441, 190] width 111 height 46
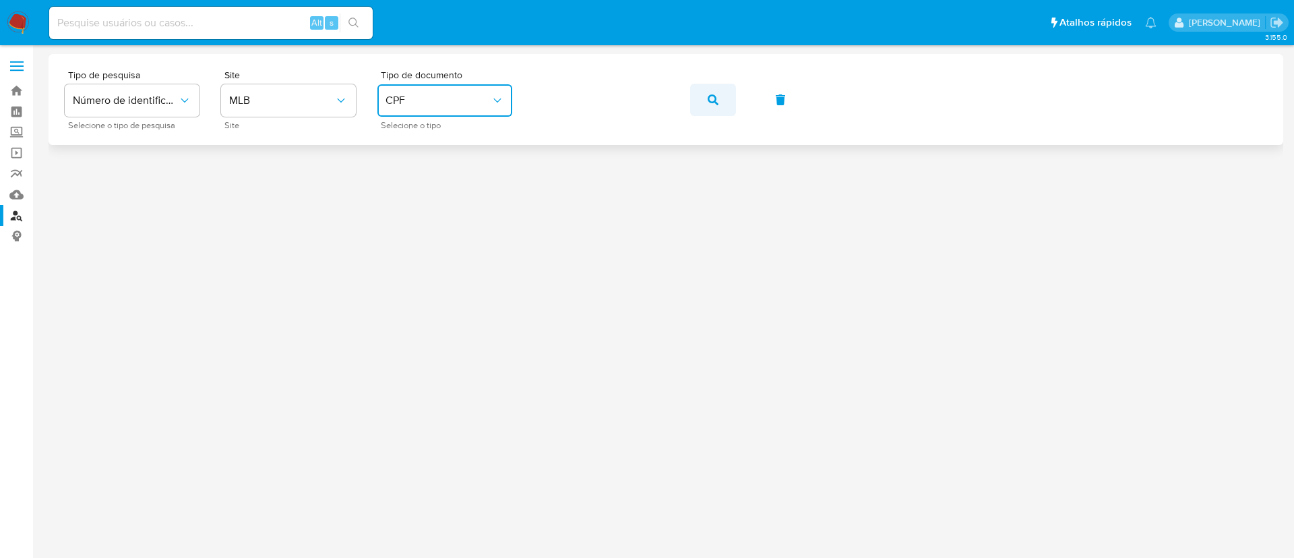
click at [729, 96] on button "button" at bounding box center [713, 100] width 46 height 32
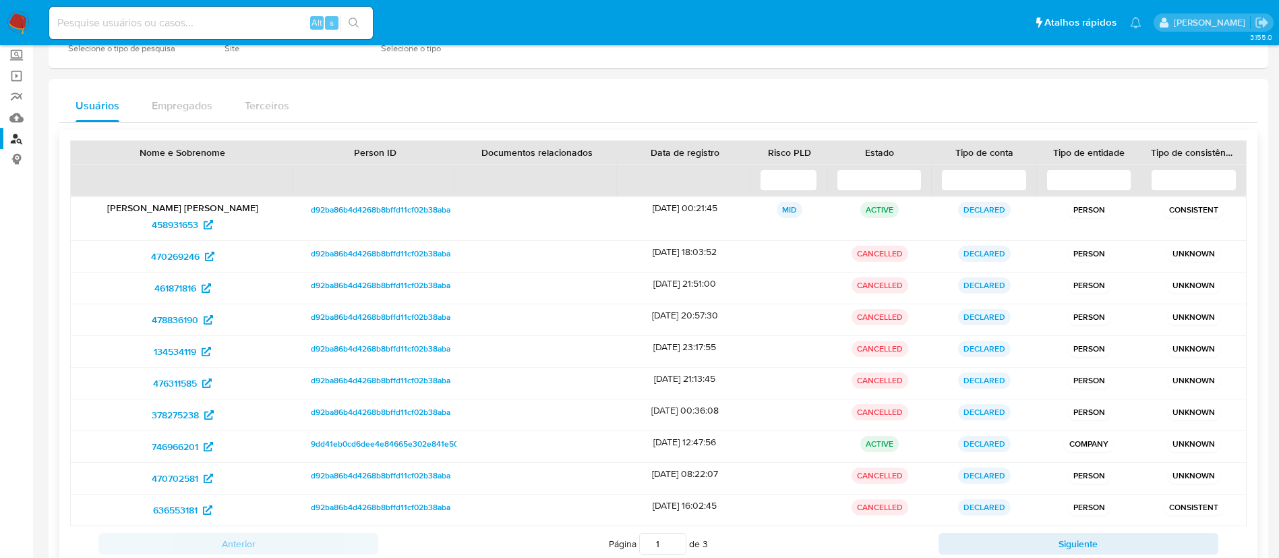
scroll to position [121, 0]
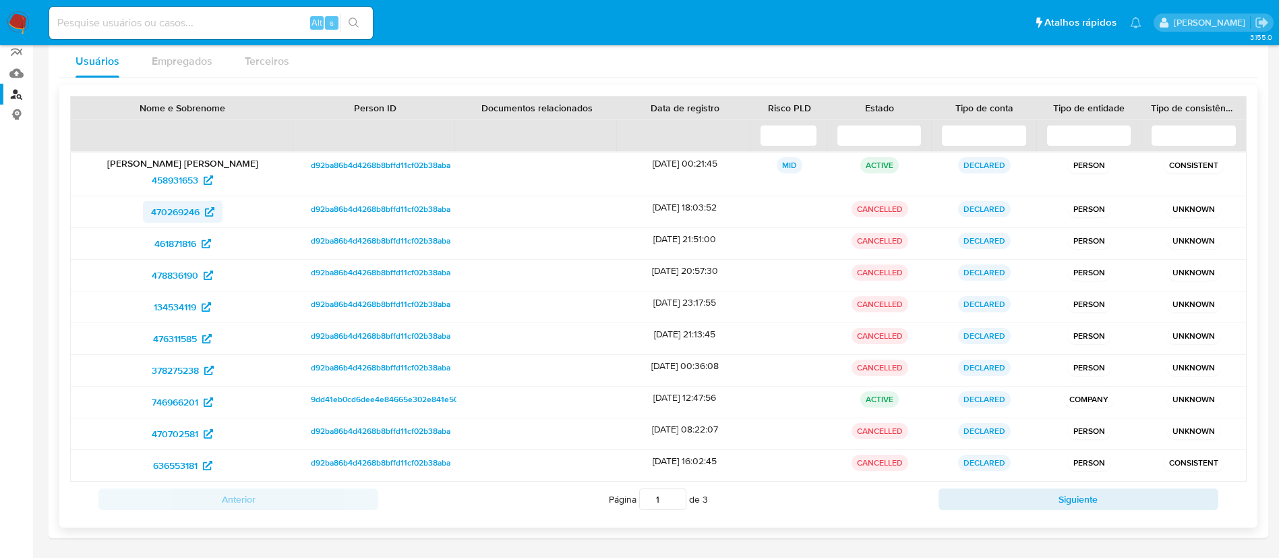
click at [183, 210] on span "470269246" at bounding box center [175, 212] width 49 height 22
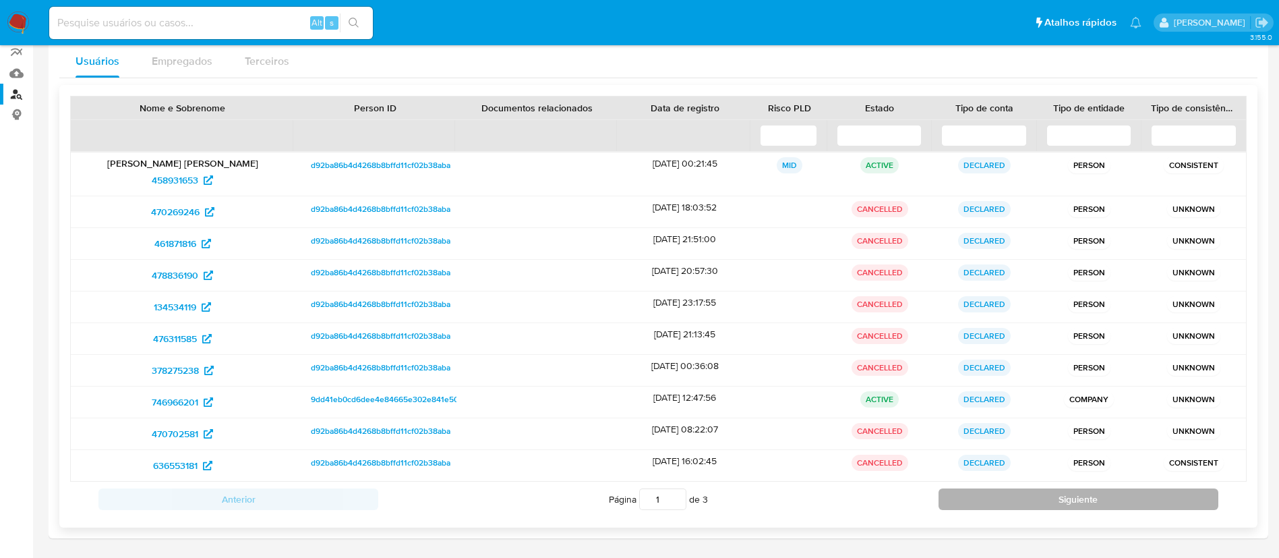
click at [1091, 490] on div "Anterior Página 1 de 3 Siguiente" at bounding box center [658, 498] width 1176 height 35
click at [1079, 502] on button "Siguiente" at bounding box center [1078, 499] width 280 height 22
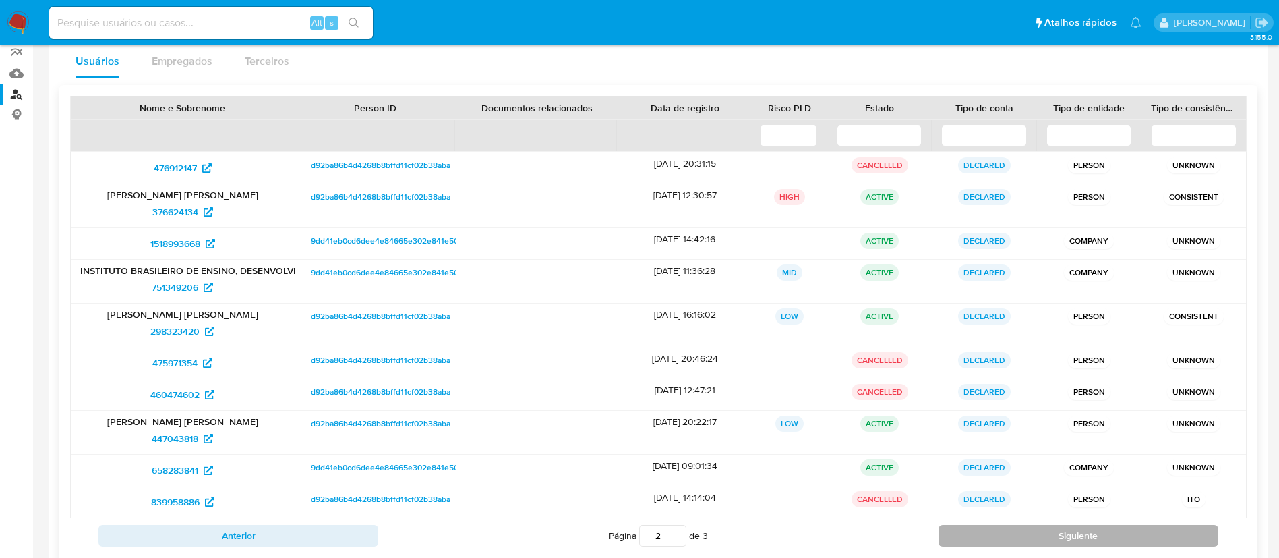
click at [1053, 530] on button "Siguiente" at bounding box center [1078, 535] width 280 height 22
type input "3"
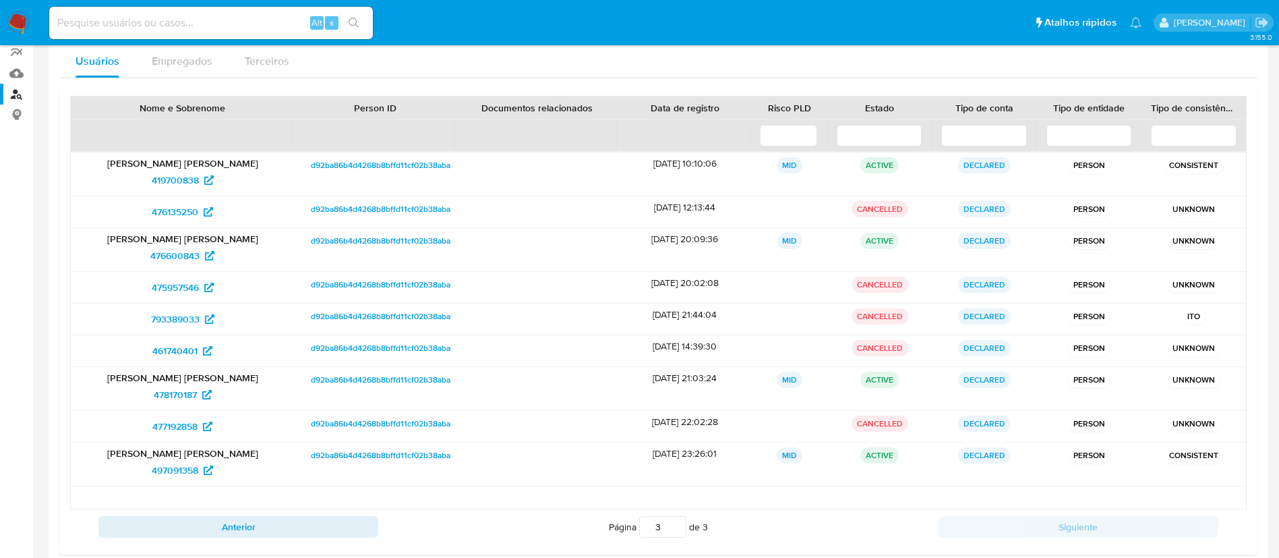
click at [241, 24] on input at bounding box center [211, 23] width 324 height 18
paste input "699242728"
type input "699242728"
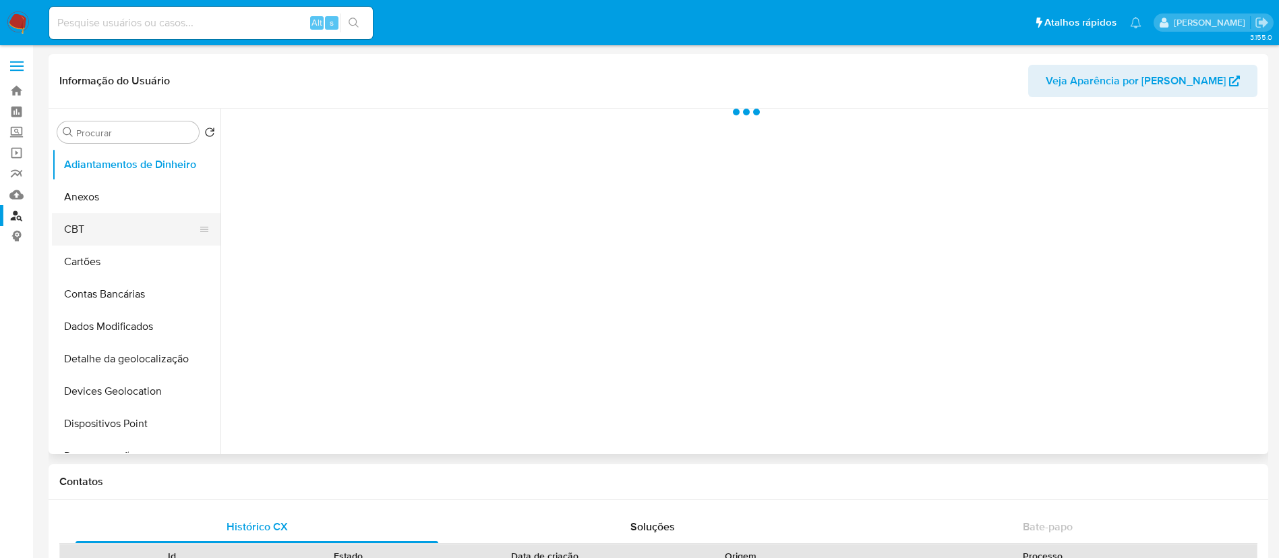
select select "10"
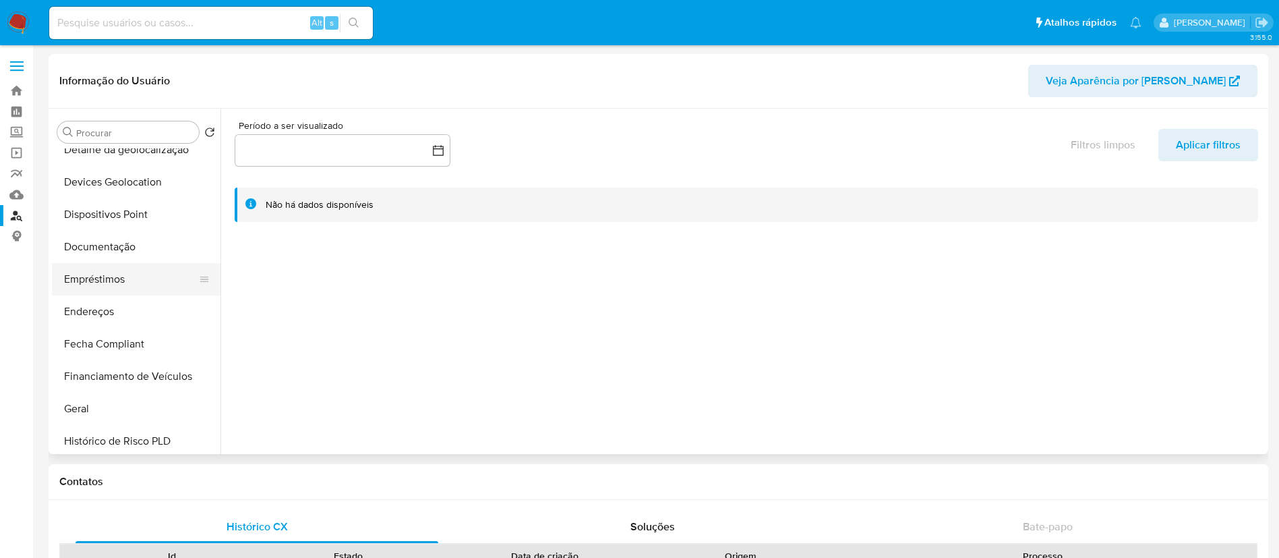
scroll to position [404, 0]
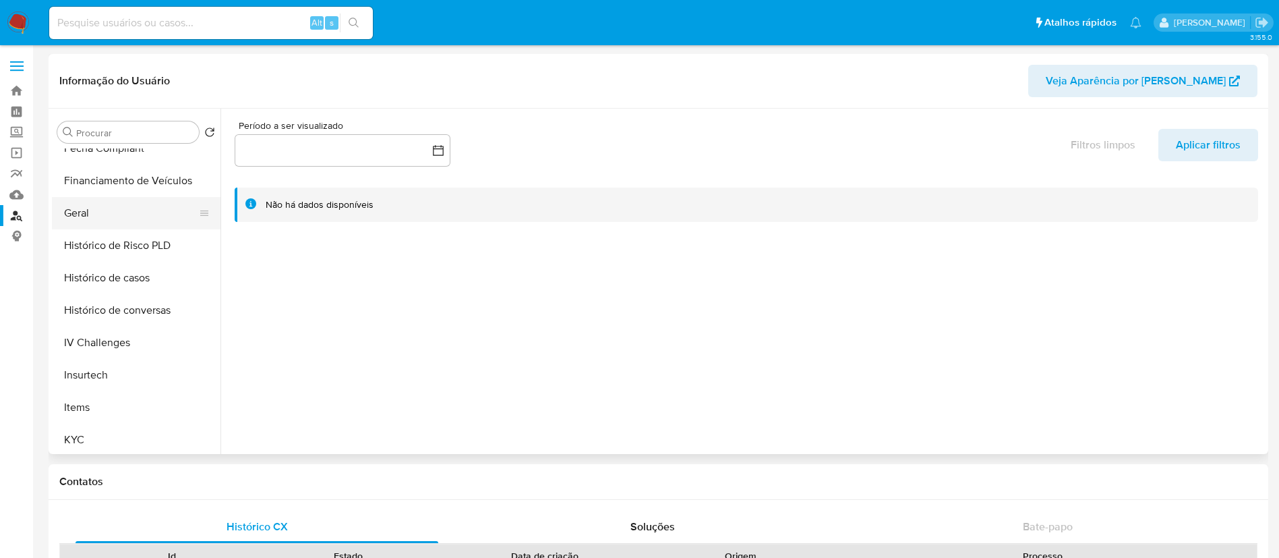
click at [103, 217] on button "Geral" at bounding box center [131, 213] width 158 height 32
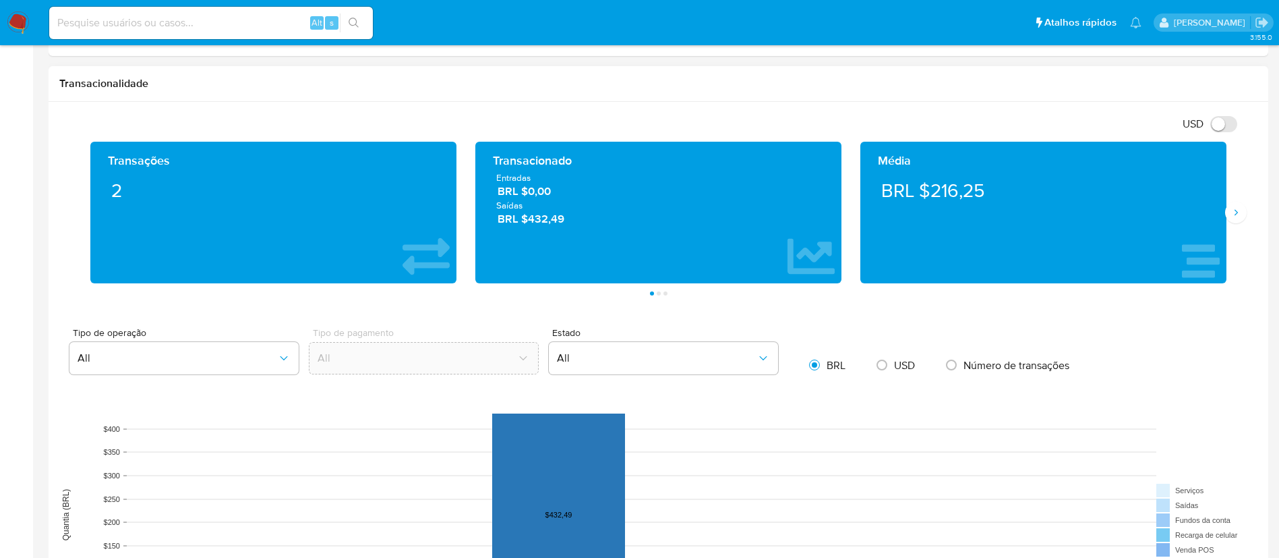
scroll to position [506, 0]
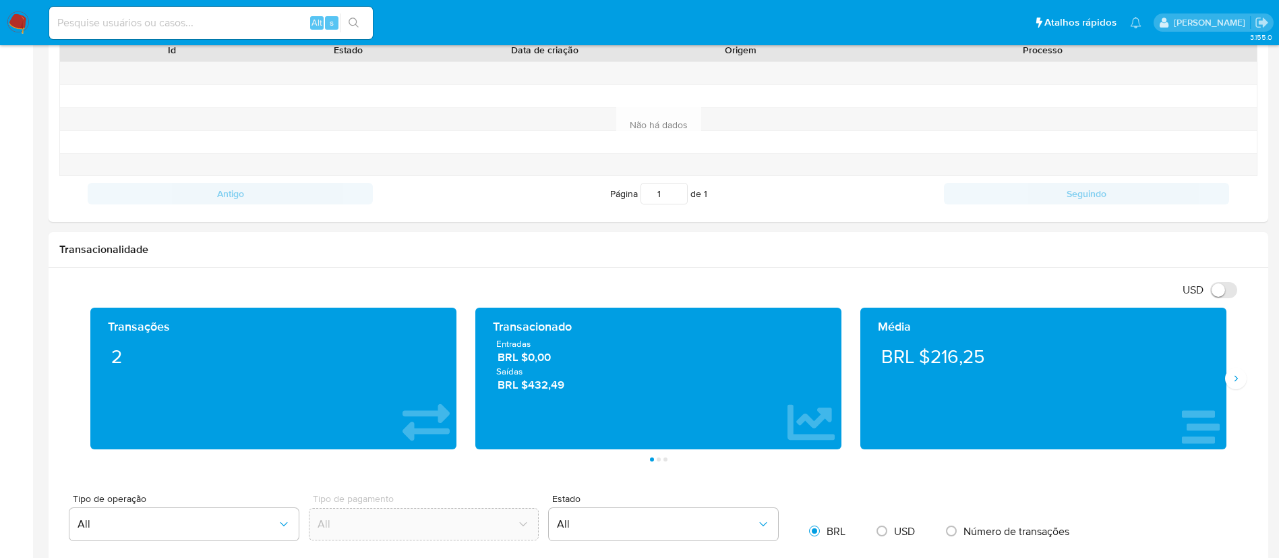
click at [223, 14] on div "Alt s" at bounding box center [211, 23] width 324 height 32
click at [222, 20] on input at bounding box center [211, 23] width 324 height 18
paste input "1920852355"
type input "1920852355"
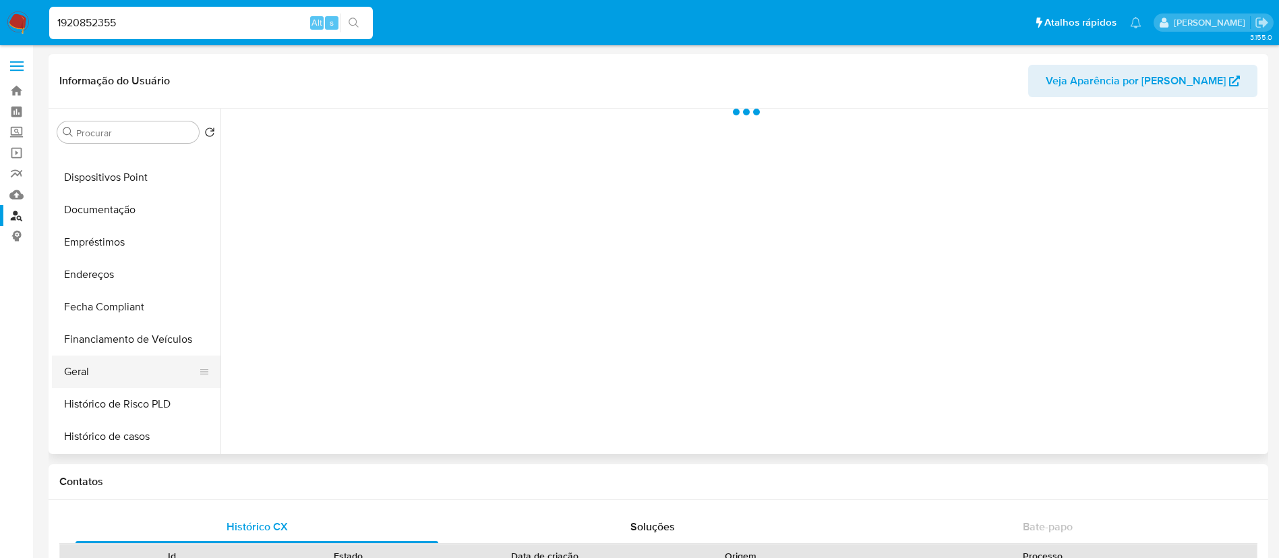
scroll to position [303, 0]
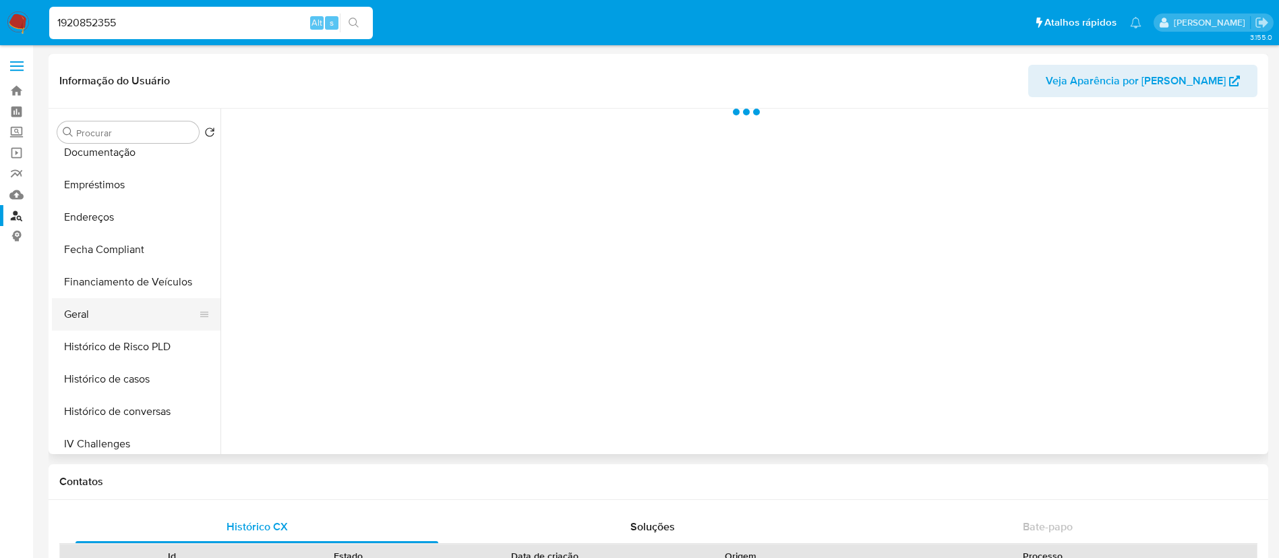
click at [111, 310] on button "Geral" at bounding box center [131, 314] width 158 height 32
select select "10"
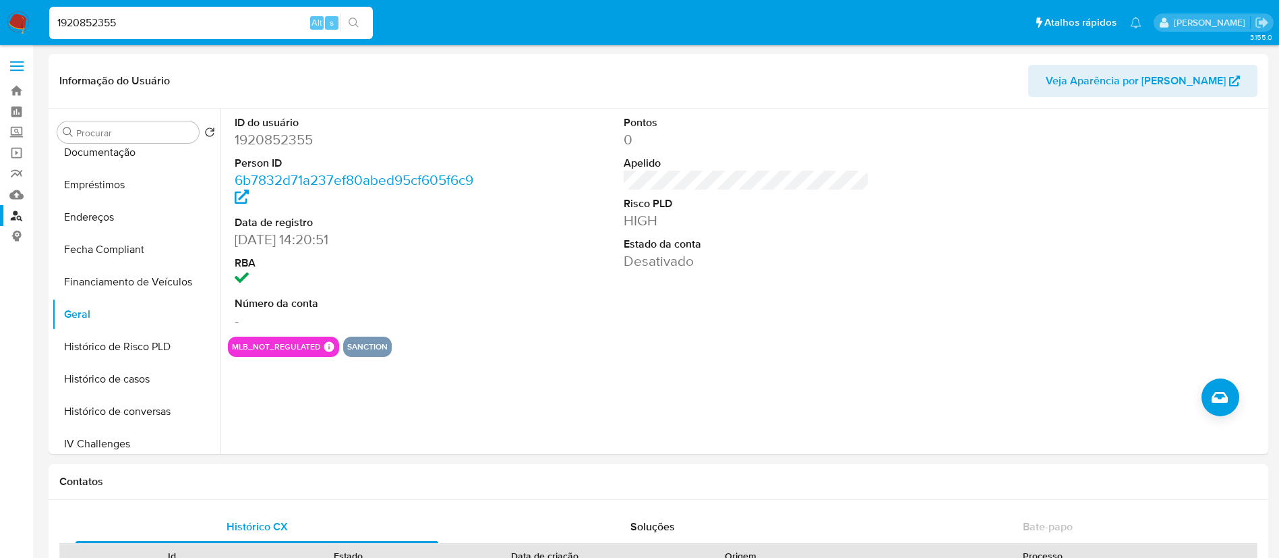
drag, startPoint x: 94, startPoint y: 16, endPoint x: 0, endPoint y: -1, distance: 95.2
click at [0, 0] on nav "Pausado Ver notificaciones 1920852355 Alt s Atalhos rápidos Presiona las siguie…" at bounding box center [639, 22] width 1279 height 45
paste input "23410082"
type input "1234100825"
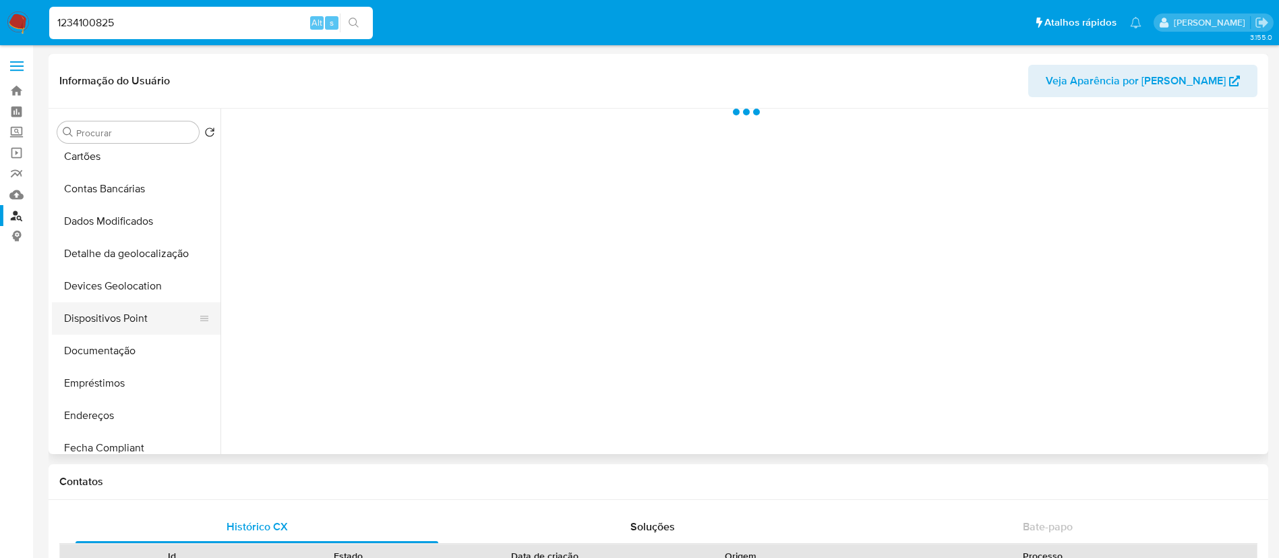
scroll to position [202, 0]
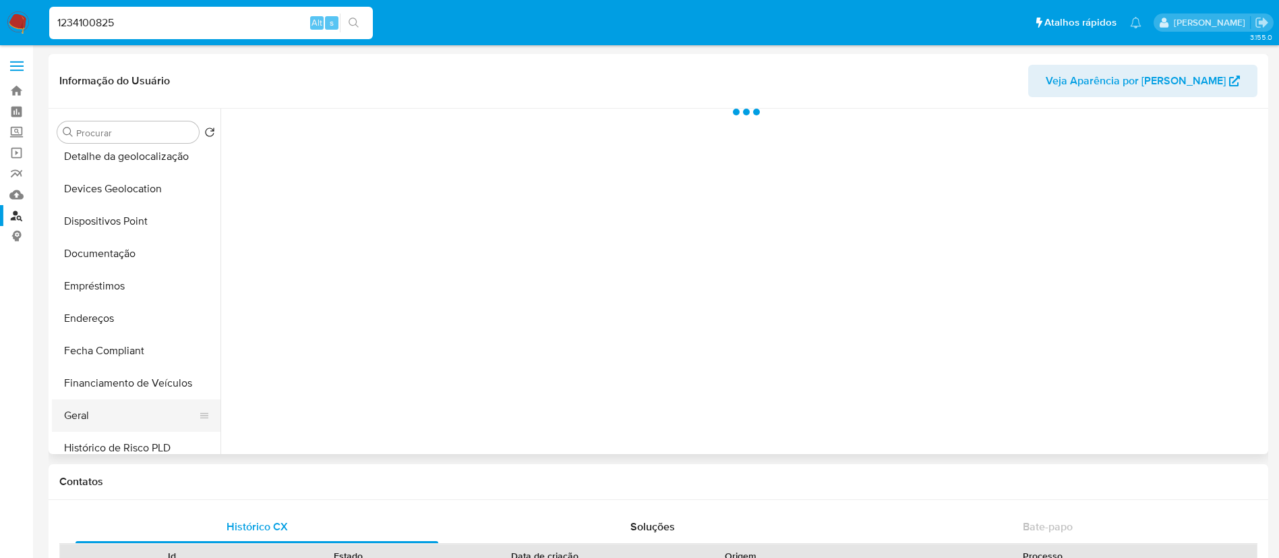
click at [71, 405] on button "Geral" at bounding box center [131, 415] width 158 height 32
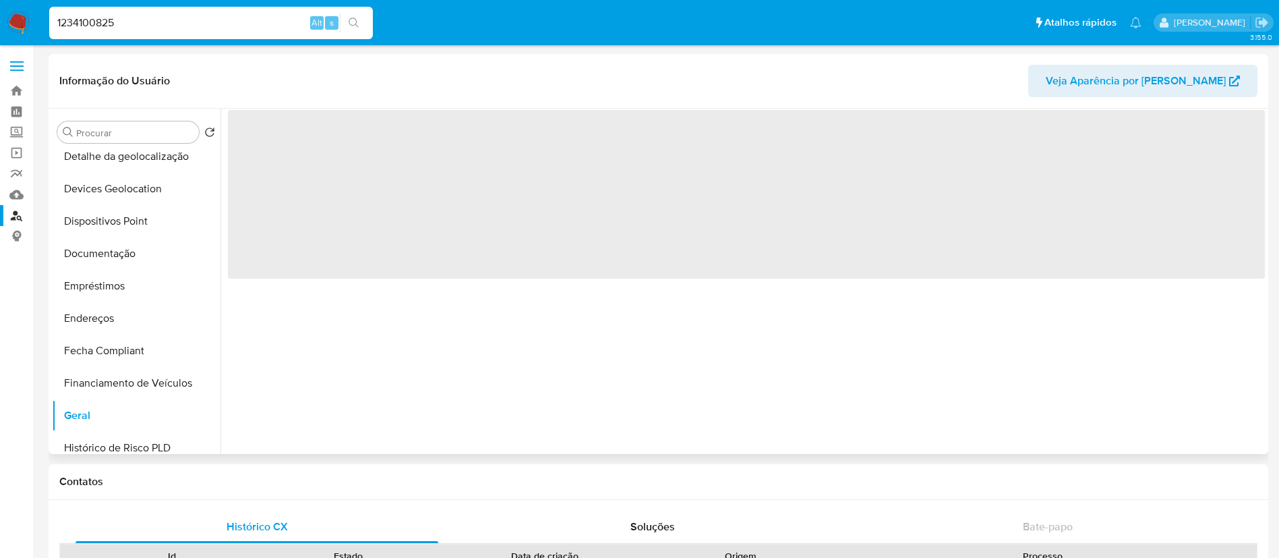
select select "10"
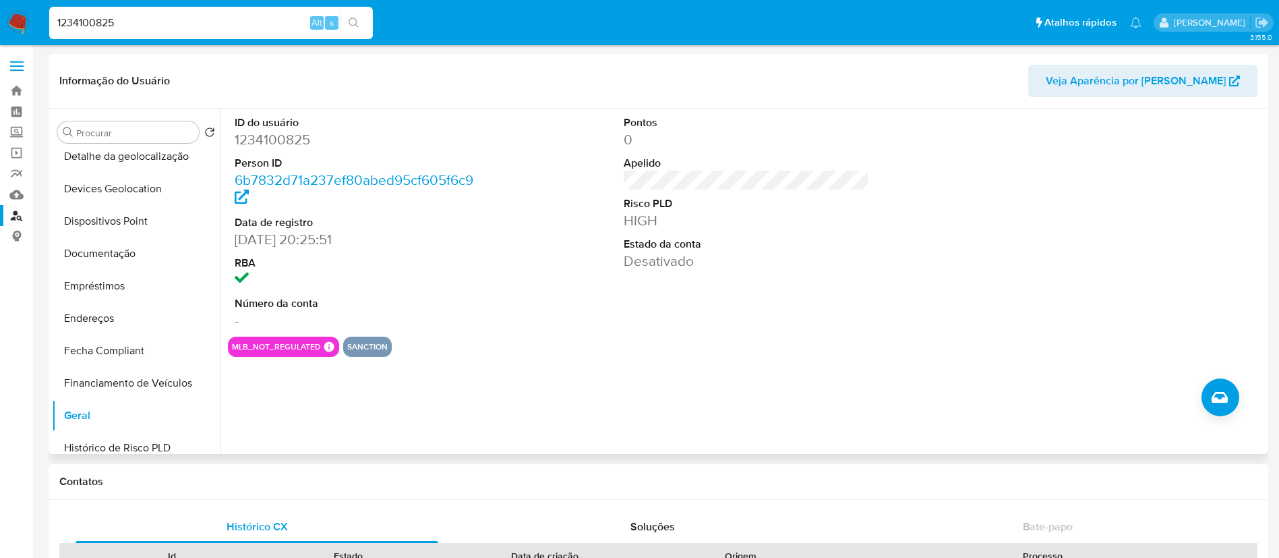
drag, startPoint x: 202, startPoint y: 19, endPoint x: 17, endPoint y: 39, distance: 185.8
click at [0, 38] on nav "Pausado Ver notificaciones 1234100825 Alt s Atalhos rápidos Presiona las siguie…" at bounding box center [639, 22] width 1279 height 45
paste input "92106687"
type input "1292106687"
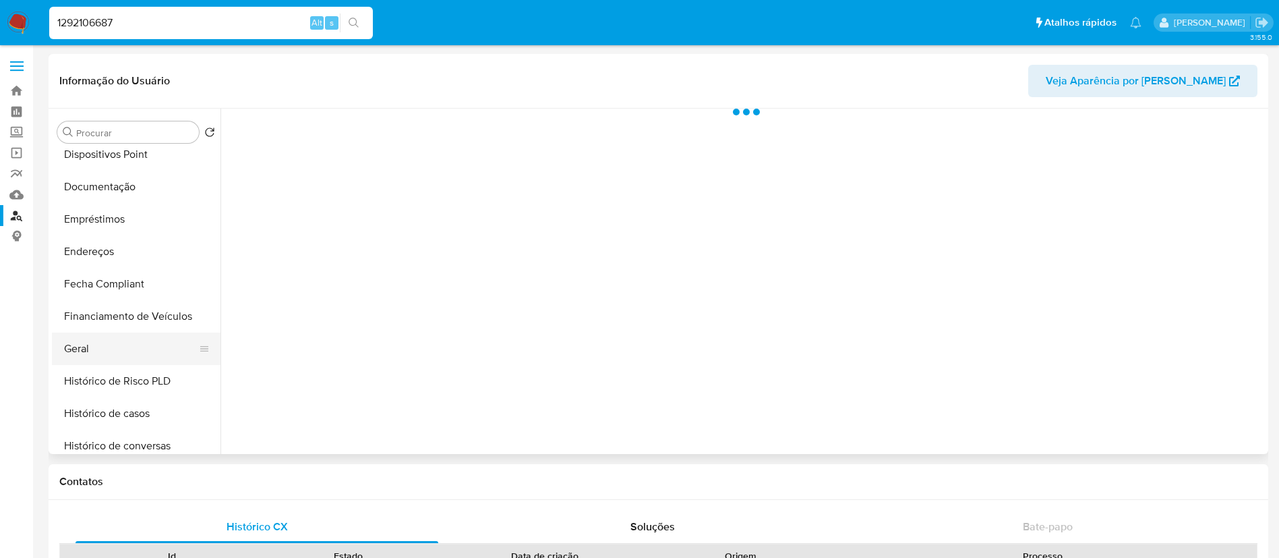
scroll to position [303, 0]
click at [80, 298] on button "Geral" at bounding box center [131, 314] width 158 height 32
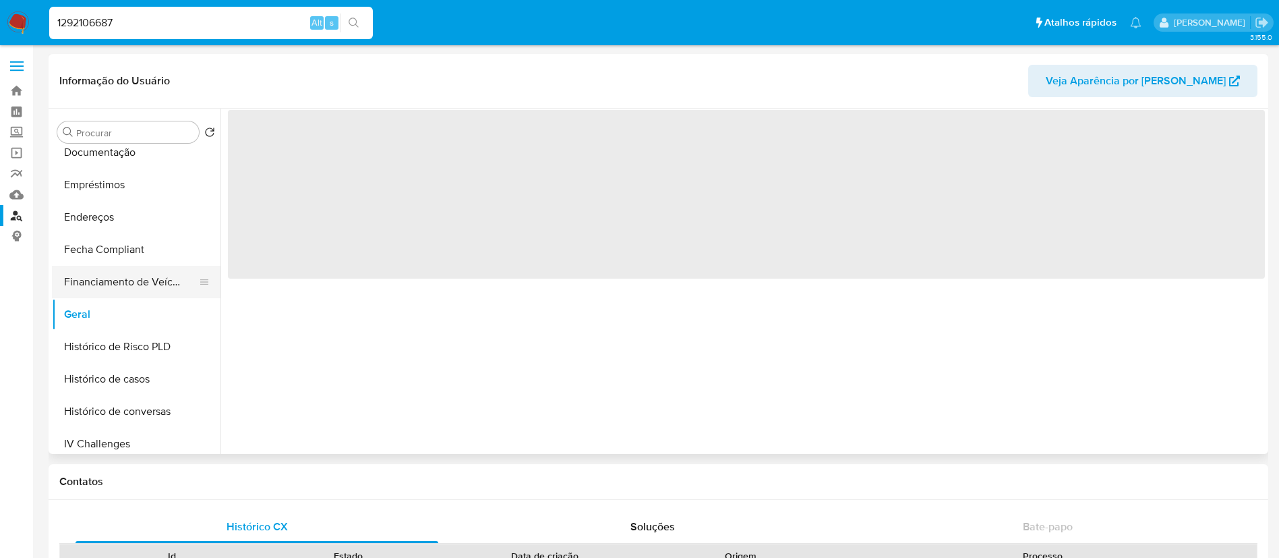
select select "10"
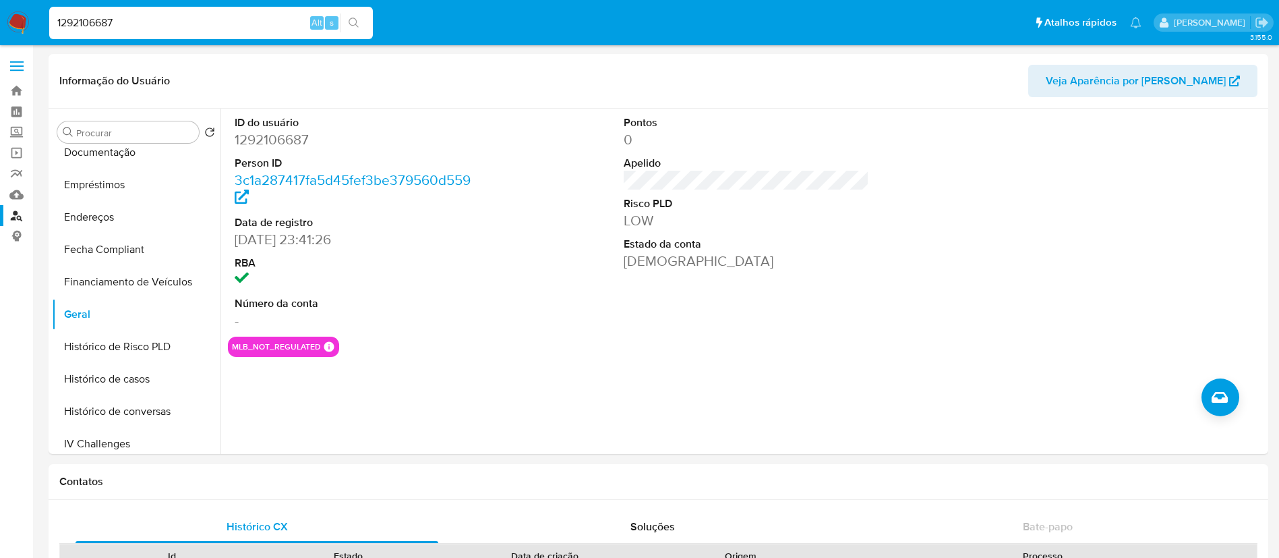
drag, startPoint x: 127, startPoint y: 27, endPoint x: 0, endPoint y: 8, distance: 128.1
click at [0, 27] on nav "Pausado Ver notificaciones 1292106687 Alt s Atalhos rápidos Presiona las siguie…" at bounding box center [639, 22] width 1279 height 45
paste input "18203694"
type input "118203694"
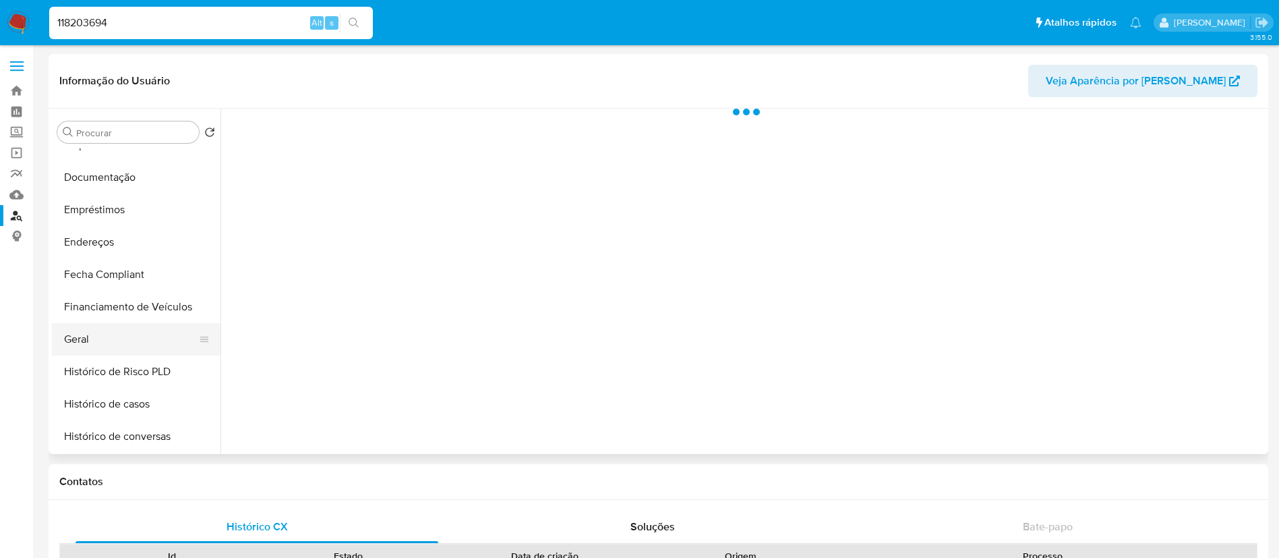
scroll to position [303, 0]
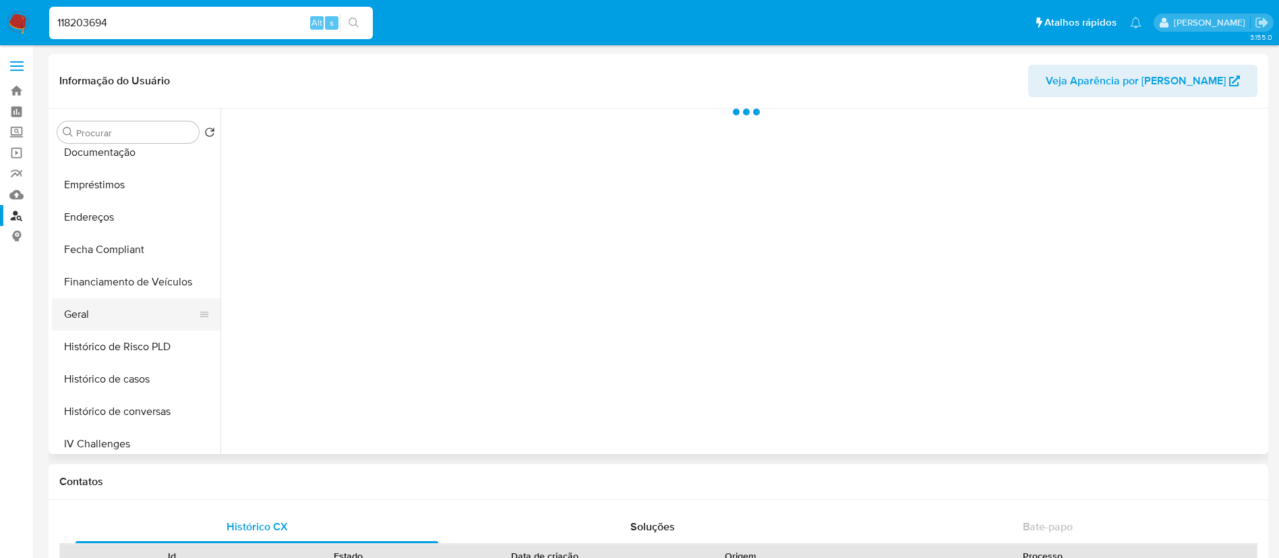
click at [106, 305] on button "Geral" at bounding box center [131, 314] width 158 height 32
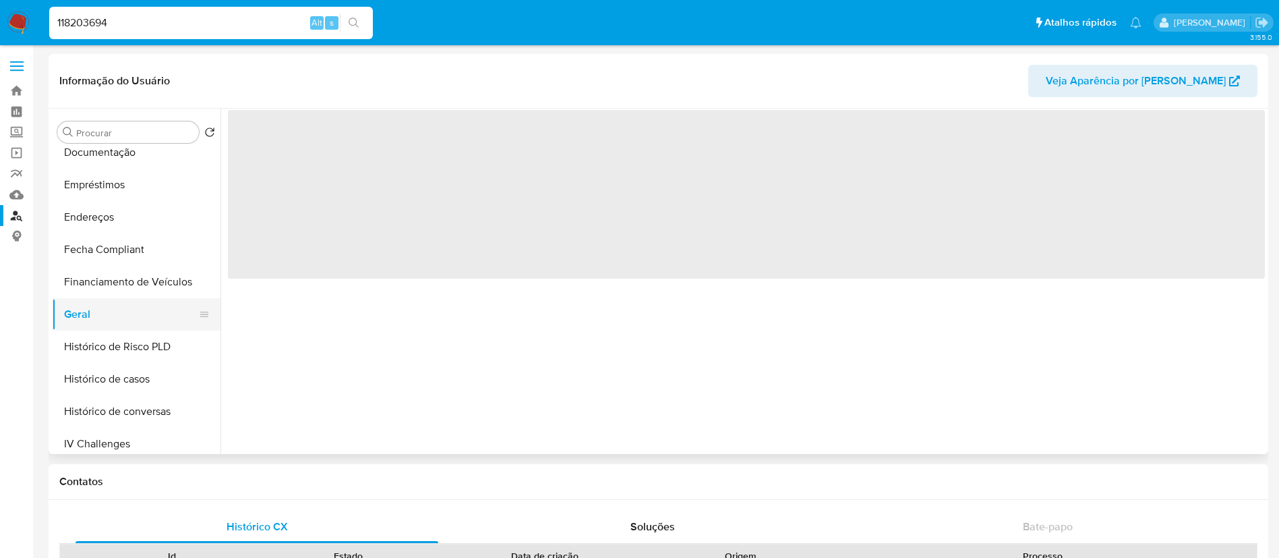
select select "10"
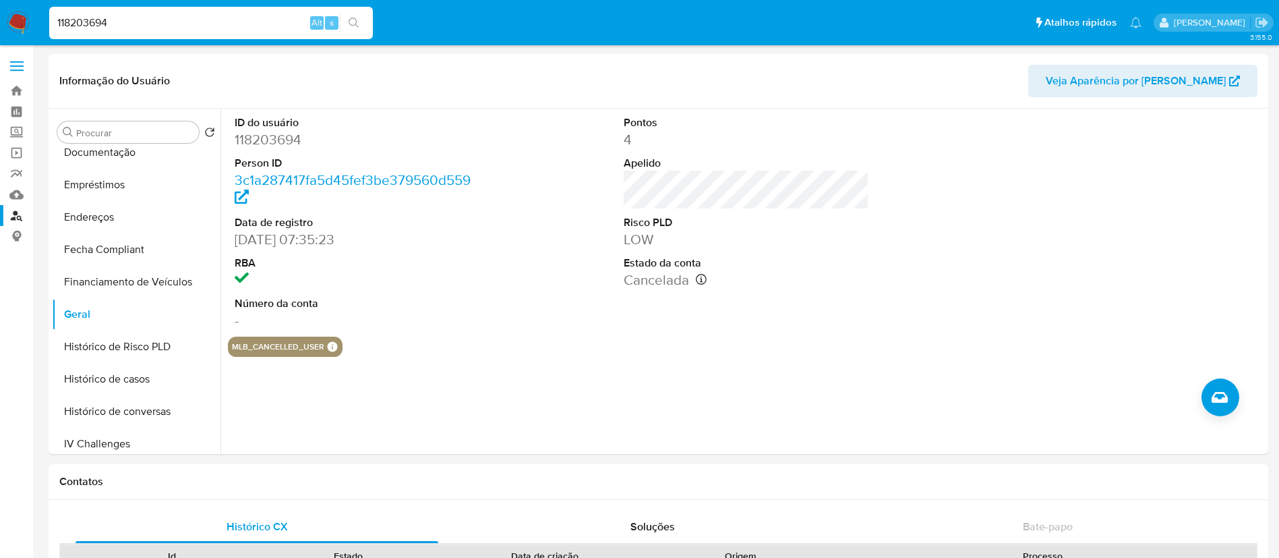
drag, startPoint x: 124, startPoint y: 24, endPoint x: 0, endPoint y: 38, distance: 124.9
click at [0, 26] on nav "Pausado Ver notificaciones 118203694 Alt s Atalhos rápidos Presiona las siguien…" at bounding box center [639, 22] width 1279 height 45
paste input "226047573"
type input "226047573"
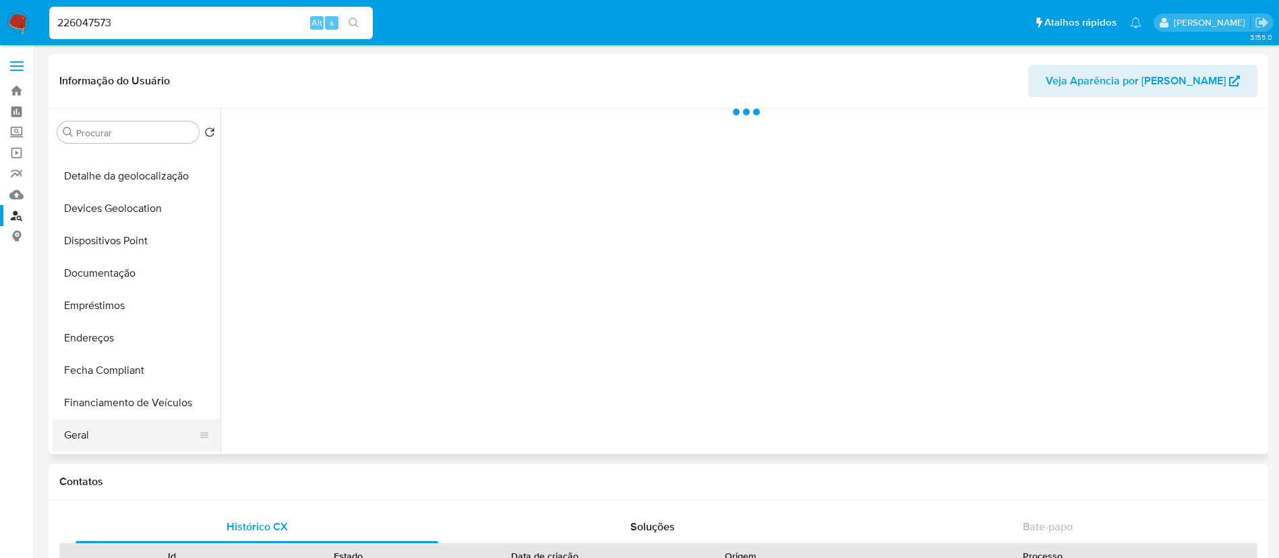
scroll to position [303, 0]
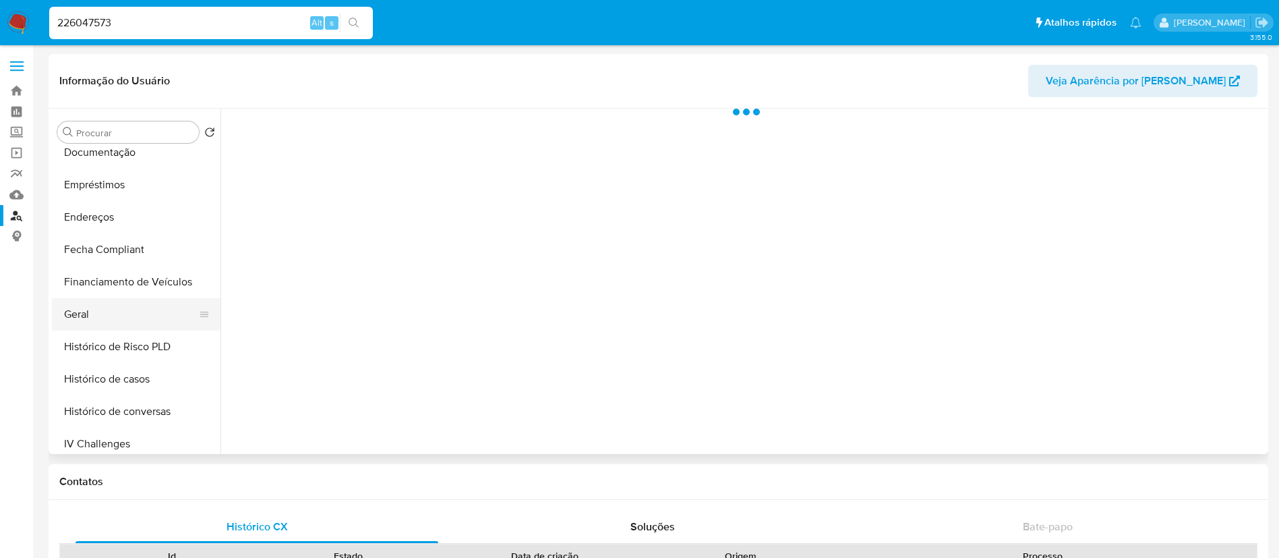
click at [128, 315] on button "Geral" at bounding box center [131, 314] width 158 height 32
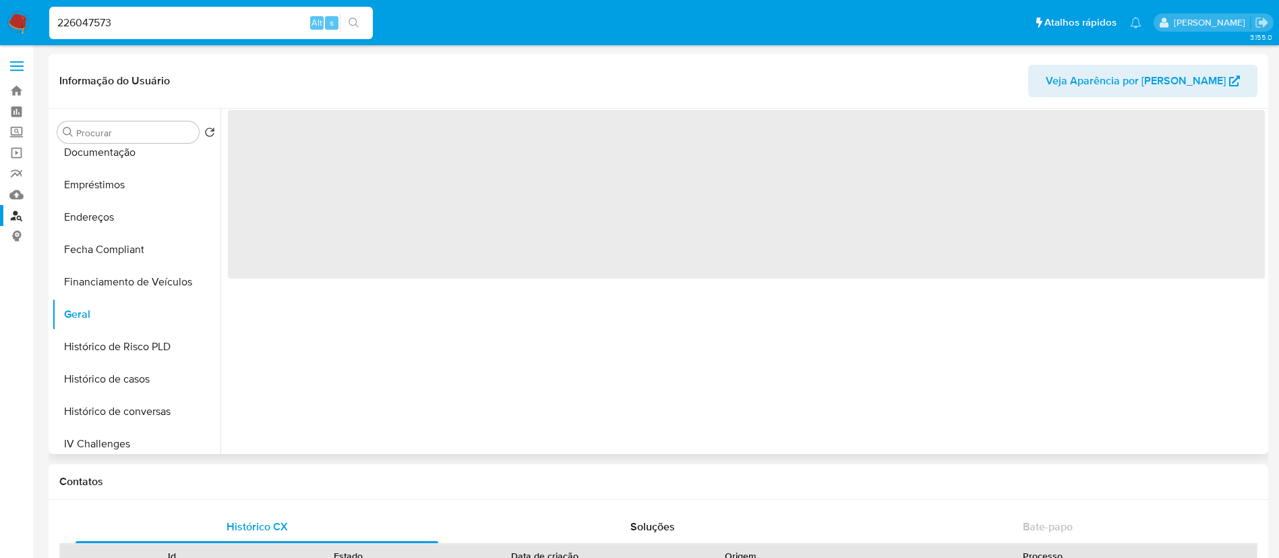
select select "10"
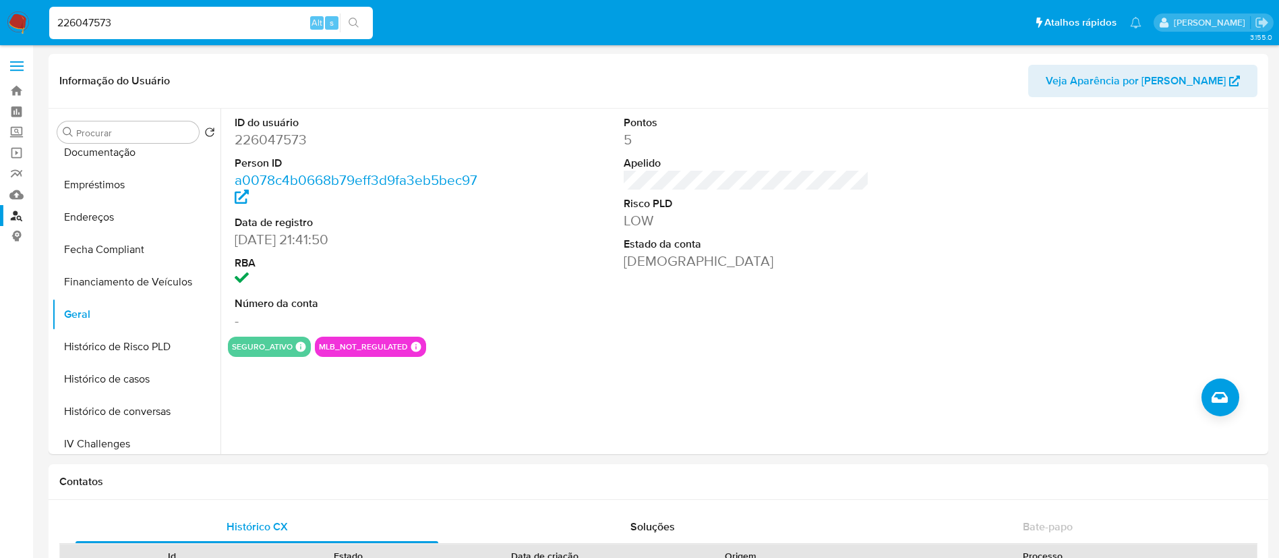
drag, startPoint x: 166, startPoint y: 28, endPoint x: 0, endPoint y: 61, distance: 169.1
paste input "419700838"
type input "419700838"
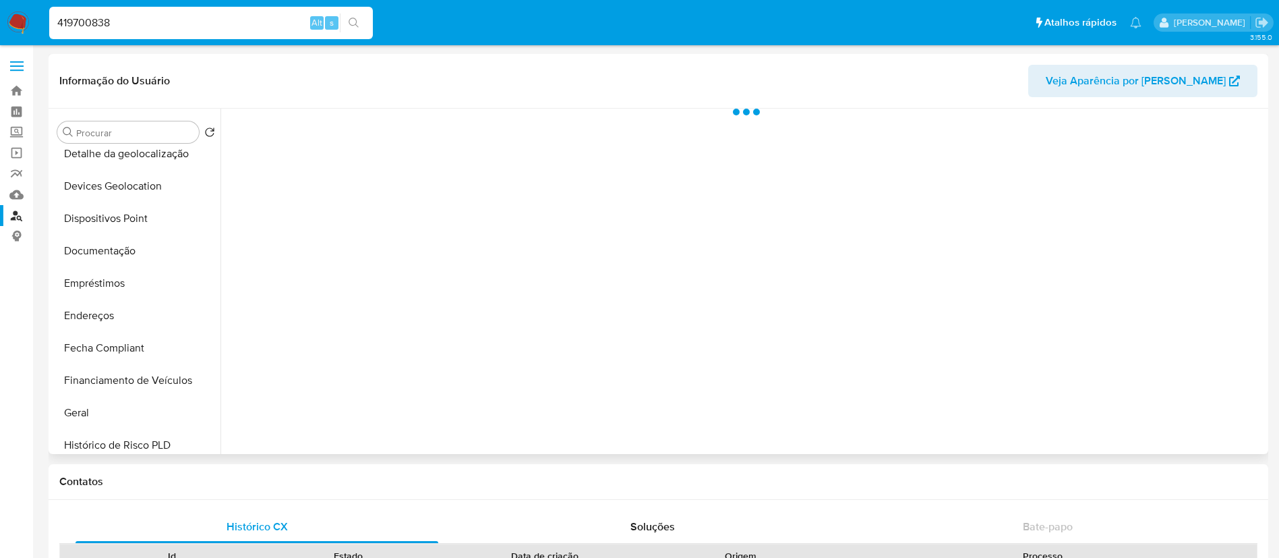
scroll to position [303, 0]
click at [115, 303] on button "Geral" at bounding box center [131, 314] width 158 height 32
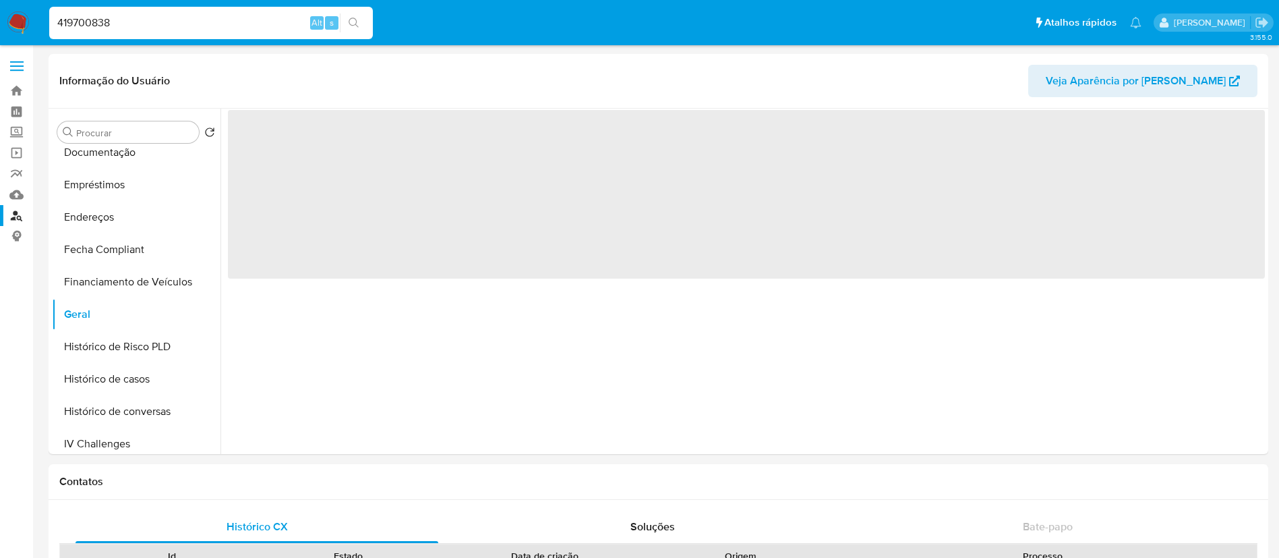
select select "10"
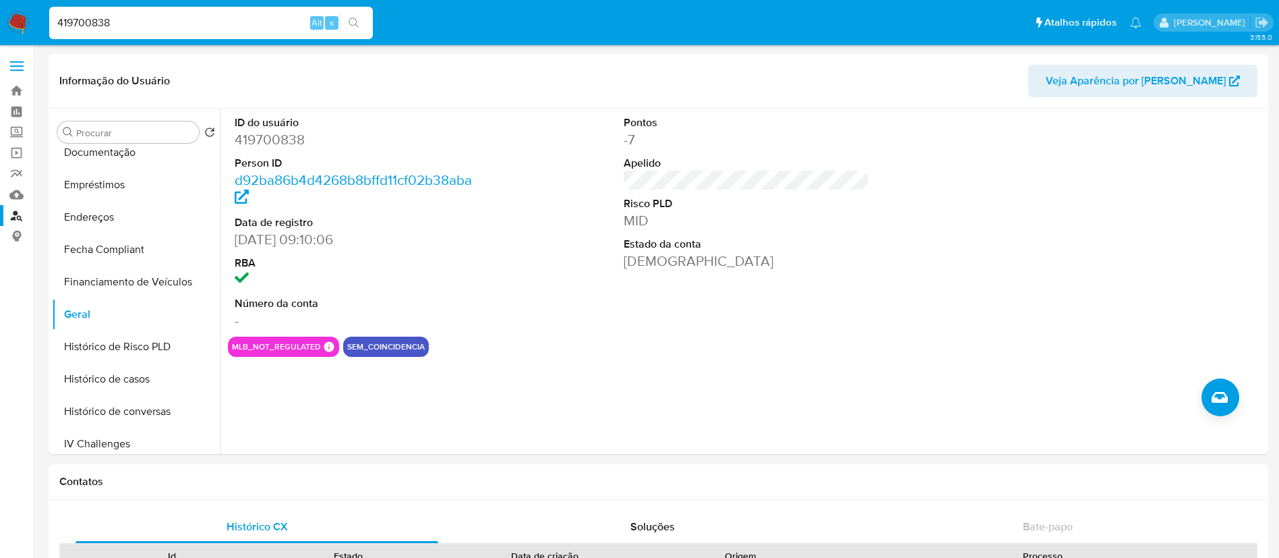
click at [0, 29] on nav "Pausado Ver notificaciones 419700838 Alt s Atalhos rápidos Presiona las siguien…" at bounding box center [639, 22] width 1279 height 45
paste input "376624134"
type input "376624134"
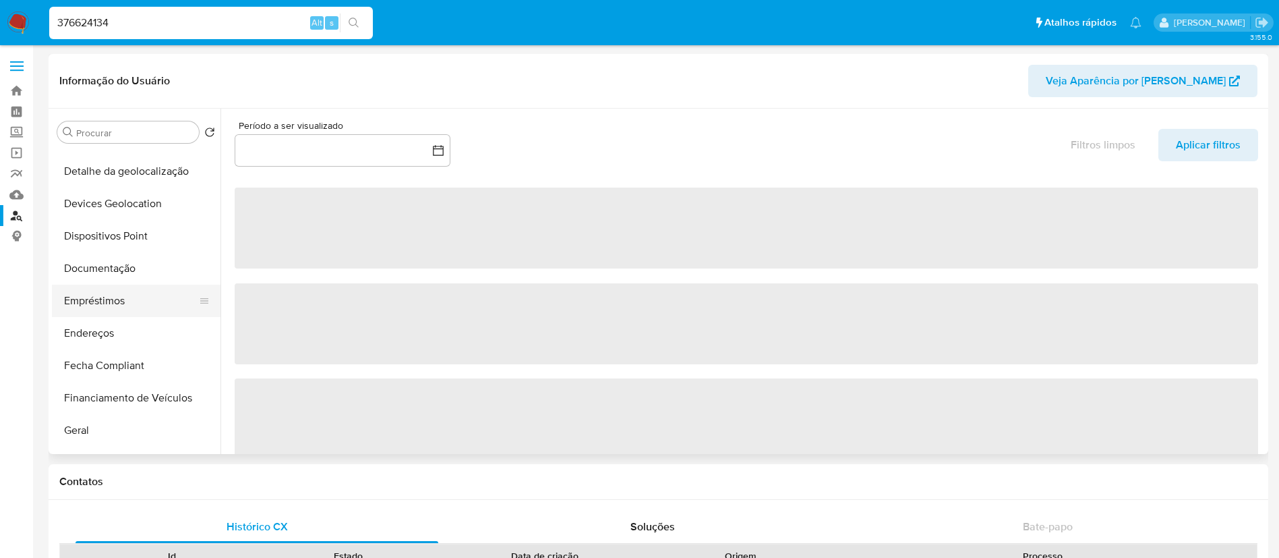
scroll to position [202, 0]
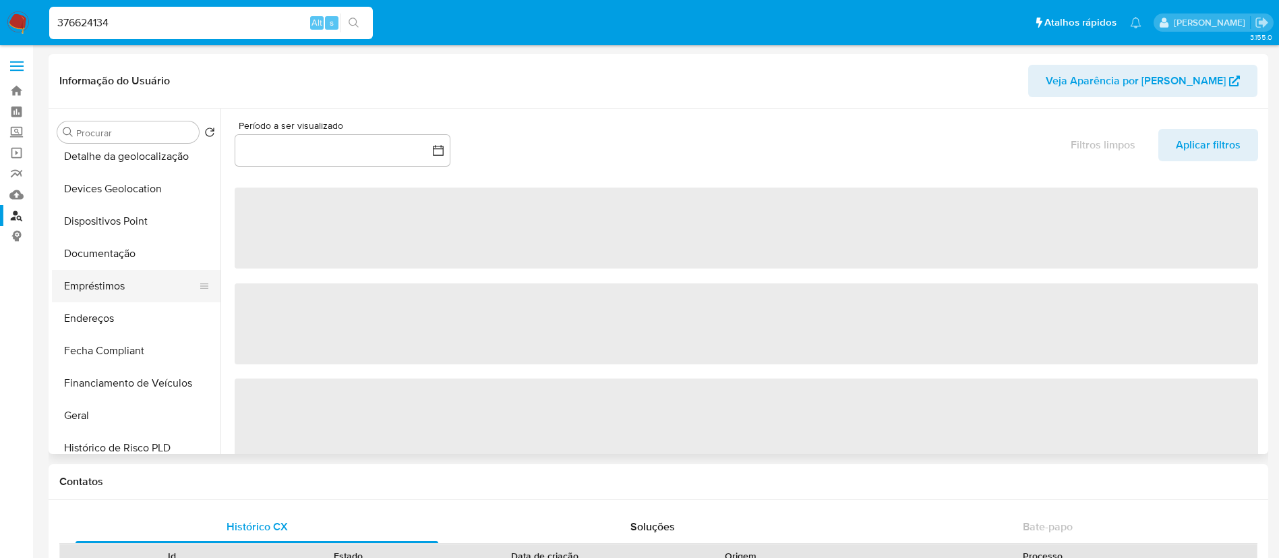
select select "10"
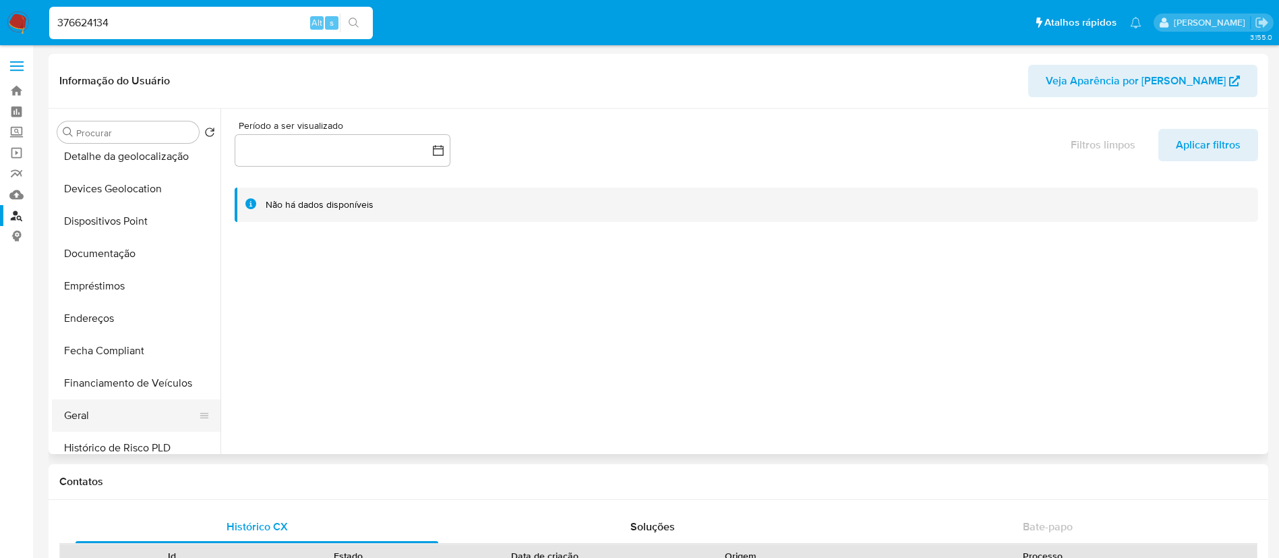
click at [69, 408] on button "Geral" at bounding box center [131, 415] width 158 height 32
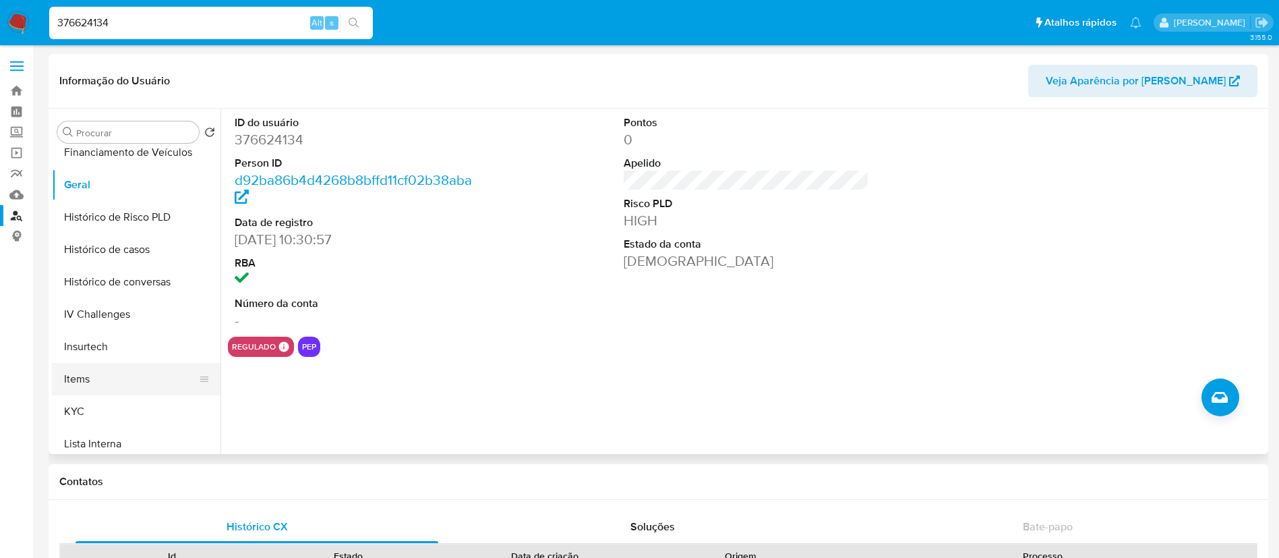
scroll to position [506, 0]
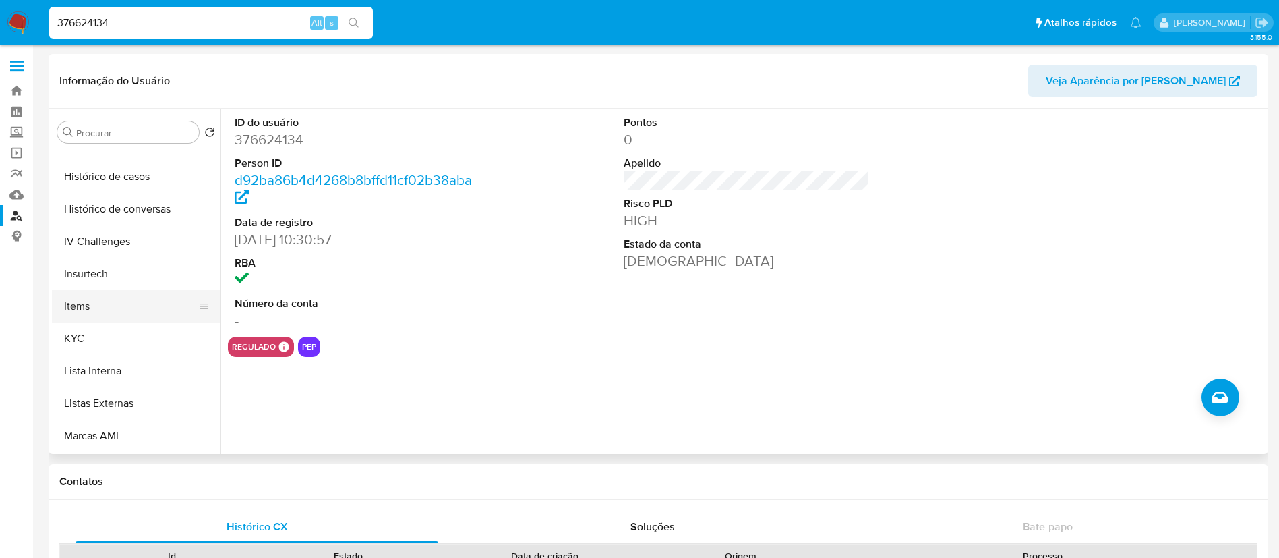
click at [124, 350] on button "KYC" at bounding box center [136, 338] width 169 height 32
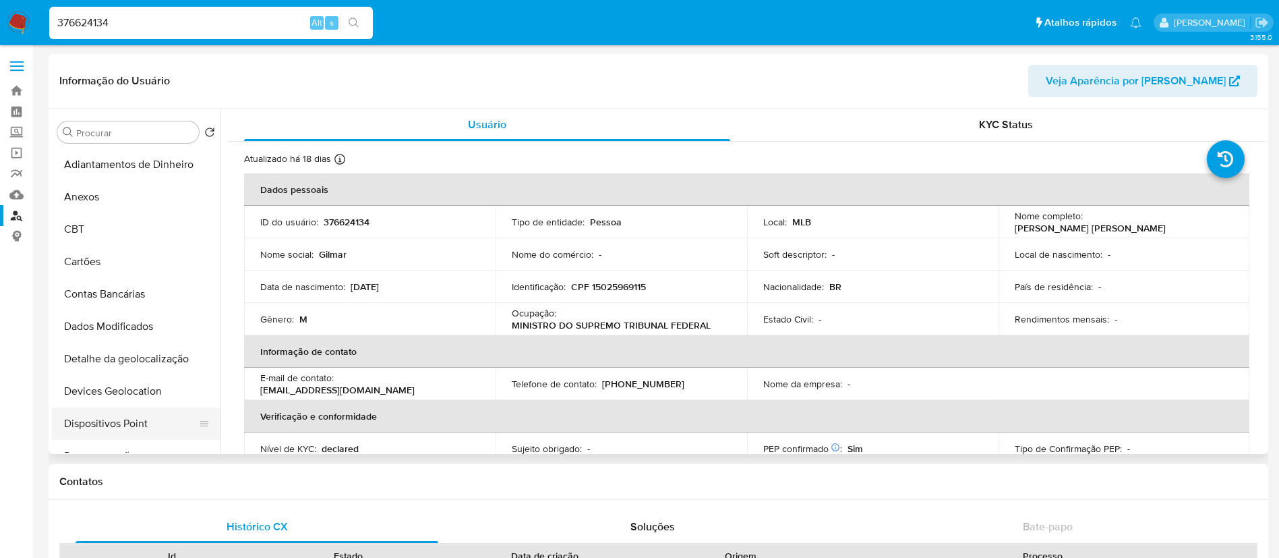
scroll to position [202, 0]
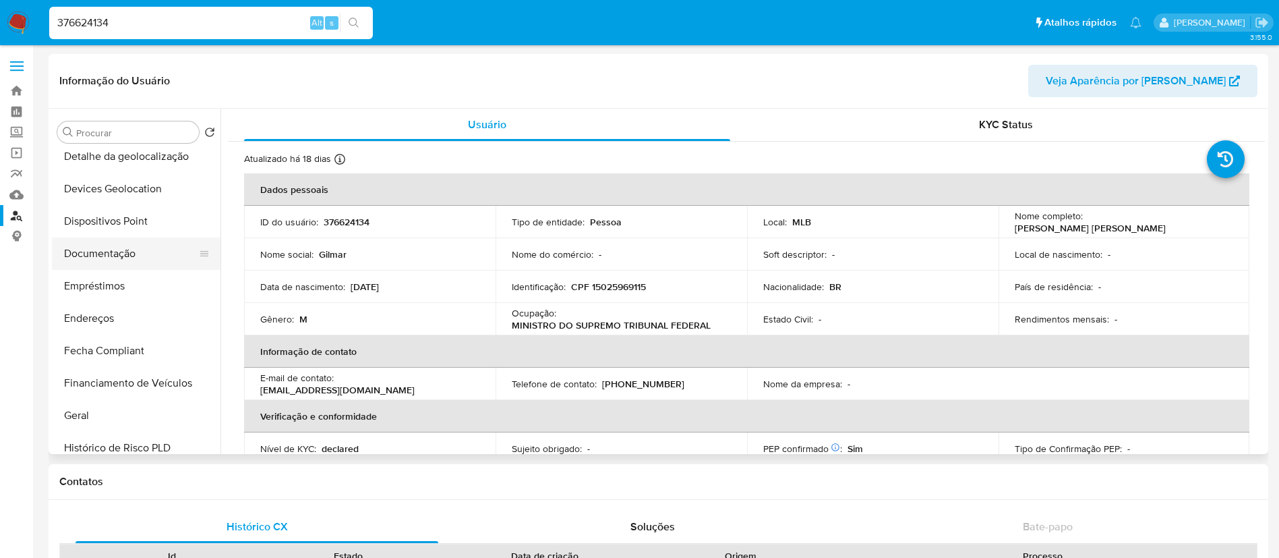
click at [153, 245] on button "Documentação" at bounding box center [131, 253] width 158 height 32
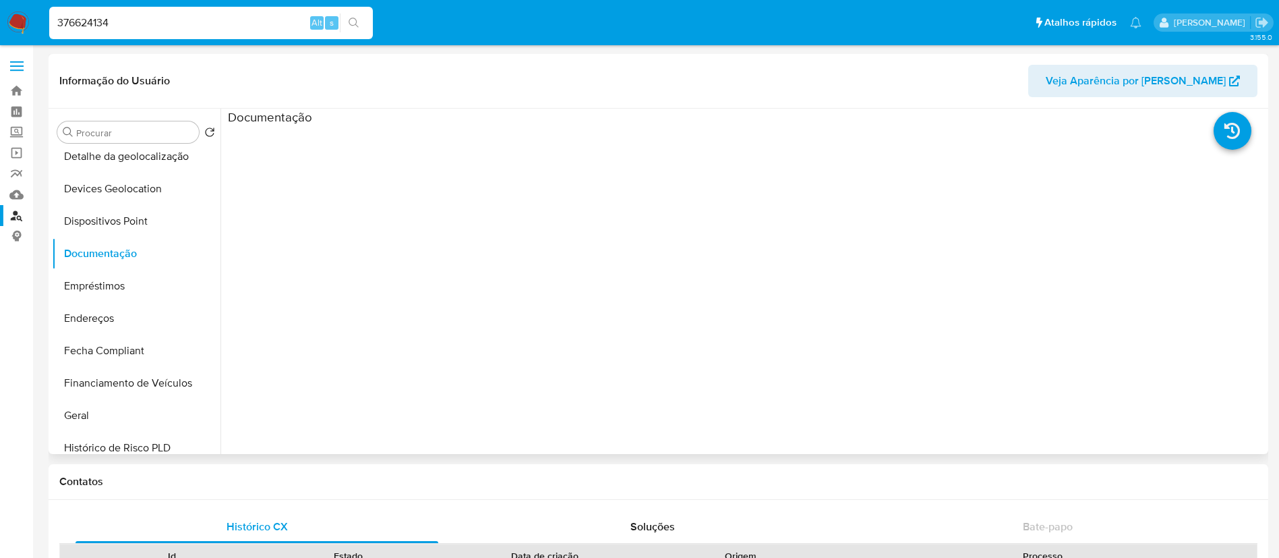
click at [278, 160] on ul at bounding box center [358, 319] width 260 height 388
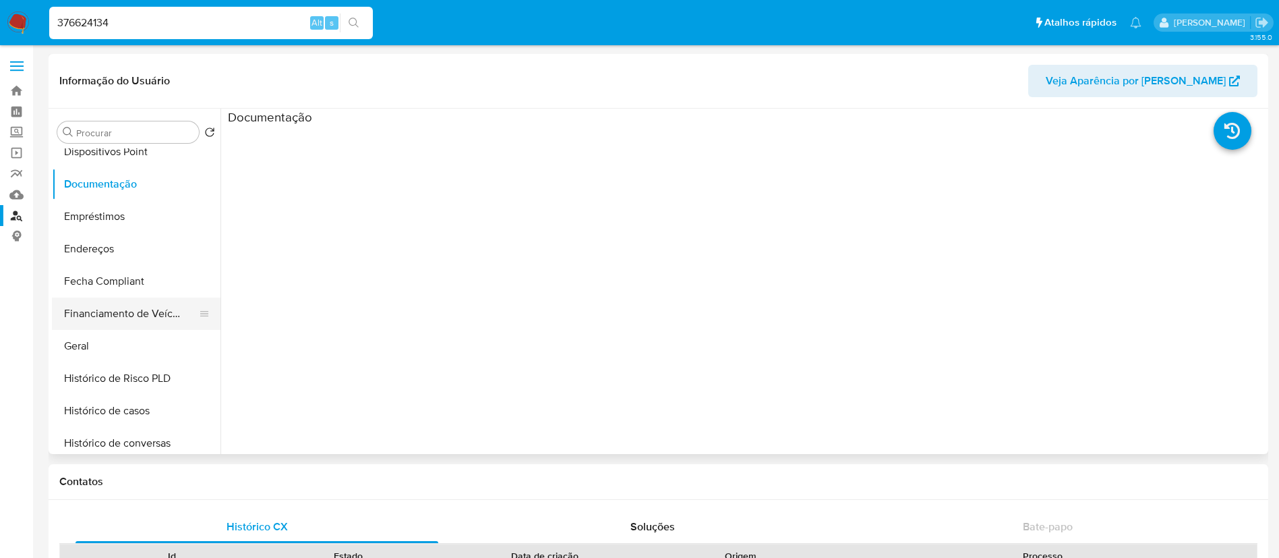
scroll to position [303, 0]
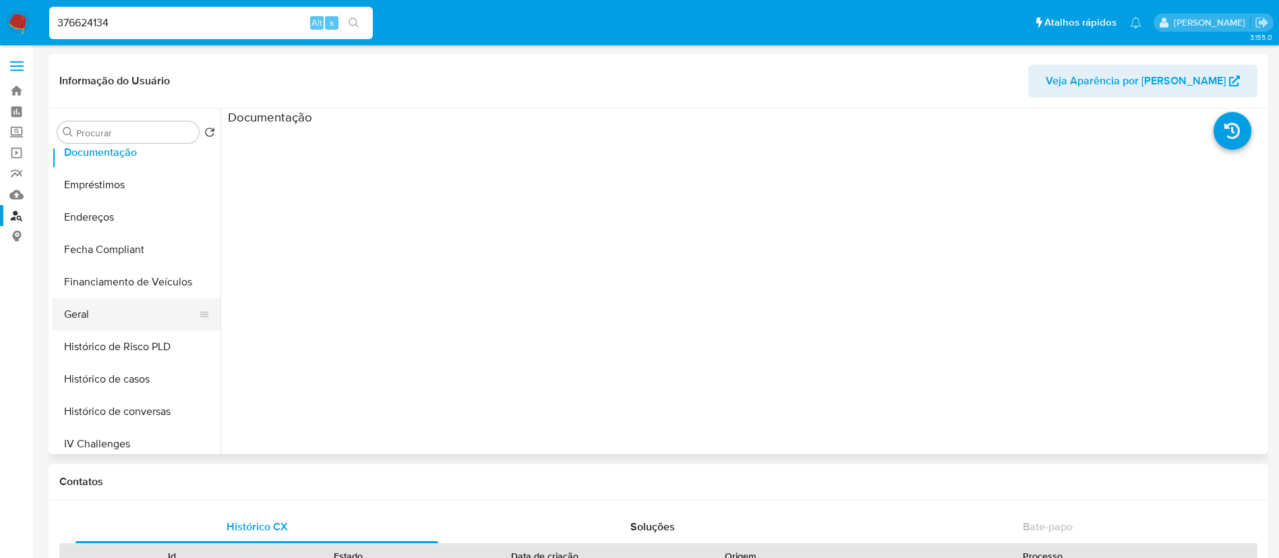
click at [107, 310] on button "Geral" at bounding box center [131, 314] width 158 height 32
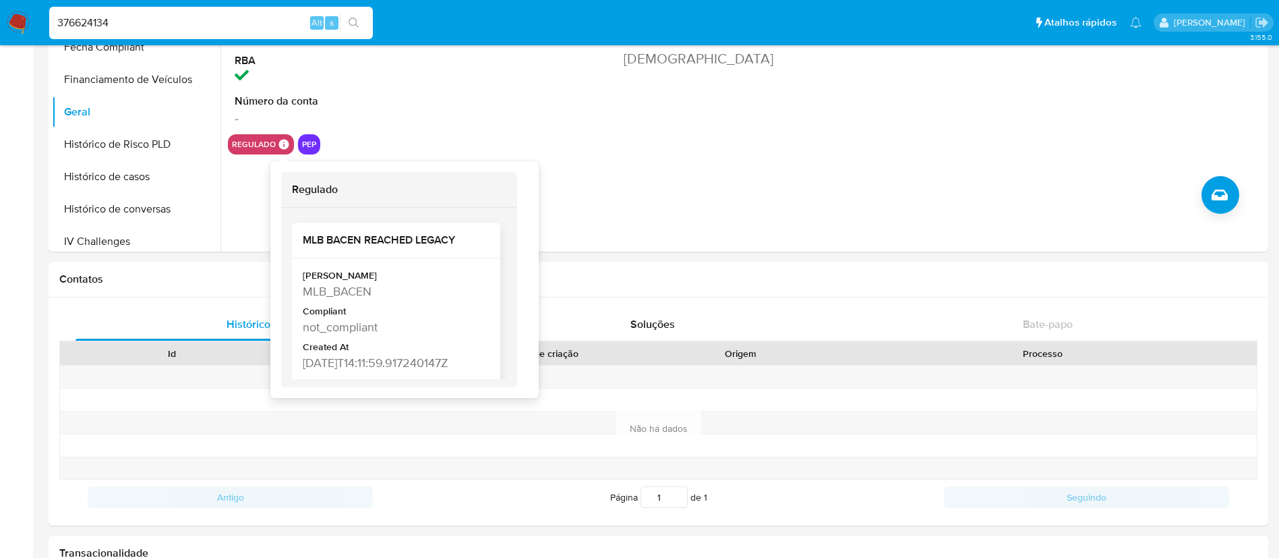
scroll to position [28, 0]
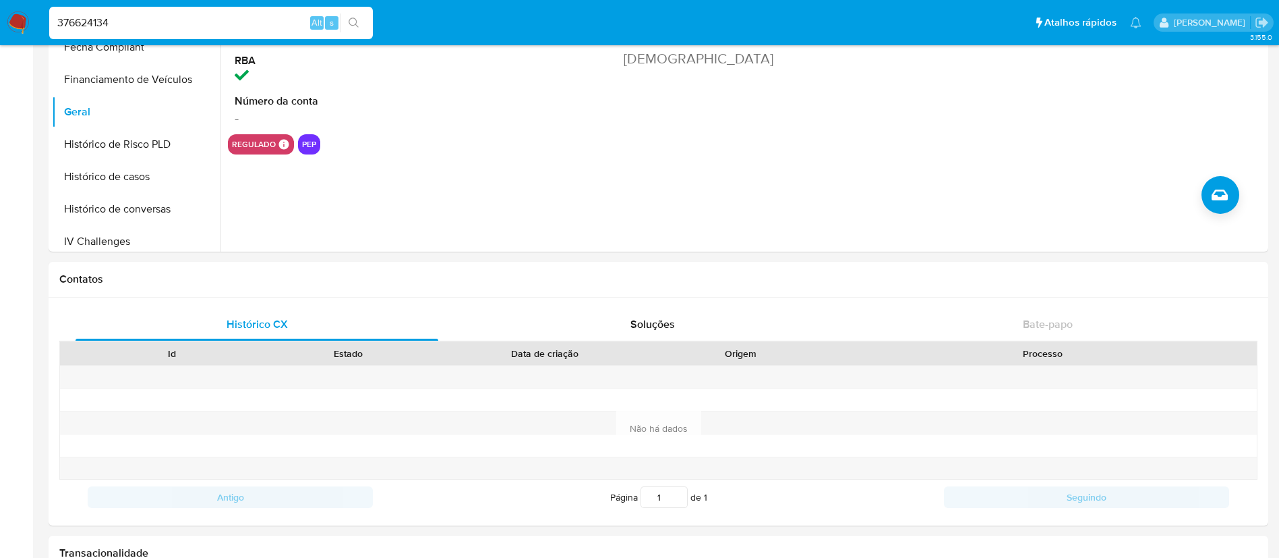
drag, startPoint x: 170, startPoint y: 26, endPoint x: 0, endPoint y: -1, distance: 172.0
paste input "298323420"
type input "298323420"
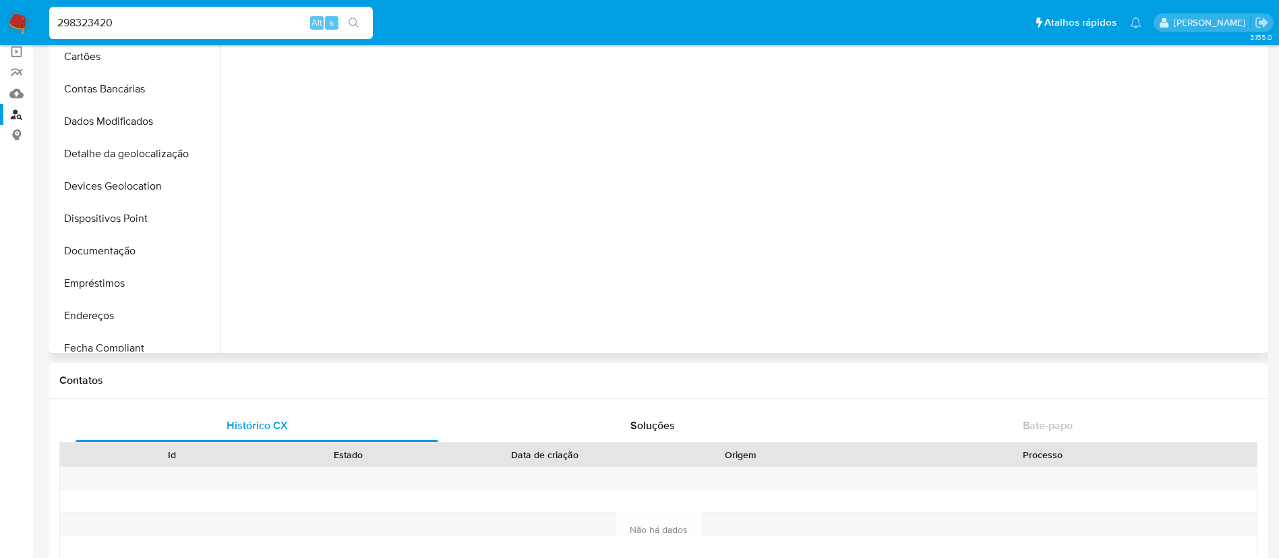
scroll to position [303, 0]
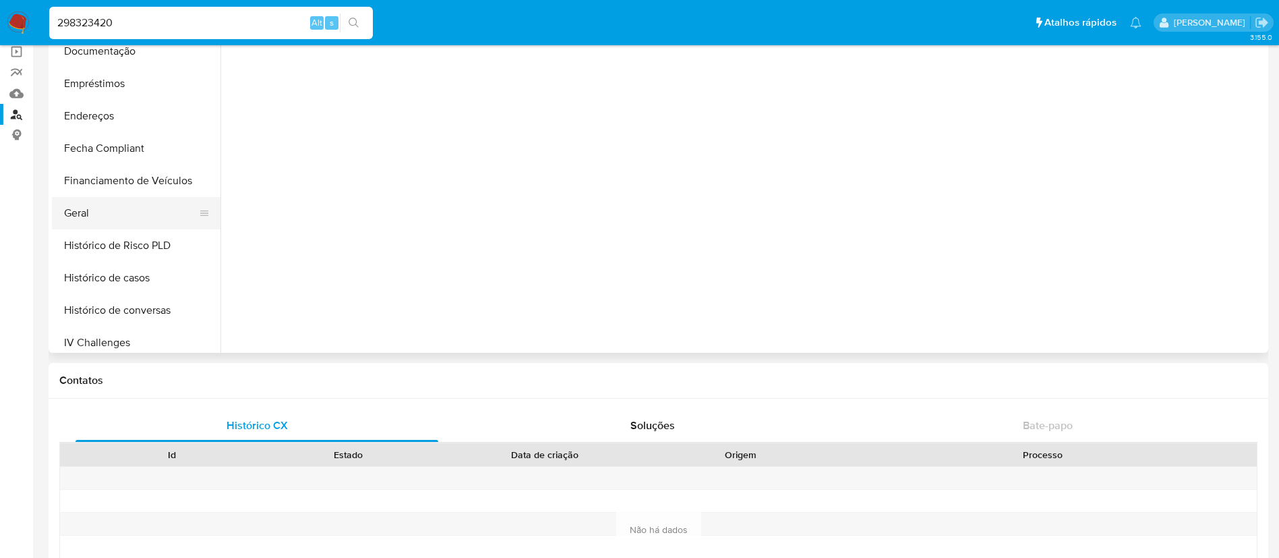
click at [144, 219] on button "Geral" at bounding box center [131, 213] width 158 height 32
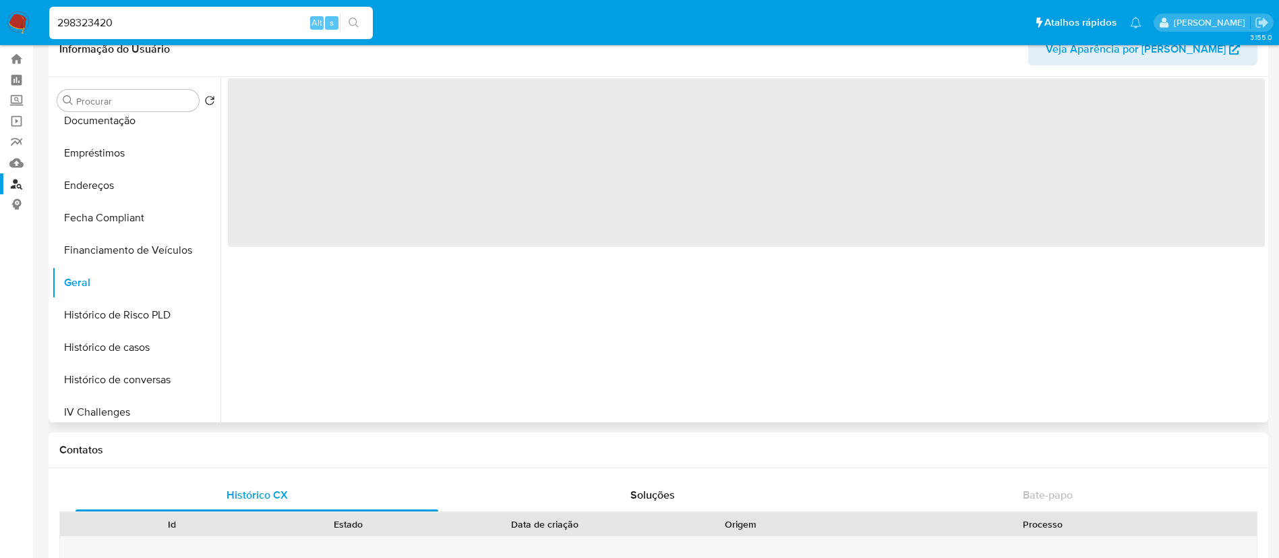
scroll to position [0, 0]
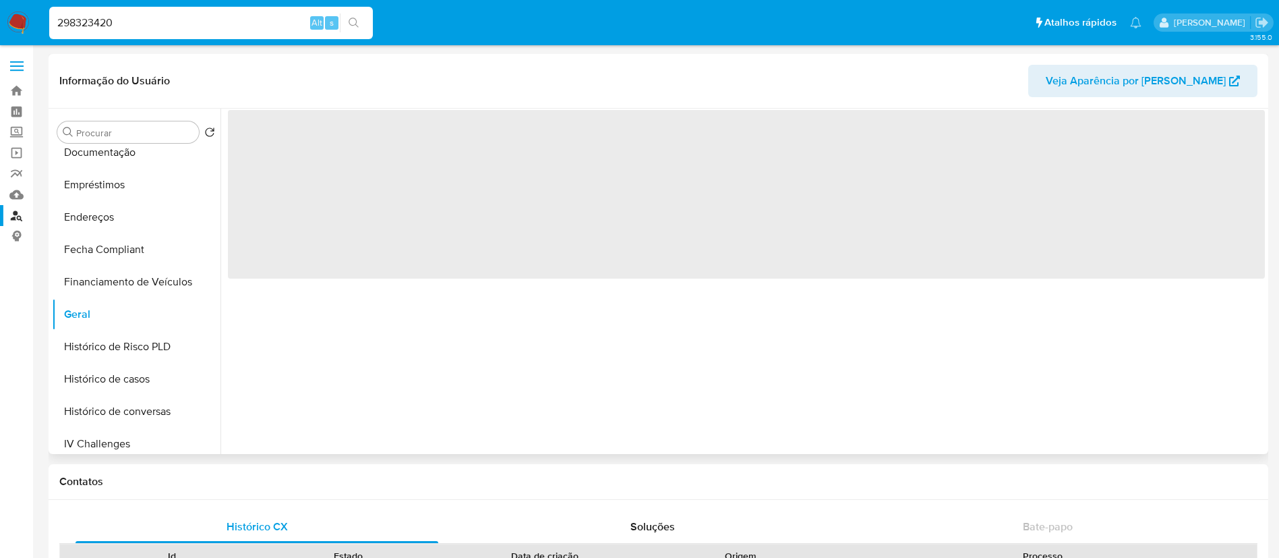
select select "10"
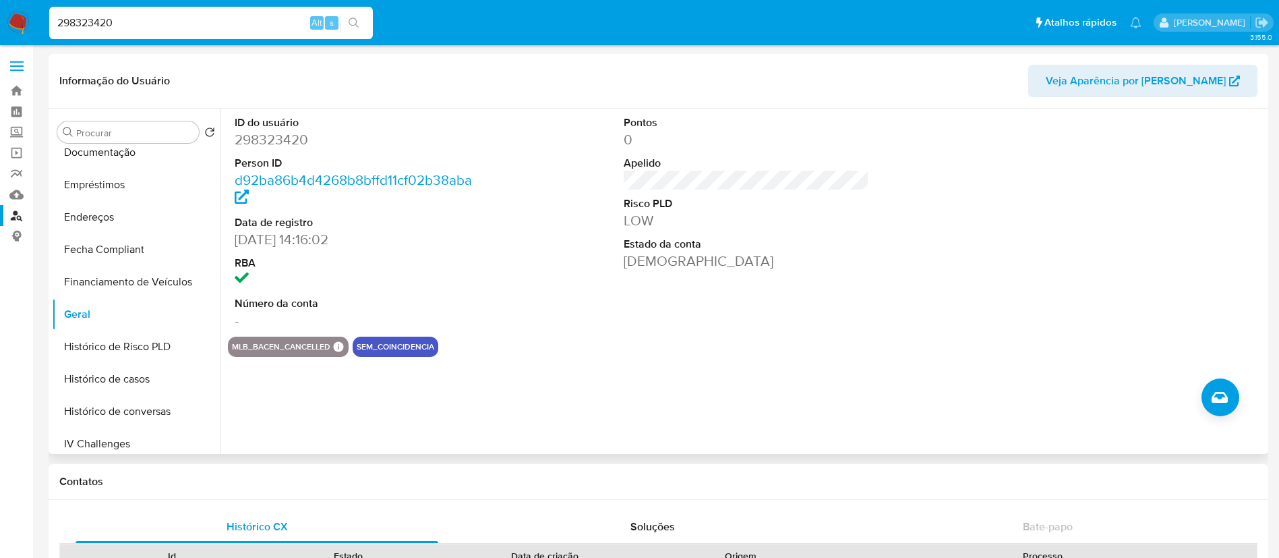
drag, startPoint x: 123, startPoint y: 25, endPoint x: 0, endPoint y: 28, distance: 122.7
click at [0, 28] on nav "Pausado Ver notificaciones 298323420 Alt s Atalhos rápidos Presiona las siguien…" at bounding box center [639, 22] width 1279 height 45
paste input "476600843"
type input "476600843"
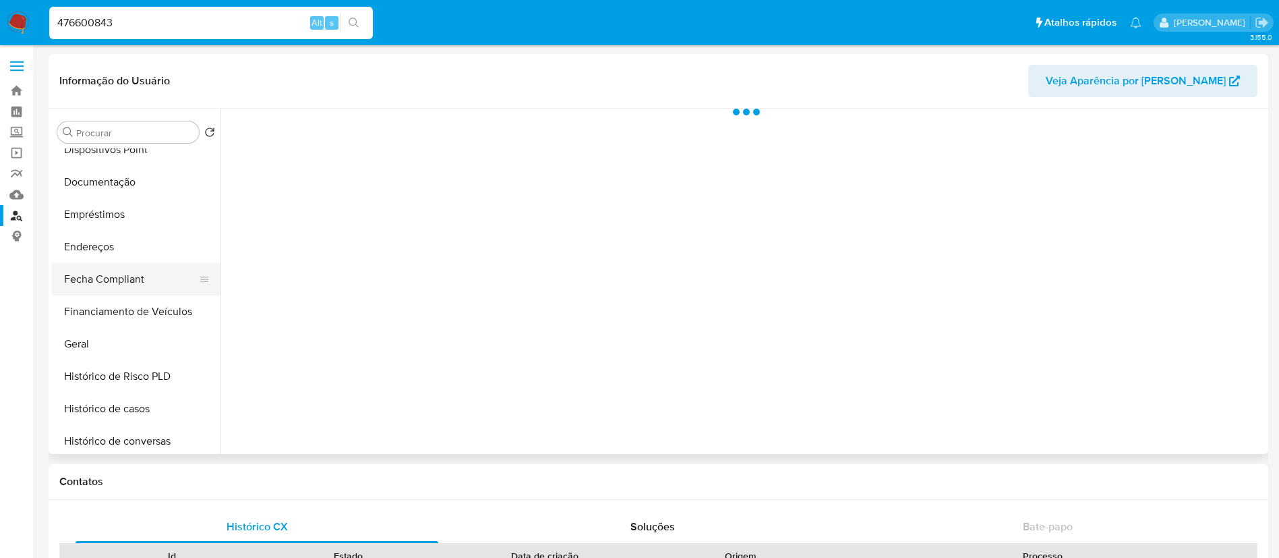
scroll to position [303, 0]
drag, startPoint x: 123, startPoint y: 297, endPoint x: 112, endPoint y: 317, distance: 22.3
click at [123, 299] on button "Geral" at bounding box center [131, 314] width 158 height 32
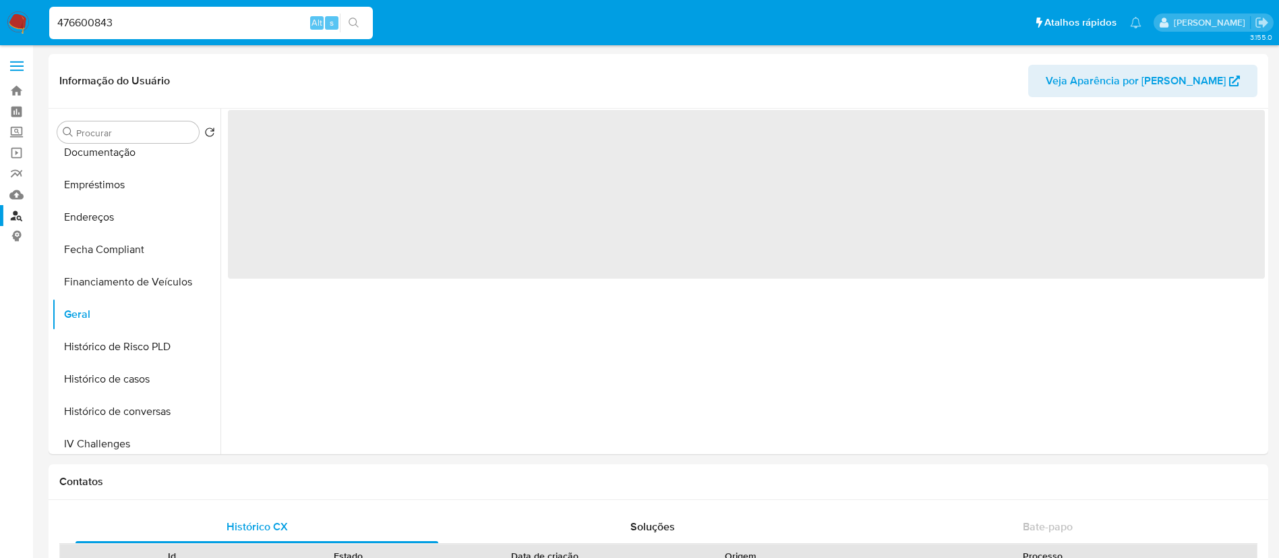
select select "10"
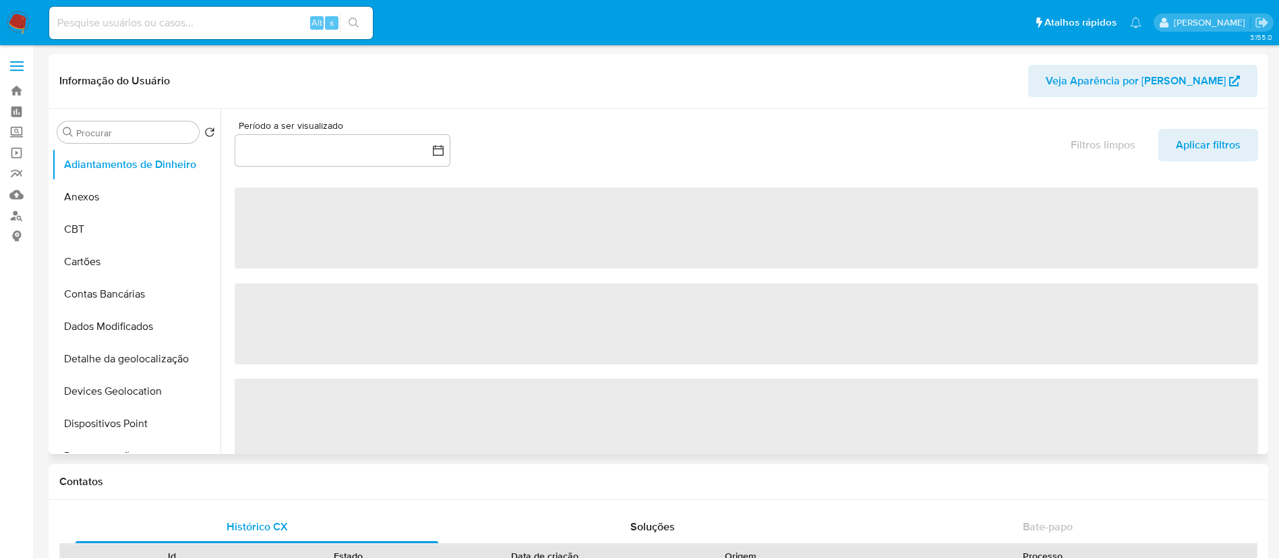
select select "10"
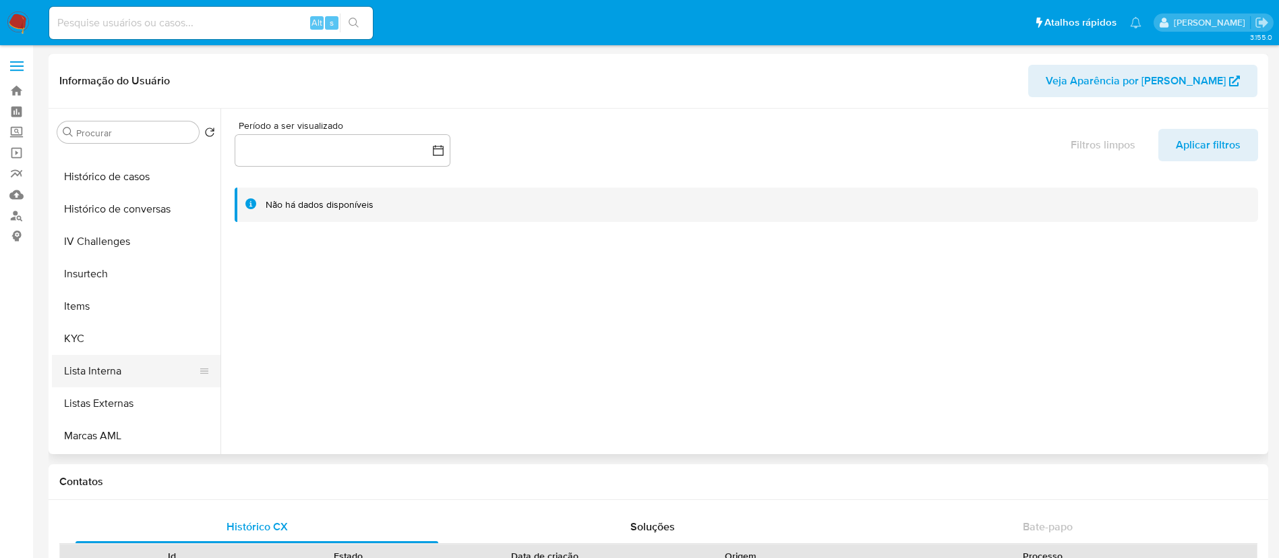
scroll to position [602, 0]
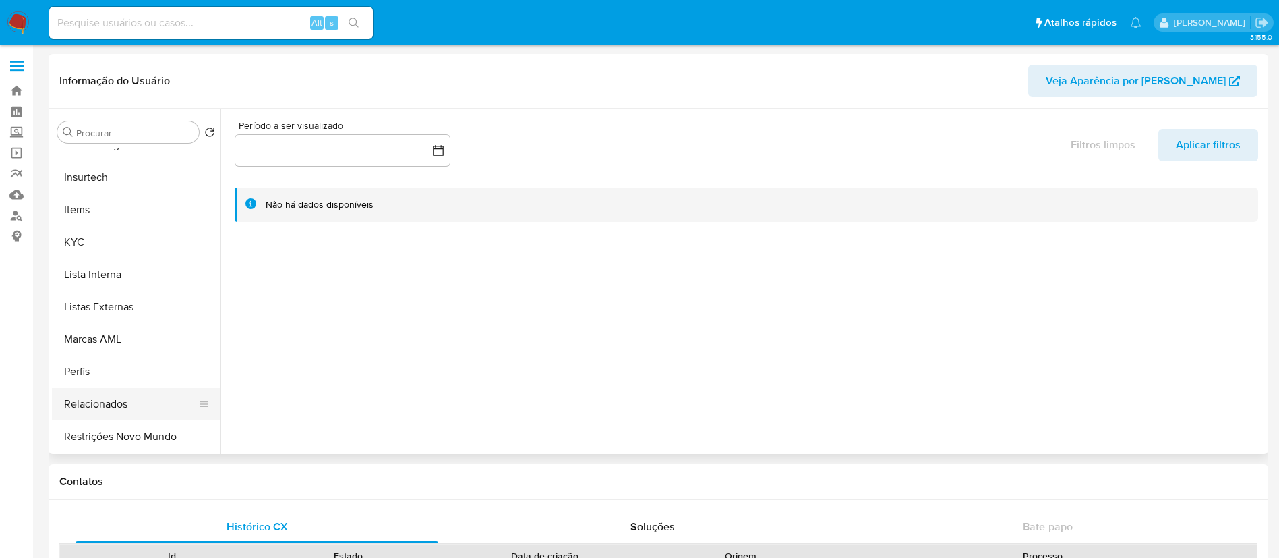
click at [139, 413] on button "Relacionados" at bounding box center [131, 404] width 158 height 32
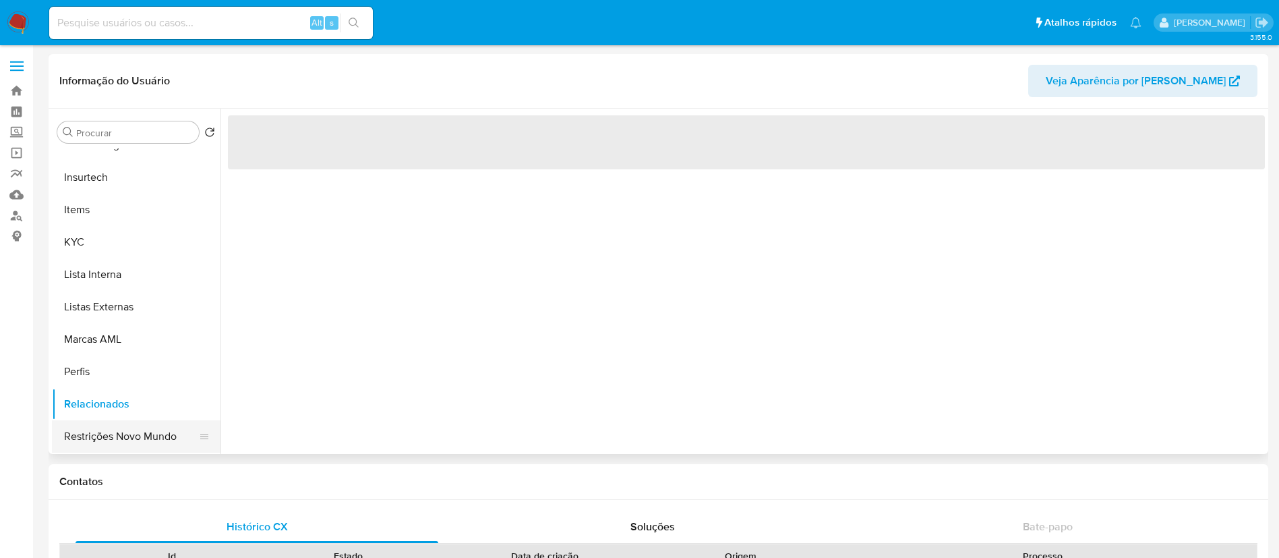
drag, startPoint x: 121, startPoint y: 436, endPoint x: 128, endPoint y: 439, distance: 8.1
click at [120, 437] on button "Restrições Novo Mundo" at bounding box center [131, 436] width 158 height 32
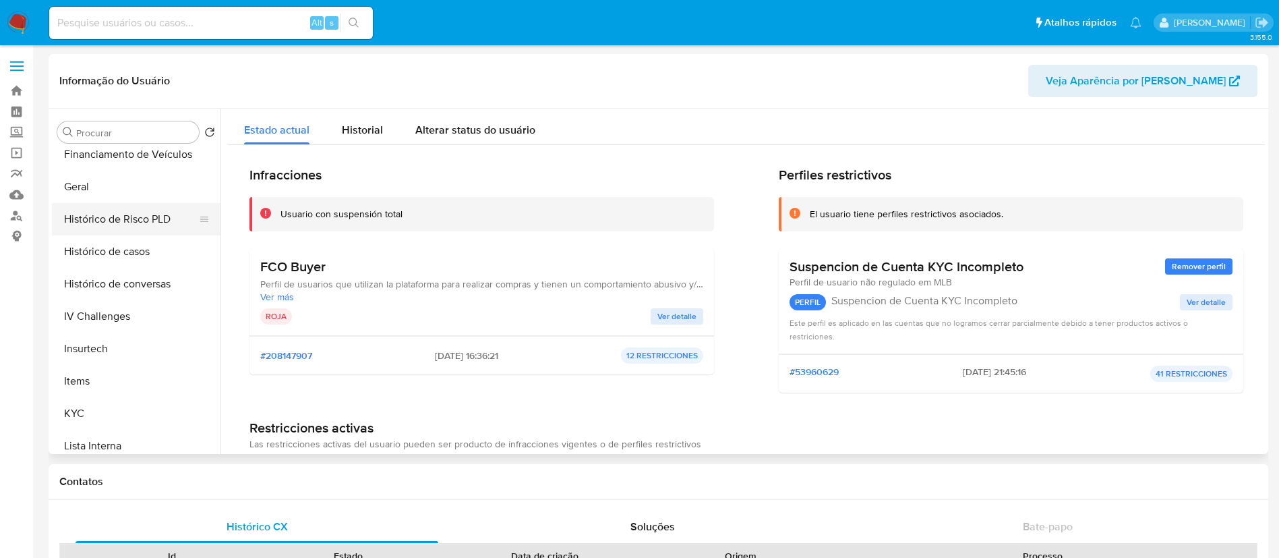
scroll to position [400, 0]
click at [133, 209] on button "Geral" at bounding box center [131, 218] width 158 height 32
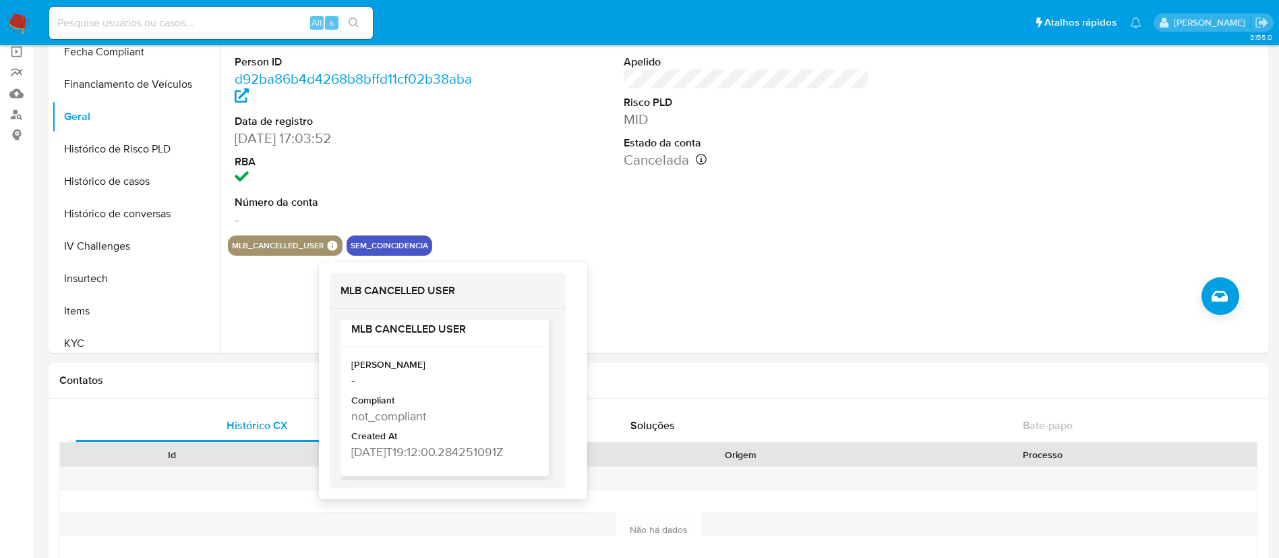
scroll to position [28, 0]
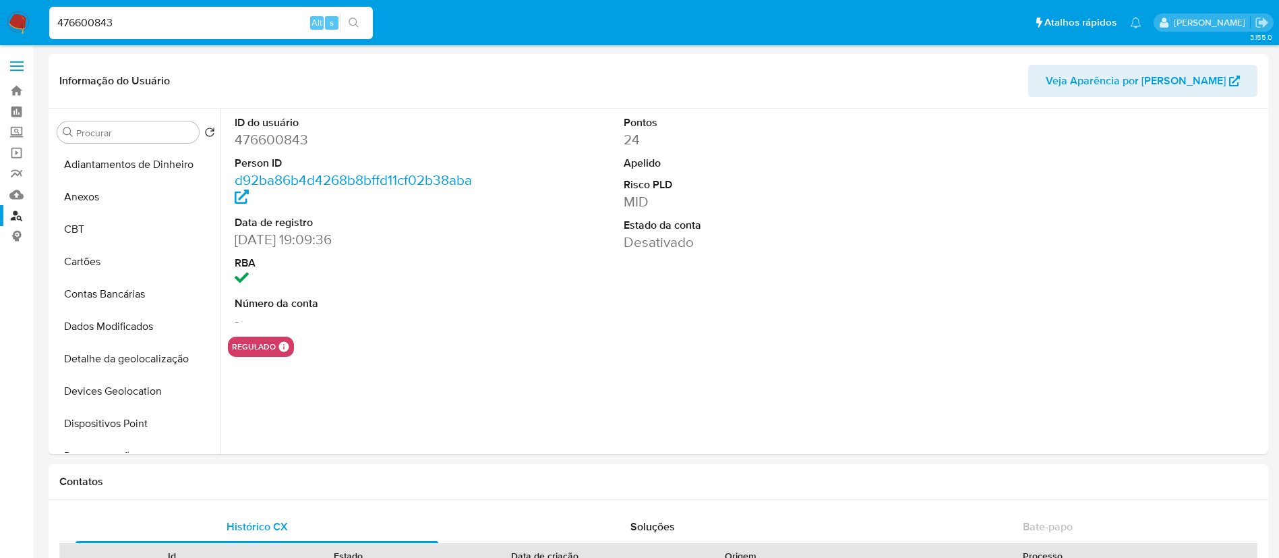
select select "10"
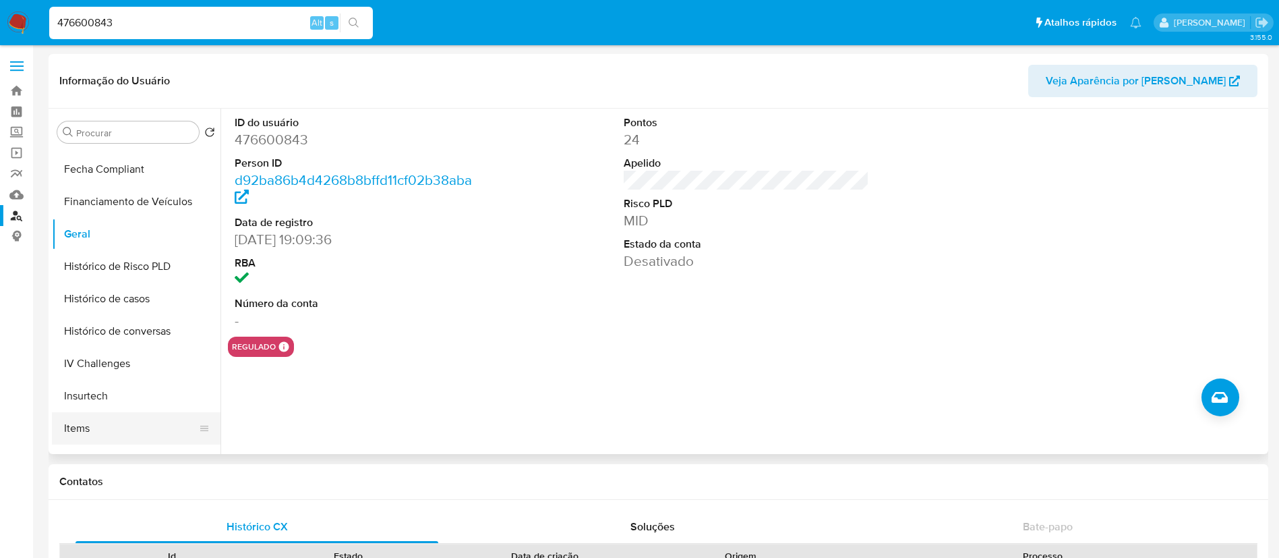
scroll to position [506, 0]
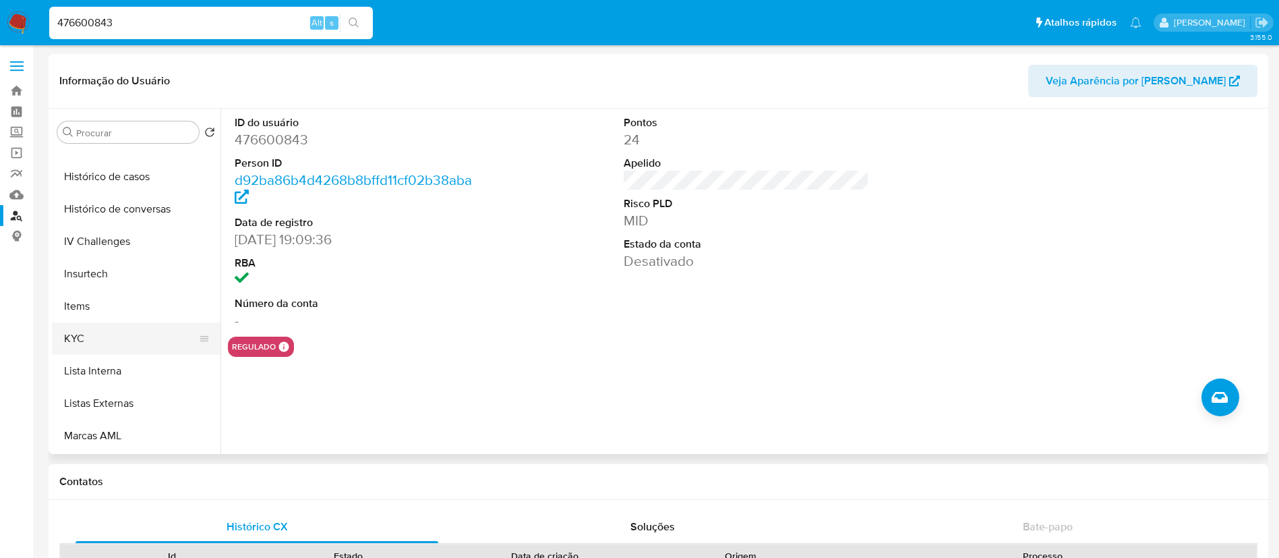
click at [106, 344] on button "KYC" at bounding box center [131, 338] width 158 height 32
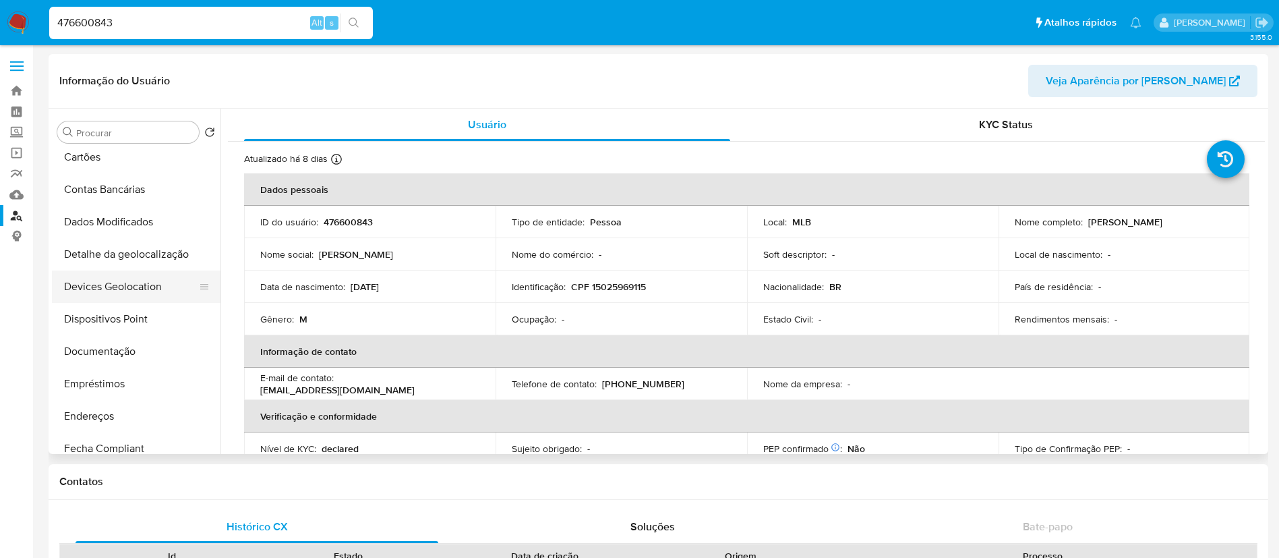
scroll to position [101, 0]
click at [110, 328] on button "Dispositivos Point" at bounding box center [131, 322] width 158 height 32
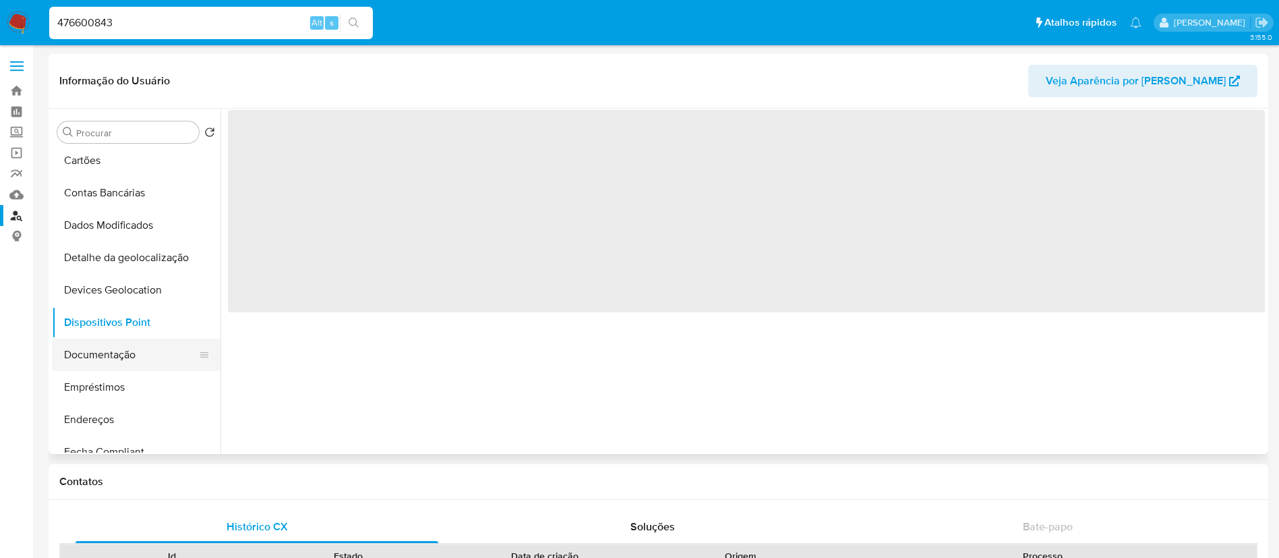
click at [105, 352] on button "Documentação" at bounding box center [131, 354] width 158 height 32
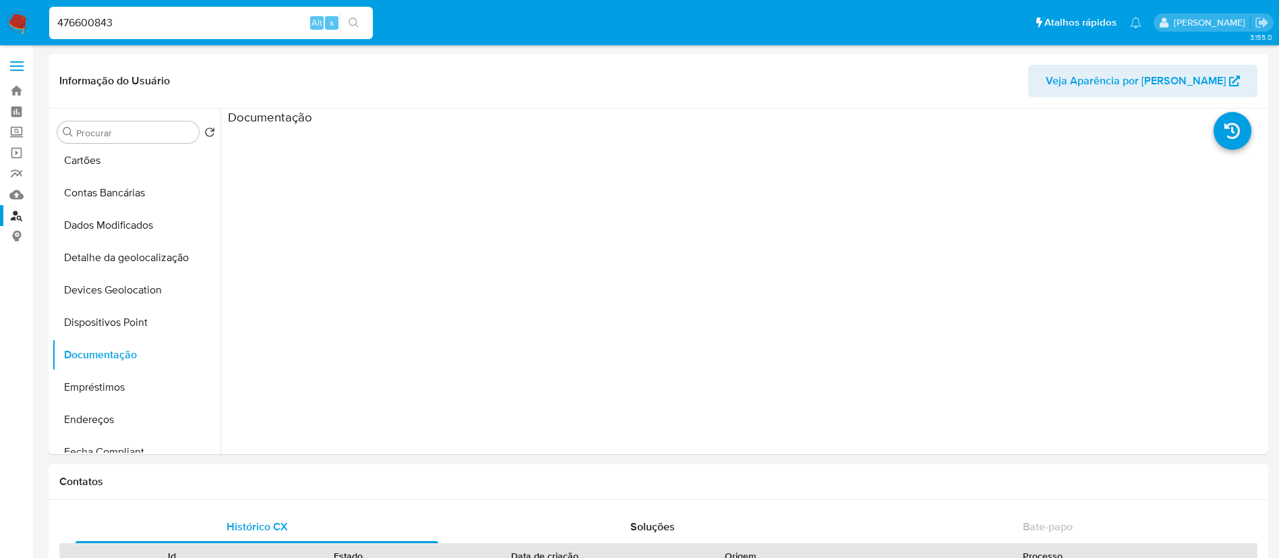
drag, startPoint x: 0, startPoint y: 22, endPoint x: 0, endPoint y: 30, distance: 8.1
click at [0, 24] on nav "Pausado Ver notificaciones 476600843 Alt s Atalhos rápidos Presiona las siguien…" at bounding box center [639, 22] width 1279 height 45
paste input "8170187"
type input "478170187"
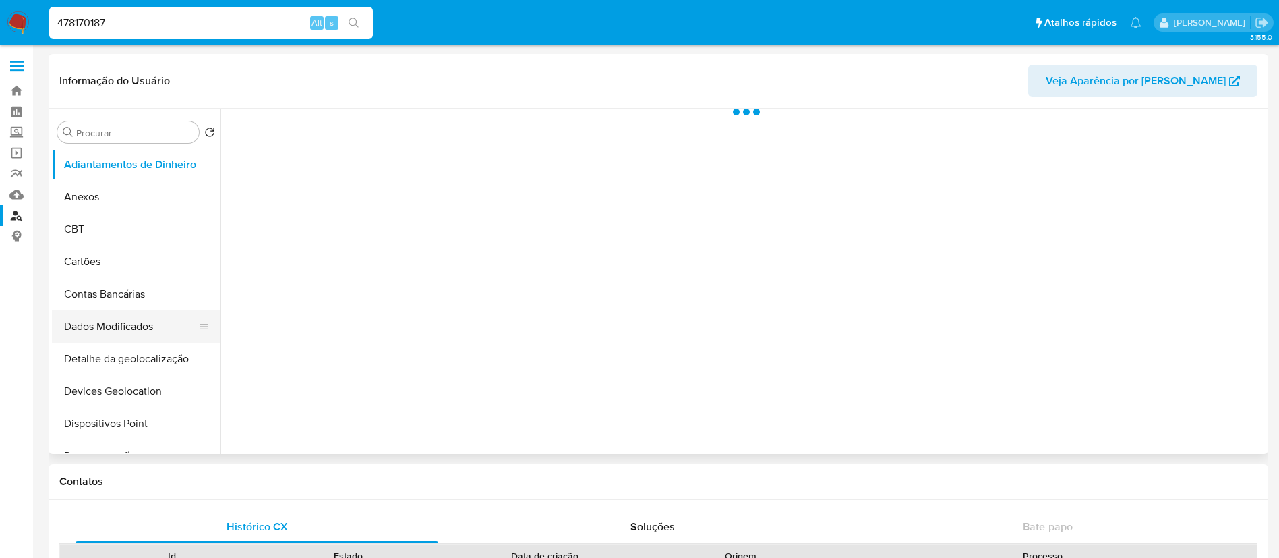
select select "10"
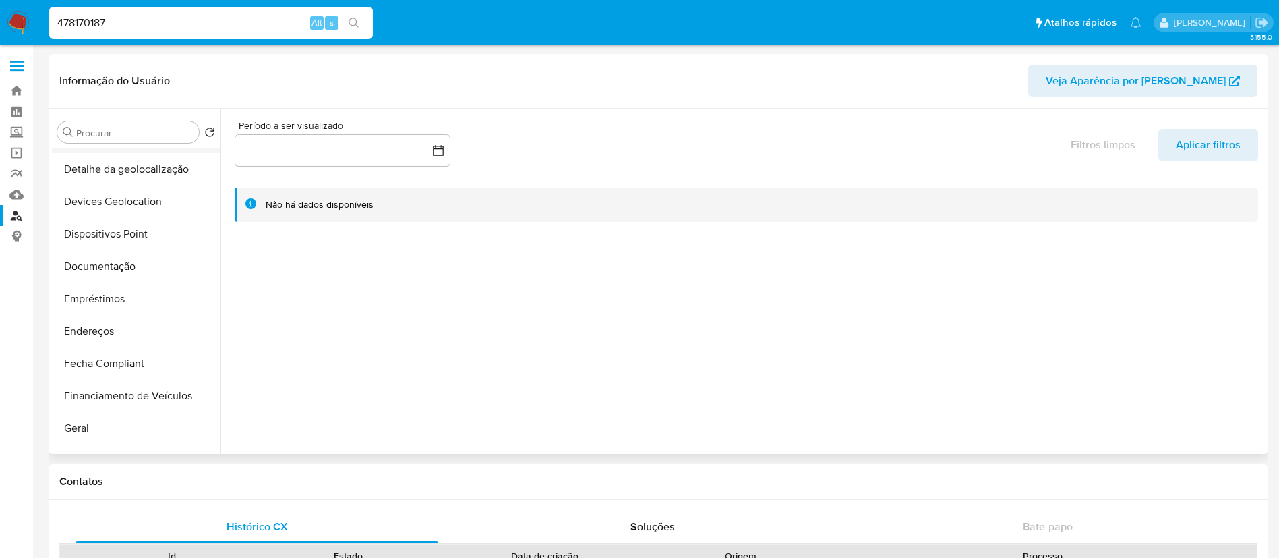
scroll to position [202, 0]
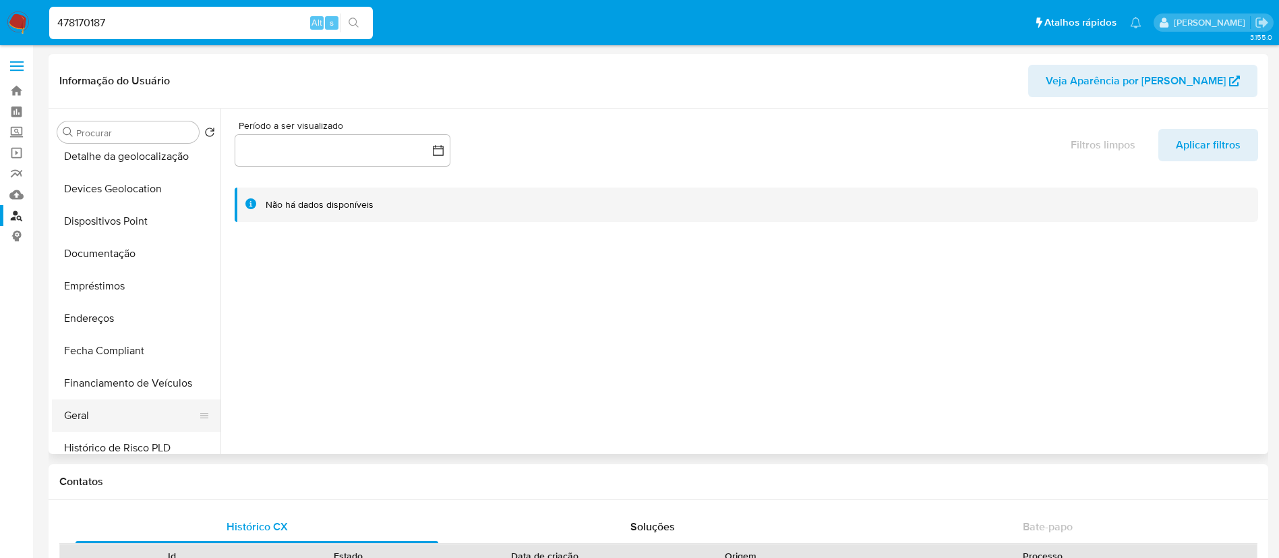
click at [82, 421] on button "Geral" at bounding box center [131, 415] width 158 height 32
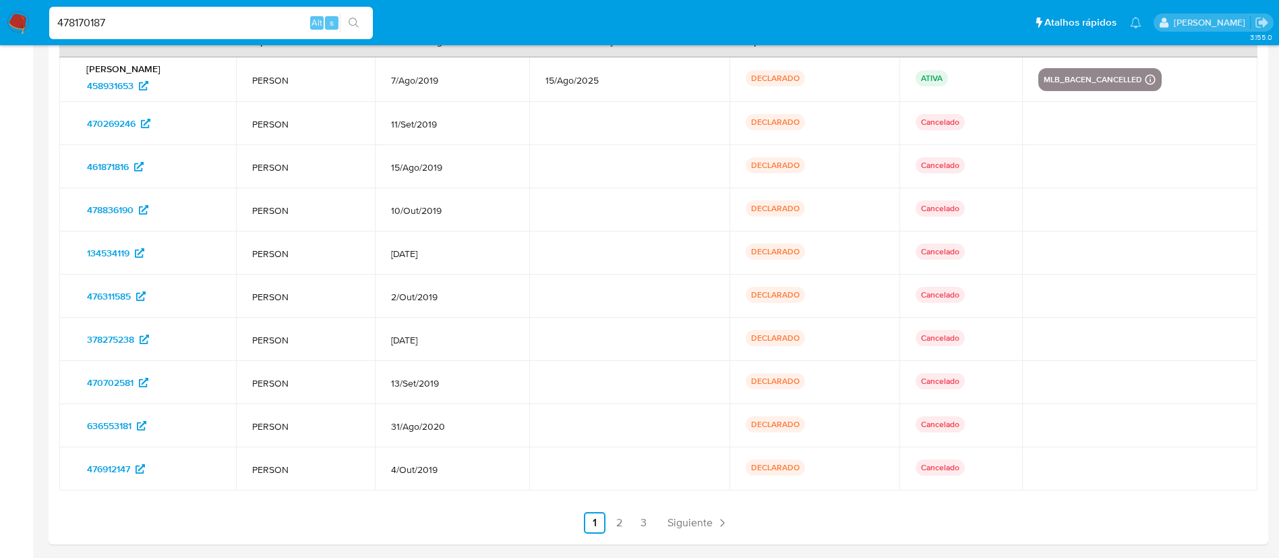
scroll to position [1766, 0]
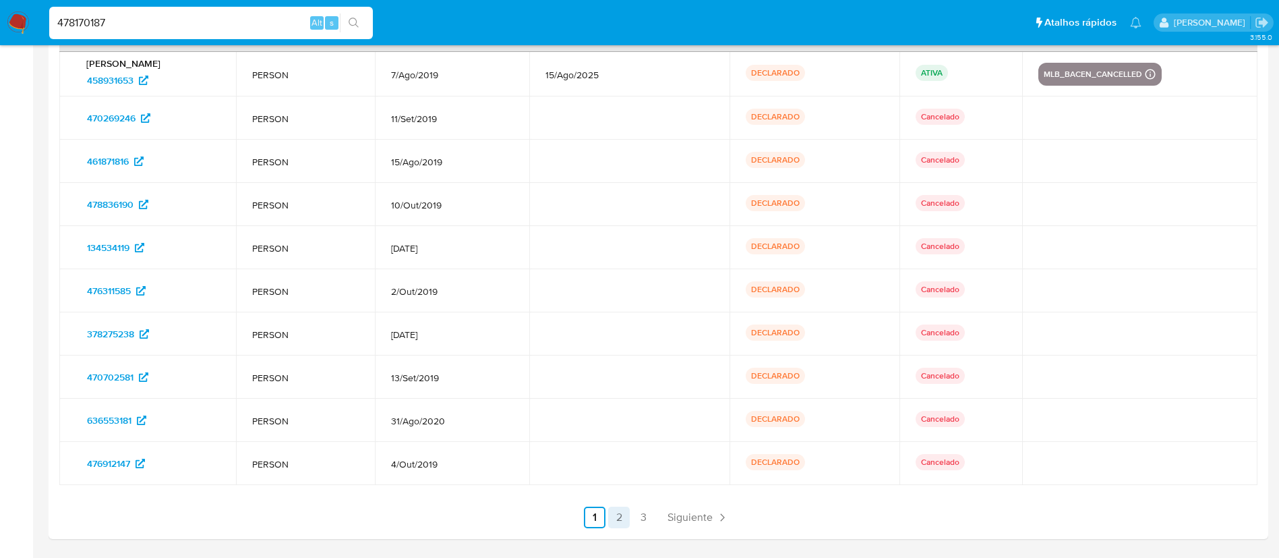
click at [628, 517] on link "2" at bounding box center [619, 517] width 22 height 22
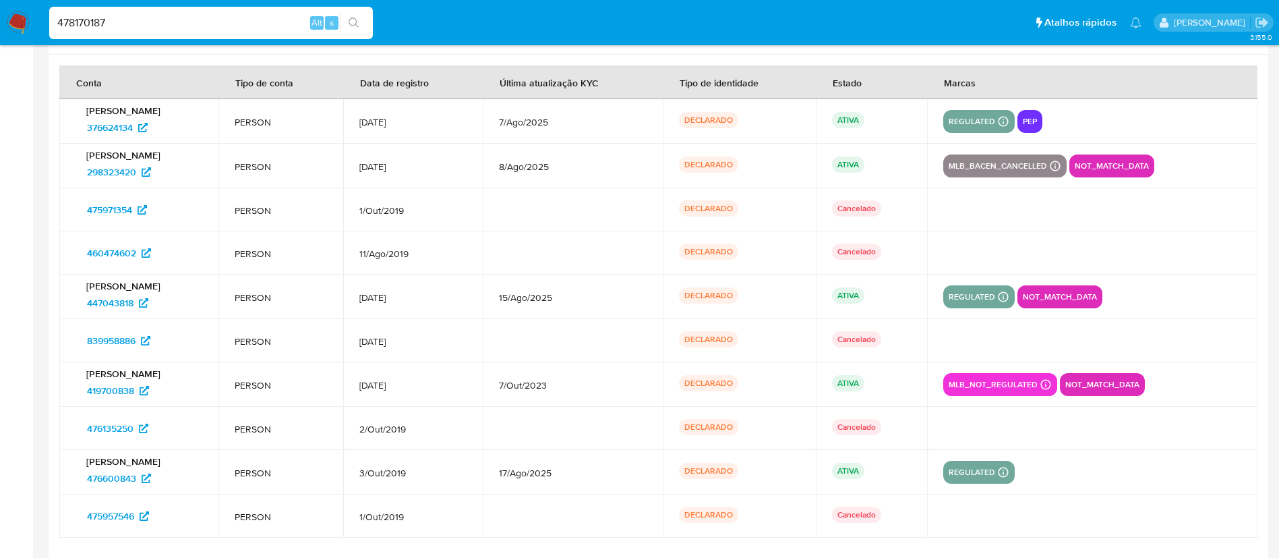
scroll to position [1772, 0]
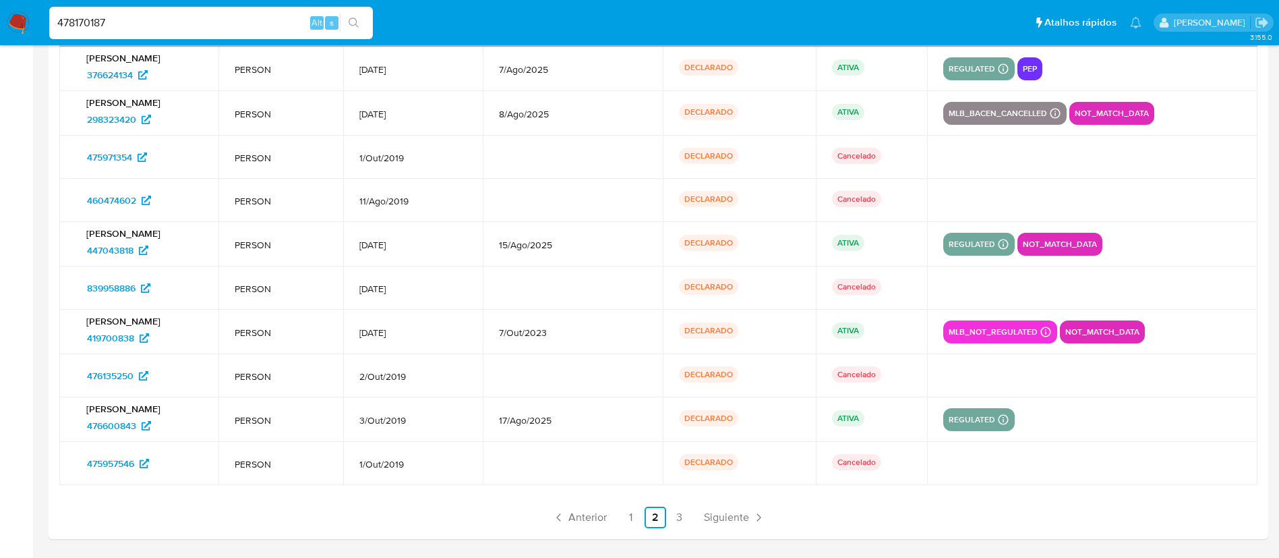
click at [691, 520] on ul "Anterior 1 2 3 Siguiente" at bounding box center [658, 517] width 1198 height 22
click at [678, 522] on link "3" at bounding box center [680, 517] width 22 height 22
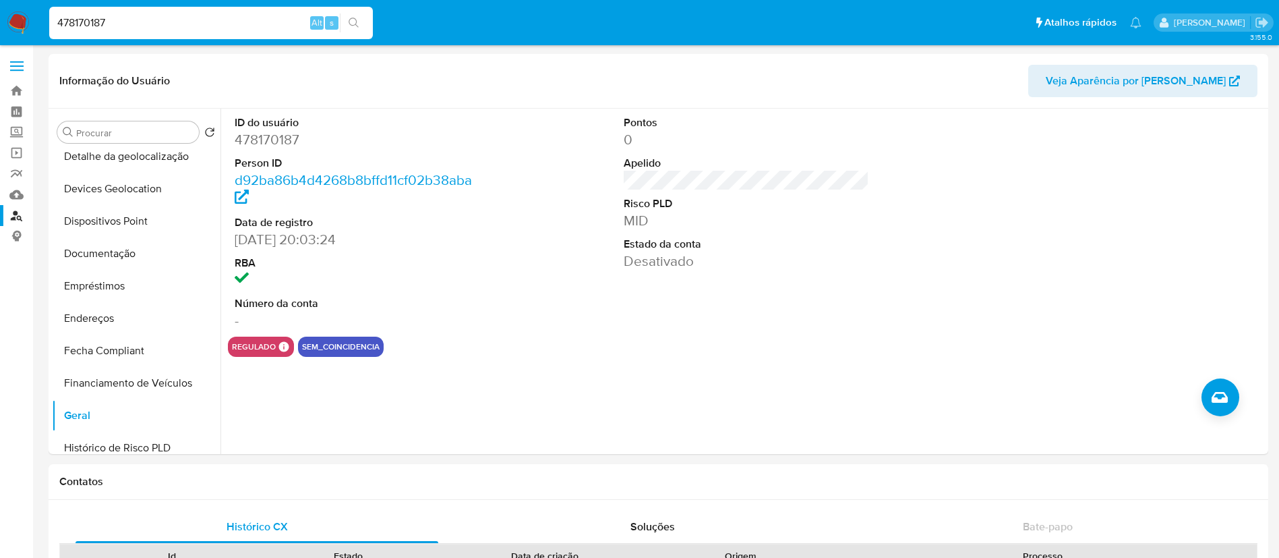
scroll to position [1552, 0]
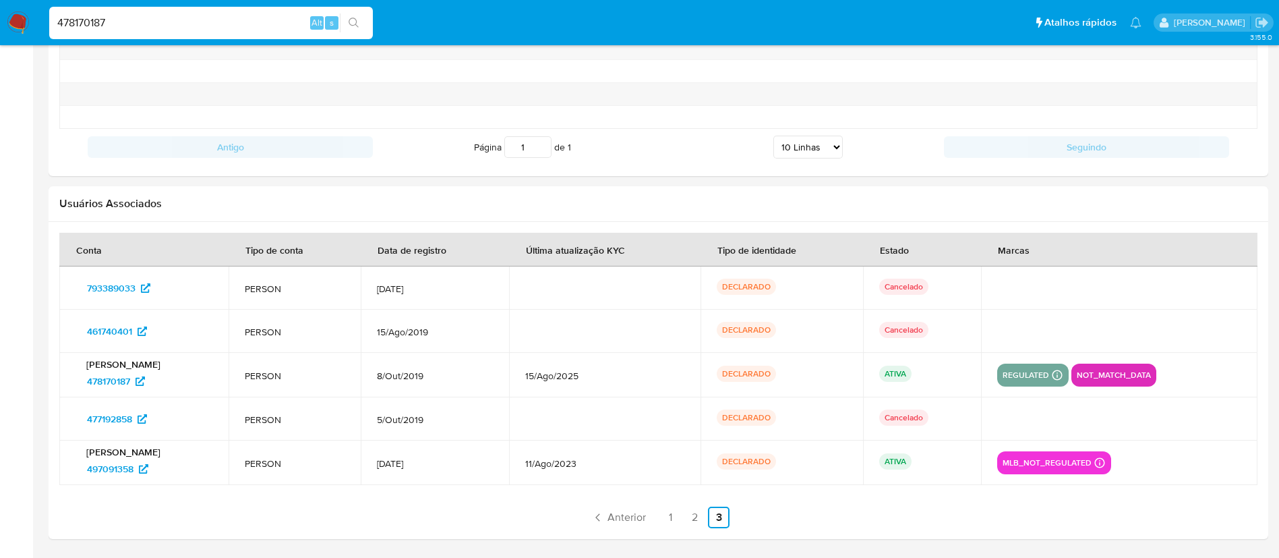
click at [138, 24] on input "478170187" at bounding box center [211, 23] width 324 height 18
paste input "47043818"
type input "447043818"
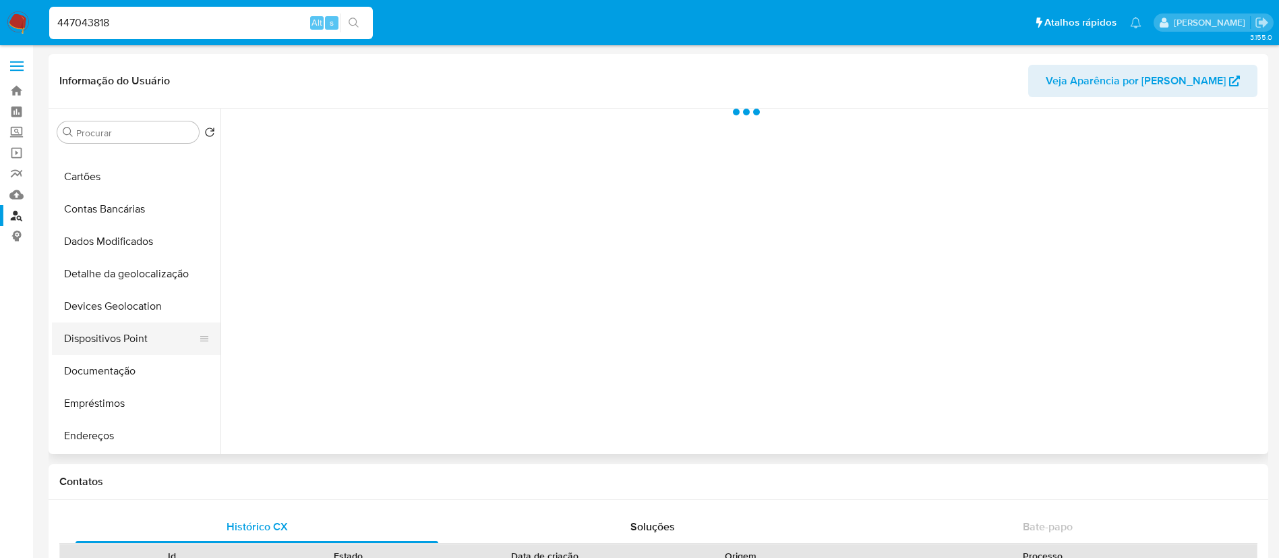
scroll to position [303, 0]
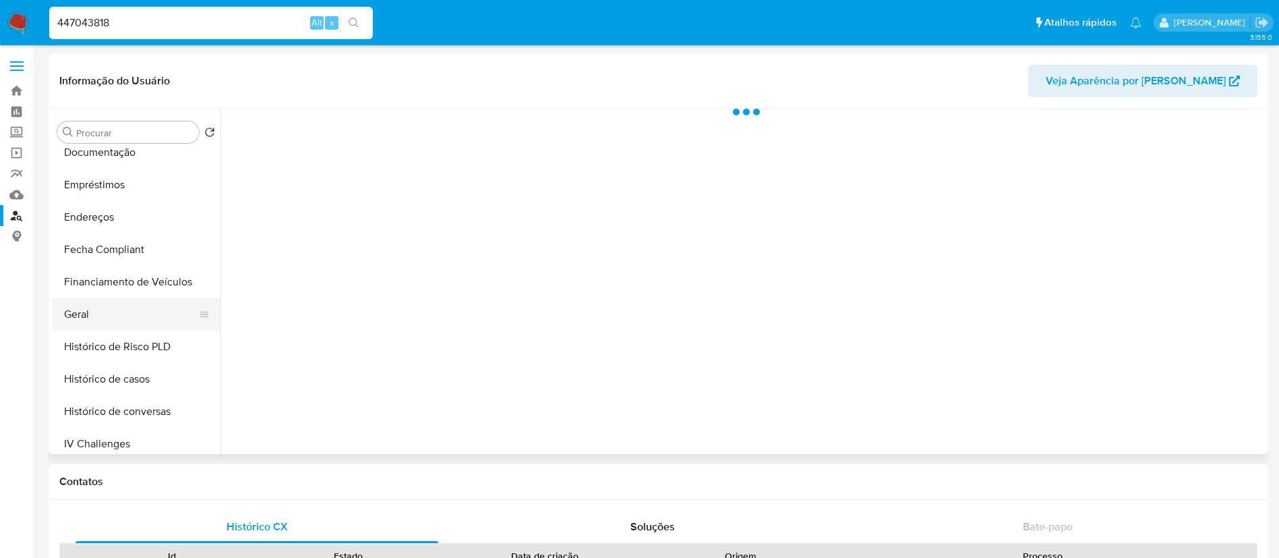
click at [122, 310] on button "Geral" at bounding box center [131, 314] width 158 height 32
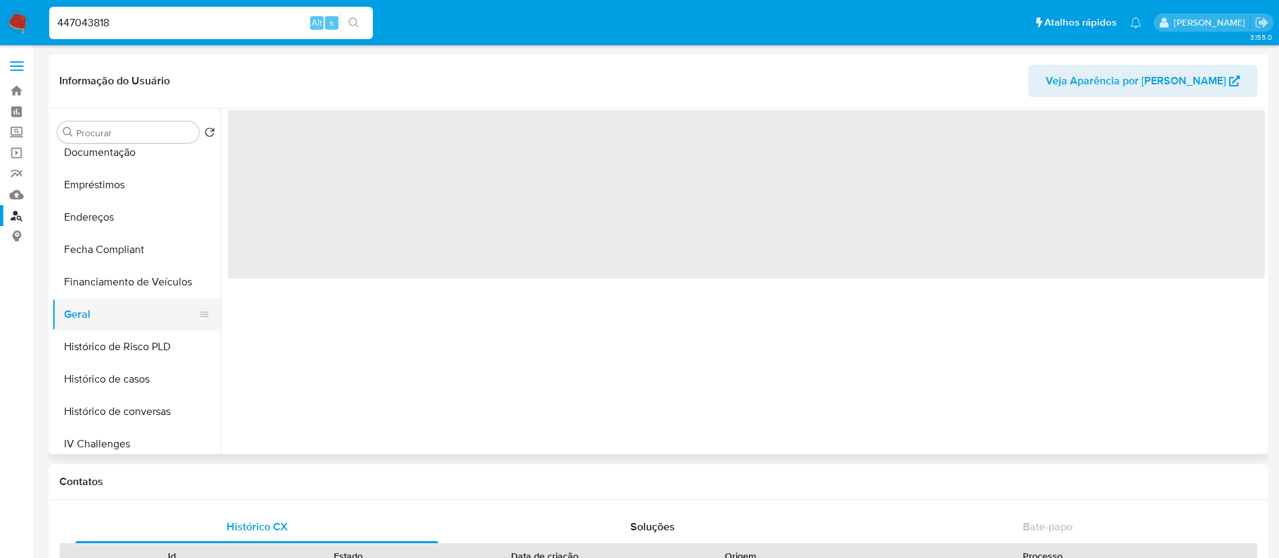
select select "10"
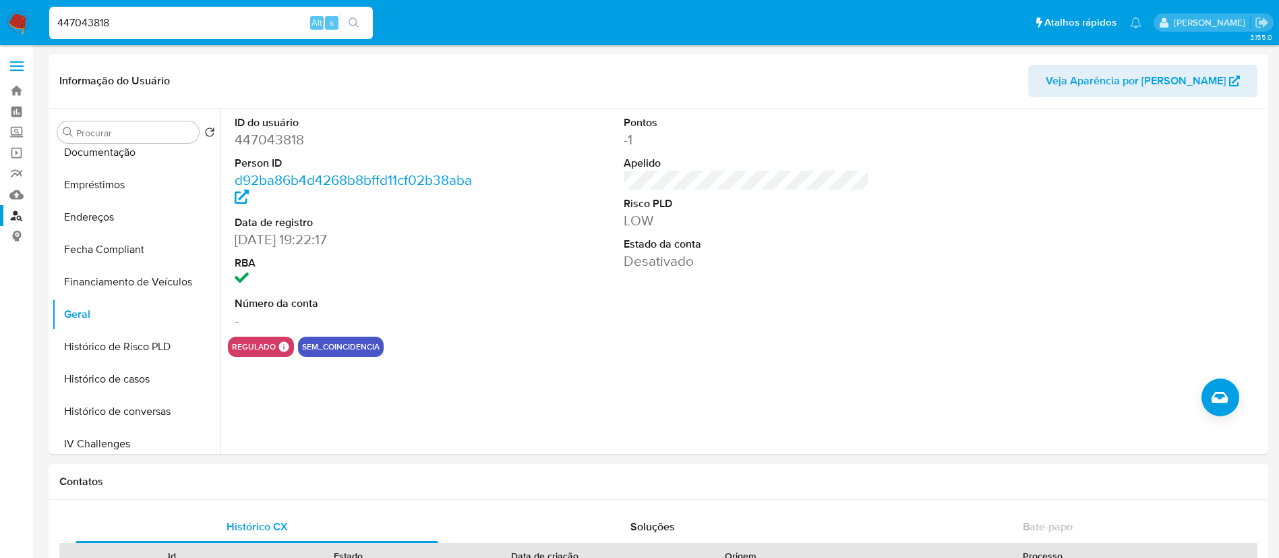
click at [0, 27] on nav "Pausado Ver notificaciones 447043818 Alt s Atalhos rápidos Presiona las siguien…" at bounding box center [639, 22] width 1279 height 45
paste input "58931653"
type input "458931653"
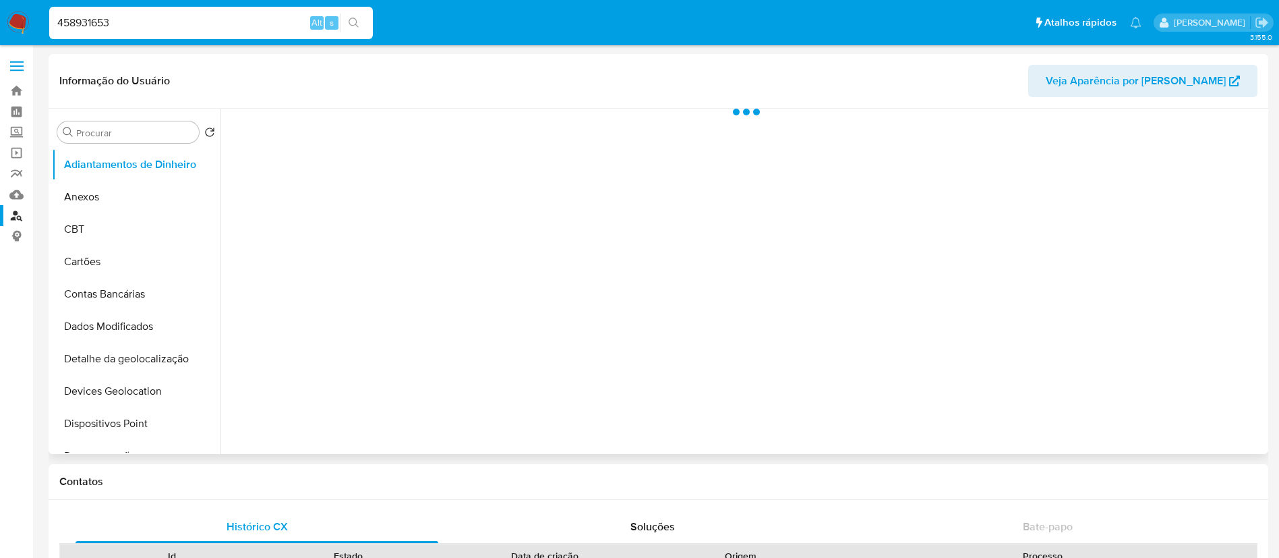
select select "10"
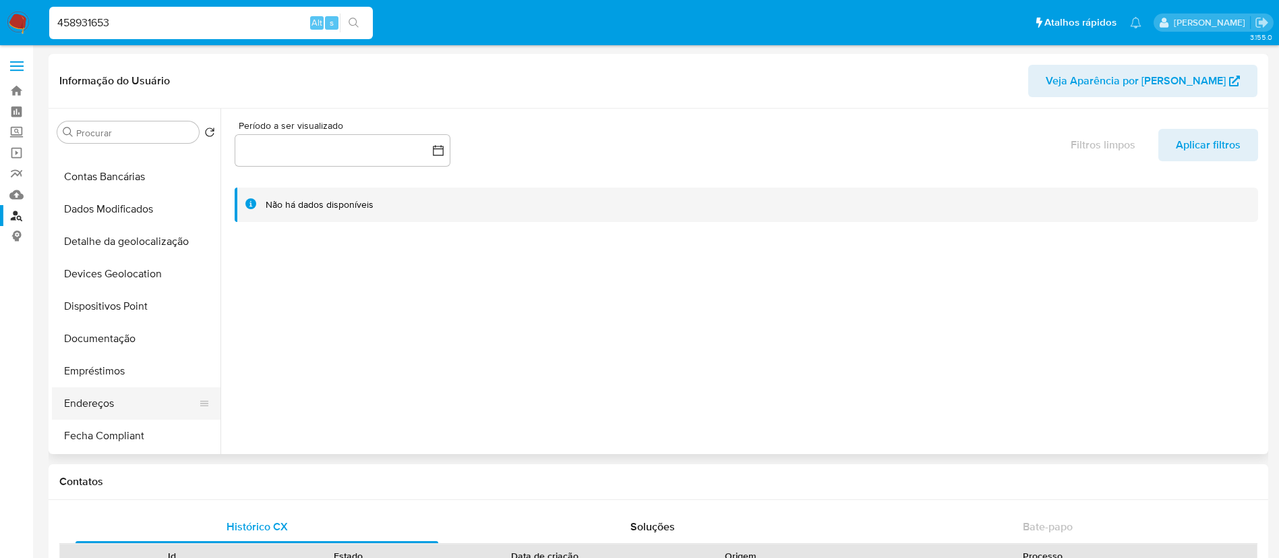
scroll to position [202, 0]
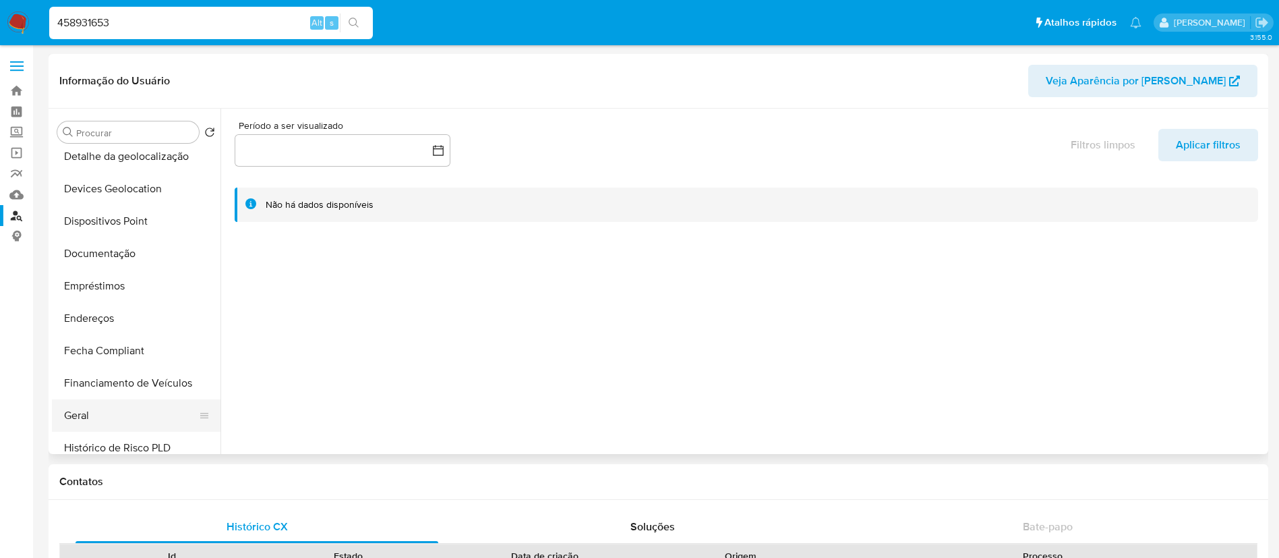
click at [104, 409] on button "Geral" at bounding box center [131, 415] width 158 height 32
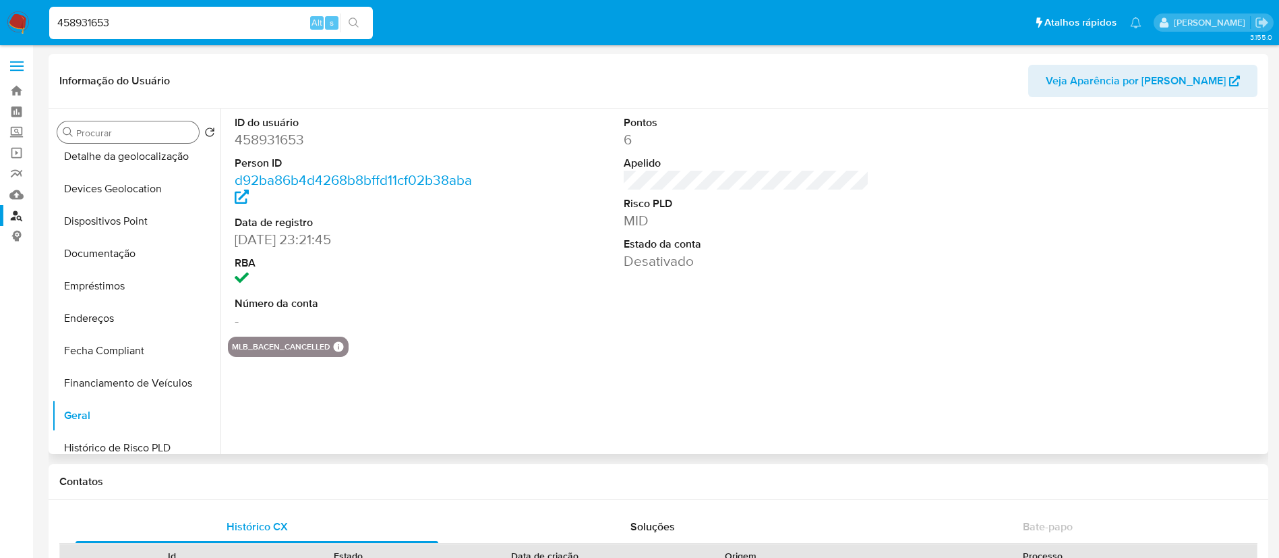
click at [93, 131] on input "Procurar" at bounding box center [134, 133] width 117 height 12
drag, startPoint x: 69, startPoint y: 35, endPoint x: 0, endPoint y: 35, distance: 69.4
click at [0, 35] on nav "Pausado Ver notificaciones 458931653 Alt s Atalhos rápidos Presiona las siguien…" at bounding box center [639, 22] width 1279 height 45
paste input "97091358"
type input "497091358"
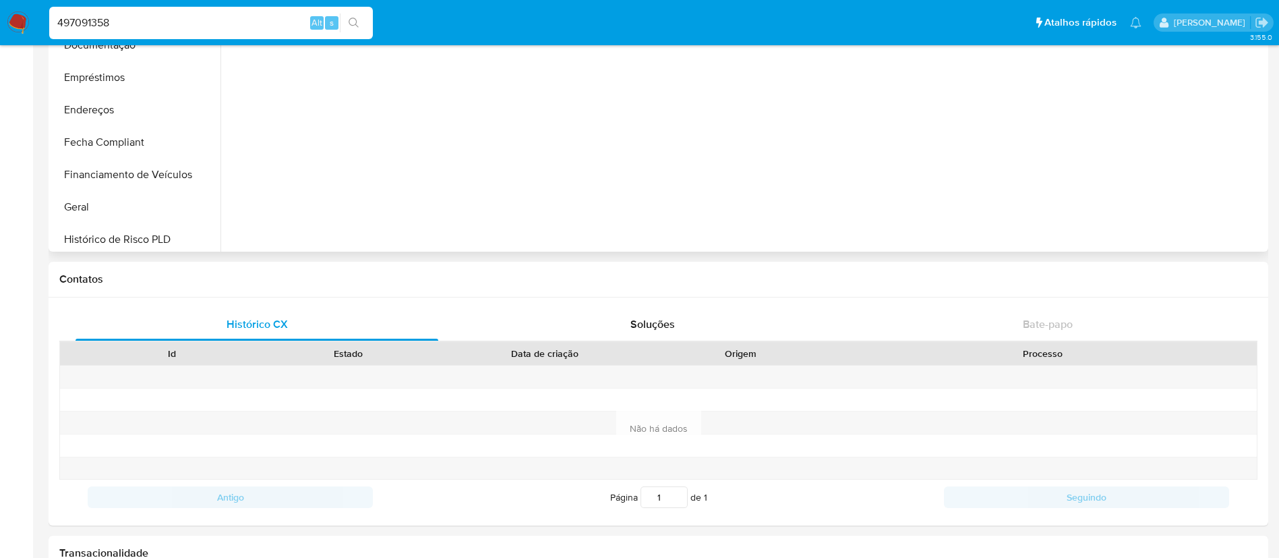
scroll to position [303, 0]
select select "10"
click at [142, 100] on button "Geral" at bounding box center [131, 112] width 158 height 32
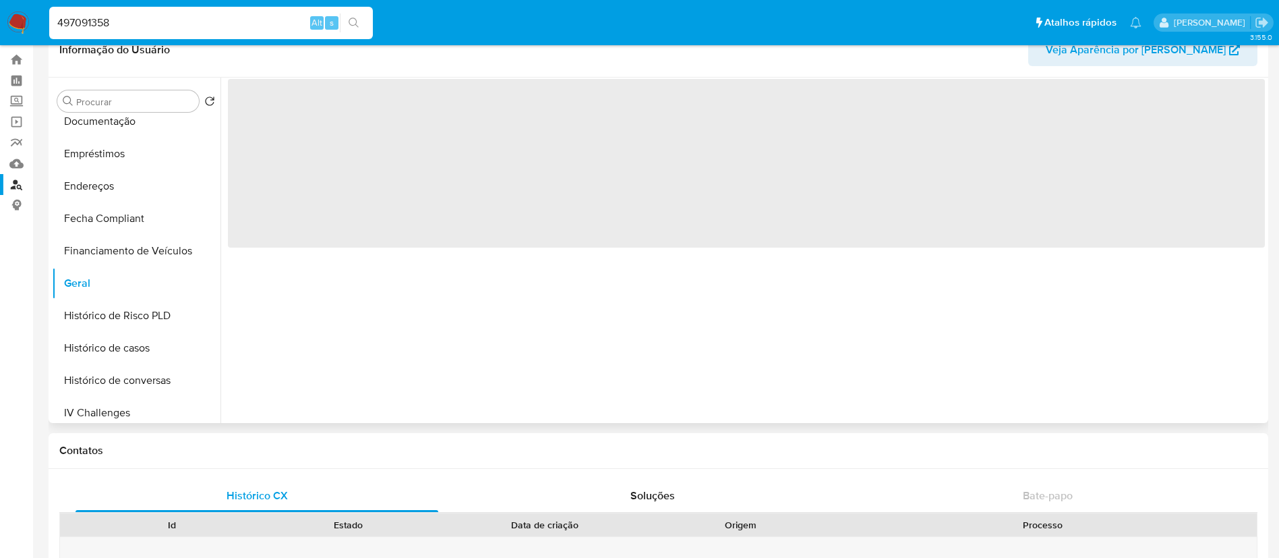
scroll to position [0, 0]
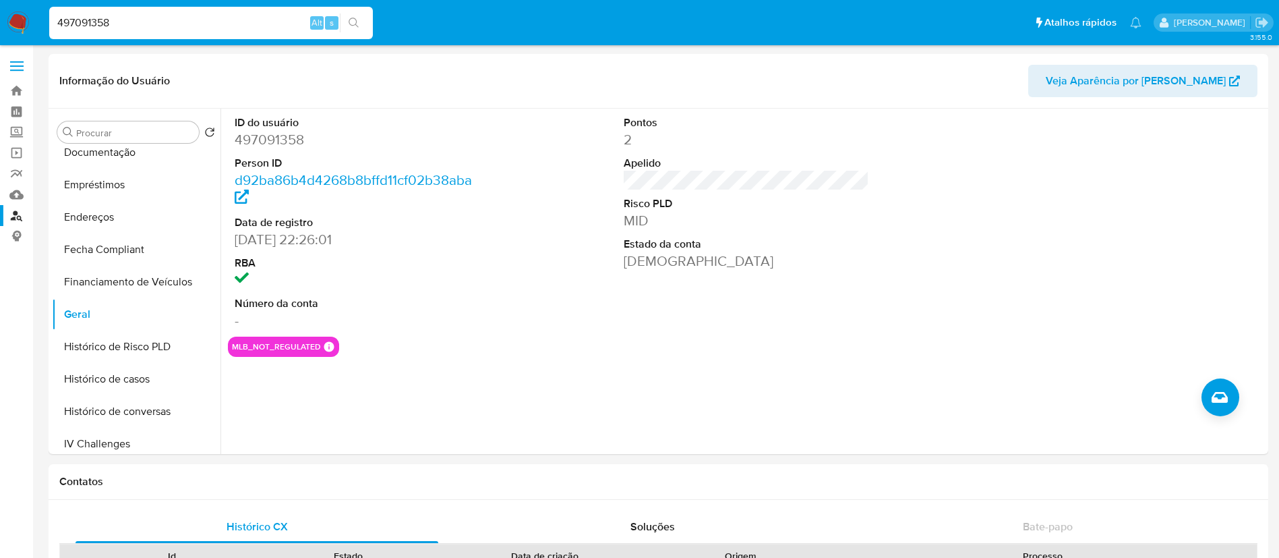
click at [91, 19] on input "497091358" at bounding box center [211, 23] width 324 height 18
paste input "376624134"
type input "376624134"
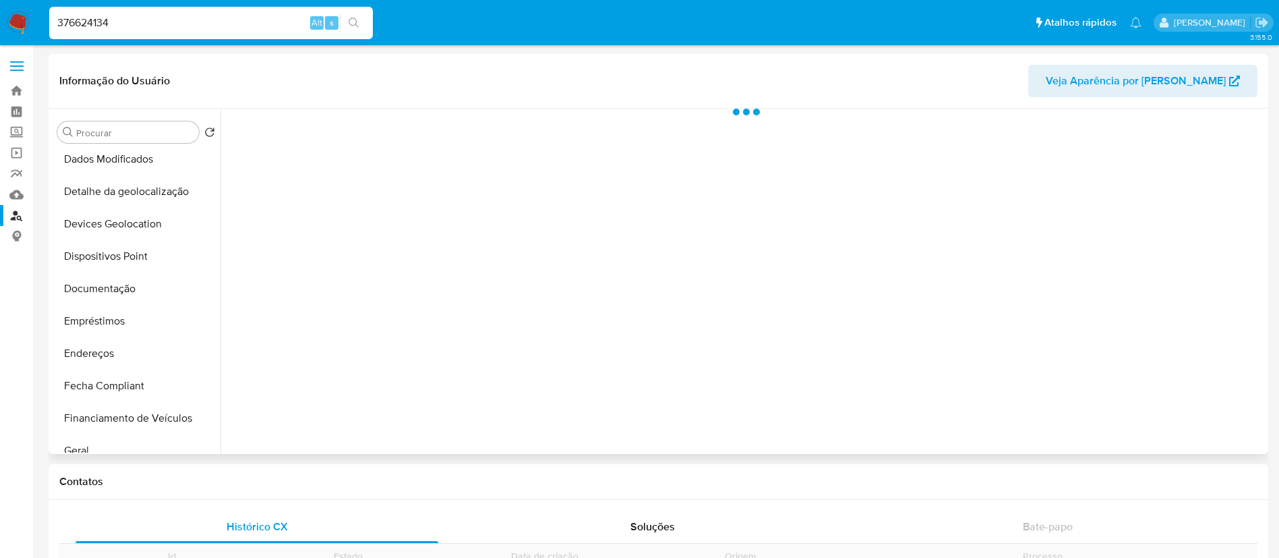
scroll to position [602, 0]
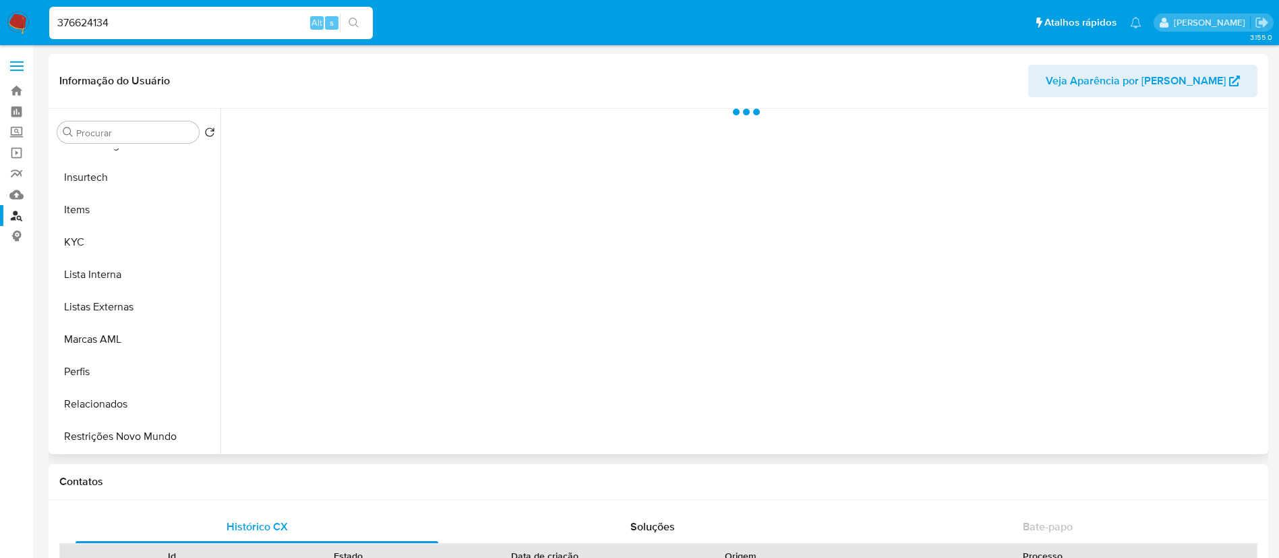
select select "10"
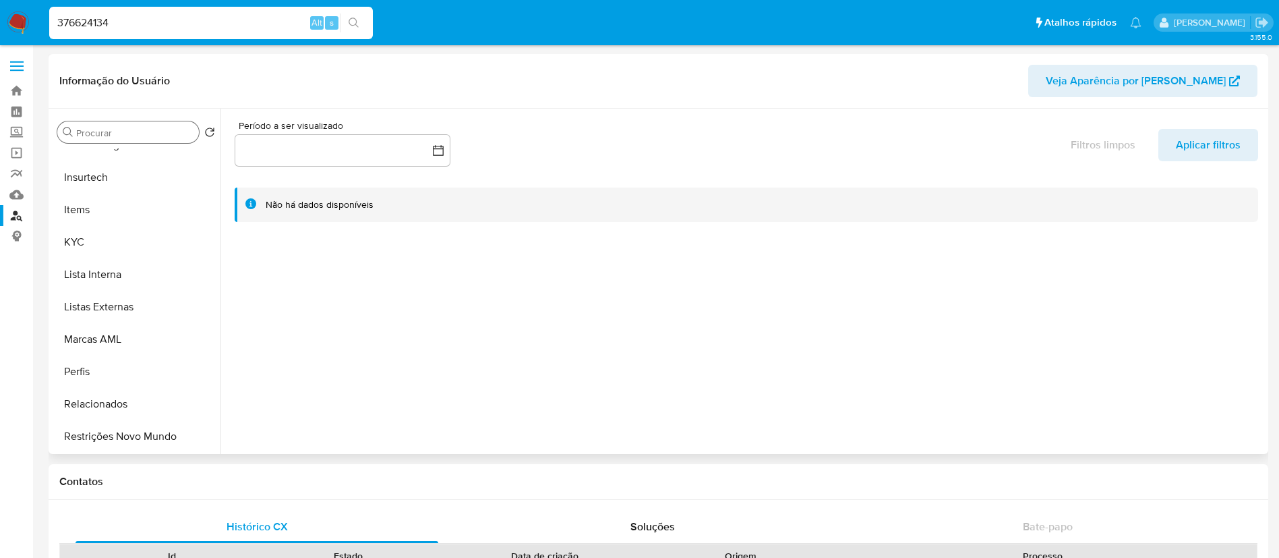
click at [142, 132] on input "Procurar" at bounding box center [134, 133] width 117 height 12
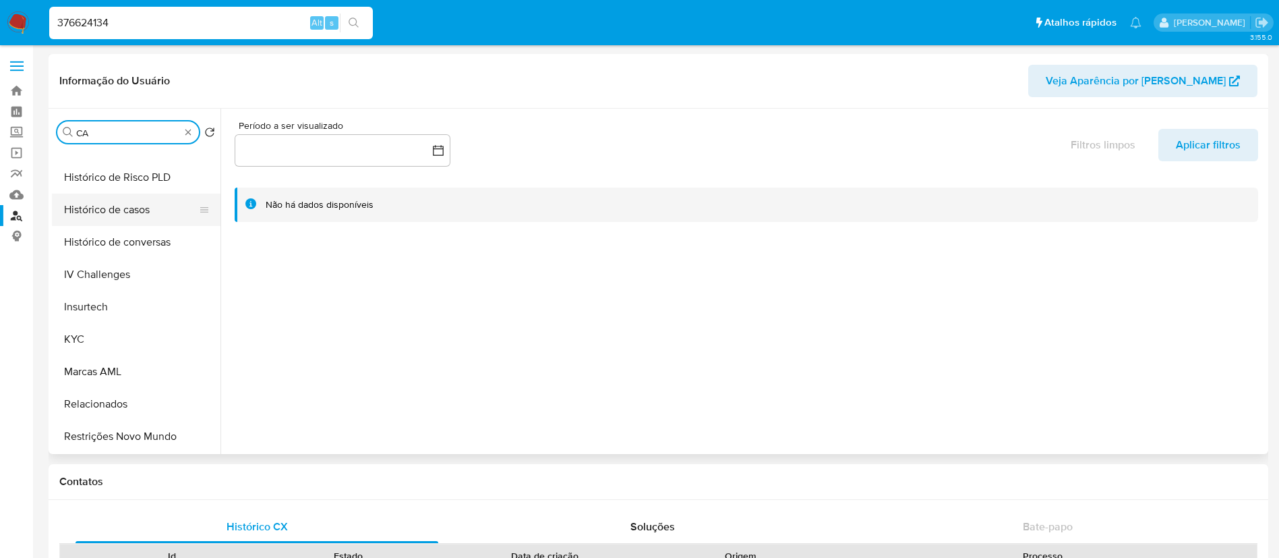
scroll to position [0, 0]
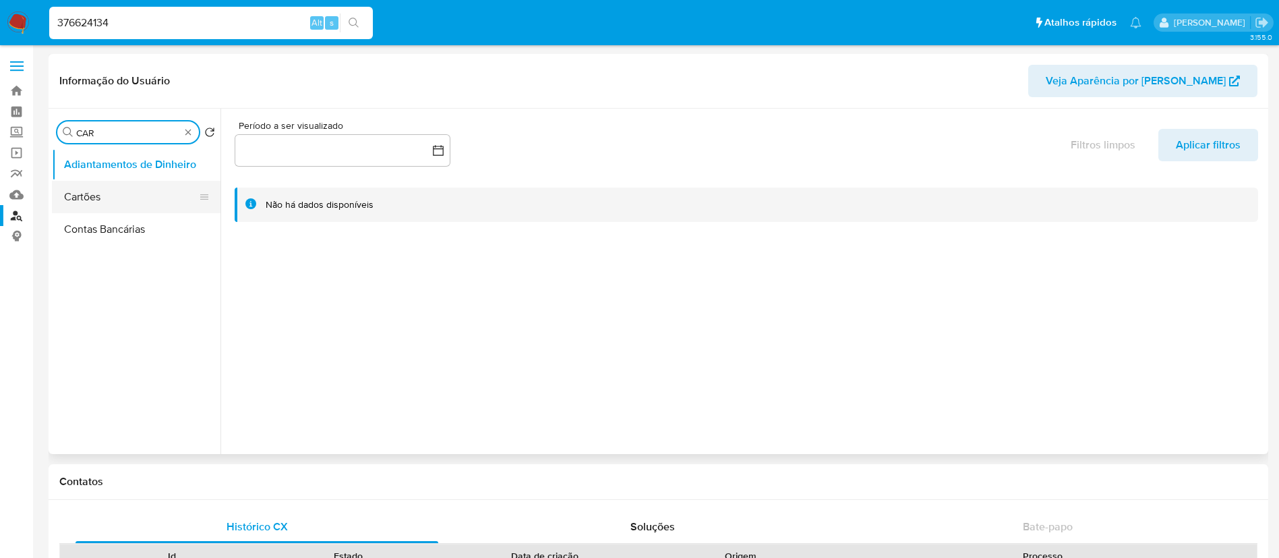
type input "CAR"
click at [118, 184] on button "Cartões" at bounding box center [131, 197] width 158 height 32
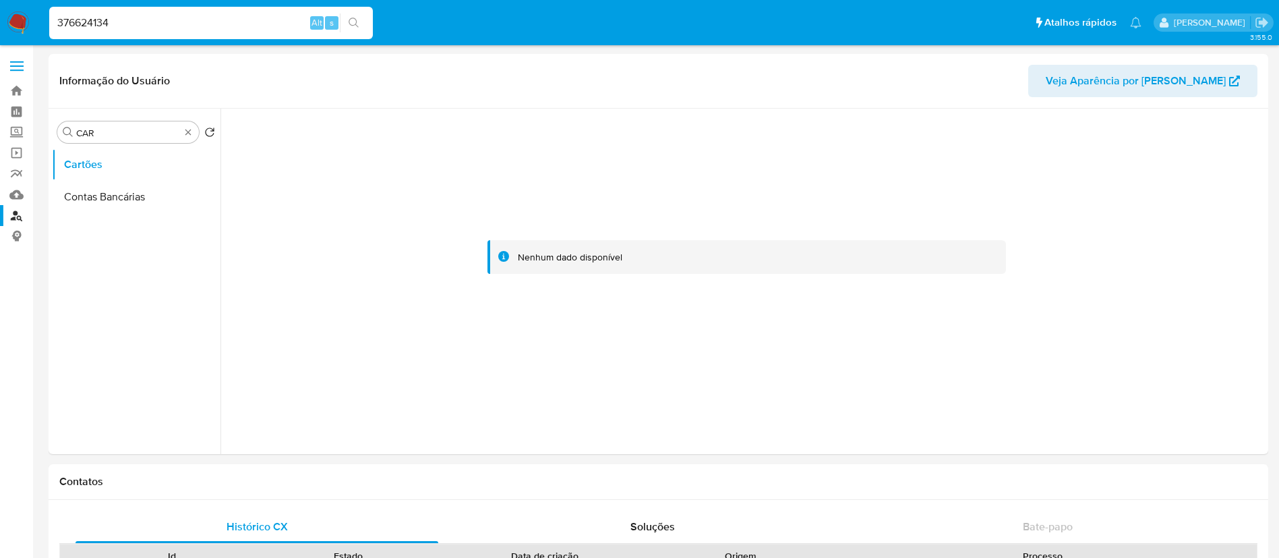
drag, startPoint x: 179, startPoint y: 18, endPoint x: 0, endPoint y: 24, distance: 178.8
click at [0, 24] on nav "Pausado Ver notificaciones 376624134 Alt s Atalhos rápidos Presiona las siguien…" at bounding box center [639, 22] width 1279 height 45
paste input "476600843"
type input "476600843"
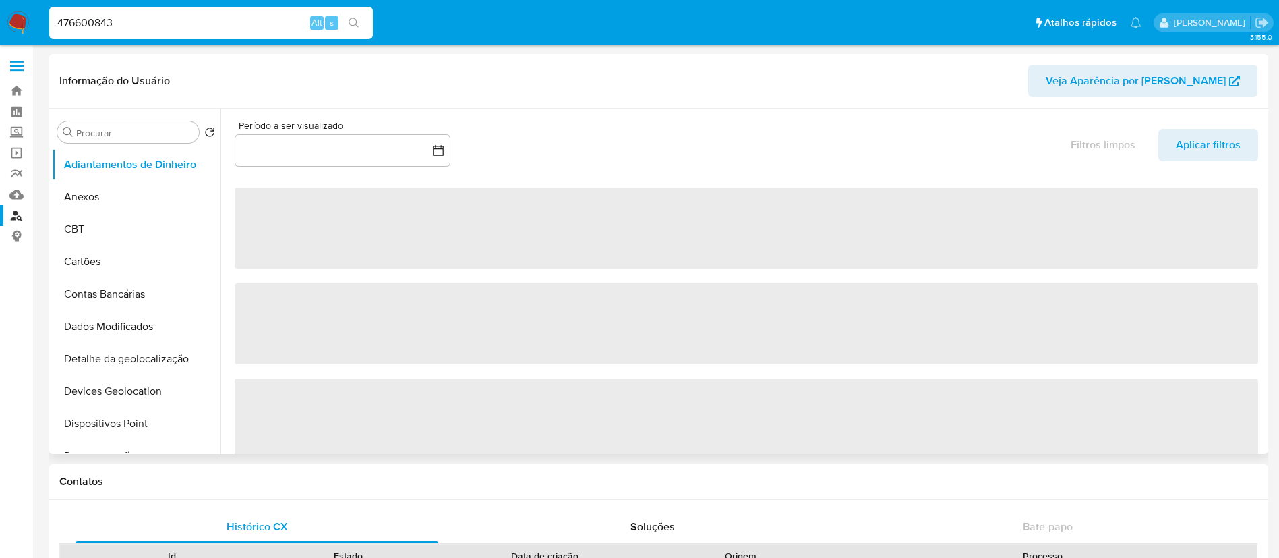
select select "10"
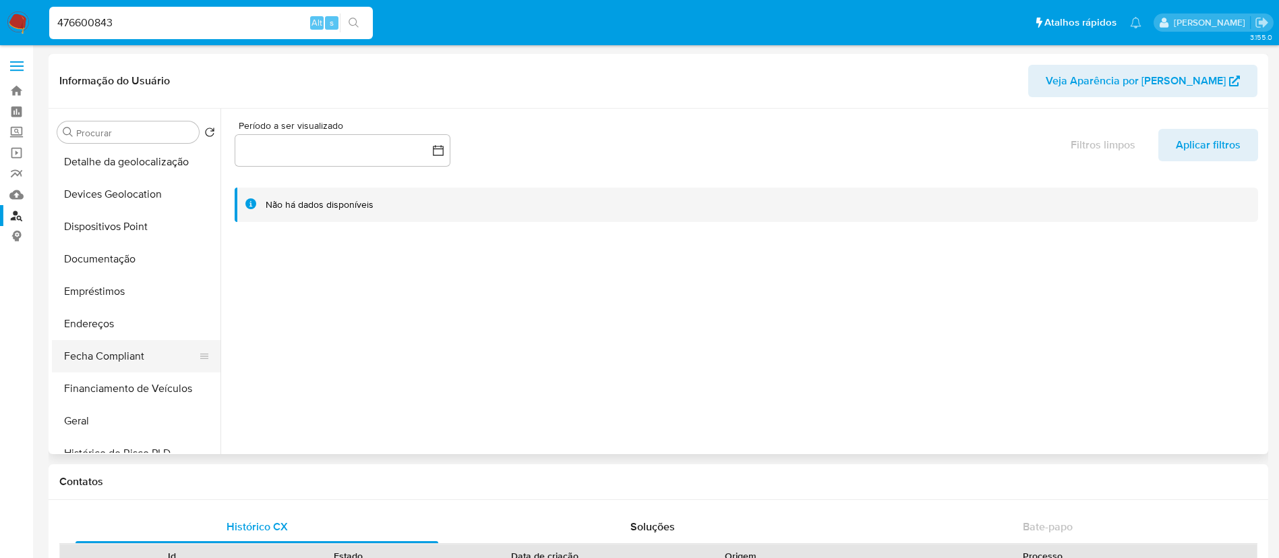
scroll to position [202, 0]
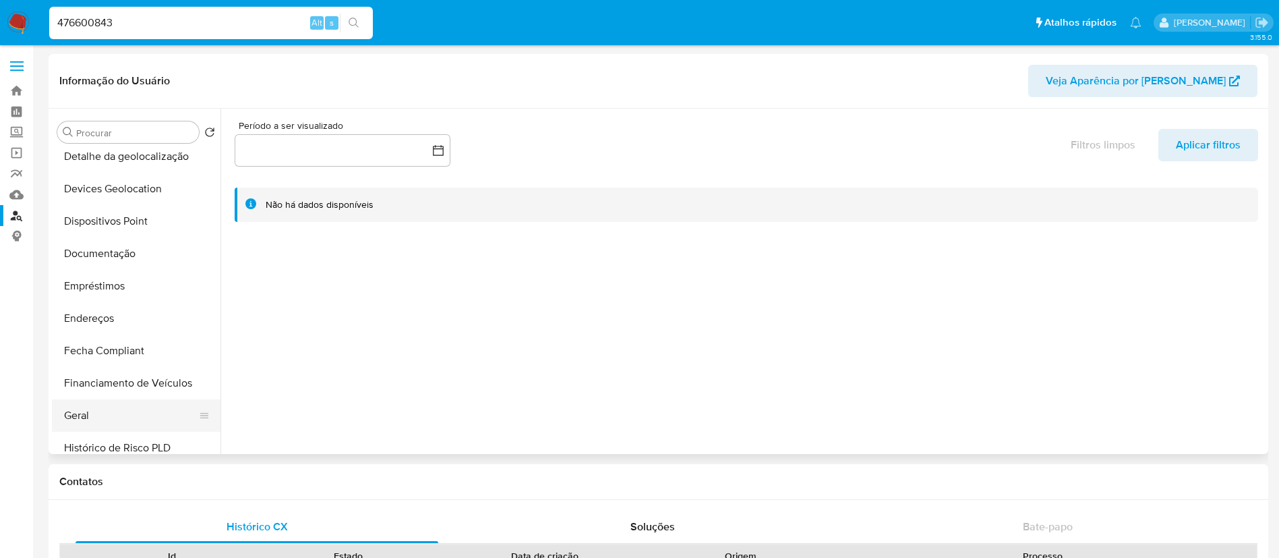
click at [136, 408] on button "Geral" at bounding box center [131, 415] width 158 height 32
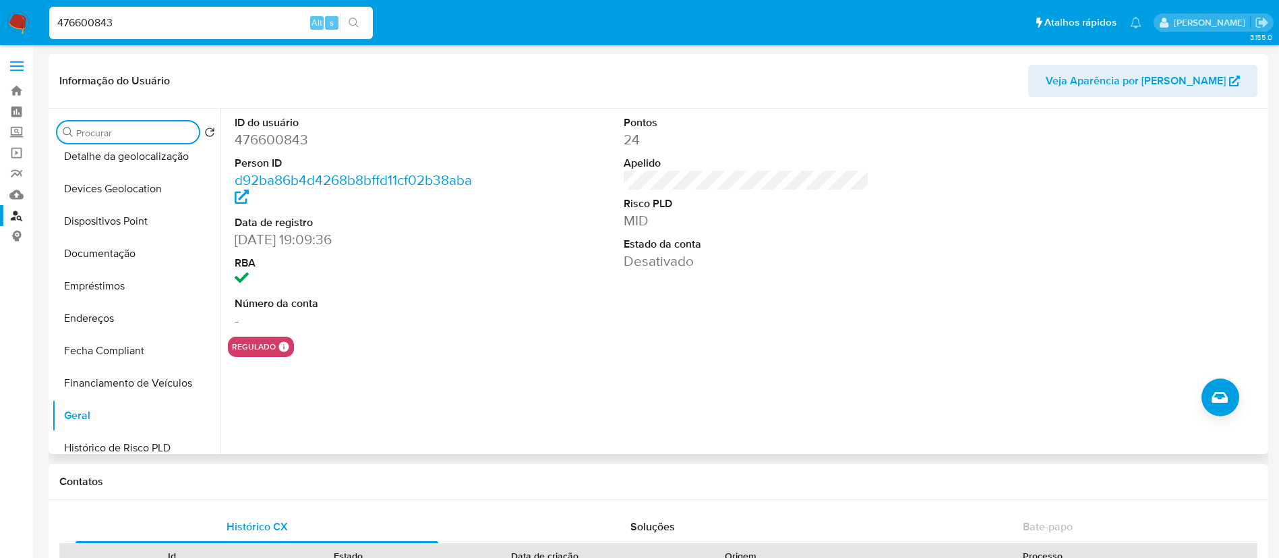
click at [104, 135] on input "Procurar" at bounding box center [134, 133] width 117 height 12
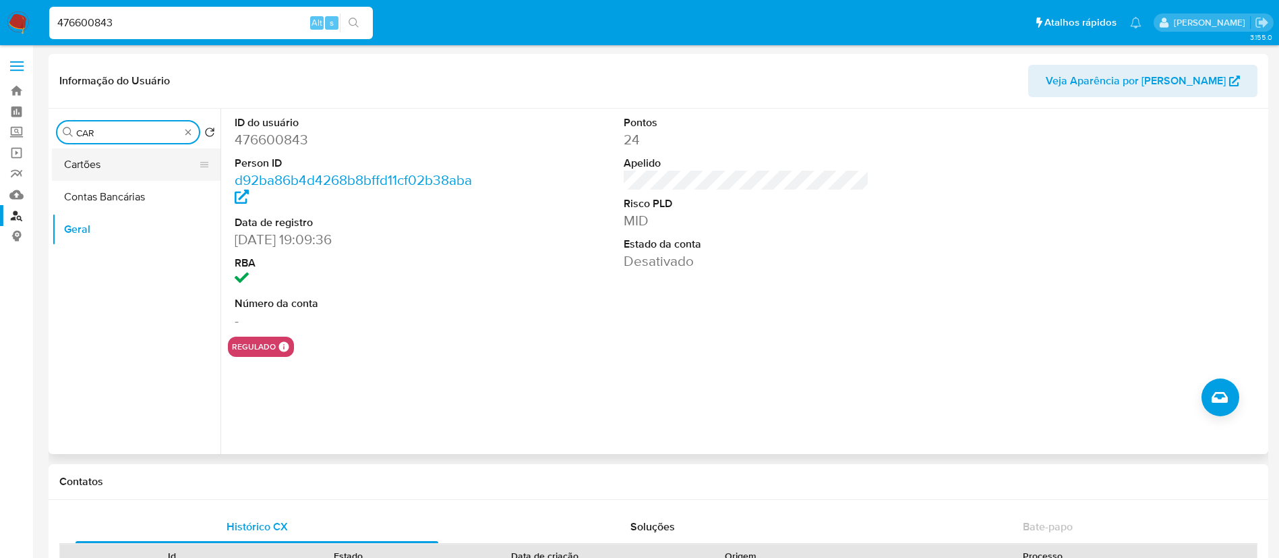
type input "CAR"
click at [95, 179] on button "Cartões" at bounding box center [131, 164] width 158 height 32
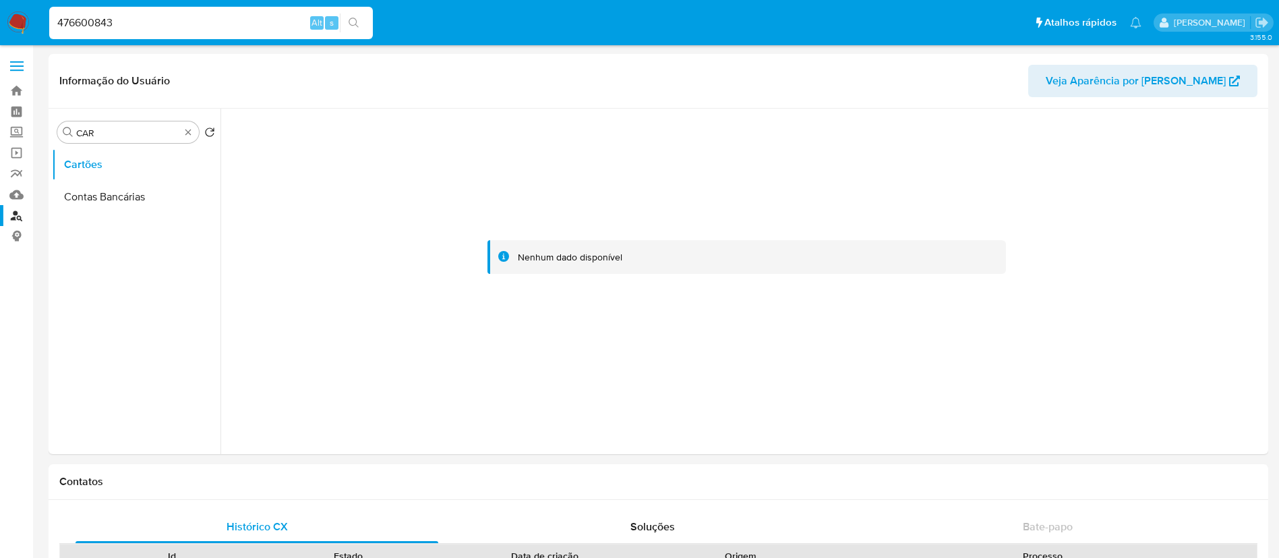
click at [21, 26] on nav "Pausado Ver notificaciones 476600843 Alt s Atalhos rápidos Presiona las siguien…" at bounding box center [639, 22] width 1279 height 45
paste input "8170187"
type input "478170187"
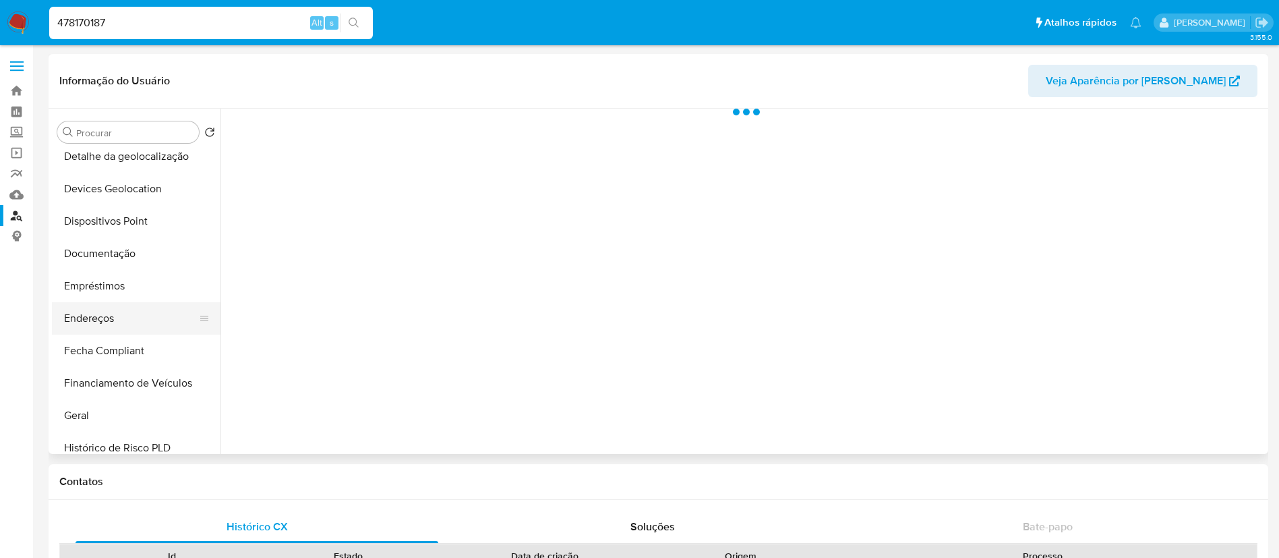
scroll to position [303, 0]
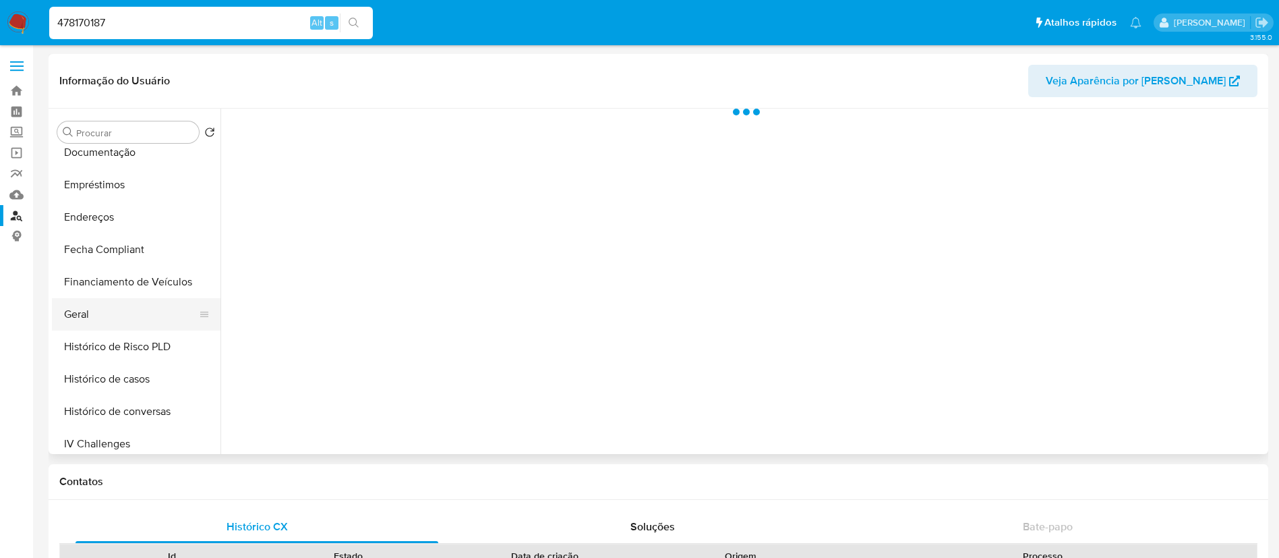
click at [117, 313] on button "Geral" at bounding box center [131, 314] width 158 height 32
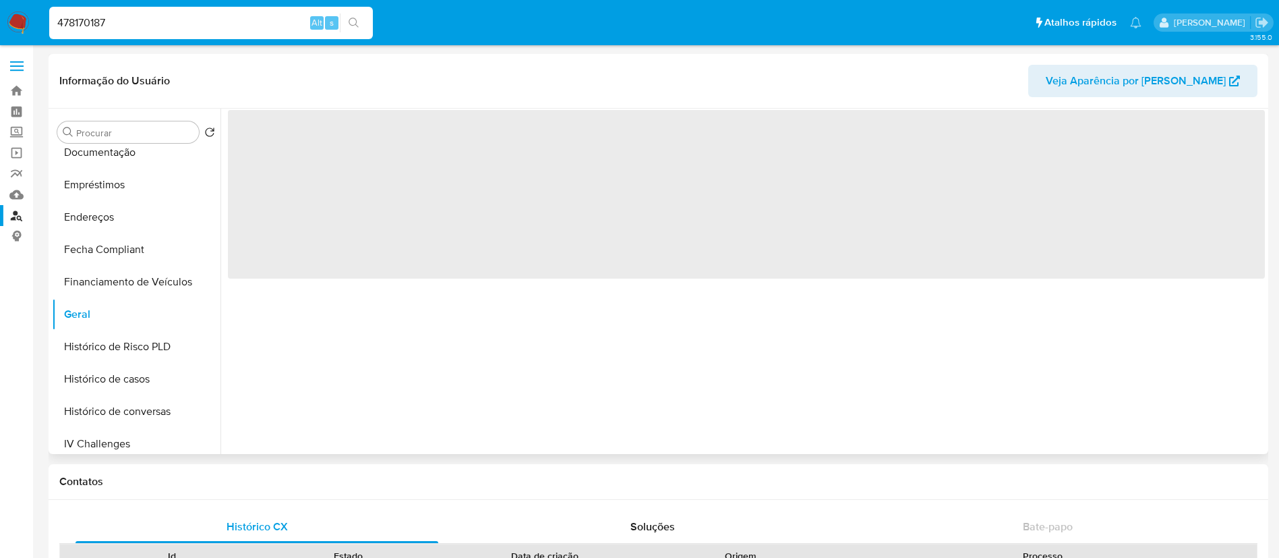
select select "10"
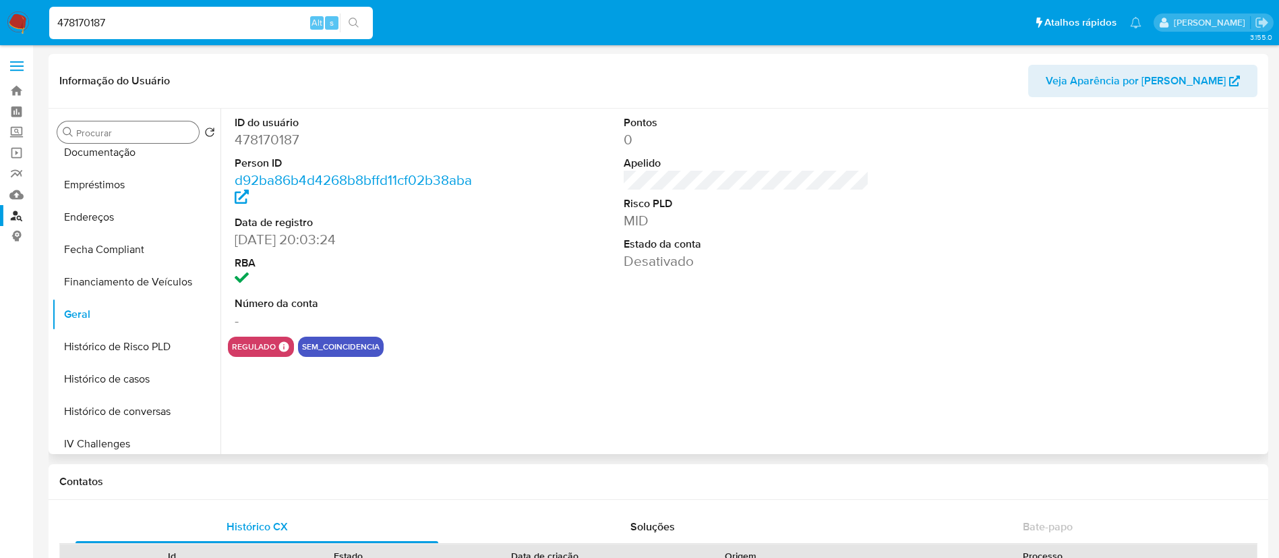
click at [117, 136] on input "Procurar" at bounding box center [134, 133] width 117 height 12
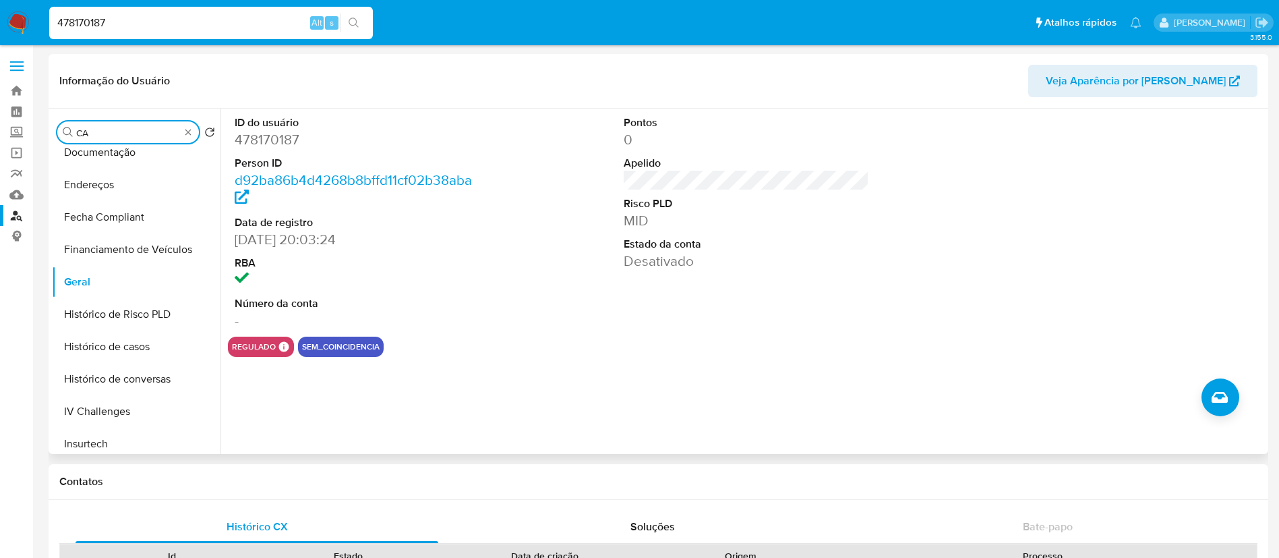
scroll to position [0, 0]
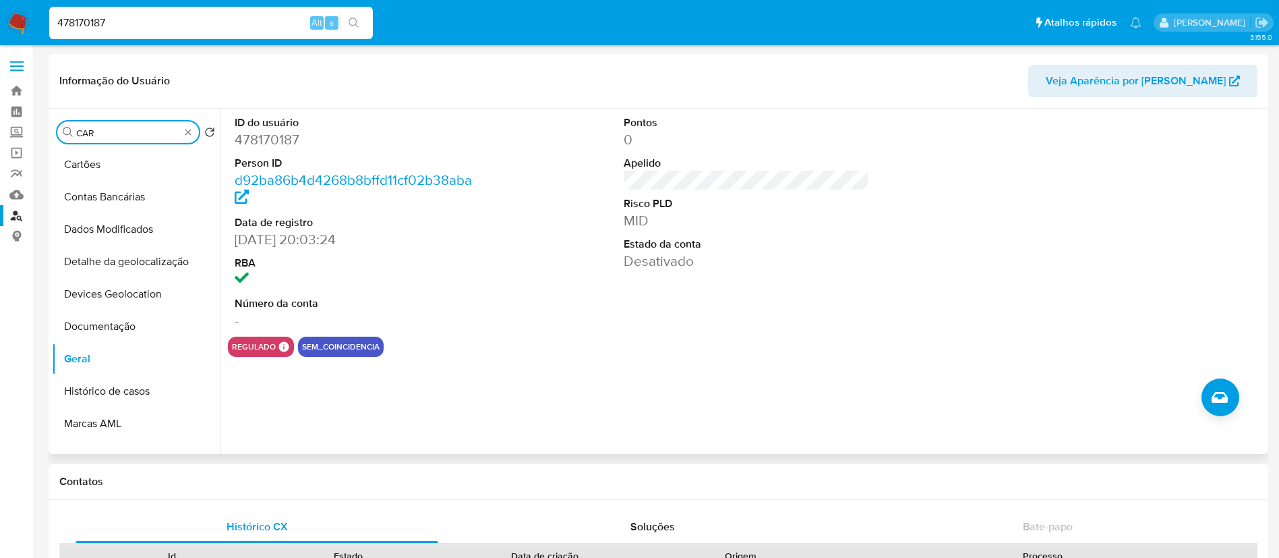
type input "CART"
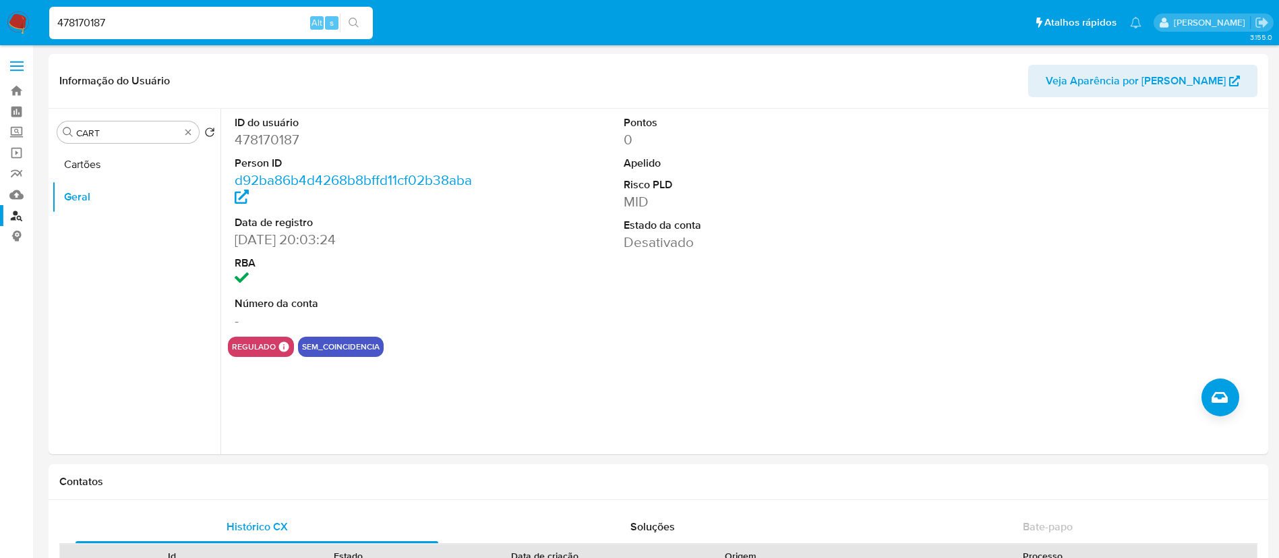
select select "10"
click at [107, 166] on button "Cartões" at bounding box center [136, 164] width 169 height 32
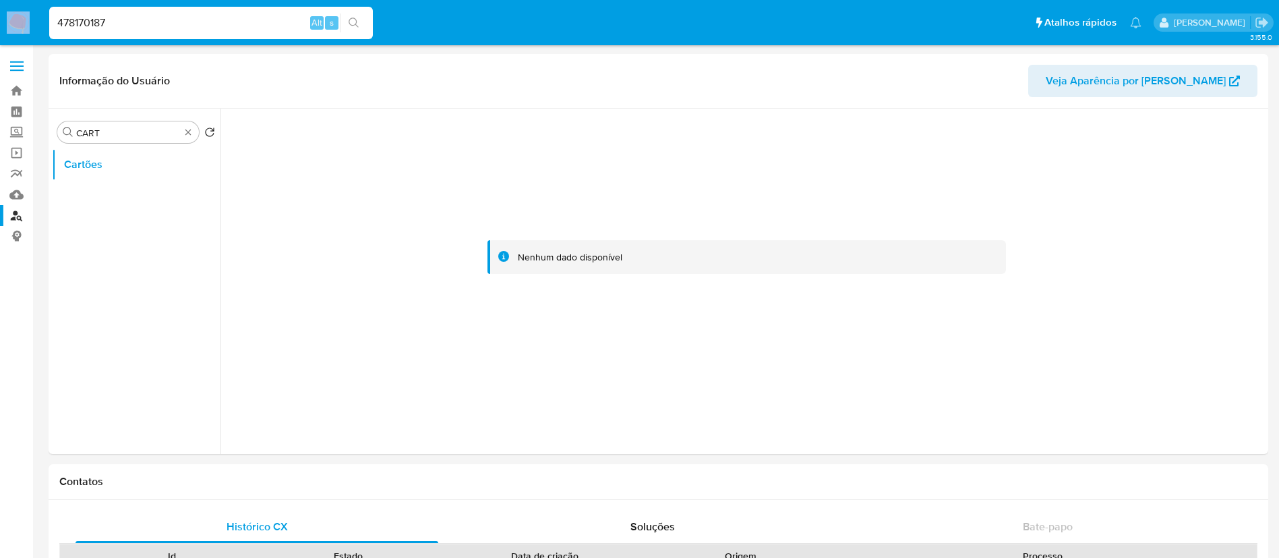
drag, startPoint x: 156, startPoint y: 32, endPoint x: 0, endPoint y: 47, distance: 156.4
click at [0, 31] on nav "Pausado Ver notificaciones 478170187 Alt s Atalhos rápidos Presiona las siguien…" at bounding box center [639, 22] width 1279 height 45
drag, startPoint x: 133, startPoint y: 26, endPoint x: 0, endPoint y: 30, distance: 132.9
click at [0, 26] on nav "Pausado Ver notificaciones 478170187 Alt s Atalhos rápidos Presiona las siguien…" at bounding box center [639, 22] width 1279 height 45
paste input "47043818"
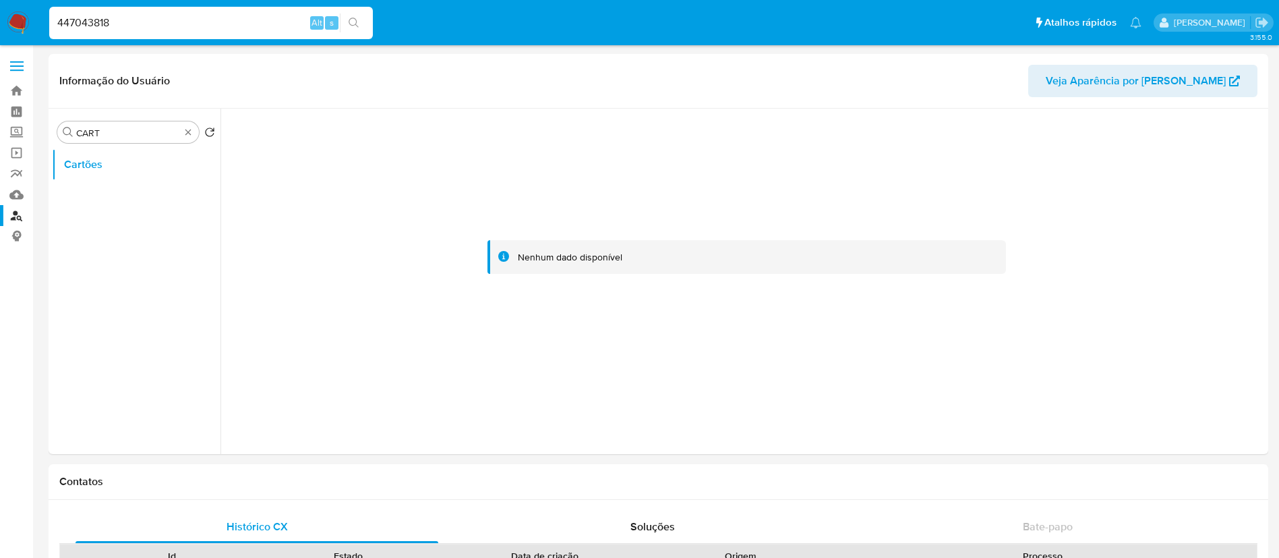
type input "447043818"
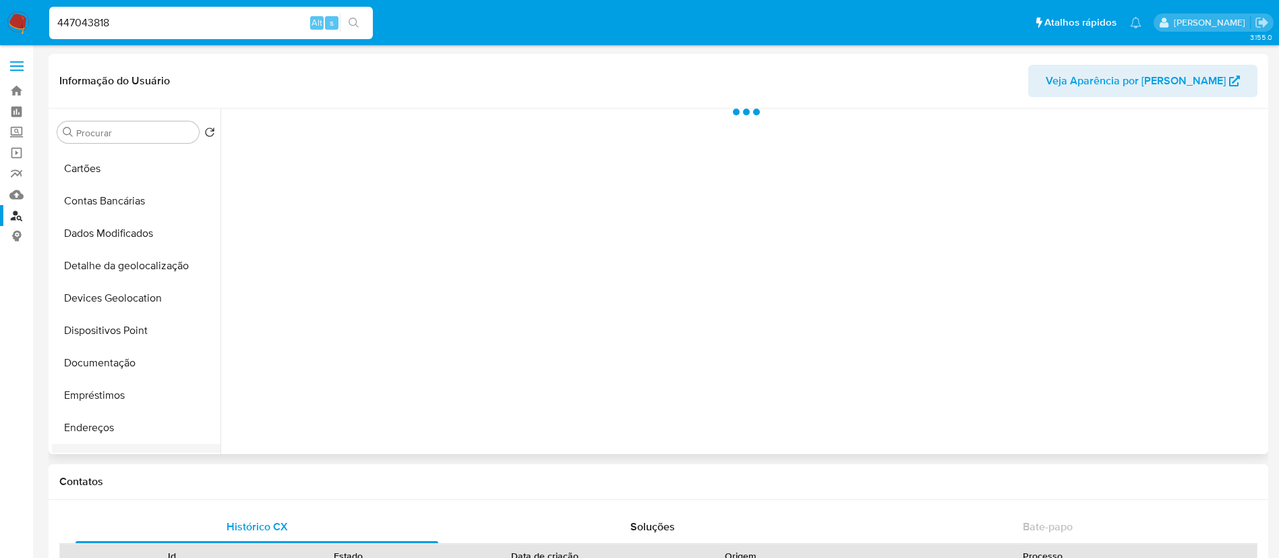
scroll to position [202, 0]
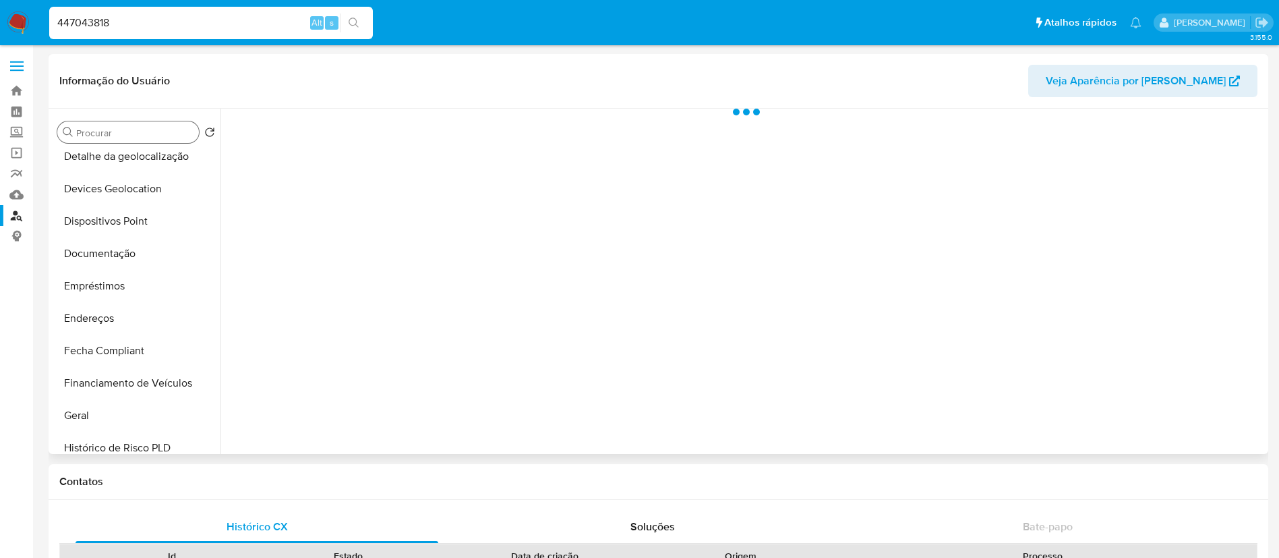
click at [125, 130] on input "Procurar" at bounding box center [134, 133] width 117 height 12
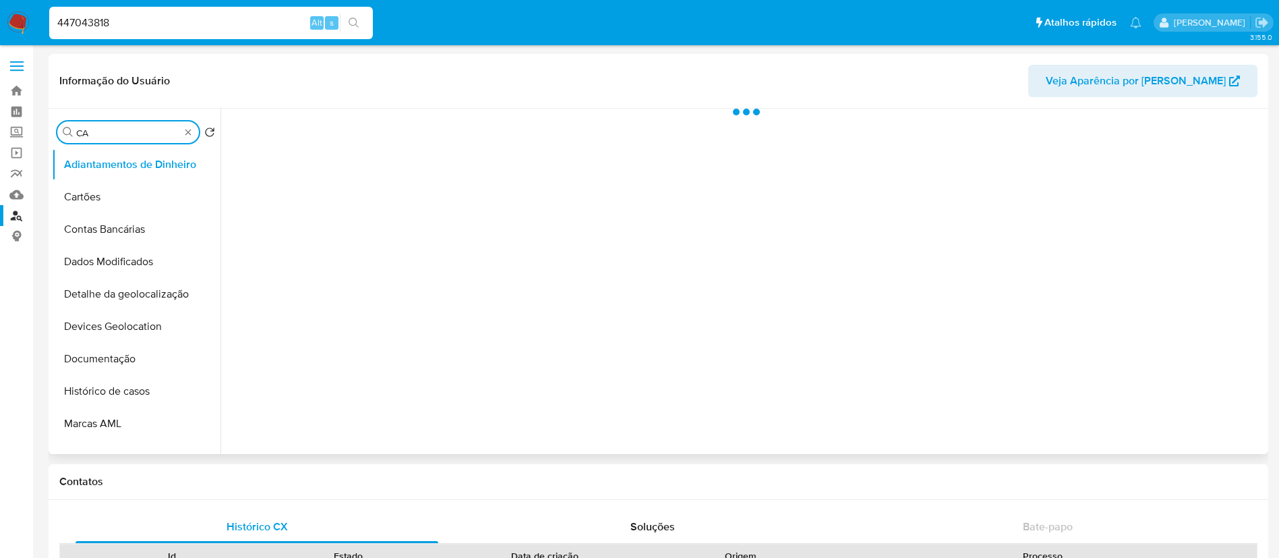
type input "CAR"
select select "10"
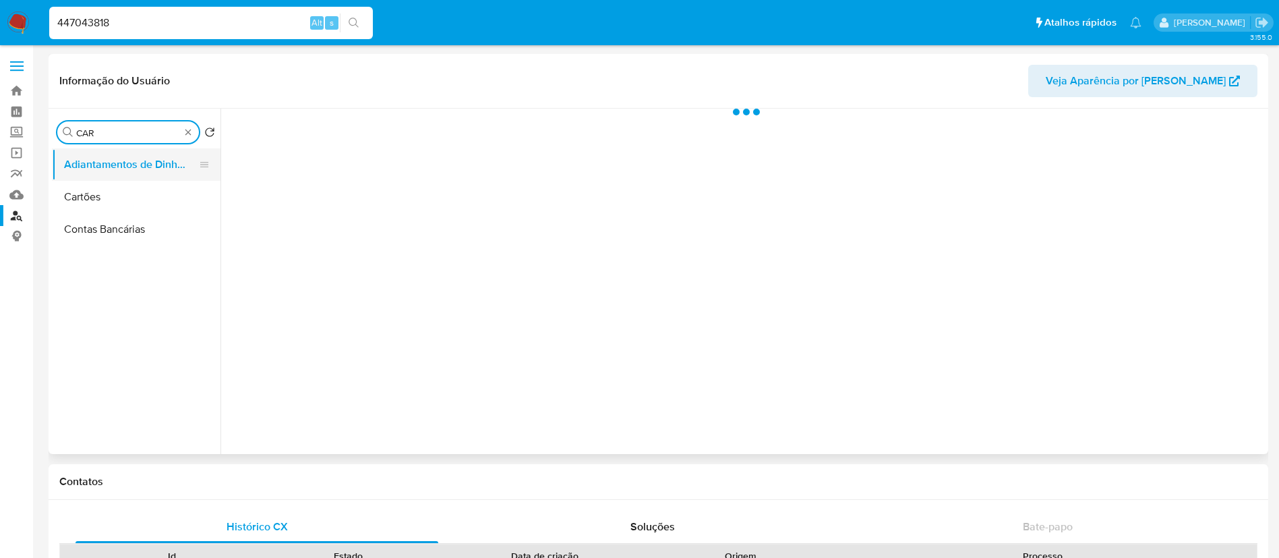
type input "CAR"
click at [109, 173] on button "Adiantamentos de Dinheiro" at bounding box center [131, 164] width 158 height 32
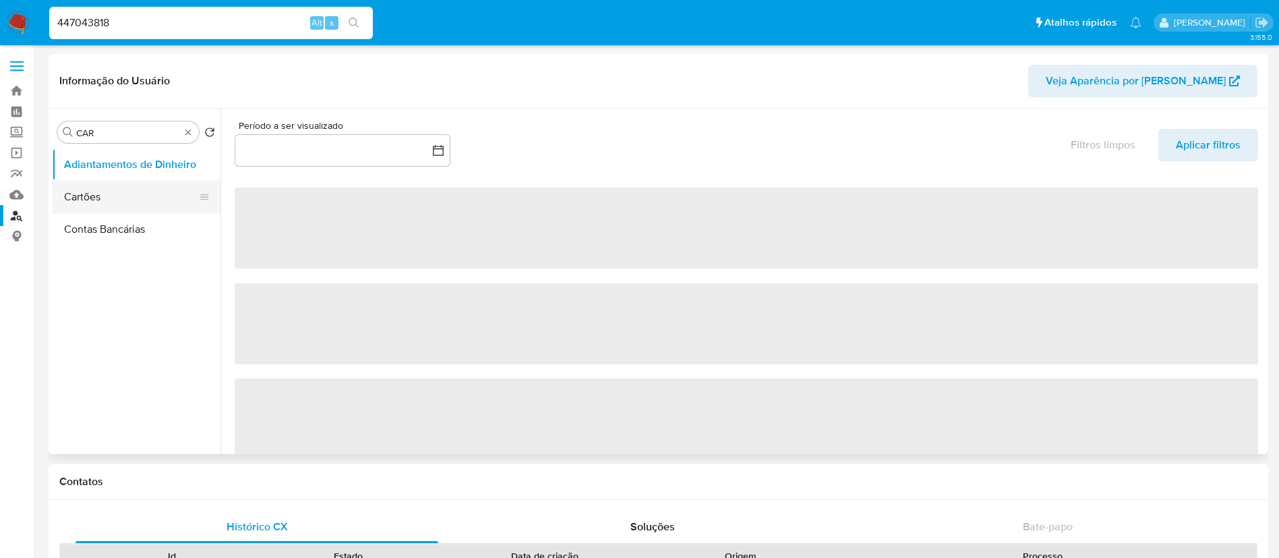
click at [109, 190] on button "Cartões" at bounding box center [131, 197] width 158 height 32
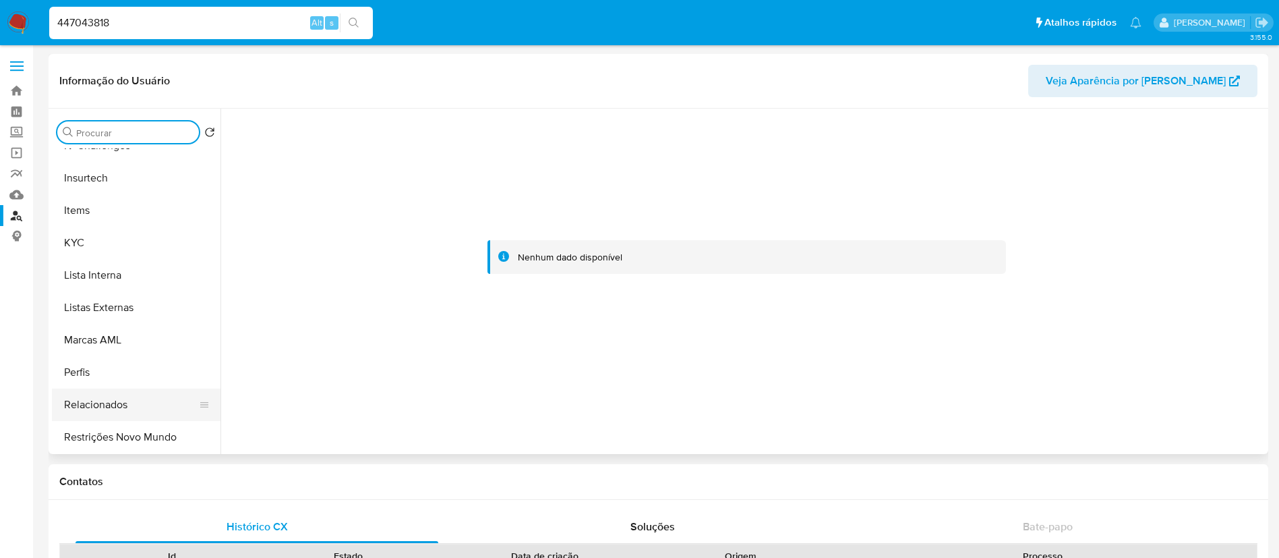
scroll to position [602, 0]
click at [132, 436] on button "Restrições Novo Mundo" at bounding box center [131, 436] width 158 height 32
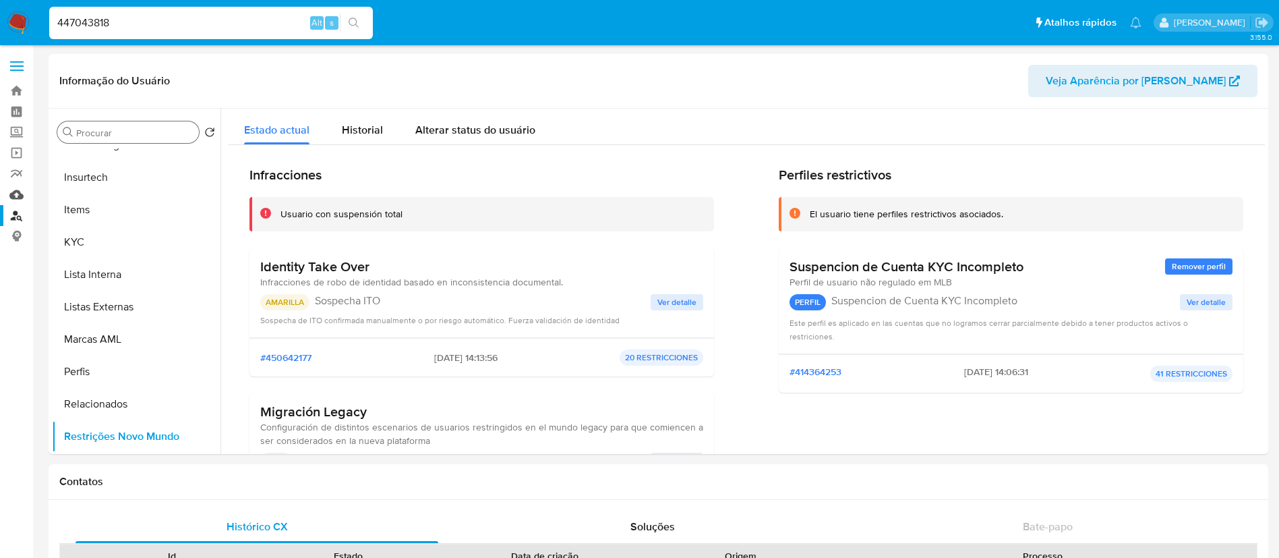
click at [23, 196] on link "Mulan" at bounding box center [80, 194] width 160 height 21
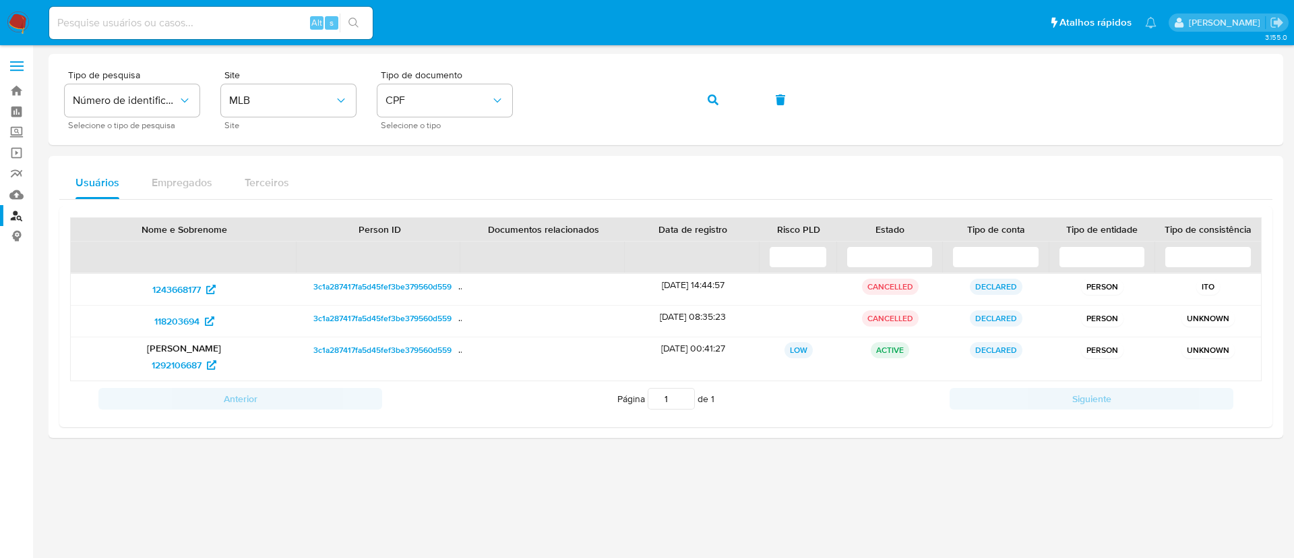
drag, startPoint x: 0, startPoint y: 0, endPoint x: 175, endPoint y: 22, distance: 176.6
click at [206, 22] on input at bounding box center [211, 23] width 324 height 18
paste input "1518993668"
type input "1518993668"
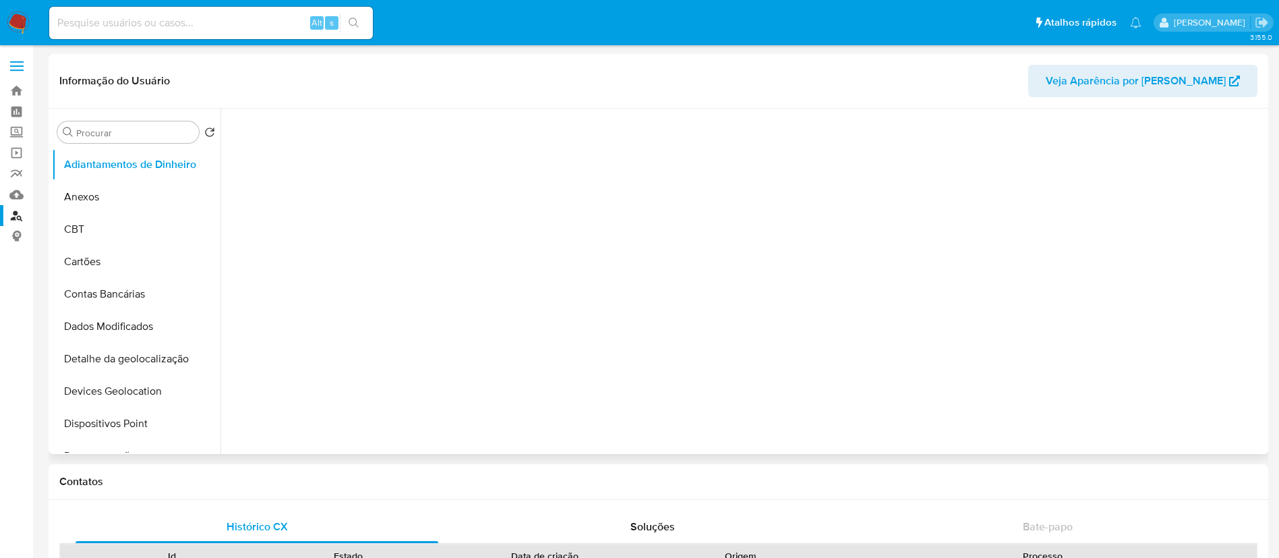
select select "10"
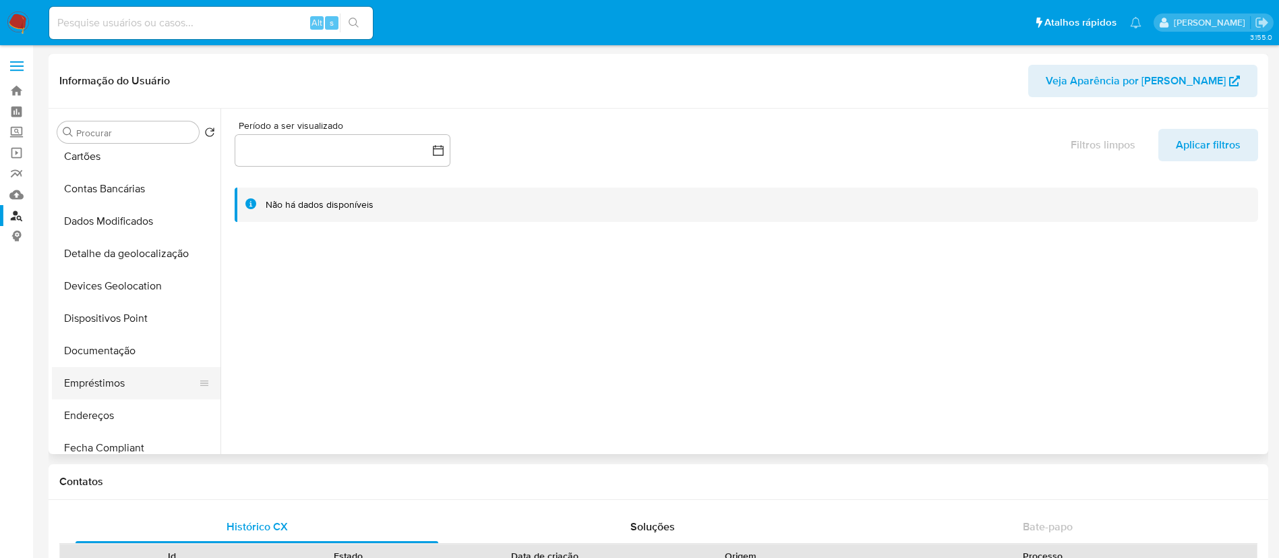
scroll to position [202, 0]
click at [95, 413] on button "Geral" at bounding box center [131, 415] width 158 height 32
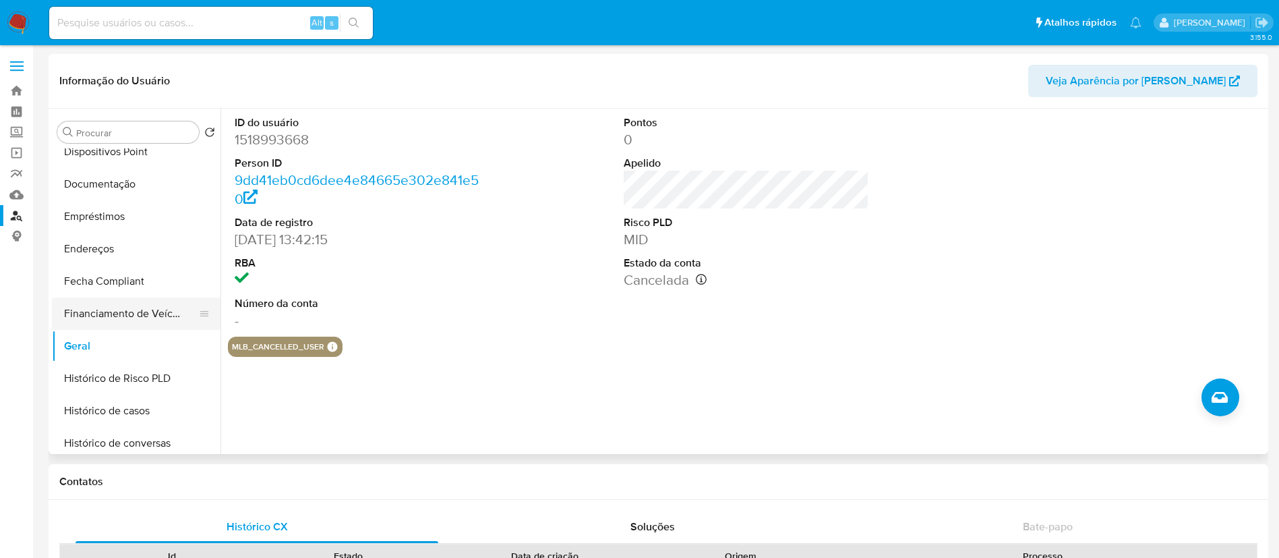
scroll to position [303, 0]
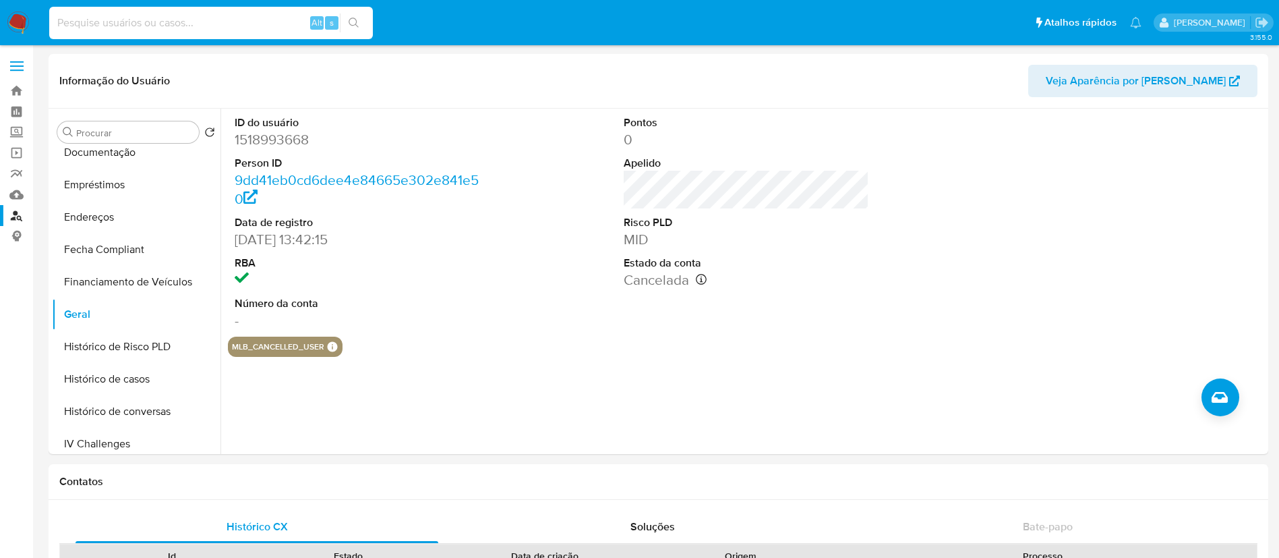
click at [153, 22] on input at bounding box center [211, 23] width 324 height 18
paste input "658283841"
type input "658283841"
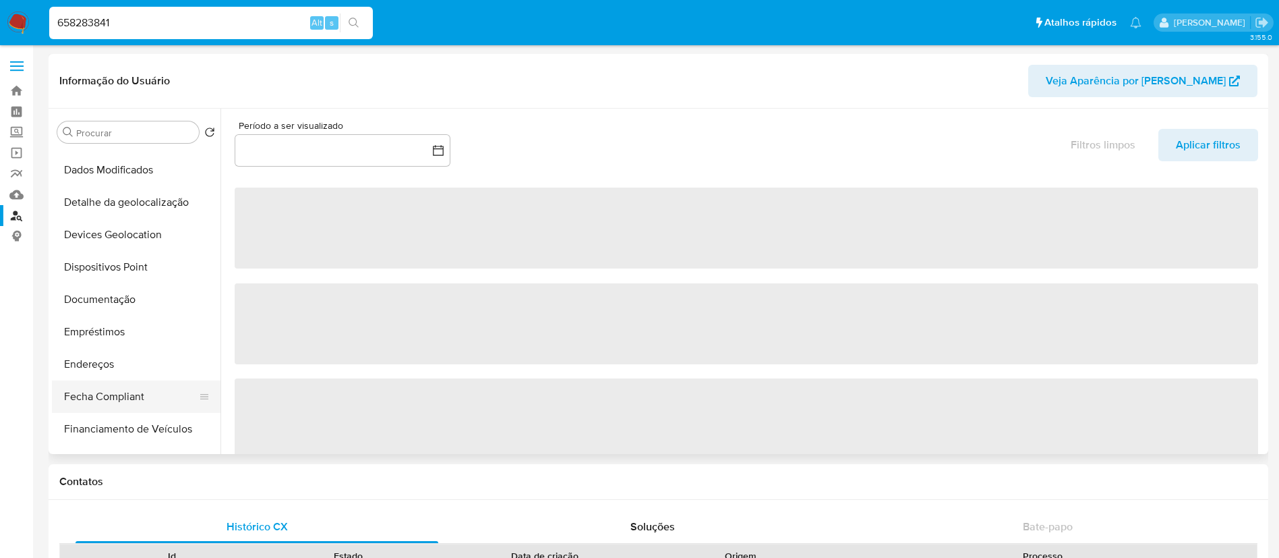
scroll to position [202, 0]
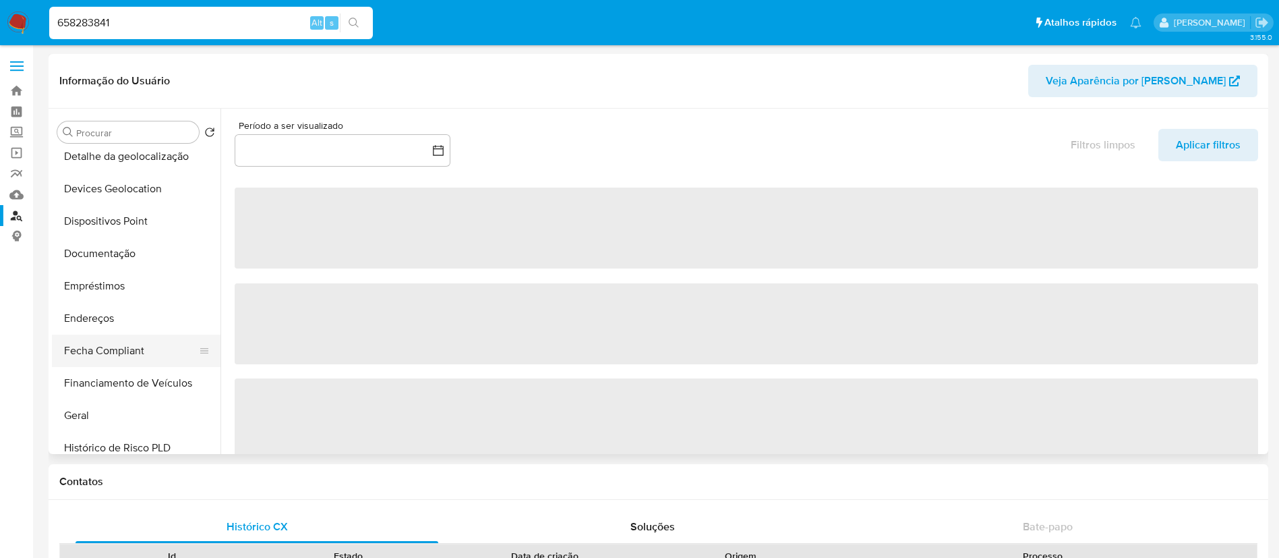
select select "10"
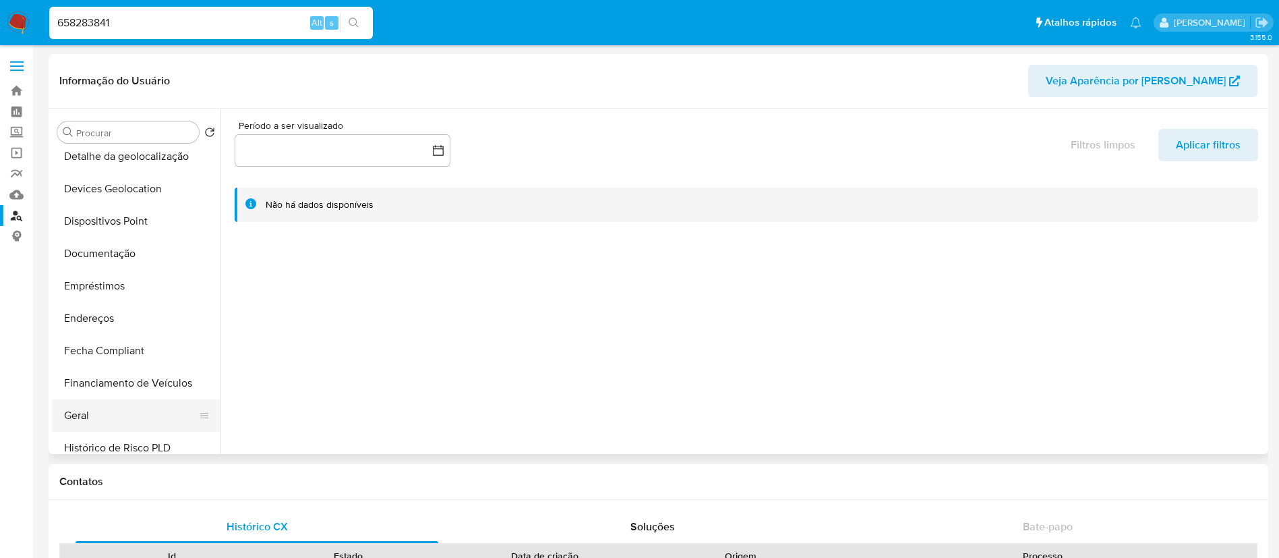
click at [122, 415] on button "Geral" at bounding box center [131, 415] width 158 height 32
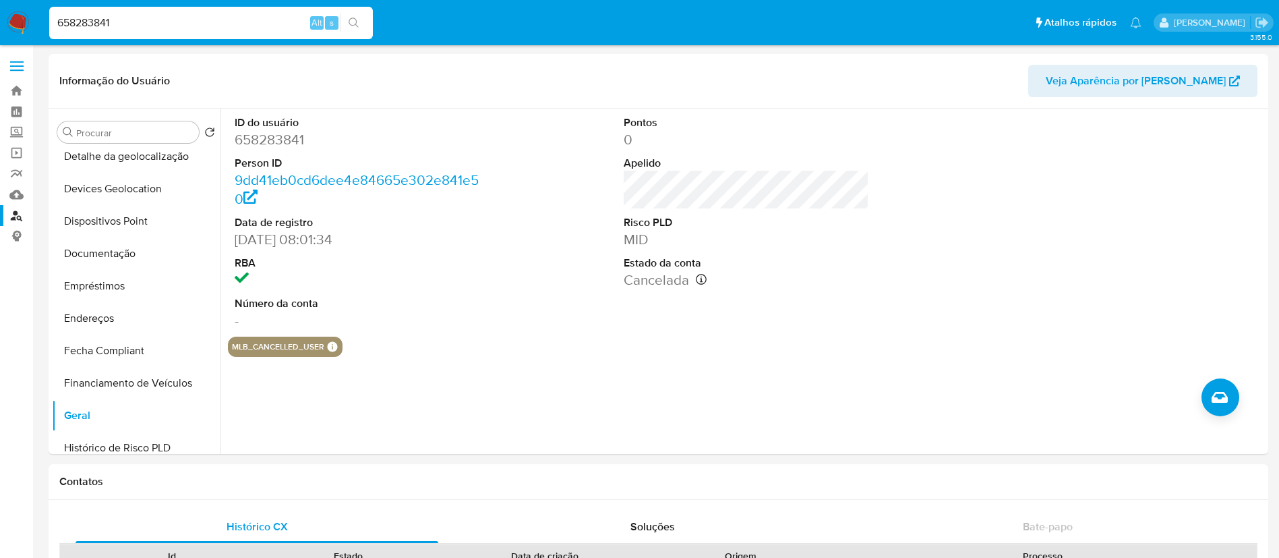
drag, startPoint x: 163, startPoint y: 22, endPoint x: 0, endPoint y: 6, distance: 163.9
click at [0, 6] on nav "Pausado Ver notificaciones 658283841 Alt s Atalhos rápidos Presiona las siguien…" at bounding box center [639, 22] width 1279 height 45
paste input "74696620"
type input "746966201"
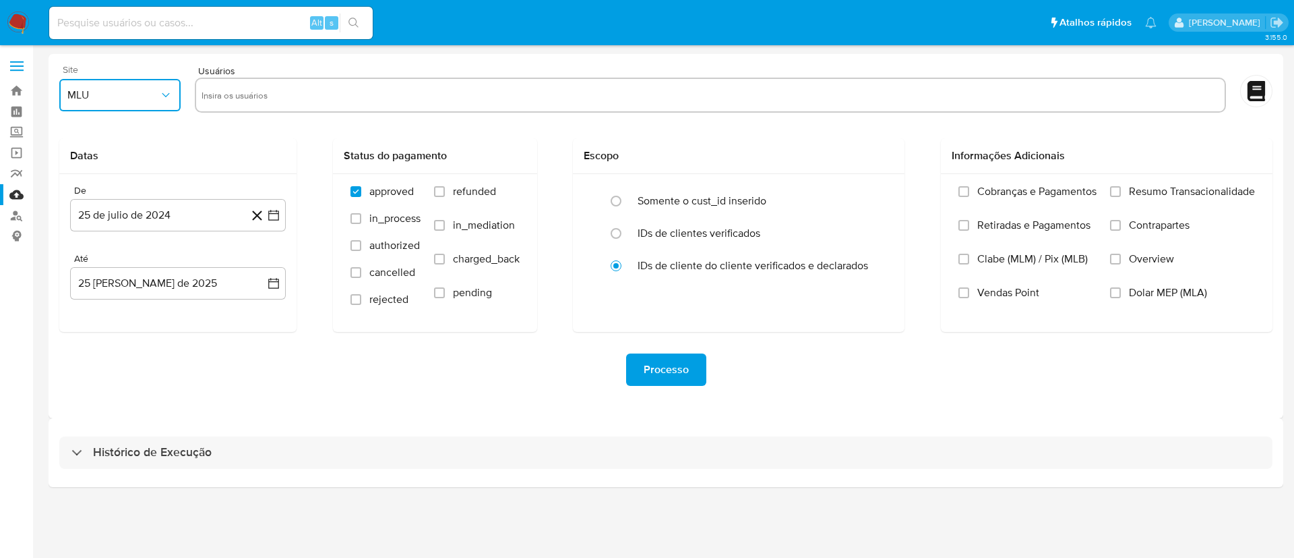
click at [142, 99] on span "MLU" at bounding box center [113, 94] width 92 height 13
click at [138, 168] on div "MLB" at bounding box center [115, 164] width 97 height 32
click at [14, 212] on link "Localizador de pessoas" at bounding box center [80, 215] width 160 height 21
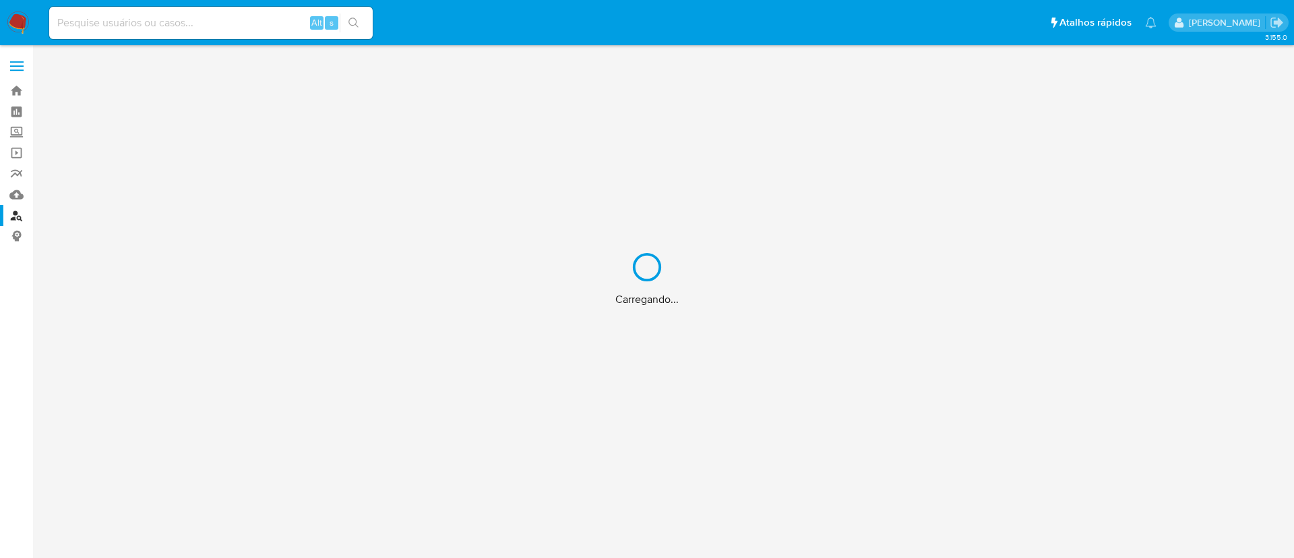
click at [184, 140] on div "Carregando..." at bounding box center [647, 279] width 1294 height 558
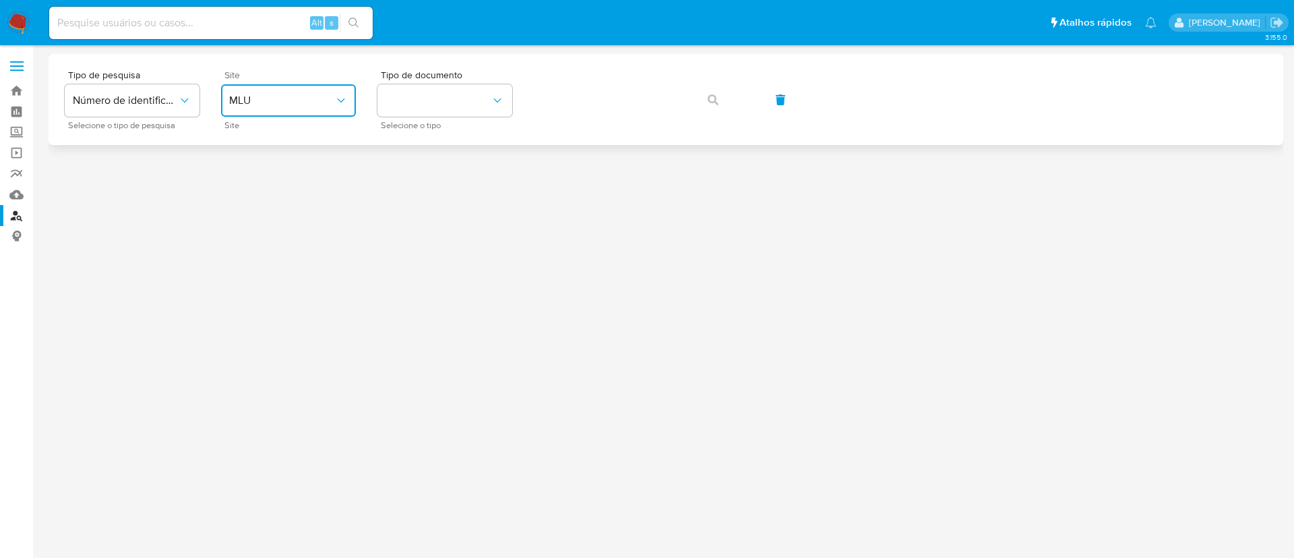
click at [269, 104] on span "MLU" at bounding box center [281, 100] width 105 height 13
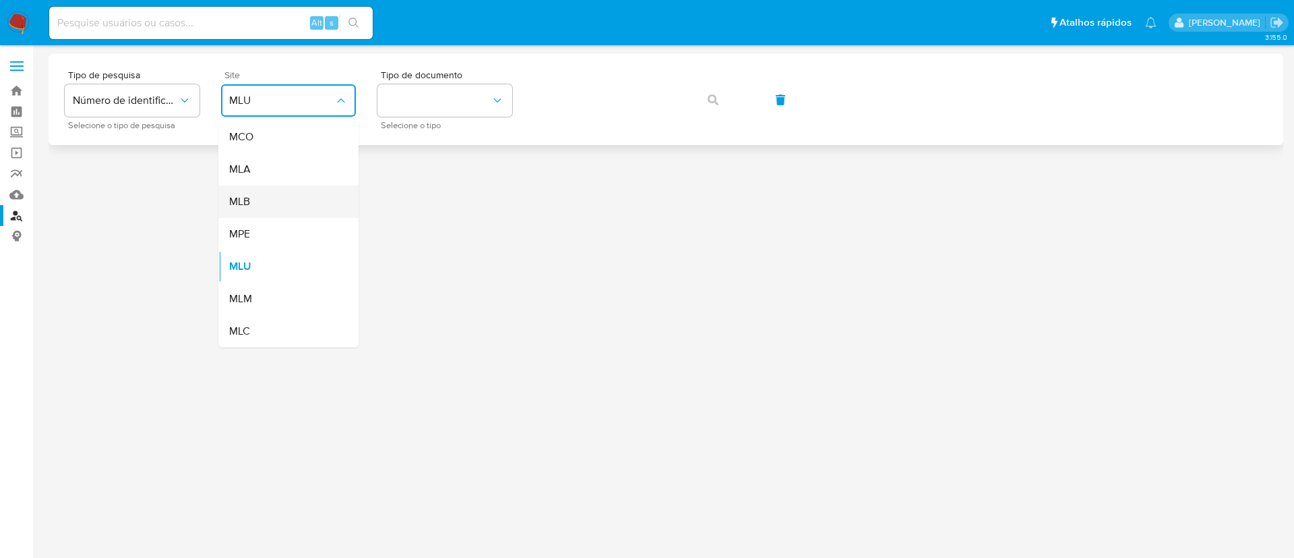
click at [268, 197] on div "MLB" at bounding box center [284, 201] width 111 height 32
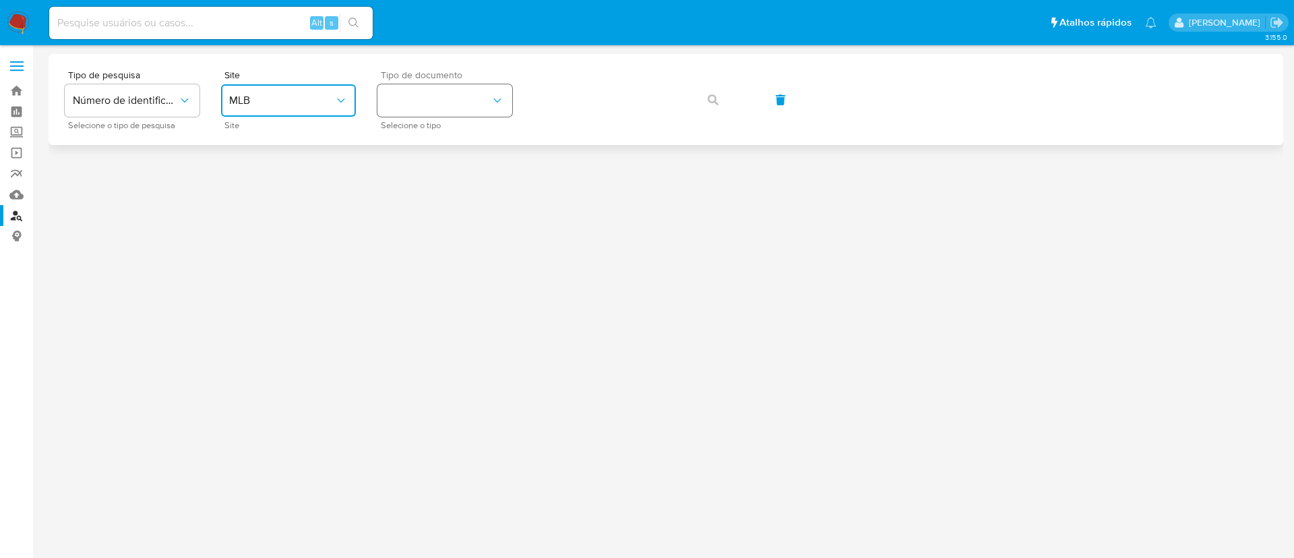
click at [475, 93] on button "identificationType" at bounding box center [445, 100] width 135 height 32
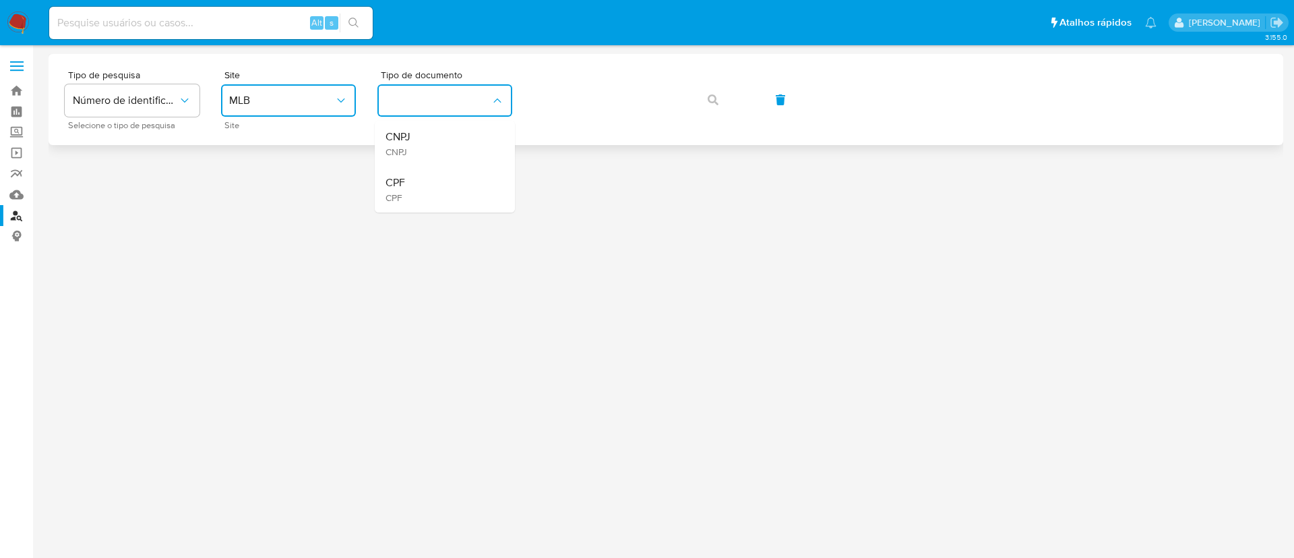
drag, startPoint x: 475, startPoint y: 157, endPoint x: 548, endPoint y: 140, distance: 75.4
click at [475, 156] on div "CNPJ CNPJ" at bounding box center [441, 144] width 111 height 46
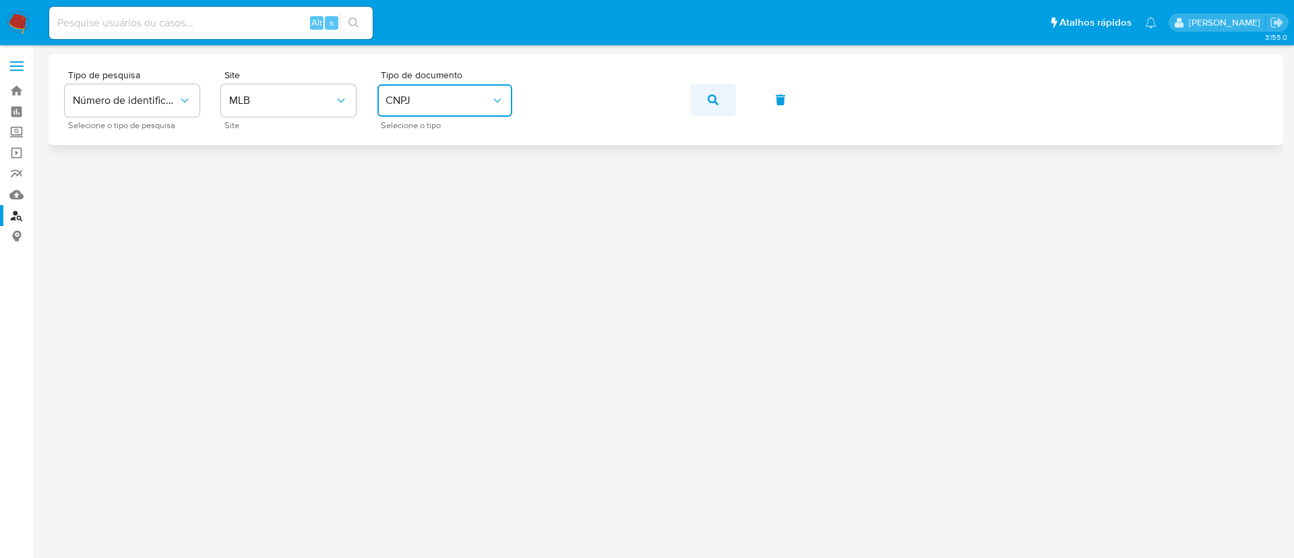
click at [708, 98] on icon "button" at bounding box center [713, 99] width 11 height 11
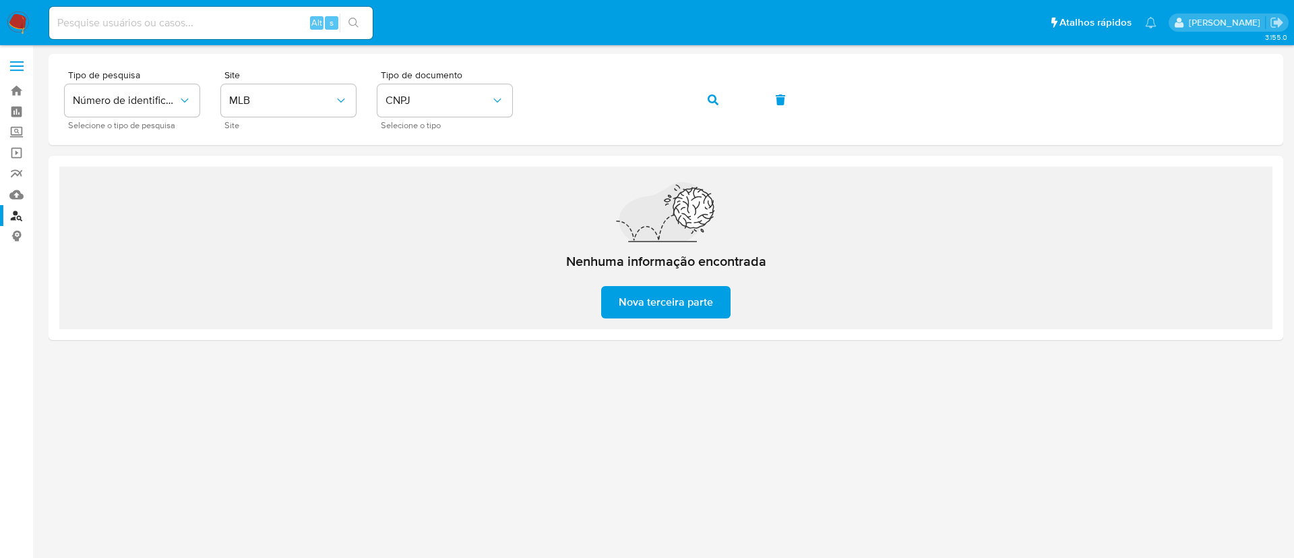
click at [208, 22] on input at bounding box center [211, 23] width 324 height 18
paste input "751349206"
type input "751349206"
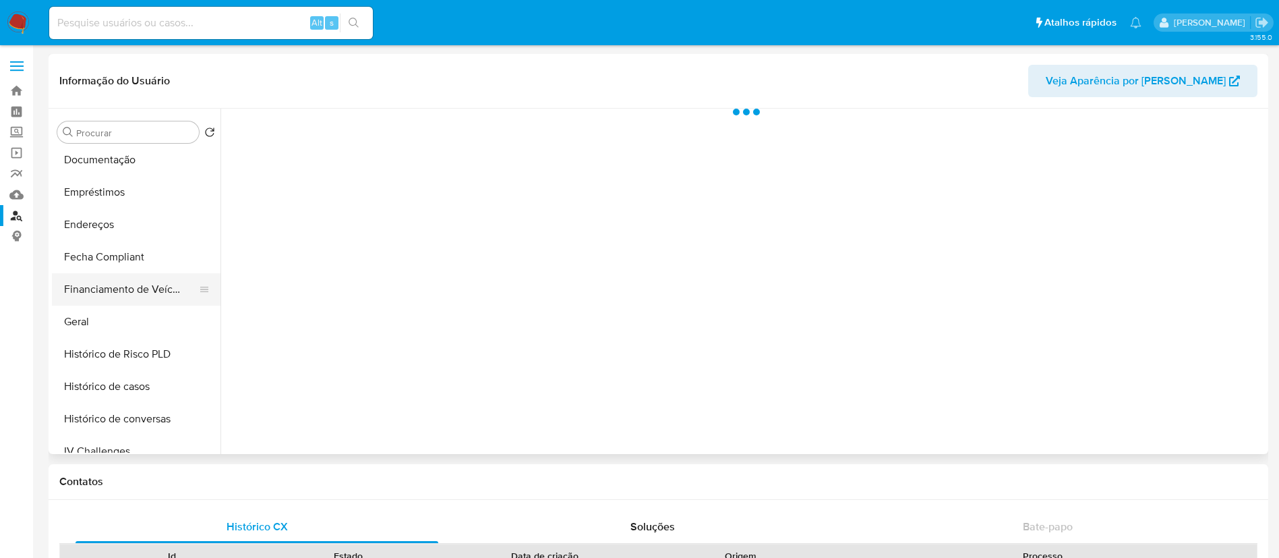
scroll to position [303, 0]
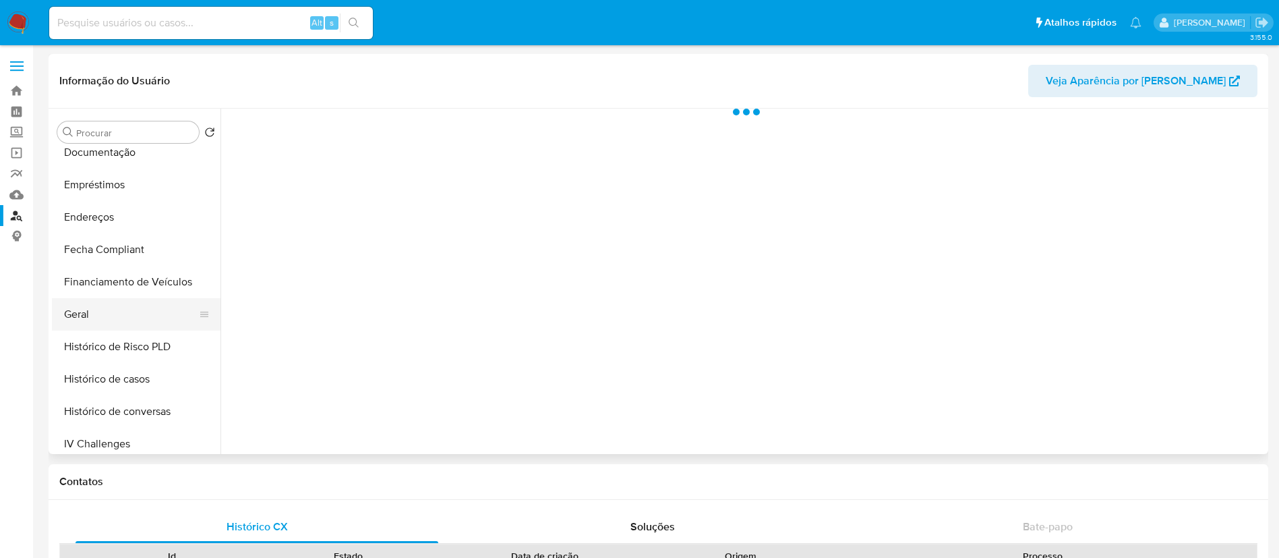
click at [90, 318] on button "Geral" at bounding box center [131, 314] width 158 height 32
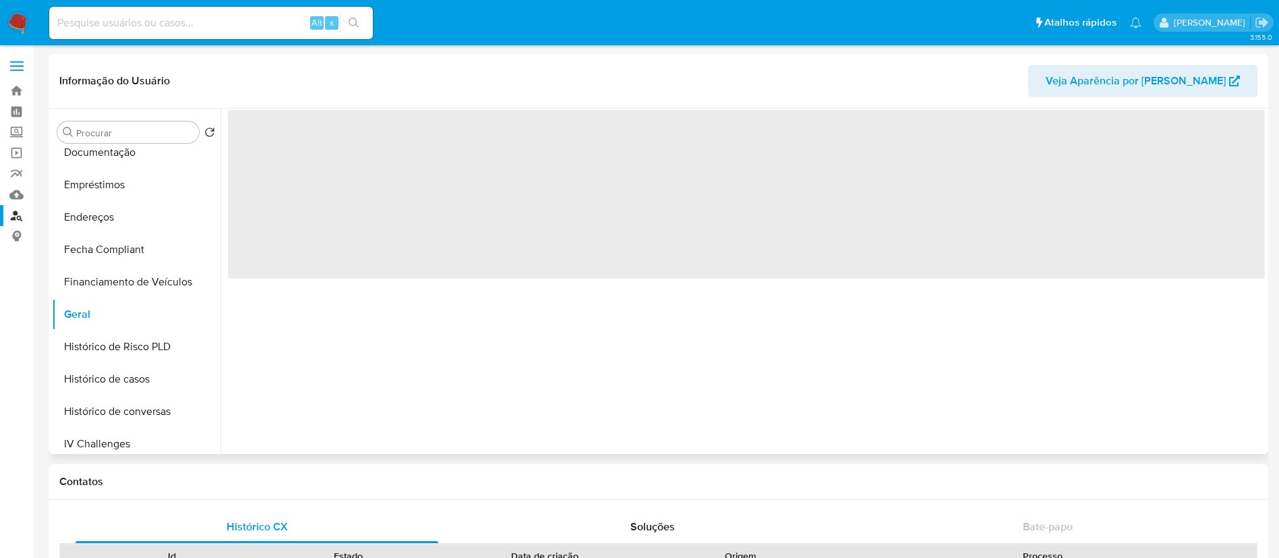
select select "10"
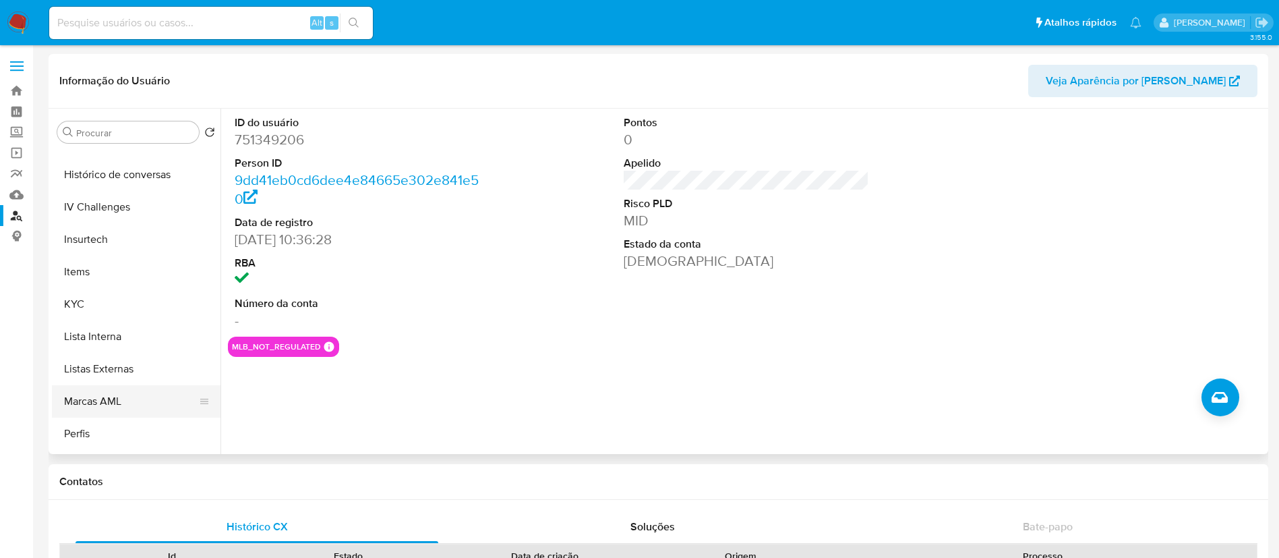
scroll to position [602, 0]
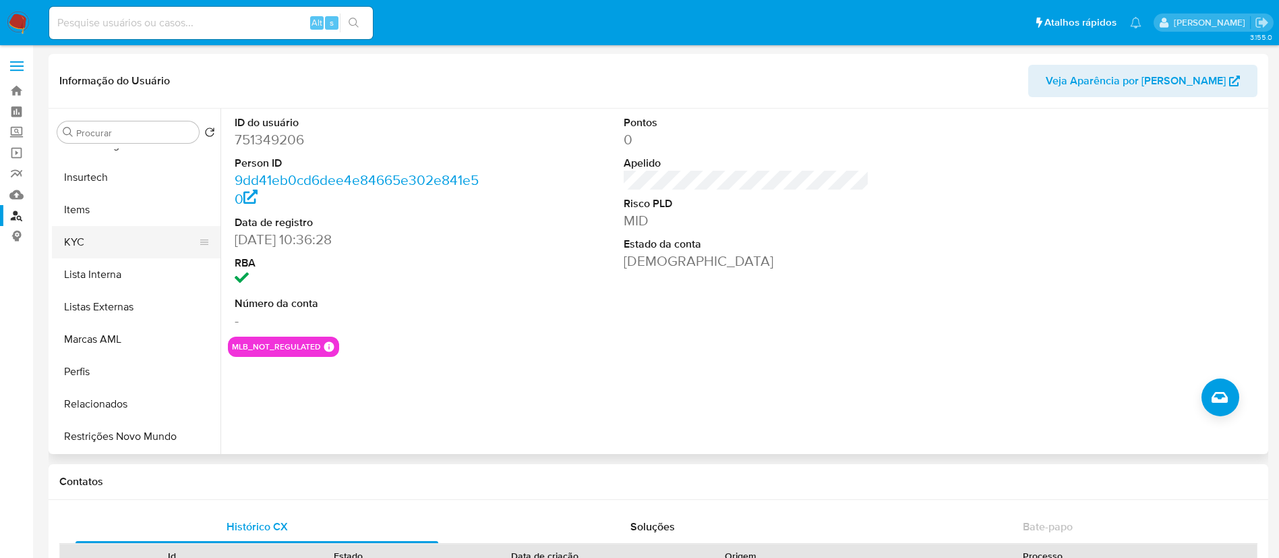
click at [154, 247] on button "KYC" at bounding box center [131, 242] width 158 height 32
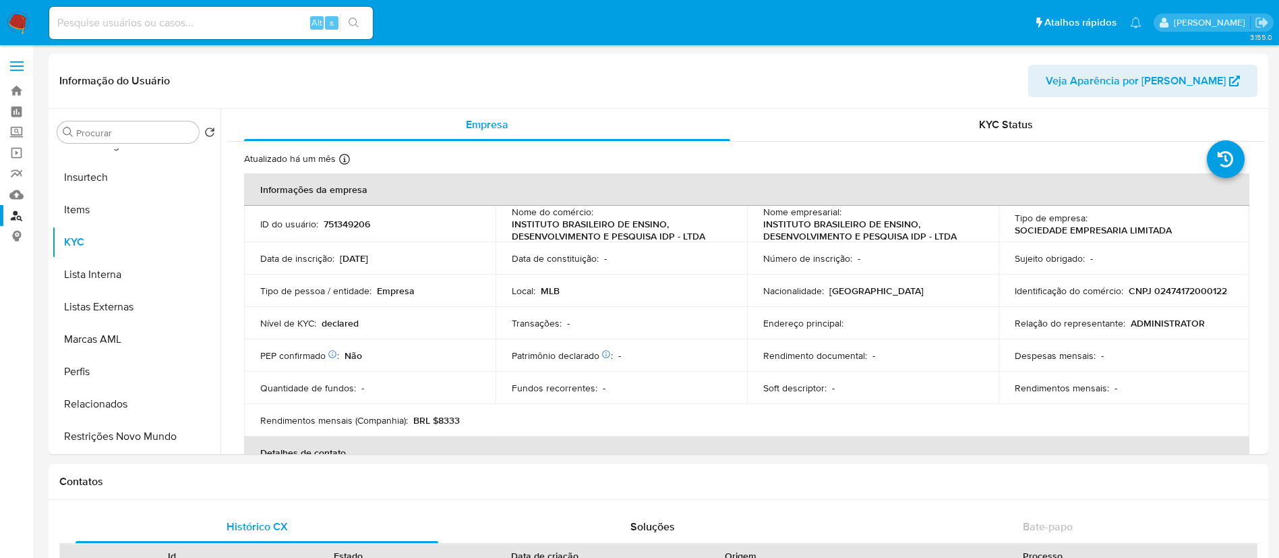
click at [162, 16] on input at bounding box center [211, 23] width 324 height 18
paste input "359465575"
type input "359465575"
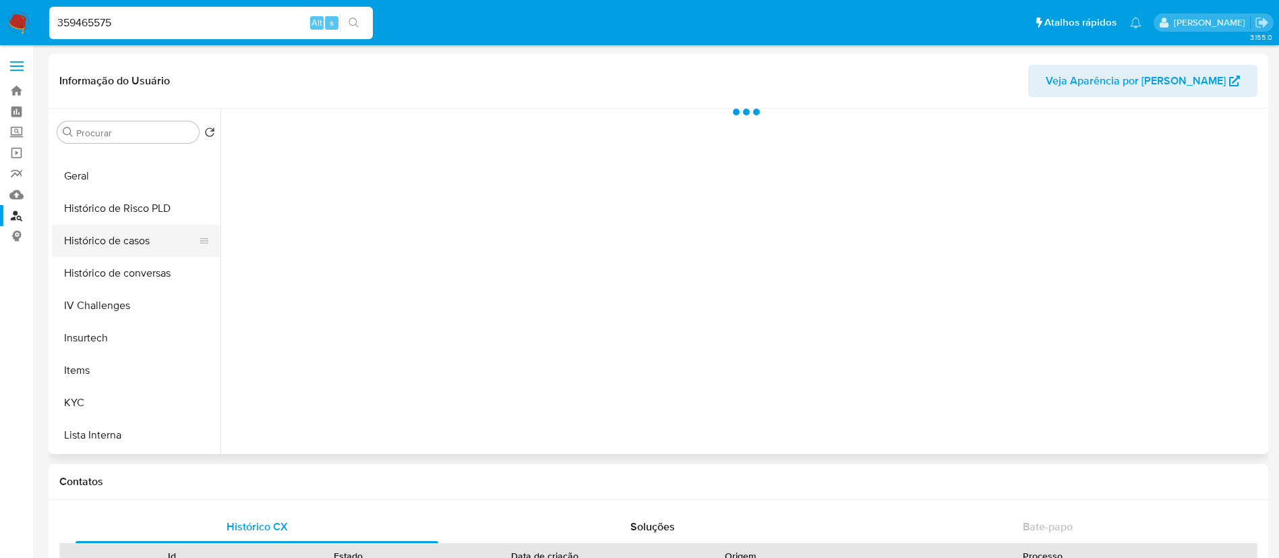
scroll to position [400, 0]
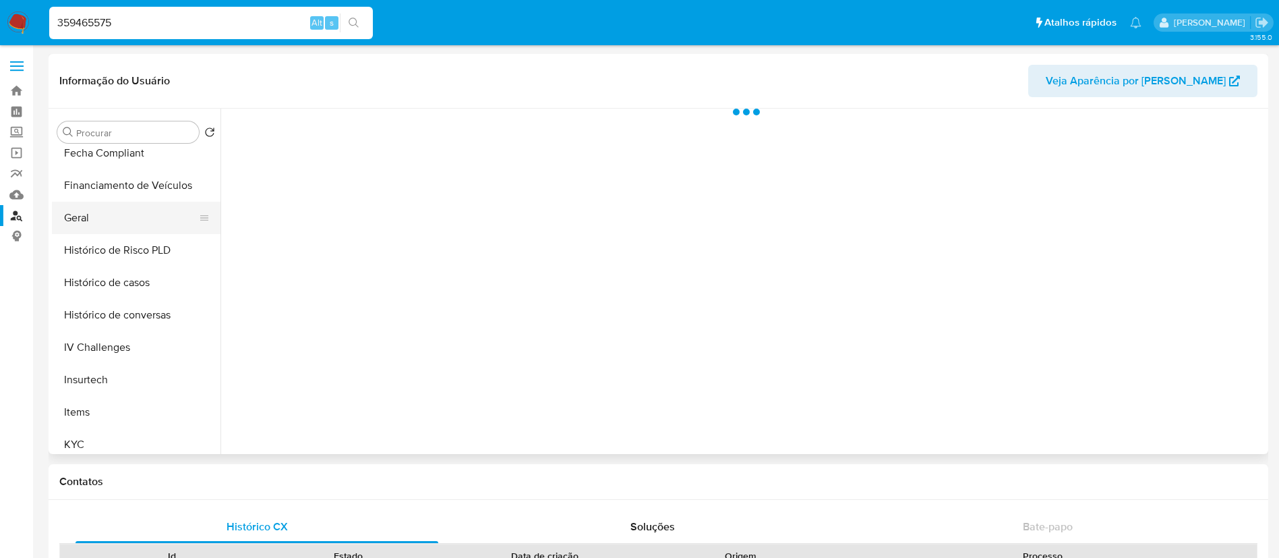
click at [152, 207] on button "Geral" at bounding box center [131, 218] width 158 height 32
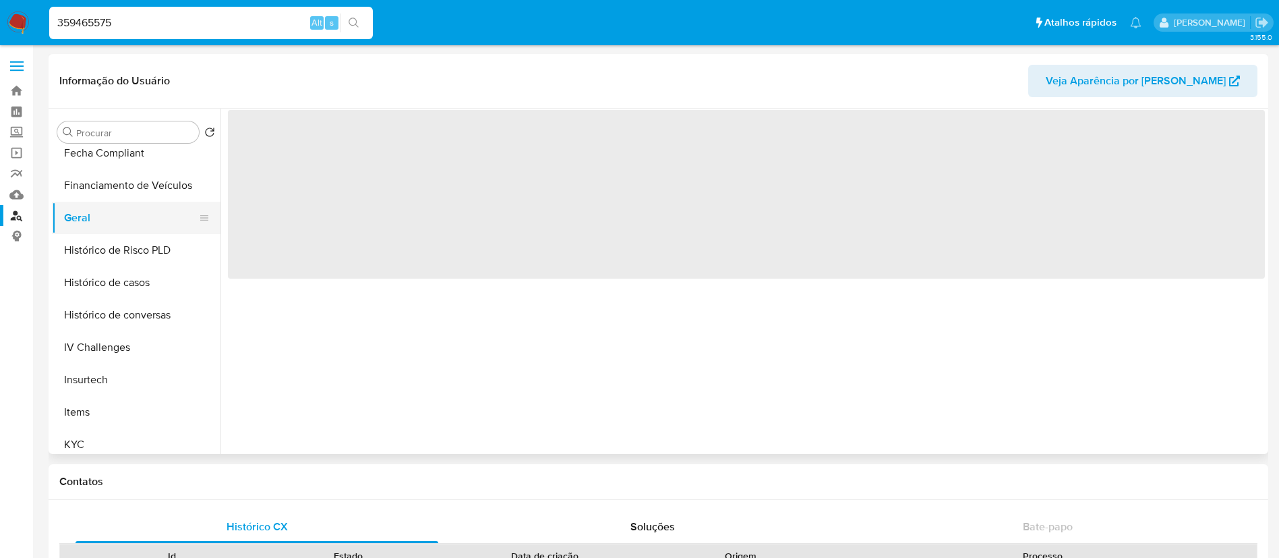
select select "10"
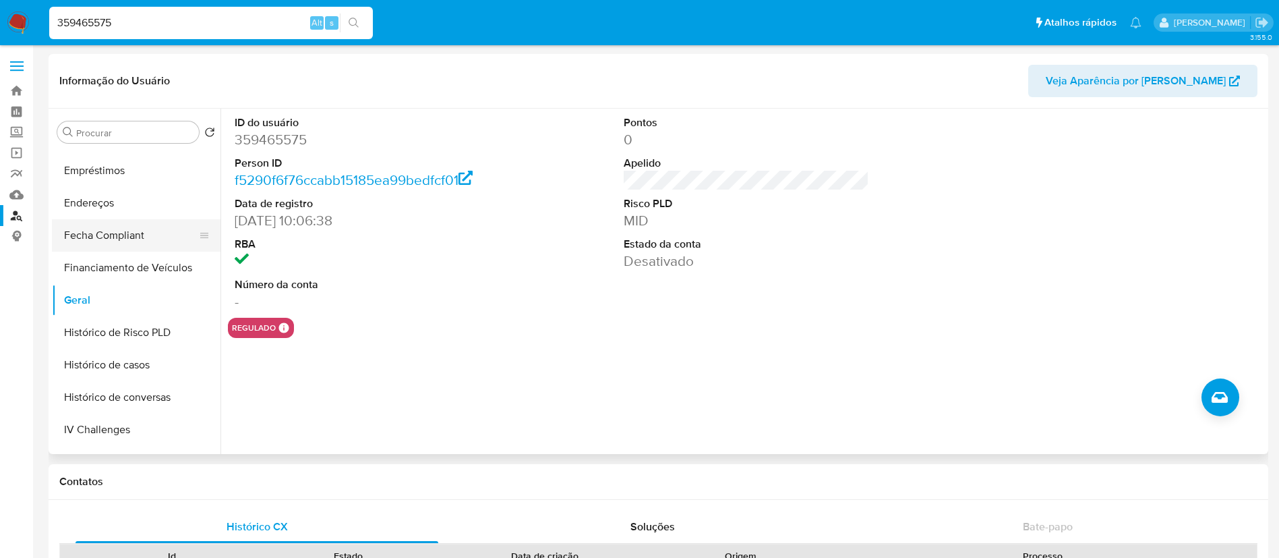
scroll to position [299, 0]
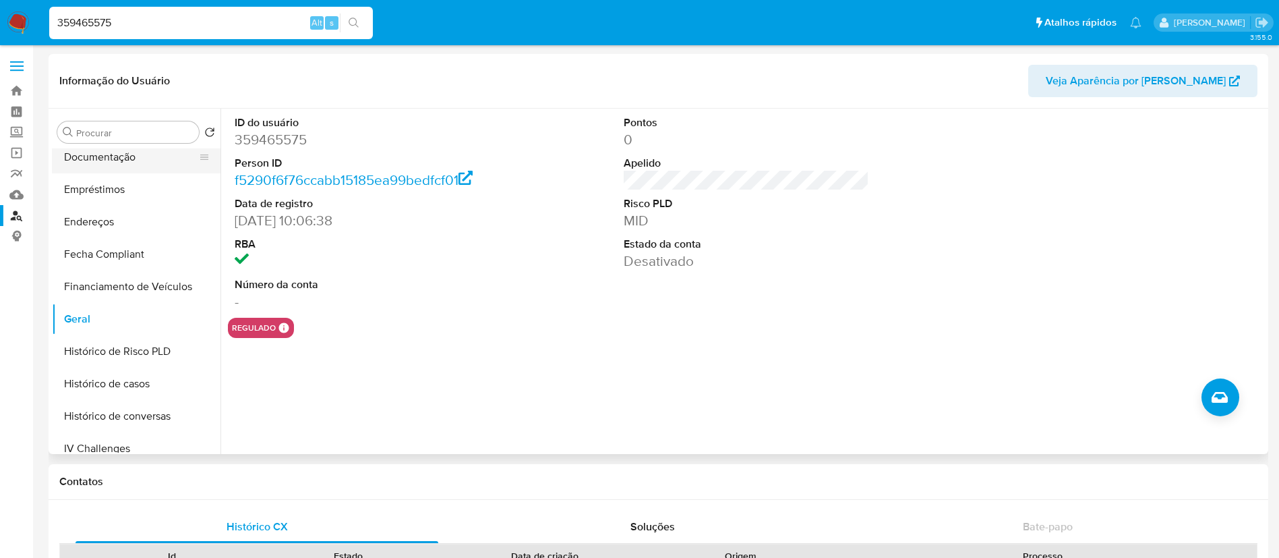
click at [121, 171] on button "Documentação" at bounding box center [131, 157] width 158 height 32
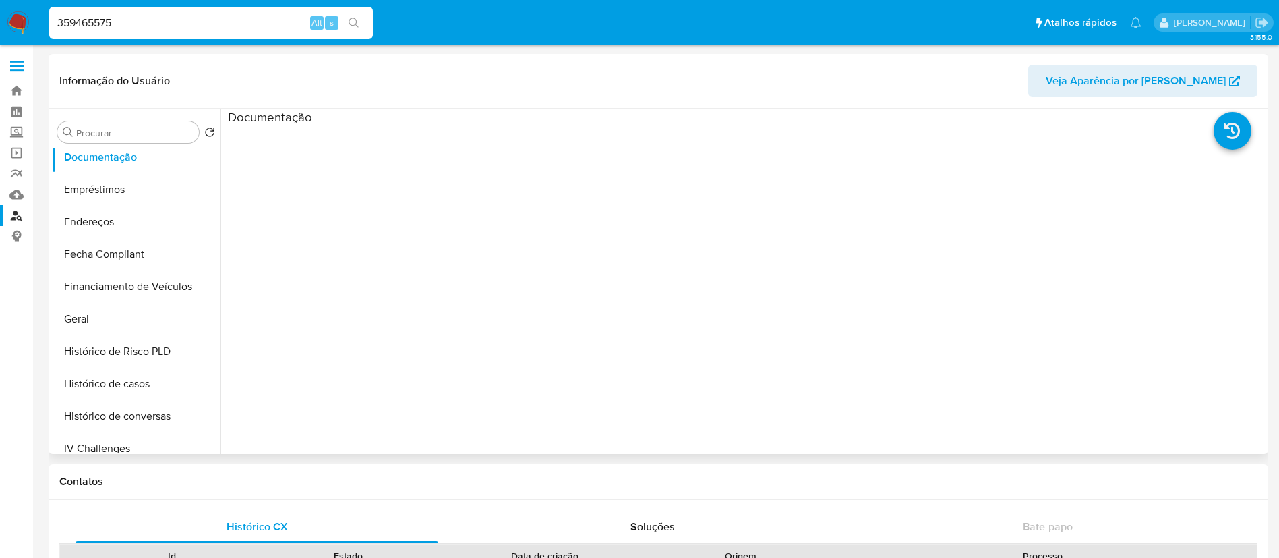
click at [301, 167] on ul at bounding box center [358, 319] width 260 height 388
click at [115, 326] on button "Geral" at bounding box center [131, 319] width 158 height 32
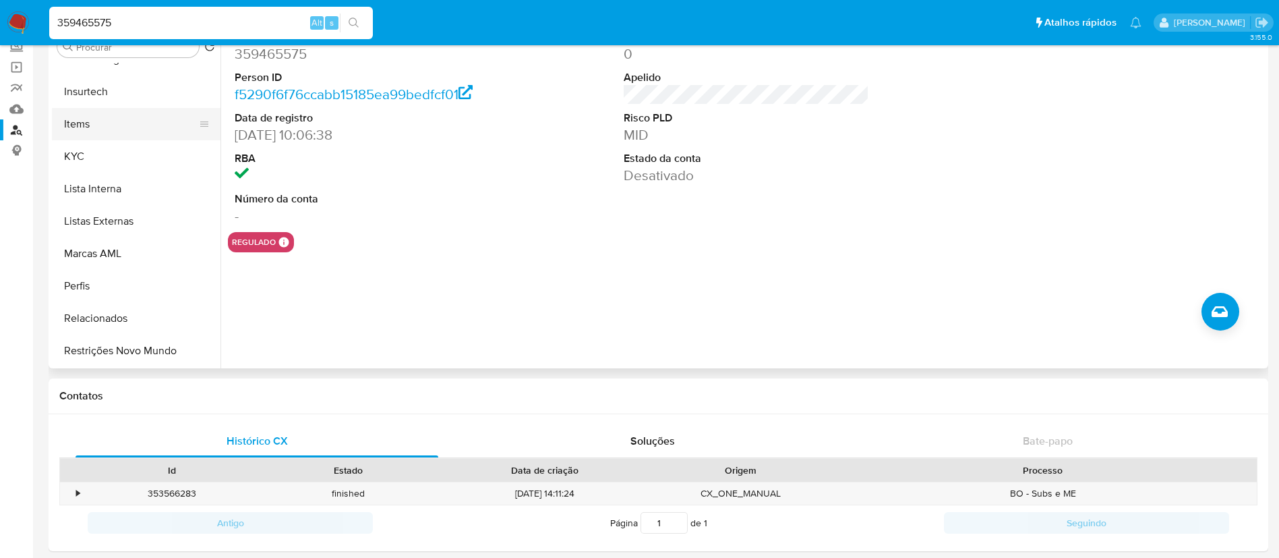
scroll to position [117, 0]
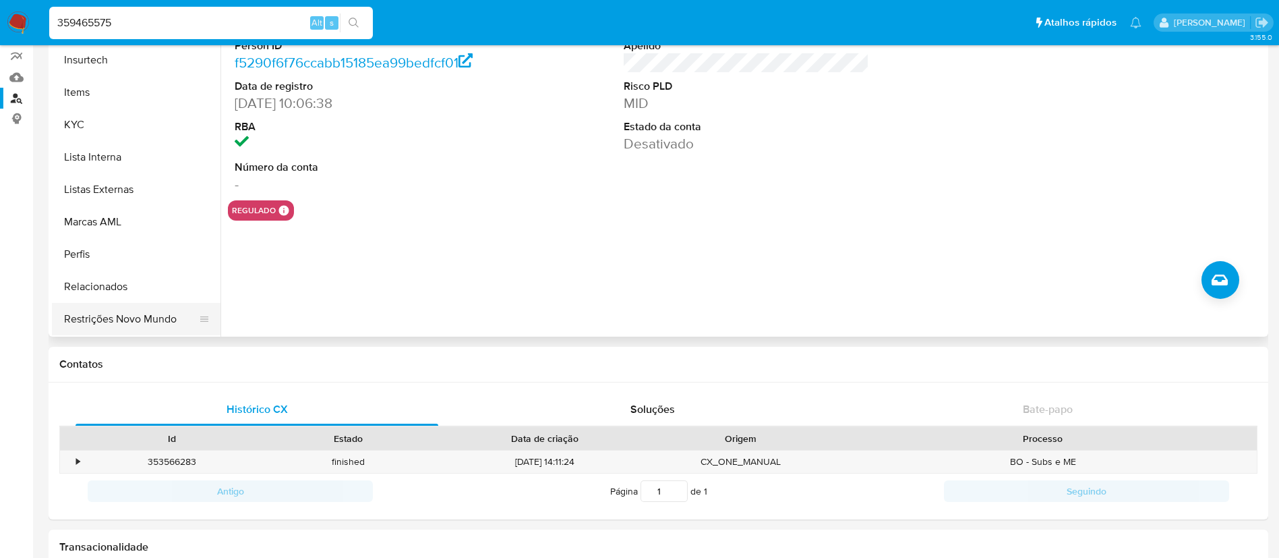
click at [125, 303] on button "Restrições Novo Mundo" at bounding box center [131, 319] width 158 height 32
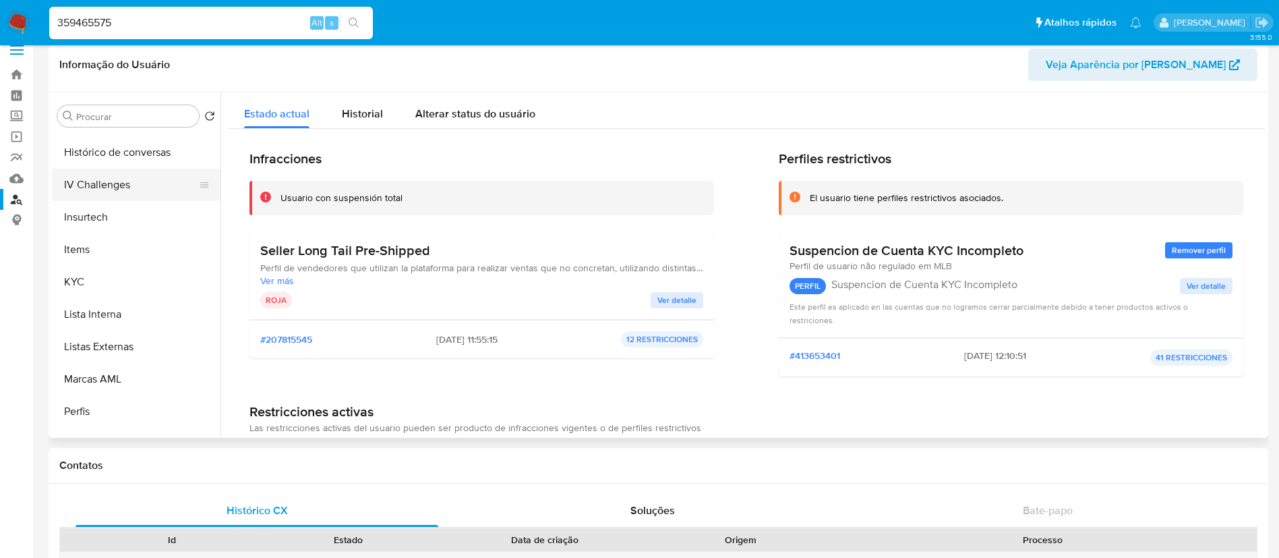
scroll to position [501, 0]
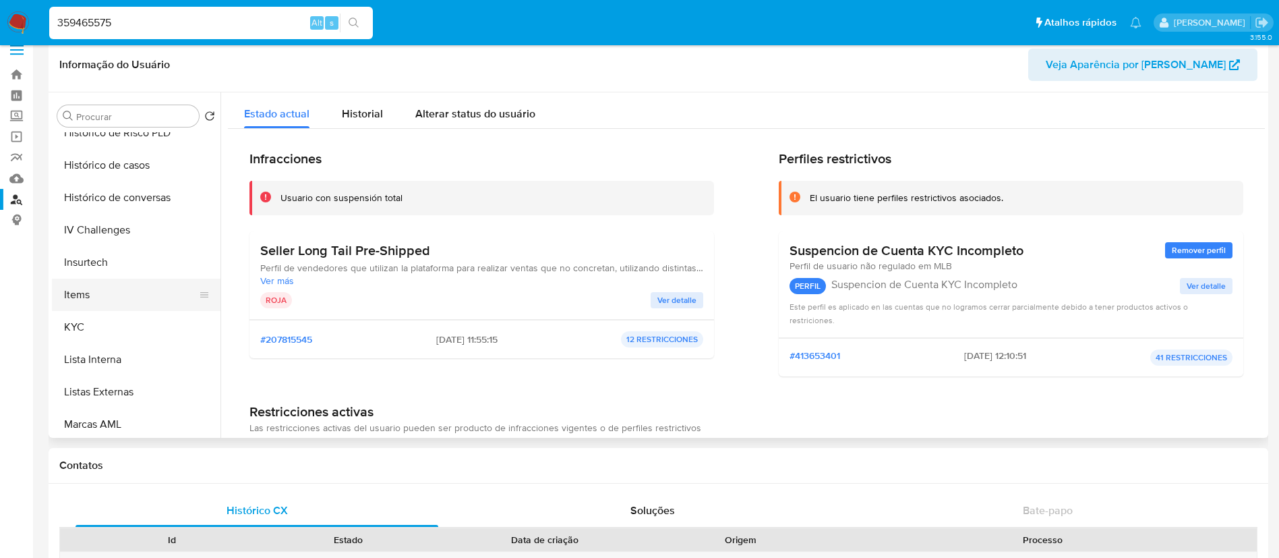
click at [80, 303] on button "Items" at bounding box center [131, 294] width 158 height 32
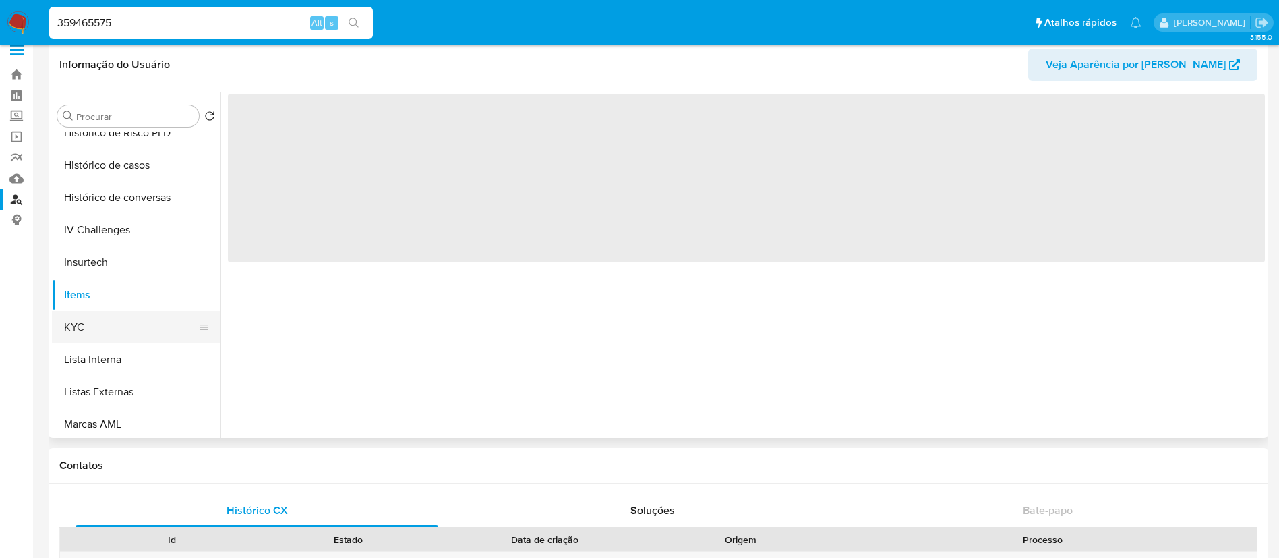
click at [74, 316] on button "KYC" at bounding box center [131, 327] width 158 height 32
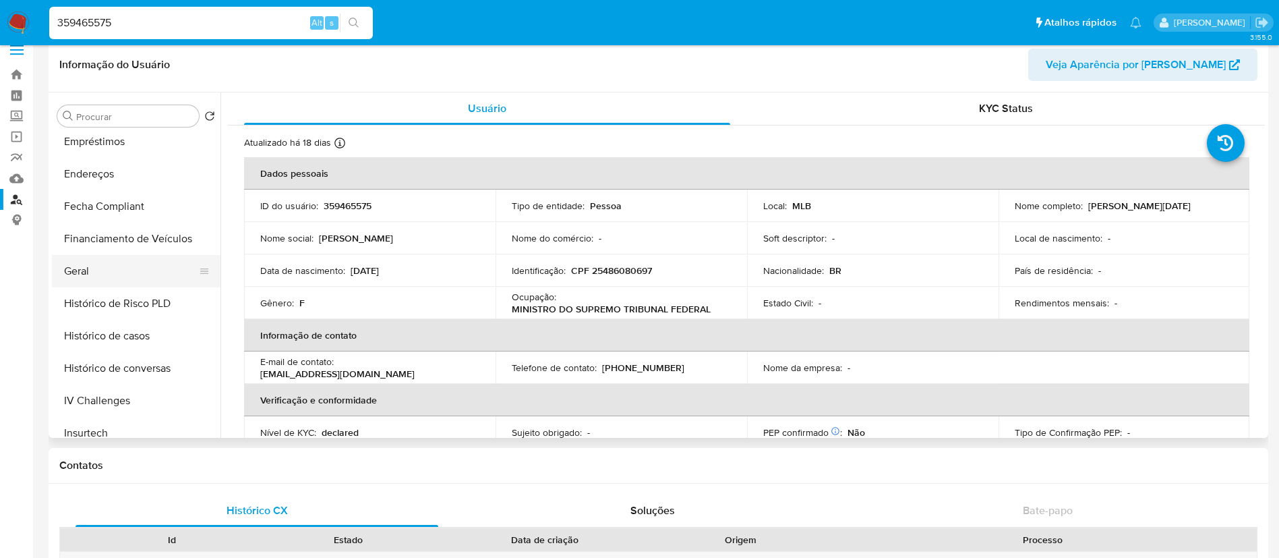
scroll to position [299, 0]
click at [135, 144] on button "Documentação" at bounding box center [131, 141] width 158 height 32
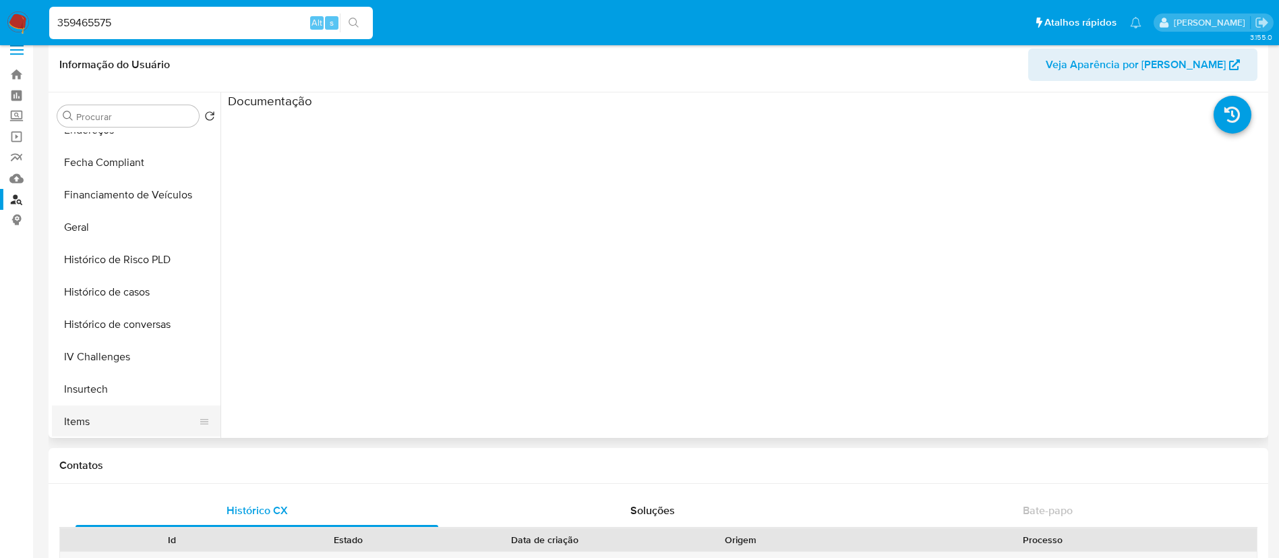
scroll to position [602, 0]
click at [112, 422] on button "Restrições Novo Mundo" at bounding box center [131, 420] width 158 height 32
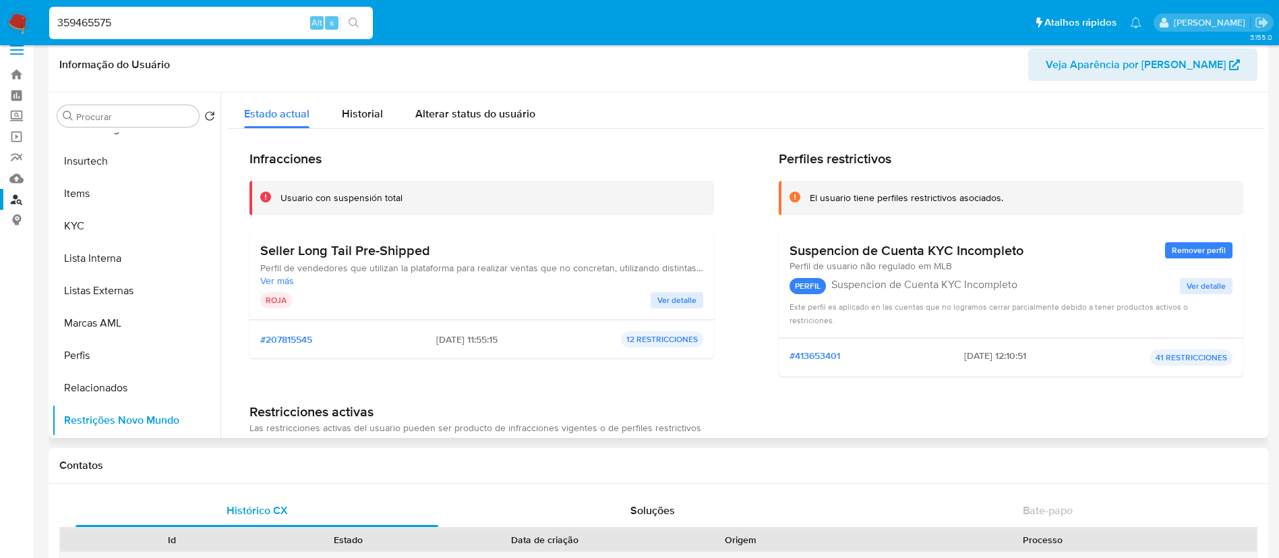
drag, startPoint x: 787, startPoint y: 251, endPoint x: 1050, endPoint y: 250, distance: 262.9
click at [1050, 250] on div "Suspencion de Cuenta KYC Incompleto Remover perfil" at bounding box center [1010, 250] width 443 height 17
drag, startPoint x: 253, startPoint y: 28, endPoint x: 0, endPoint y: 47, distance: 253.5
click at [0, 39] on nav "Pausado Ver notificaciones 359465575 Alt s Atalhos rápidos Presiona las siguien…" at bounding box center [639, 22] width 1279 height 45
paste input "60183530"
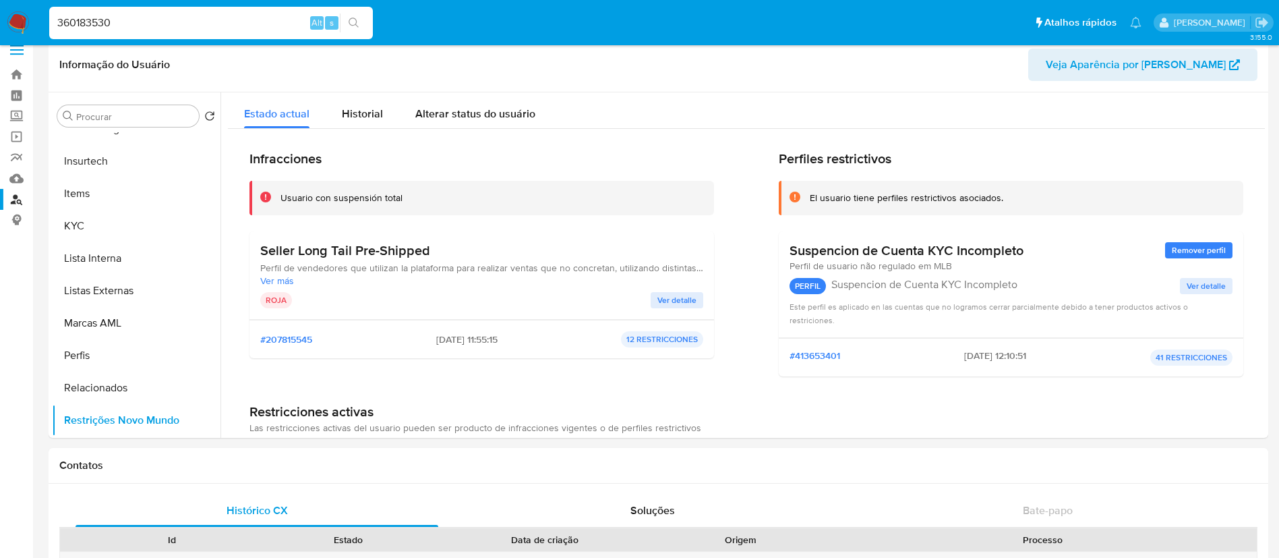
type input "360183530"
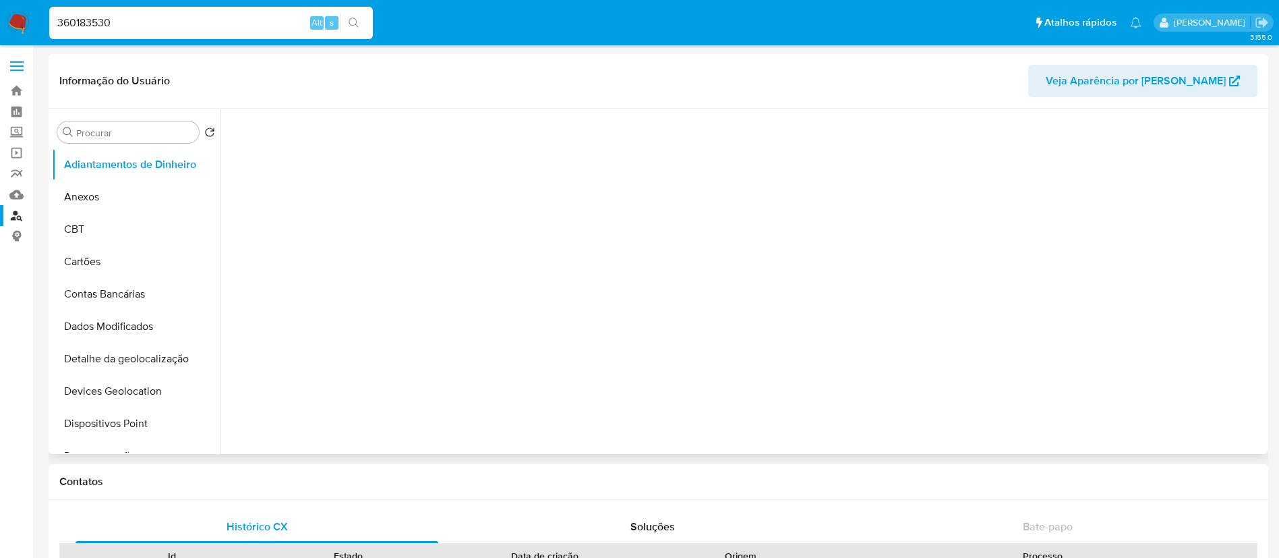
select select "10"
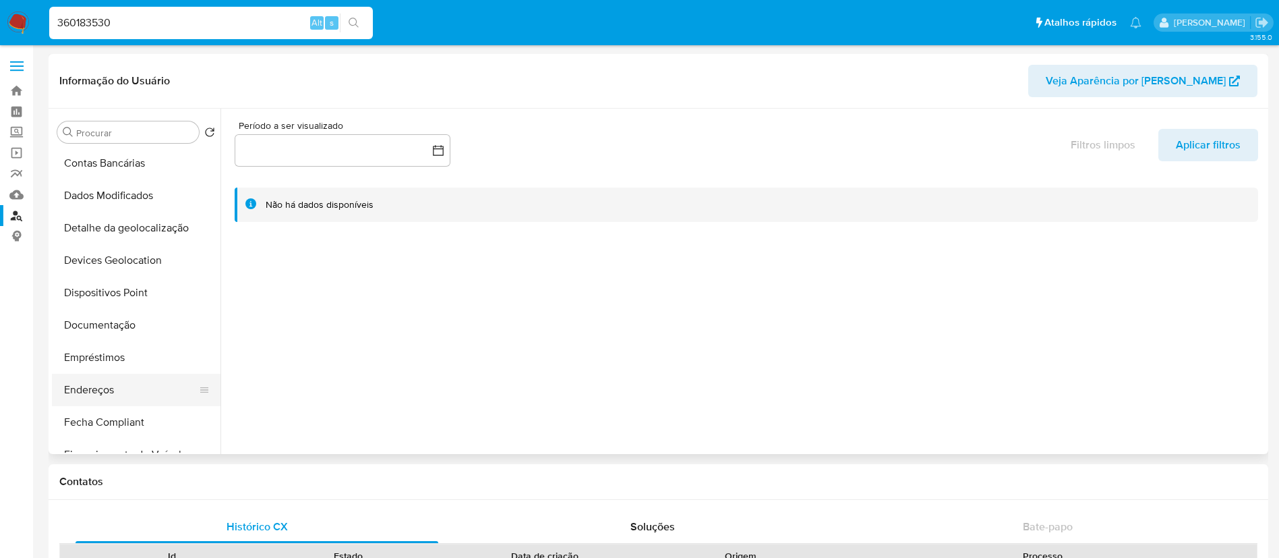
scroll to position [303, 0]
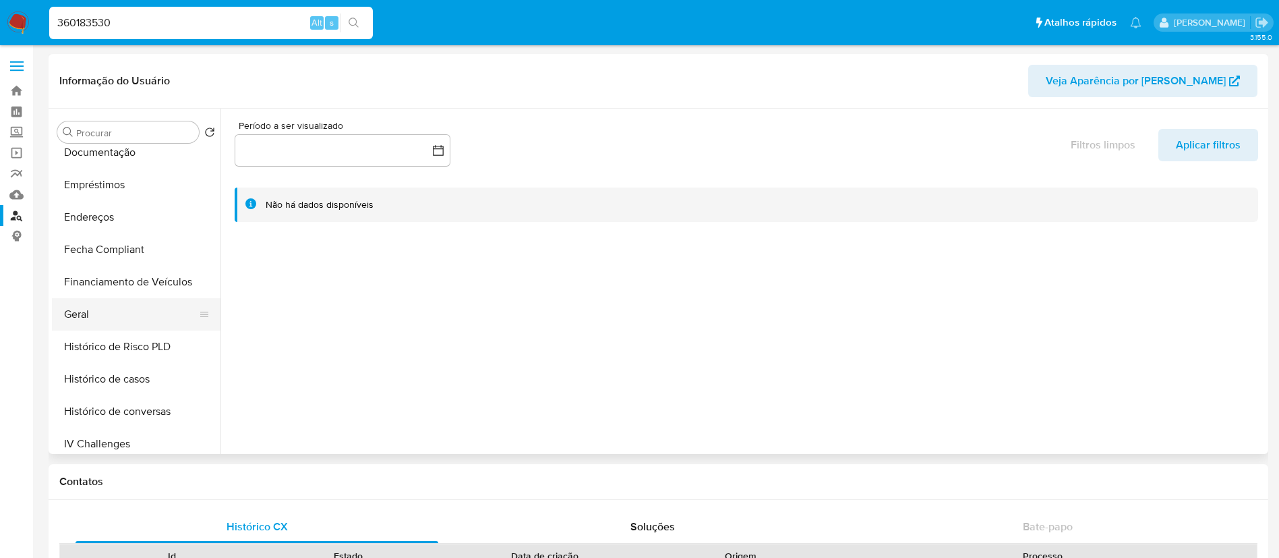
click at [94, 315] on button "Geral" at bounding box center [131, 314] width 158 height 32
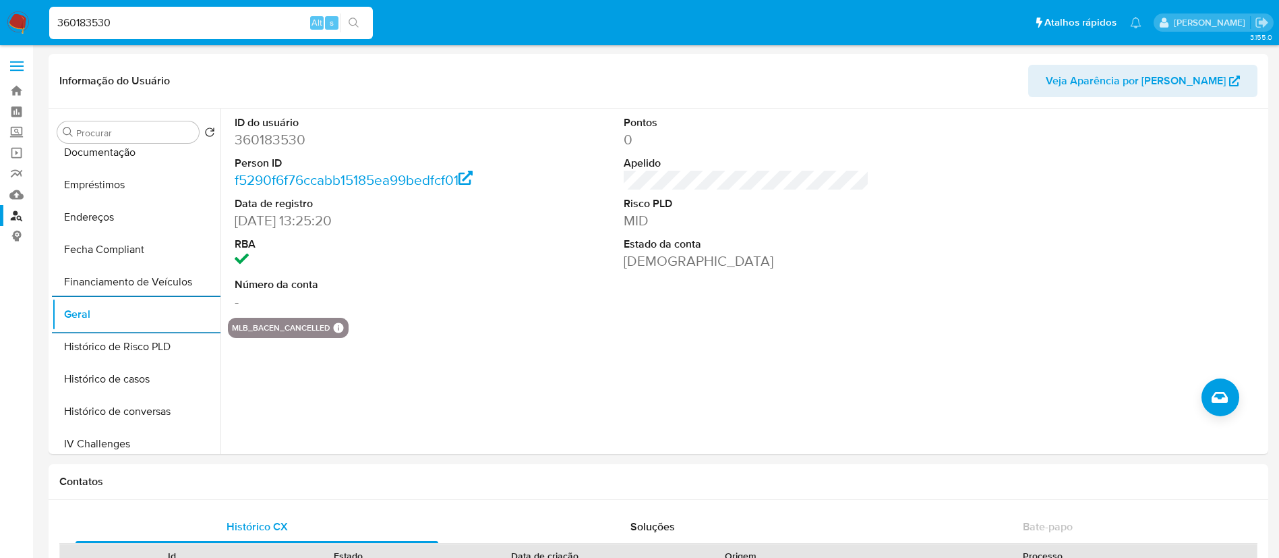
drag, startPoint x: 128, startPoint y: 20, endPoint x: 0, endPoint y: 36, distance: 129.2
click at [31, 22] on nav "Pausado Ver notificaciones 360183530 Alt s Atalhos rápidos Presiona las siguien…" at bounding box center [639, 22] width 1279 height 45
paste input "7281835"
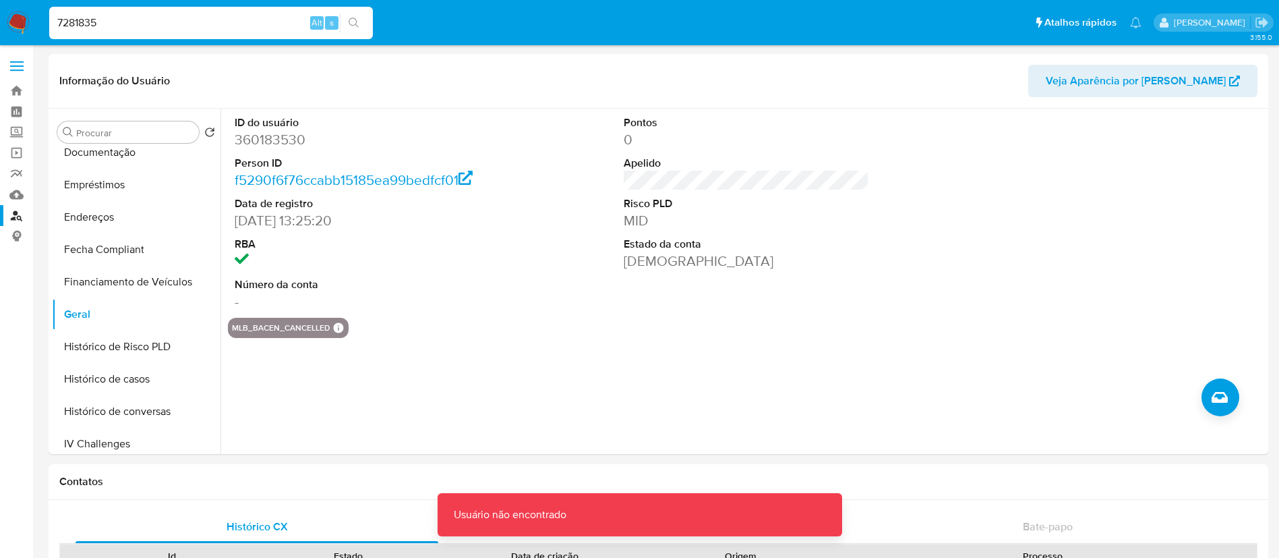
click at [220, 22] on input "7281835" at bounding box center [211, 23] width 324 height 18
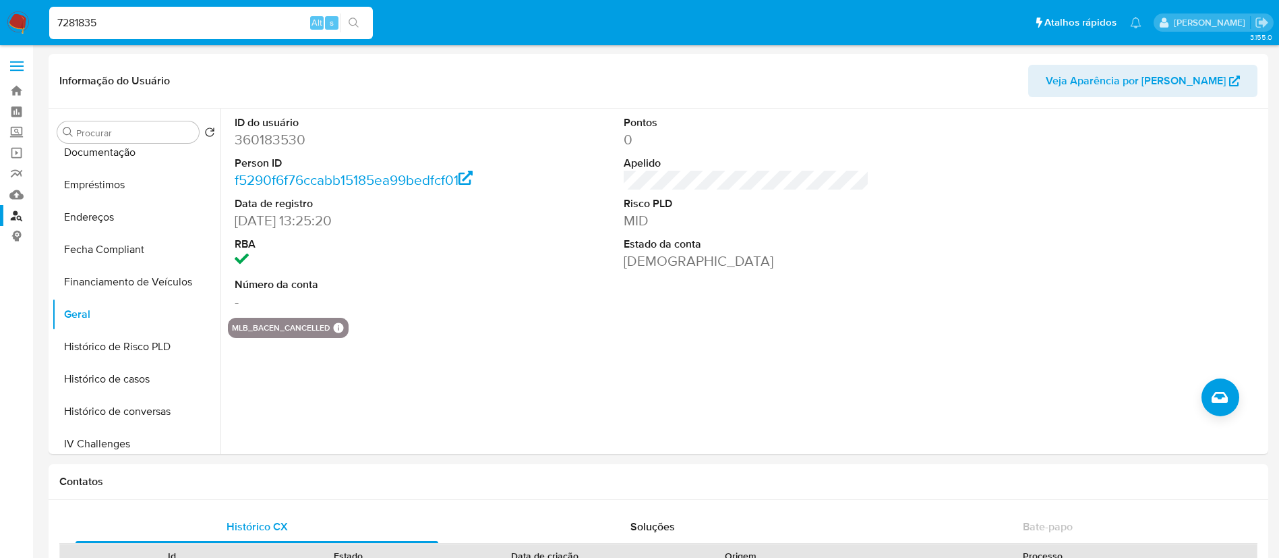
type input "7281835"
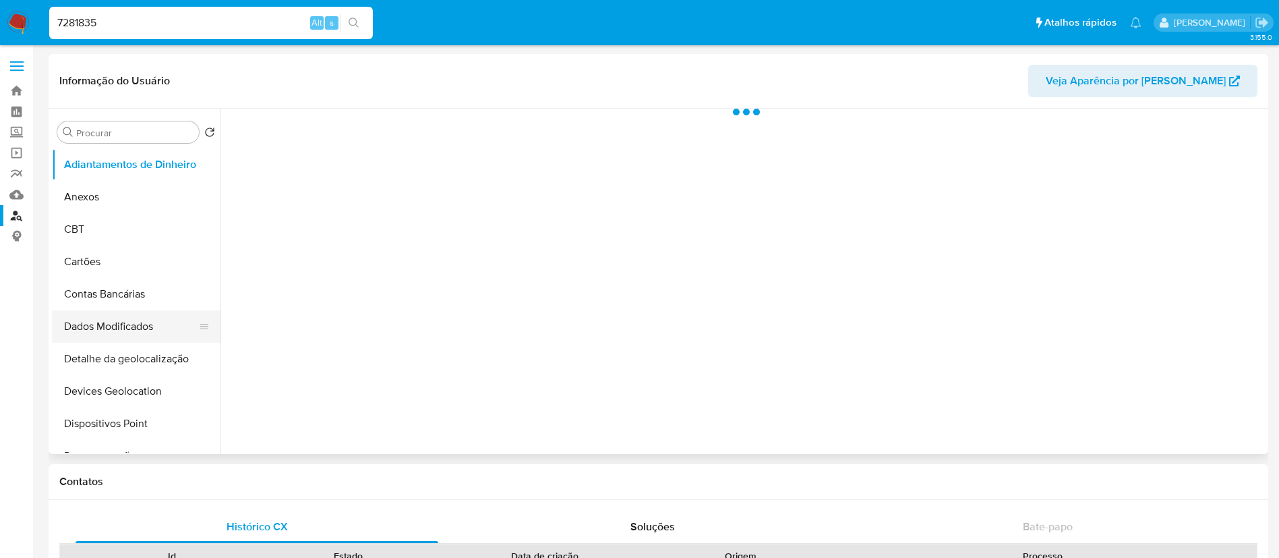
scroll to position [202, 0]
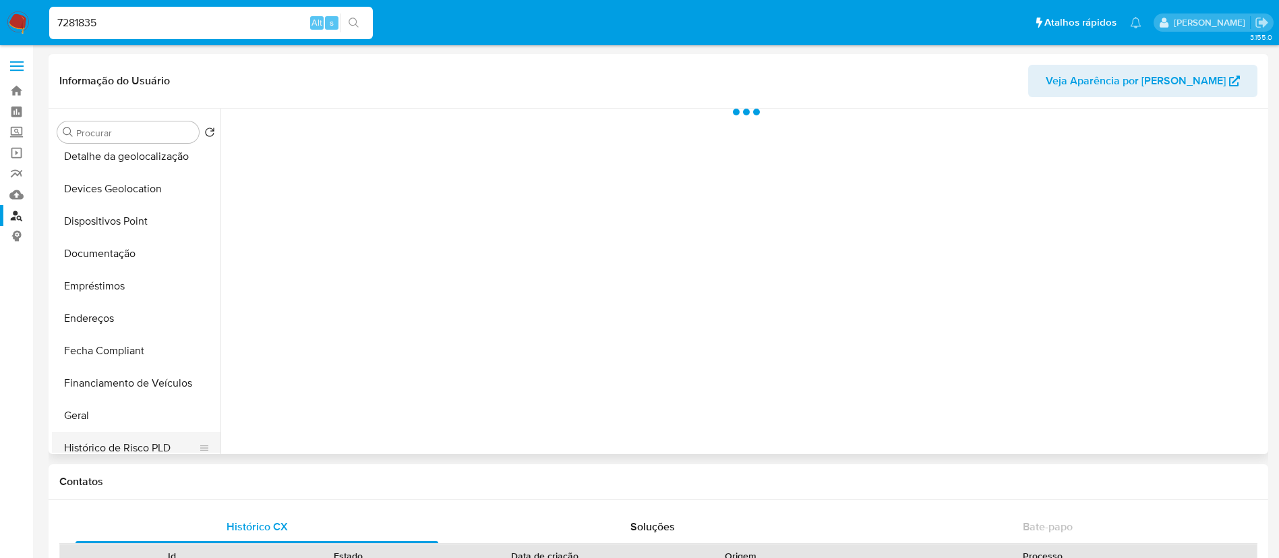
click at [91, 442] on button "Histórico de Risco PLD" at bounding box center [131, 447] width 158 height 32
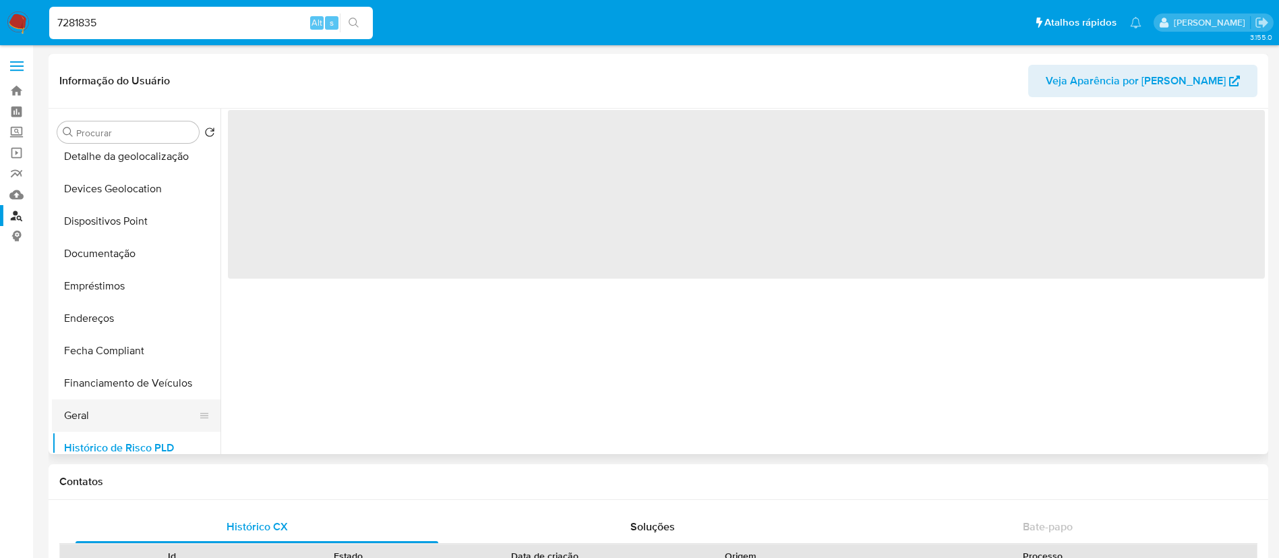
click at [100, 418] on button "Geral" at bounding box center [131, 415] width 158 height 32
select select "10"
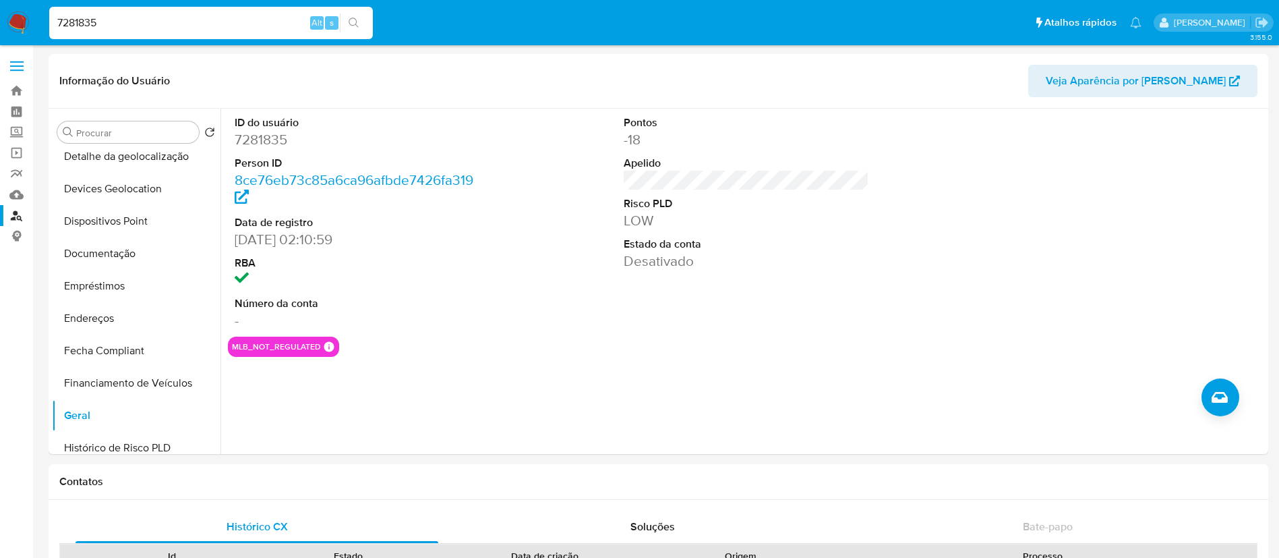
drag, startPoint x: 135, startPoint y: 34, endPoint x: 0, endPoint y: 53, distance: 136.1
click at [29, 34] on nav "Pausado Ver notificaciones 7281835 Alt s Atalhos rápidos Presiona las siguiente…" at bounding box center [639, 22] width 1279 height 45
click at [96, 22] on input "7281835" at bounding box center [211, 23] width 324 height 18
paste input "185613168"
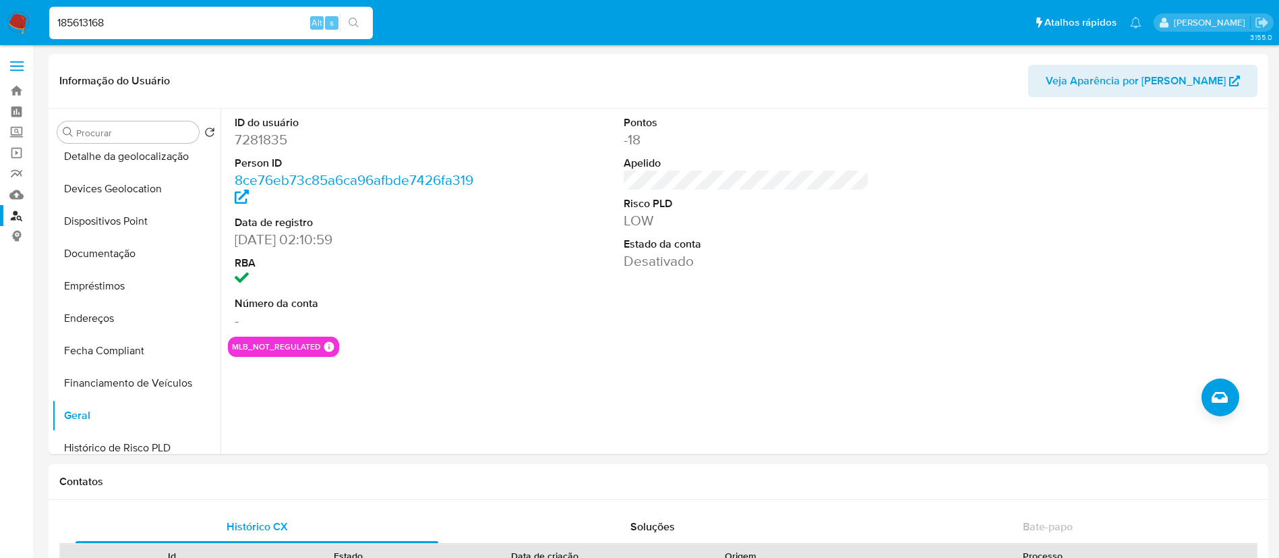
type input "185613168"
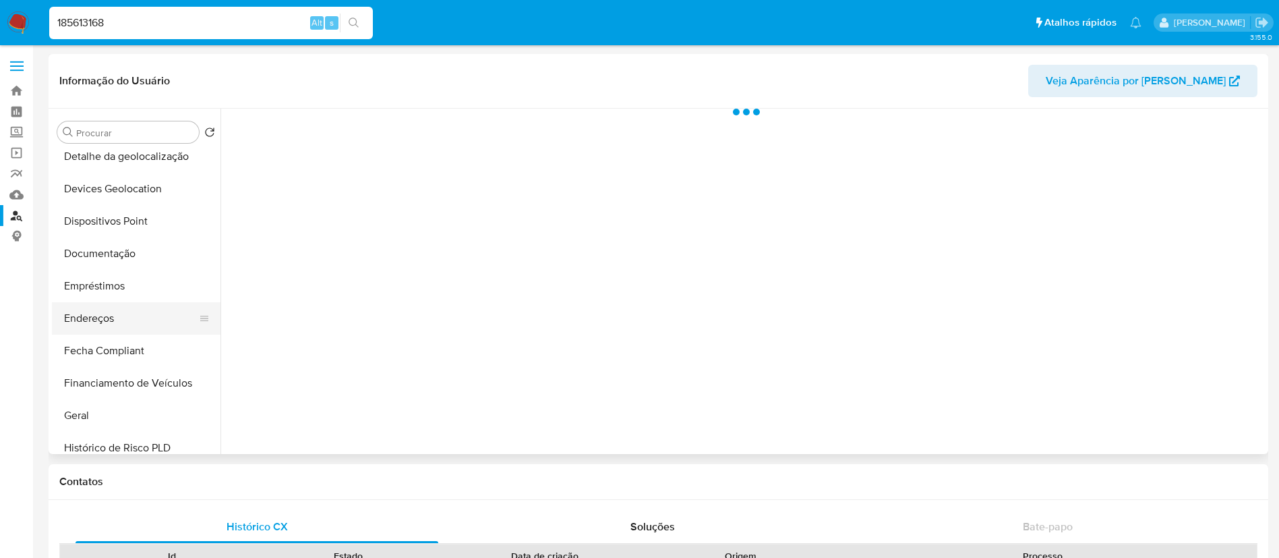
scroll to position [303, 0]
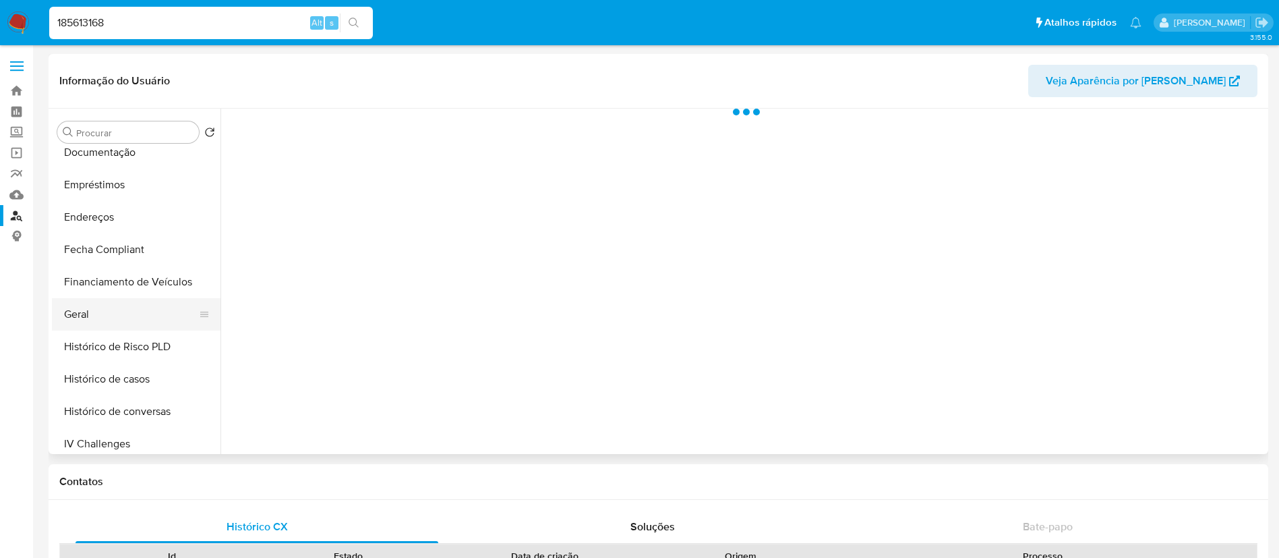
click at [147, 312] on button "Geral" at bounding box center [131, 314] width 158 height 32
select select "10"
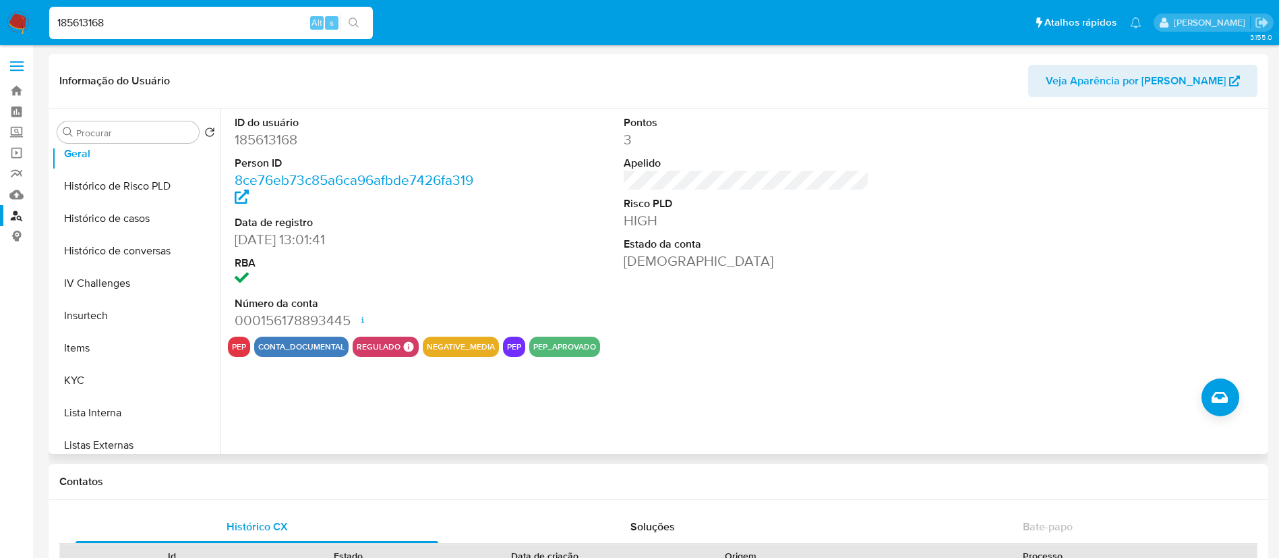
scroll to position [602, 0]
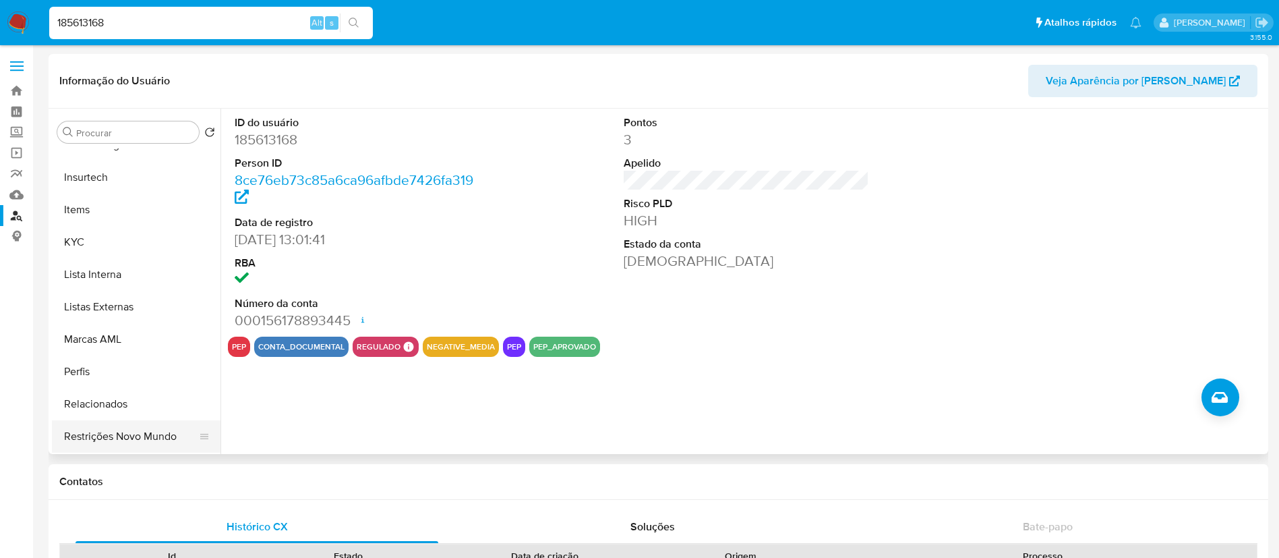
click at [134, 420] on button "Restrições Novo Mundo" at bounding box center [131, 436] width 158 height 32
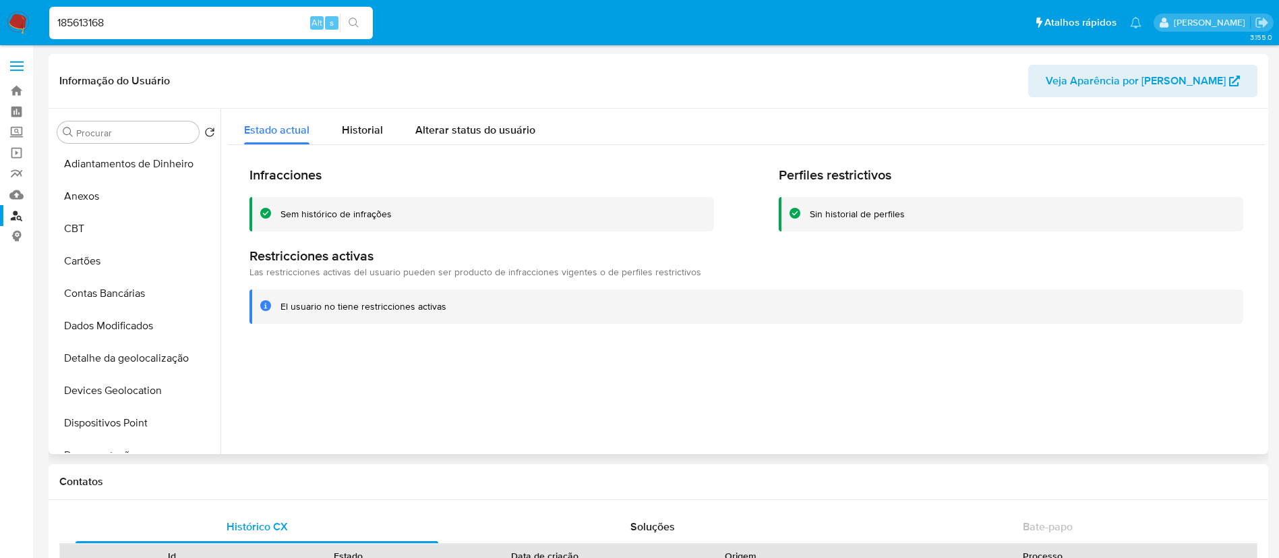
scroll to position [0, 0]
click at [163, 134] on input "Procurar" at bounding box center [134, 133] width 117 height 12
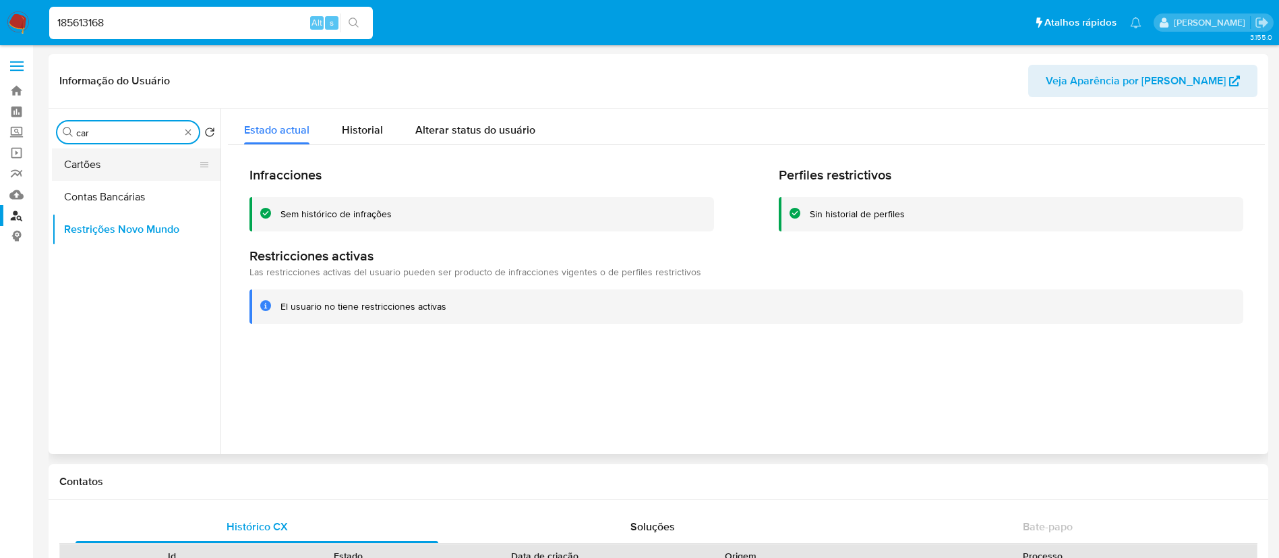
type input "car"
click at [162, 179] on button "Cartões" at bounding box center [131, 164] width 158 height 32
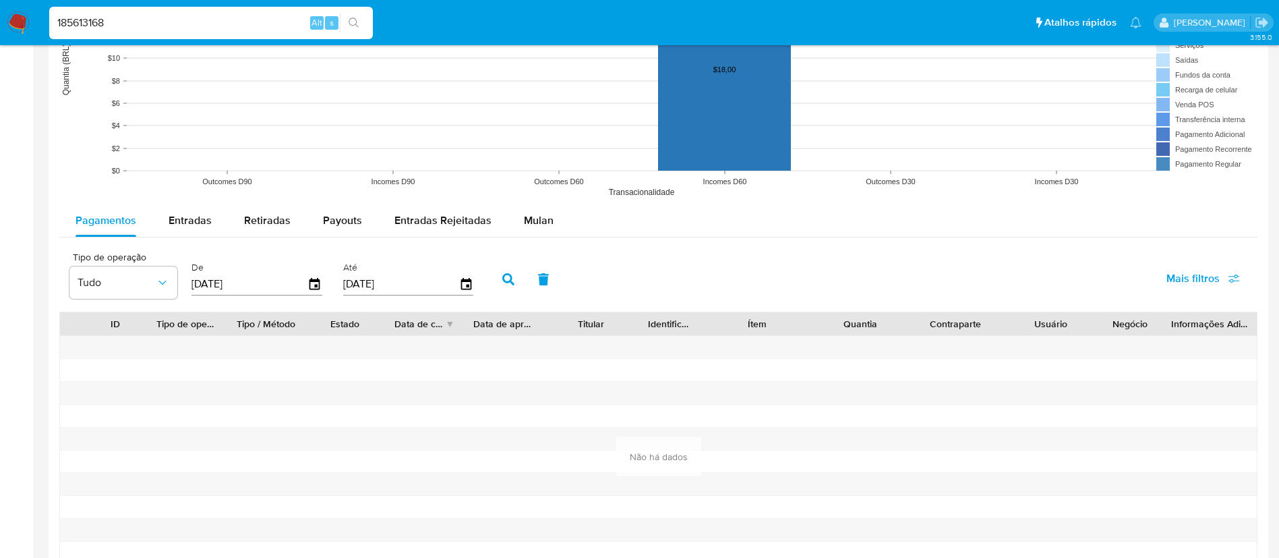
scroll to position [1112, 0]
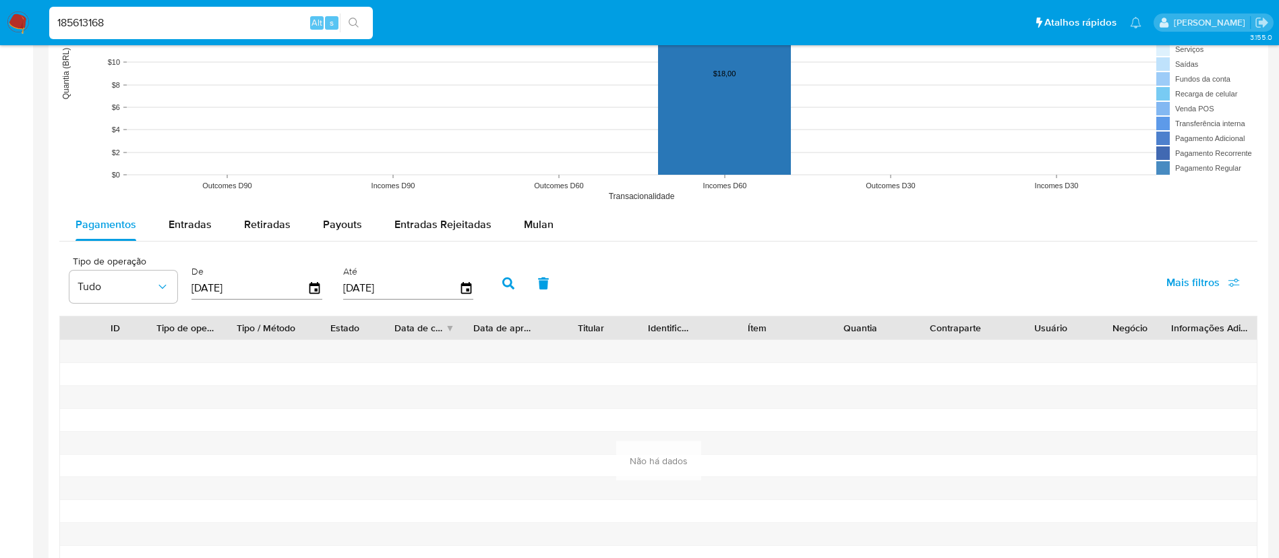
click at [202, 242] on div "Pagamentos Entradas Retiradas Payouts Entradas Rejeitadas Mulan Tipo de operaçã…" at bounding box center [658, 406] width 1198 height 396
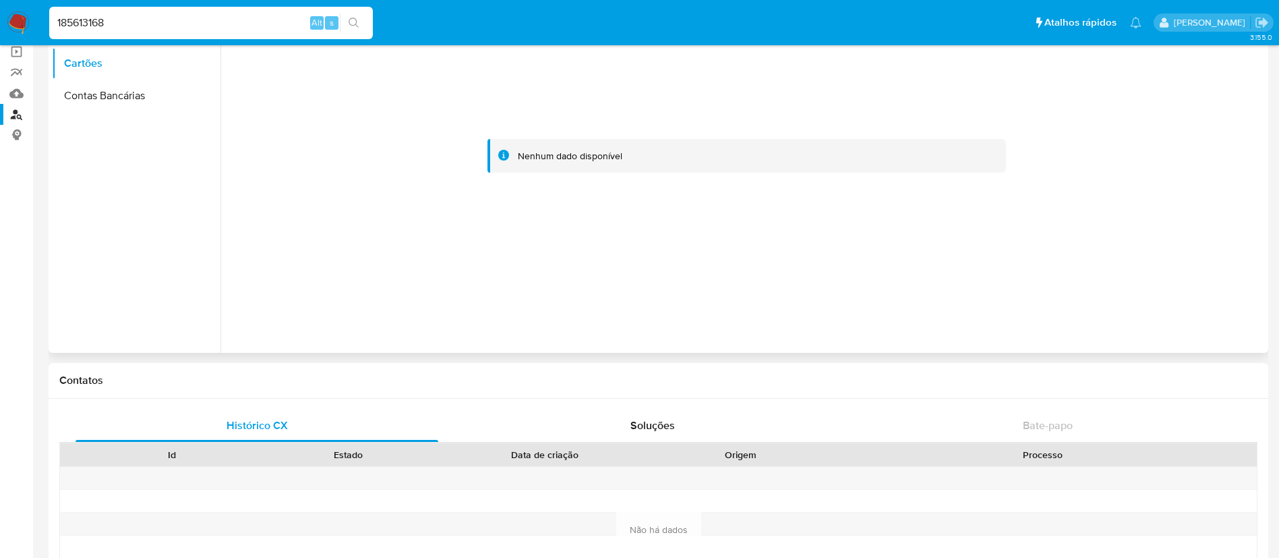
scroll to position [0, 0]
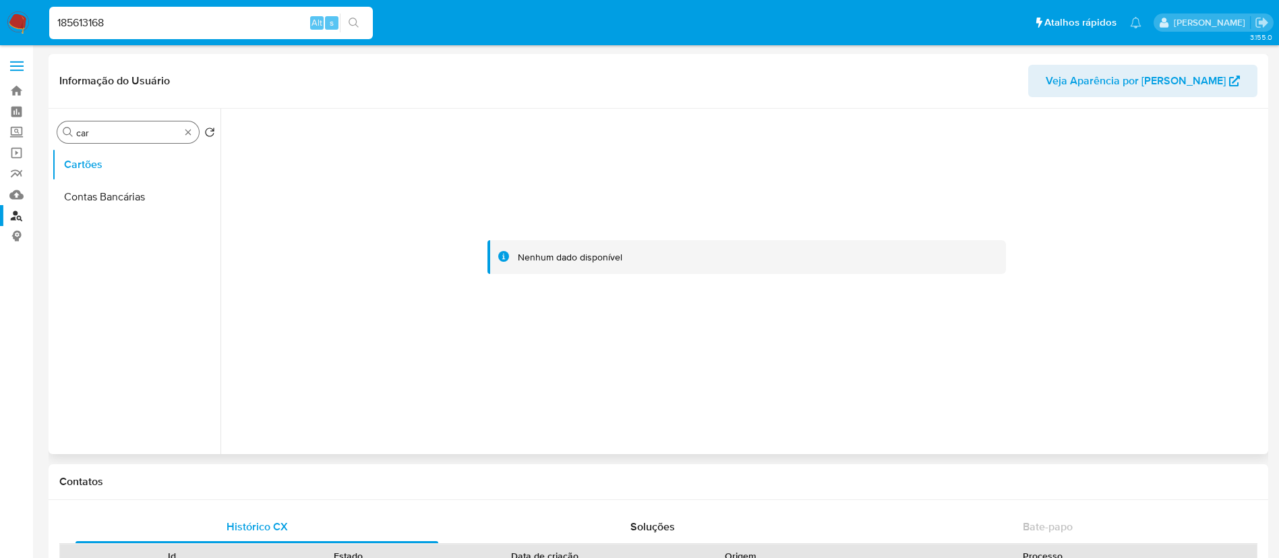
click at [181, 128] on div "Procurar car" at bounding box center [128, 132] width 142 height 22
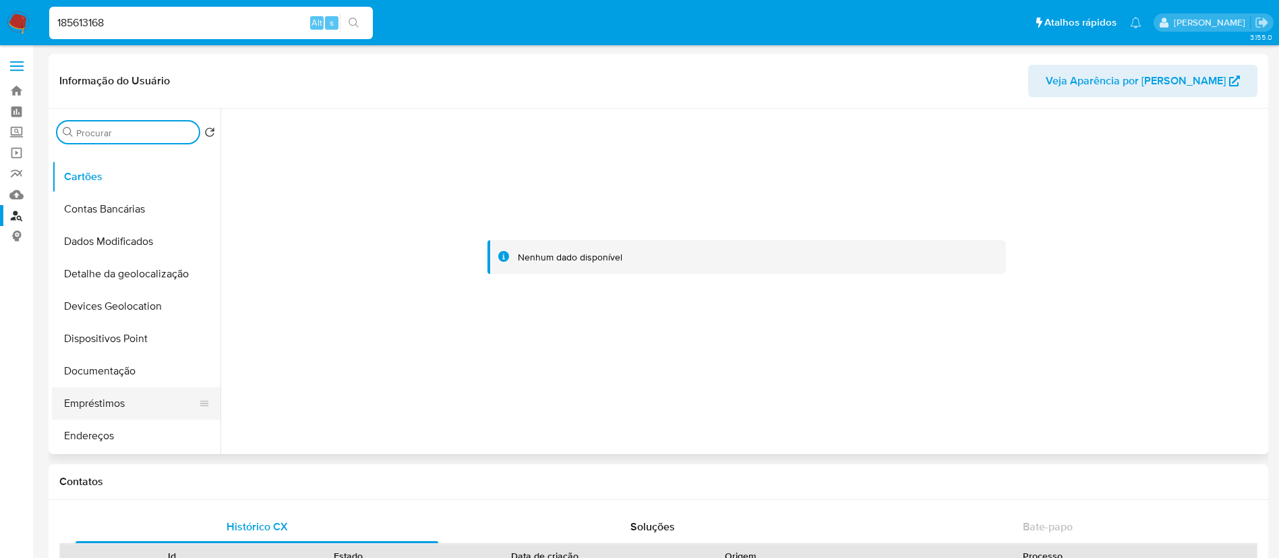
scroll to position [202, 0]
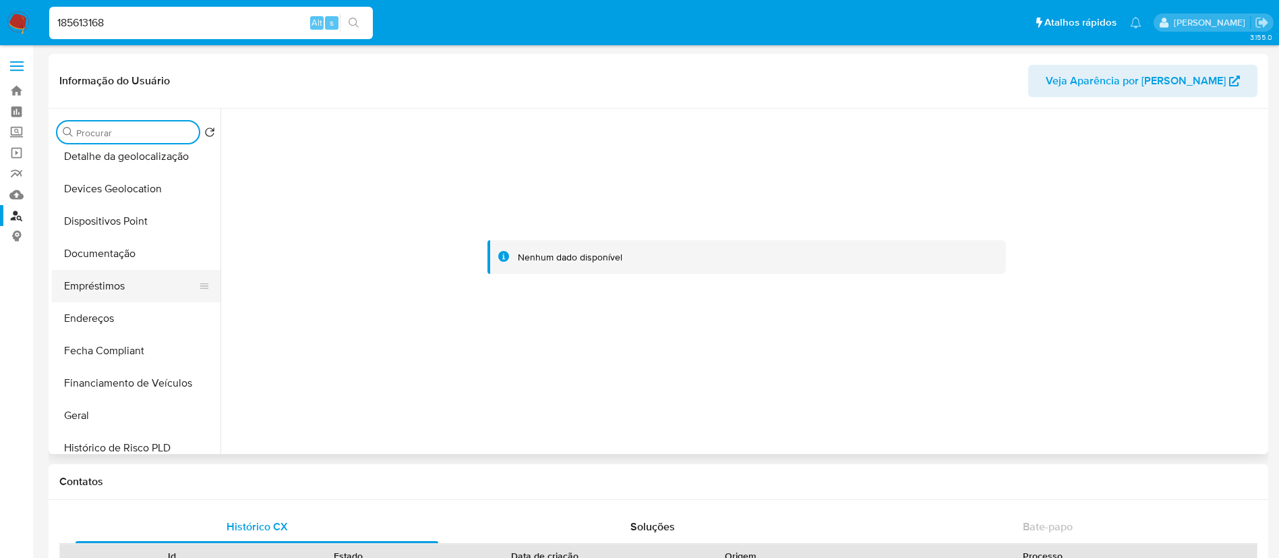
click at [167, 279] on button "Empréstimos" at bounding box center [131, 286] width 158 height 32
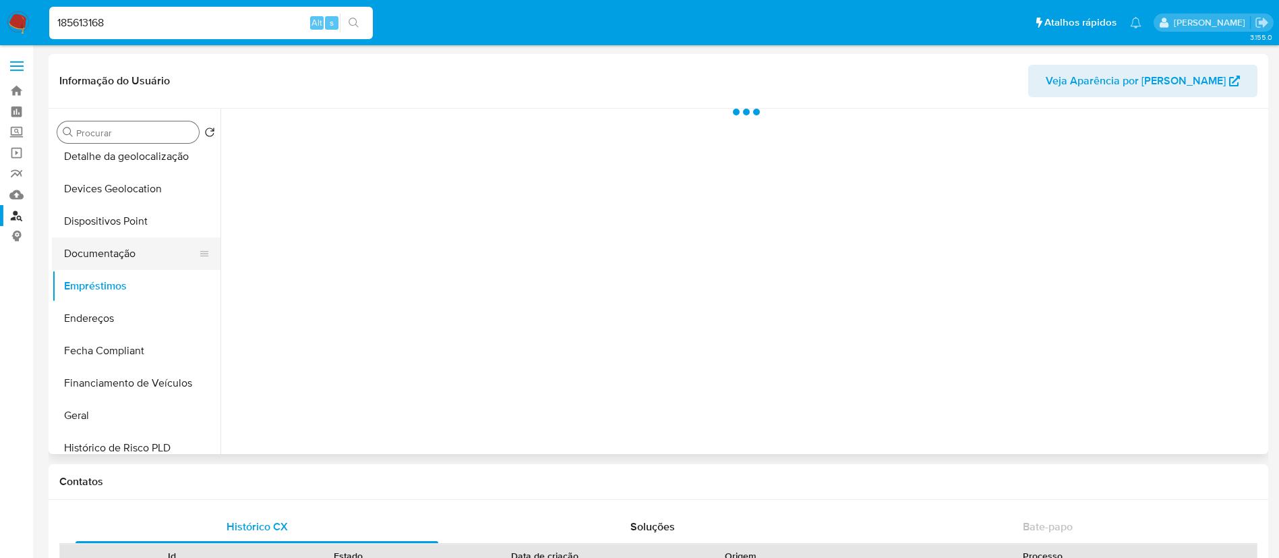
drag, startPoint x: 172, startPoint y: 254, endPoint x: 212, endPoint y: 254, distance: 40.4
click at [172, 253] on button "Documentação" at bounding box center [131, 253] width 158 height 32
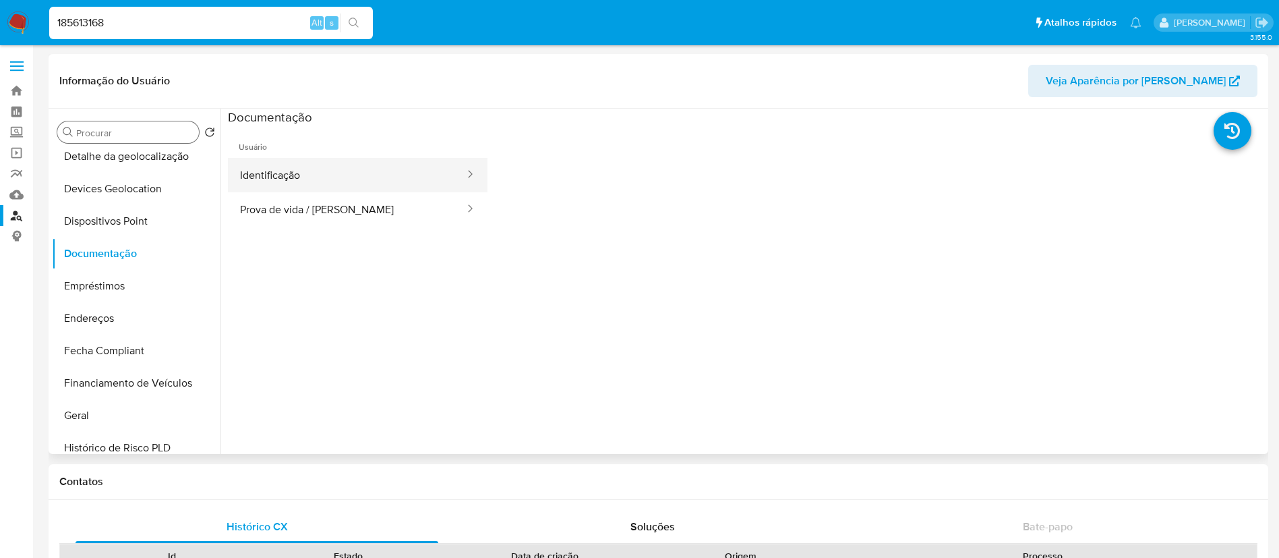
click at [376, 185] on button "Identificação" at bounding box center [347, 175] width 238 height 34
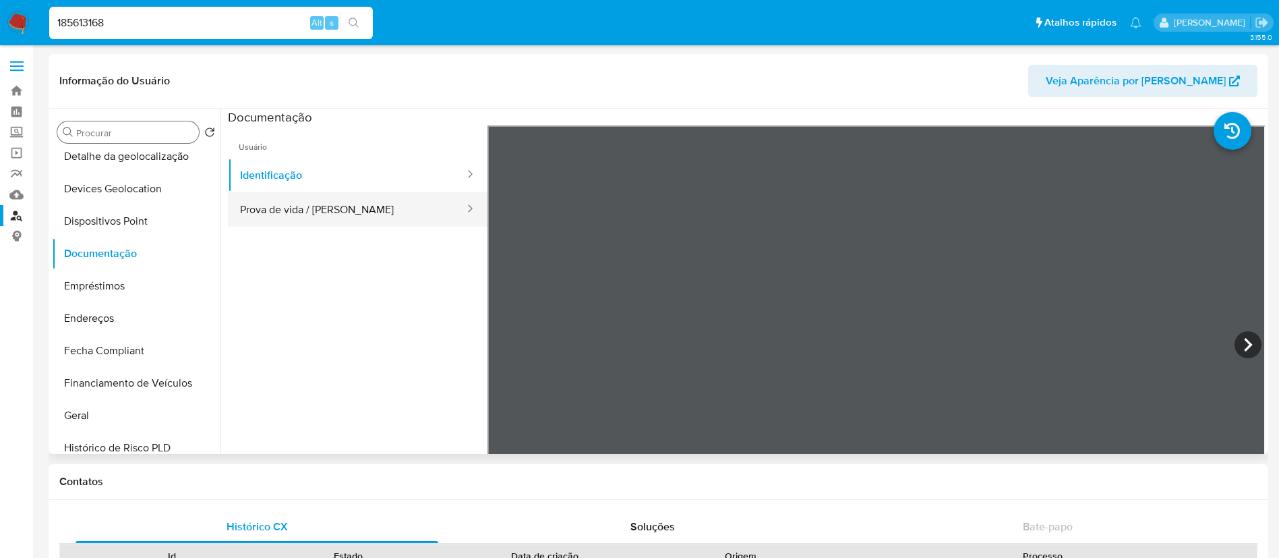
click at [379, 210] on button "Prova de vida / Selfie" at bounding box center [347, 209] width 238 height 34
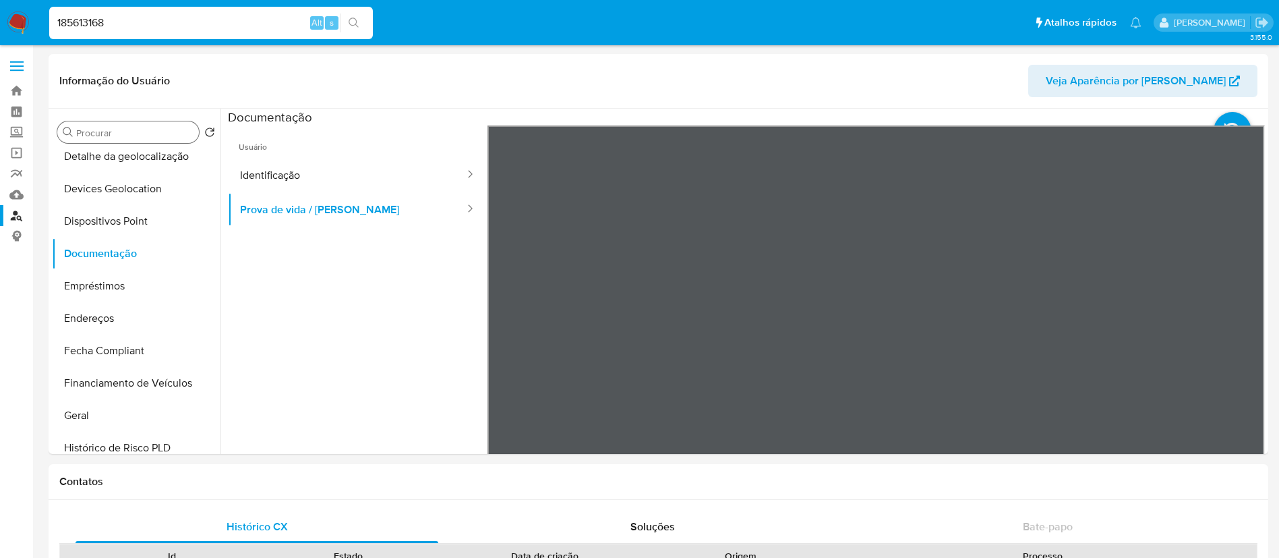
click at [90, 22] on input "185613168" at bounding box center [211, 23] width 324 height 18
paste input "518263431"
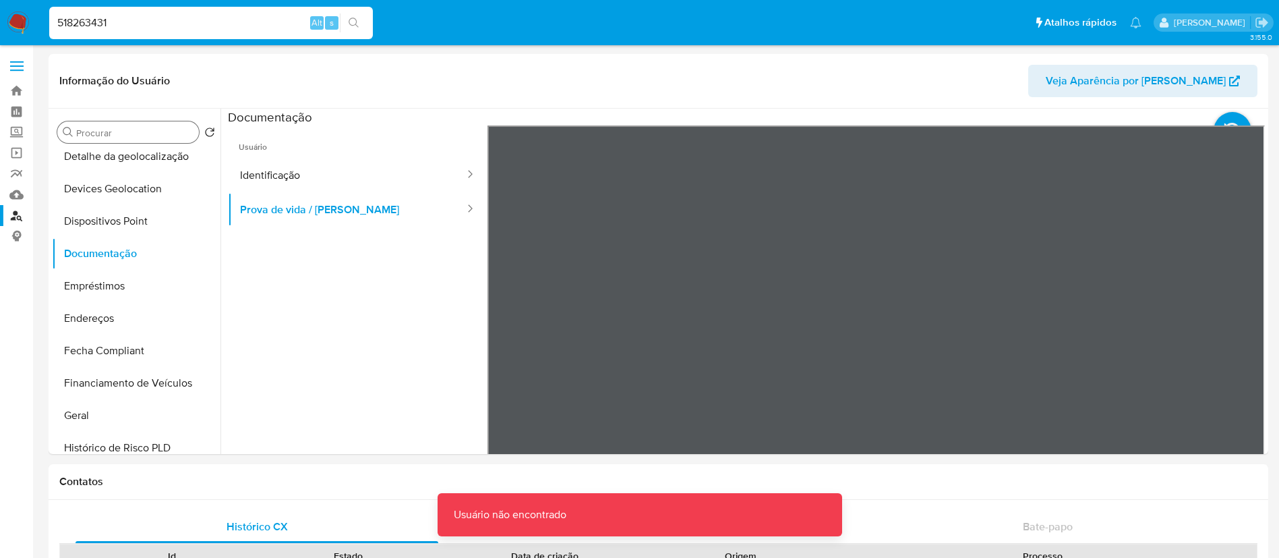
click at [88, 37] on div "518263431 Alt s" at bounding box center [211, 23] width 324 height 32
click at [107, 13] on div "518263431 Alt s" at bounding box center [211, 23] width 324 height 32
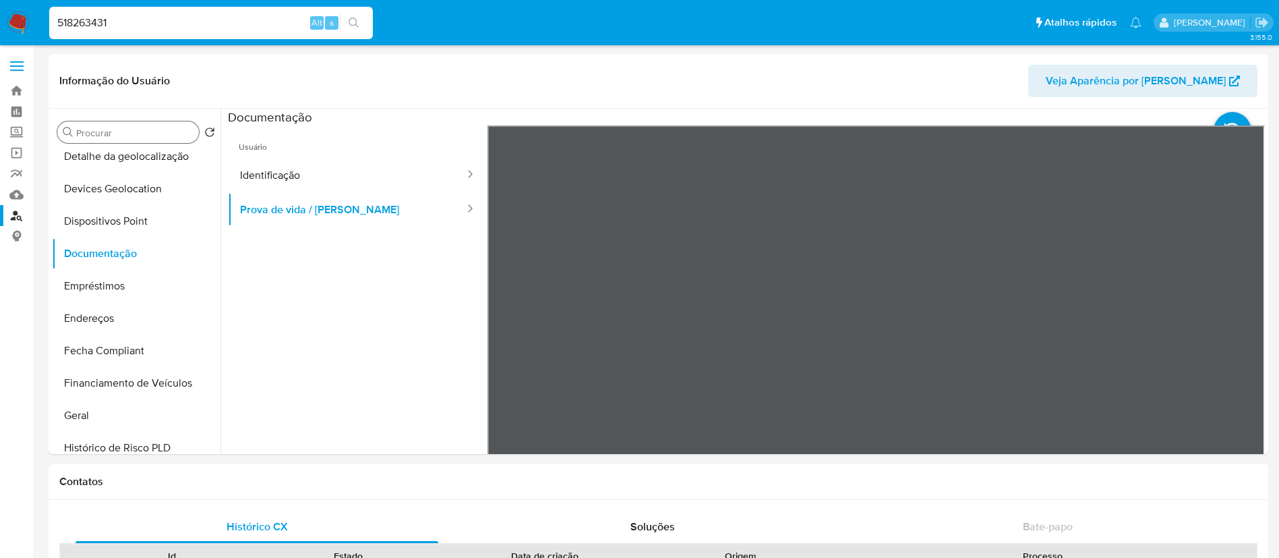
click at [109, 20] on input "518263431" at bounding box center [211, 23] width 324 height 18
type input "518263431"
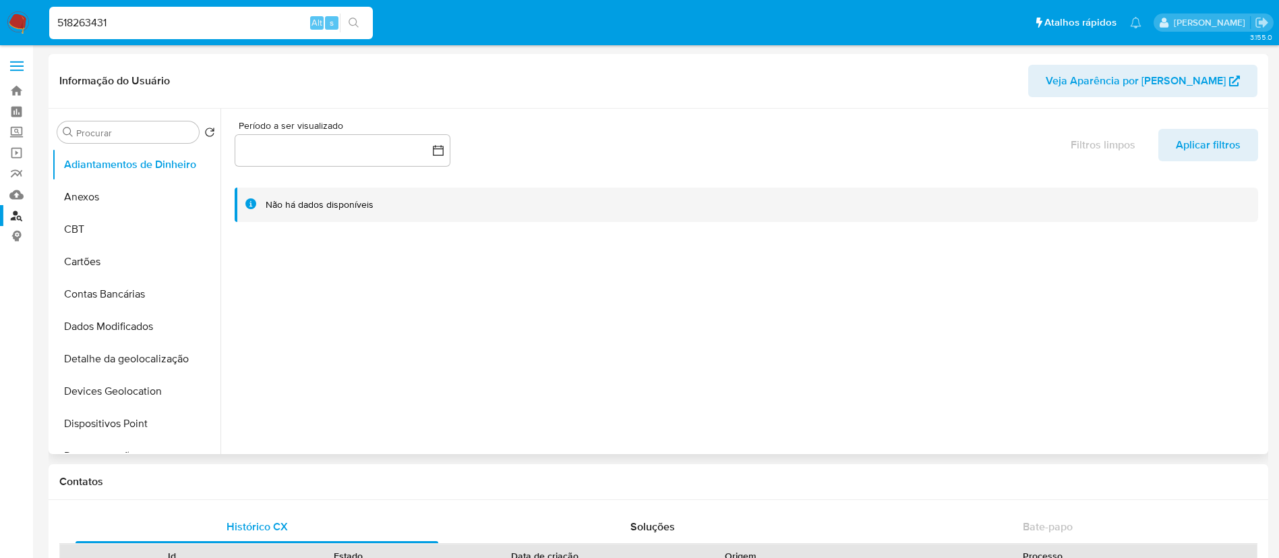
select select "10"
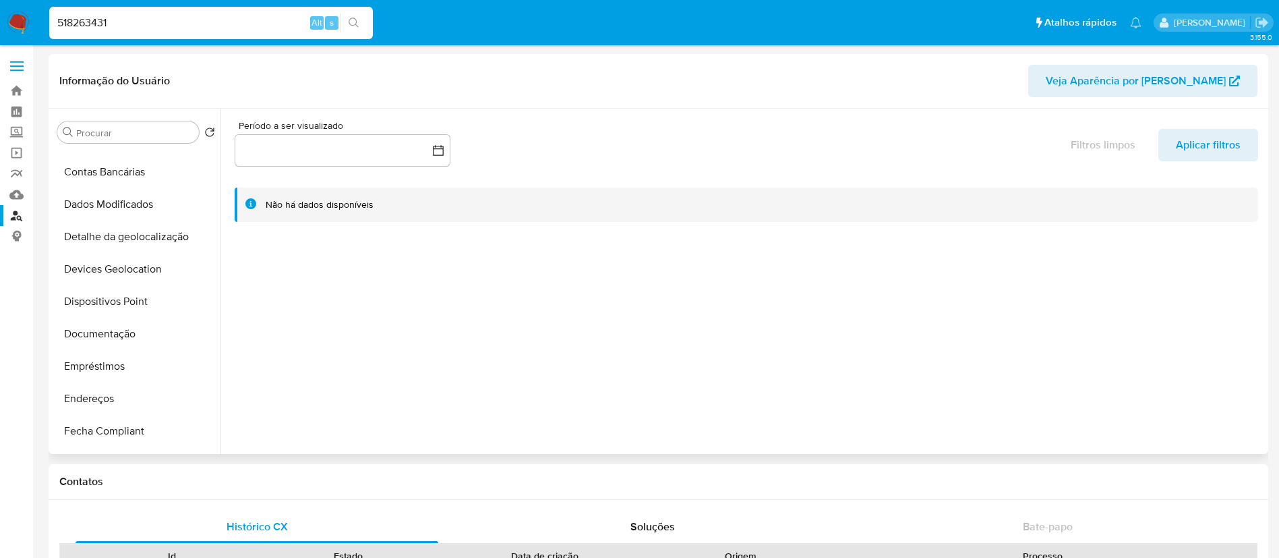
scroll to position [506, 0]
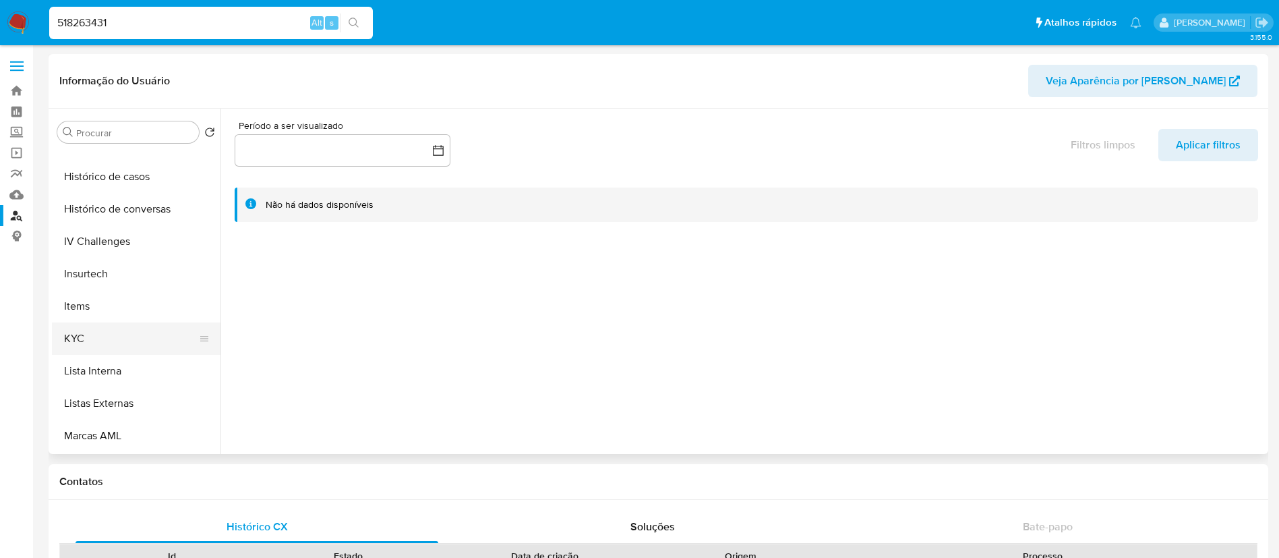
click at [100, 330] on button "KYC" at bounding box center [131, 338] width 158 height 32
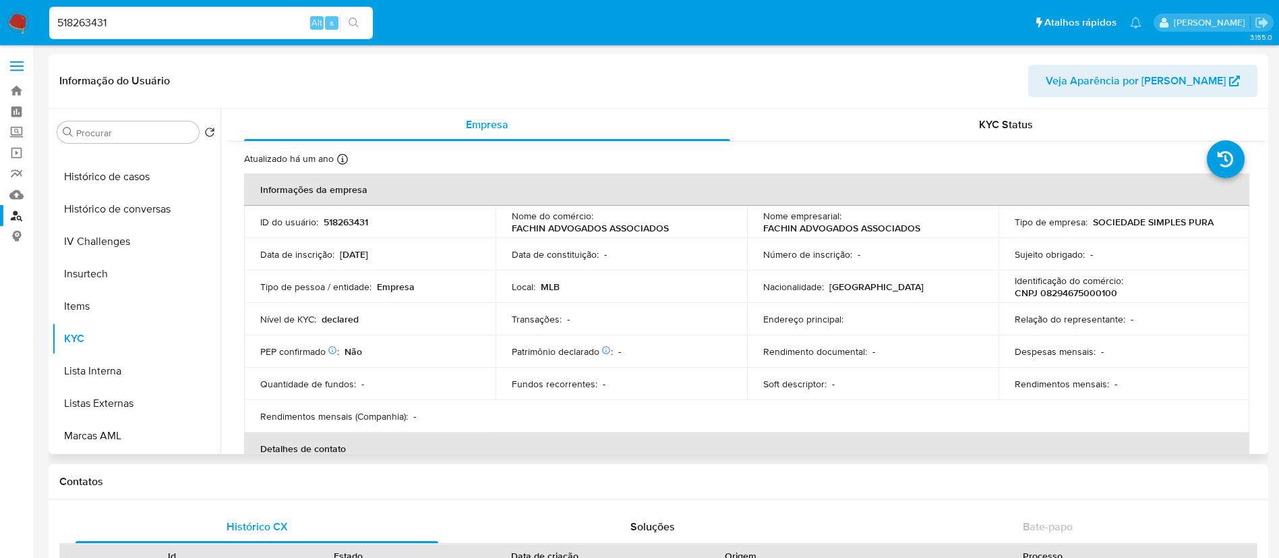
click at [1072, 297] on p "CNPJ 08294675000100" at bounding box center [1066, 293] width 102 height 12
copy p "08294675000100"
click at [16, 216] on link "Localizador de pessoas" at bounding box center [80, 215] width 160 height 21
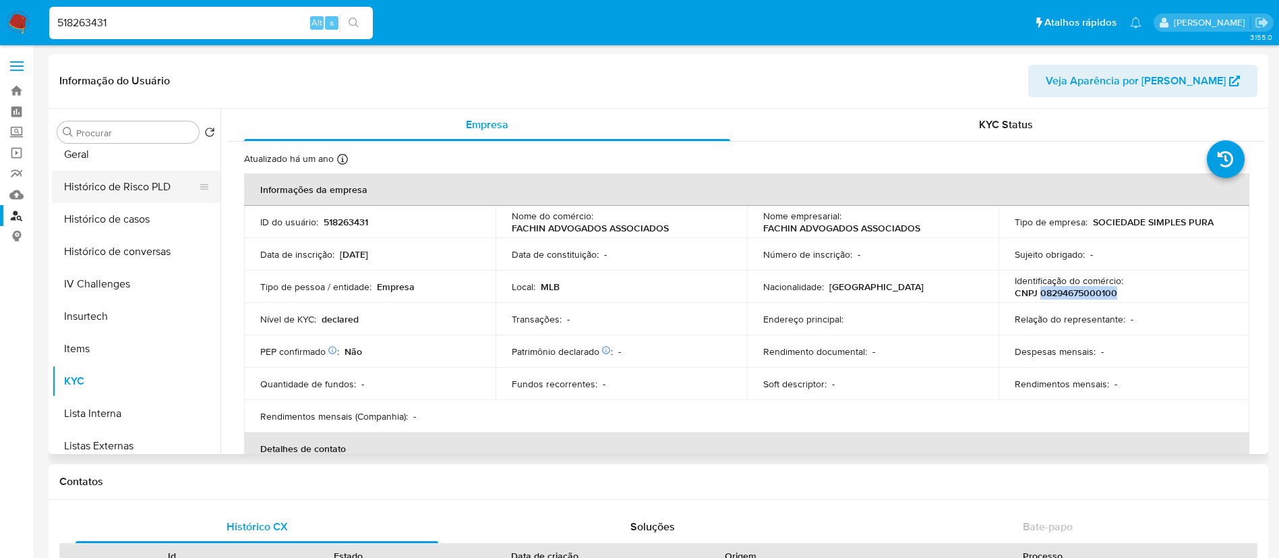
scroll to position [307, 0]
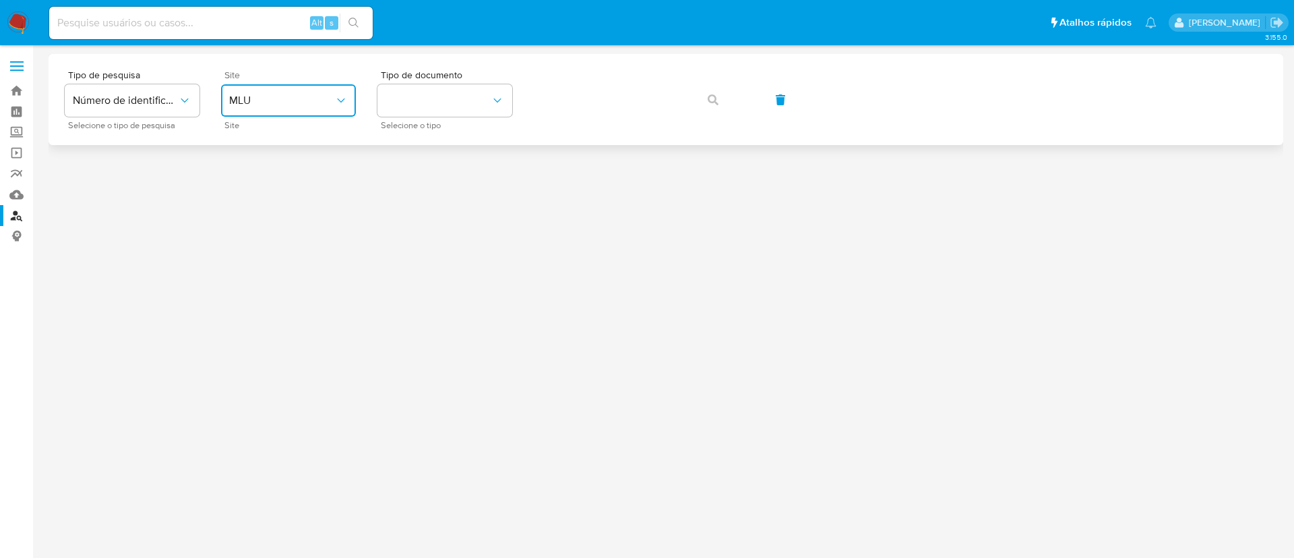
click at [305, 102] on span "MLU" at bounding box center [281, 100] width 105 height 13
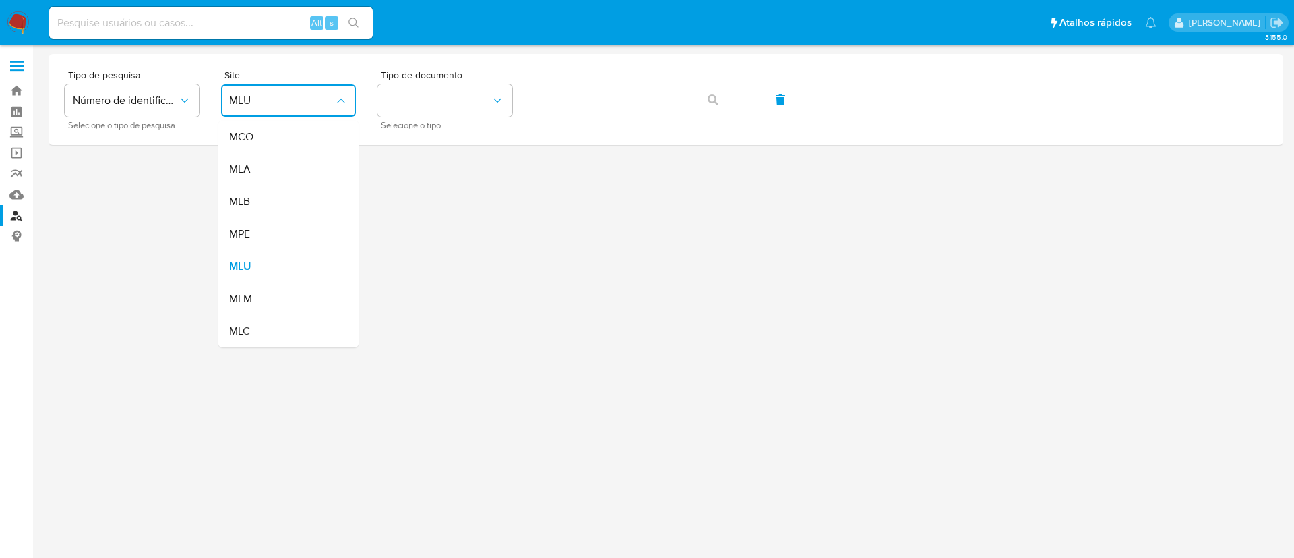
click at [274, 198] on div "MLB" at bounding box center [284, 201] width 111 height 32
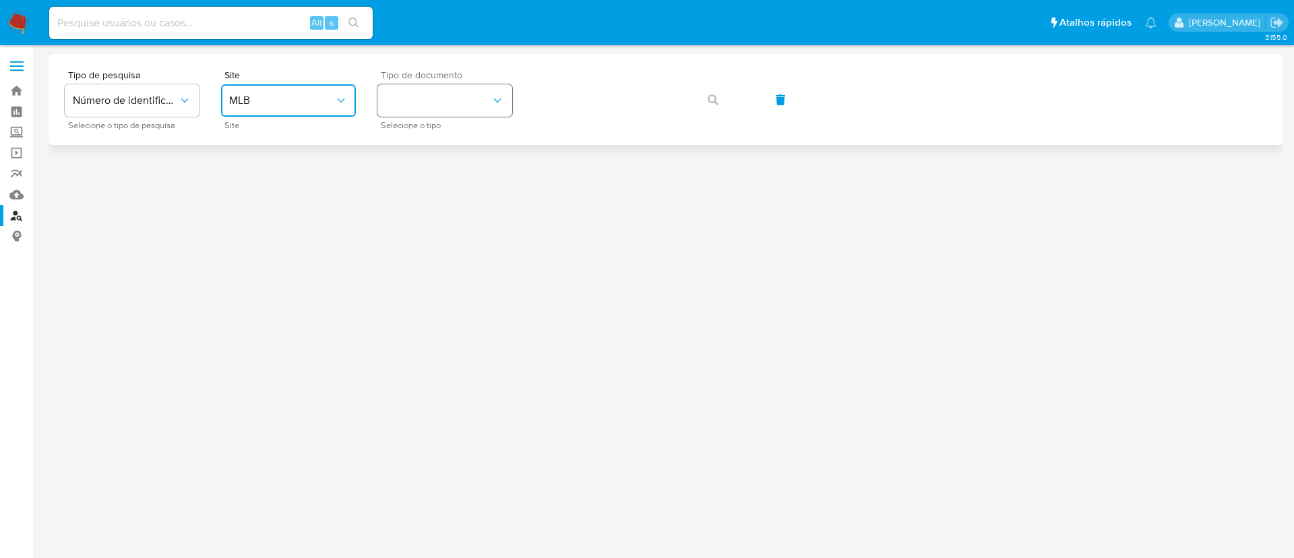
click at [404, 107] on button "identificationType" at bounding box center [445, 100] width 135 height 32
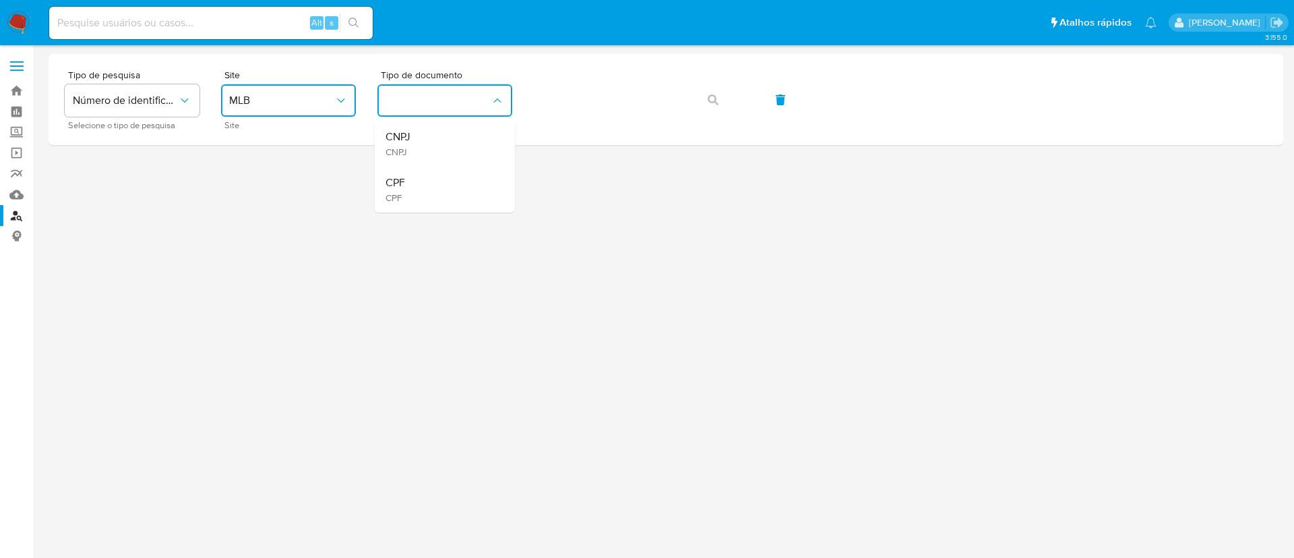
drag, startPoint x: 406, startPoint y: 110, endPoint x: 455, endPoint y: 163, distance: 72.5
click at [400, 185] on span "CPF" at bounding box center [396, 182] width 20 height 13
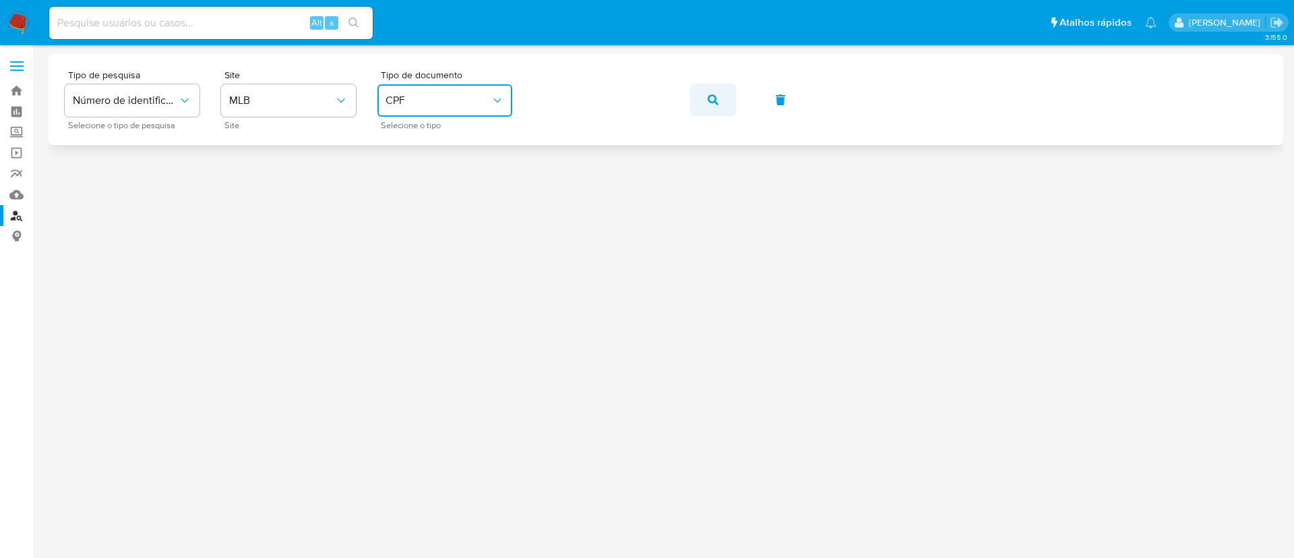
click at [705, 96] on button "button" at bounding box center [713, 100] width 46 height 32
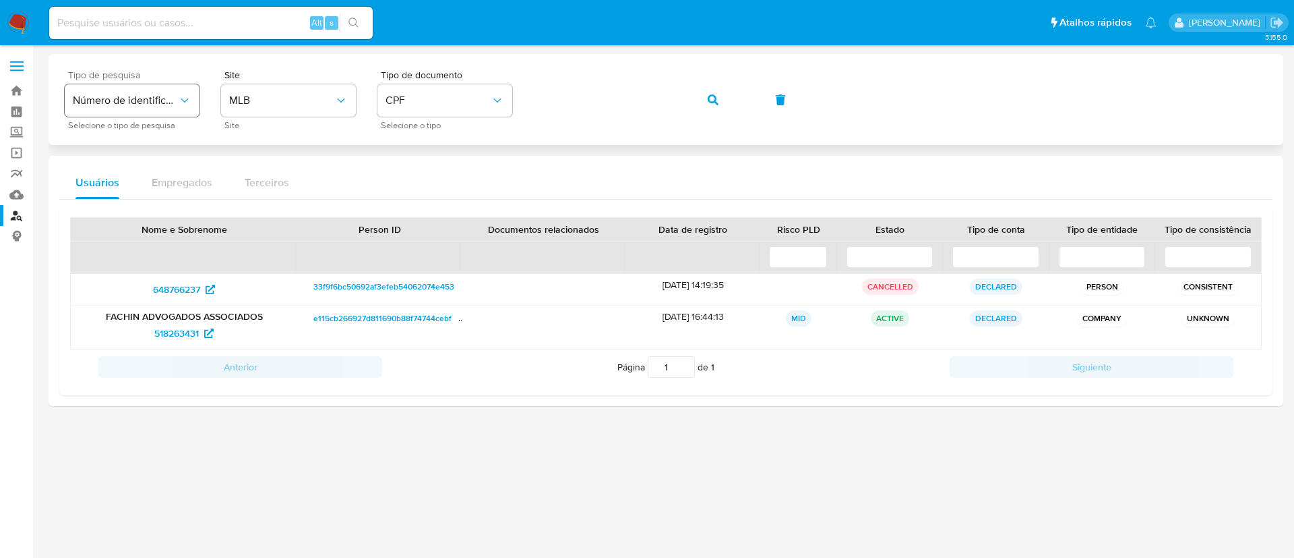
click at [359, 92] on div "Tipo de pesquisa Número de identificação Selecione o tipo de pesquisa Site MLB …" at bounding box center [666, 99] width 1203 height 59
click at [723, 101] on button "button" at bounding box center [713, 100] width 46 height 32
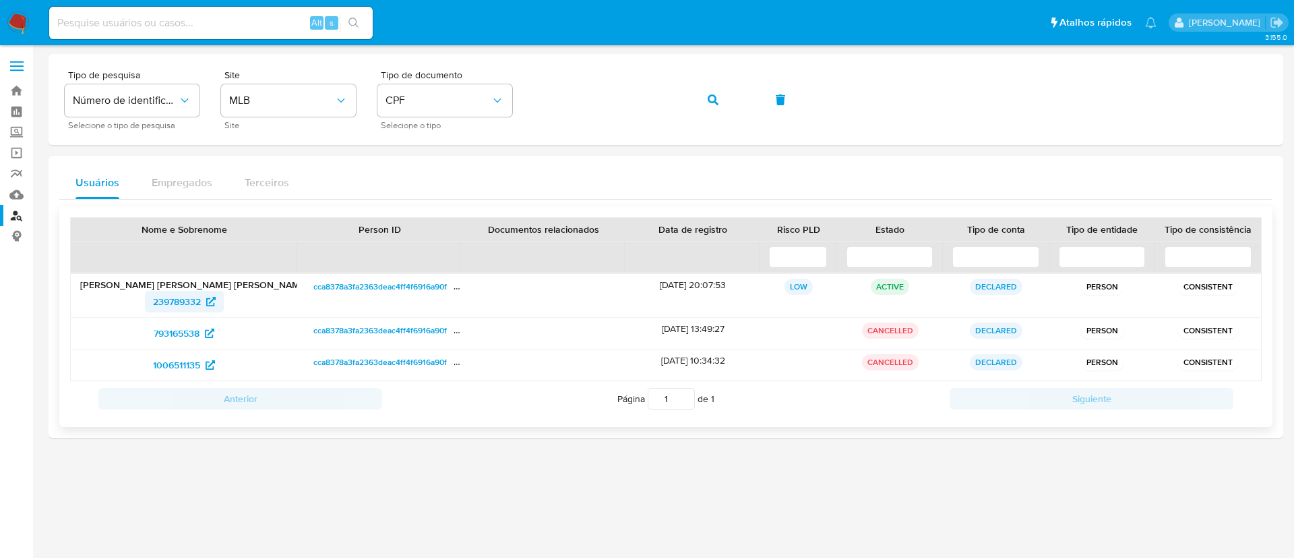
click at [183, 299] on span "239789332" at bounding box center [177, 302] width 48 height 22
click at [184, 11] on div "Alt s" at bounding box center [211, 23] width 324 height 32
click at [183, 18] on input at bounding box center [211, 23] width 324 height 18
paste input "Não possui"
drag, startPoint x: 161, startPoint y: 17, endPoint x: 4, endPoint y: 27, distance: 157.4
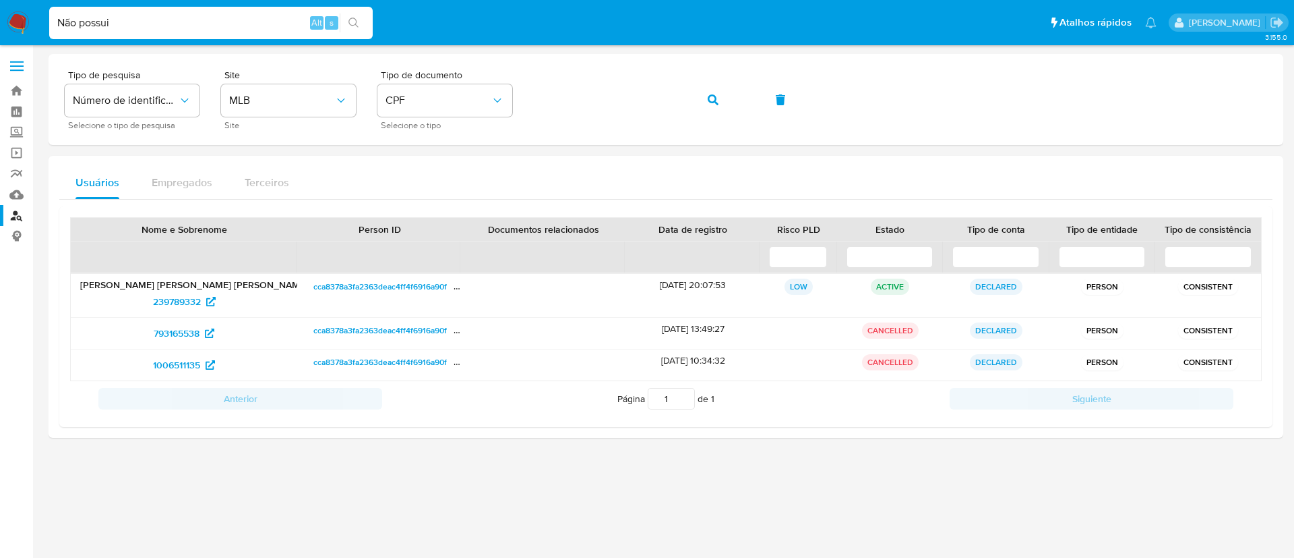
click at [24, 26] on nav "Pausado Ver notificaciones Não possui Alt s Atalhos rápidos Presiona las siguie…" at bounding box center [647, 22] width 1294 height 45
paste input "22613880"
type input "22613880"
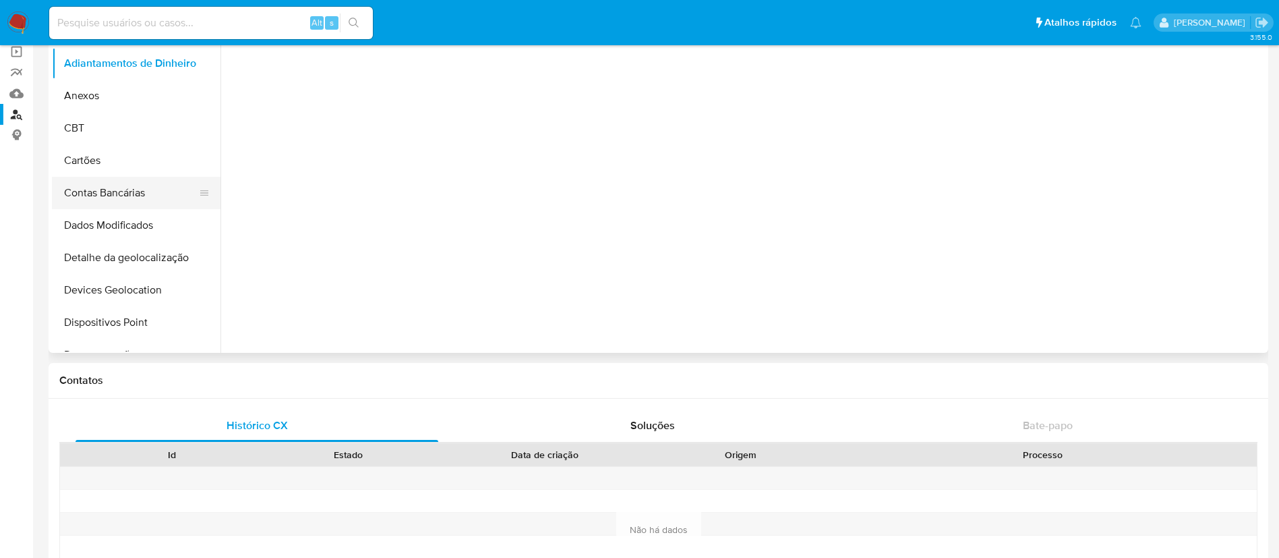
scroll to position [202, 0]
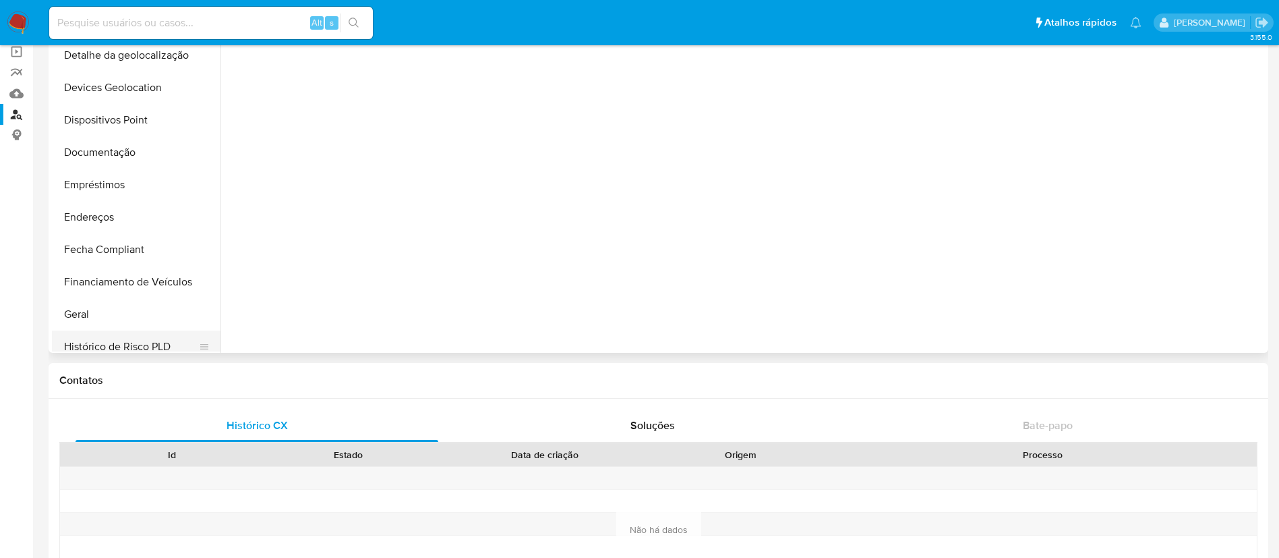
select select "10"
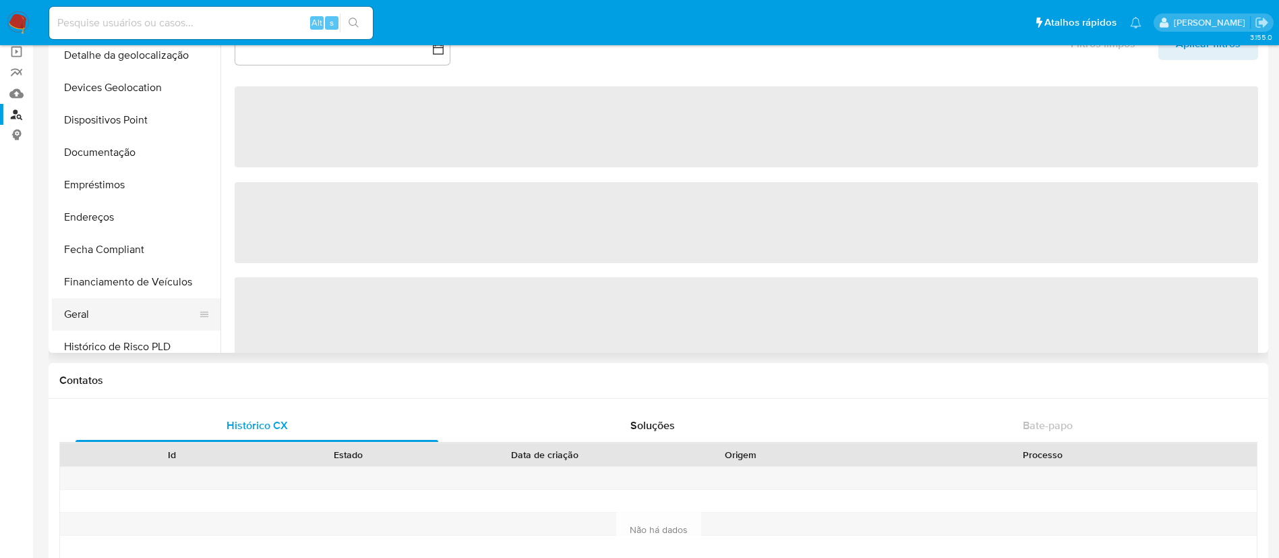
click at [131, 314] on button "Geral" at bounding box center [131, 314] width 158 height 32
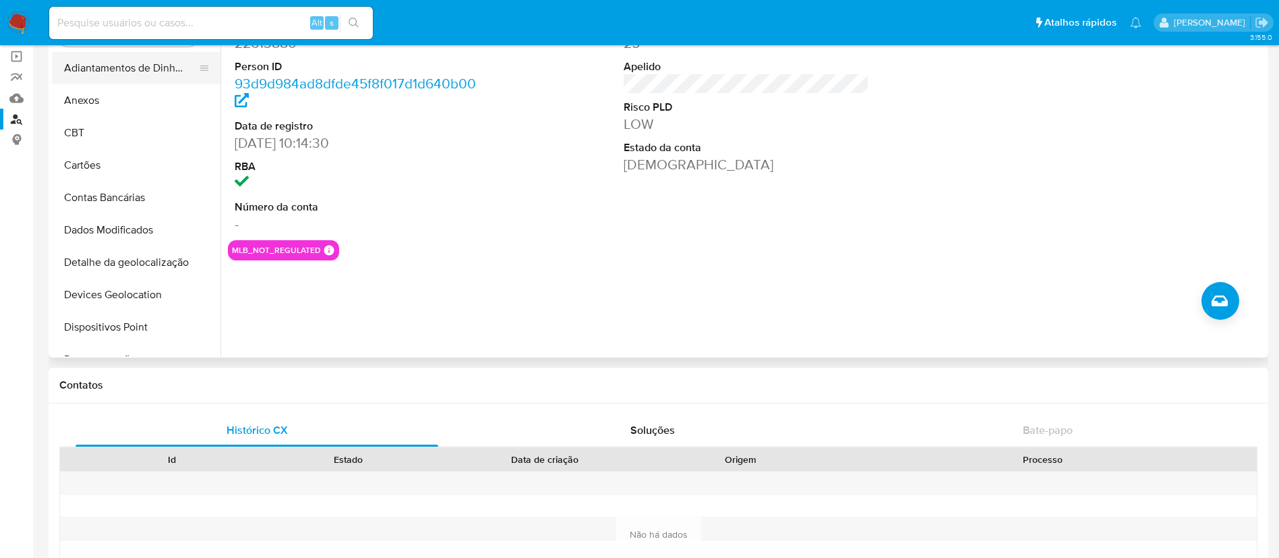
scroll to position [0, 0]
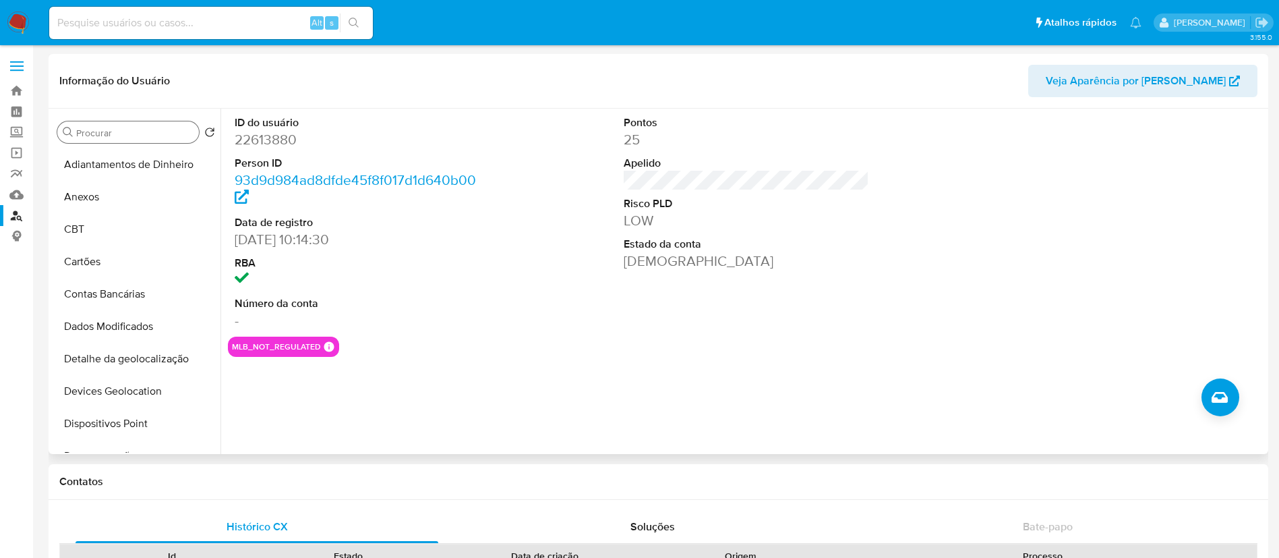
click at [136, 138] on input "Procurar" at bounding box center [134, 133] width 117 height 12
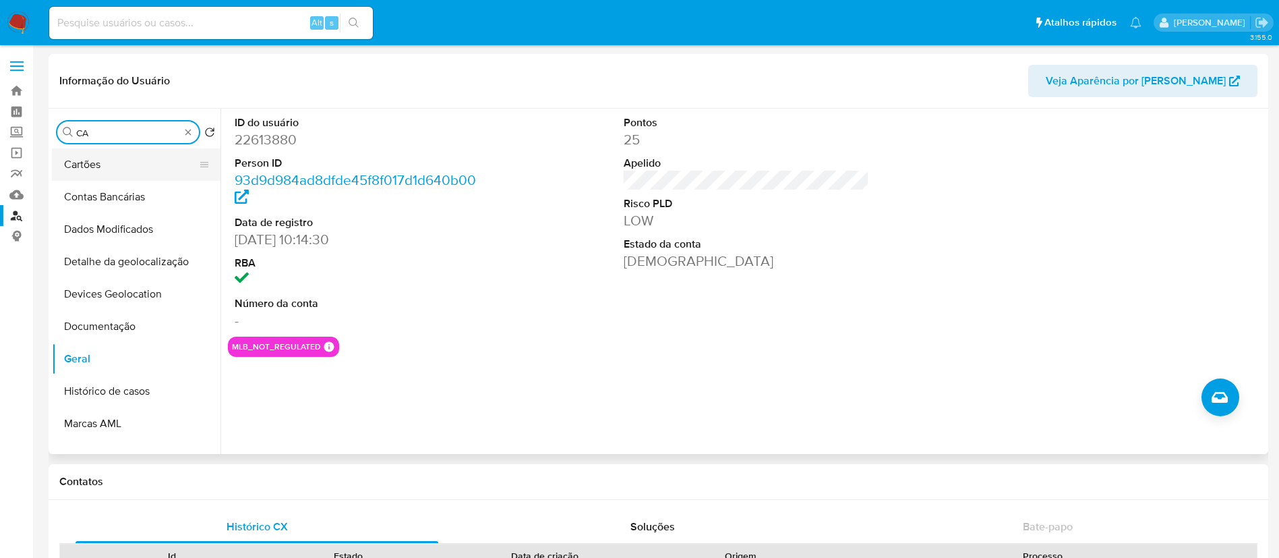
type input "CA"
click at [121, 177] on button "Cartões" at bounding box center [131, 164] width 158 height 32
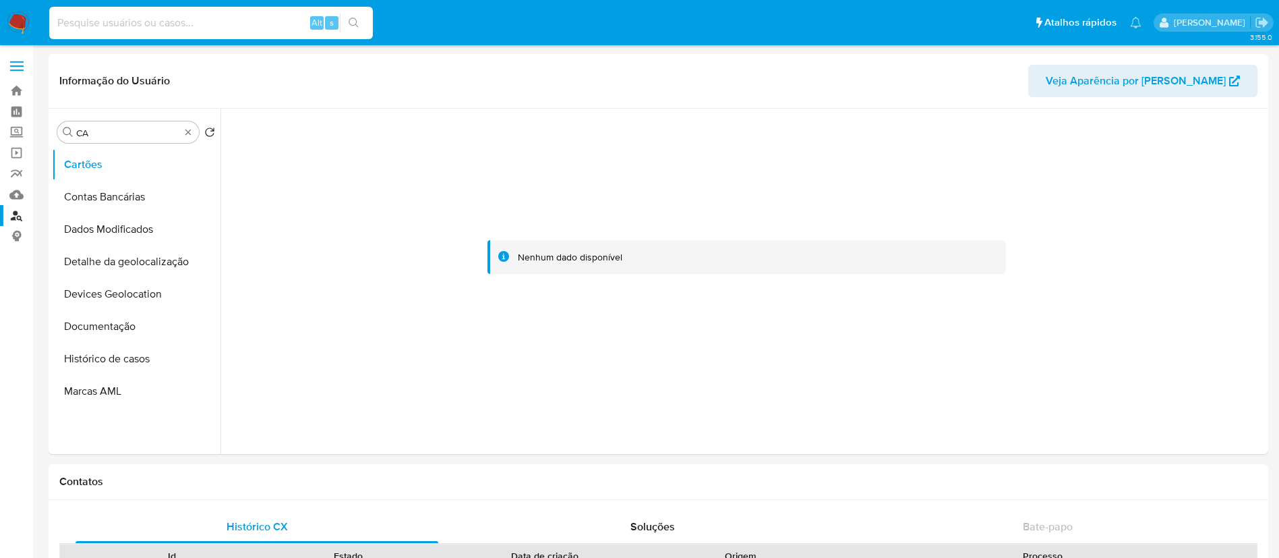
drag, startPoint x: 218, startPoint y: 21, endPoint x: 80, endPoint y: 28, distance: 138.4
click at [212, 21] on input at bounding box center [211, 23] width 324 height 18
paste input "1638309731"
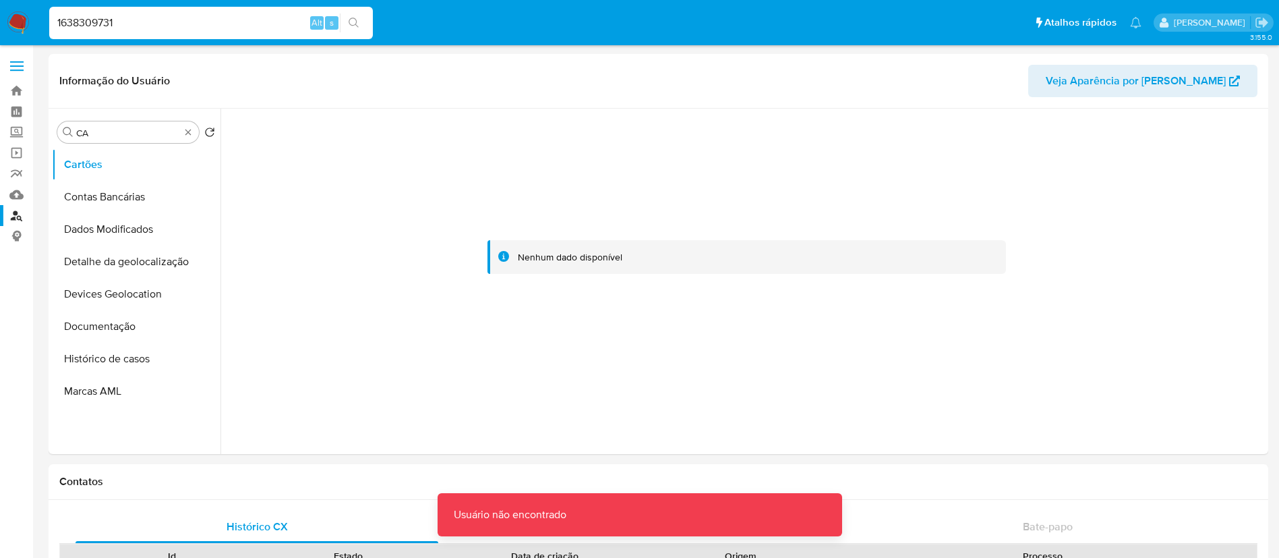
click at [99, 28] on input "1638309731" at bounding box center [211, 23] width 324 height 18
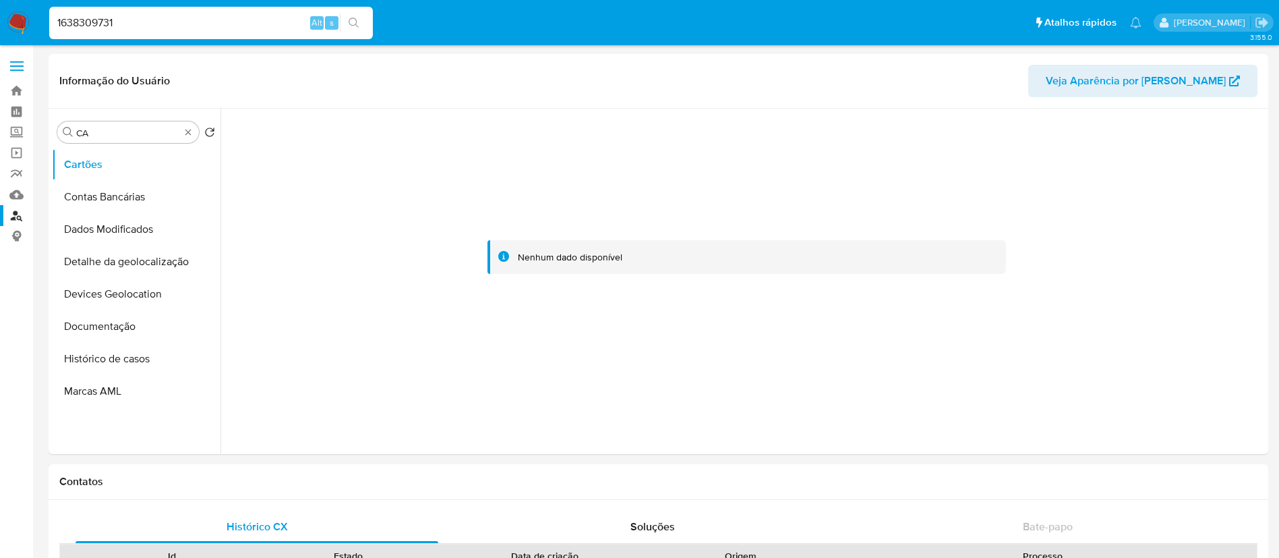
click at [129, 11] on div "1638309731 Alt s" at bounding box center [211, 23] width 324 height 32
click at [121, 30] on input "1638309731" at bounding box center [211, 23] width 324 height 18
type input "1638309731"
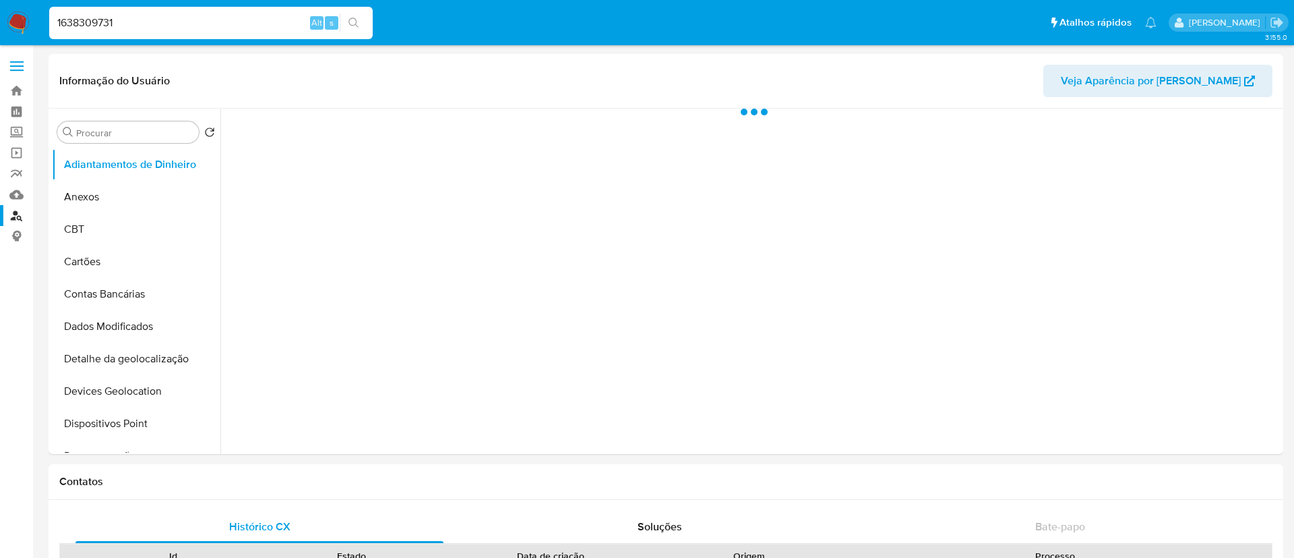
select select "10"
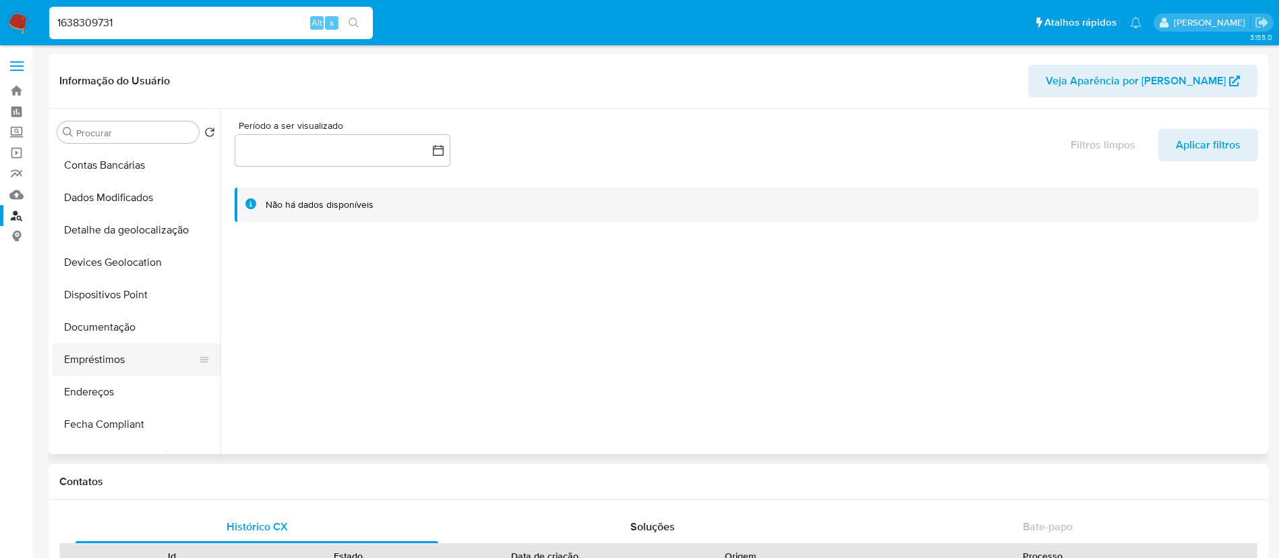
scroll to position [202, 0]
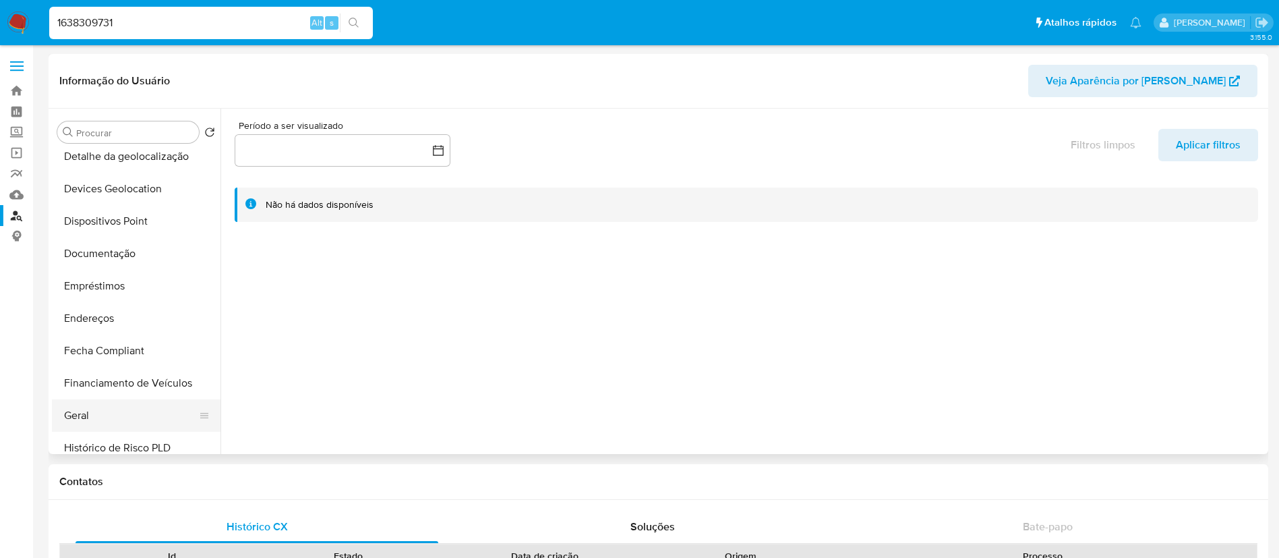
click at [87, 405] on button "Geral" at bounding box center [131, 415] width 158 height 32
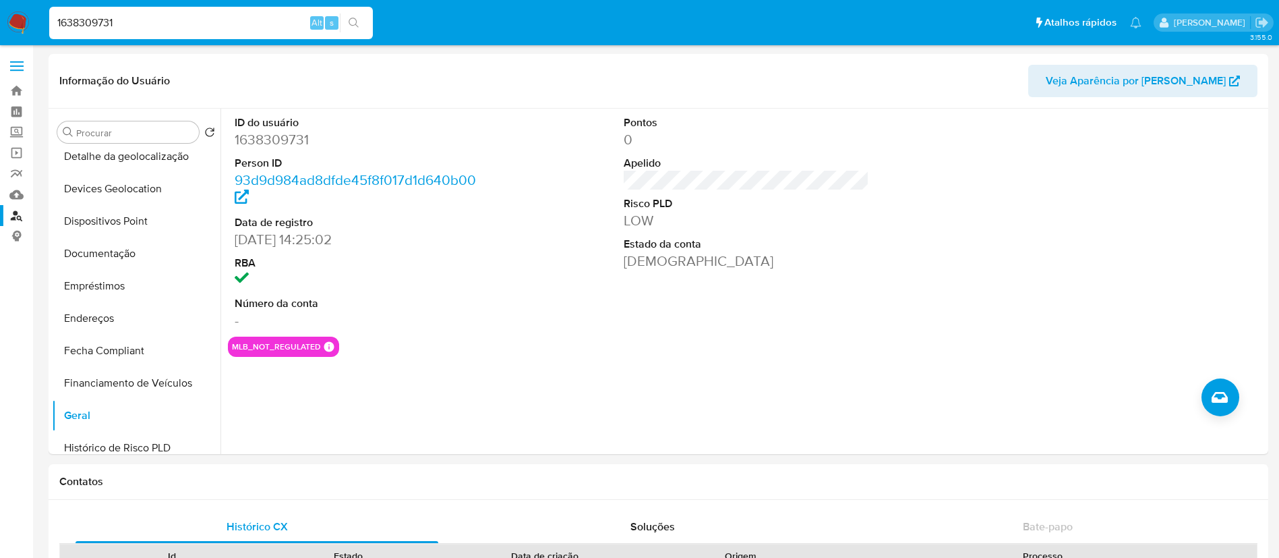
drag, startPoint x: 238, startPoint y: 25, endPoint x: 0, endPoint y: 15, distance: 238.2
click at [0, 15] on nav "Pausado Ver notificaciones 1638309731 Alt s Atalhos rápidos Presiona las siguie…" at bounding box center [639, 22] width 1279 height 45
paste input "474382124"
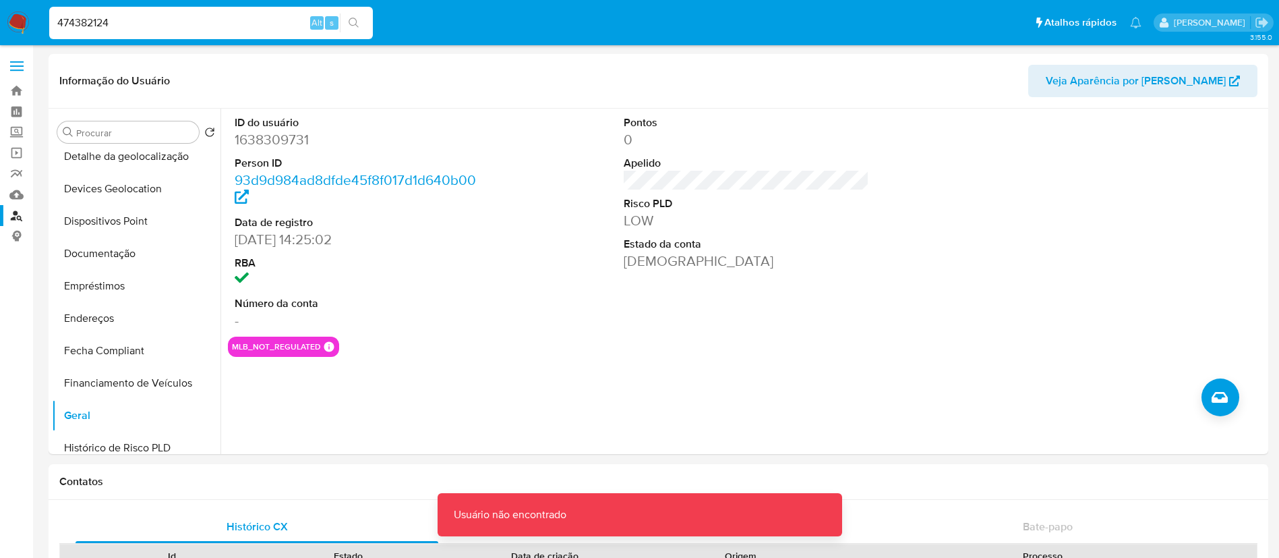
click at [125, 22] on input "474382124" at bounding box center [211, 23] width 324 height 18
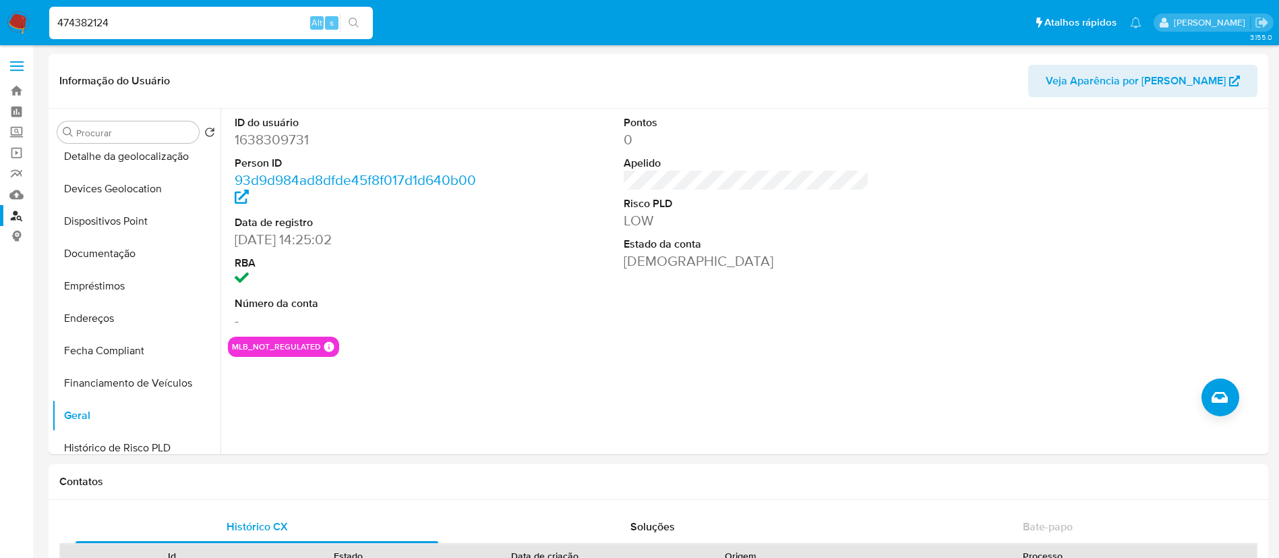
type input "474382124"
click at [359, 26] on icon "search-icon" at bounding box center [354, 23] width 11 height 11
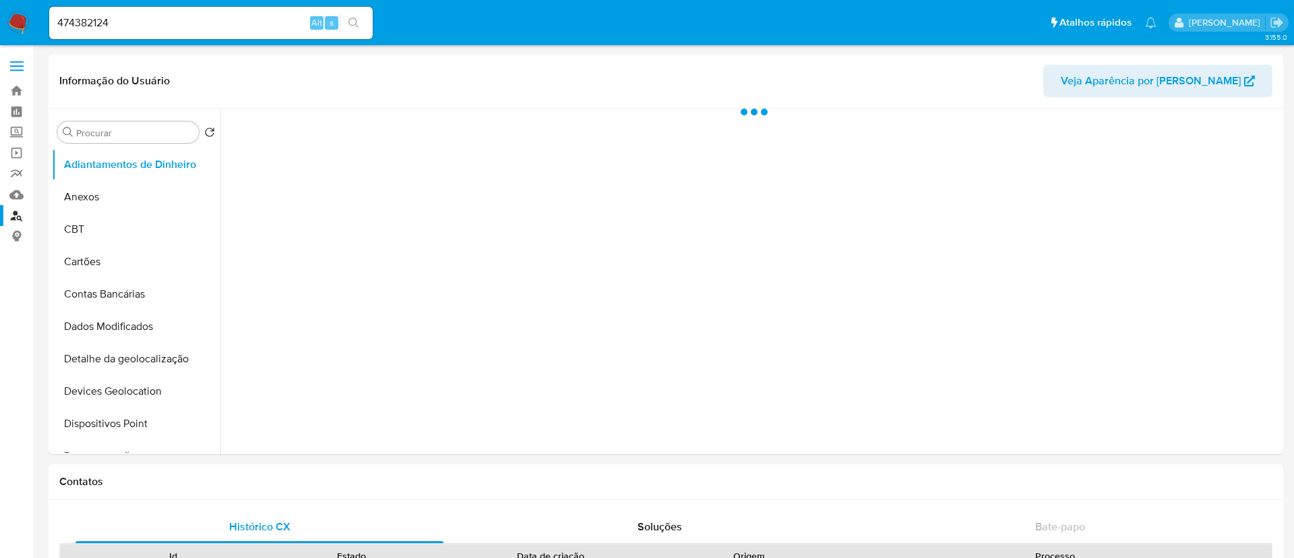
select select "10"
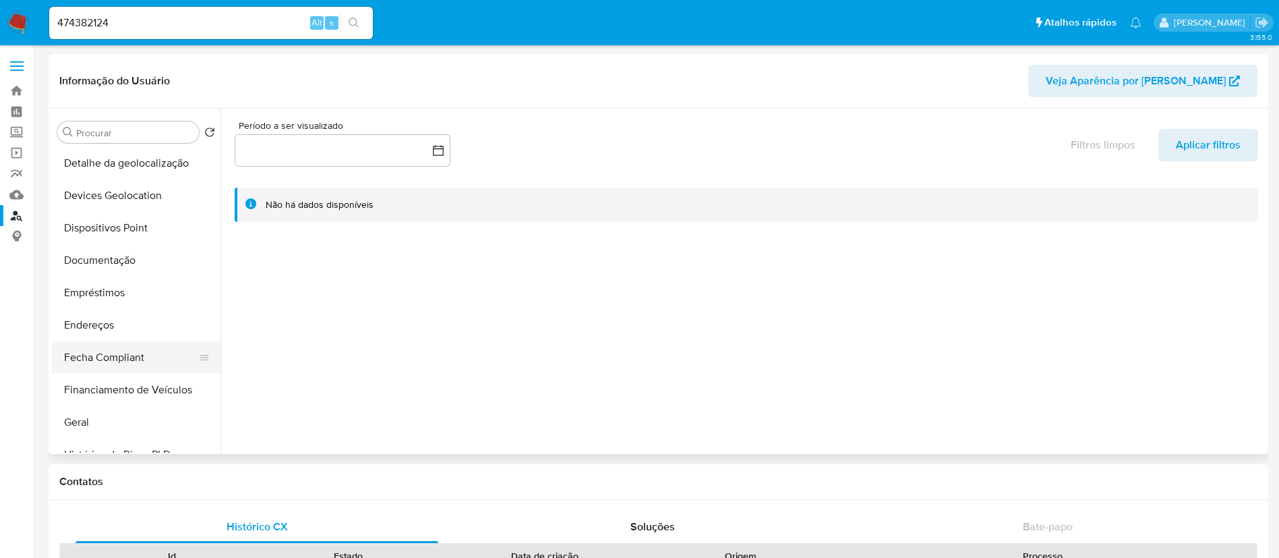
scroll to position [202, 0]
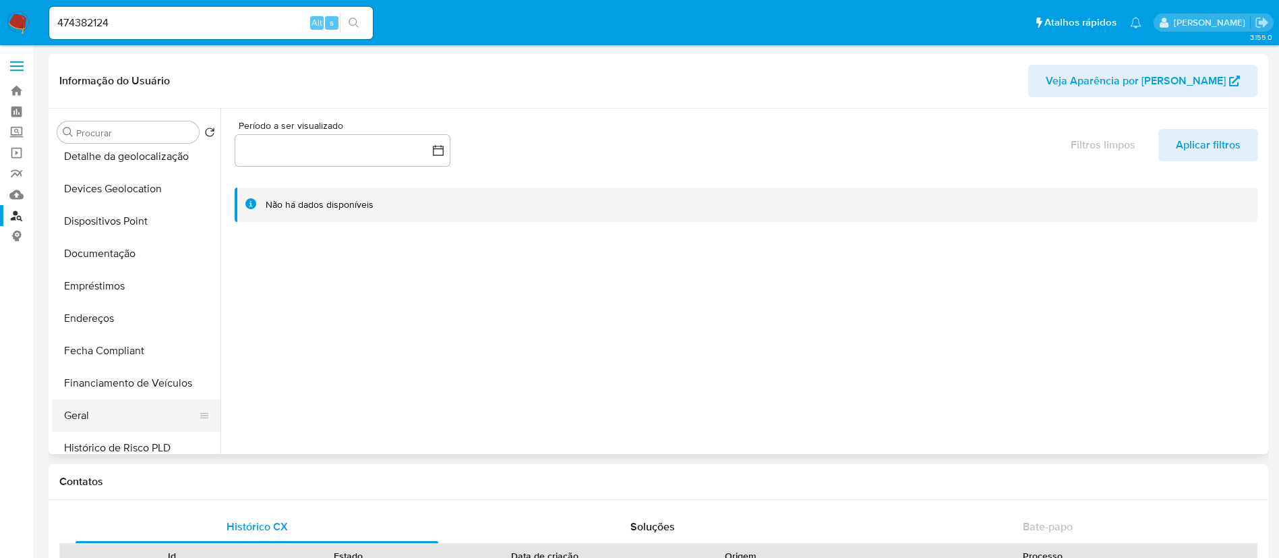
click at [83, 409] on button "Geral" at bounding box center [131, 415] width 158 height 32
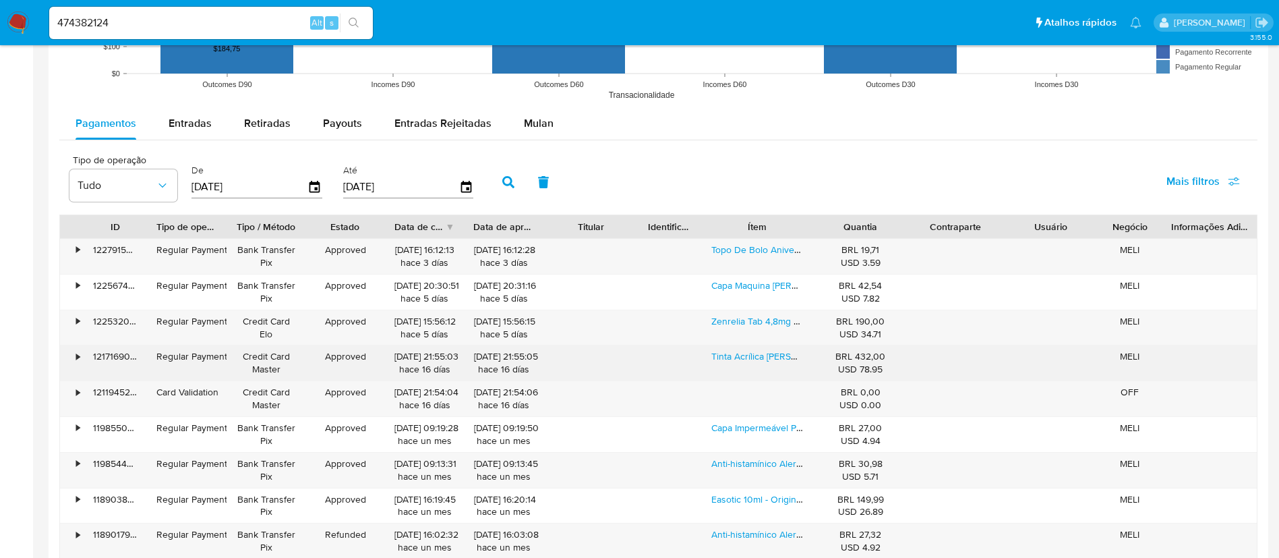
scroll to position [1315, 0]
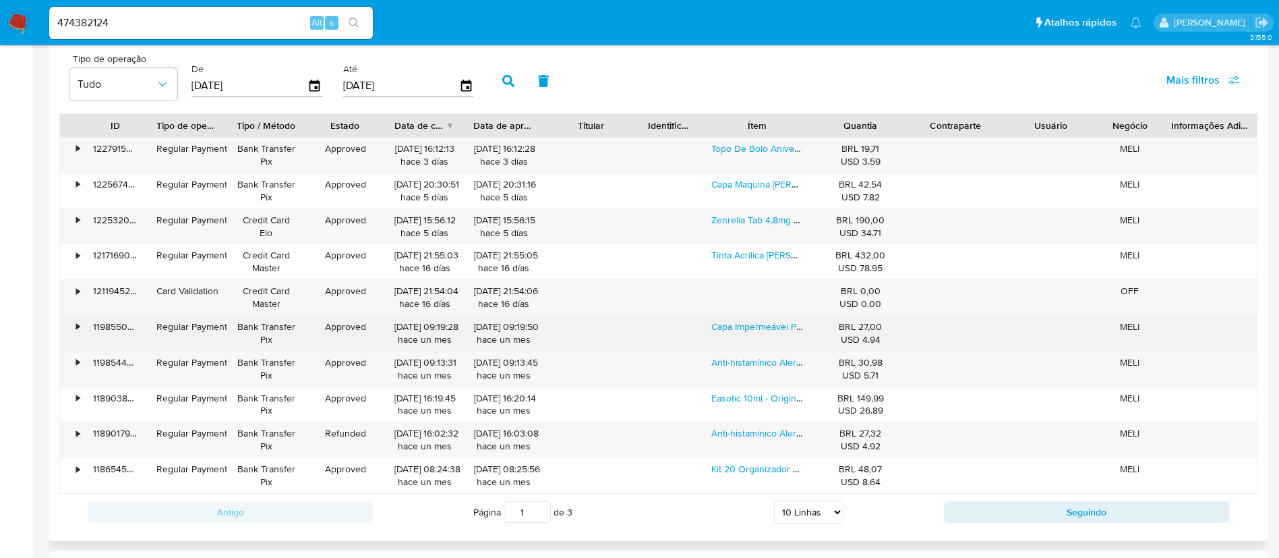
click at [75, 329] on div "•" at bounding box center [72, 333] width 24 height 35
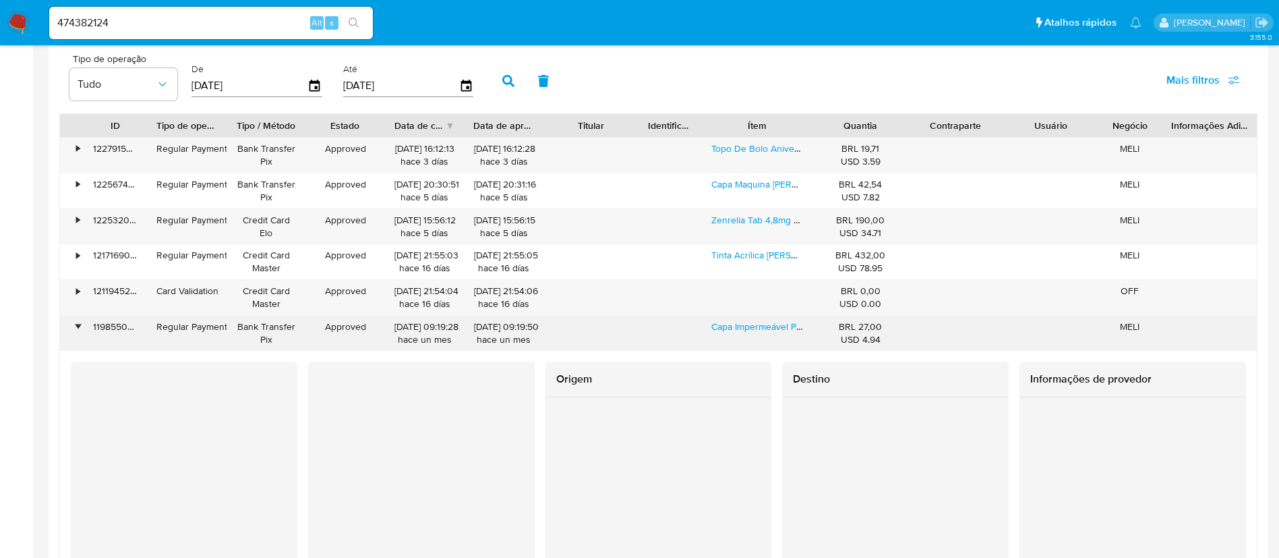
click at [76, 329] on div "•" at bounding box center [77, 326] width 3 height 13
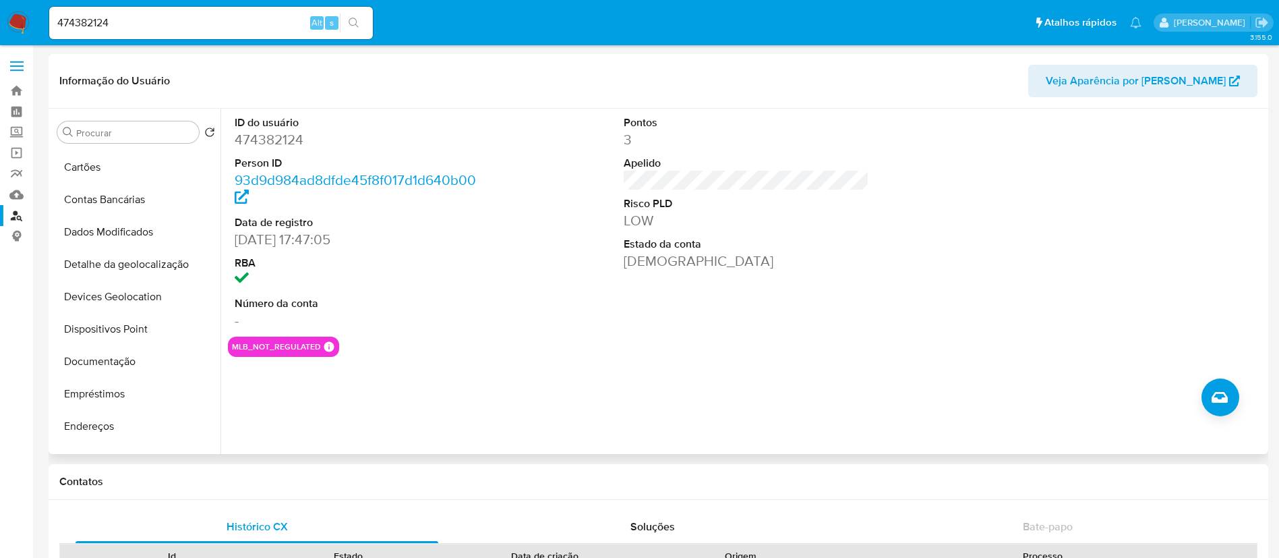
scroll to position [0, 0]
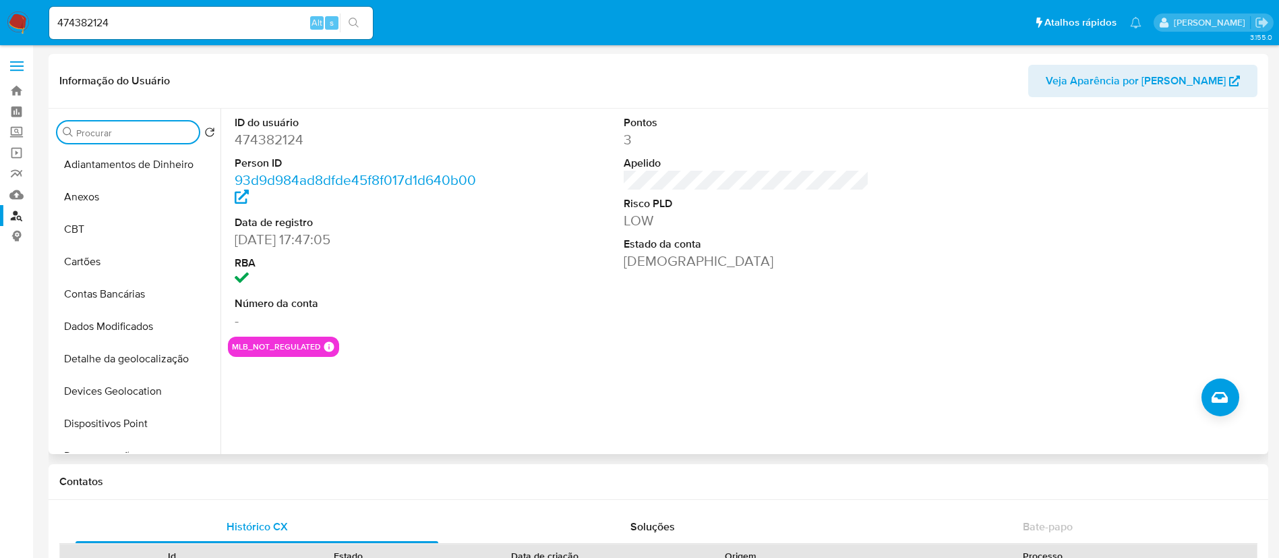
click at [133, 133] on input "Procurar" at bounding box center [134, 133] width 117 height 12
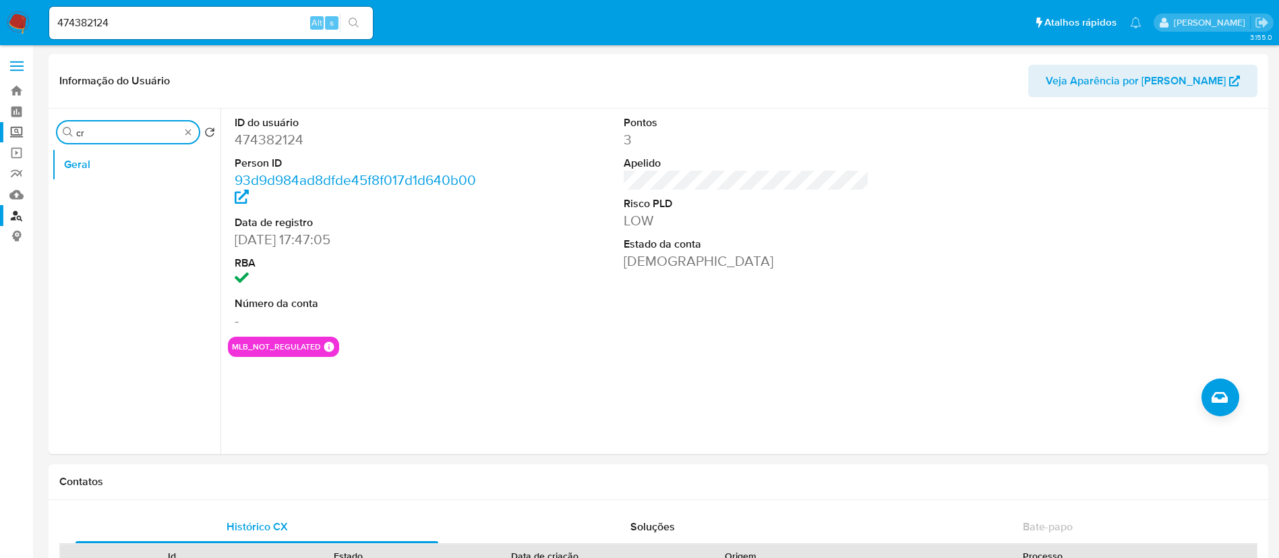
drag, startPoint x: 37, startPoint y: 136, endPoint x: 28, endPoint y: 136, distance: 9.4
type input "car"
click at [104, 153] on button "Cartões" at bounding box center [131, 164] width 158 height 32
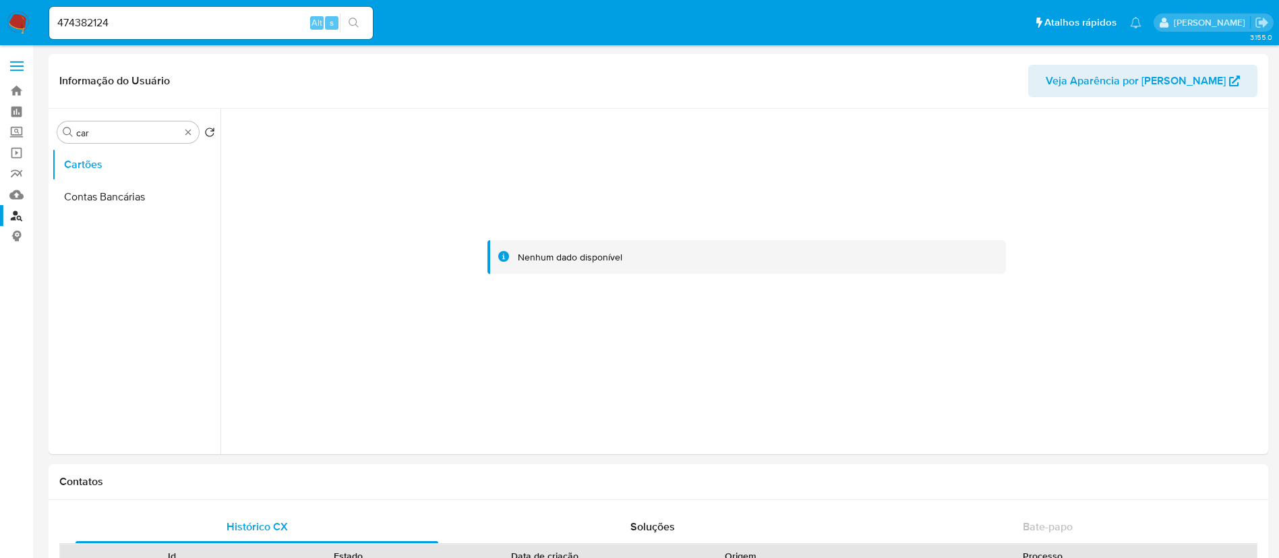
click at [0, 27] on nav "Pausado Ver notificaciones 474382124 Alt s Atalhos rápidos Presiona las siguien…" at bounding box center [639, 22] width 1279 height 45
paste input "1647040035"
type input "1647040035"
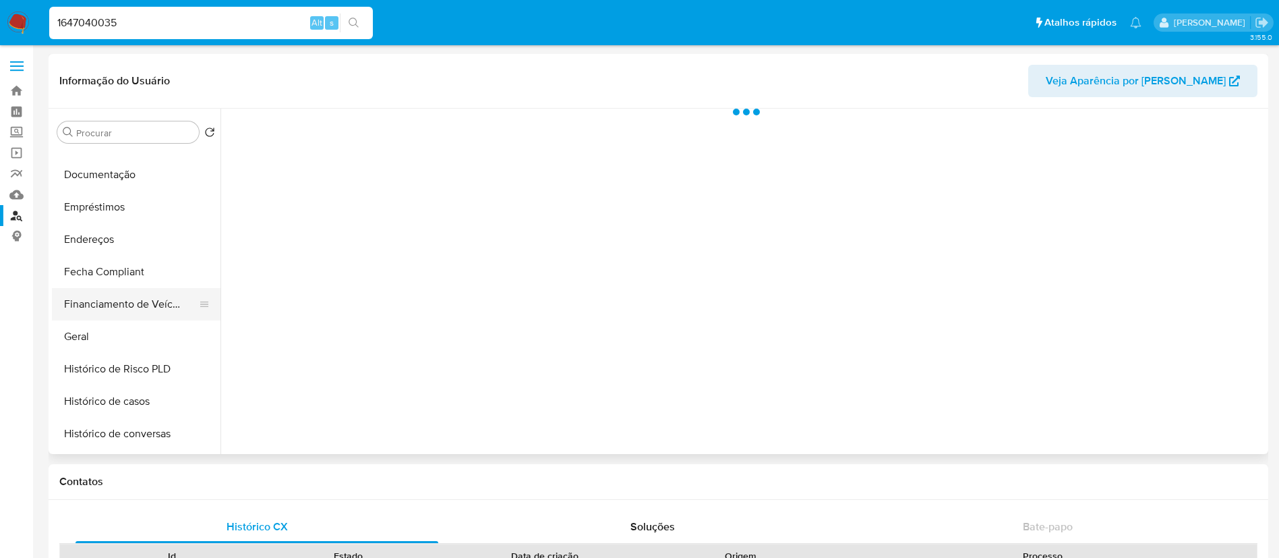
scroll to position [303, 0]
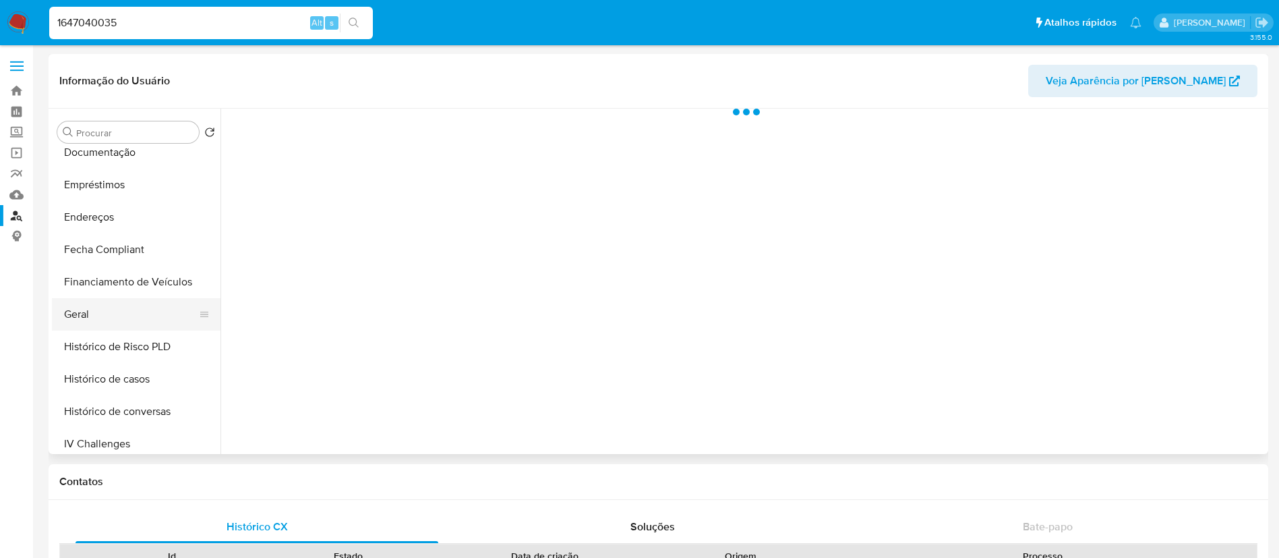
click at [126, 308] on button "Geral" at bounding box center [131, 314] width 158 height 32
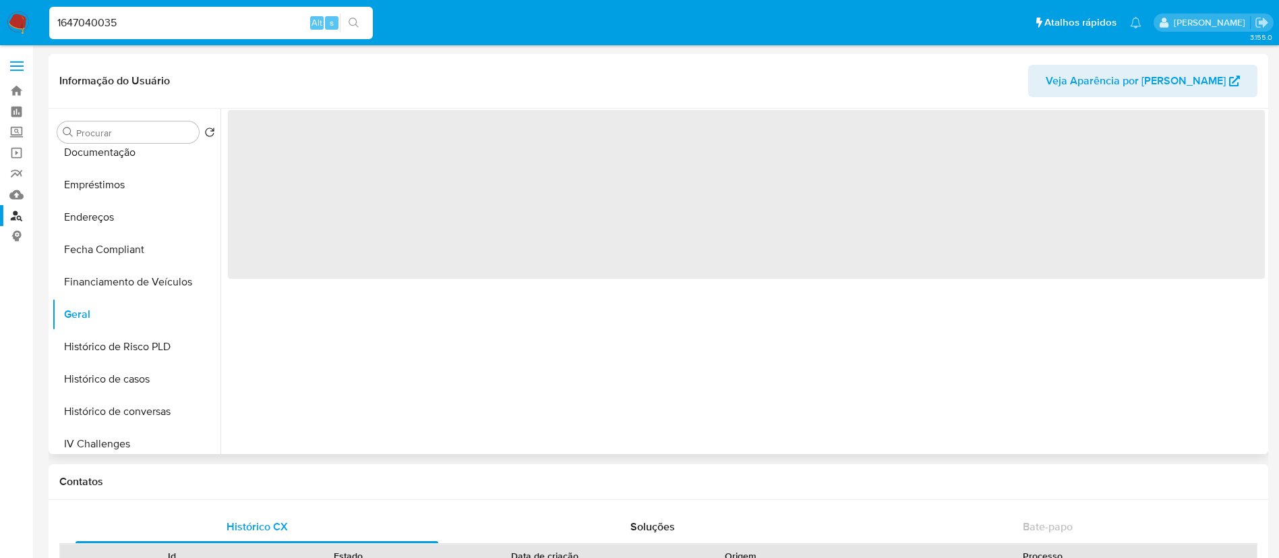
select select "10"
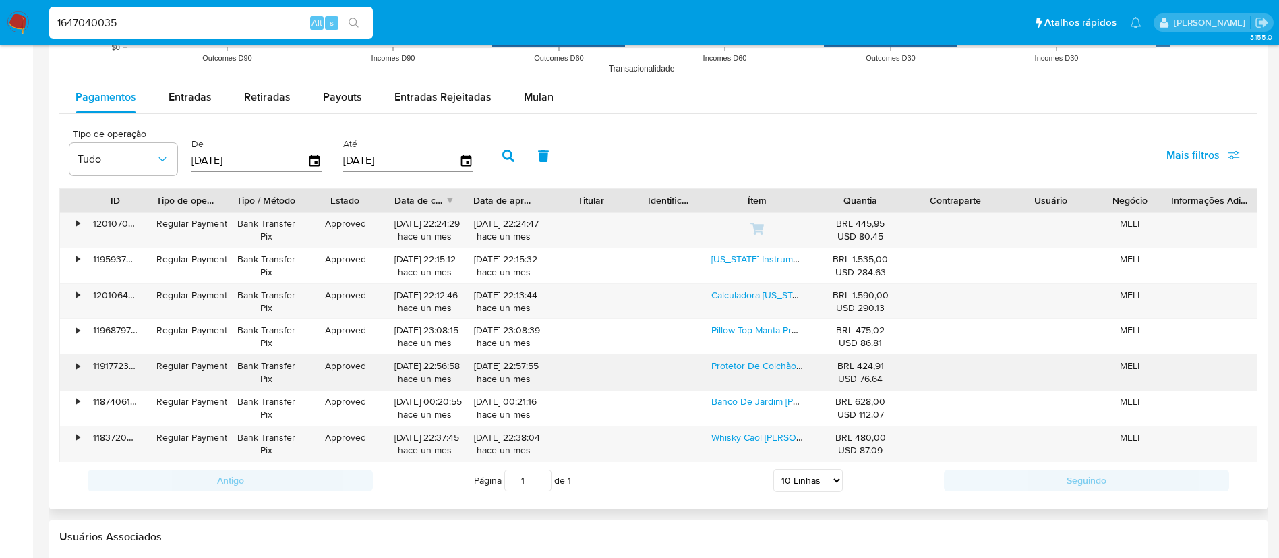
scroll to position [1213, 0]
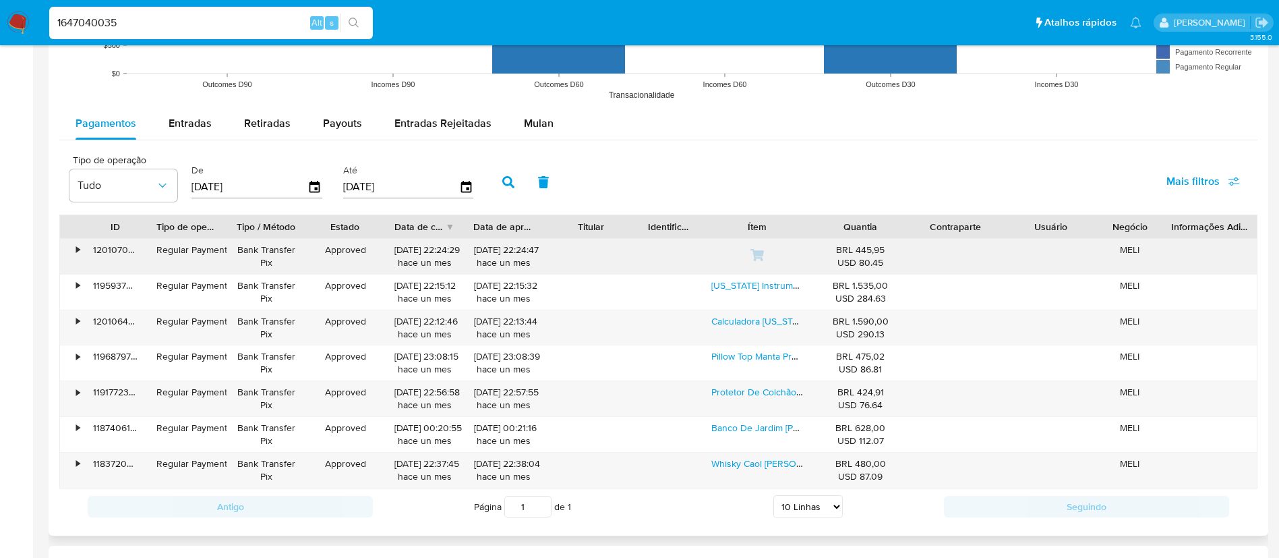
click at [72, 245] on div "•" at bounding box center [72, 256] width 24 height 35
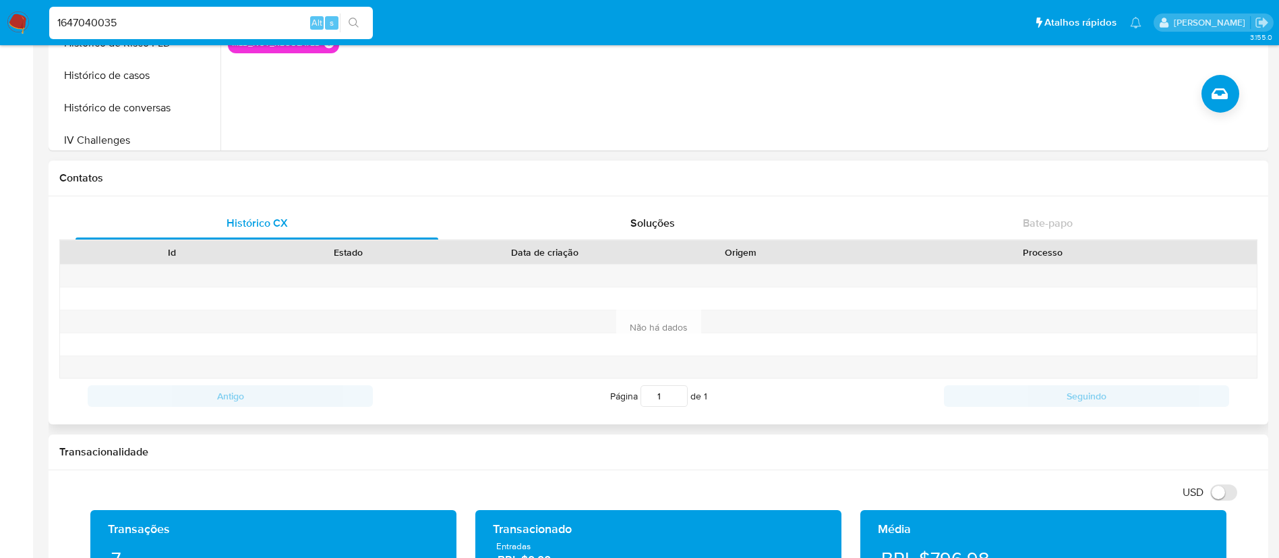
scroll to position [0, 0]
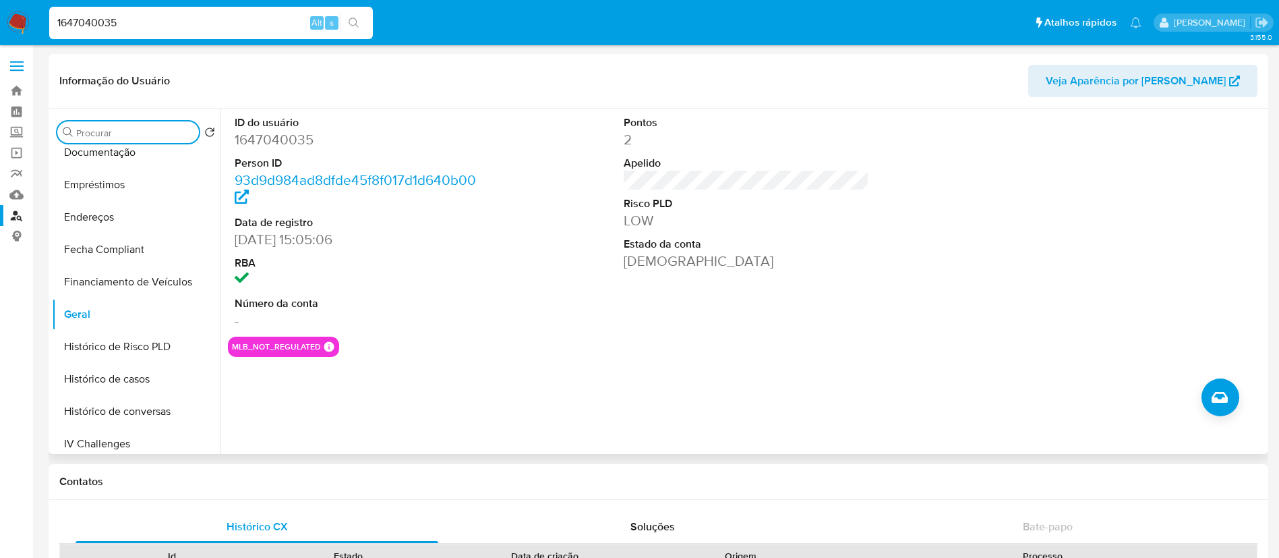
click at [179, 129] on input "Procurar" at bounding box center [134, 133] width 117 height 12
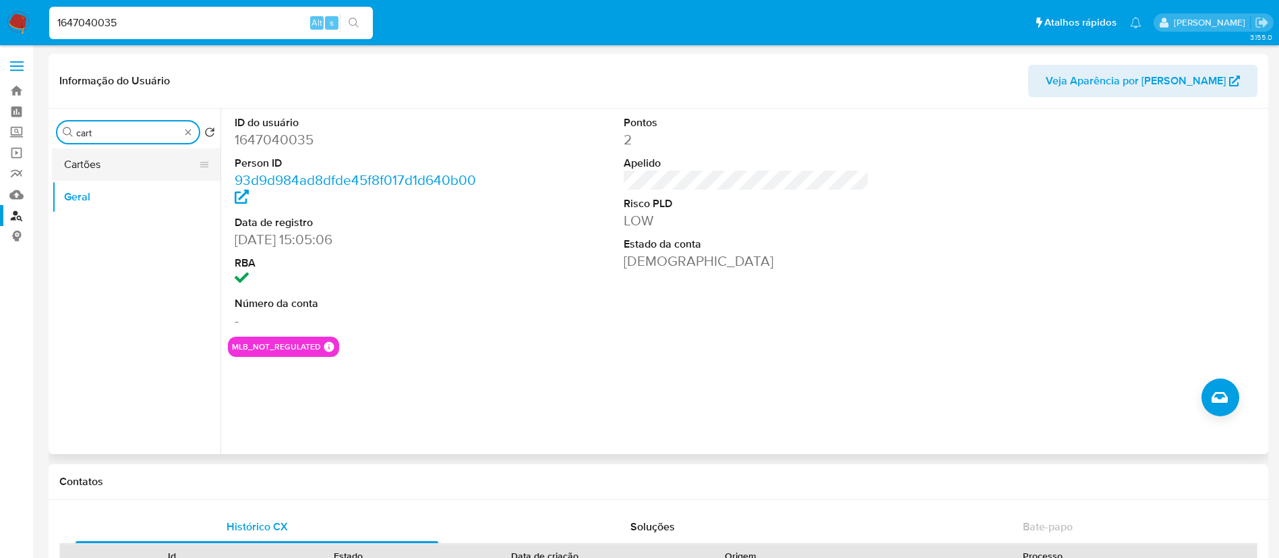
type input "cart"
click at [177, 171] on button "Cartões" at bounding box center [131, 164] width 158 height 32
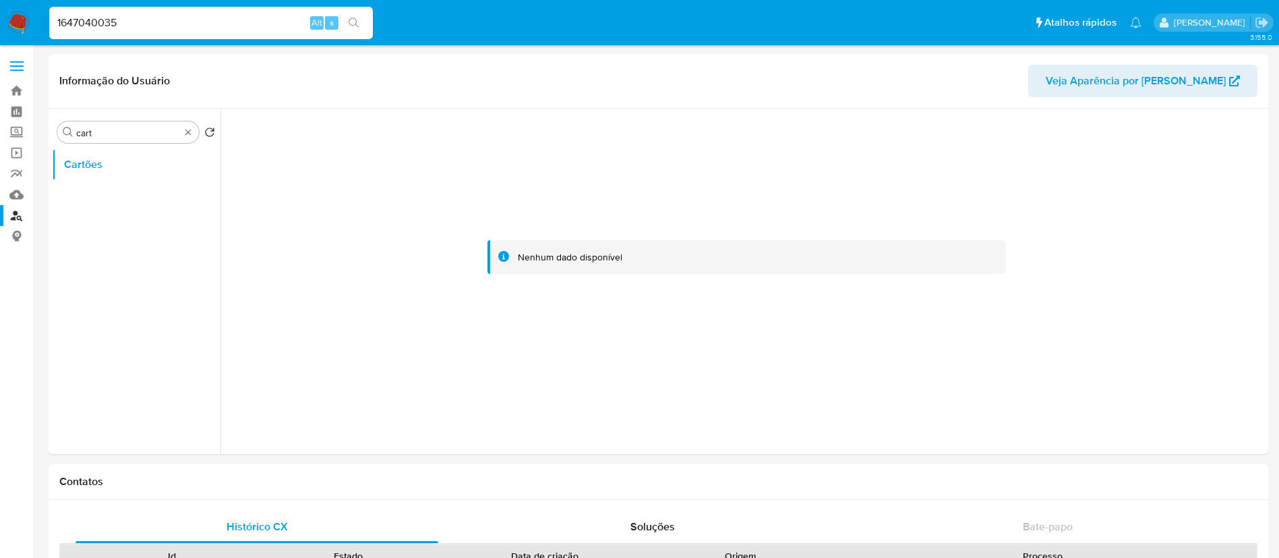
drag, startPoint x: 104, startPoint y: 23, endPoint x: 0, endPoint y: 15, distance: 104.1
click at [0, 16] on nav "Pausado Ver notificaciones 1647040035 Alt s Atalhos rápidos Presiona las siguie…" at bounding box center [639, 22] width 1279 height 45
paste input "528612661"
type input "528612661"
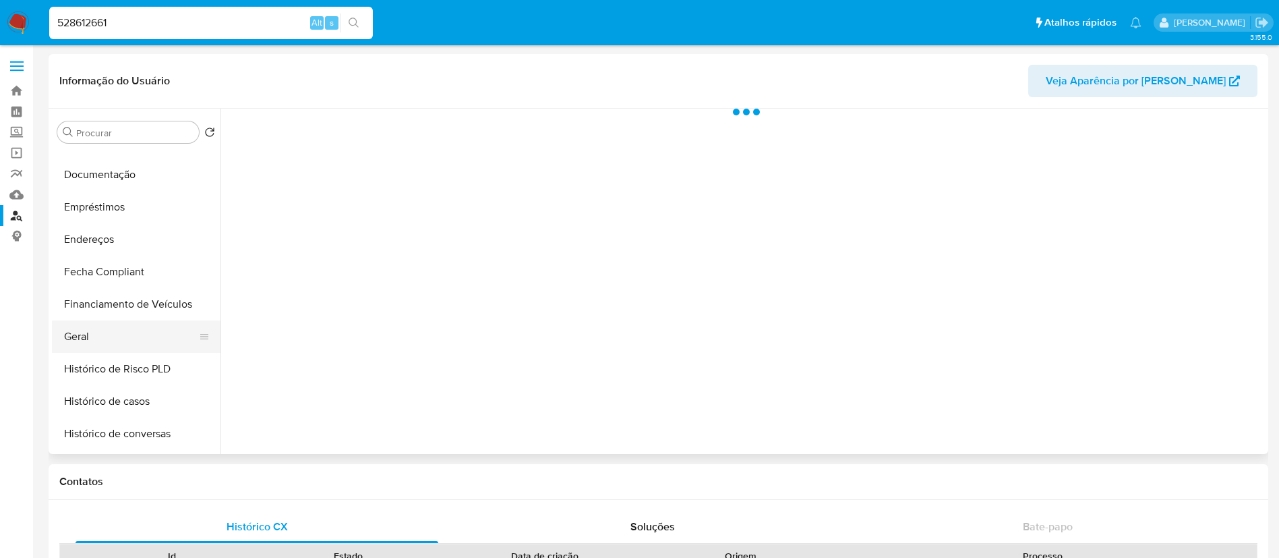
scroll to position [303, 0]
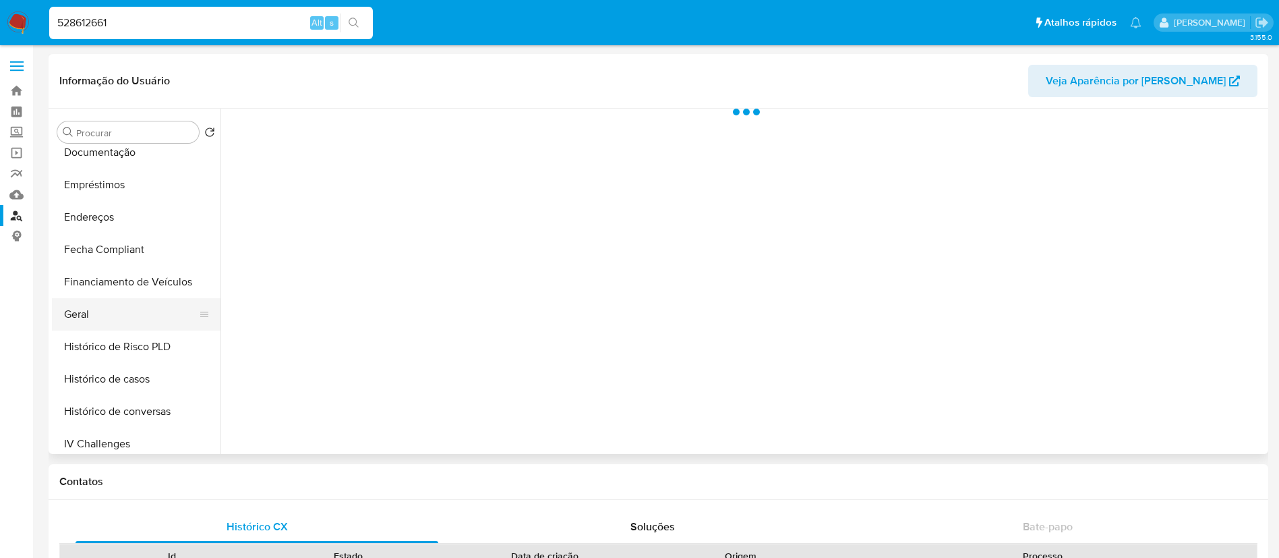
click at [116, 299] on button "Geral" at bounding box center [131, 314] width 158 height 32
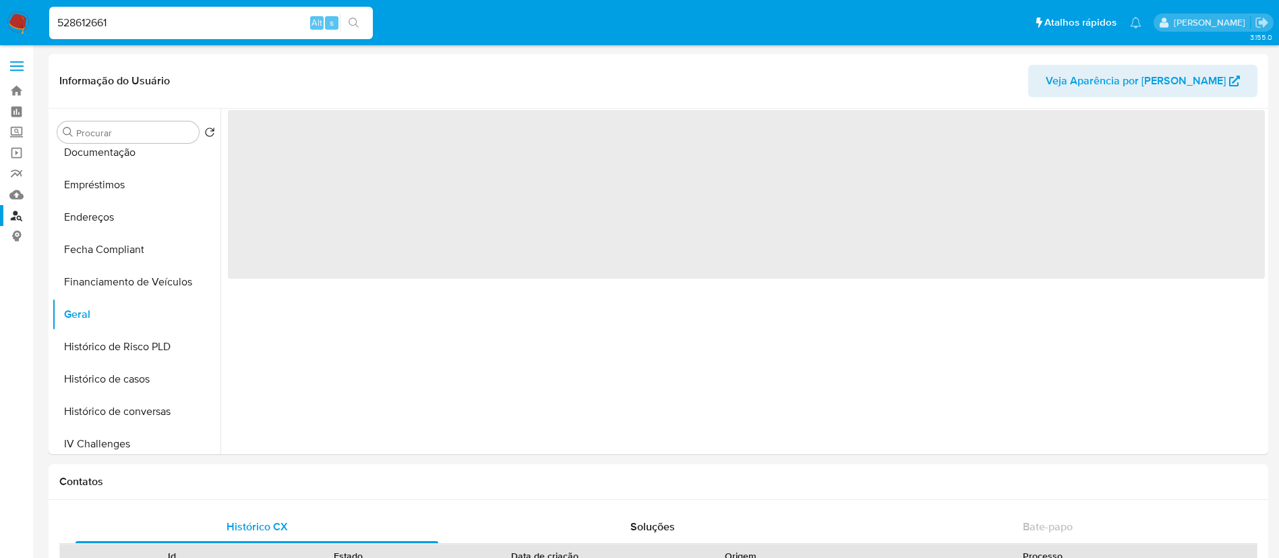
select select "10"
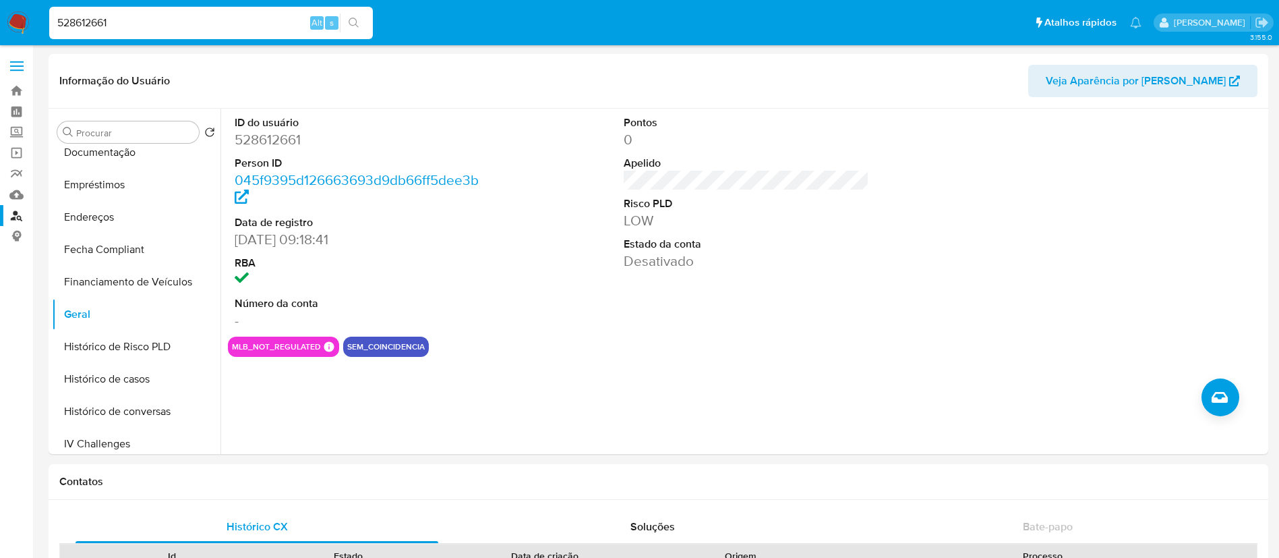
click at [30, 32] on nav "Pausado Ver notificaciones 528612661 Alt s Atalhos rápidos Presiona las siguien…" at bounding box center [639, 22] width 1279 height 45
drag, startPoint x: 79, startPoint y: 16, endPoint x: 0, endPoint y: 4, distance: 79.8
click at [0, 17] on nav "Pausado Ver notificaciones 528612661 Alt s Atalhos rápidos Presiona las siguien…" at bounding box center [639, 22] width 1279 height 45
paste input "30395178"
type input "530395178"
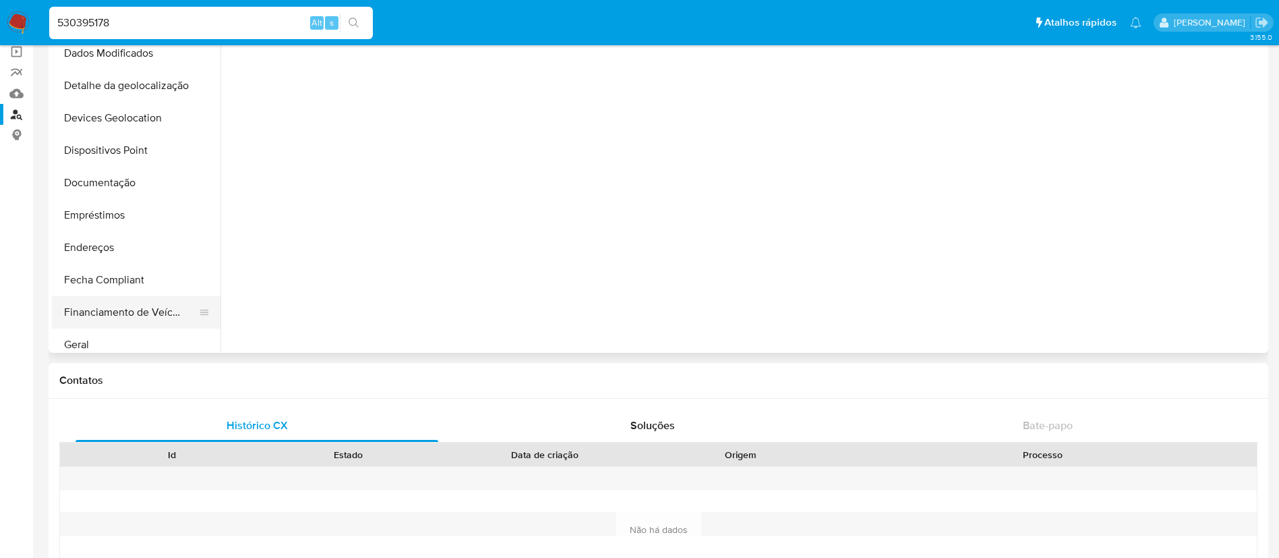
scroll to position [202, 0]
click at [110, 318] on button "Geral" at bounding box center [131, 314] width 158 height 32
select select "10"
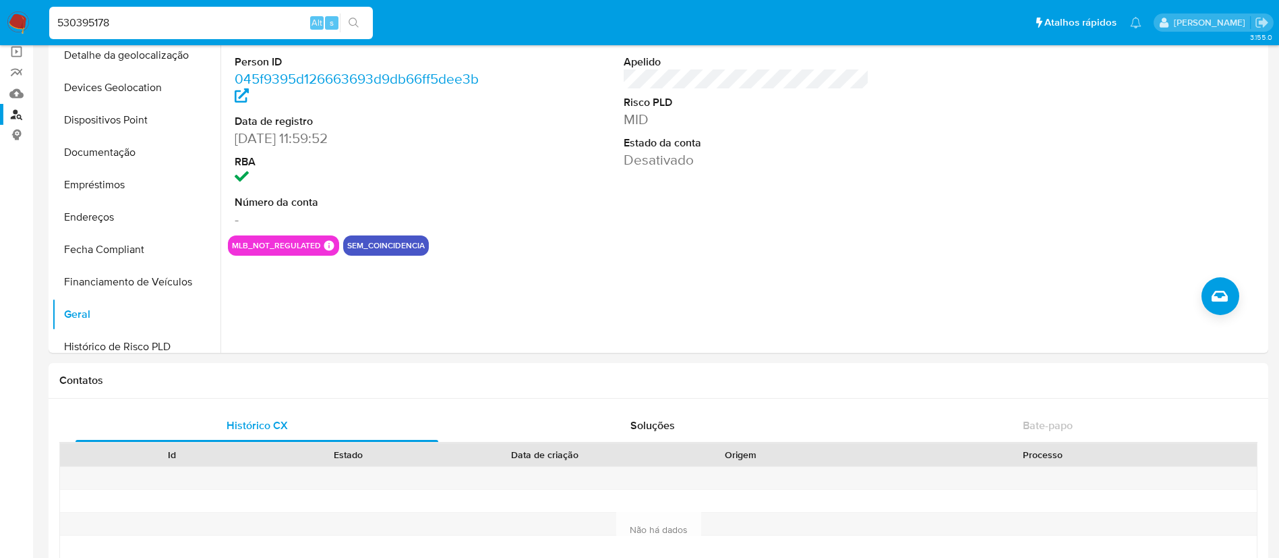
click at [102, 20] on input "530395178" at bounding box center [211, 23] width 324 height 18
paste input "081771"
type input "50817718"
click at [345, 16] on button "search-icon" at bounding box center [354, 22] width 28 height 19
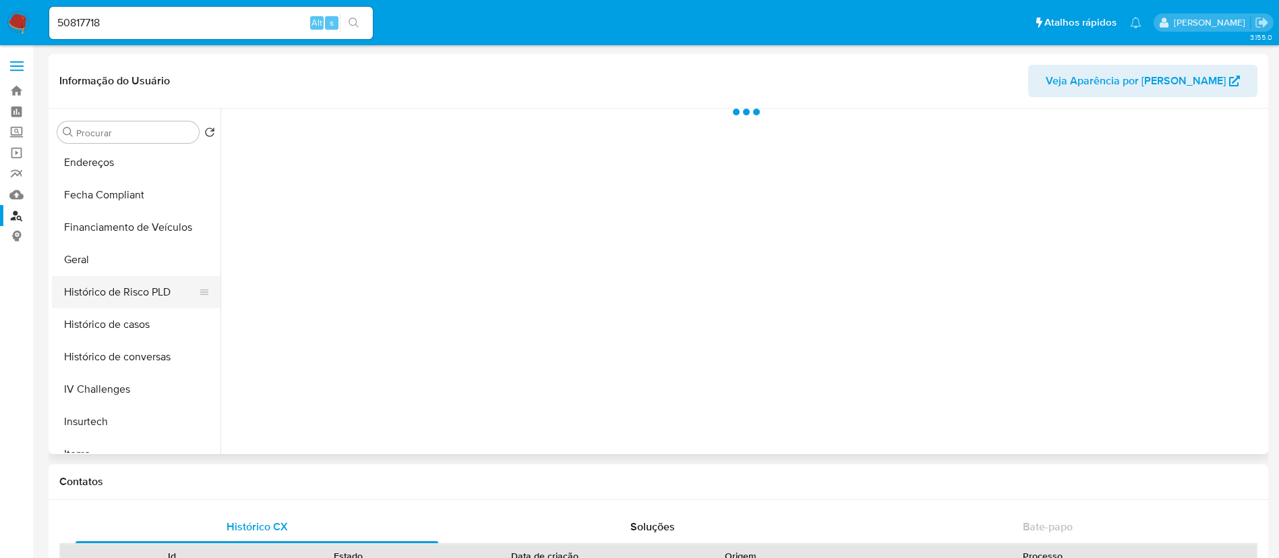
scroll to position [404, 0]
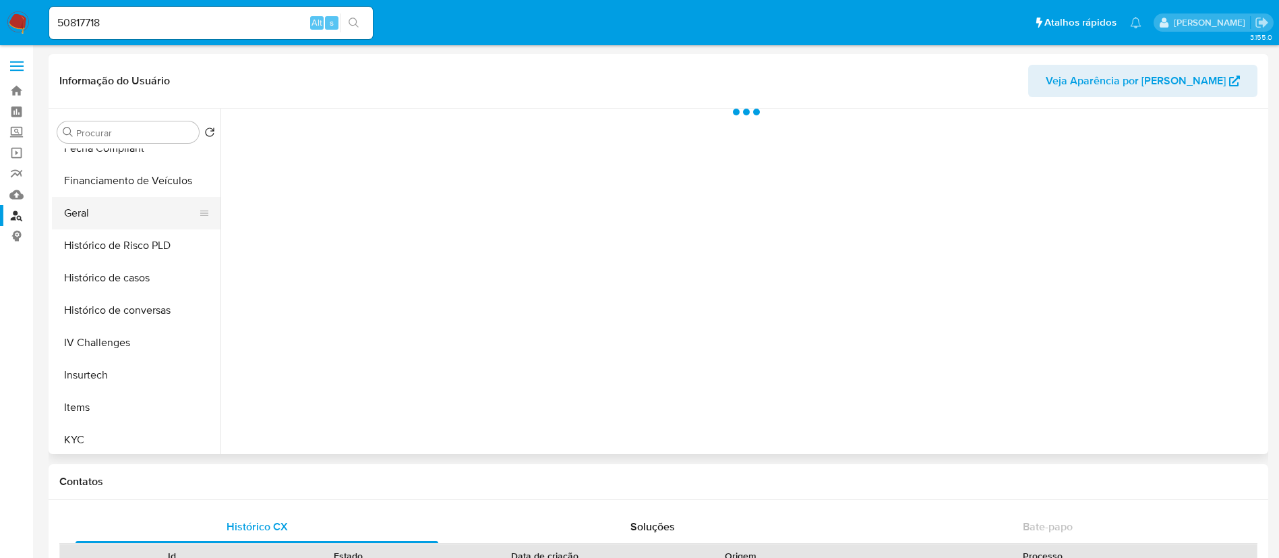
drag, startPoint x: 145, startPoint y: 222, endPoint x: 147, endPoint y: 212, distance: 9.7
click at [145, 221] on button "Geral" at bounding box center [131, 213] width 158 height 32
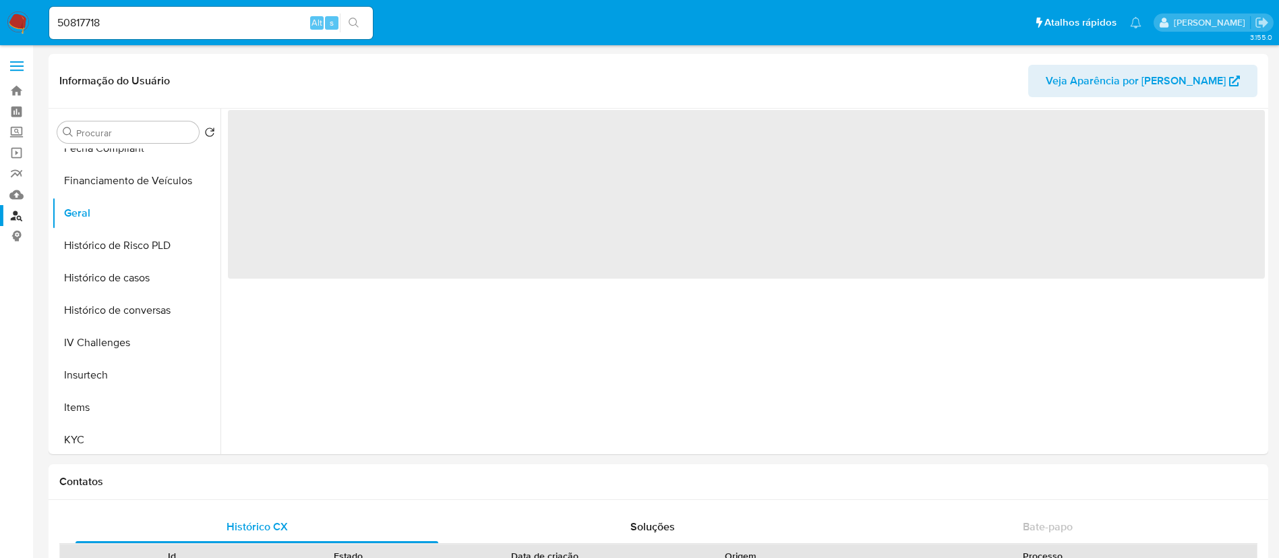
select select "10"
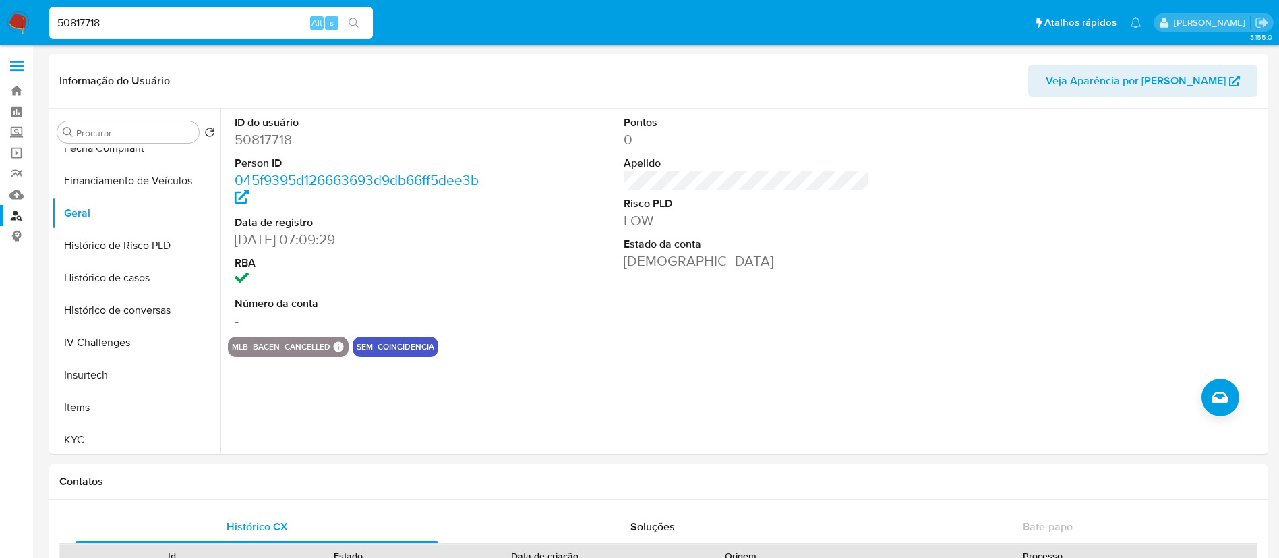
click at [90, 23] on input "50817718" at bounding box center [211, 23] width 324 height 18
paste input "362927324"
type input "362927324"
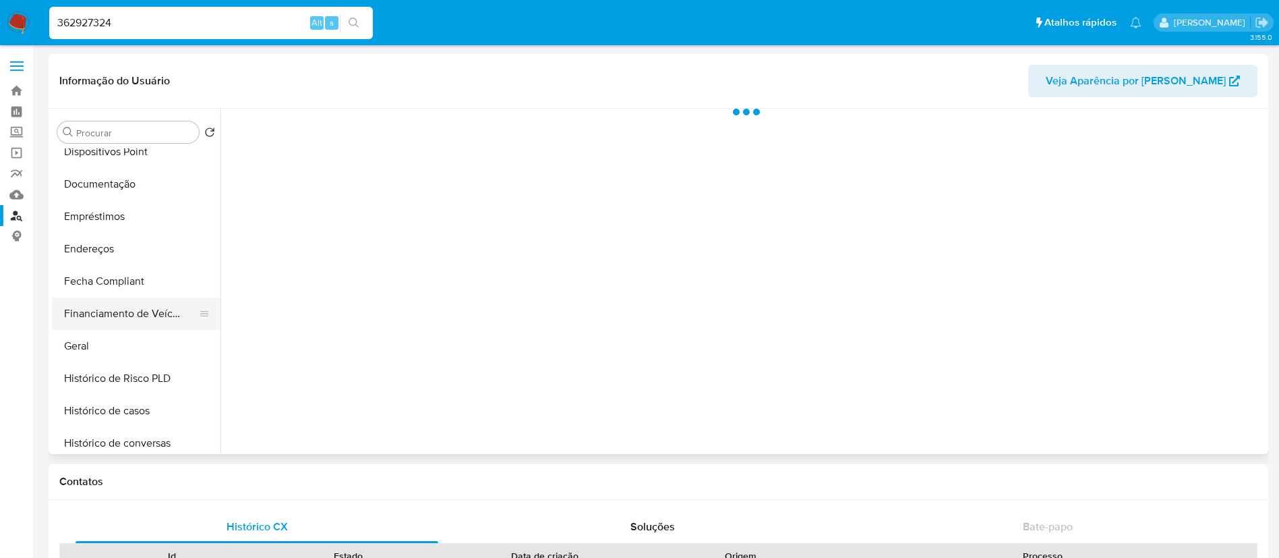
scroll to position [303, 0]
click at [125, 301] on button "Geral" at bounding box center [131, 314] width 158 height 32
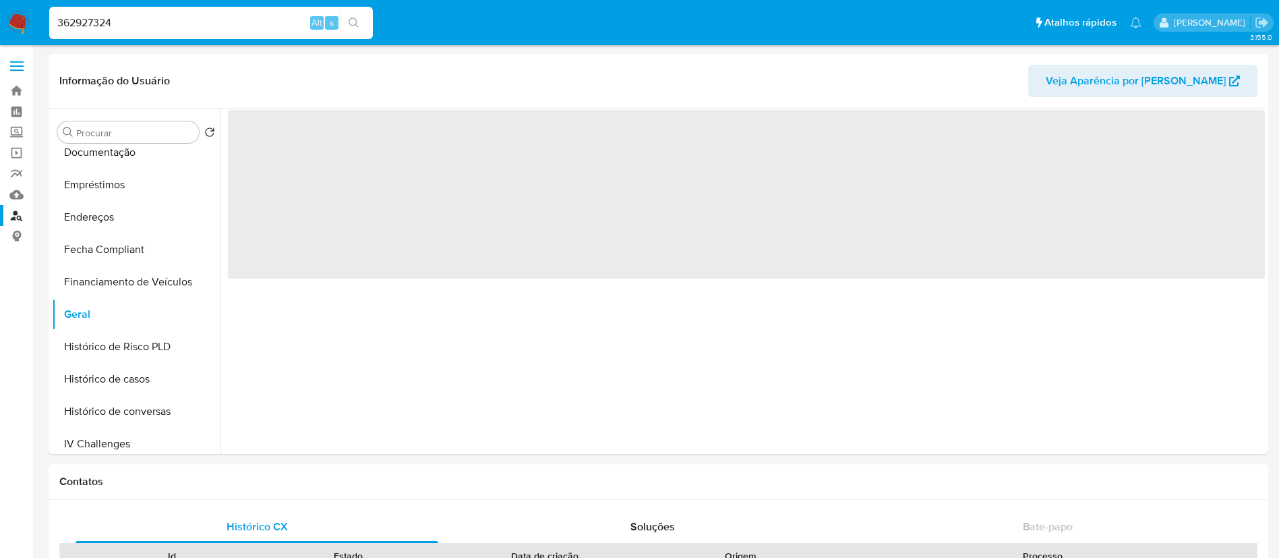
select select "10"
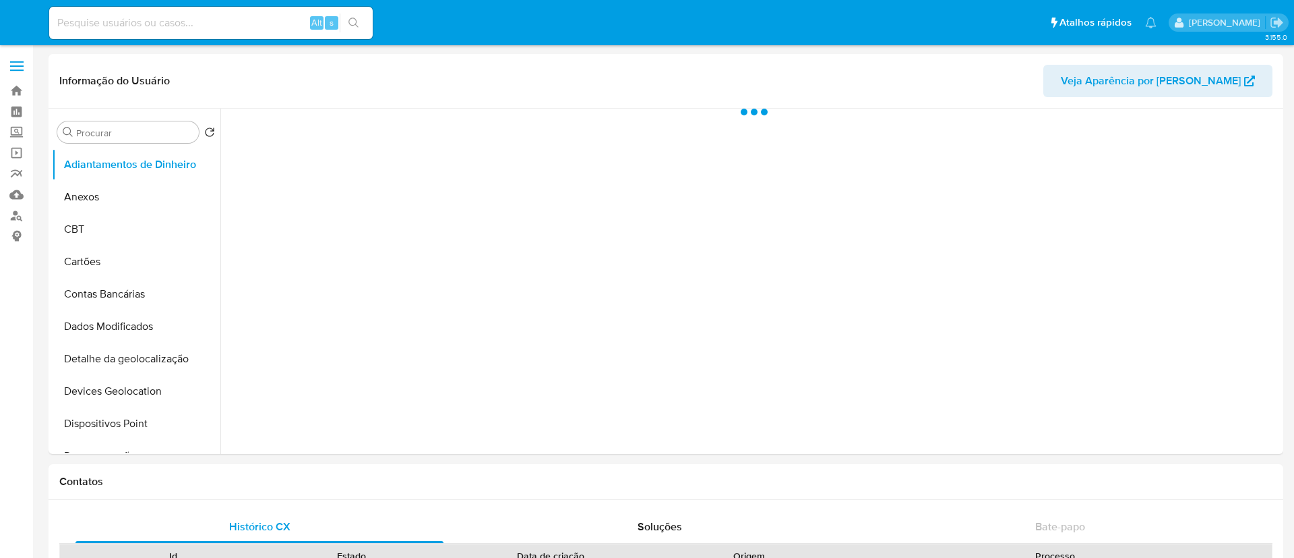
select select "10"
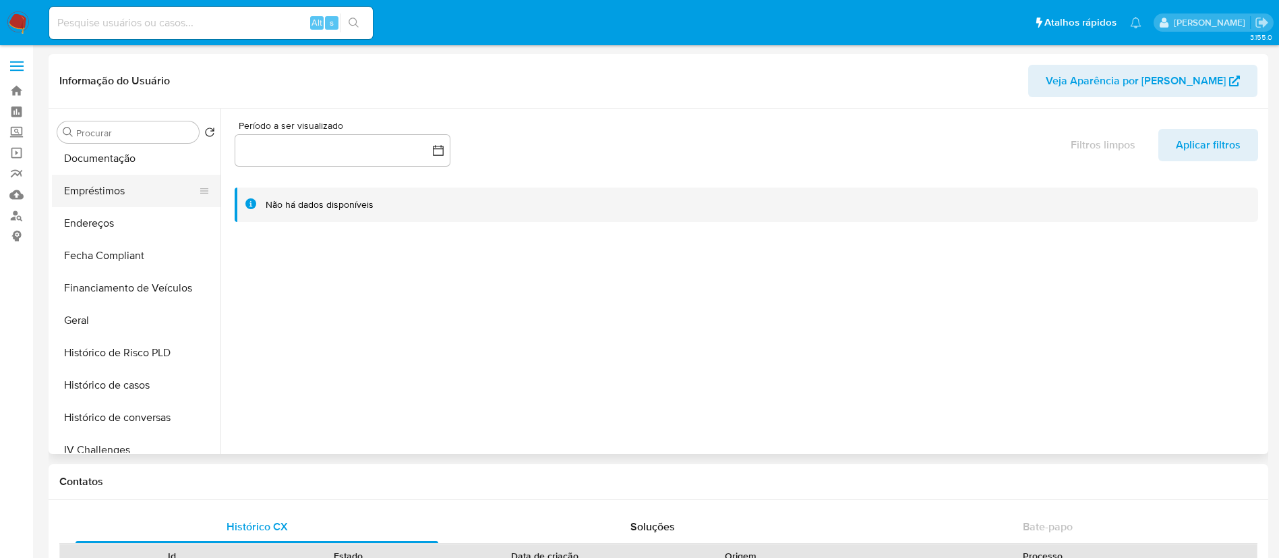
scroll to position [303, 0]
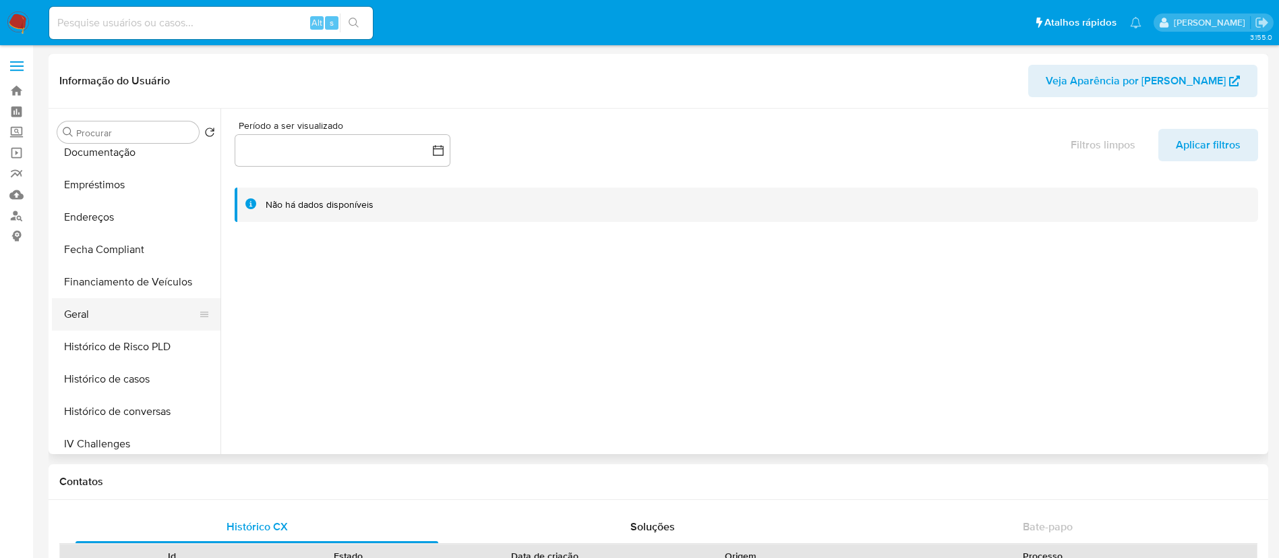
click at [119, 307] on button "Geral" at bounding box center [131, 314] width 158 height 32
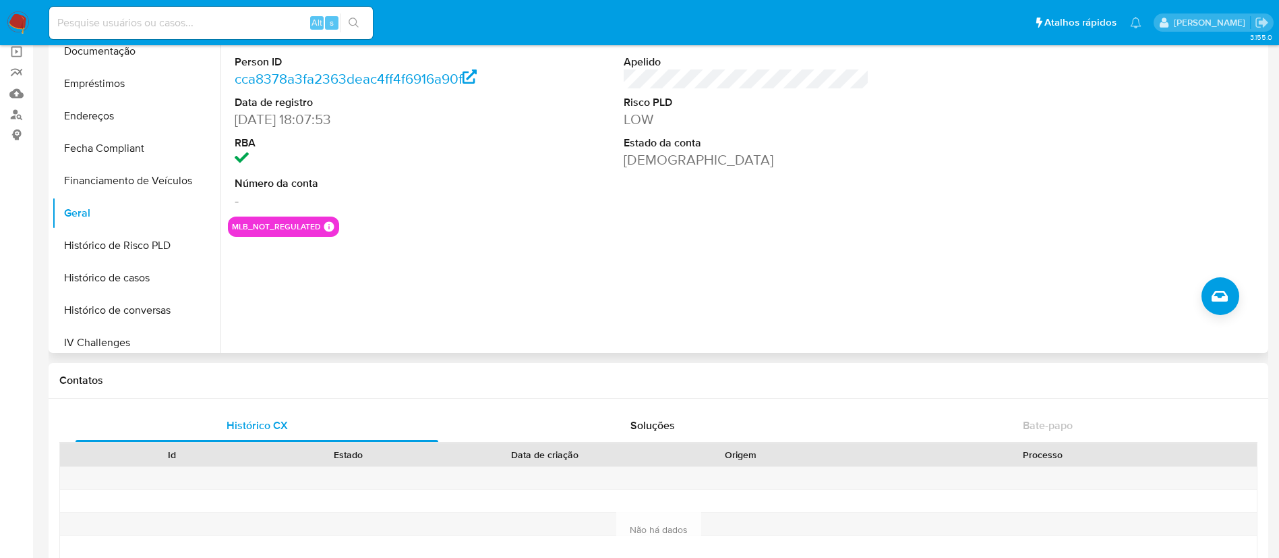
scroll to position [0, 0]
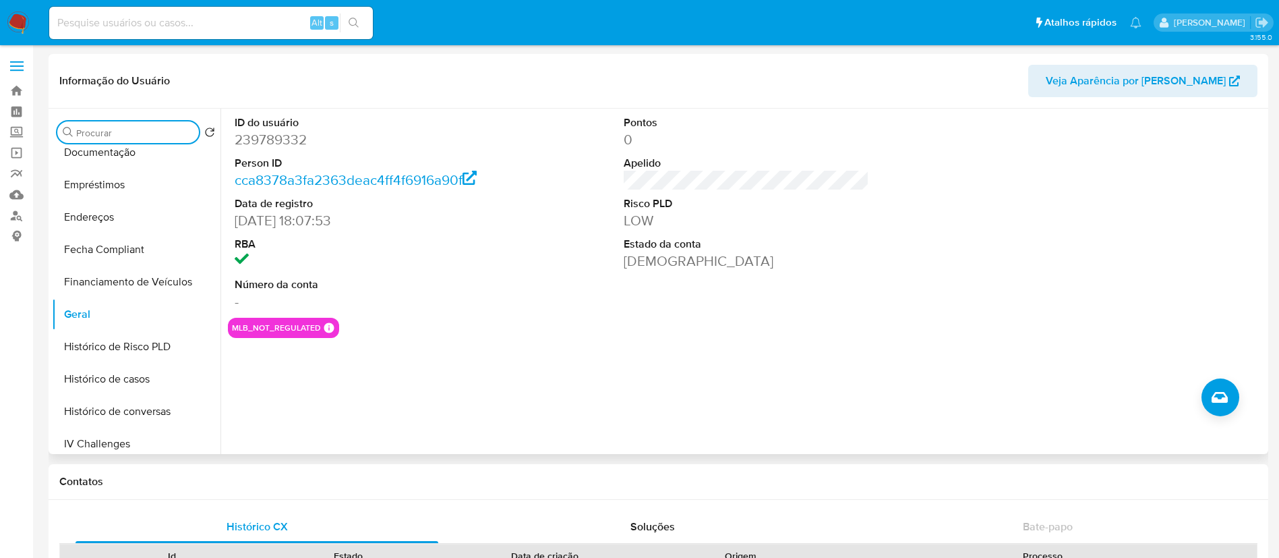
click at [80, 134] on input "Procurar" at bounding box center [134, 133] width 117 height 12
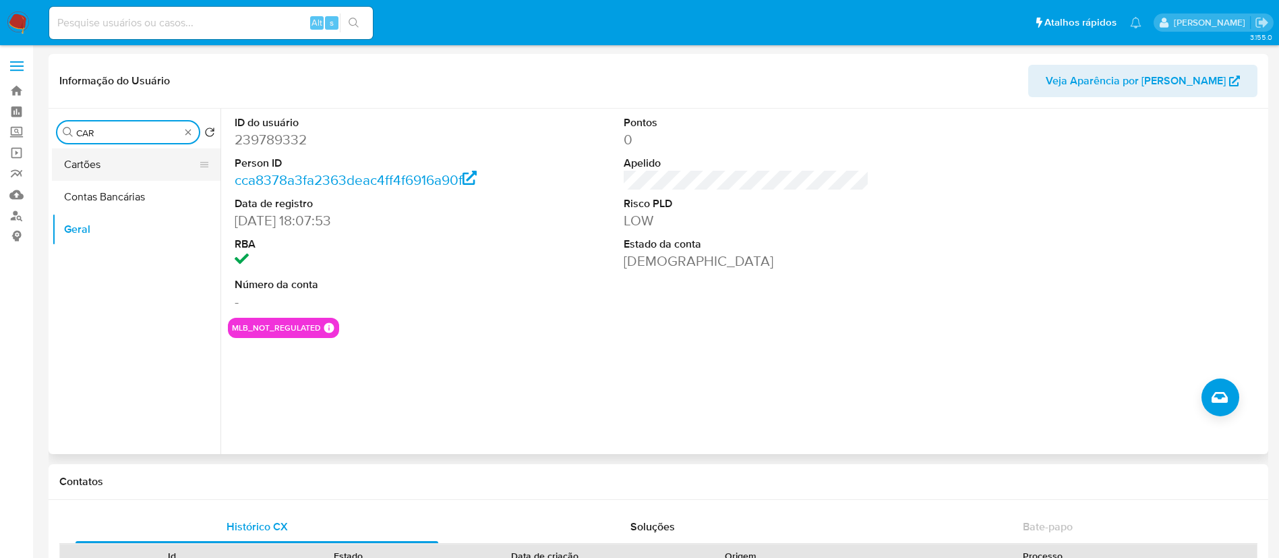
type input "CAR"
click at [109, 170] on button "Cartões" at bounding box center [131, 164] width 158 height 32
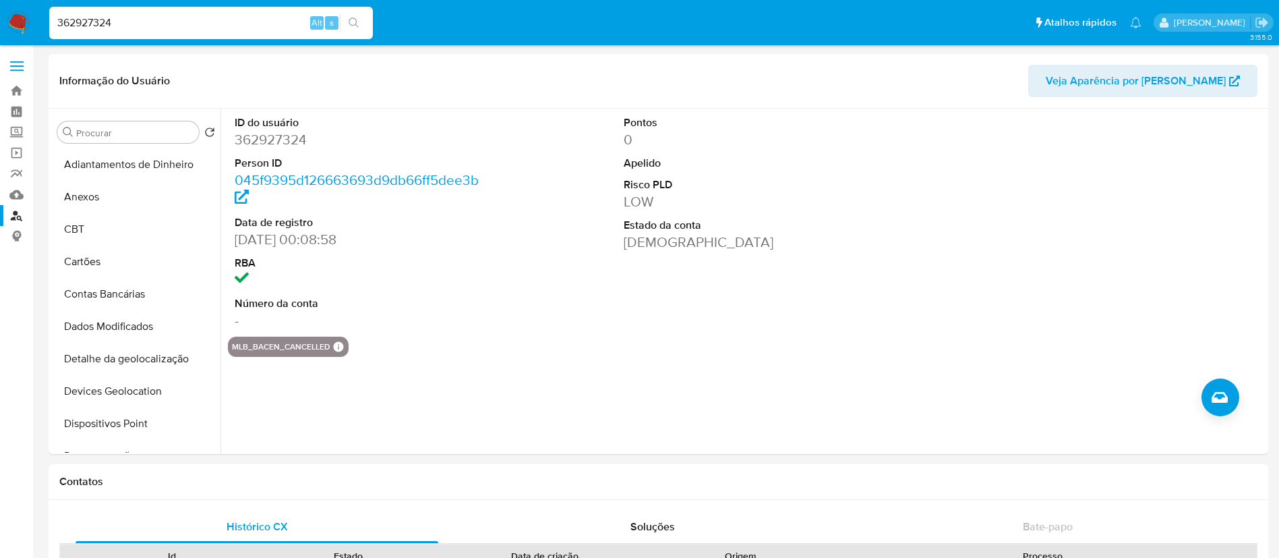
select select "10"
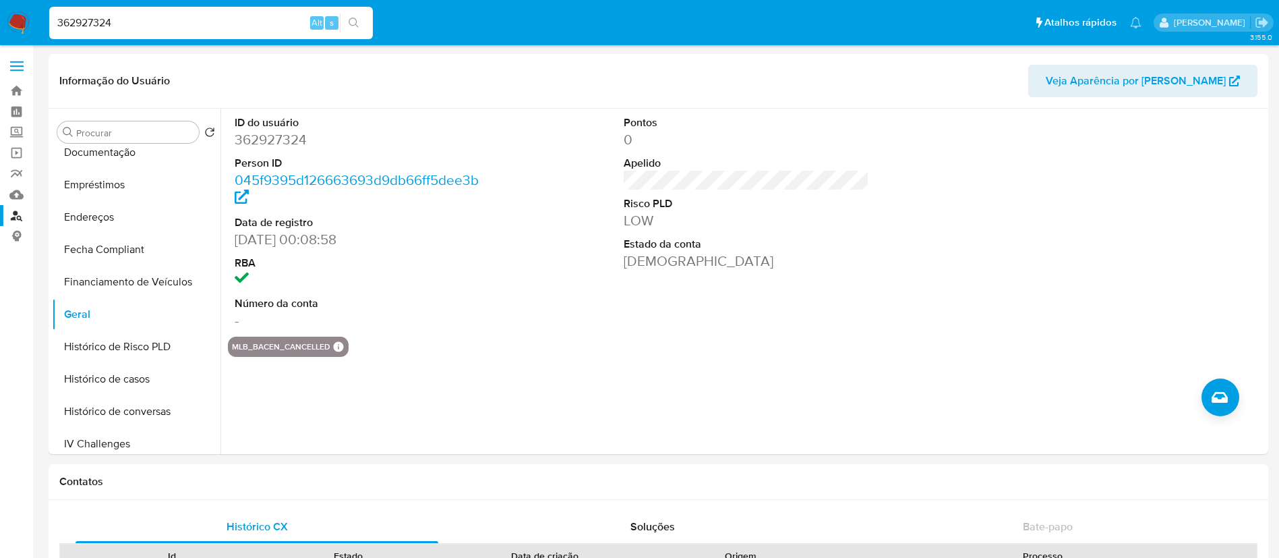
click at [69, 22] on input "362927324" at bounding box center [211, 23] width 324 height 18
paste input "154276105"
type input "154276105"
click at [357, 22] on icon "search-icon" at bounding box center [354, 23] width 11 height 11
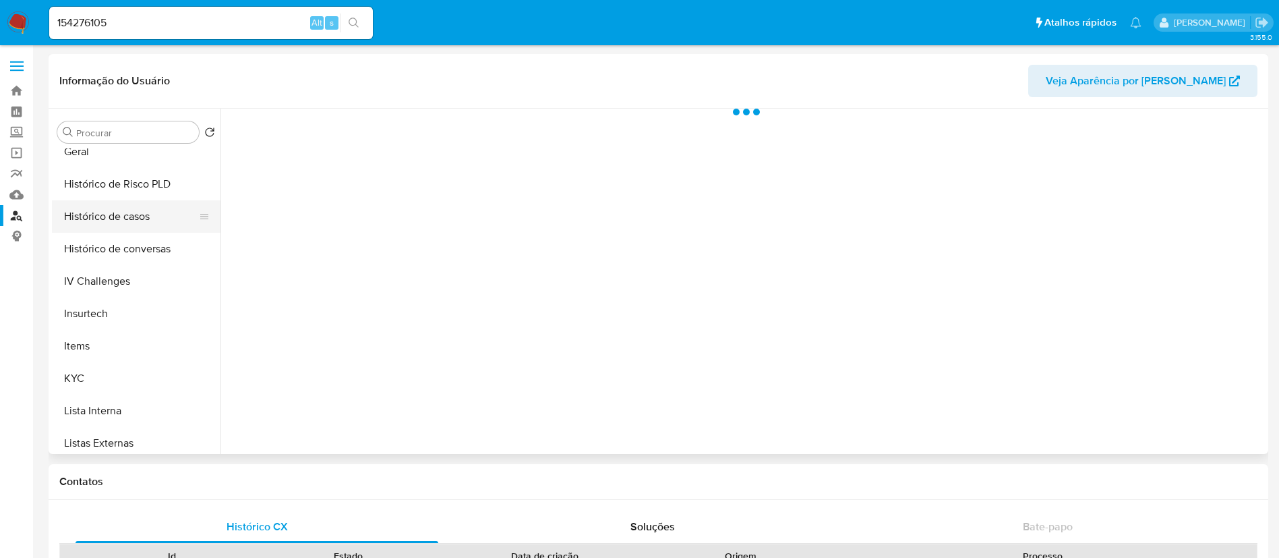
scroll to position [404, 0]
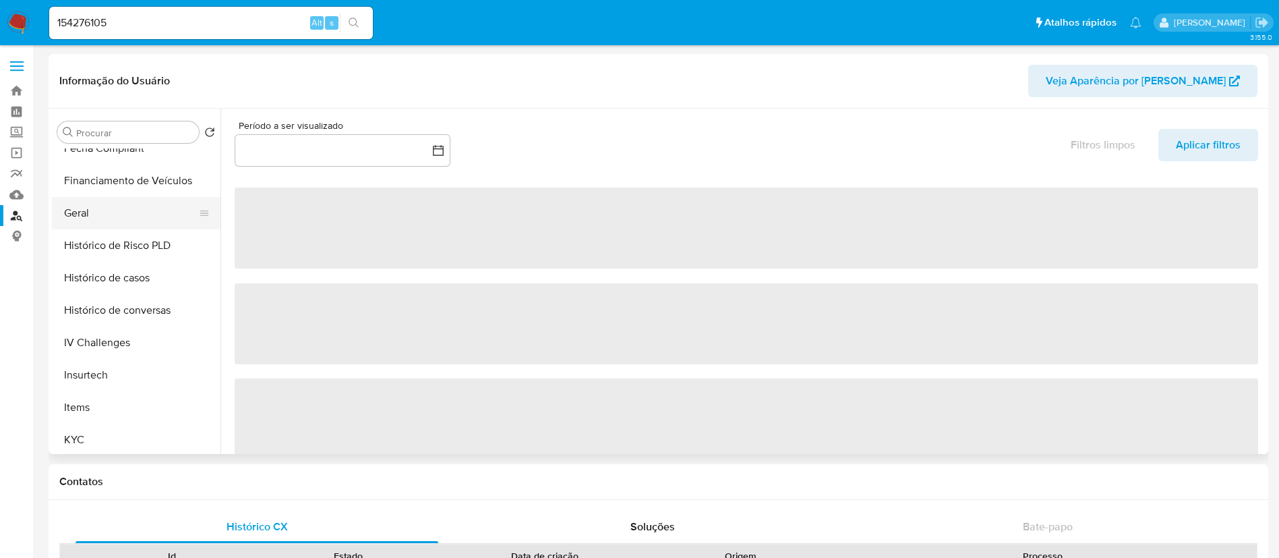
click at [111, 201] on button "Geral" at bounding box center [131, 213] width 158 height 32
select select "10"
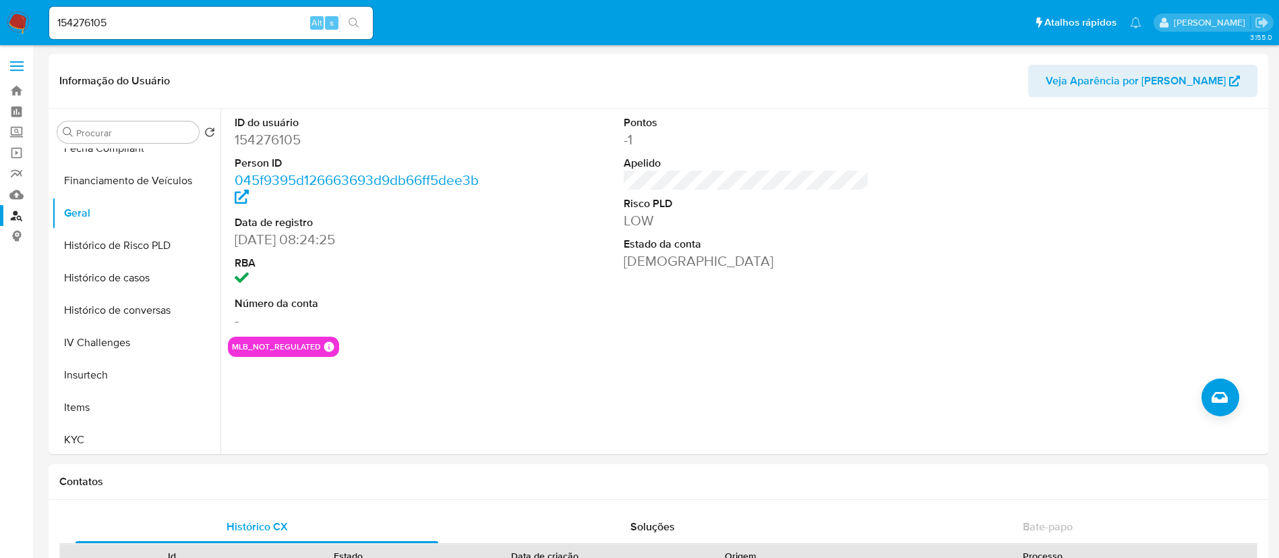
click at [100, 18] on input "154276105" at bounding box center [211, 23] width 324 height 18
paste input "235047150"
type input "235047150"
click at [361, 24] on button "search-icon" at bounding box center [354, 22] width 28 height 19
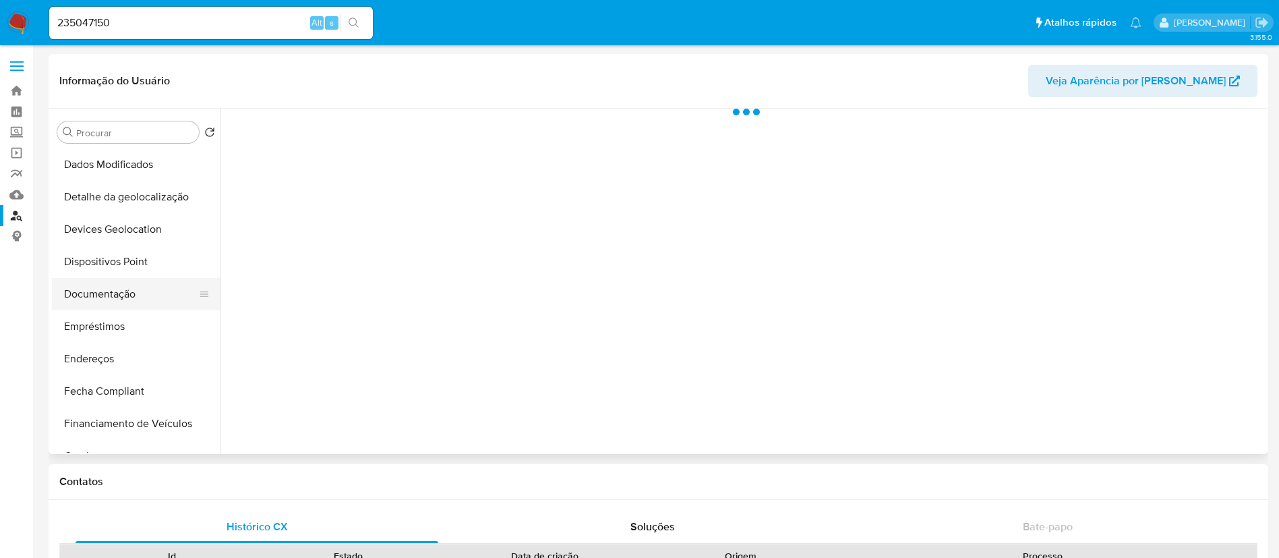
scroll to position [202, 0]
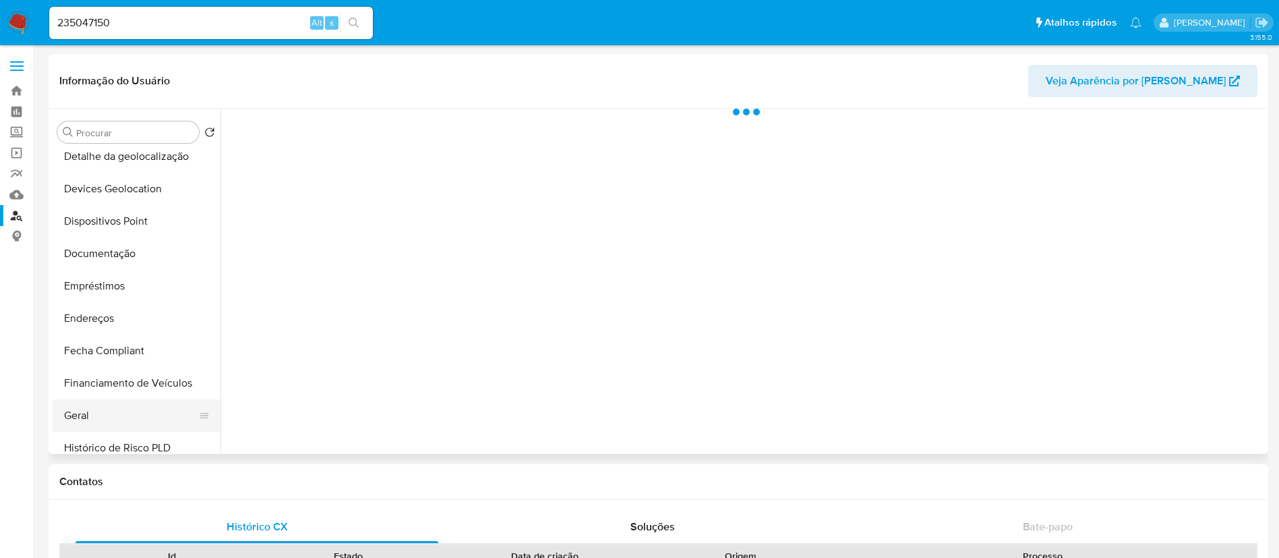
click at [94, 423] on button "Geral" at bounding box center [131, 415] width 158 height 32
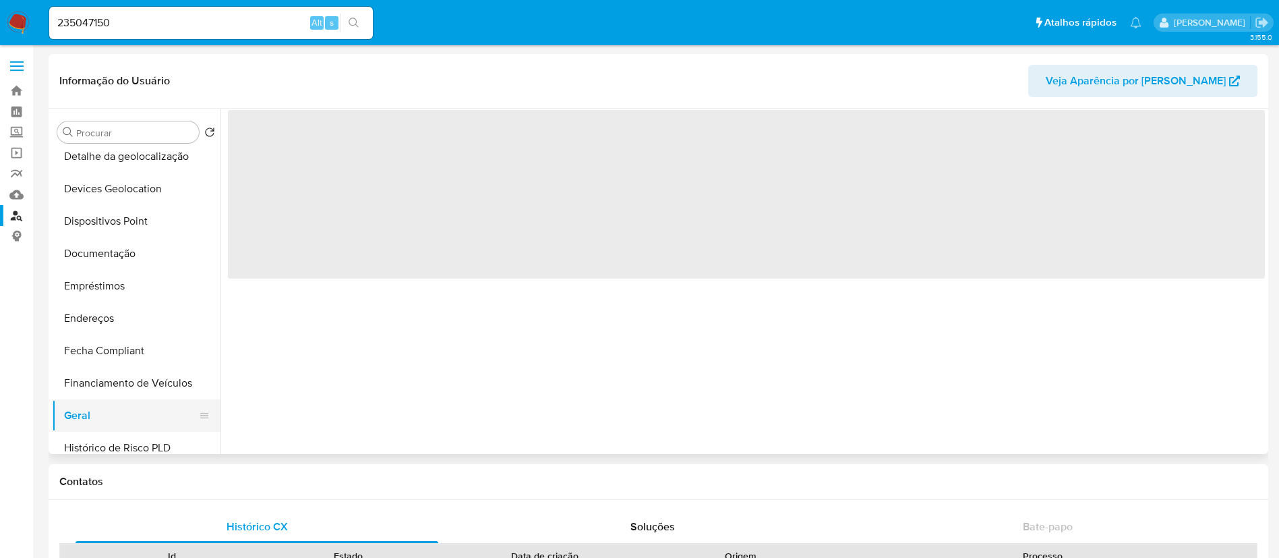
select select "10"
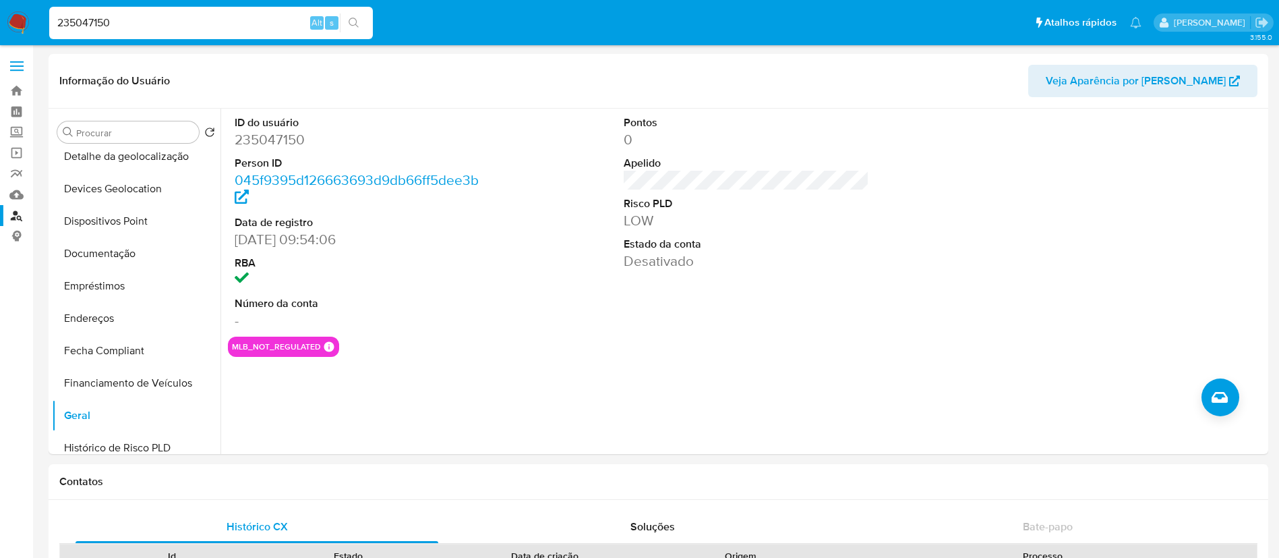
click at [80, 28] on input "235047150" at bounding box center [211, 23] width 324 height 18
paste input "57906228"
type input "257906228"
click at [353, 18] on icon "search-icon" at bounding box center [354, 23] width 11 height 11
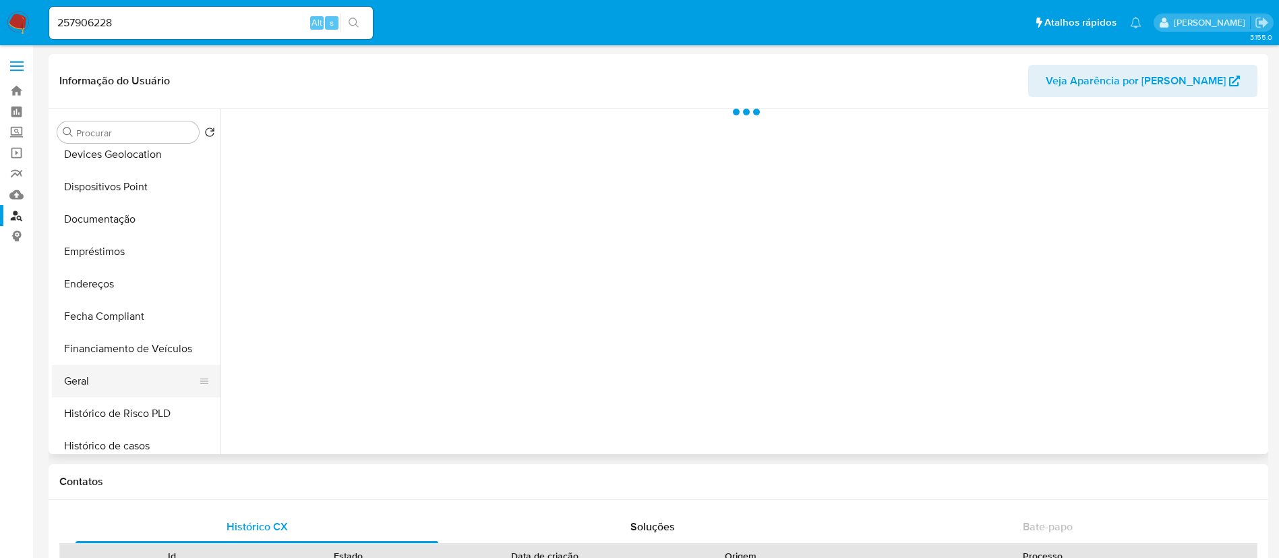
scroll to position [303, 0]
click at [97, 307] on button "Geral" at bounding box center [131, 314] width 158 height 32
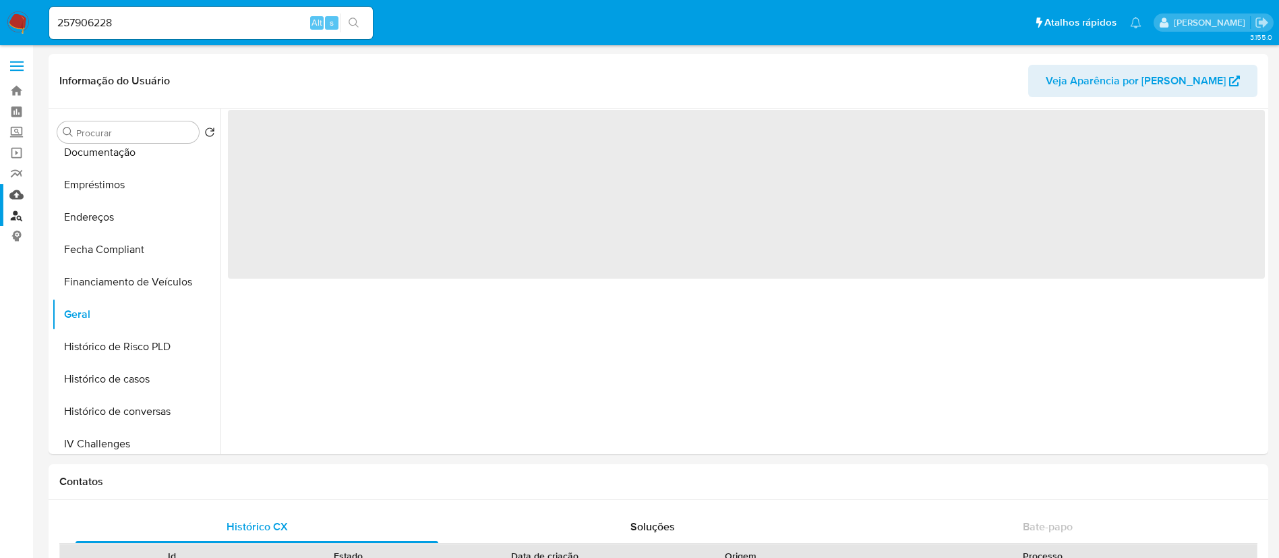
select select "10"
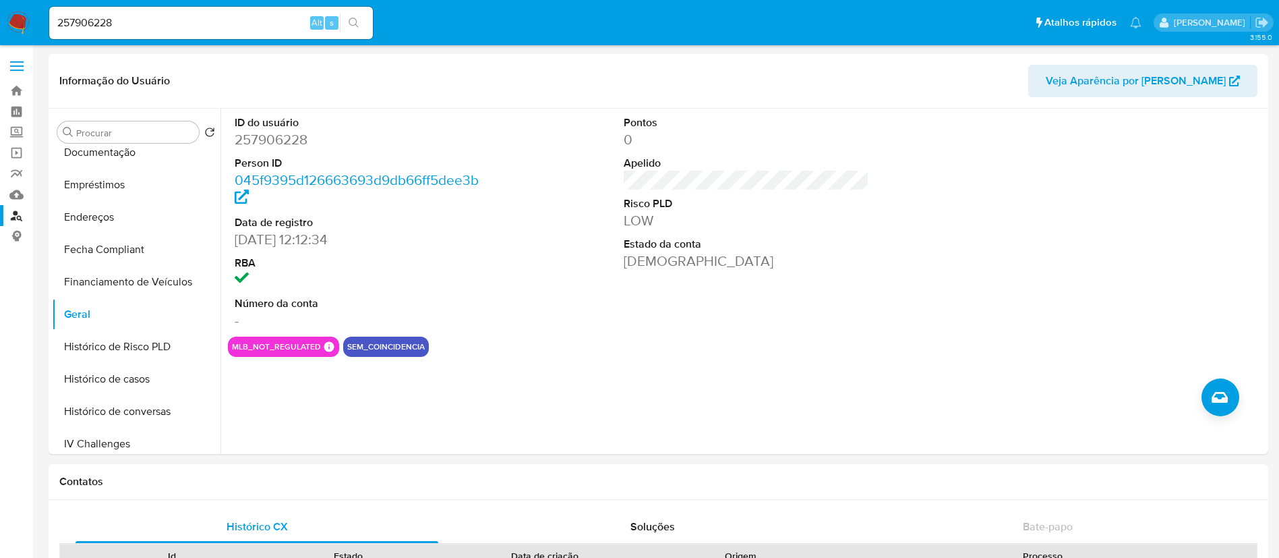
click at [104, 18] on input "257906228" at bounding box center [211, 23] width 324 height 18
paste input "07030235"
type input "207030235"
click at [357, 24] on icon "search-icon" at bounding box center [354, 23] width 11 height 11
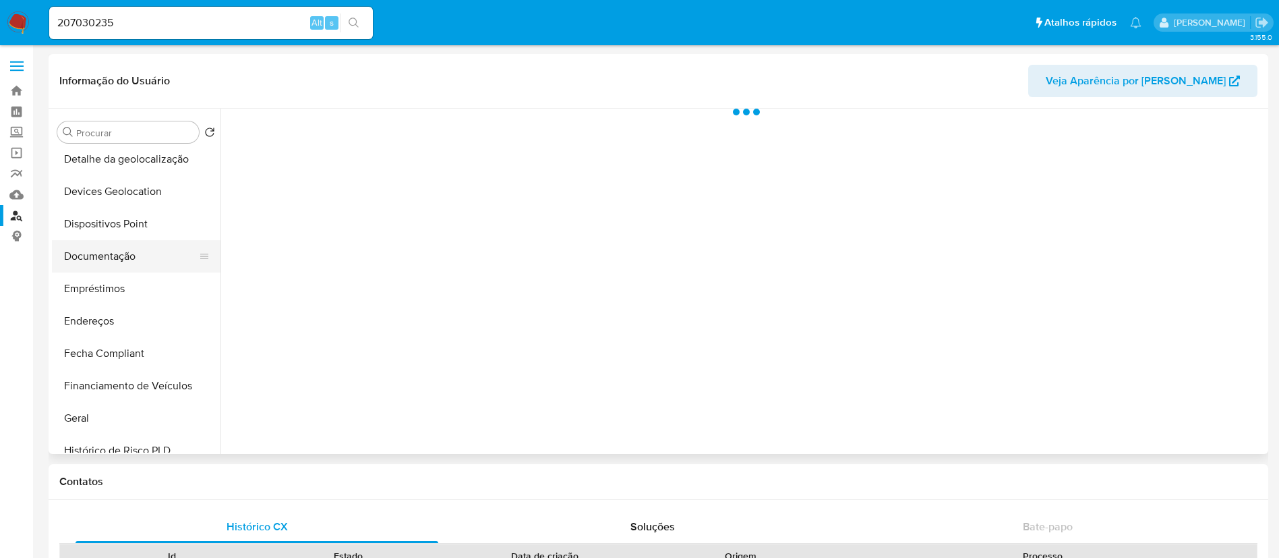
scroll to position [202, 0]
click at [85, 410] on button "Geral" at bounding box center [131, 415] width 158 height 32
select select "10"
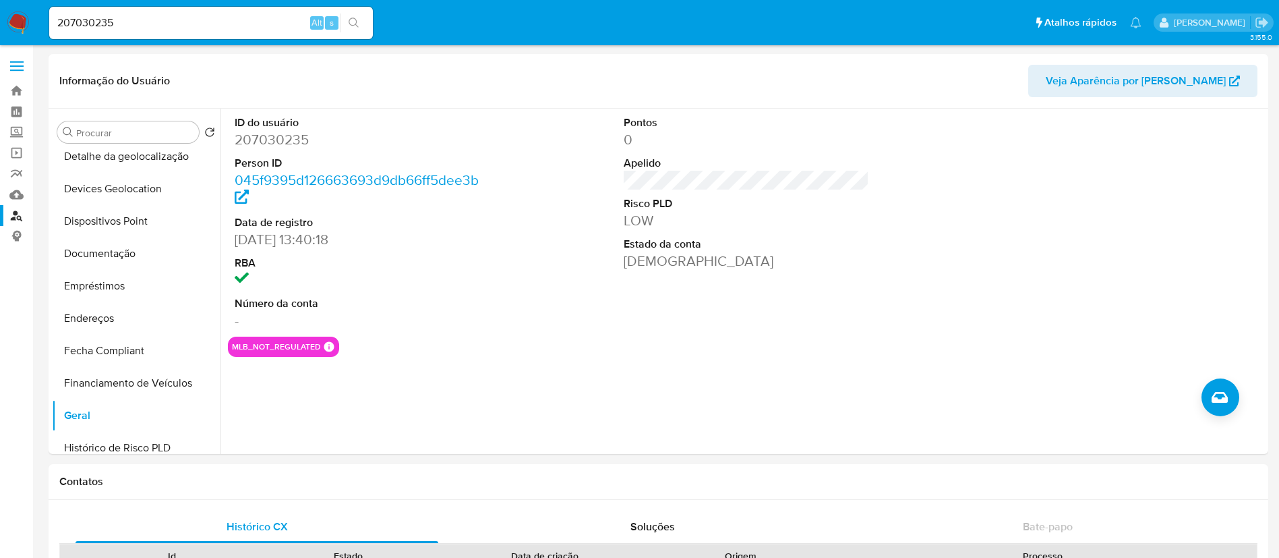
click at [79, 22] on input "207030235" at bounding box center [211, 23] width 324 height 18
paste input "170132978"
type input "170132978"
click at [362, 26] on button "search-icon" at bounding box center [354, 22] width 28 height 19
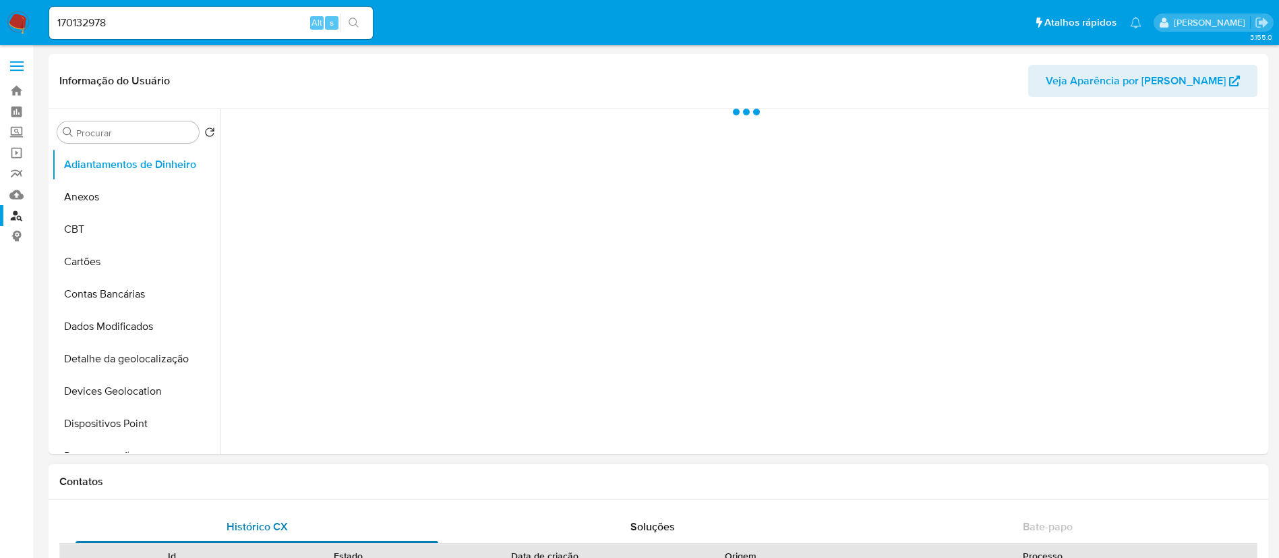
select select "10"
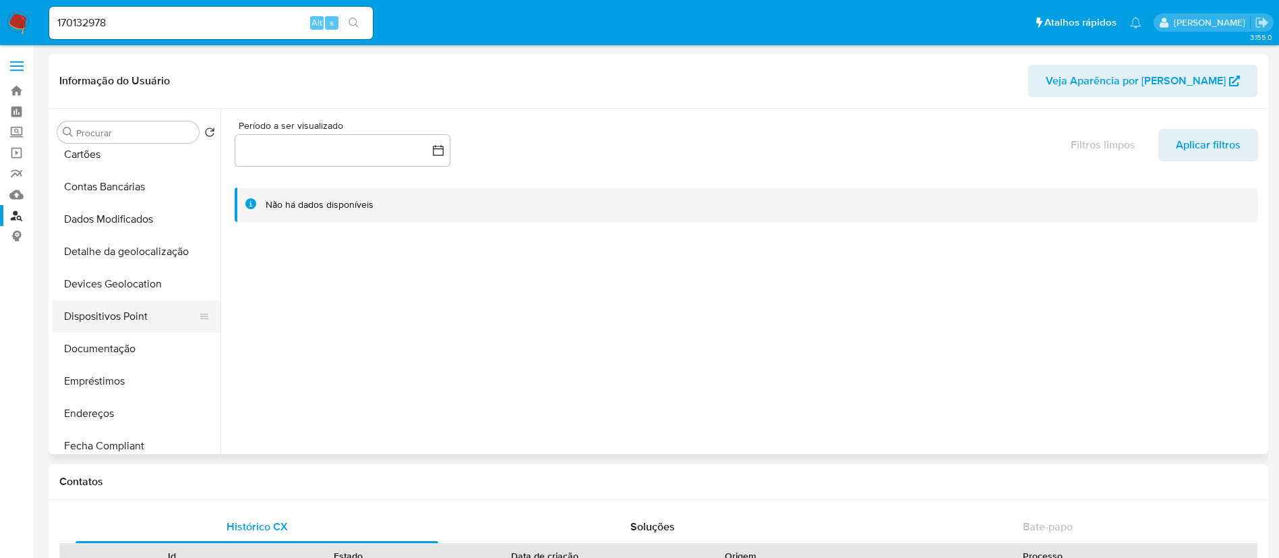
scroll to position [202, 0]
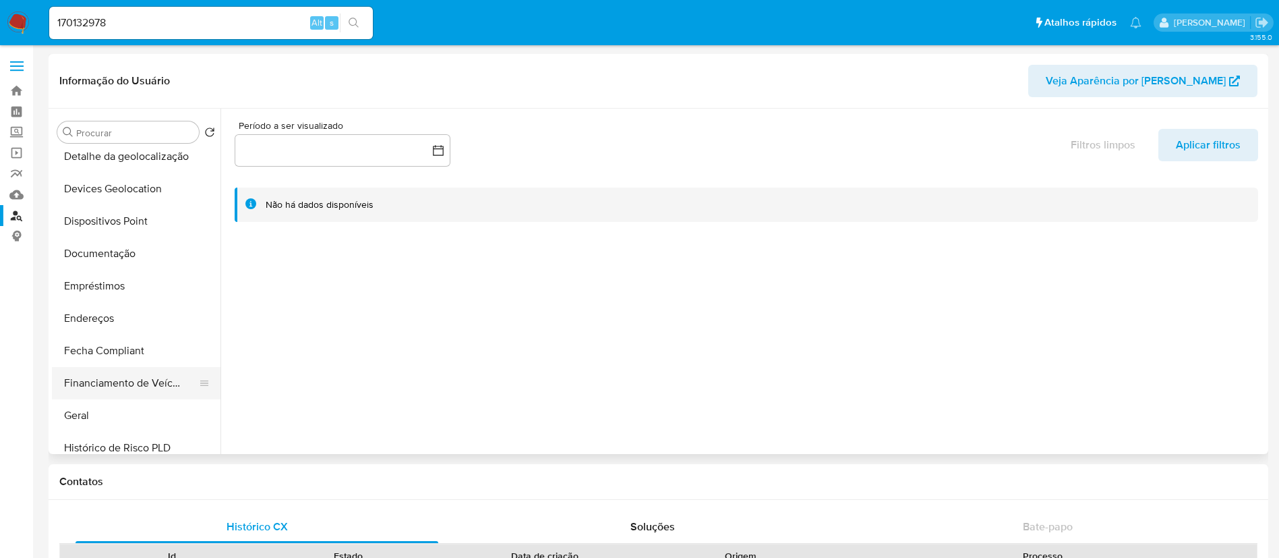
click at [107, 398] on button "Financiamento de Veículos" at bounding box center [131, 383] width 158 height 32
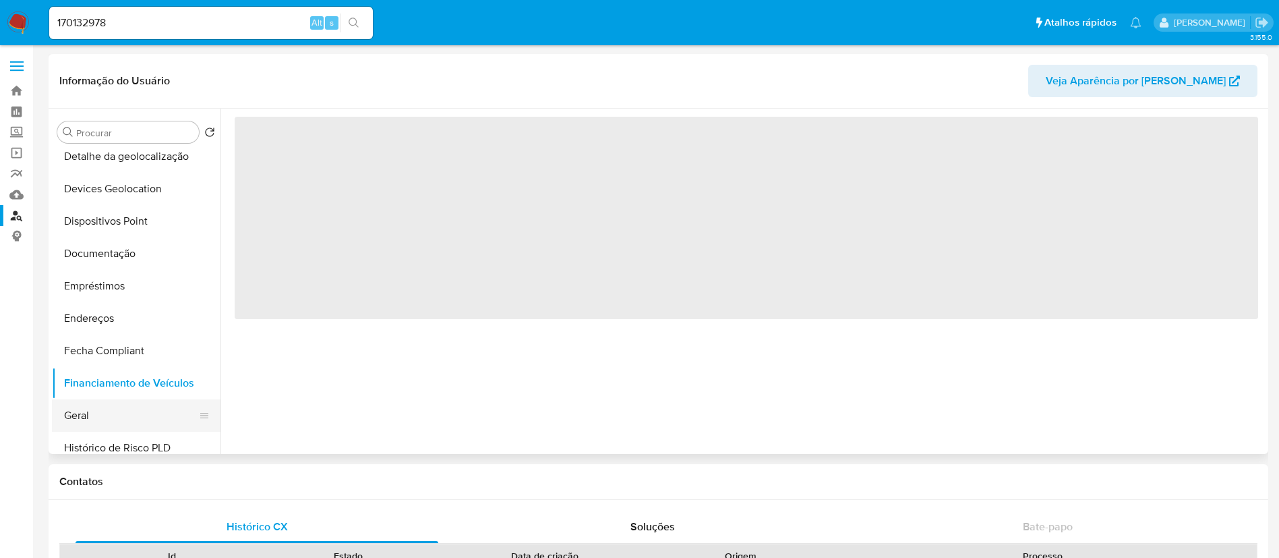
click at [115, 405] on button "Geral" at bounding box center [131, 415] width 158 height 32
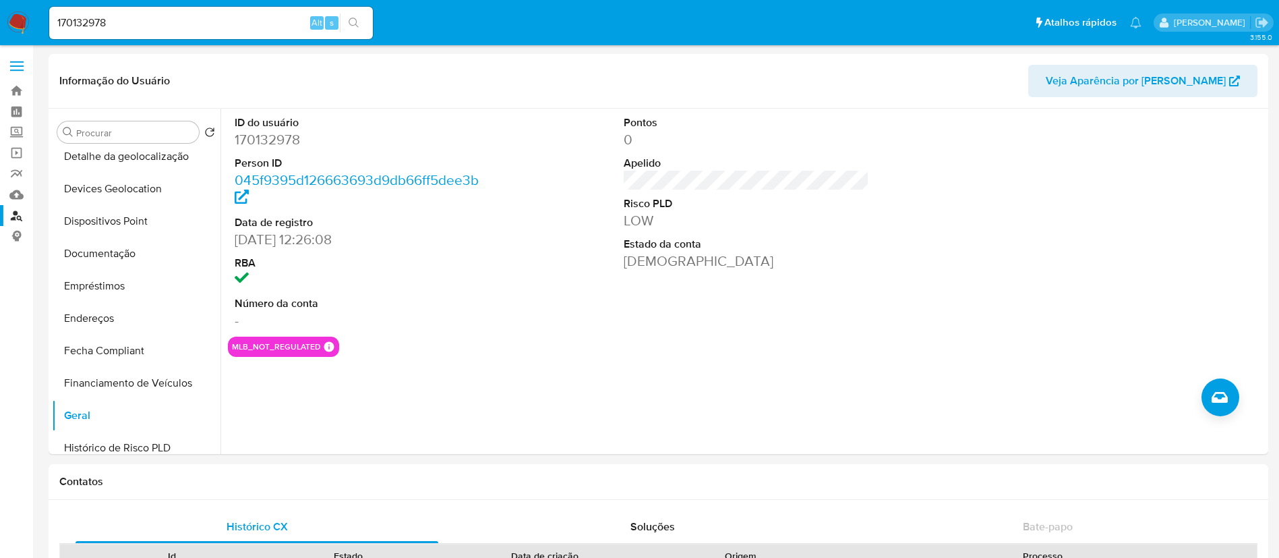
click at [81, 22] on input "170132978" at bounding box center [211, 23] width 324 height 18
paste input "38403881"
type input "38403881"
click at [361, 19] on button "search-icon" at bounding box center [354, 22] width 28 height 19
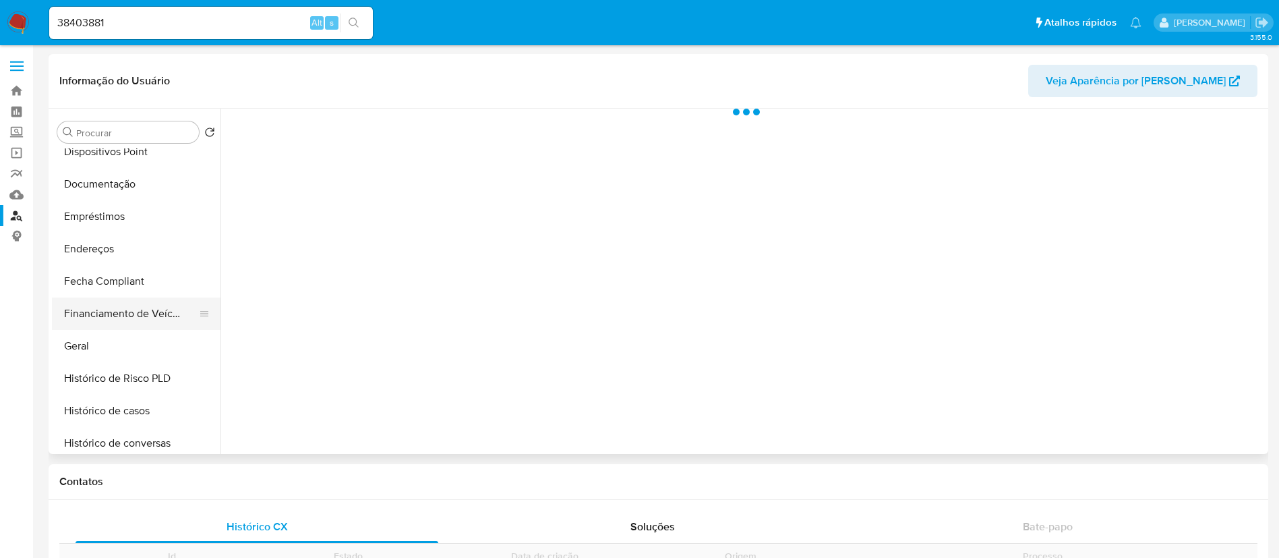
scroll to position [303, 0]
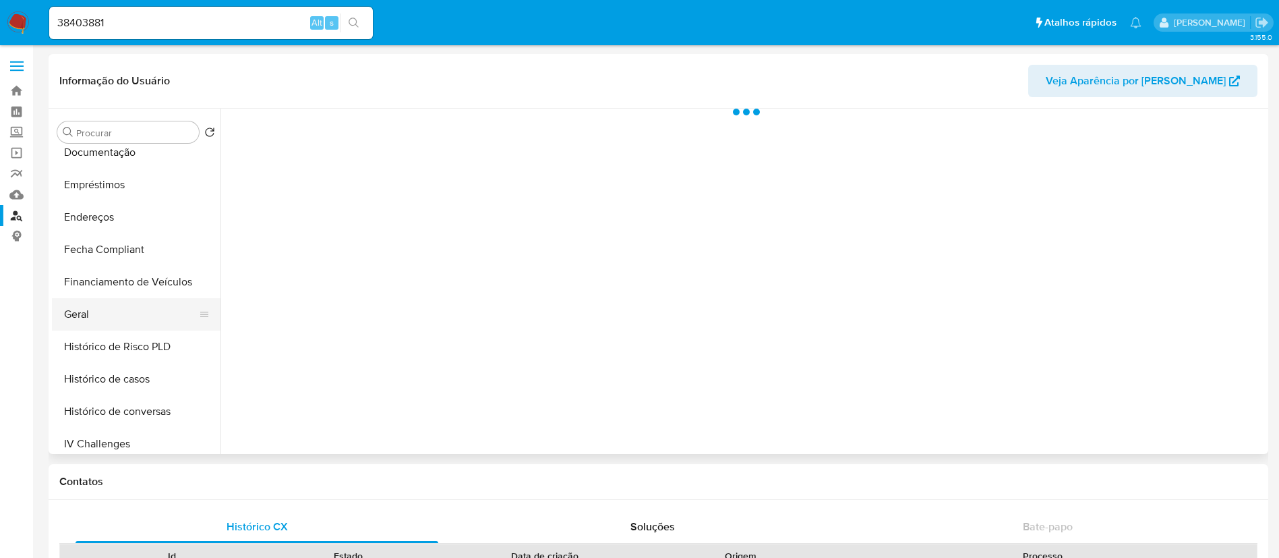
click at [143, 303] on button "Geral" at bounding box center [131, 314] width 158 height 32
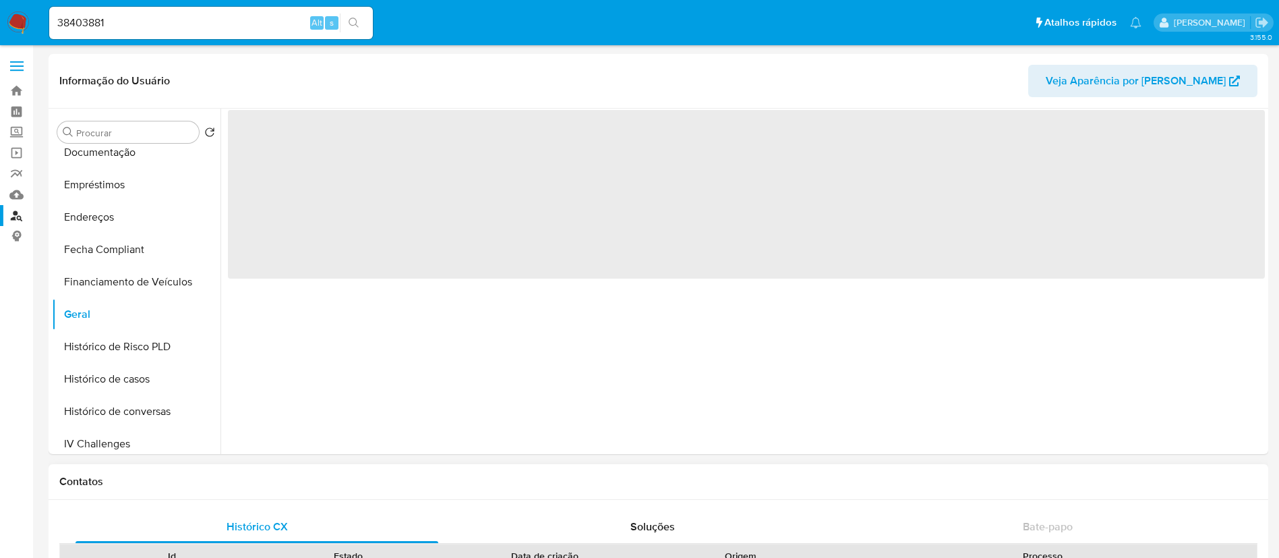
select select "10"
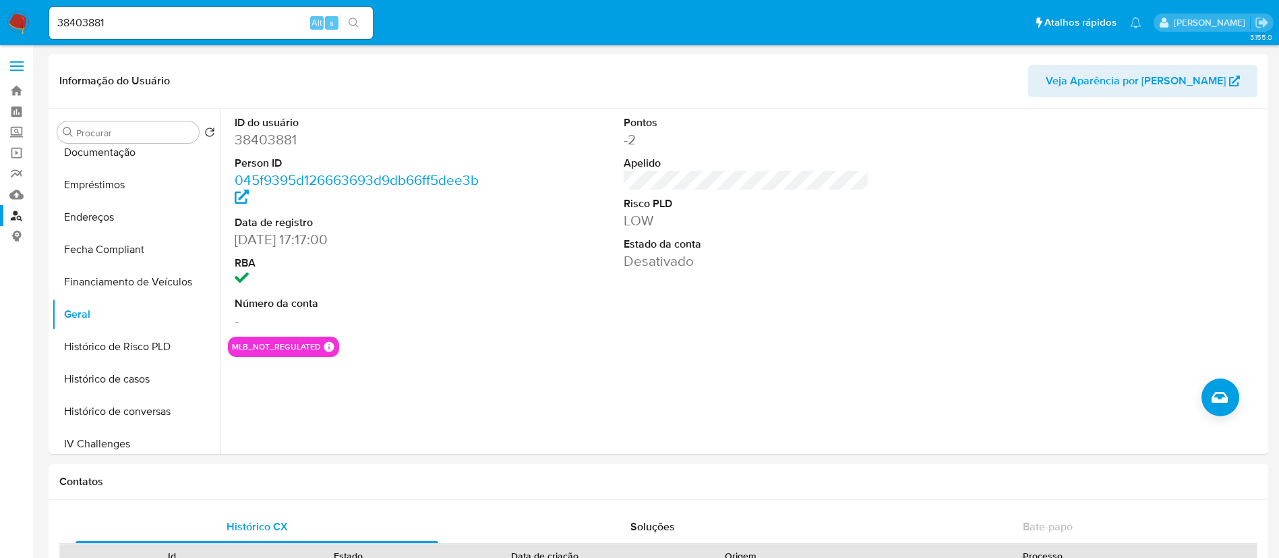
click at [117, 30] on input "38403881" at bounding box center [211, 23] width 324 height 18
paste input "17000854"
type input "170008541"
click at [354, 26] on icon "search-icon" at bounding box center [354, 23] width 11 height 11
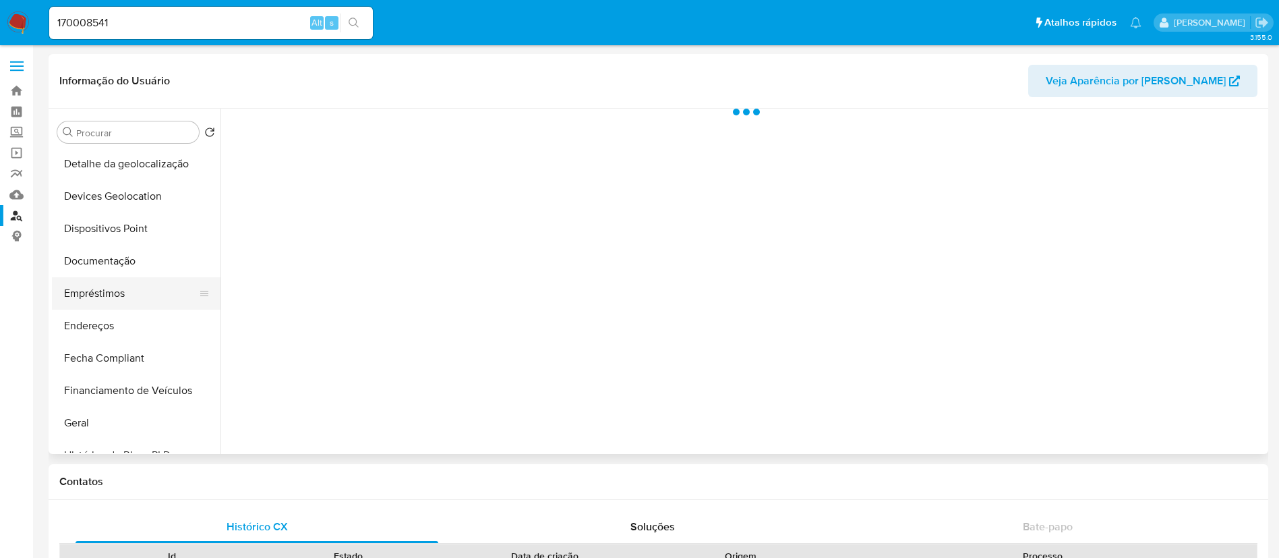
scroll to position [202, 0]
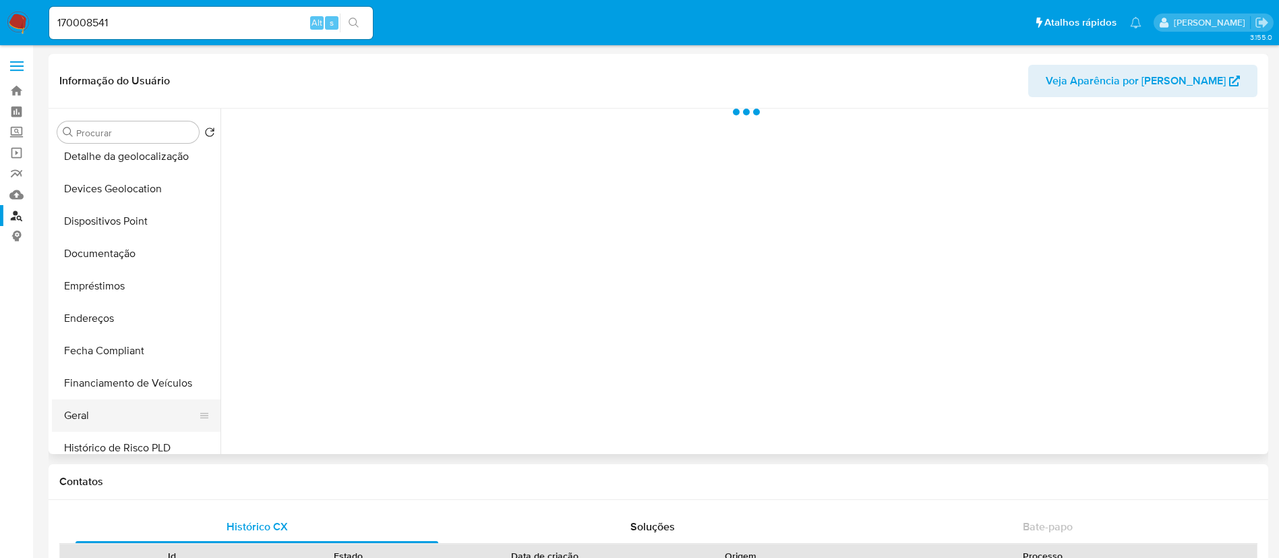
click at [106, 413] on button "Geral" at bounding box center [131, 415] width 158 height 32
select select "10"
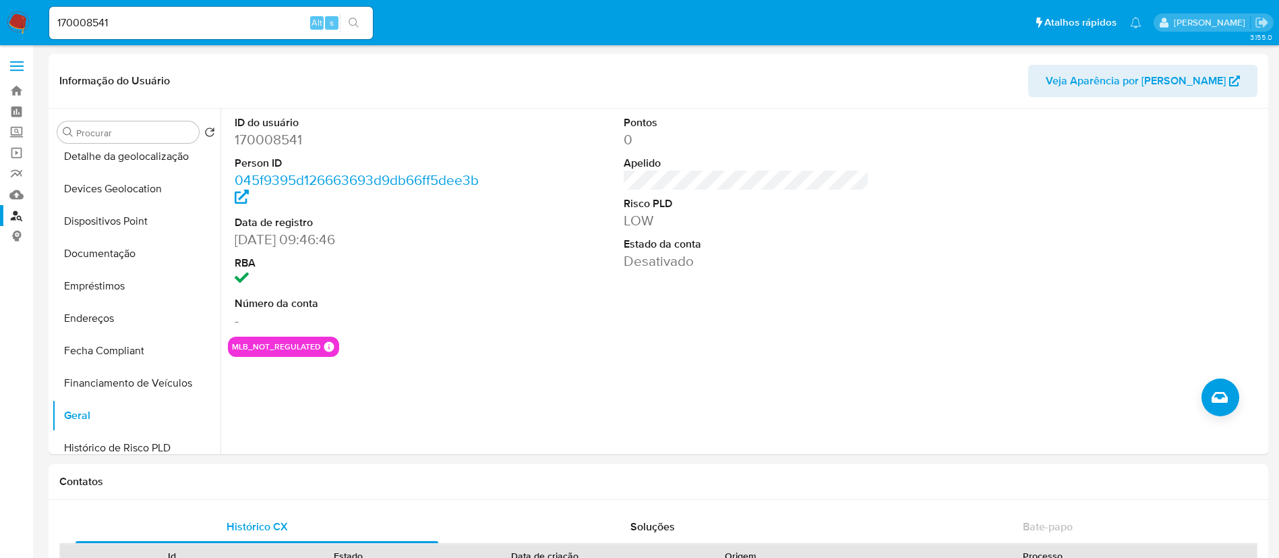
click at [87, 22] on input "170008541" at bounding box center [211, 23] width 324 height 18
paste input "235458756"
type input "235458756"
click at [349, 22] on icon "search-icon" at bounding box center [354, 23] width 11 height 11
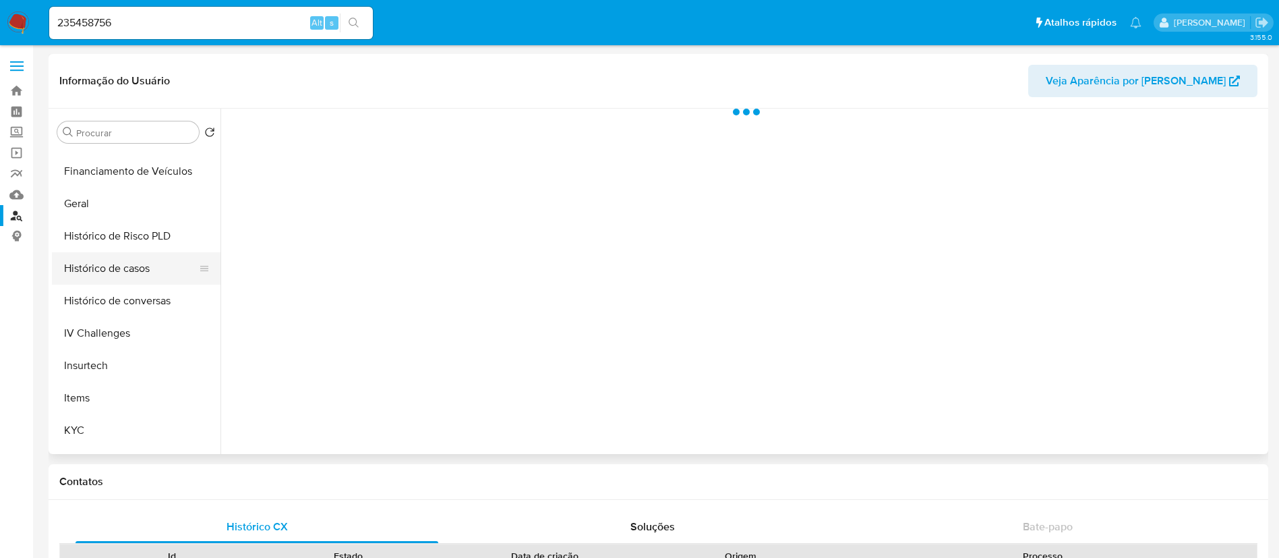
scroll to position [404, 0]
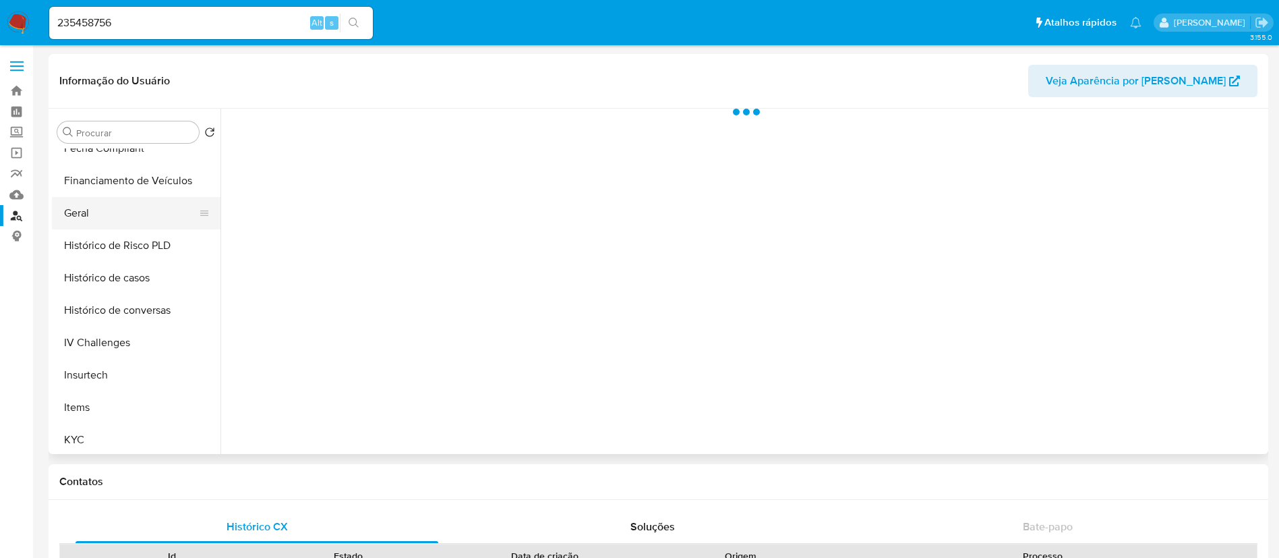
select select "10"
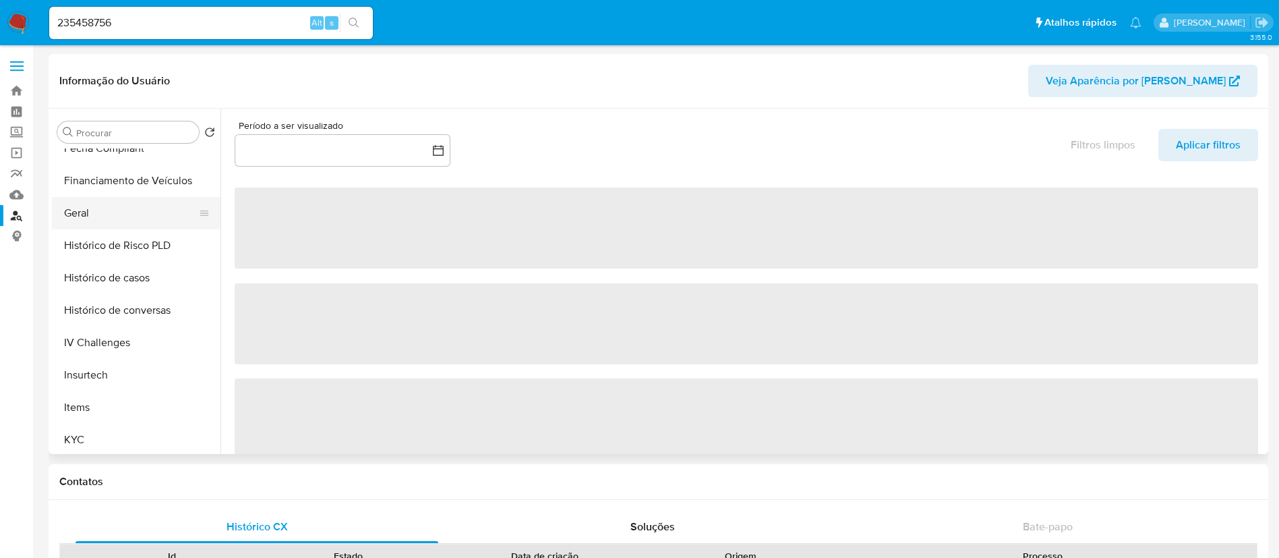
click at [149, 218] on button "Geral" at bounding box center [131, 213] width 158 height 32
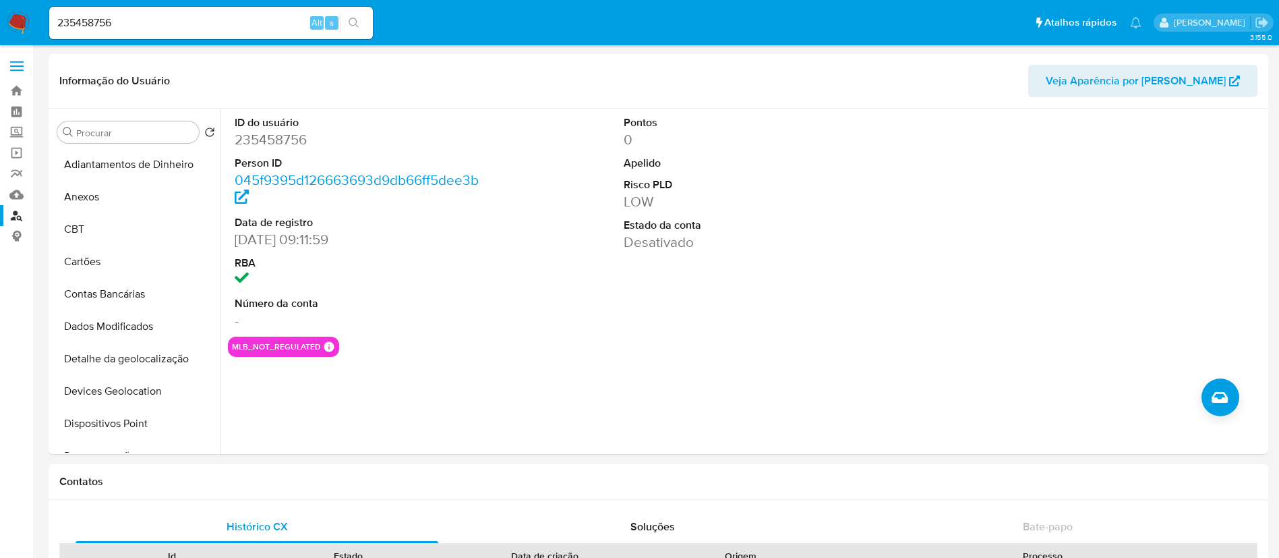
select select "10"
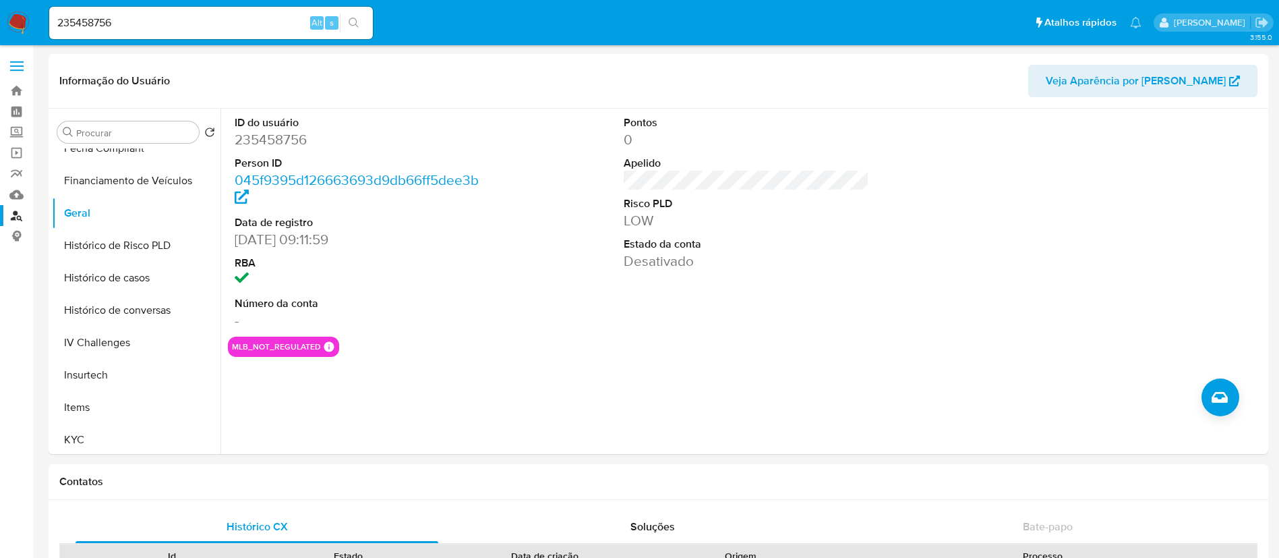
click at [86, 16] on input "235458756" at bounding box center [211, 23] width 324 height 18
click at [85, 16] on input "235458756" at bounding box center [211, 23] width 324 height 18
paste input "96668550"
type input "96668550"
click at [351, 21] on icon "search-icon" at bounding box center [354, 23] width 11 height 11
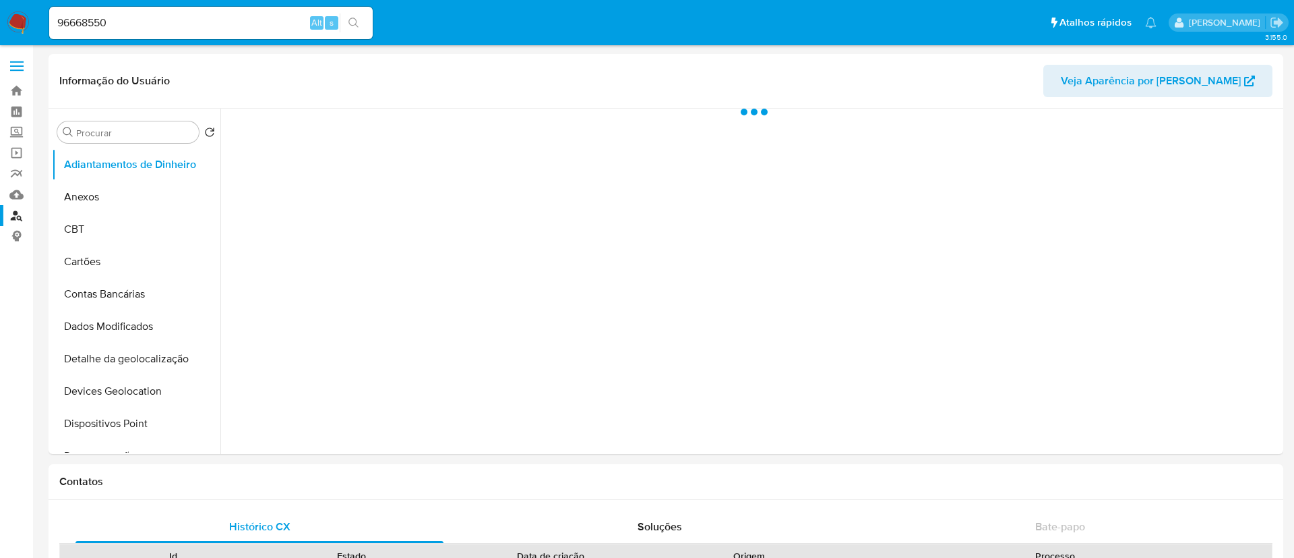
select select "10"
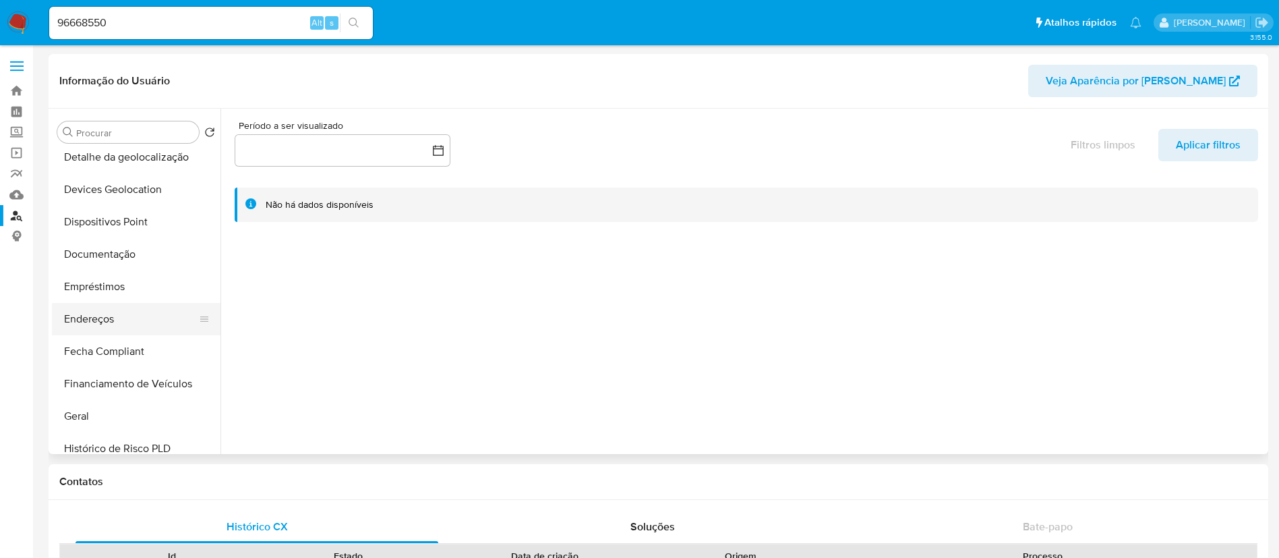
scroll to position [202, 0]
click at [87, 416] on button "Geral" at bounding box center [131, 415] width 158 height 32
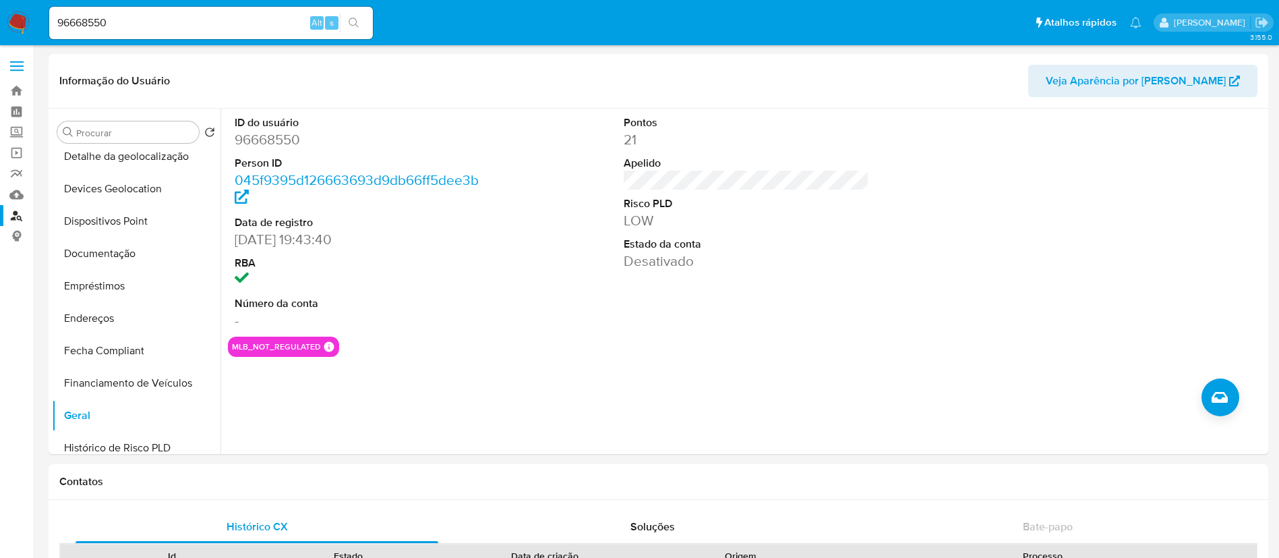
click at [83, 19] on input "96668550" at bounding box center [211, 23] width 324 height 18
paste input "2197707624"
type input "2197707624"
click at [359, 30] on button "search-icon" at bounding box center [354, 22] width 28 height 19
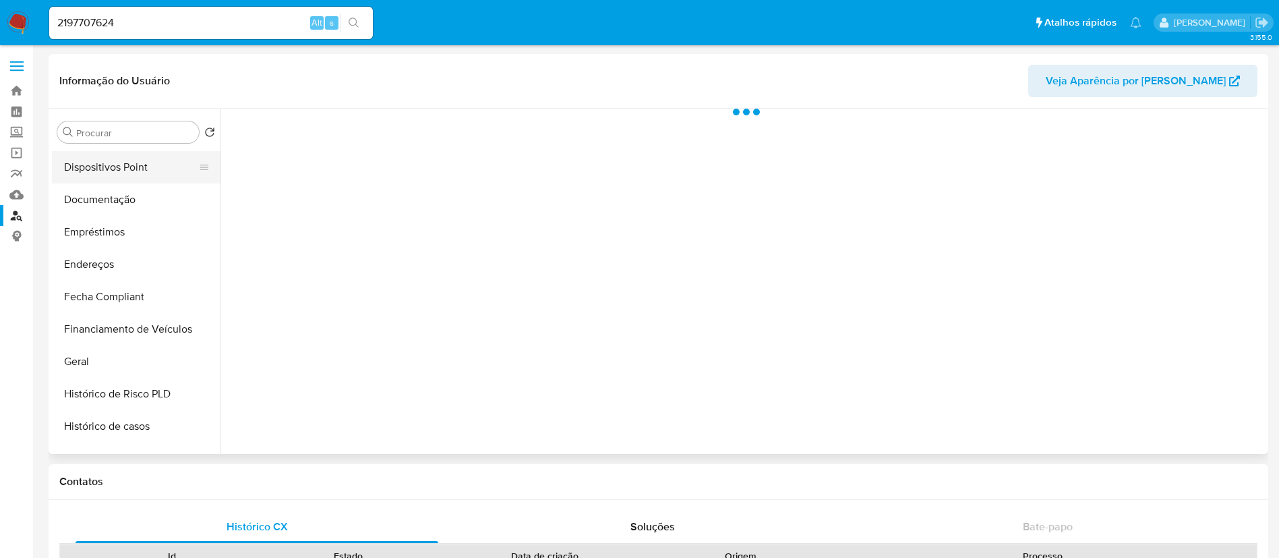
scroll to position [303, 0]
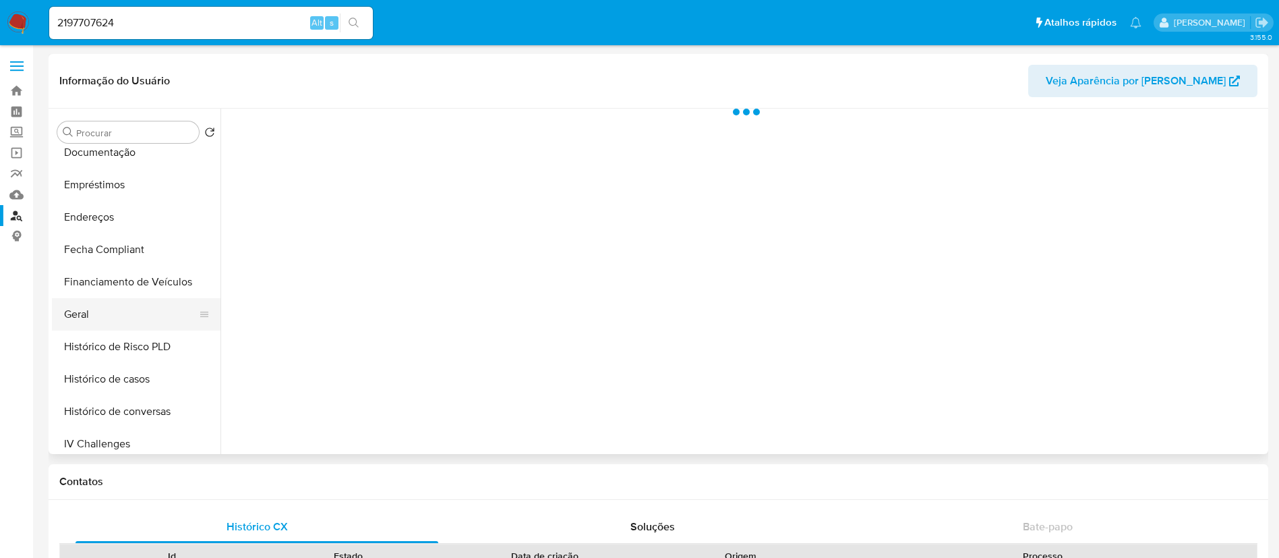
click at [136, 311] on button "Geral" at bounding box center [131, 314] width 158 height 32
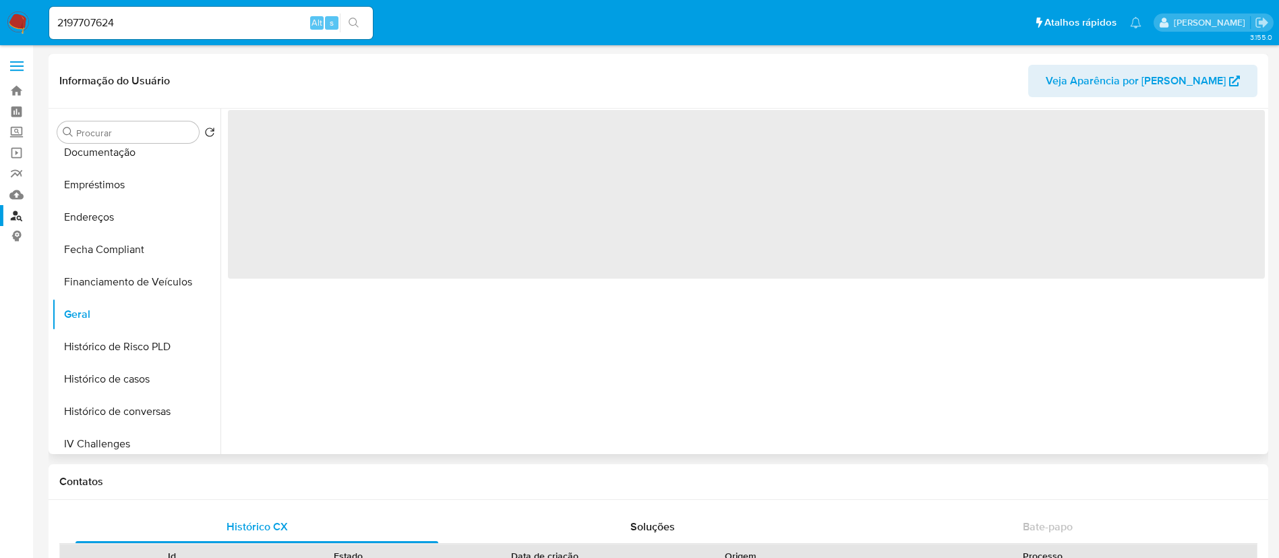
select select "10"
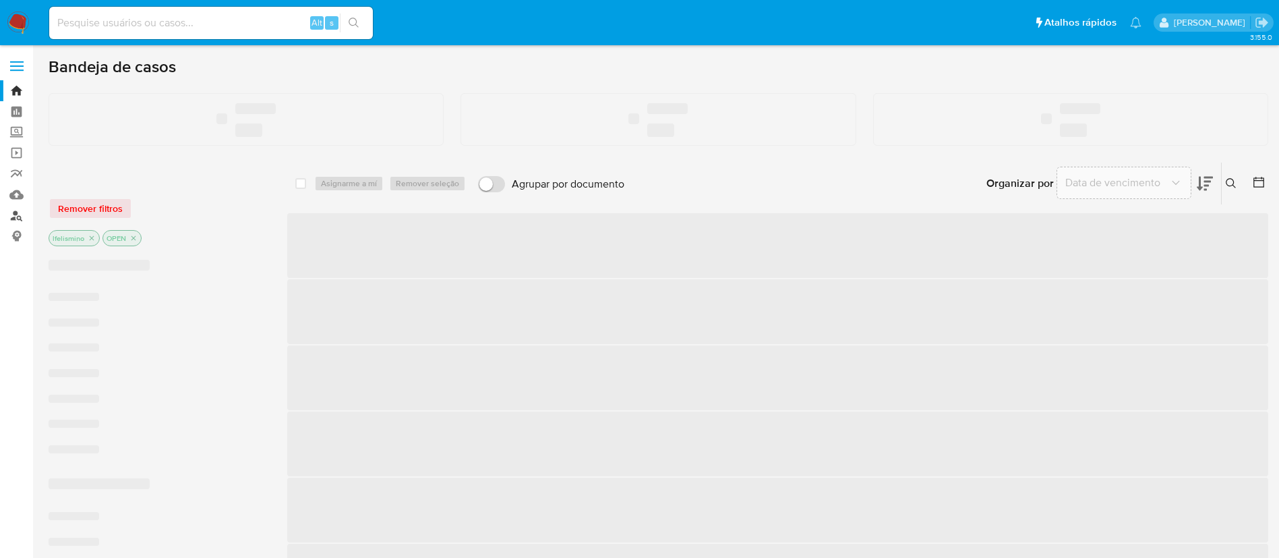
click at [13, 214] on link "Localizador de pessoas" at bounding box center [80, 215] width 160 height 21
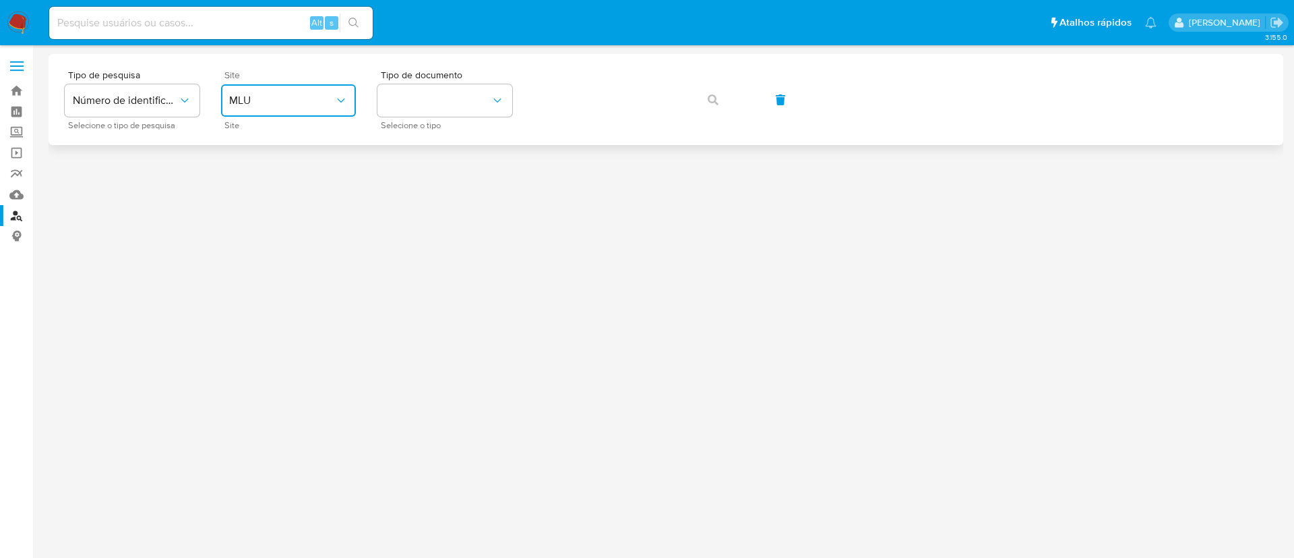
drag, startPoint x: 256, startPoint y: 95, endPoint x: 260, endPoint y: 104, distance: 10.0
click at [256, 95] on span "MLU" at bounding box center [281, 100] width 105 height 13
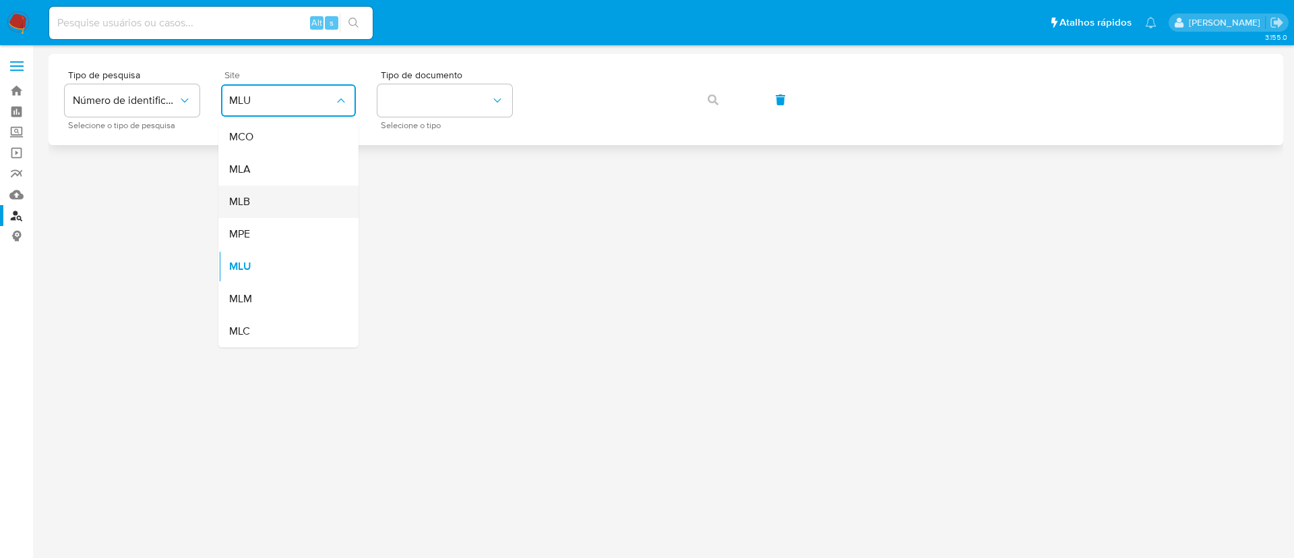
click at [264, 191] on div "MLB" at bounding box center [284, 201] width 111 height 32
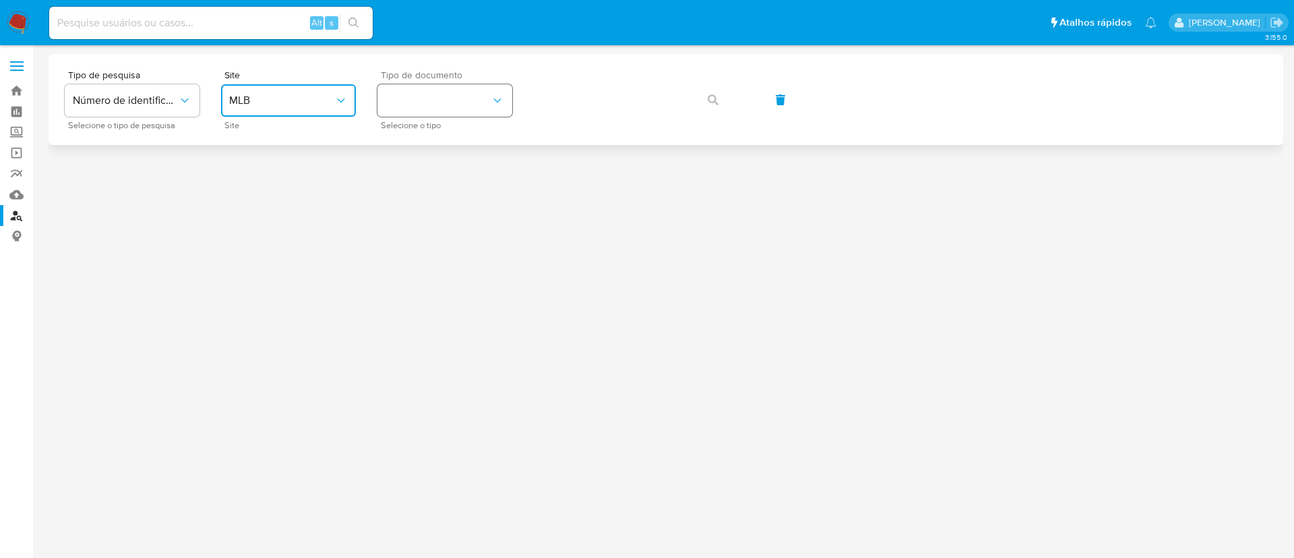
click at [483, 100] on button "identificationType" at bounding box center [445, 100] width 135 height 32
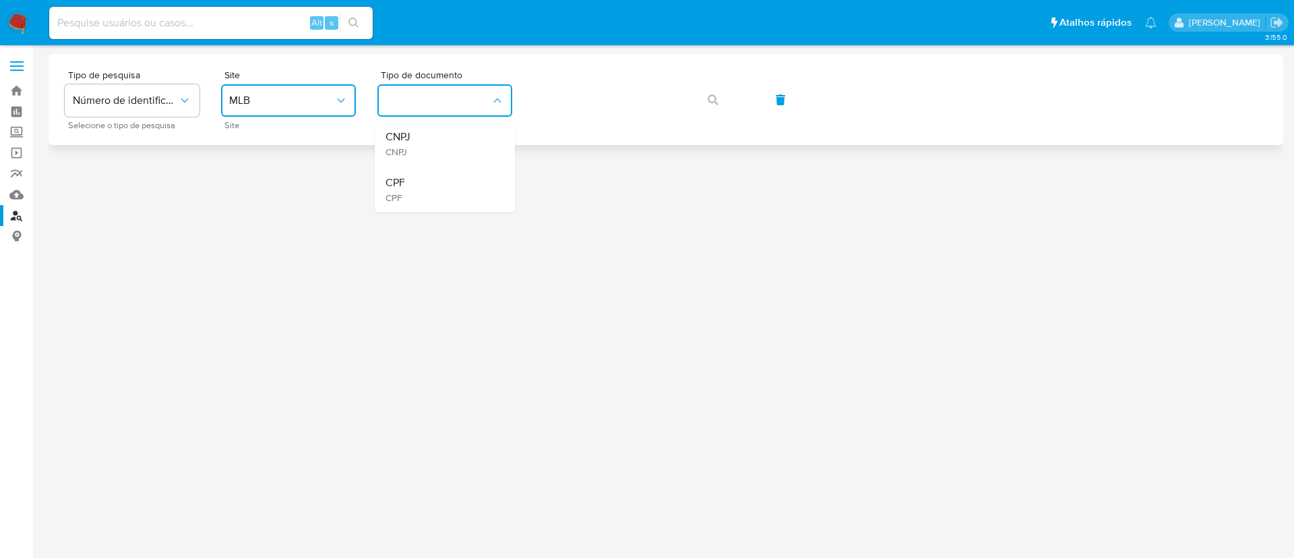
drag, startPoint x: 477, startPoint y: 189, endPoint x: 553, endPoint y: 119, distance: 102.6
click at [477, 188] on div "CPF CPF" at bounding box center [441, 190] width 111 height 46
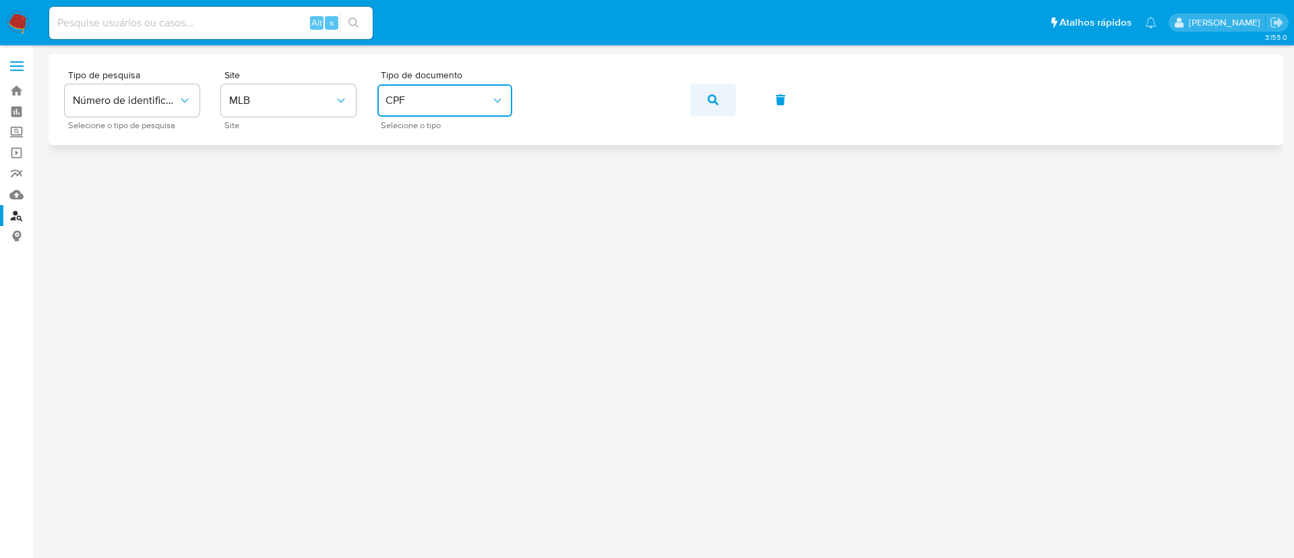
click at [729, 97] on button "button" at bounding box center [713, 100] width 46 height 32
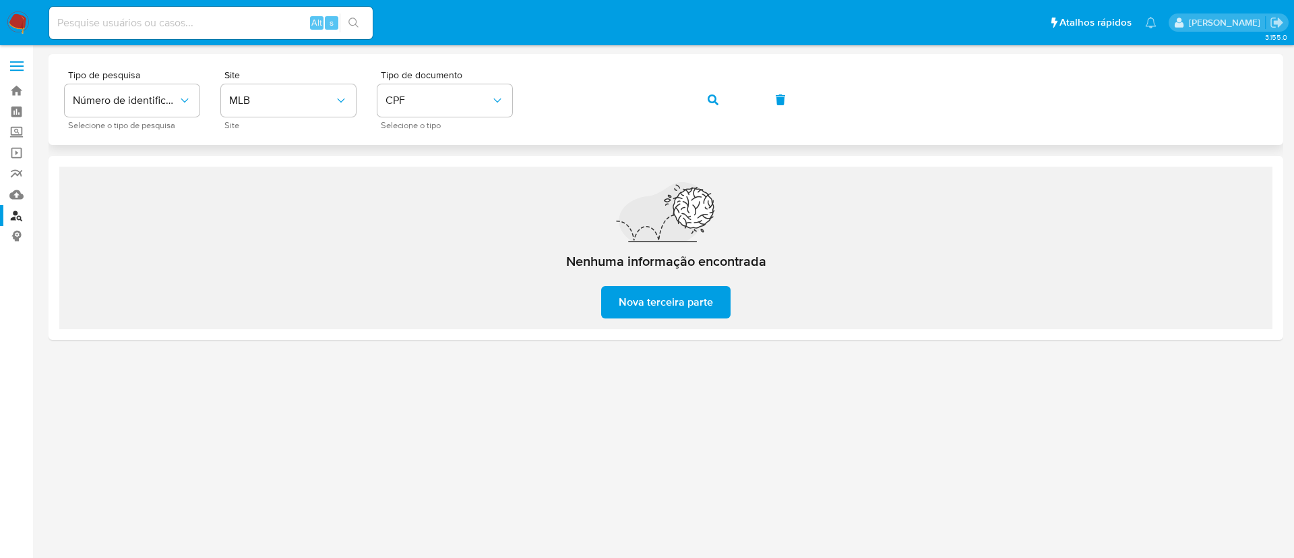
click at [707, 85] on button "button" at bounding box center [713, 100] width 46 height 32
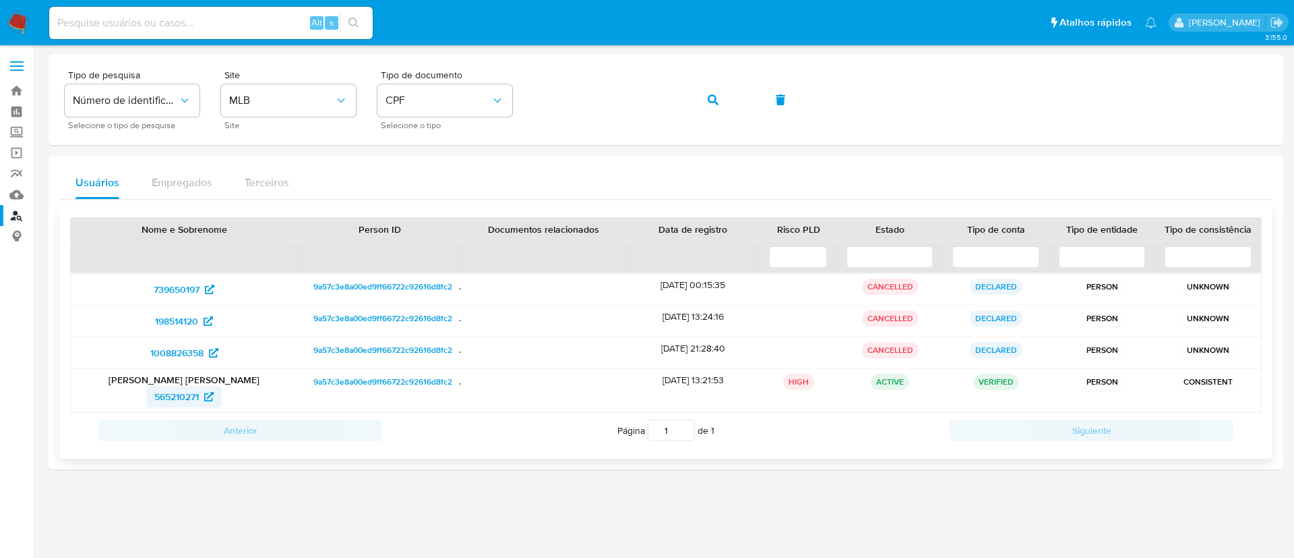
click at [152, 397] on link "565210271" at bounding box center [184, 397] width 76 height 22
click at [171, 388] on span "565210271" at bounding box center [176, 397] width 44 height 22
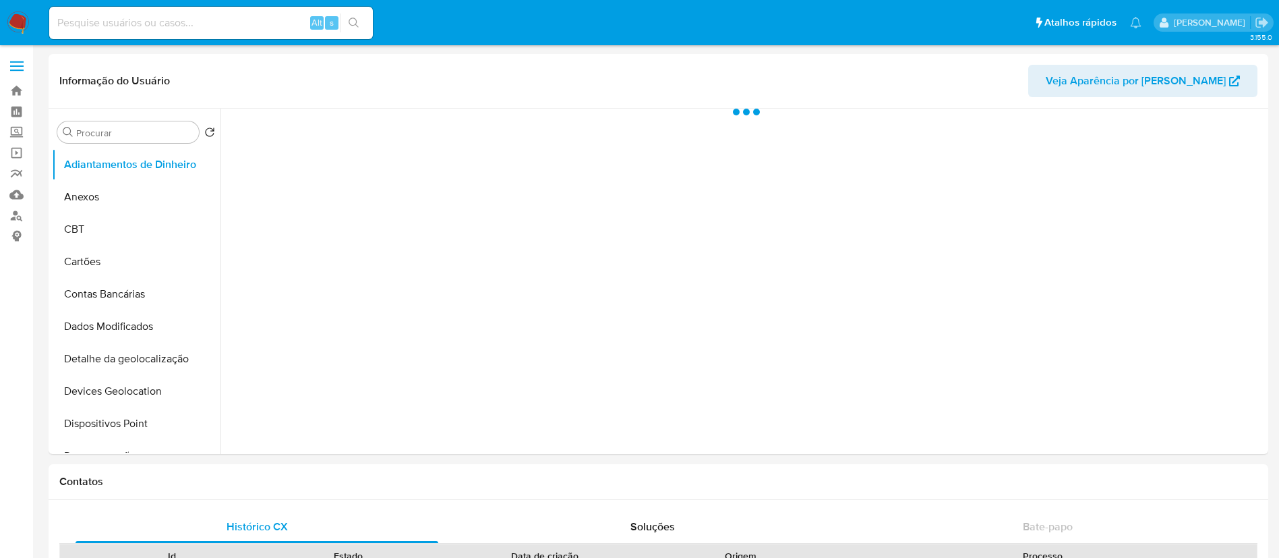
select select "10"
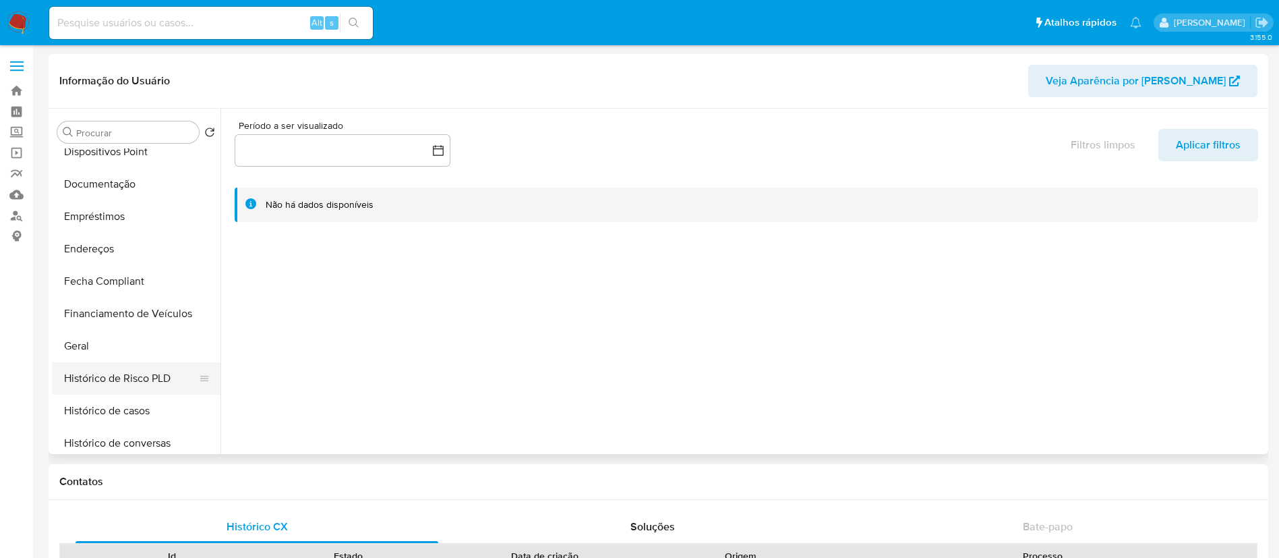
scroll to position [303, 0]
click at [117, 319] on button "Geral" at bounding box center [131, 314] width 158 height 32
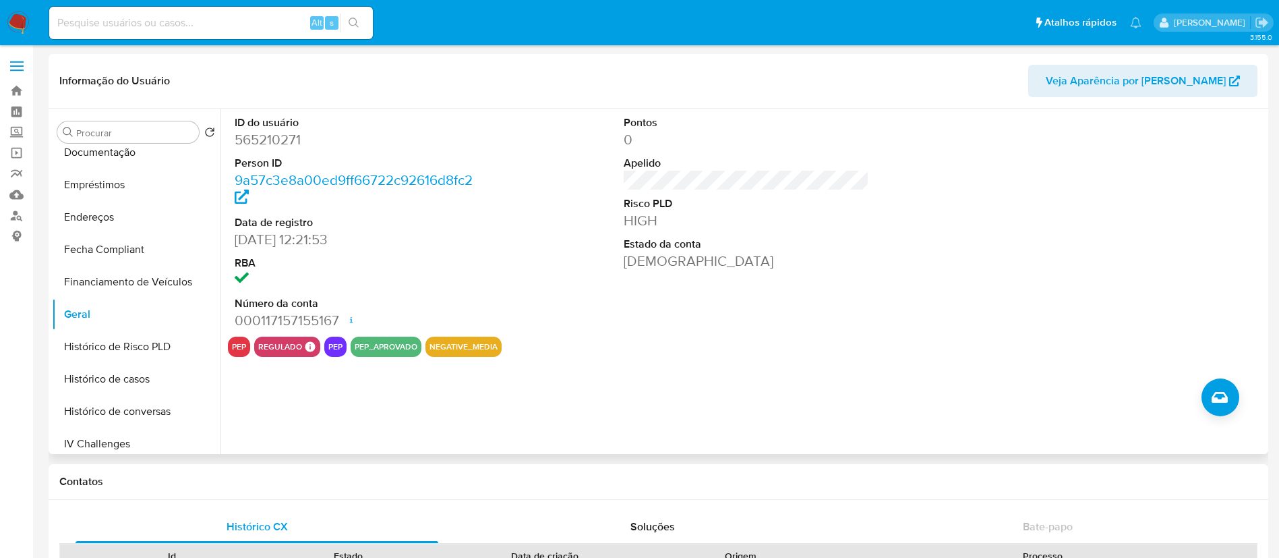
click at [271, 146] on dd "565210271" at bounding box center [358, 139] width 246 height 19
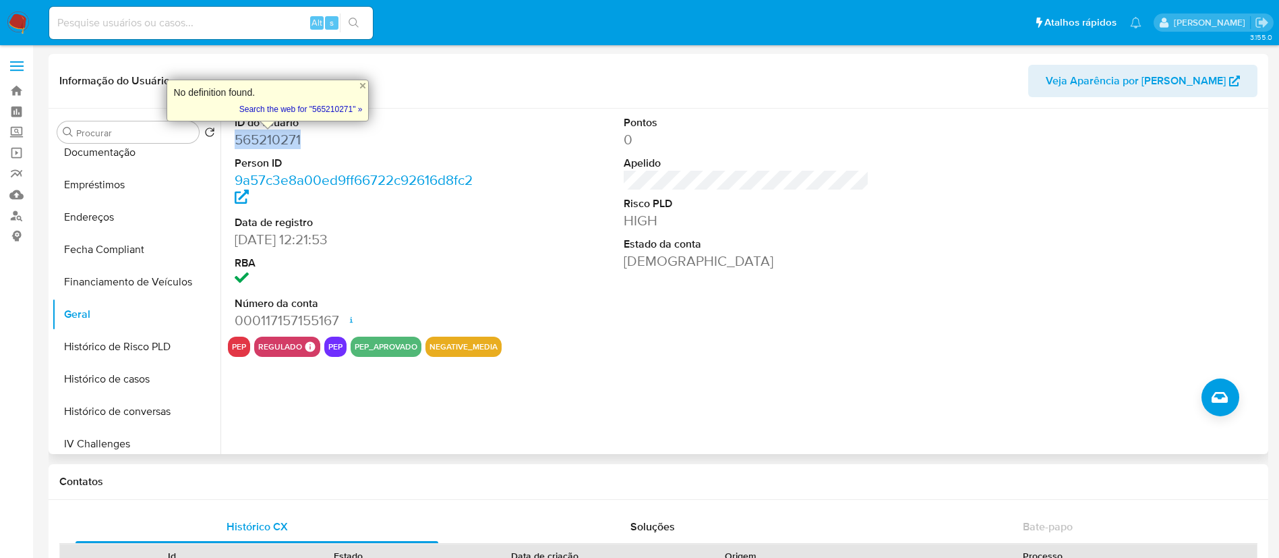
copy dd "565210271"
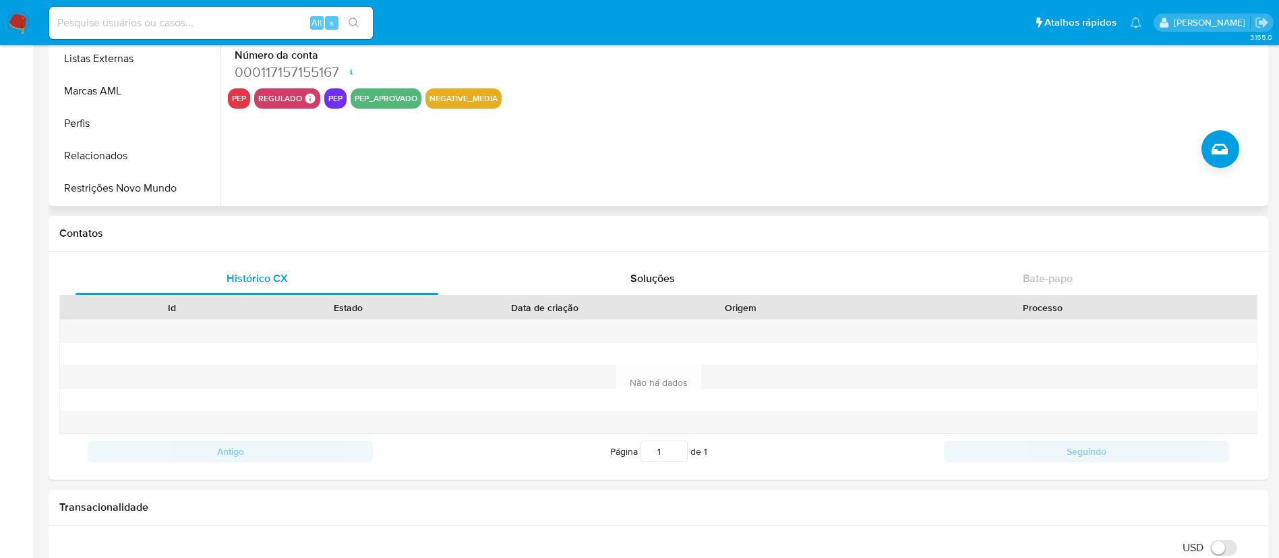
scroll to position [0, 0]
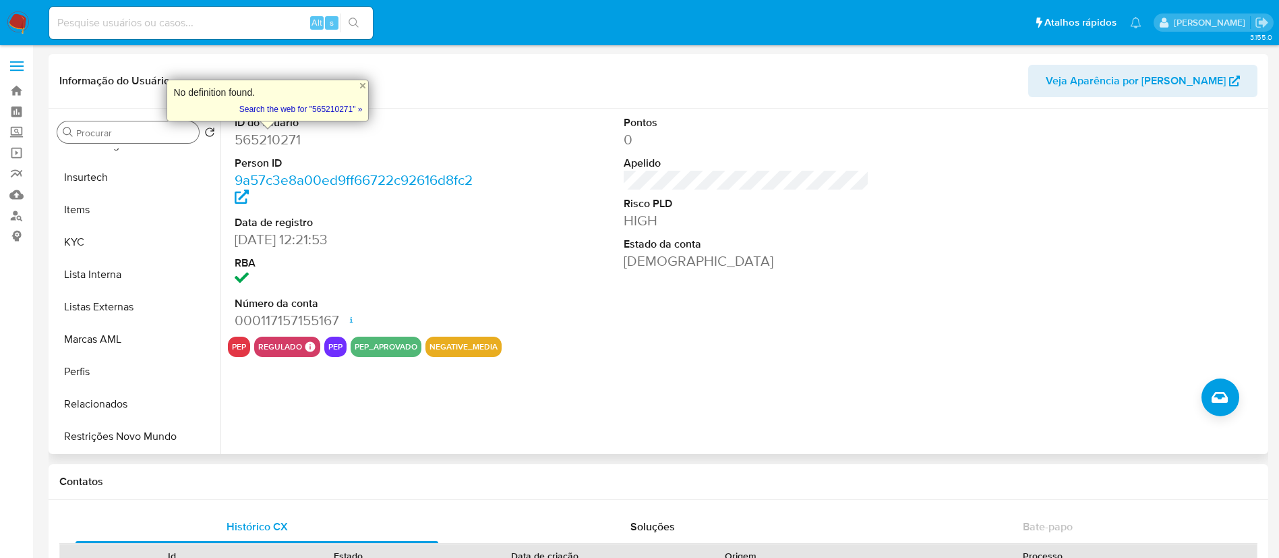
click at [107, 133] on input "Procurar" at bounding box center [134, 133] width 117 height 12
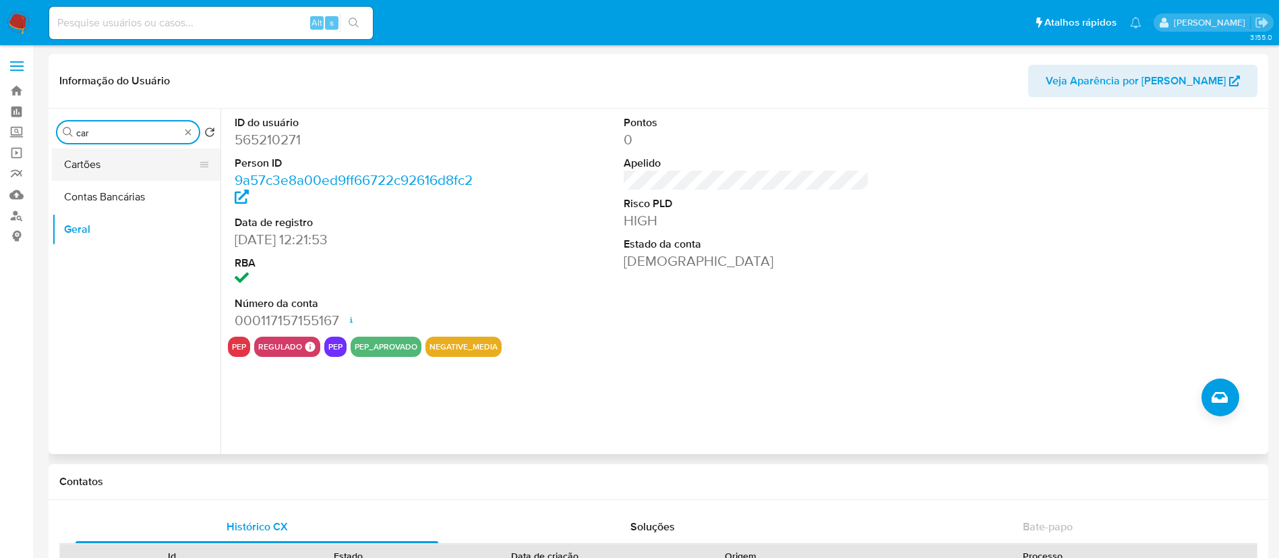
type input "car"
click at [109, 167] on button "Cartões" at bounding box center [131, 164] width 158 height 32
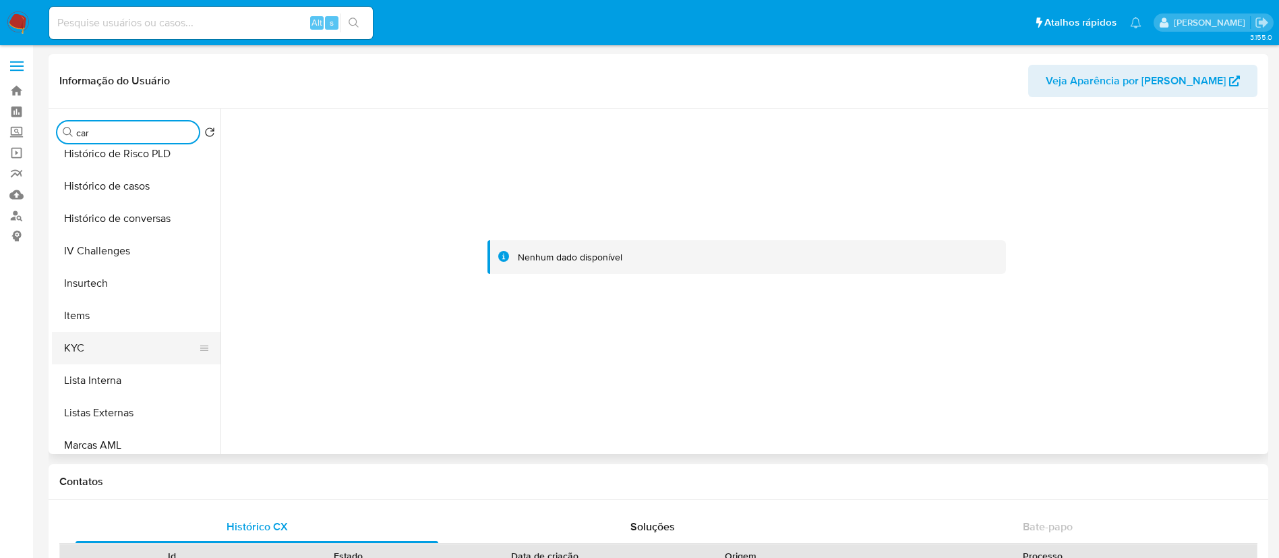
scroll to position [506, 0]
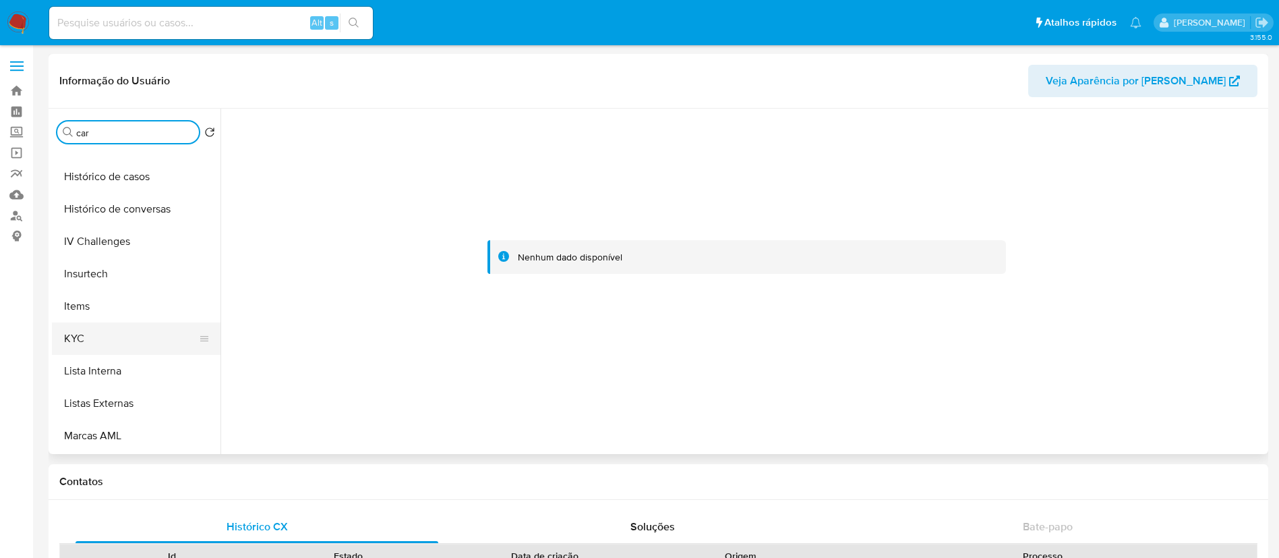
click at [112, 328] on button "KYC" at bounding box center [131, 338] width 158 height 32
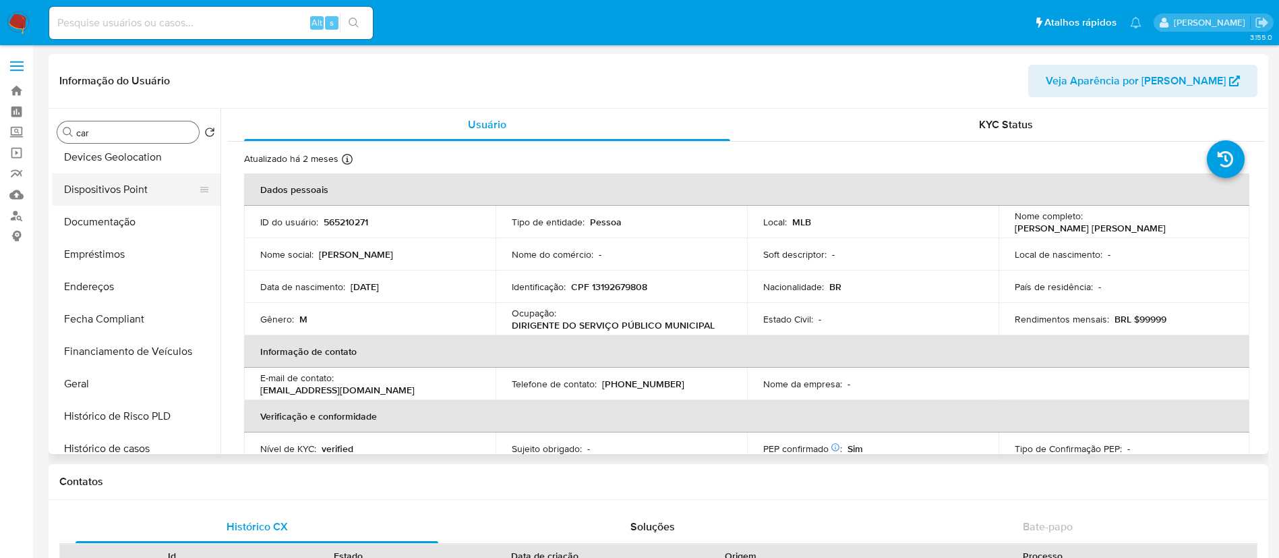
scroll to position [202, 0]
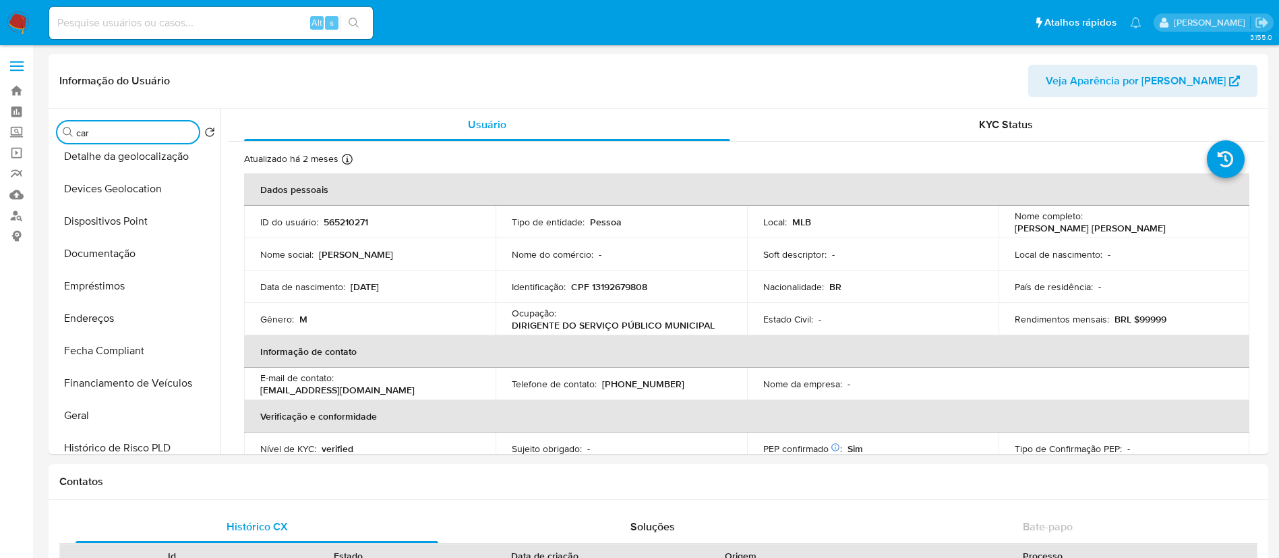
click at [160, 136] on input "car" at bounding box center [134, 133] width 117 height 12
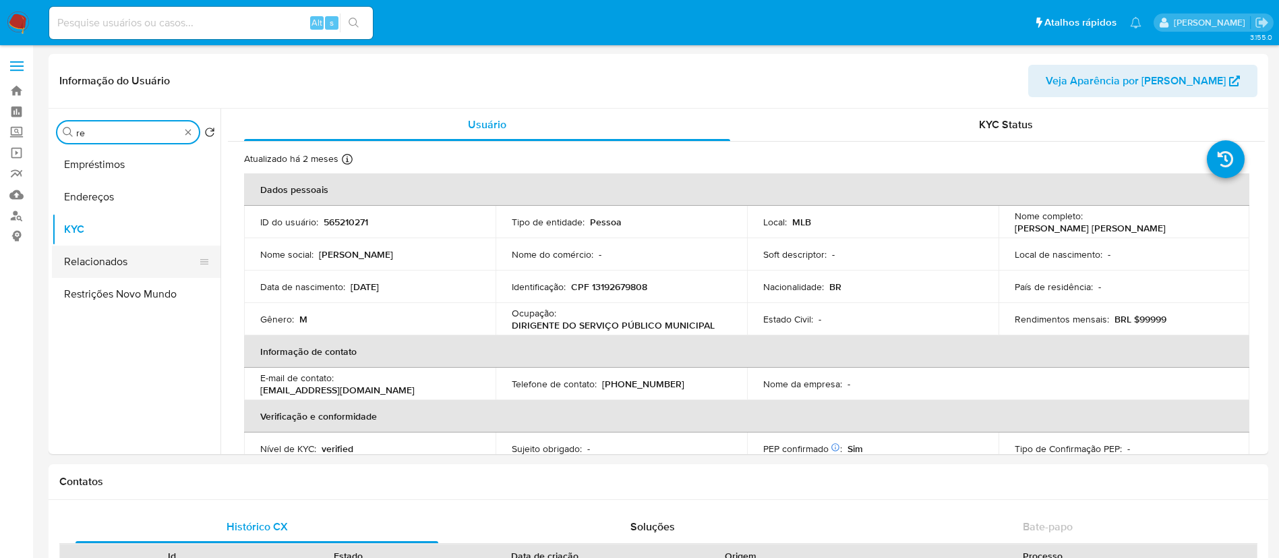
type input "re"
click at [82, 254] on button "Relacionados" at bounding box center [131, 261] width 158 height 32
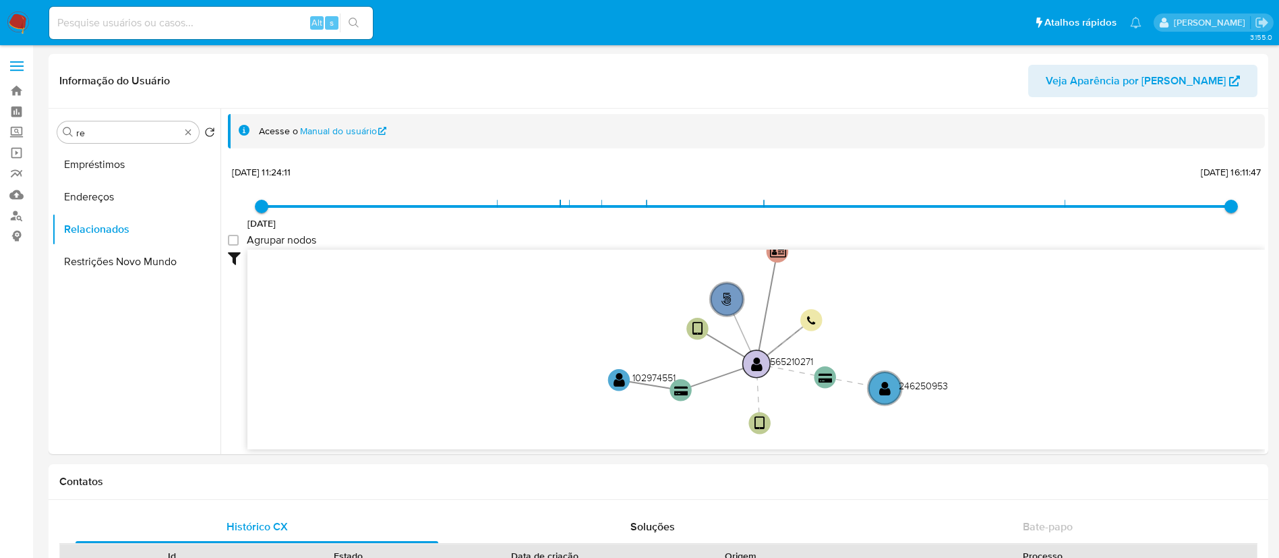
drag, startPoint x: 787, startPoint y: 327, endPoint x: 784, endPoint y: 356, distance: 29.2
click at [784, 356] on text "565210271" at bounding box center [791, 361] width 43 height 13
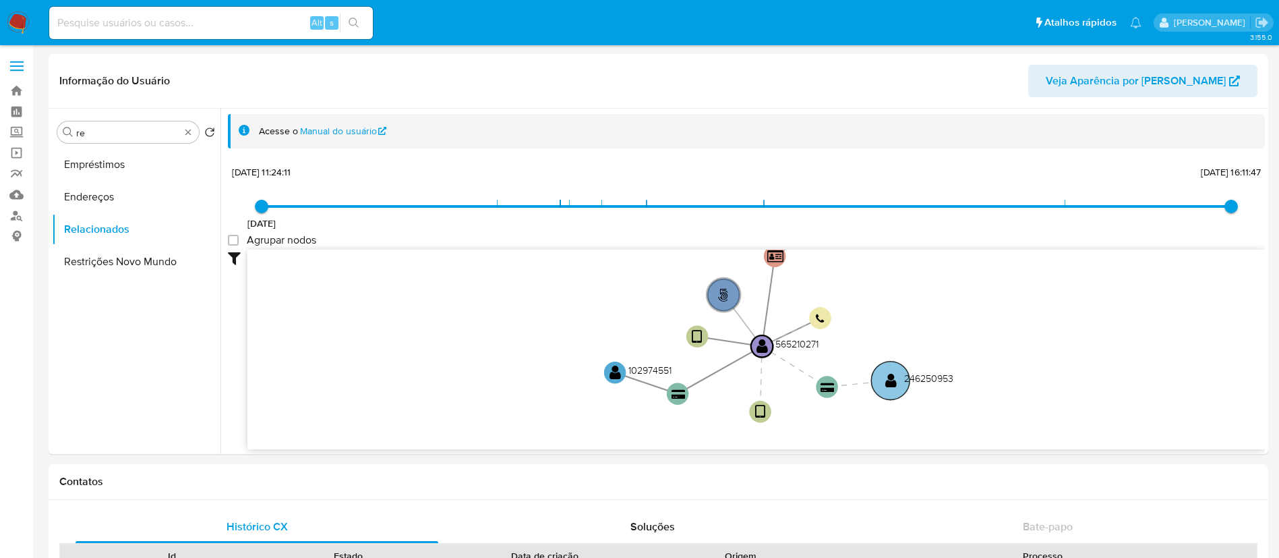
click at [911, 377] on text "246250953" at bounding box center [928, 377] width 49 height 13
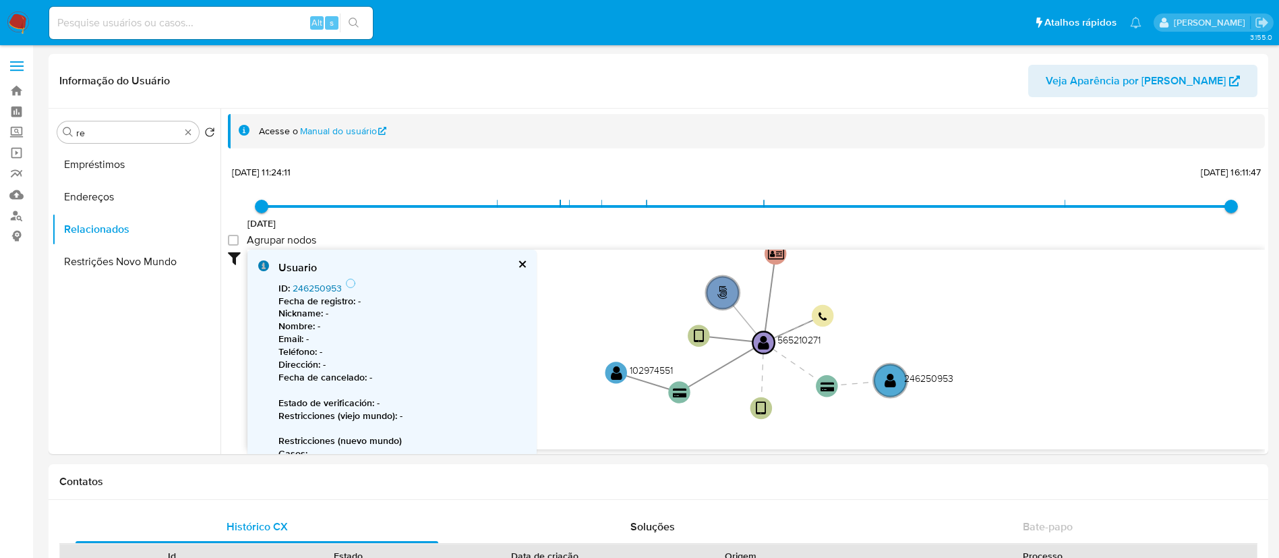
click at [320, 287] on link "246250953" at bounding box center [317, 287] width 49 height 13
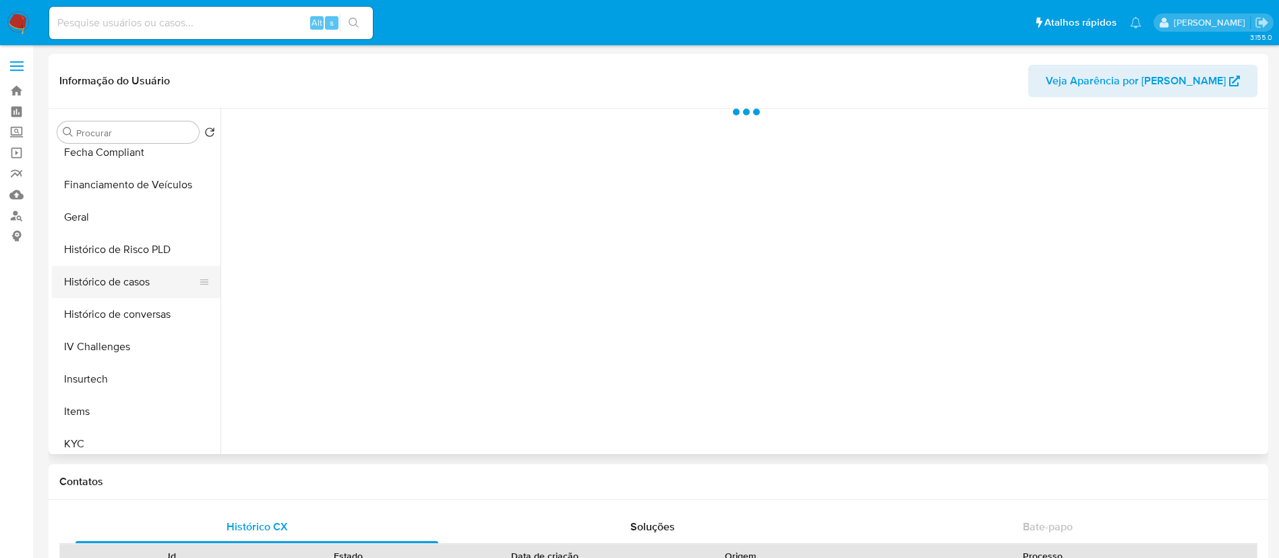
scroll to position [404, 0]
click at [145, 228] on button "Geral" at bounding box center [131, 213] width 158 height 32
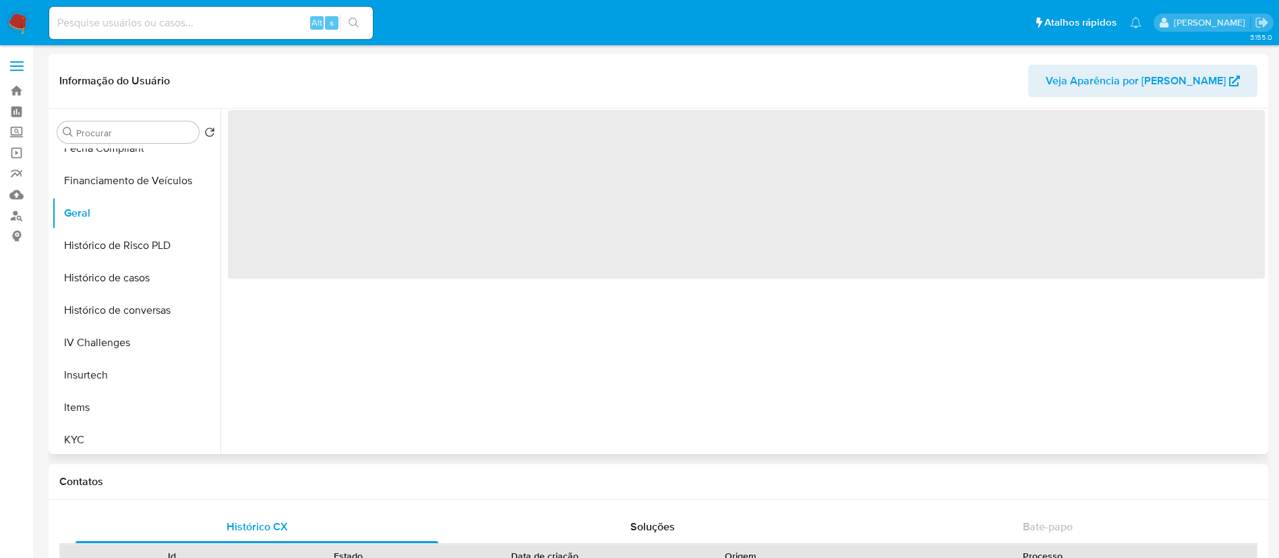
select select "10"
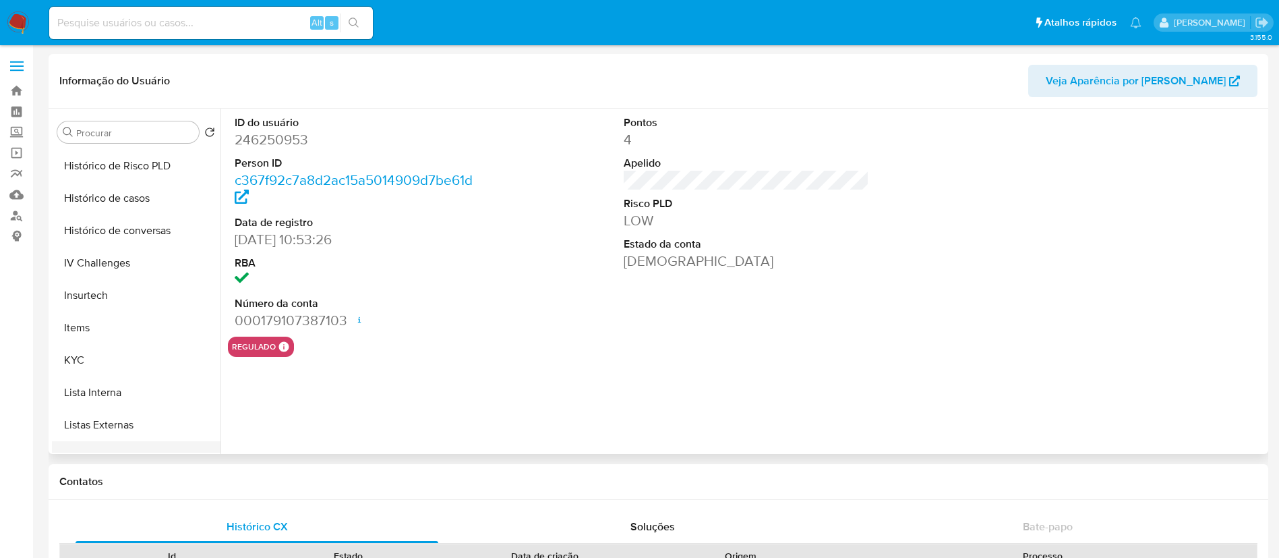
scroll to position [602, 0]
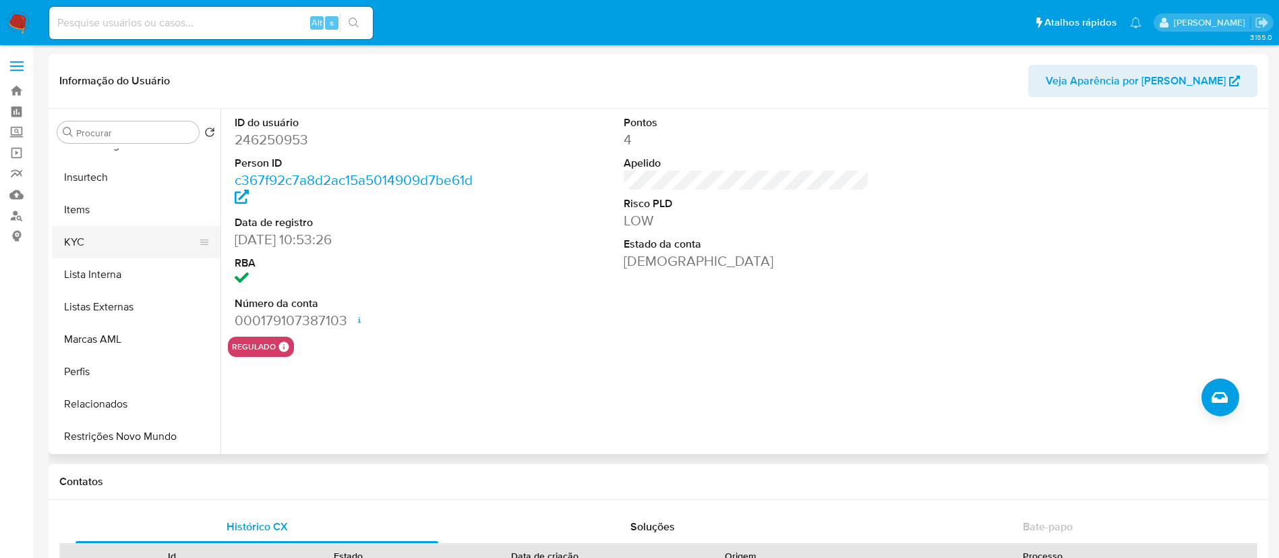
click at [101, 239] on button "KYC" at bounding box center [131, 242] width 158 height 32
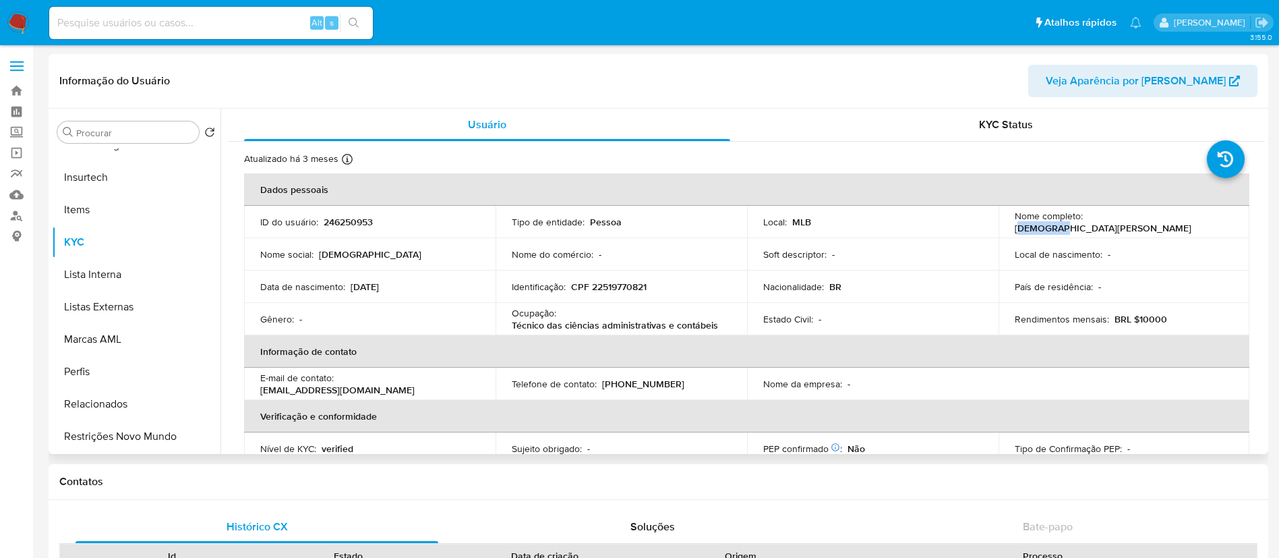
drag, startPoint x: 1015, startPoint y: 227, endPoint x: 1048, endPoint y: 226, distance: 33.0
click at [1048, 226] on p "[DEMOGRAPHIC_DATA][PERSON_NAME]" at bounding box center [1103, 228] width 177 height 12
drag, startPoint x: 1011, startPoint y: 231, endPoint x: 1172, endPoint y: 231, distance: 160.5
click at [1172, 231] on div "Nome completo : [DEMOGRAPHIC_DATA][PERSON_NAME]" at bounding box center [1124, 222] width 219 height 24
copy p "[DEMOGRAPHIC_DATA][PERSON_NAME]"
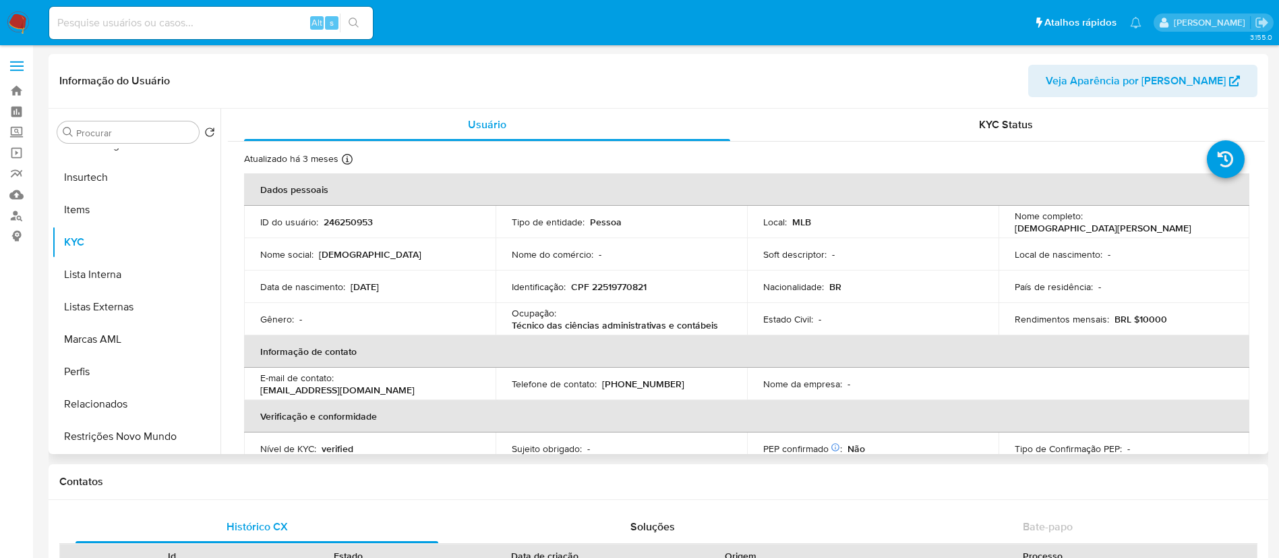
click at [611, 281] on p "CPF 22519770821" at bounding box center [609, 286] width 76 height 12
copy p "22519770821"
